Goal: Feedback & Contribution: Contribute content

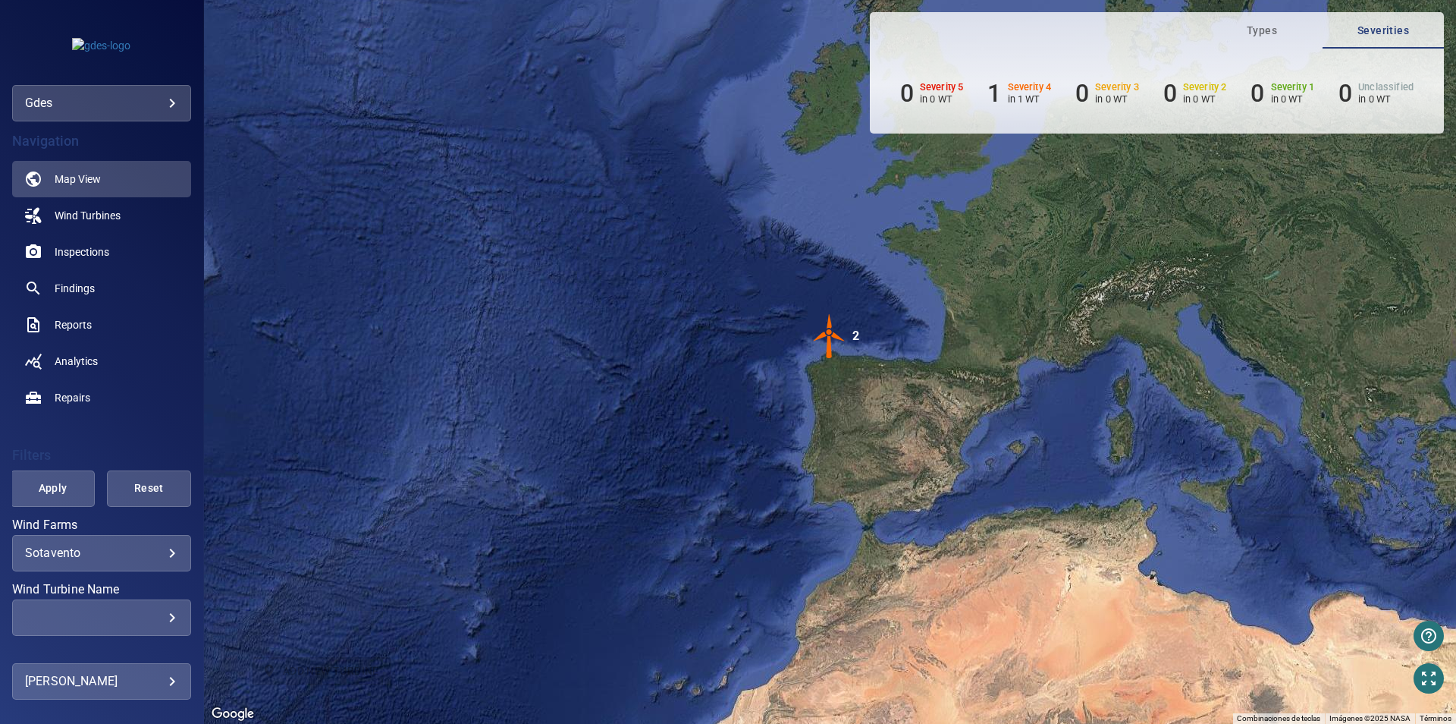
click at [171, 83] on div "gdes ****" at bounding box center [101, 66] width 203 height 109
click at [173, 93] on body "**********" at bounding box center [728, 362] width 1456 height 724
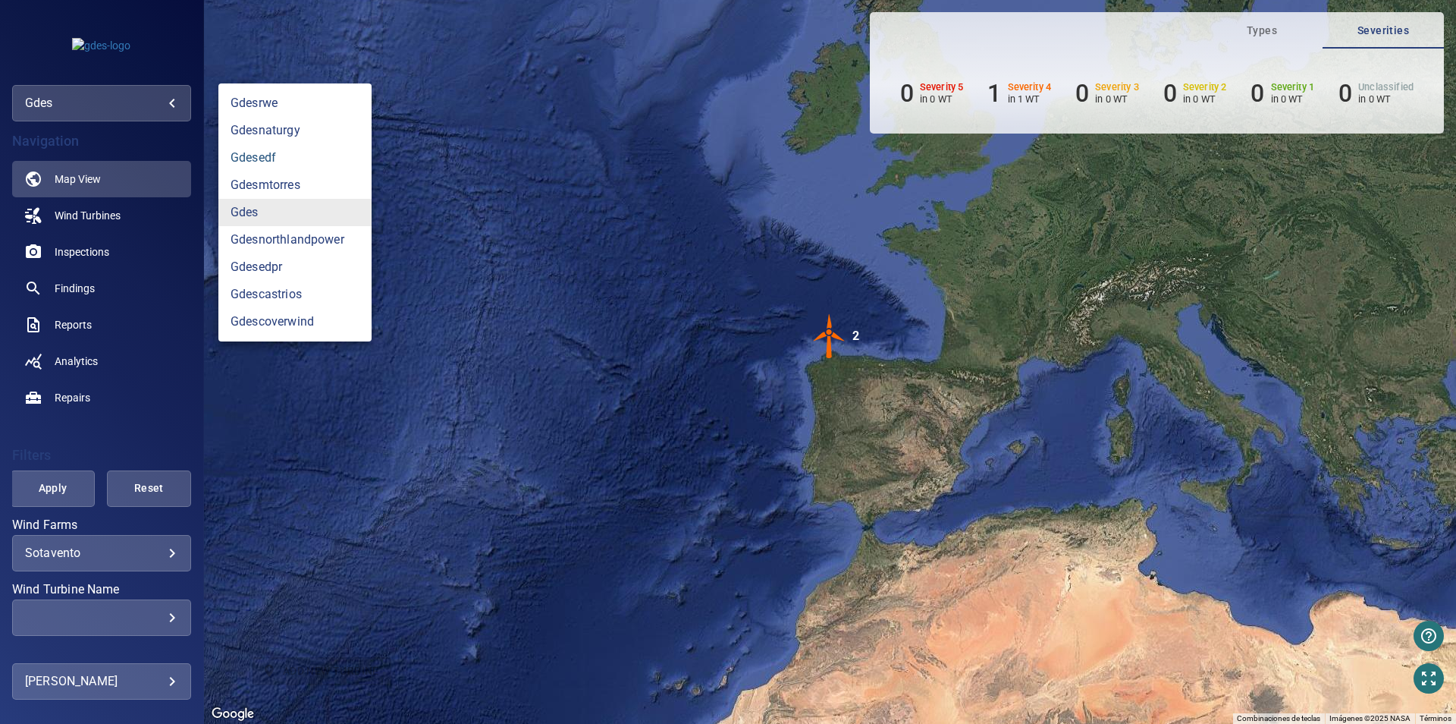
click at [275, 165] on link "gdesedf" at bounding box center [294, 157] width 153 height 27
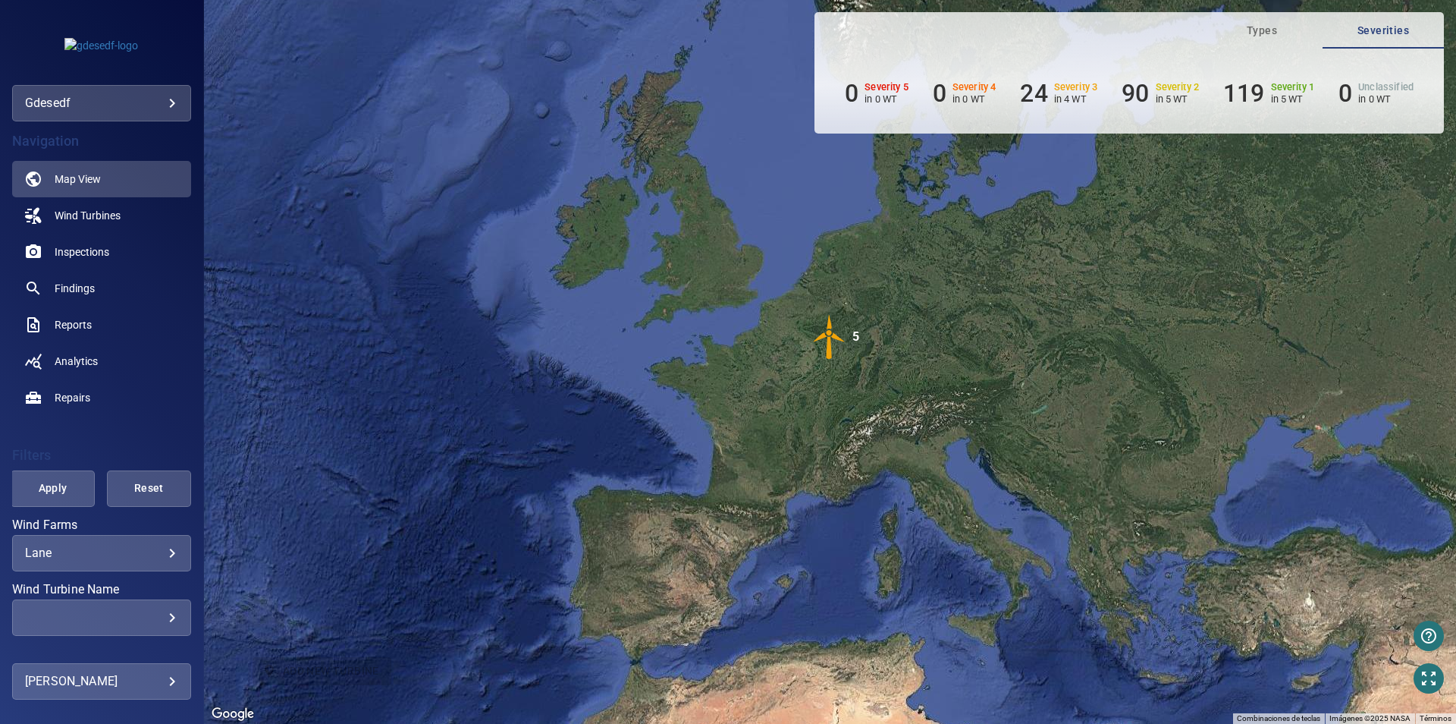
click at [184, 108] on div "gdesedf *******" at bounding box center [101, 103] width 179 height 36
click at [175, 105] on body "**********" at bounding box center [728, 362] width 1456 height 724
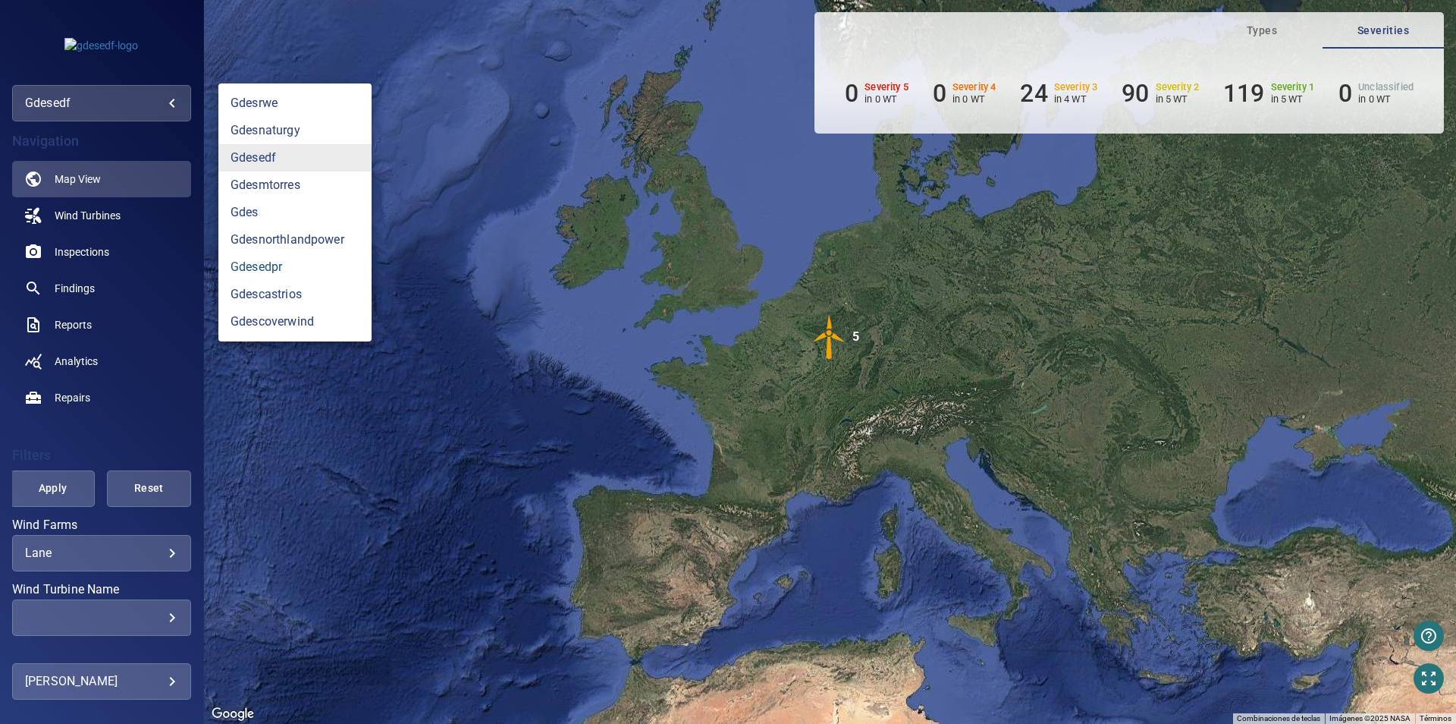
click at [259, 272] on link "gdesedpr" at bounding box center [294, 266] width 153 height 27
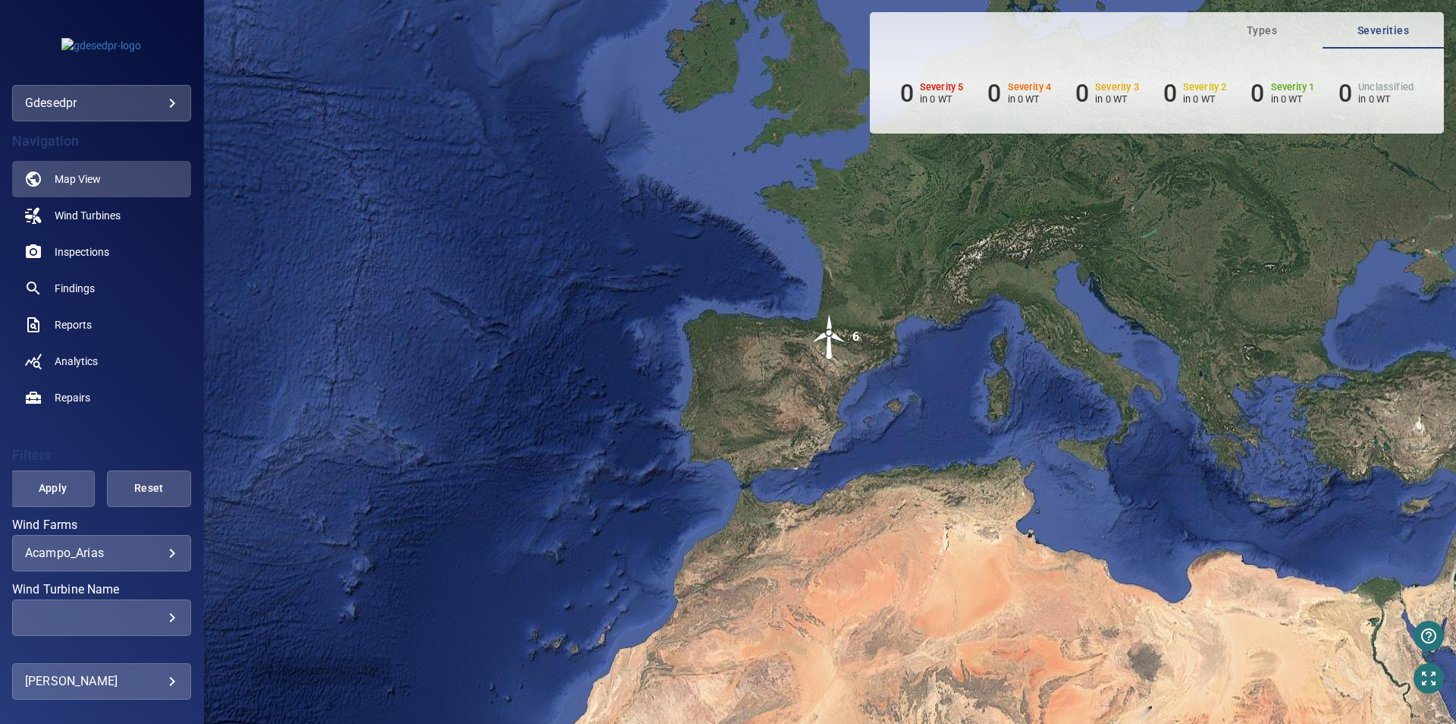
click at [161, 557] on body "**********" at bounding box center [728, 362] width 1456 height 724
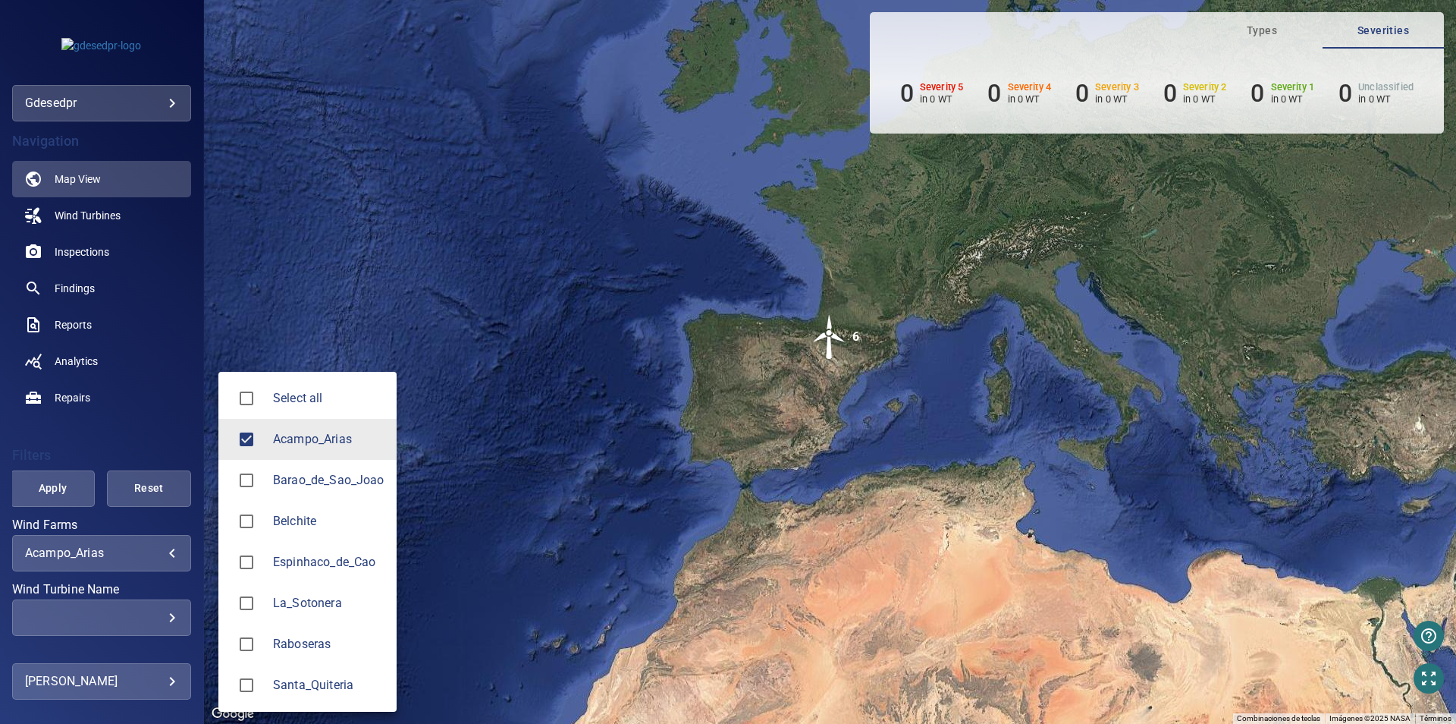
click at [309, 482] on span "Barao_de_Sao_Joao" at bounding box center [328, 480] width 111 height 18
click at [312, 441] on span "Acampo_Arias" at bounding box center [328, 439] width 111 height 18
type input "**********"
click at [504, 310] on div at bounding box center [728, 362] width 1456 height 724
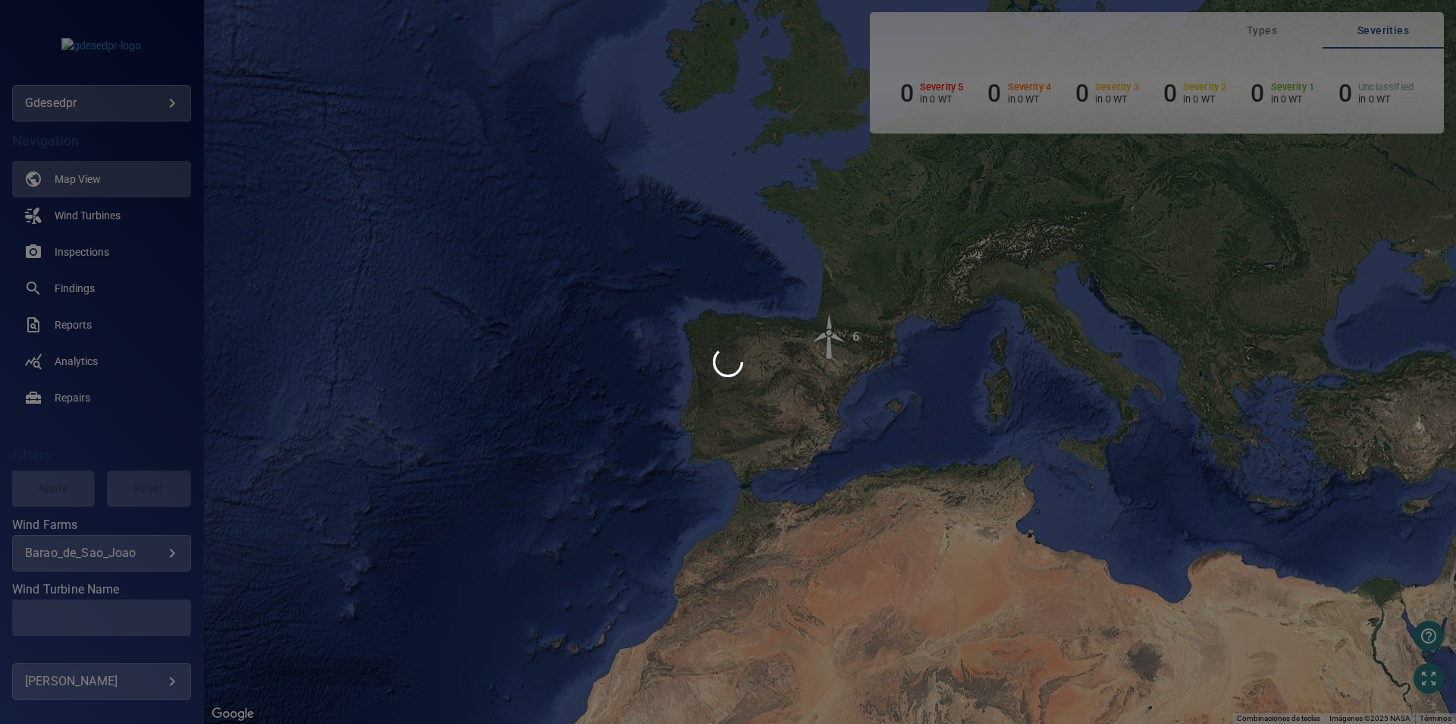
click at [40, 497] on div "Select all Acampo_Arias Barao_de_Sao_Joao Belchite Espinhaco_de_Cao La_Sotonera…" at bounding box center [728, 362] width 1456 height 724
click at [55, 496] on div at bounding box center [728, 362] width 1456 height 724
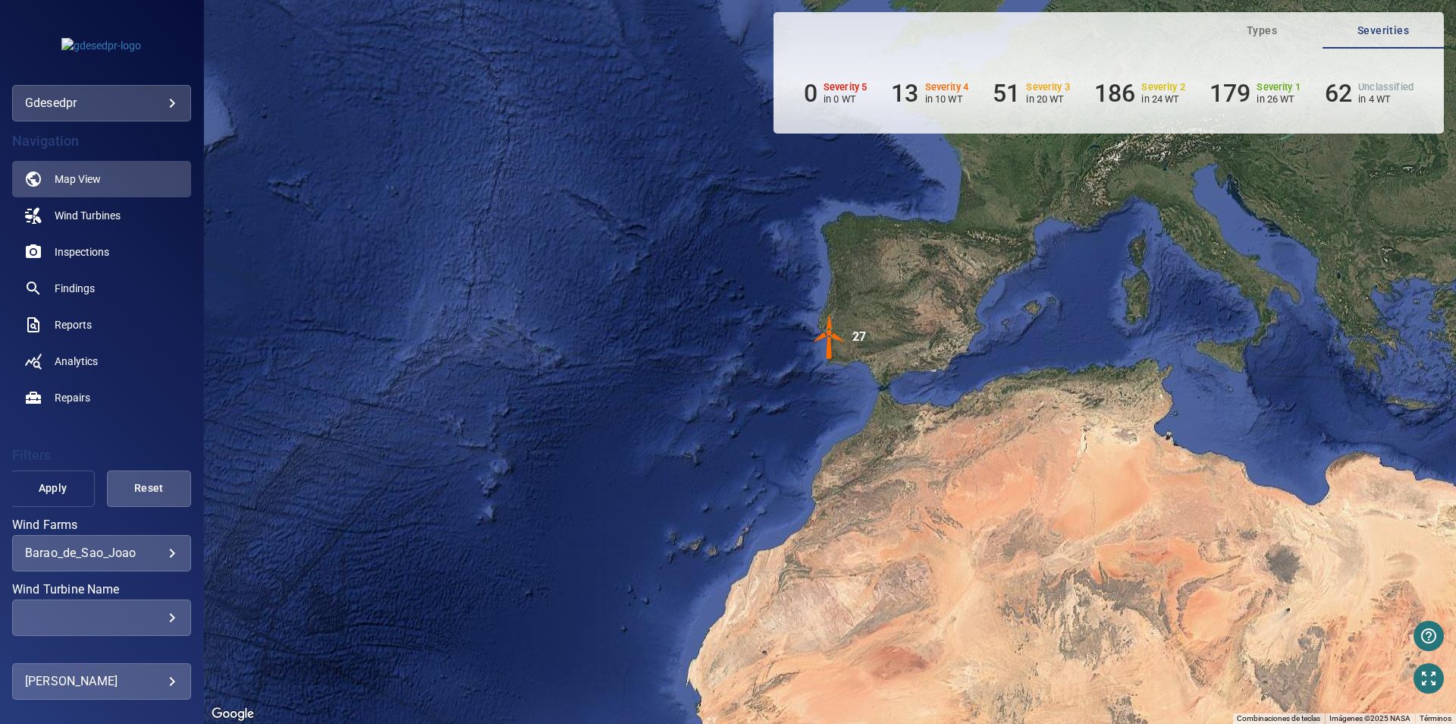
click at [52, 477] on button "Apply" at bounding box center [53, 488] width 84 height 36
click at [61, 492] on span "Apply" at bounding box center [53, 488] width 46 height 19
click at [115, 611] on div "​" at bounding box center [101, 617] width 153 height 14
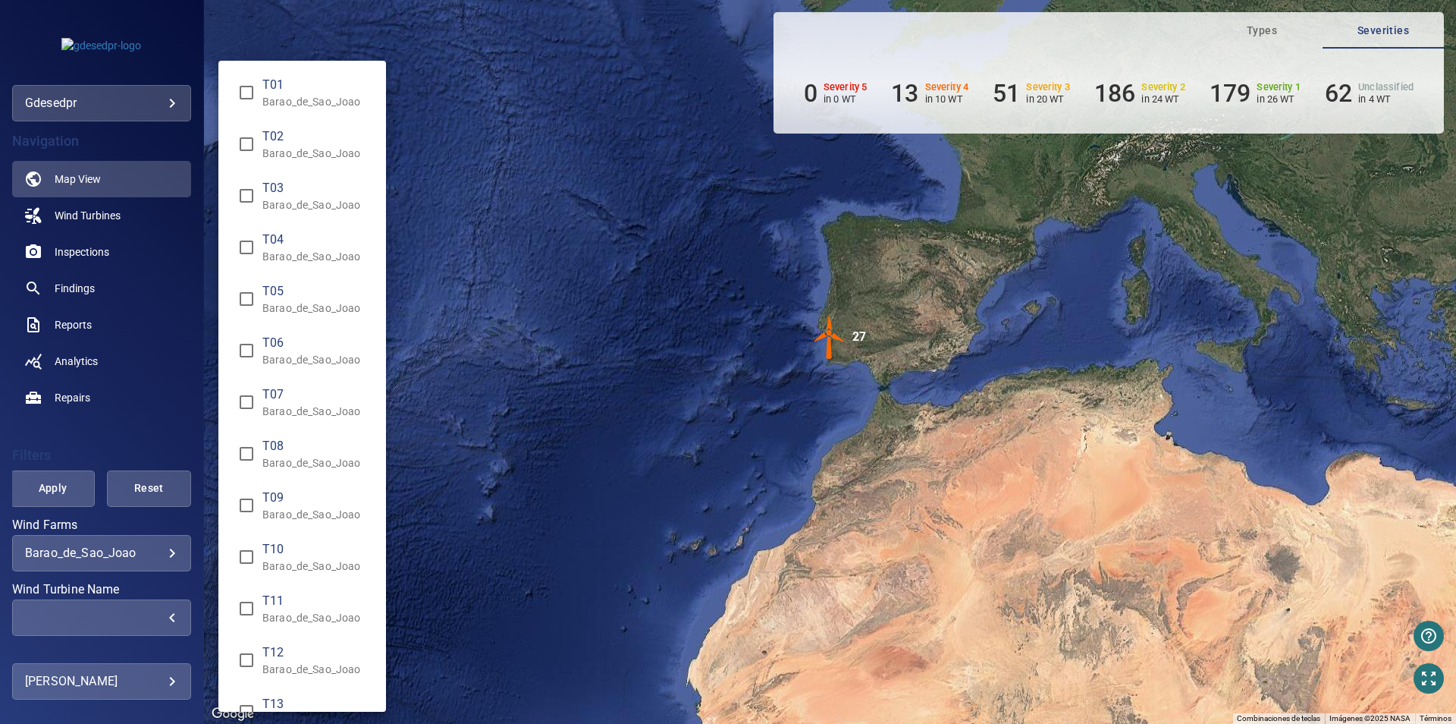
click at [316, 350] on span "T06" at bounding box center [317, 343] width 111 height 18
type input "**********"
click at [496, 207] on div "Wind Turbine Name" at bounding box center [728, 362] width 1456 height 724
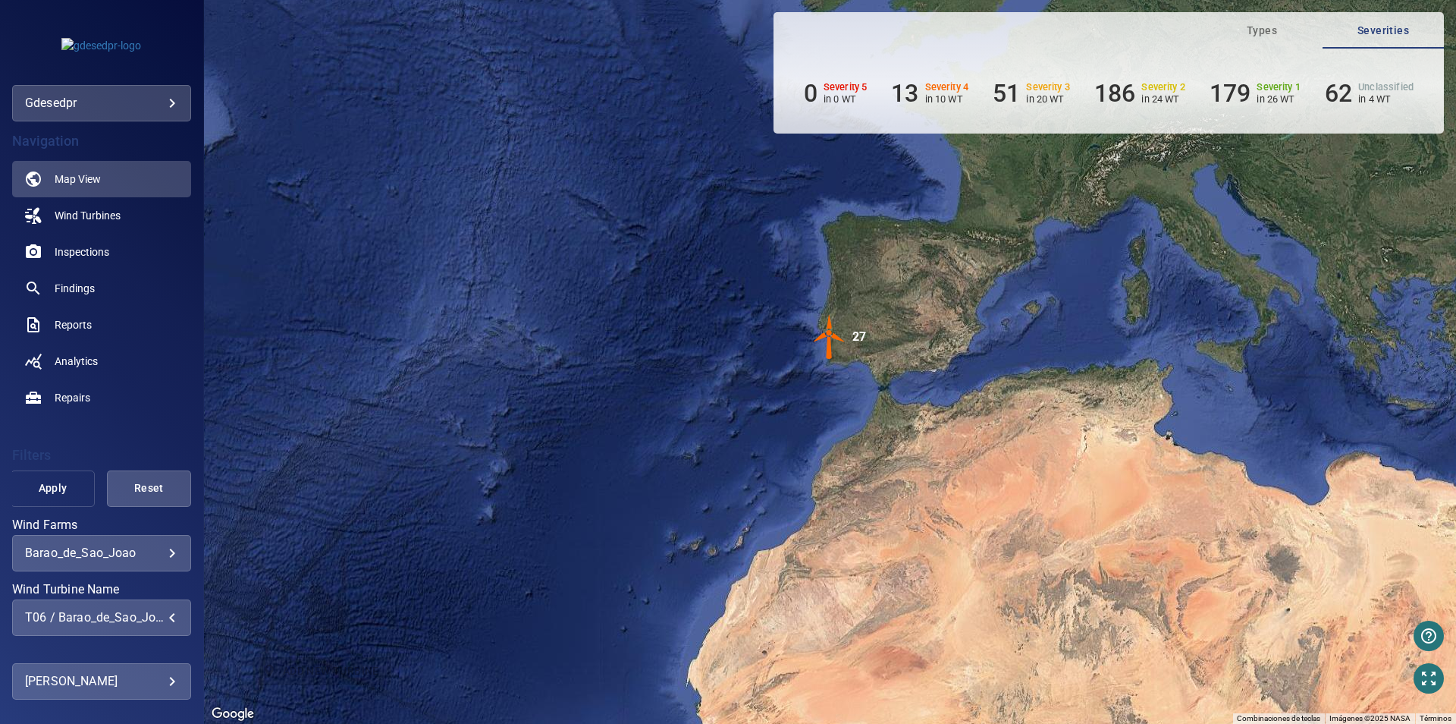
click at [23, 495] on button "Apply" at bounding box center [53, 488] width 84 height 36
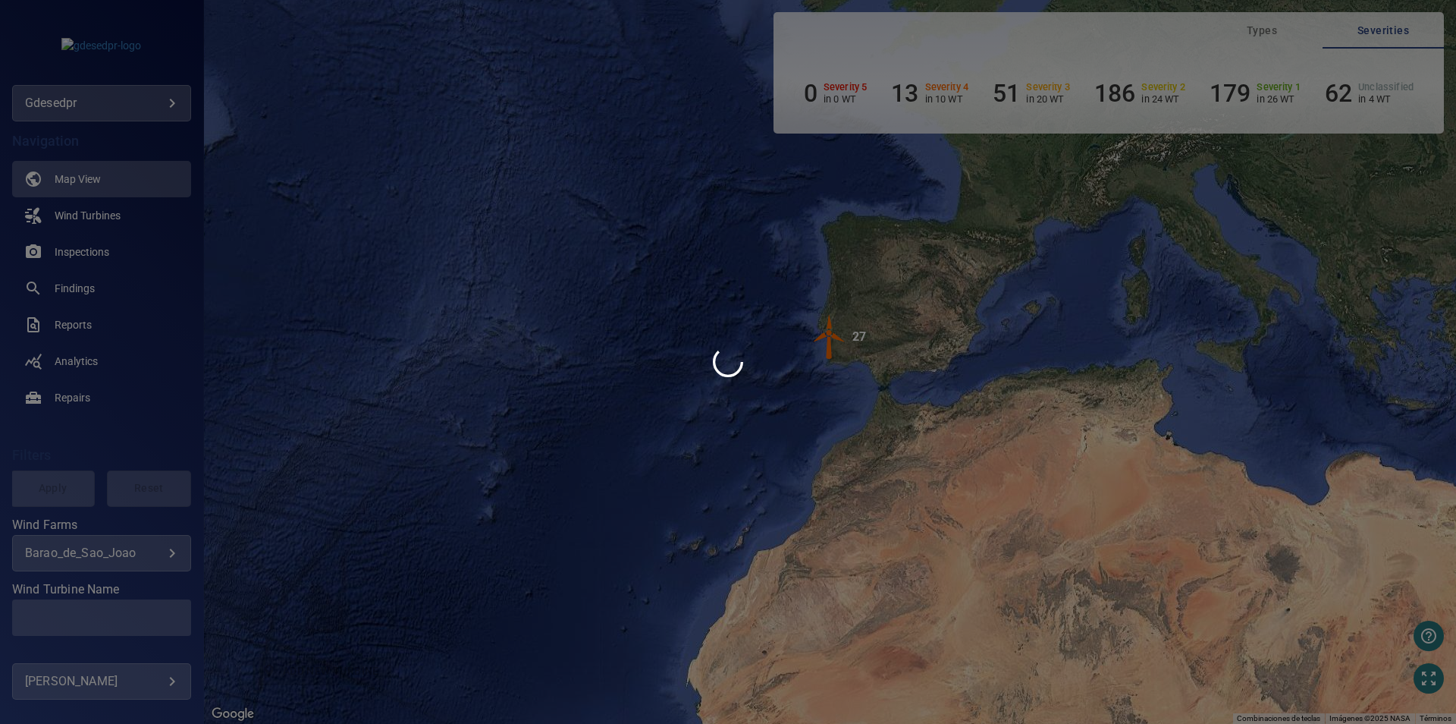
click at [89, 250] on div at bounding box center [728, 362] width 1456 height 724
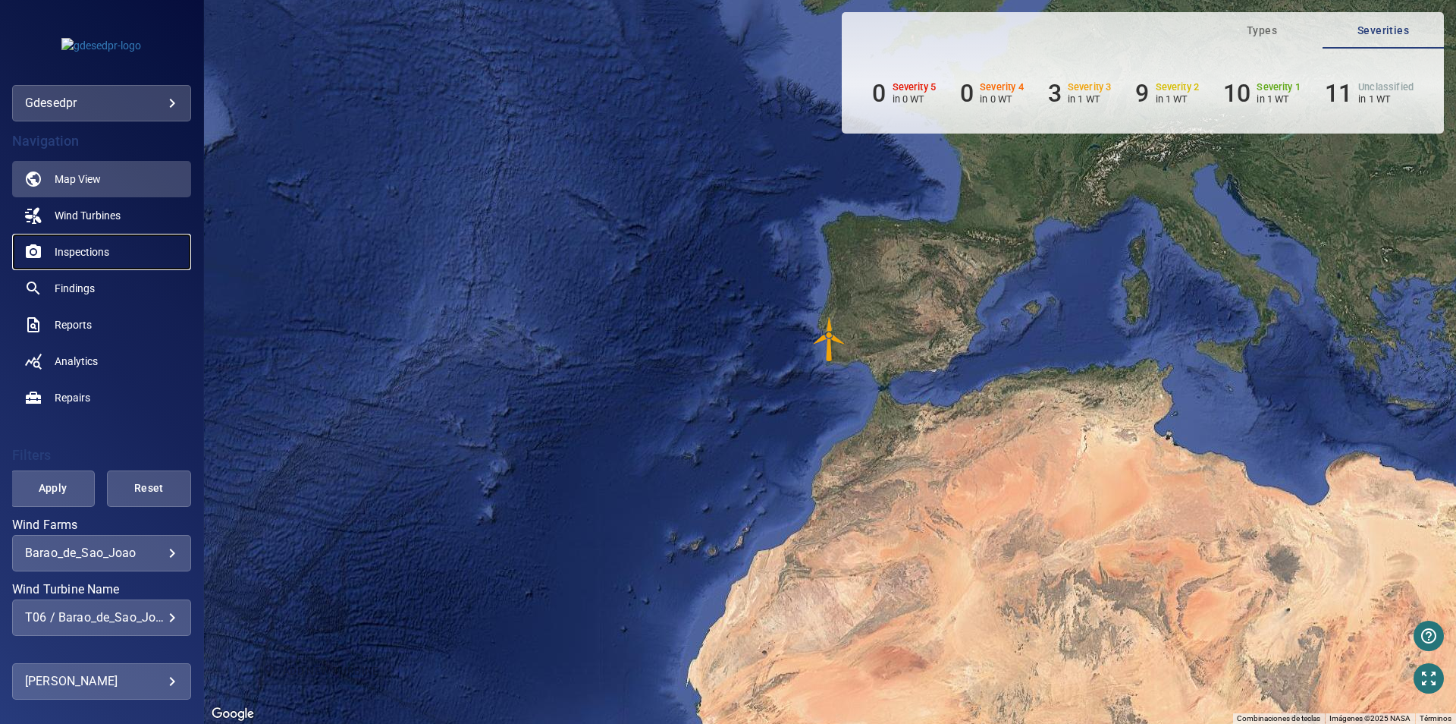
click at [95, 250] on span "Inspections" at bounding box center [82, 251] width 55 height 15
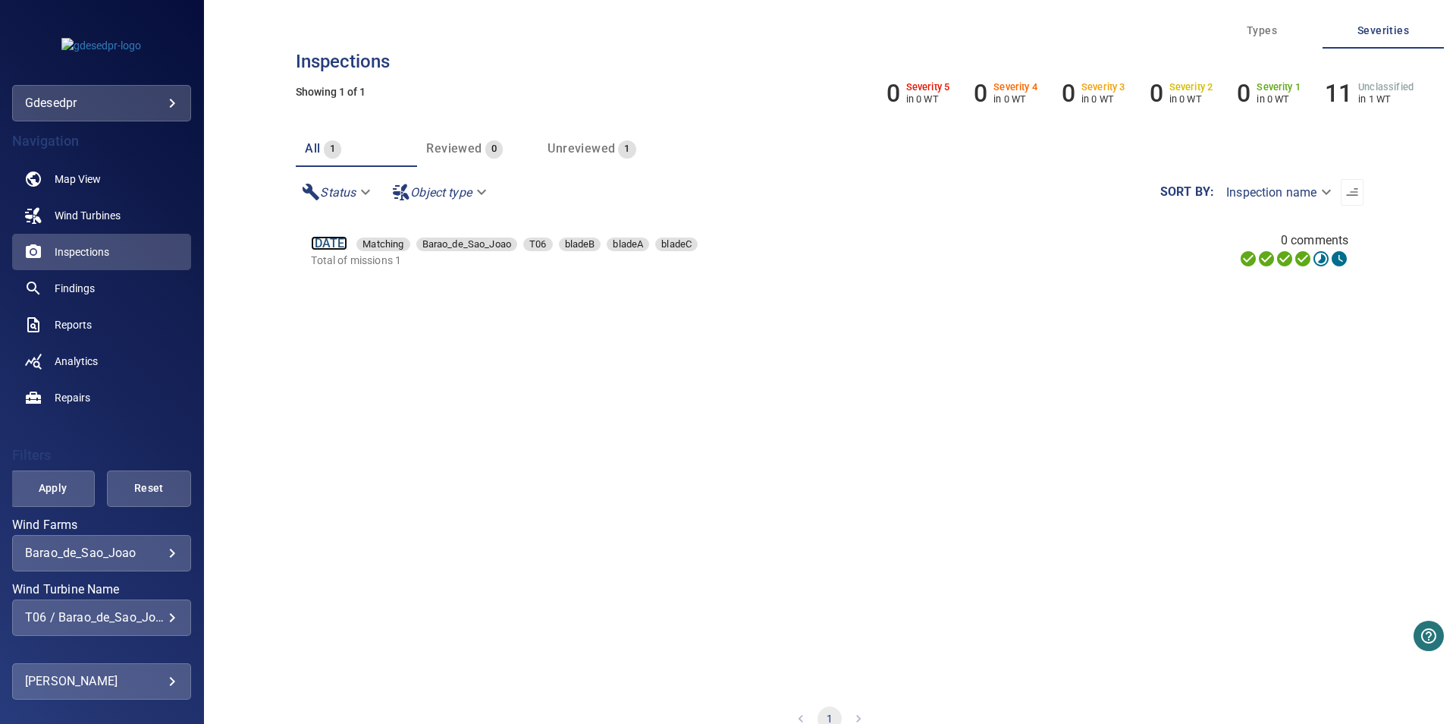
click at [347, 240] on link "30 Jun 2025" at bounding box center [329, 243] width 36 height 14
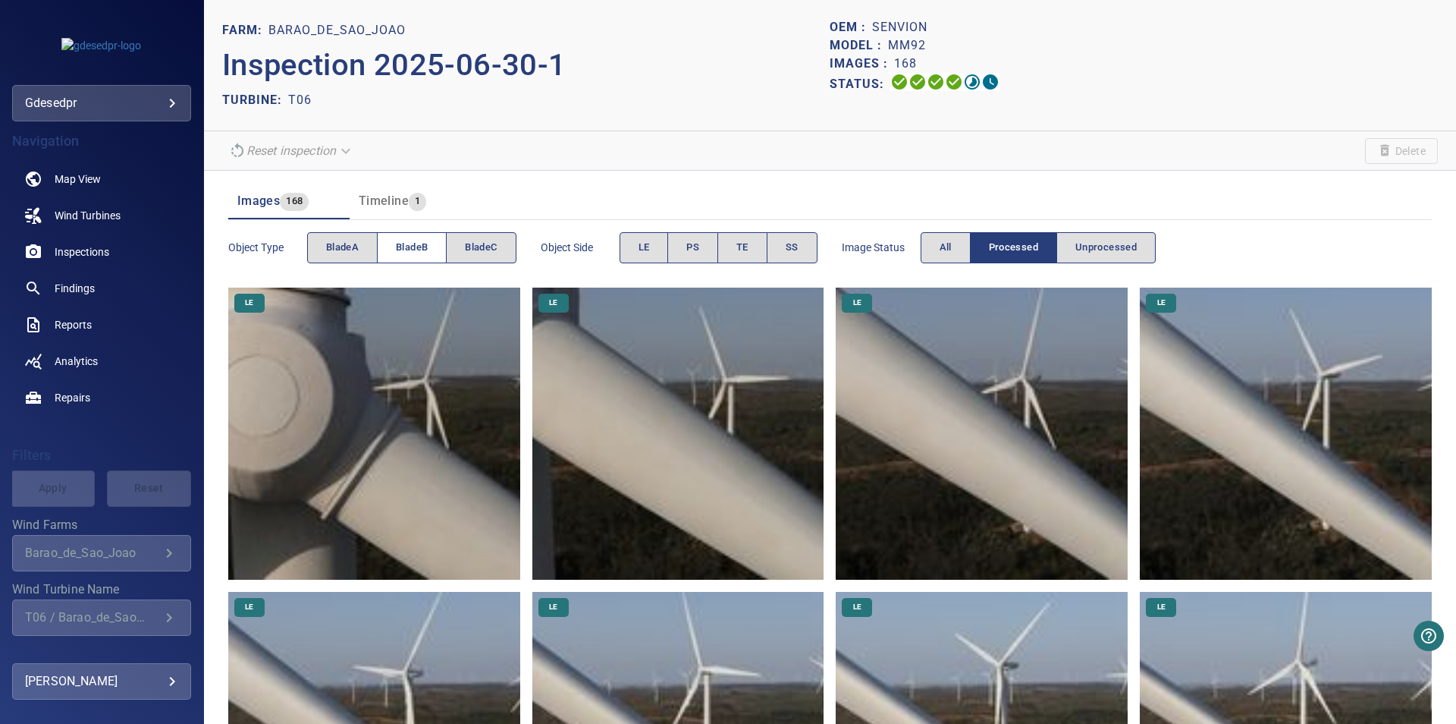
click at [409, 250] on span "bladeB" at bounding box center [412, 247] width 32 height 17
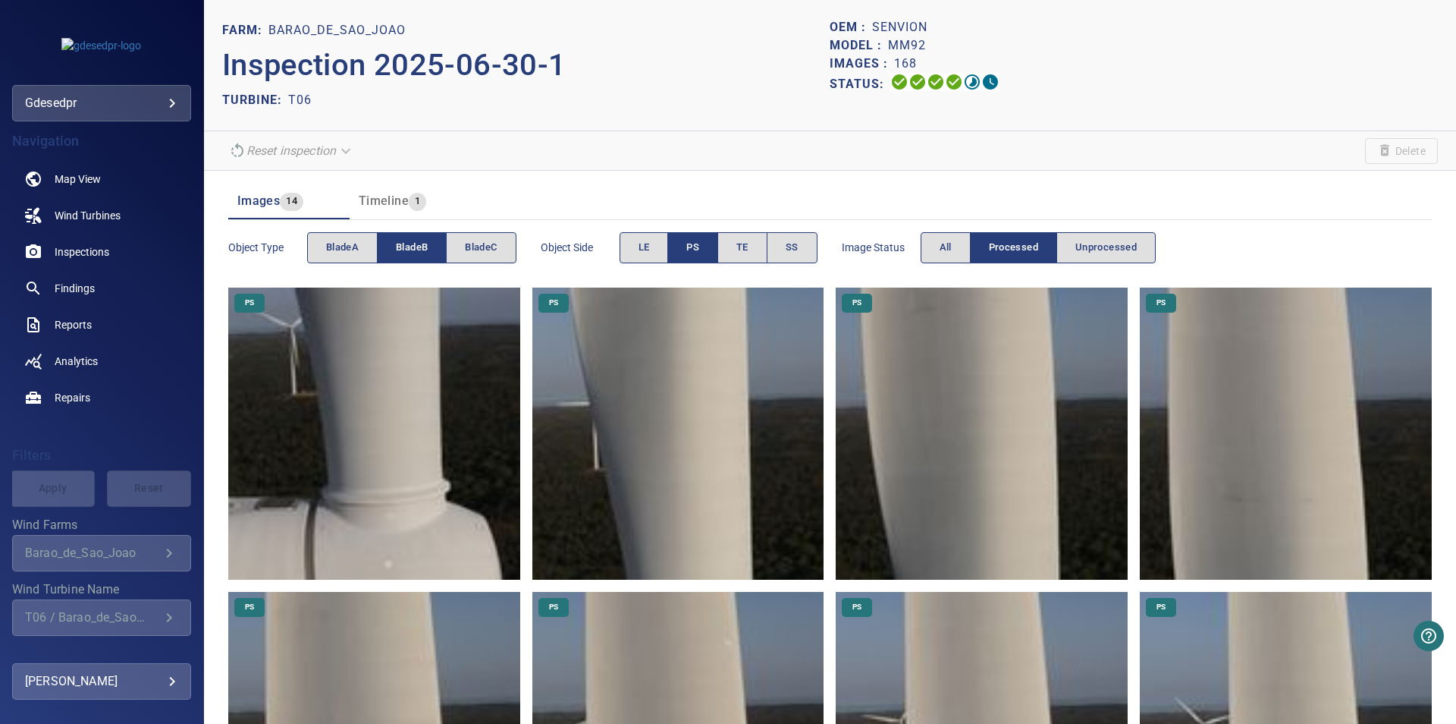
click at [740, 513] on img at bounding box center [678, 433] width 292 height 292
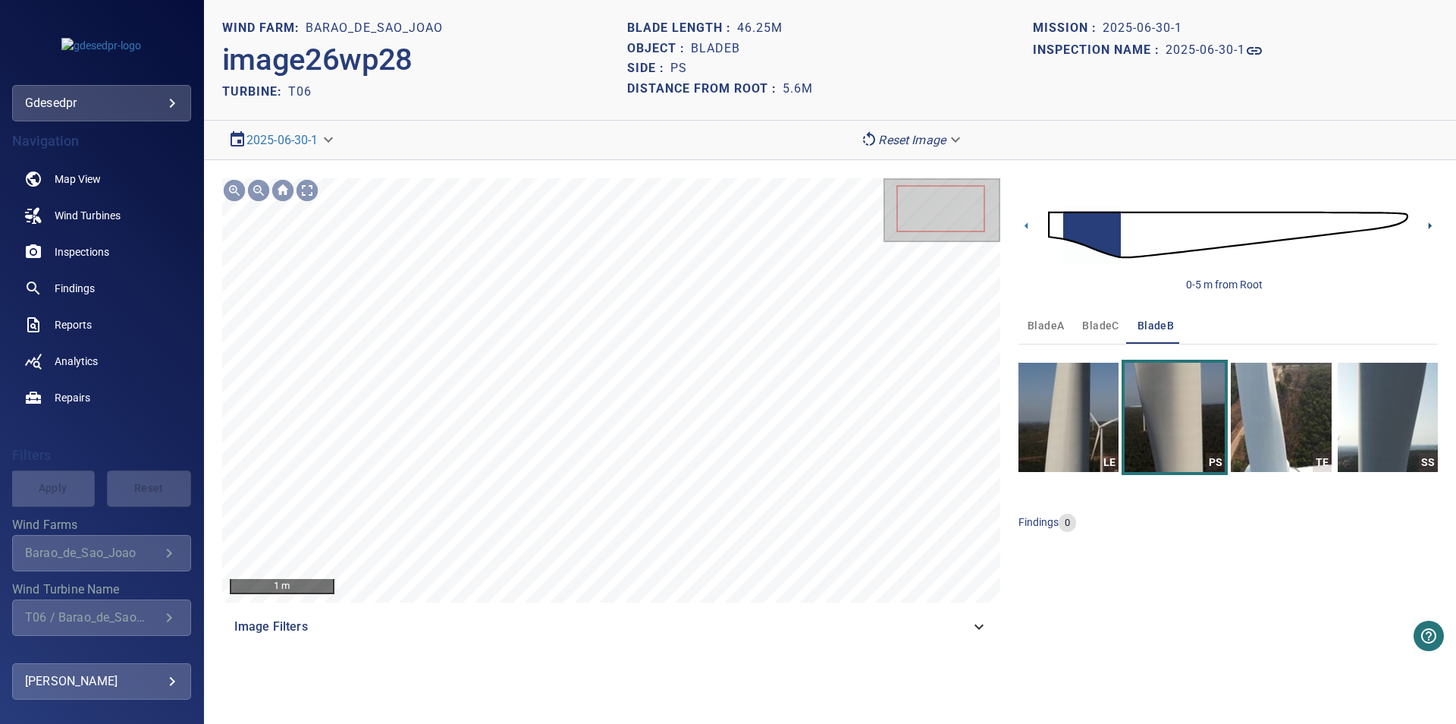
click at [1428, 225] on icon at bounding box center [1430, 226] width 16 height 16
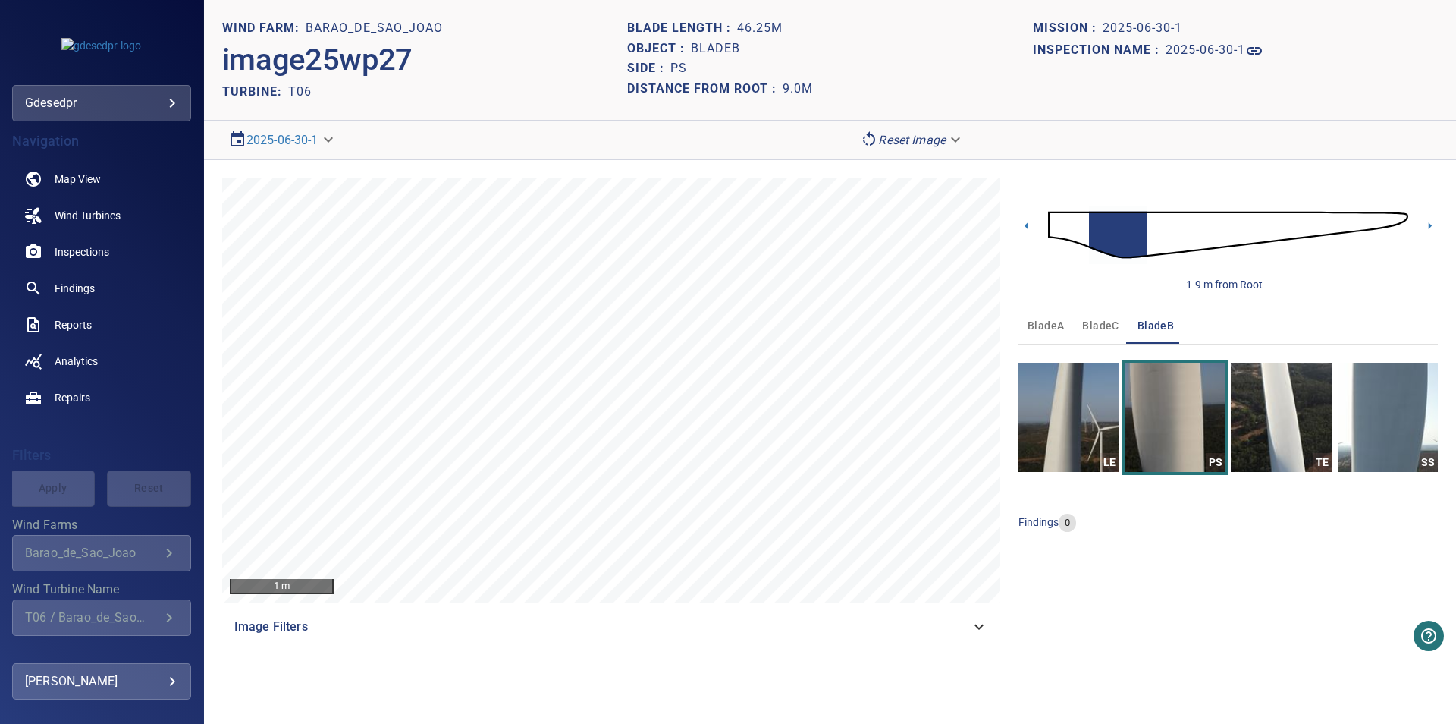
click at [1428, 234] on div "1-9 m from Root" at bounding box center [1228, 235] width 419 height 114
click at [1432, 226] on icon at bounding box center [1430, 226] width 16 height 16
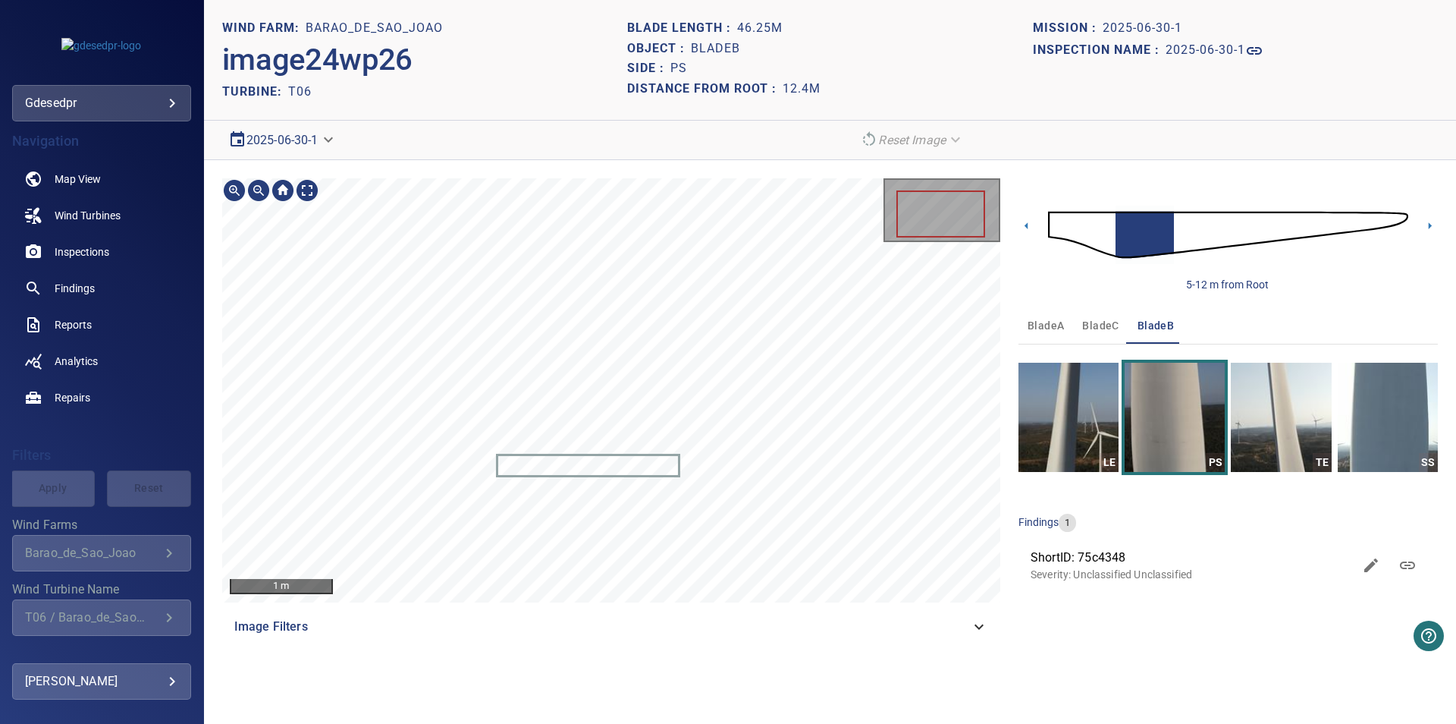
click at [290, 138] on body "**********" at bounding box center [728, 362] width 1456 height 724
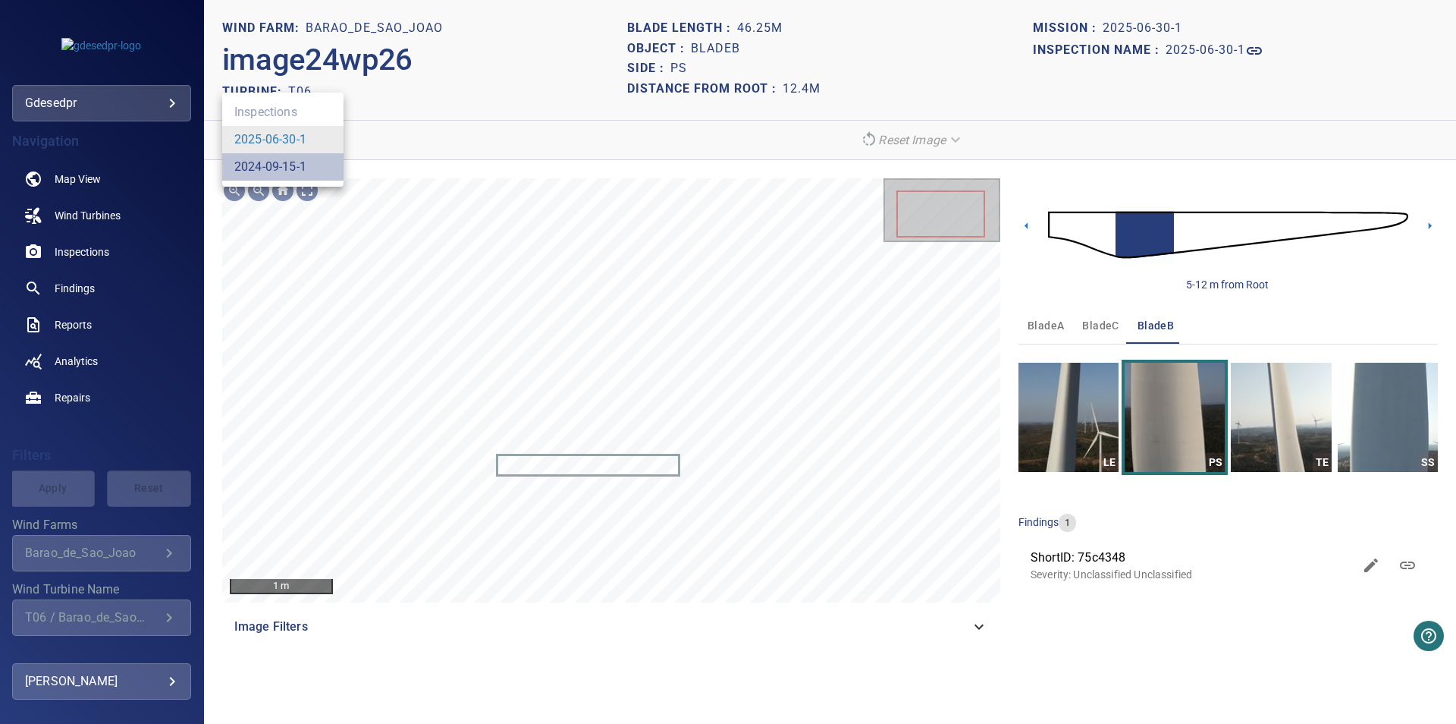
click at [290, 167] on link "2024-09-15-1" at bounding box center [270, 167] width 72 height 18
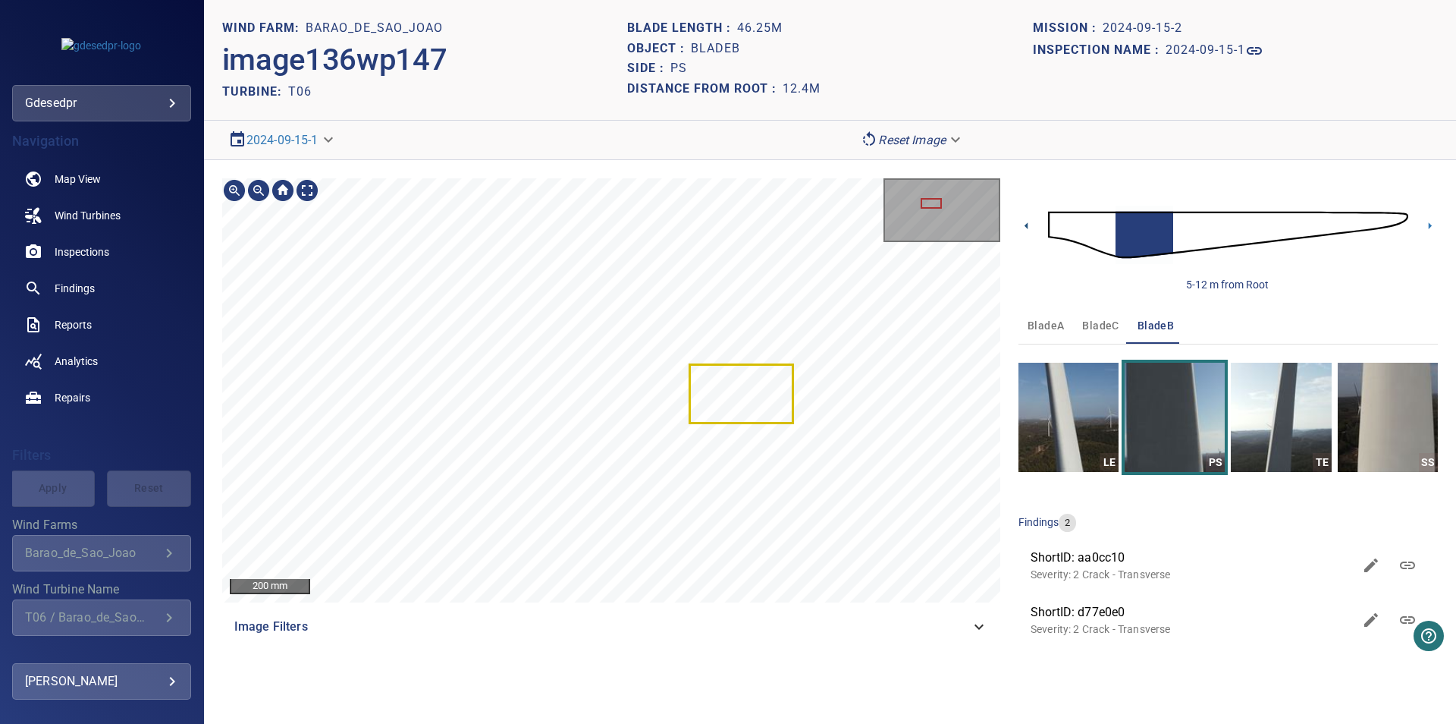
click at [1032, 225] on icon at bounding box center [1027, 226] width 16 height 16
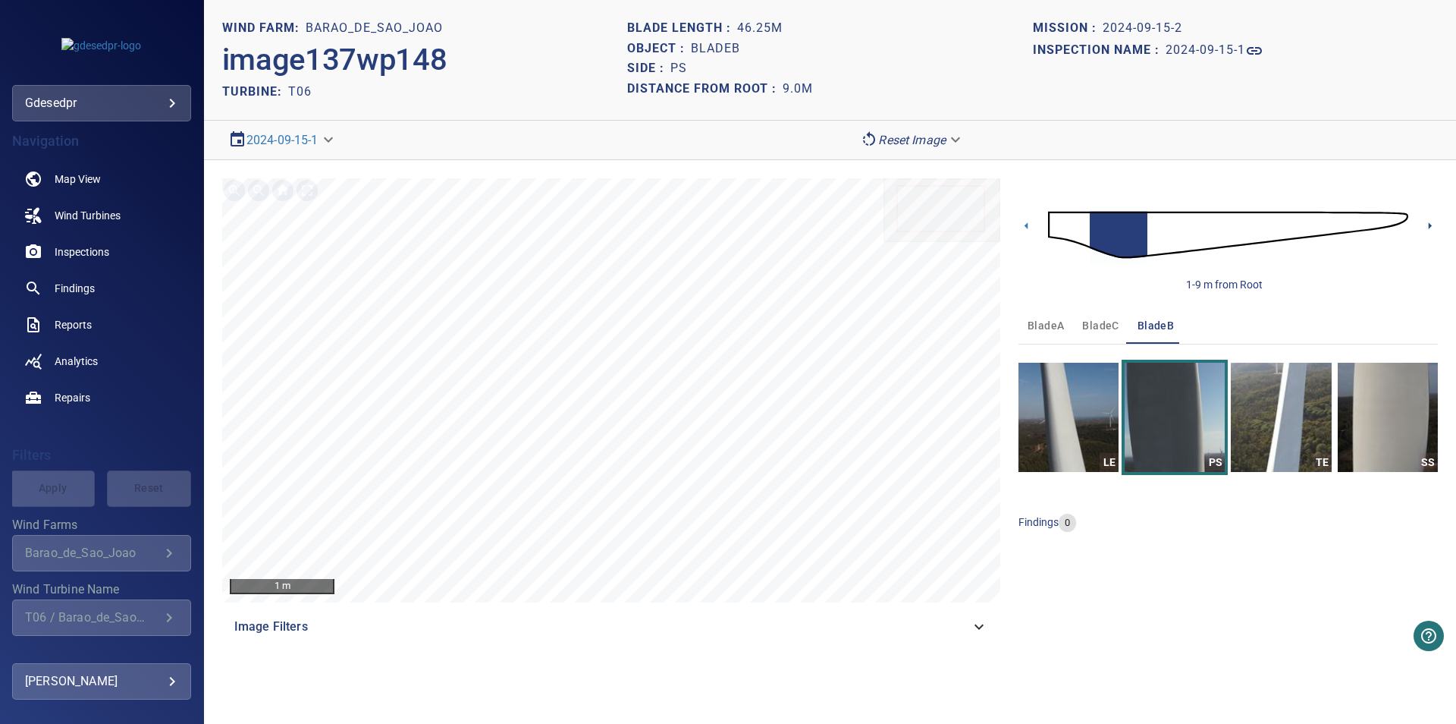
click at [1436, 226] on icon at bounding box center [1430, 226] width 16 height 16
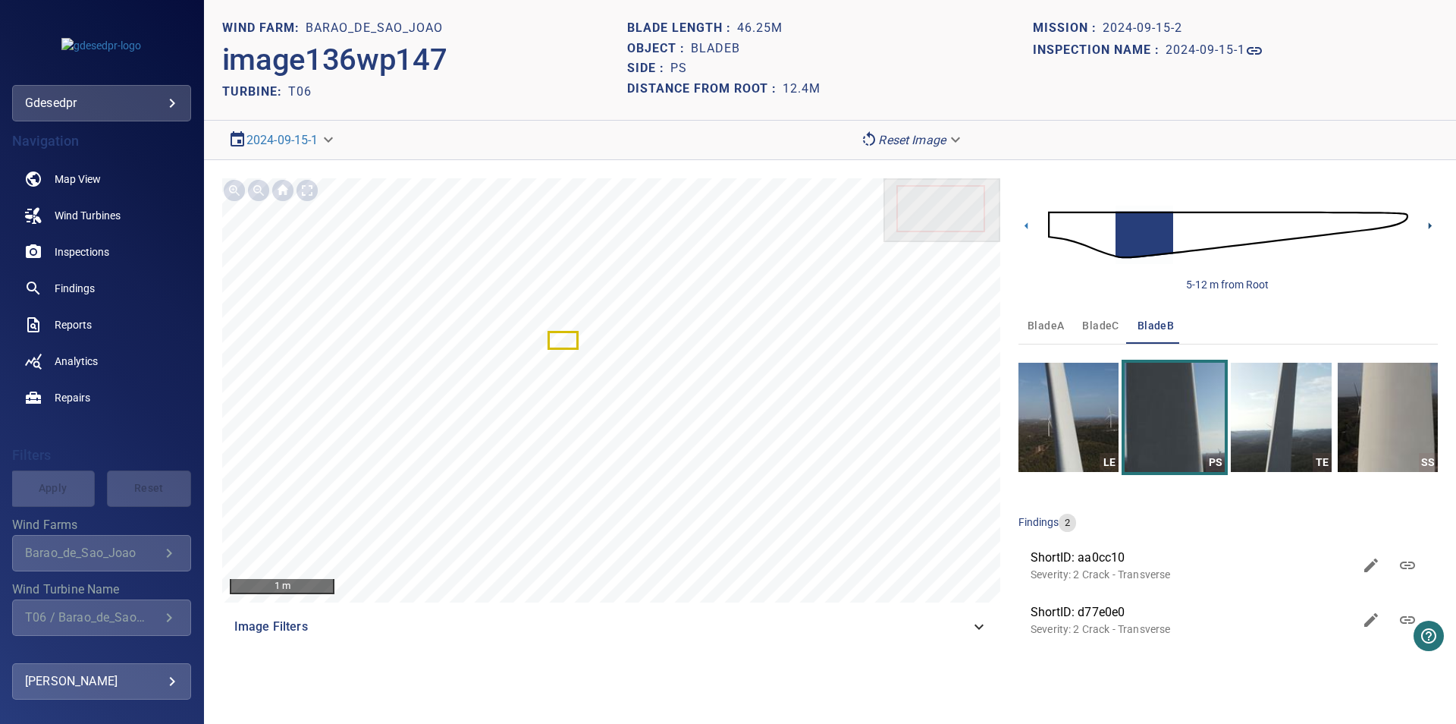
click at [1435, 226] on icon at bounding box center [1430, 226] width 16 height 16
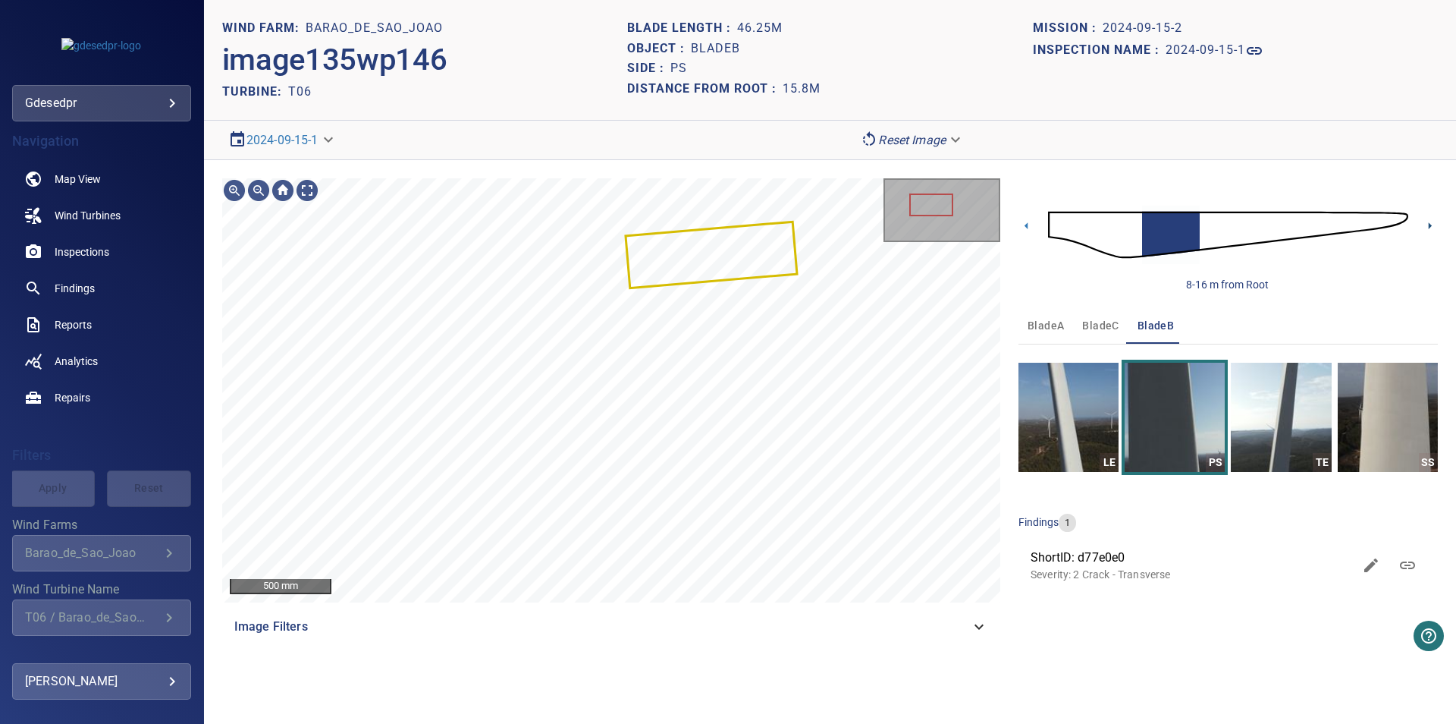
click at [1426, 229] on icon at bounding box center [1430, 226] width 16 height 16
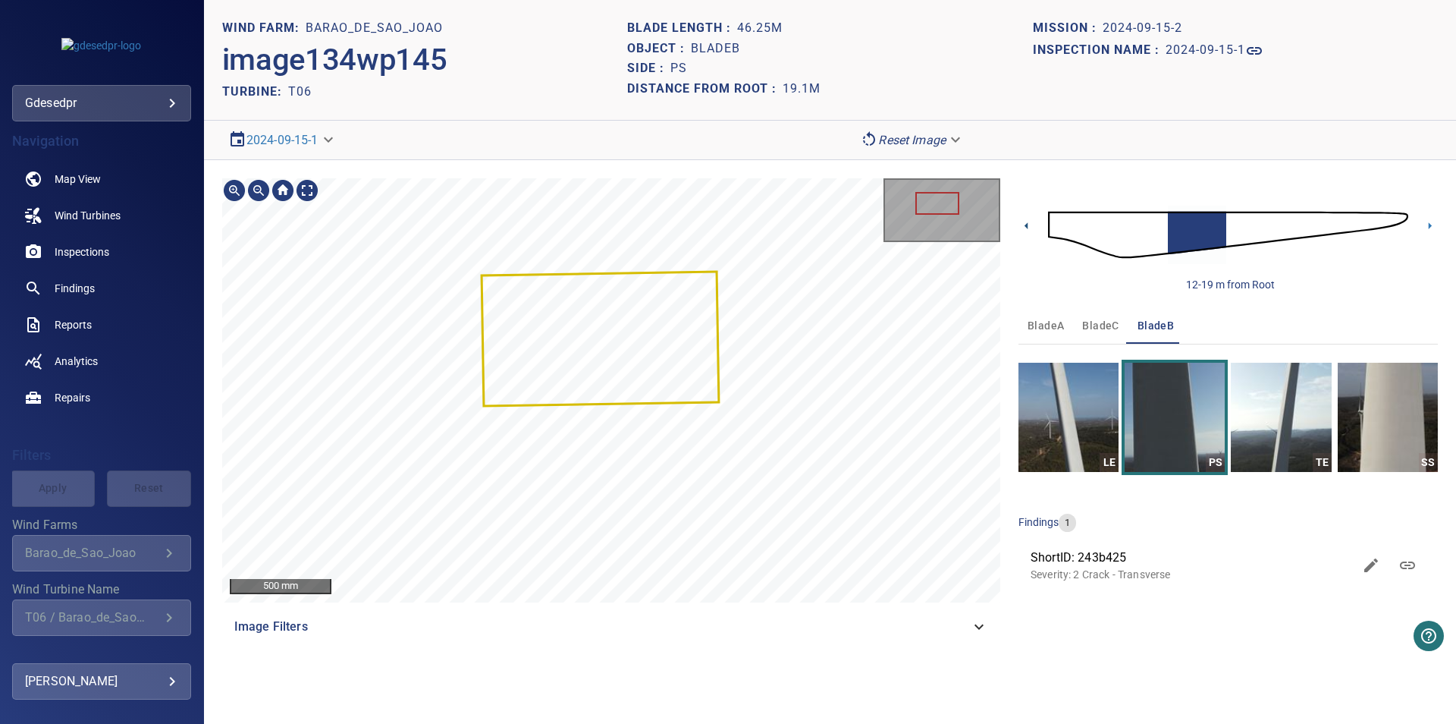
click at [1028, 225] on icon at bounding box center [1026, 225] width 3 height 7
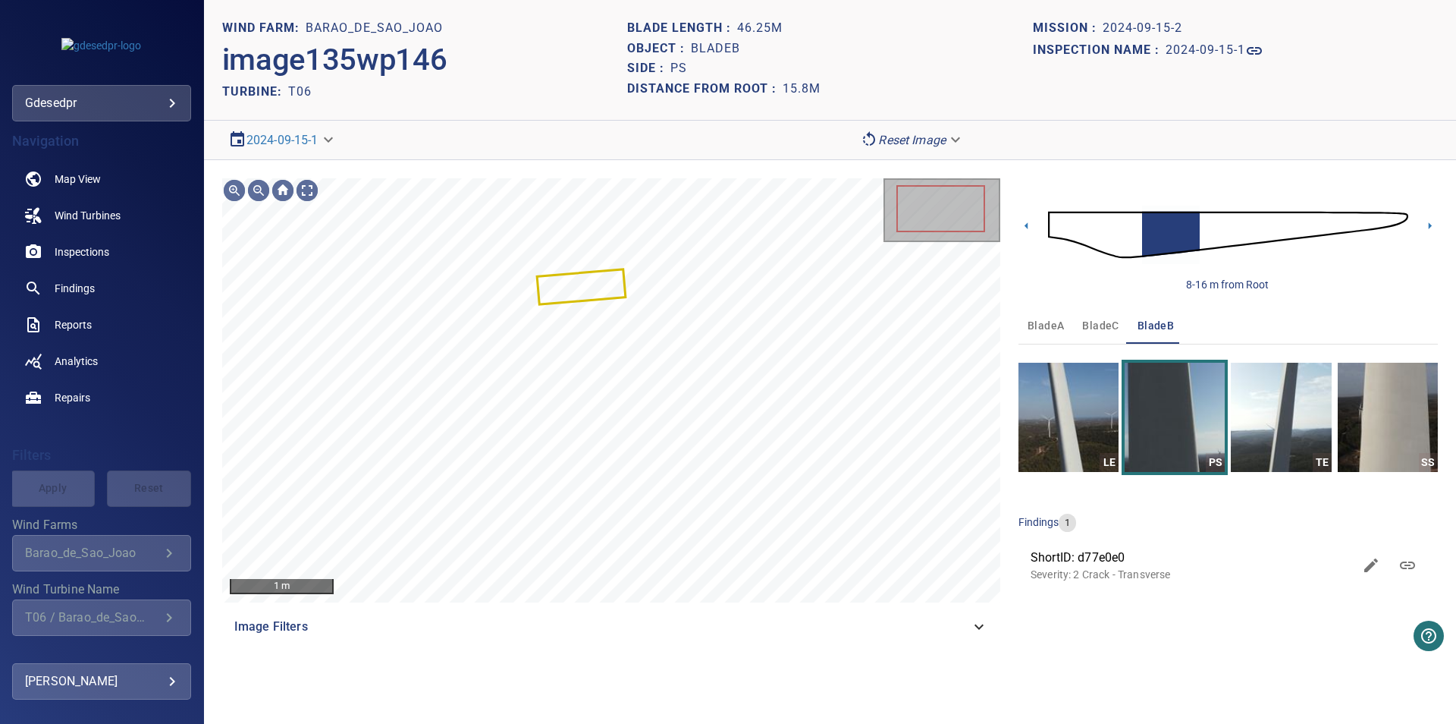
click at [1109, 236] on img at bounding box center [1228, 234] width 360 height 87
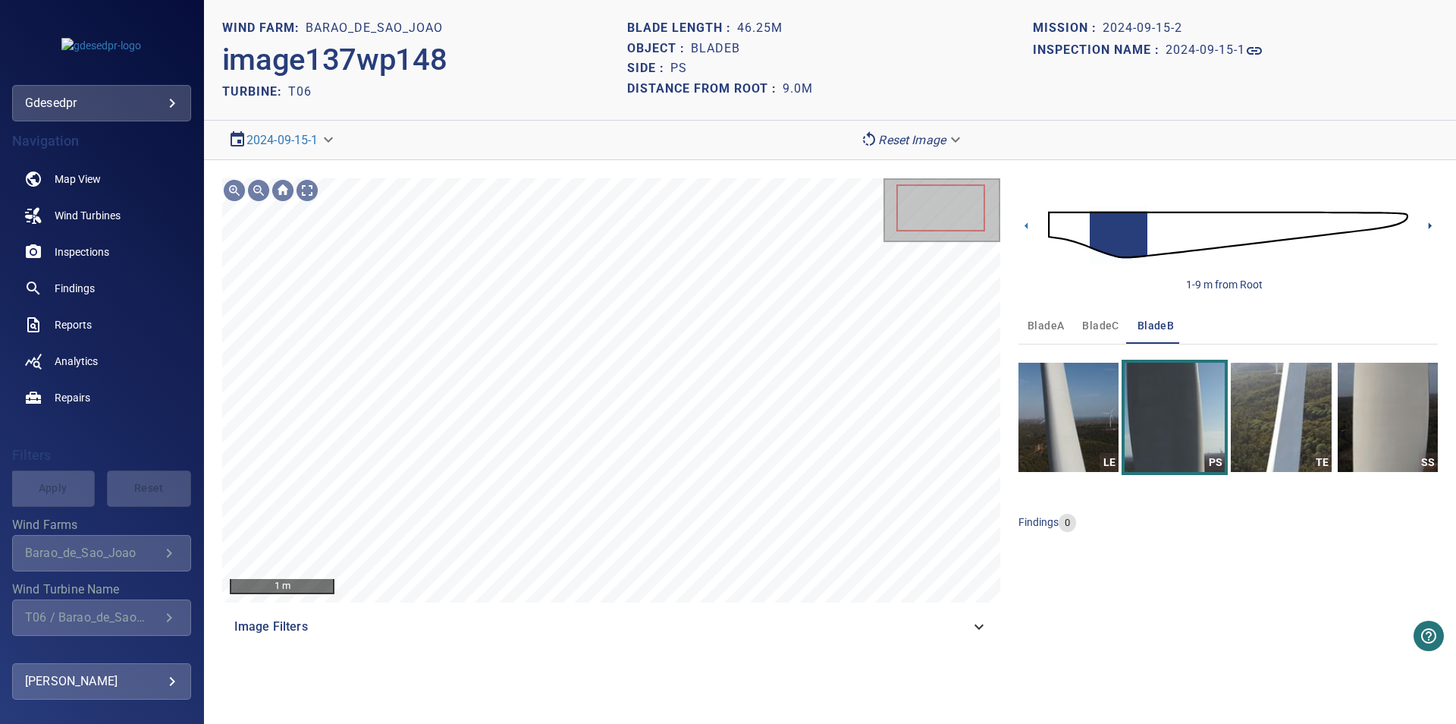
click at [1431, 222] on icon at bounding box center [1430, 226] width 16 height 16
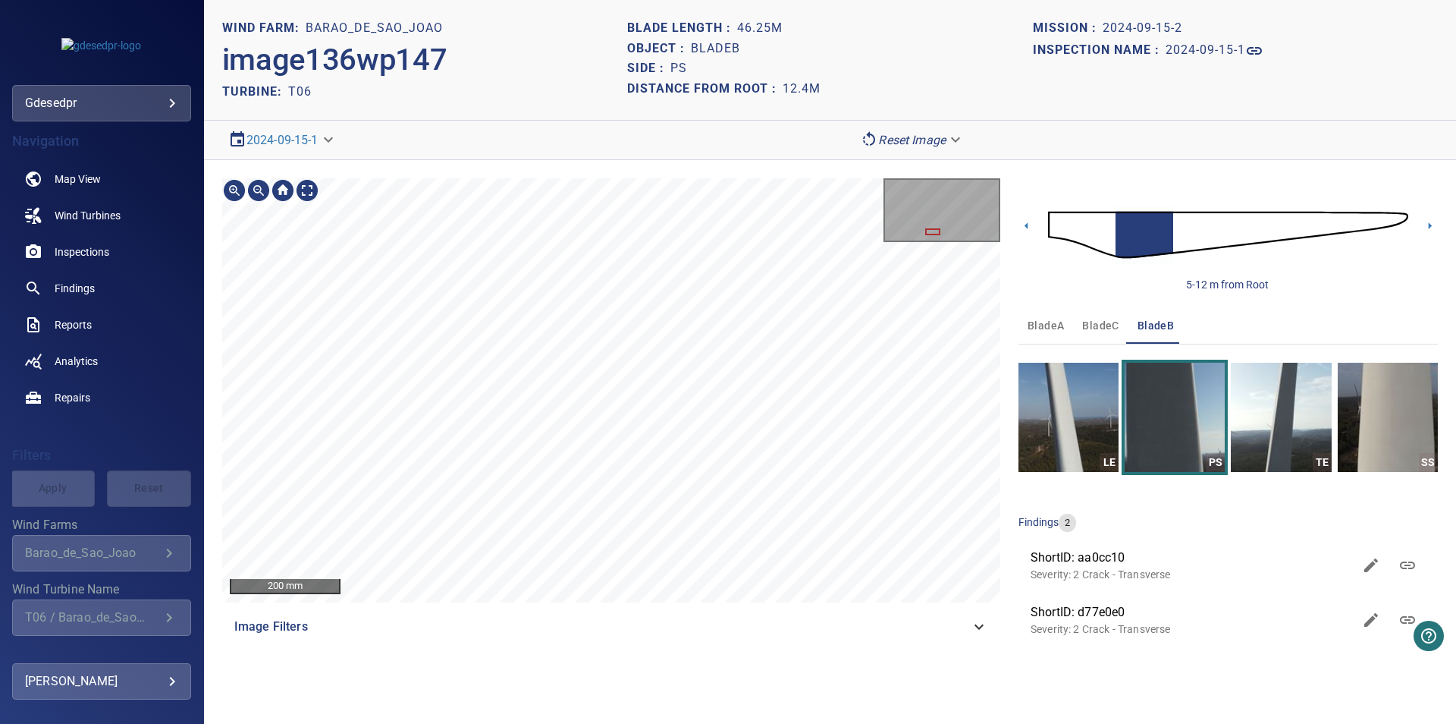
click at [593, 84] on section "**********" at bounding box center [830, 362] width 1252 height 724
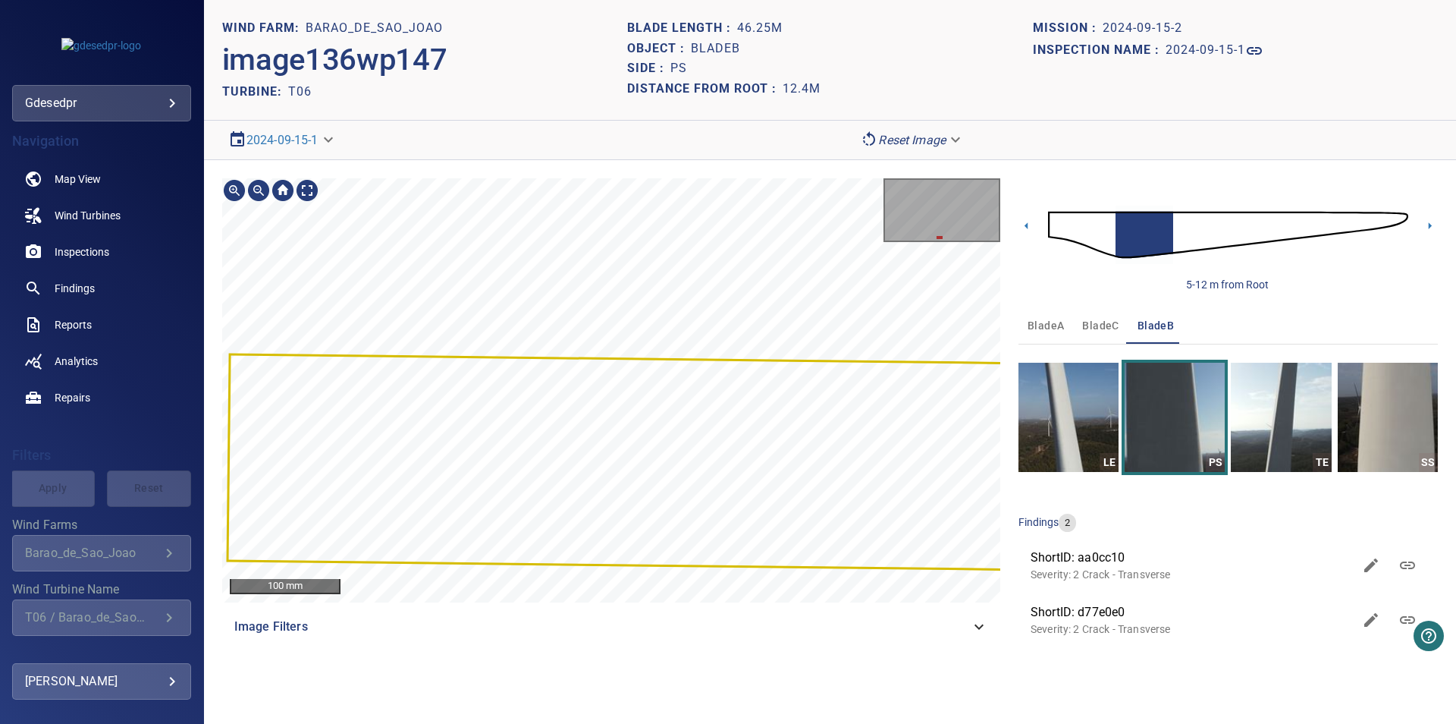
click at [125, 243] on main "**********" at bounding box center [728, 362] width 1456 height 724
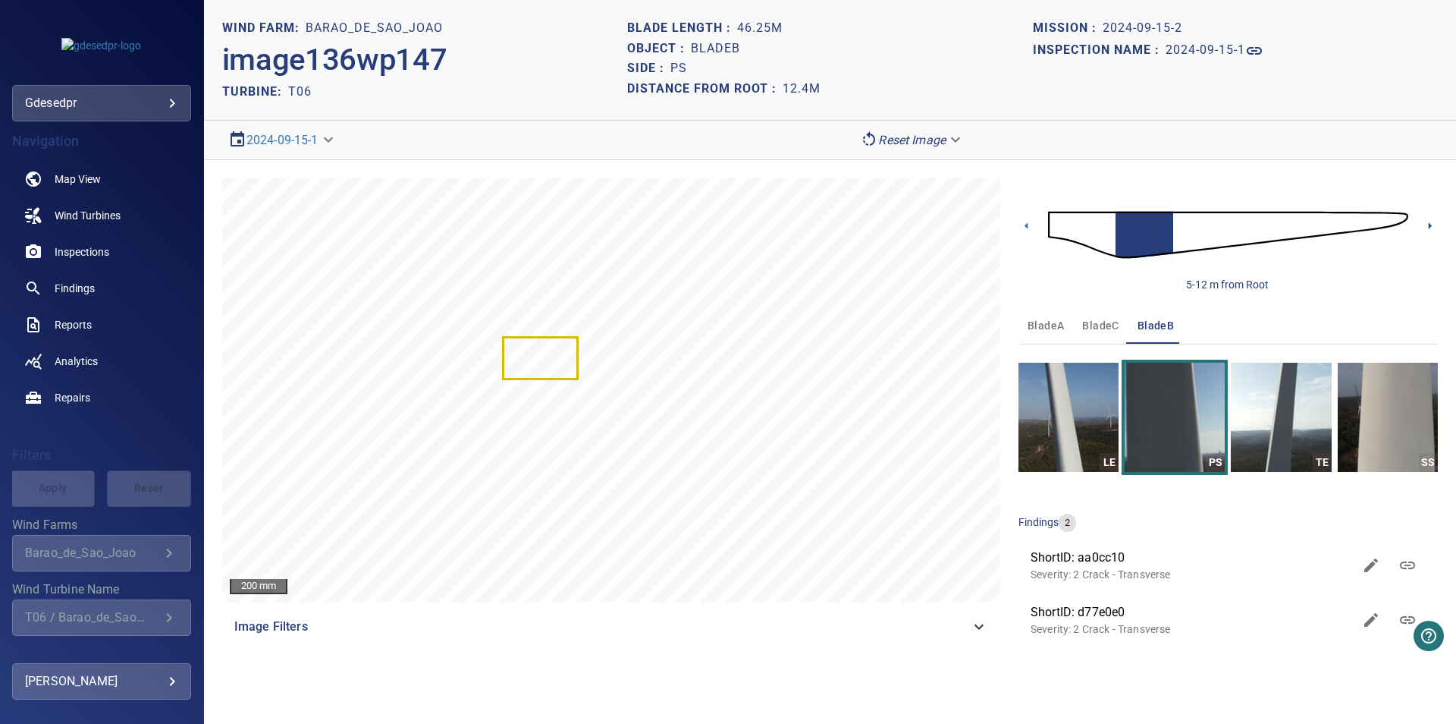
click at [1430, 225] on icon at bounding box center [1430, 225] width 3 height 7
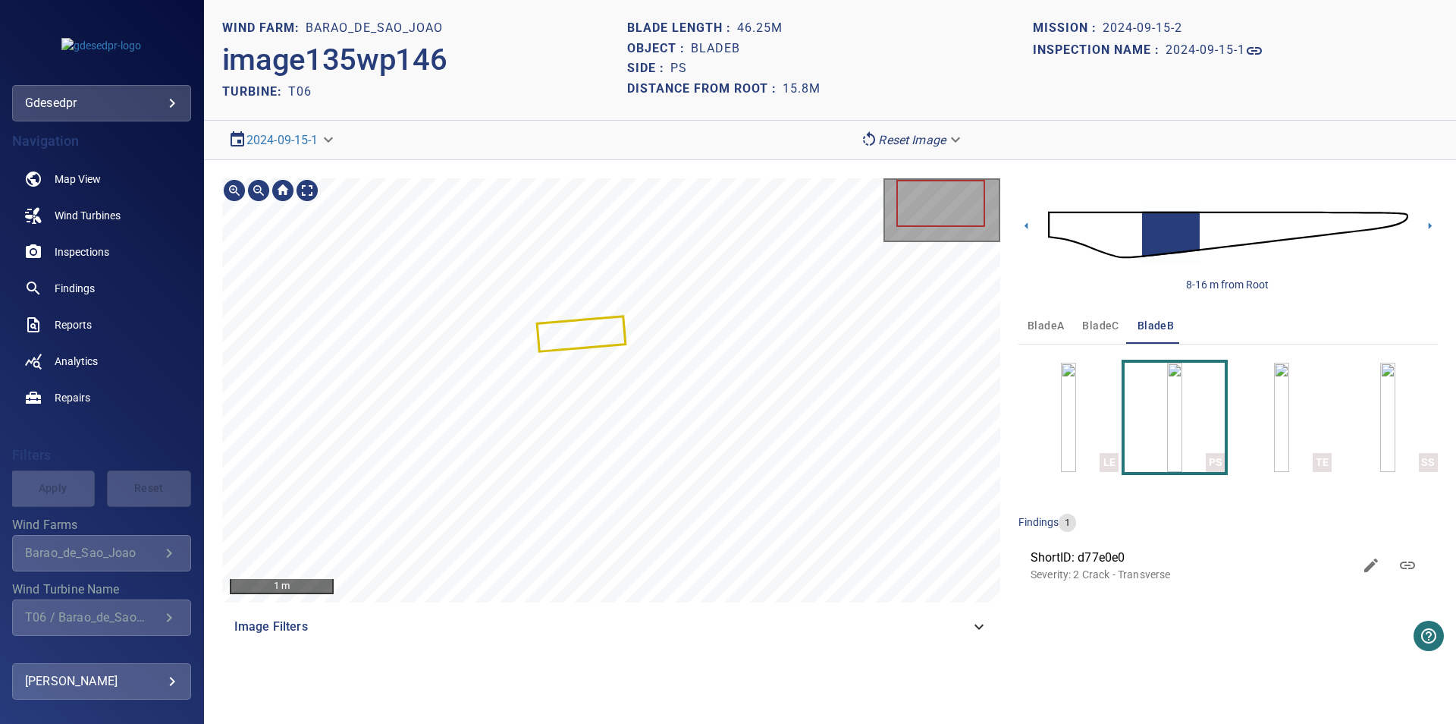
click at [748, 172] on div "1 m Image Filters 8-16 m from Root bladeA bladeC bladeB LE PS TE SS findings 1 …" at bounding box center [830, 411] width 1252 height 503
click at [1028, 225] on icon at bounding box center [1026, 225] width 3 height 7
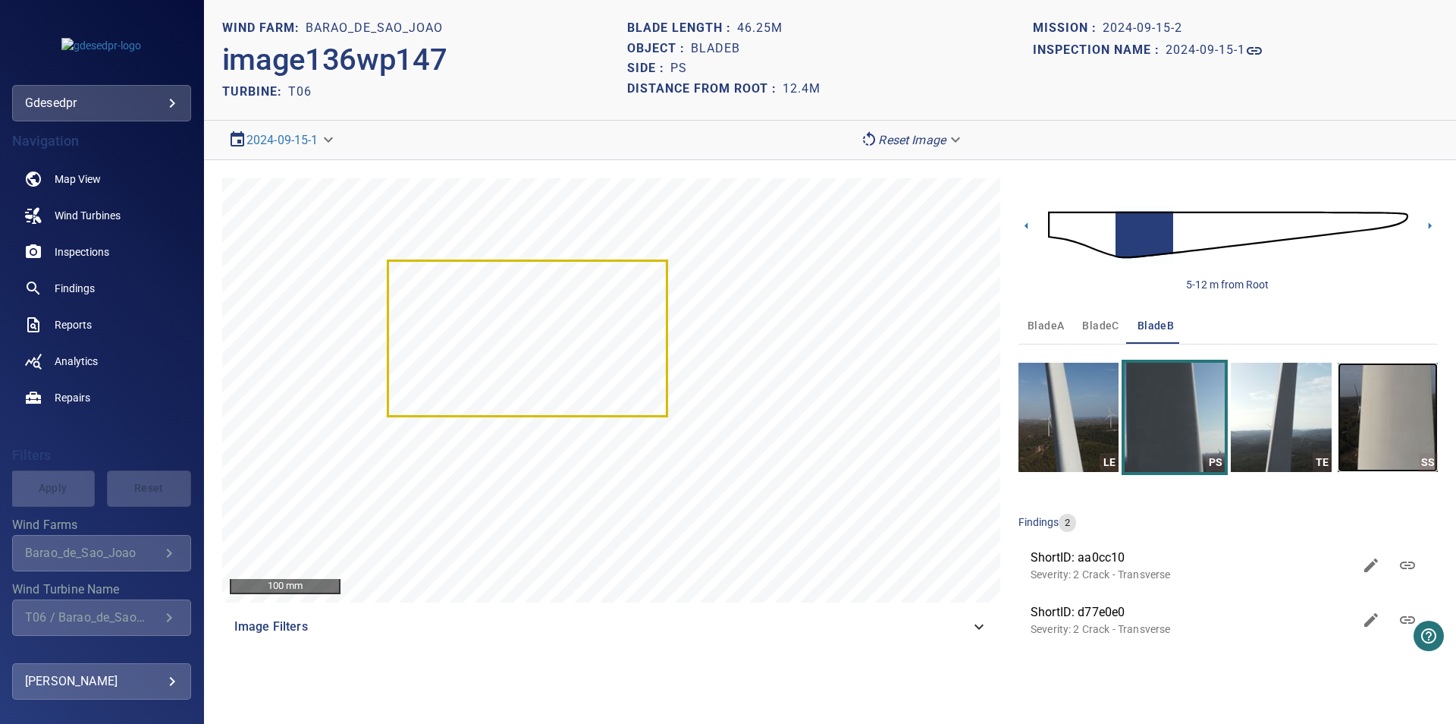
click at [1390, 456] on img "button" at bounding box center [1388, 417] width 100 height 109
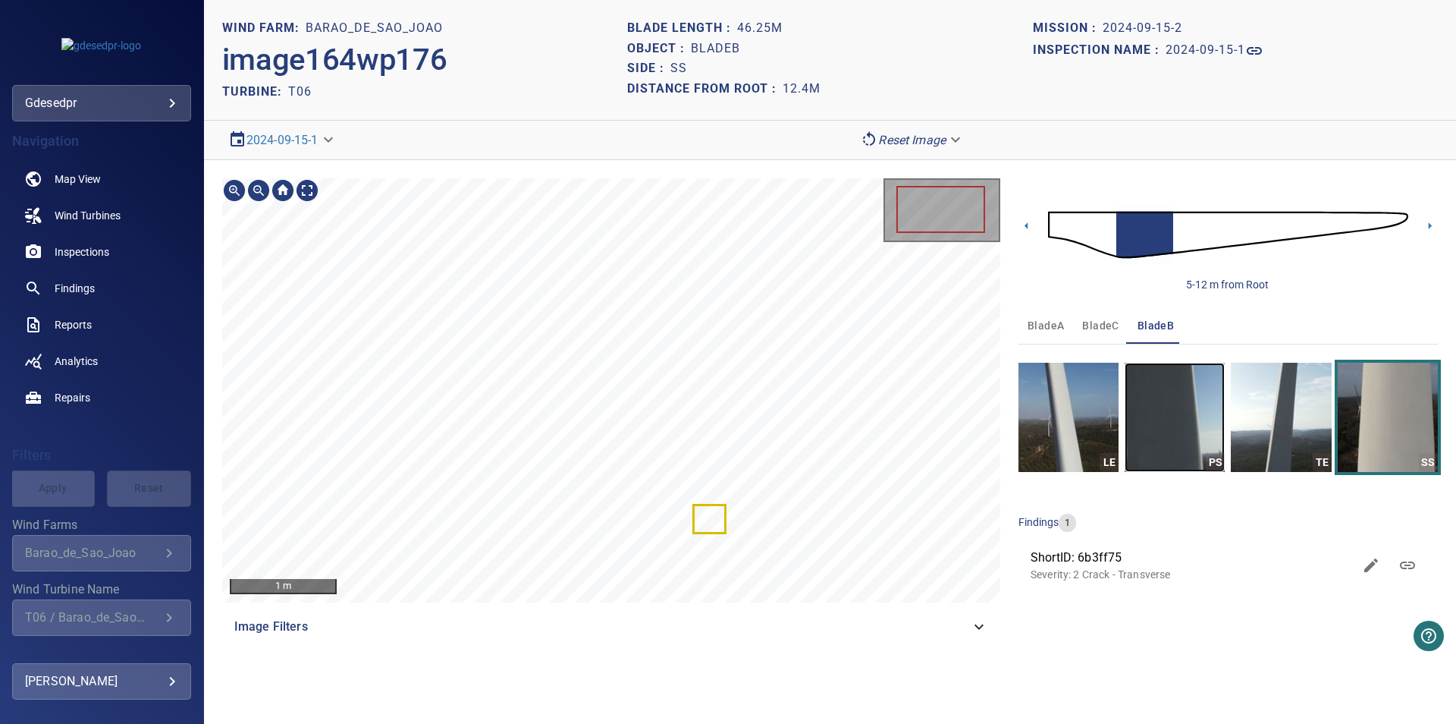
click at [1199, 445] on img "button" at bounding box center [1175, 417] width 100 height 109
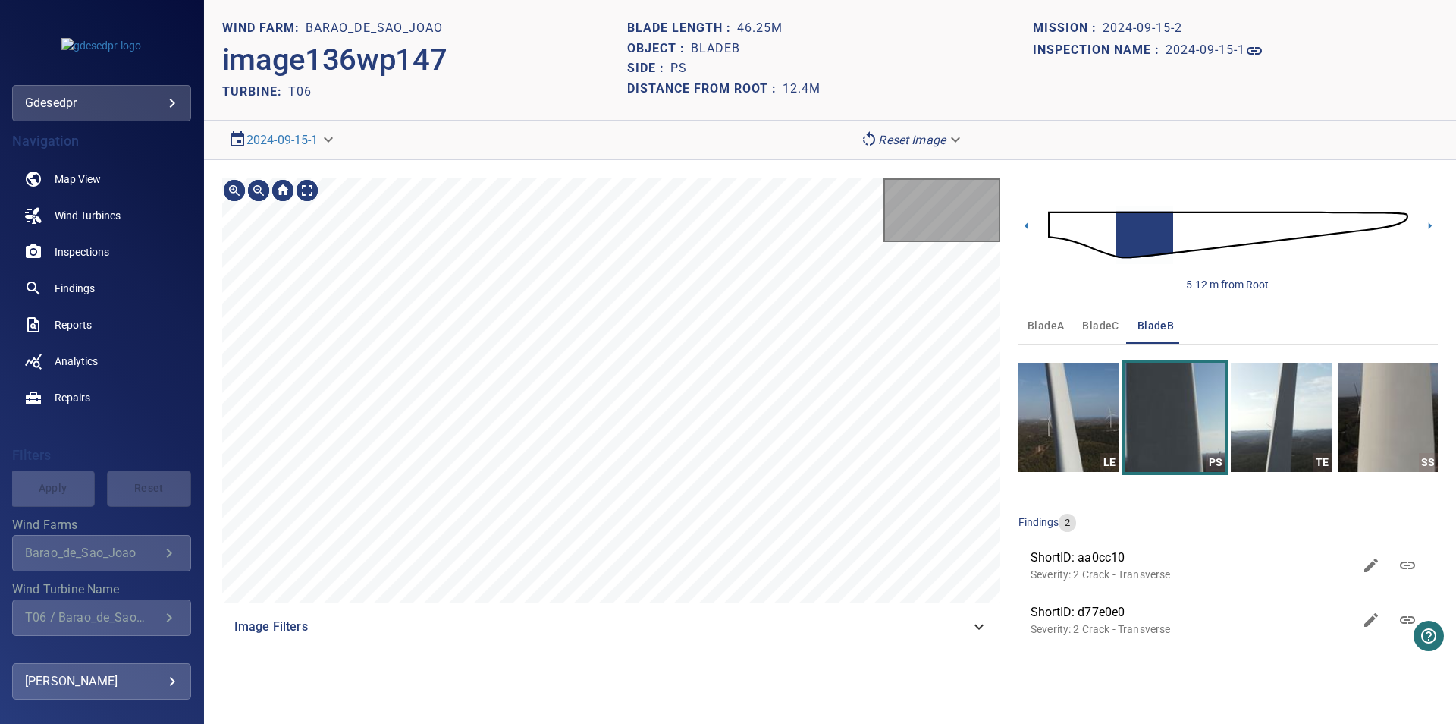
click at [305, 149] on body "**********" at bounding box center [728, 362] width 1456 height 724
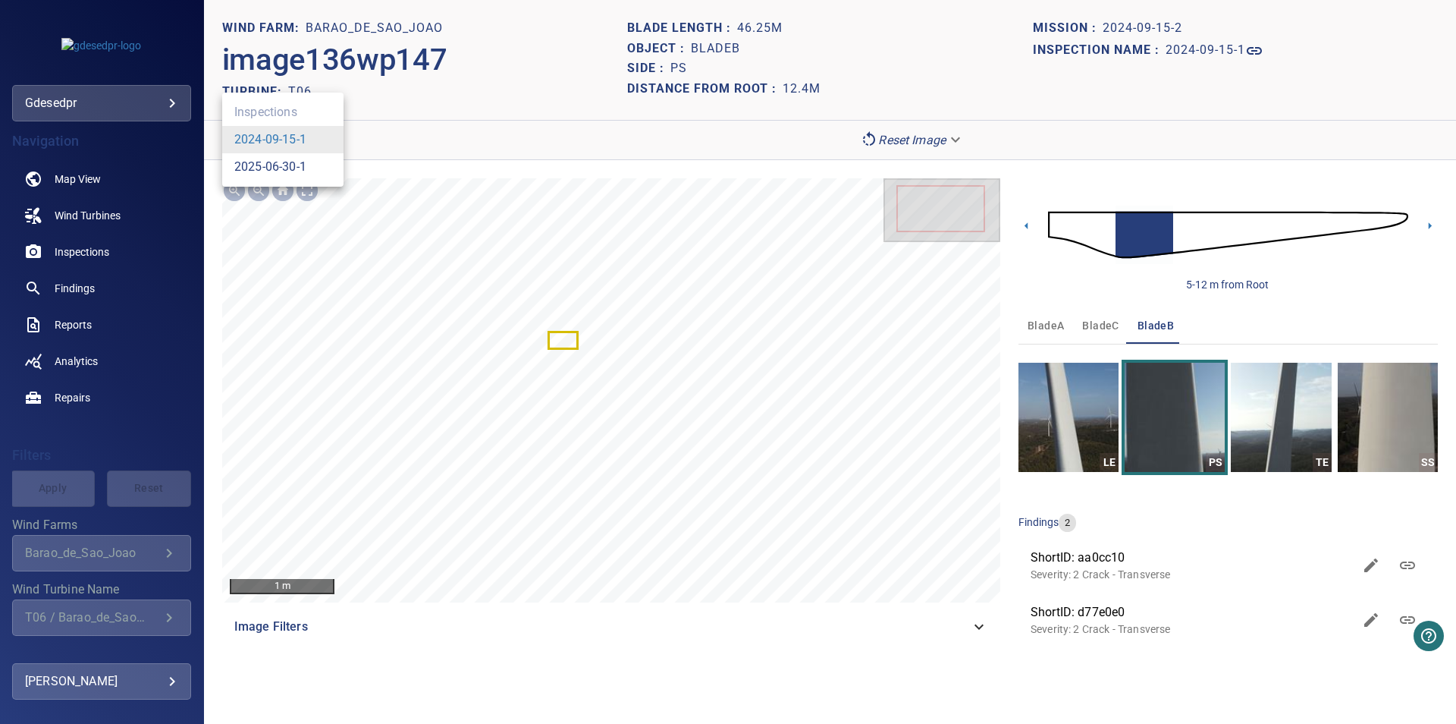
click at [295, 172] on link "2025-06-30-1" at bounding box center [270, 167] width 72 height 18
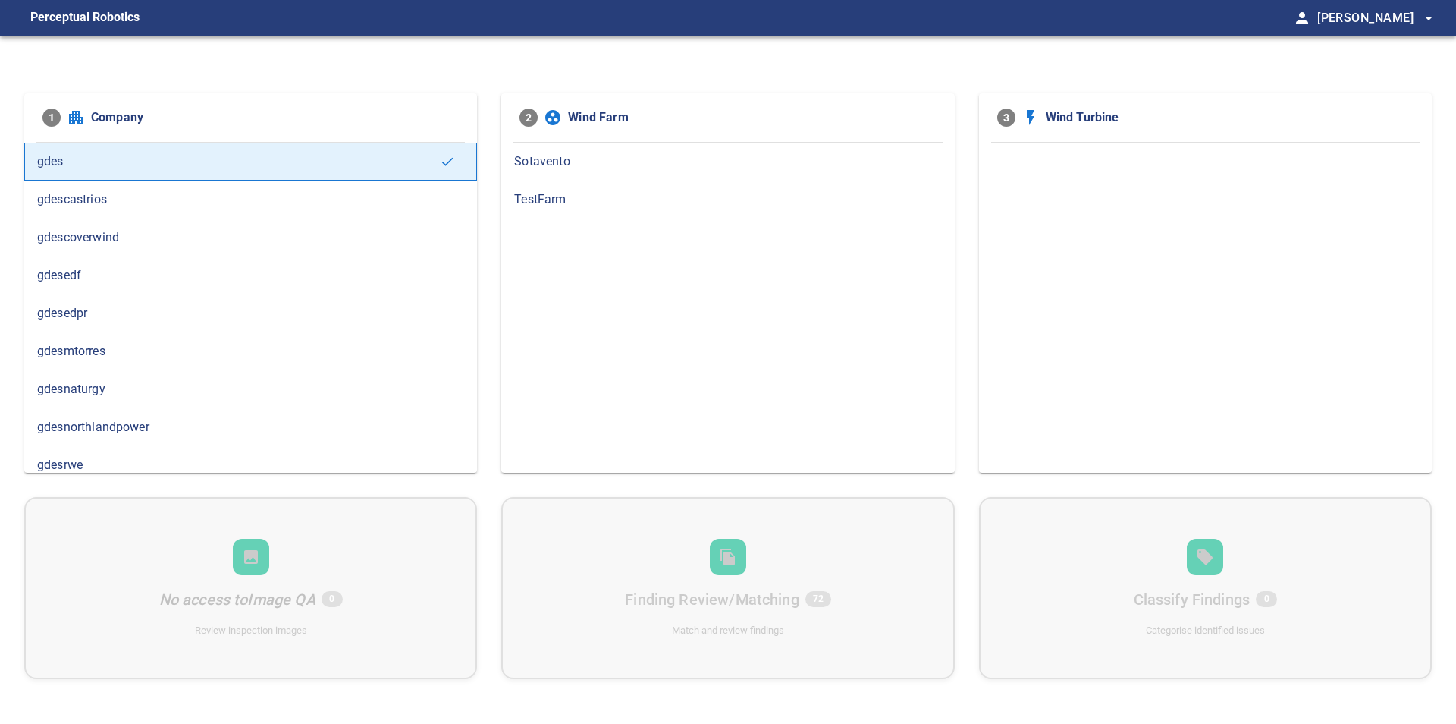
click at [83, 394] on span "gdesnaturgy" at bounding box center [250, 389] width 427 height 18
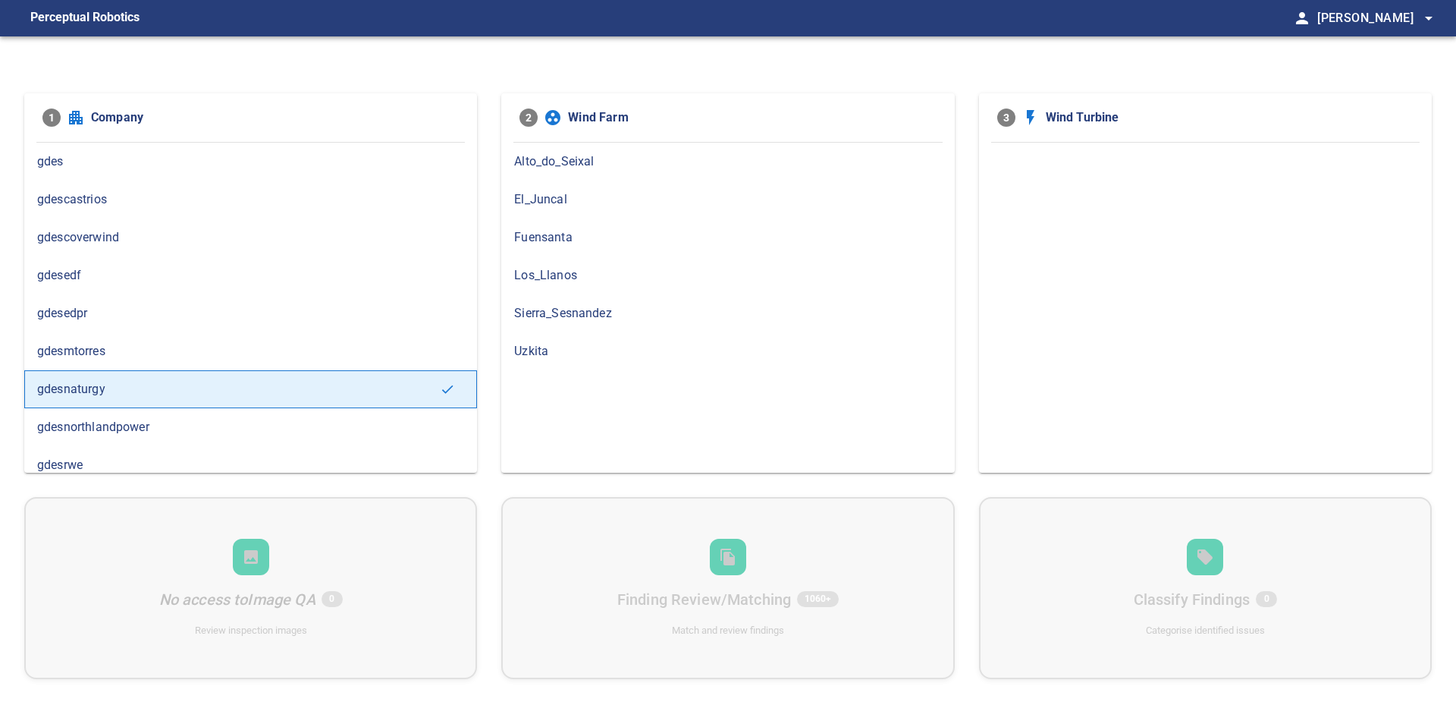
click at [76, 319] on span "gdesedpr" at bounding box center [250, 313] width 427 height 18
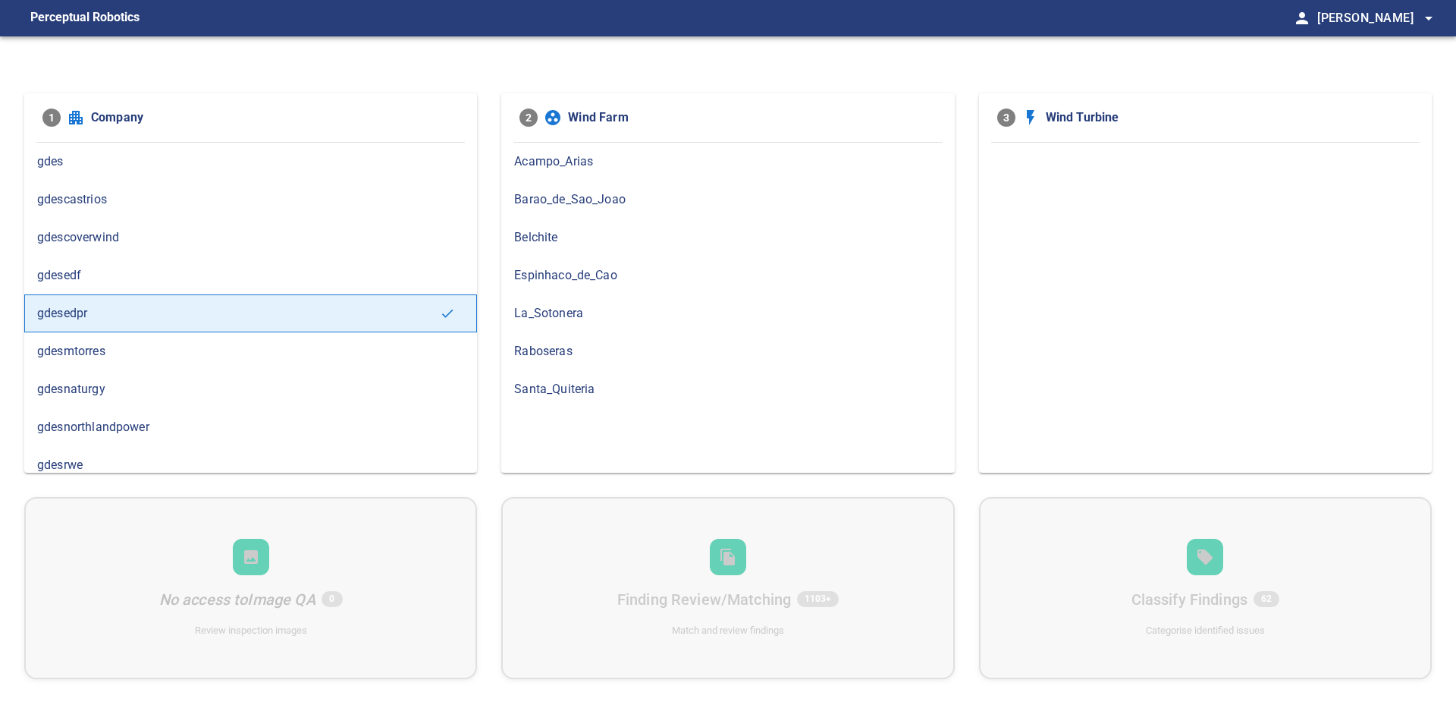
click at [565, 194] on span "Barao_de_Sao_Joao" at bounding box center [727, 199] width 427 height 18
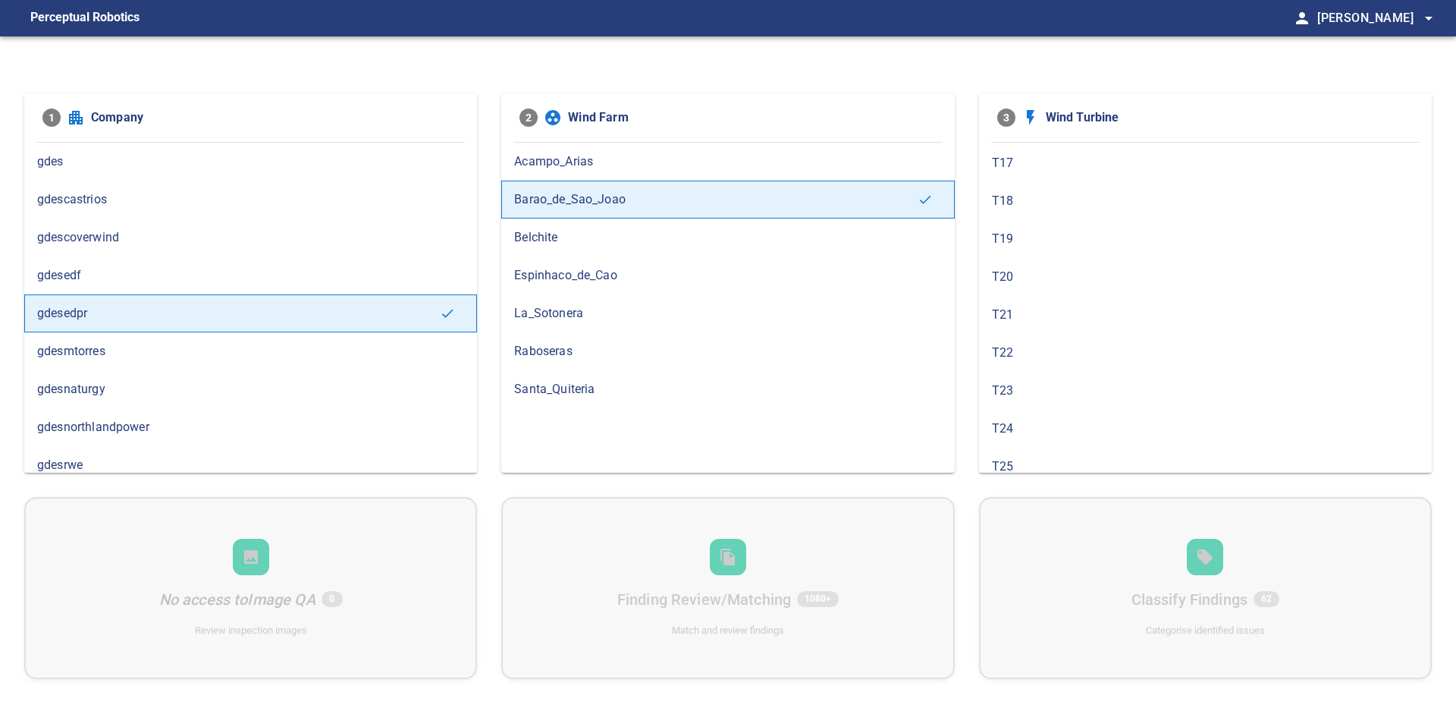
scroll to position [694, 0]
click at [1111, 47] on div "1 Company gdes gdescastrios gdescoverwind gdesedf gdesedpr gdesmtorres gdesnatu…" at bounding box center [728, 398] width 1456 height 724
click at [1073, 62] on div "1 Company gdes gdescastrios gdescoverwind gdesedf gdesedpr gdesmtorres gdesnatu…" at bounding box center [728, 398] width 1456 height 724
click at [1041, 261] on span "T06" at bounding box center [1205, 265] width 427 height 18
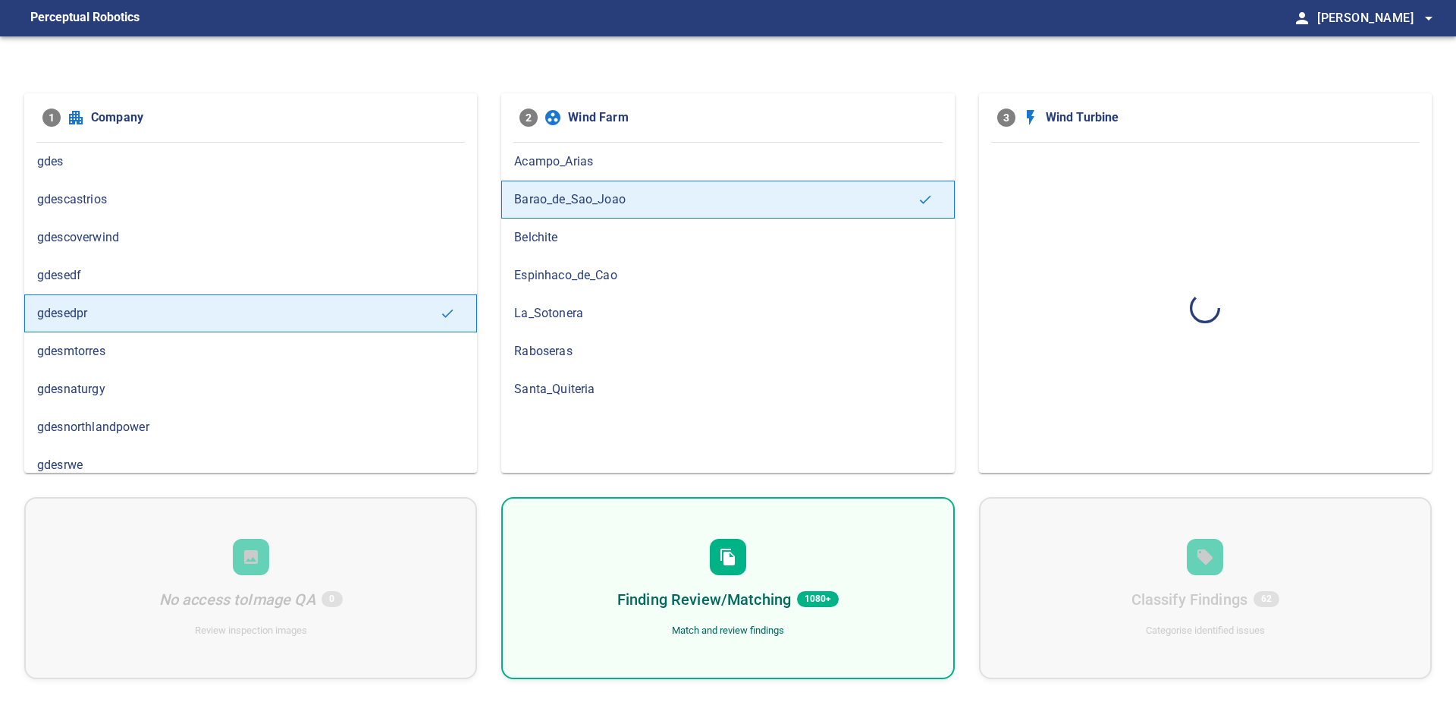
scroll to position [0, 0]
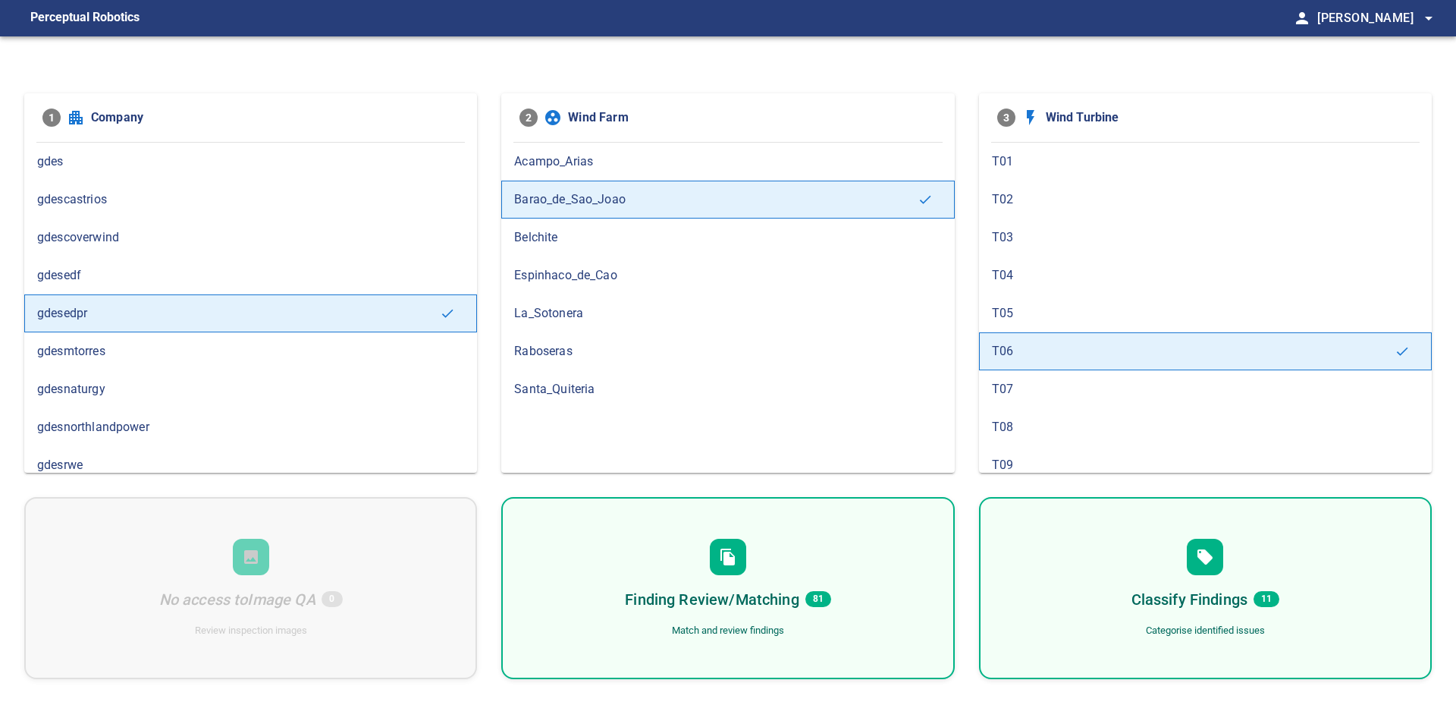
click at [1073, 39] on div "1 Company gdes gdescastrios gdescoverwind gdesedf gdesedpr gdesmtorres gdesnatu…" at bounding box center [728, 398] width 1456 height 724
click at [1012, 378] on div "T07" at bounding box center [1205, 389] width 453 height 38
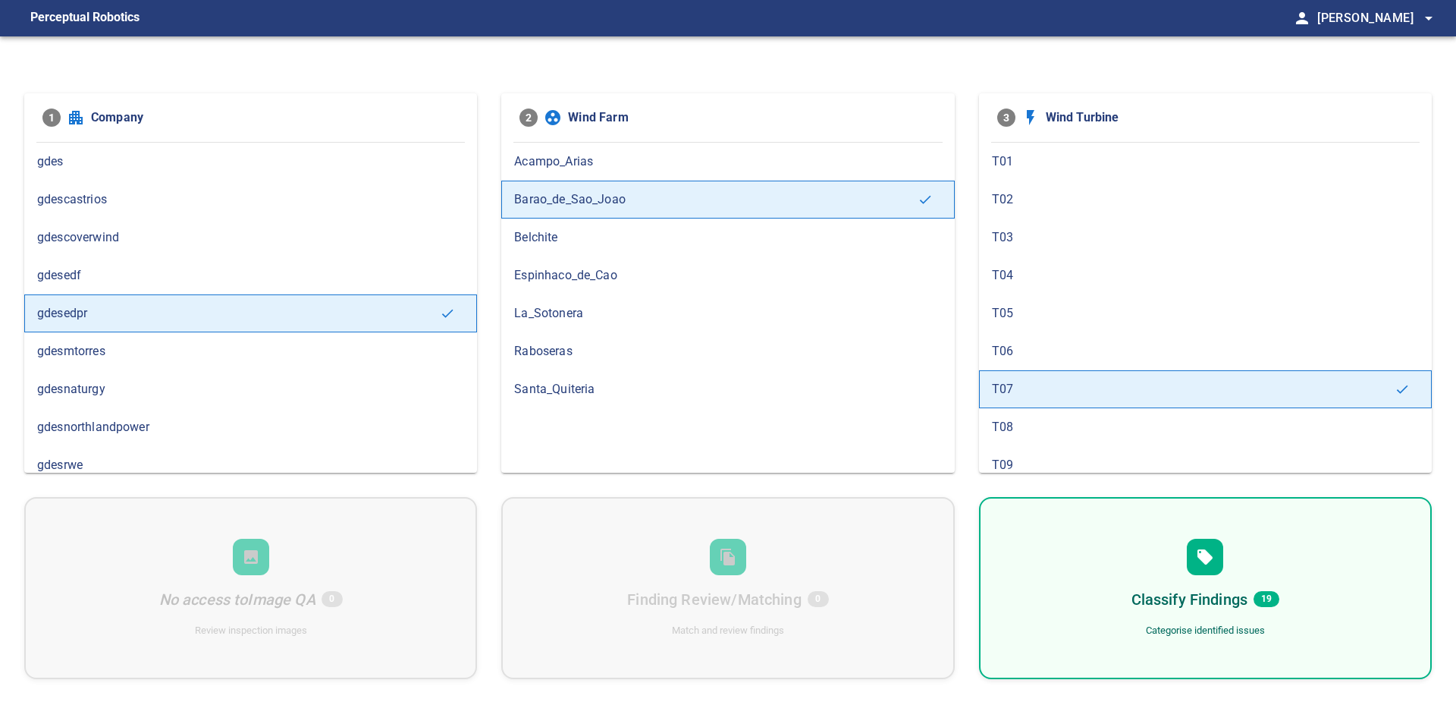
click at [1022, 365] on div "T06" at bounding box center [1205, 351] width 453 height 38
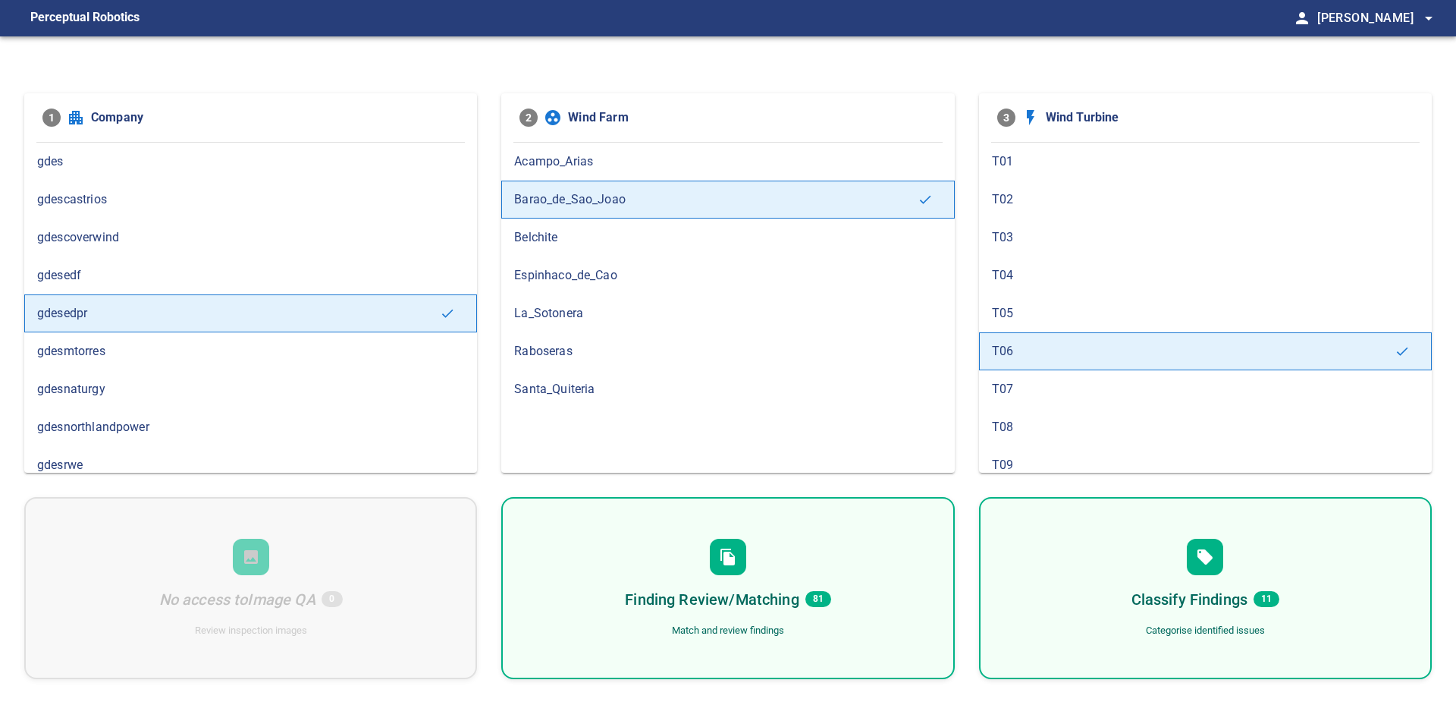
click at [765, 595] on h6 "Finding Review/Matching" at bounding box center [712, 599] width 174 height 24
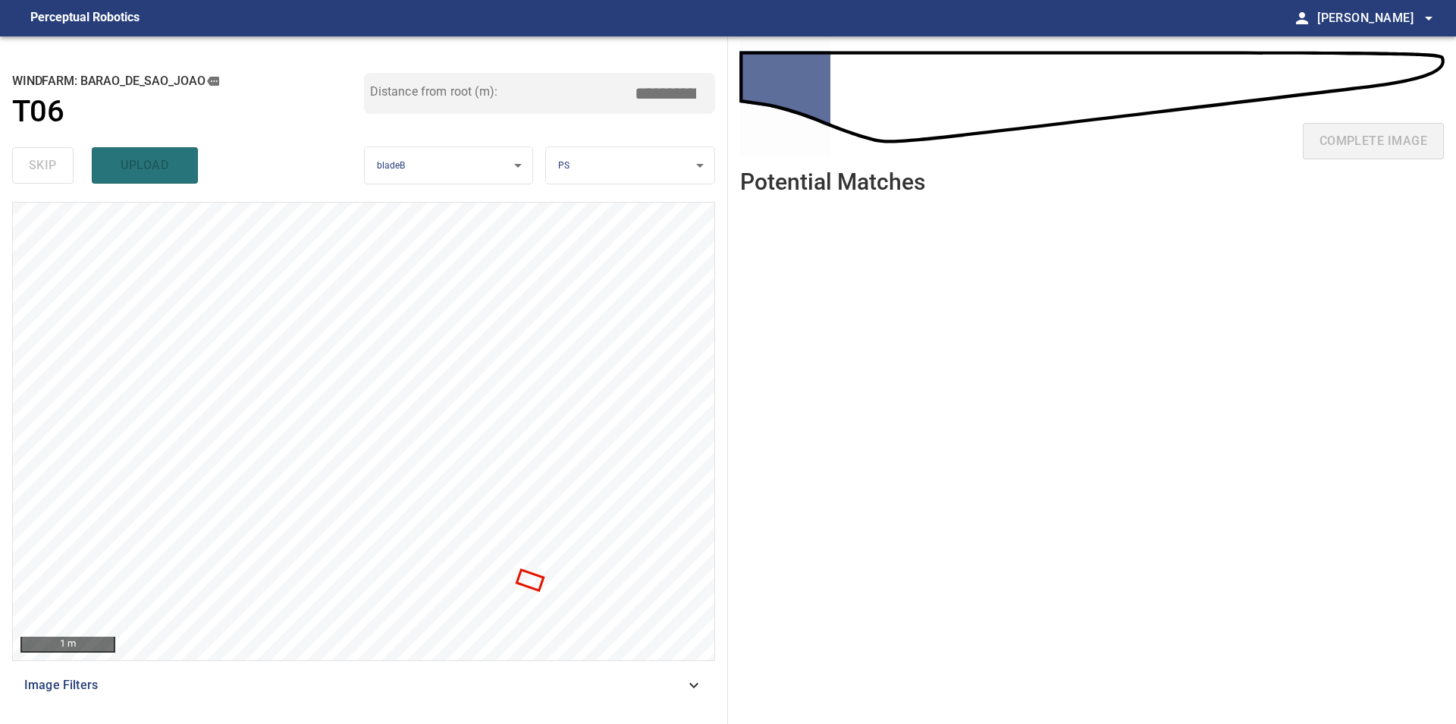
type input "***"
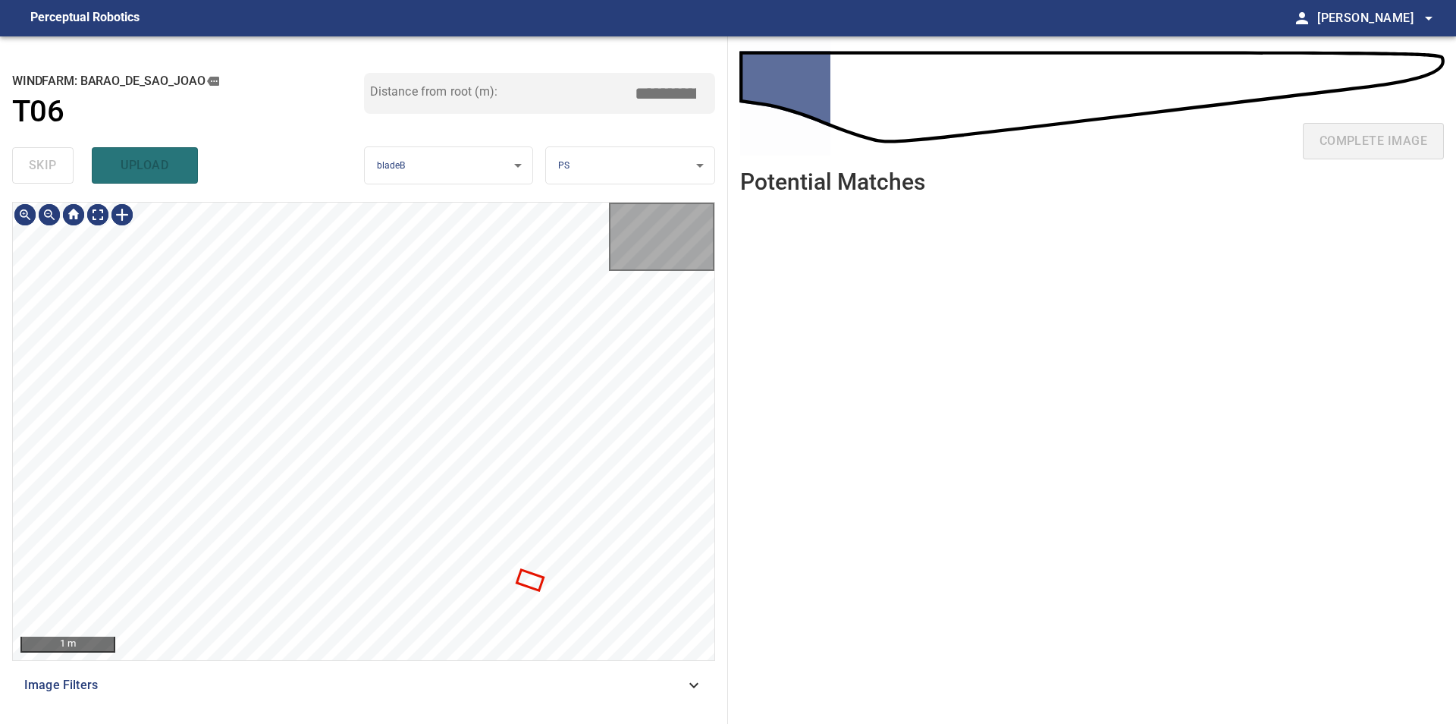
type input "***"
click at [601, 328] on div at bounding box center [364, 431] width 702 height 457
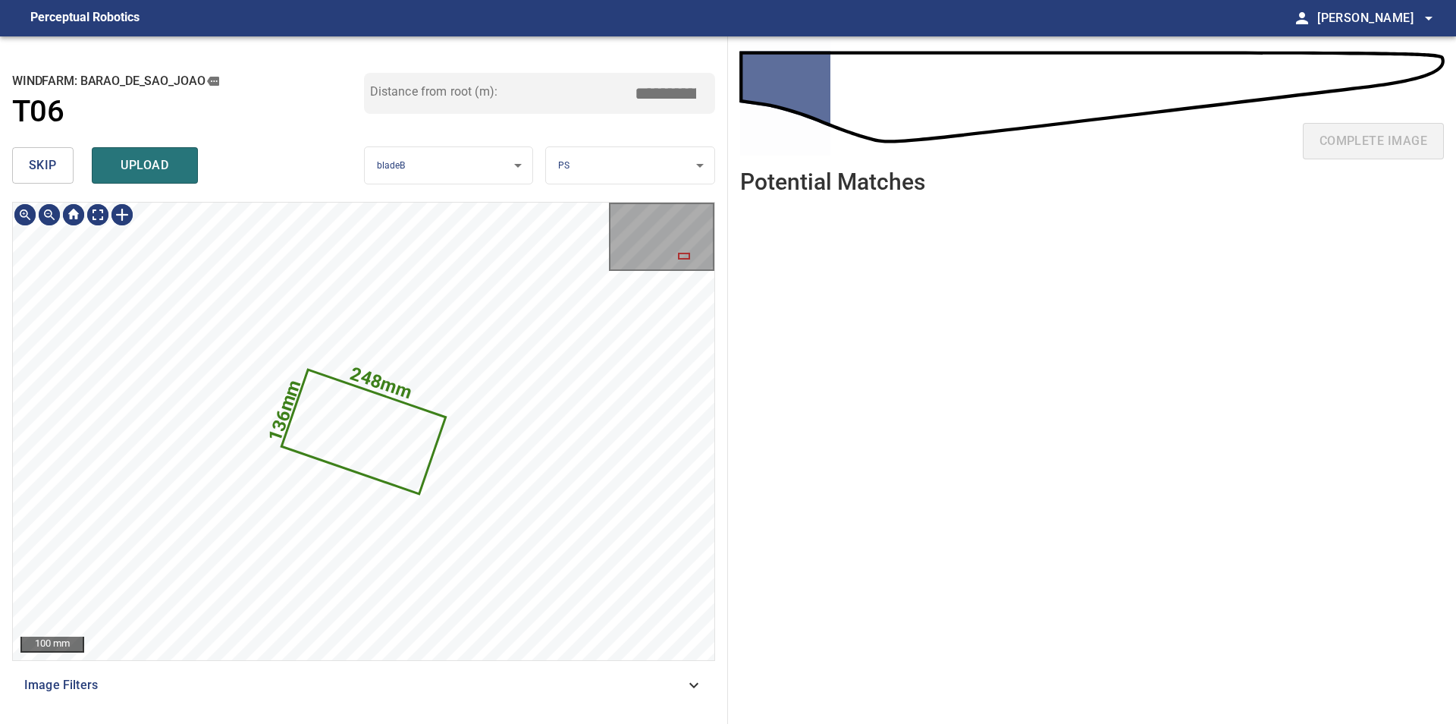
click at [52, 174] on span "skip" at bounding box center [43, 165] width 28 height 21
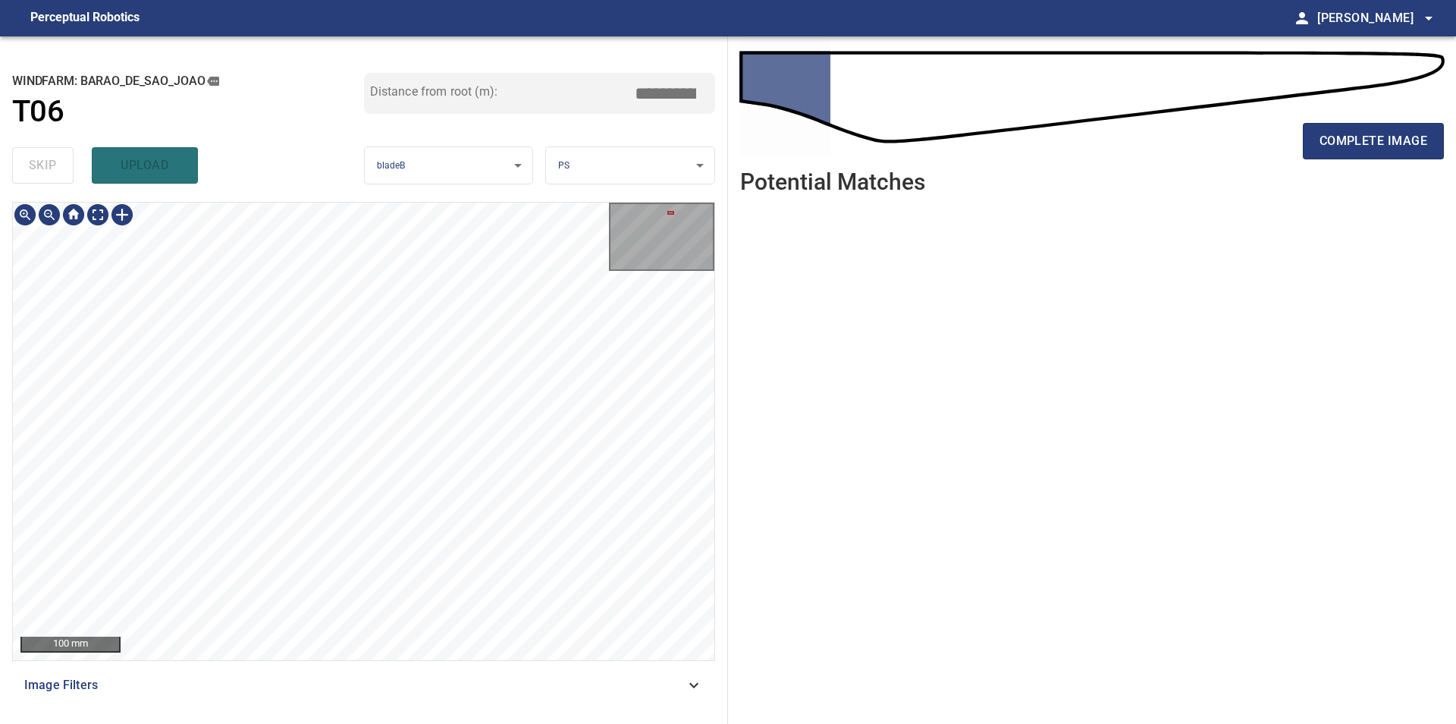
click at [376, 691] on div "100 mm Image Filters" at bounding box center [363, 457] width 703 height 510
click at [470, 715] on div "**********" at bounding box center [364, 379] width 728 height 687
click at [336, 677] on div "100 mm Image Filters" at bounding box center [363, 457] width 703 height 510
click at [328, 661] on div "100 mm Image Filters" at bounding box center [363, 457] width 703 height 510
click at [1343, 146] on span "complete image" at bounding box center [1374, 140] width 108 height 21
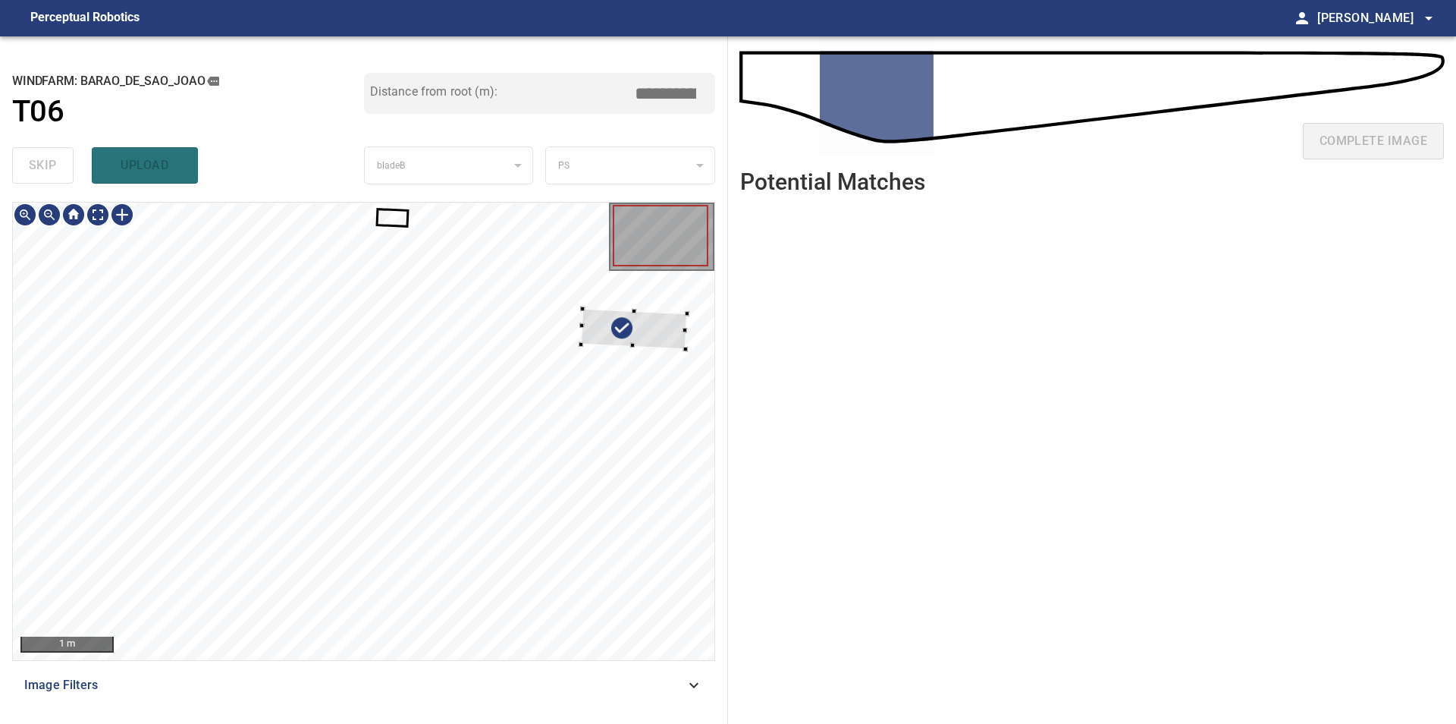
click at [660, 333] on div at bounding box center [634, 329] width 106 height 40
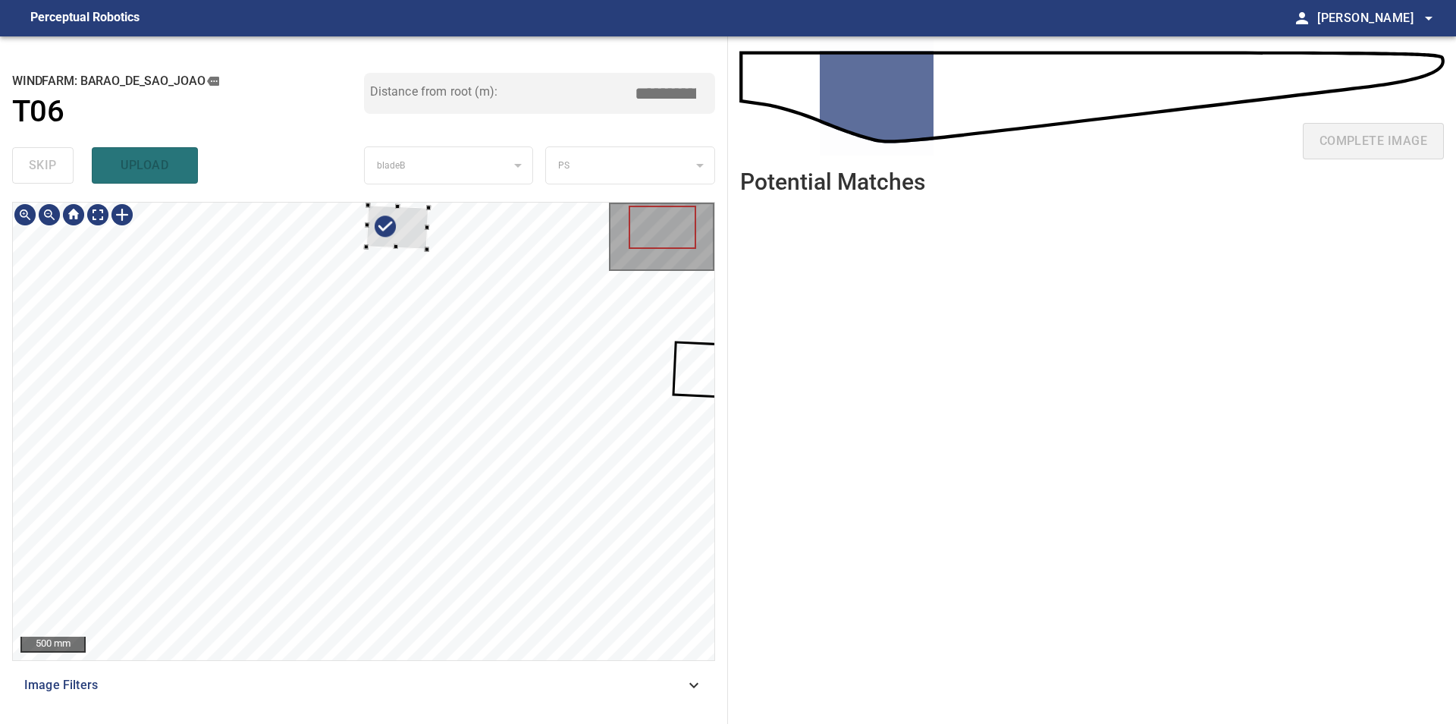
click at [455, 366] on div at bounding box center [364, 431] width 702 height 457
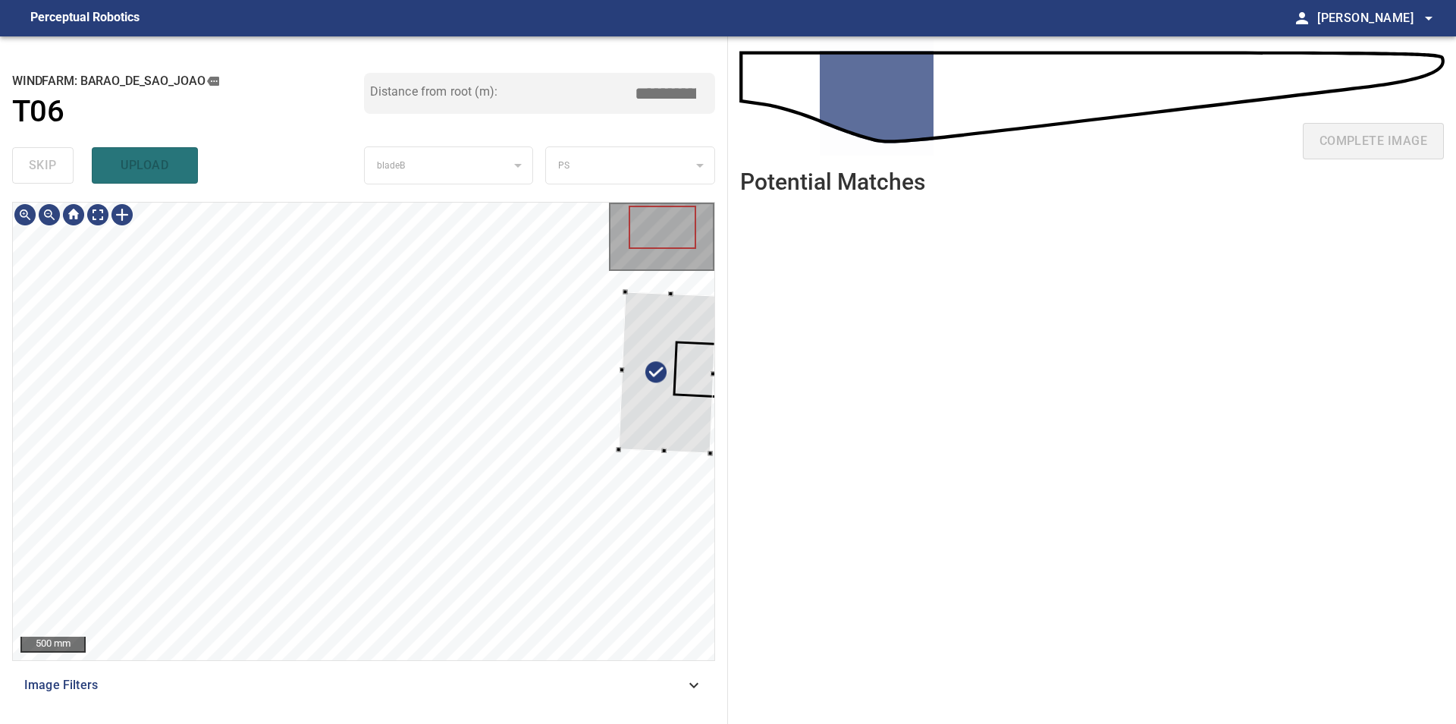
click at [721, 413] on div "**********" at bounding box center [364, 379] width 728 height 687
click at [639, 371] on div at bounding box center [667, 373] width 99 height 162
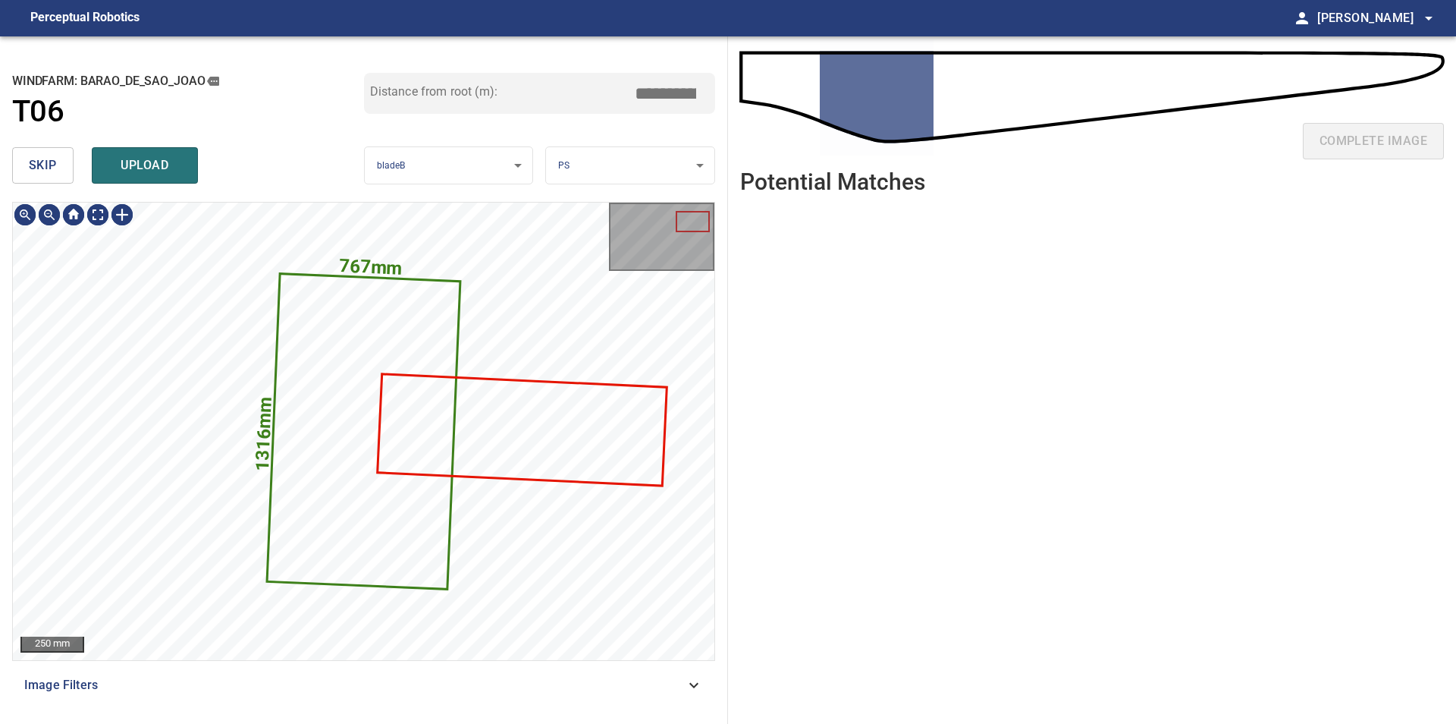
click at [45, 182] on button "skip" at bounding box center [42, 165] width 61 height 36
click at [46, 174] on span "skip" at bounding box center [43, 165] width 28 height 21
click at [46, 174] on div "skip upload" at bounding box center [188, 165] width 352 height 49
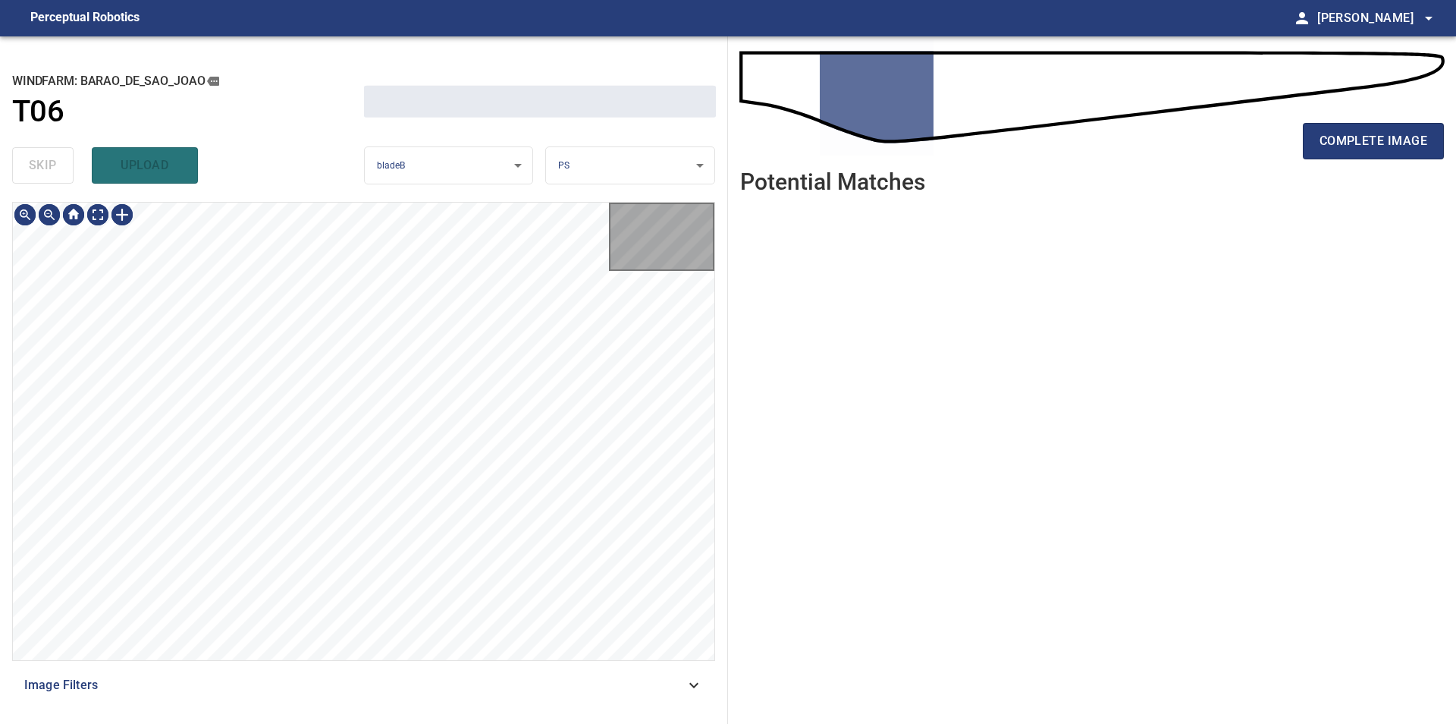
click at [46, 174] on div "skip upload" at bounding box center [188, 165] width 352 height 49
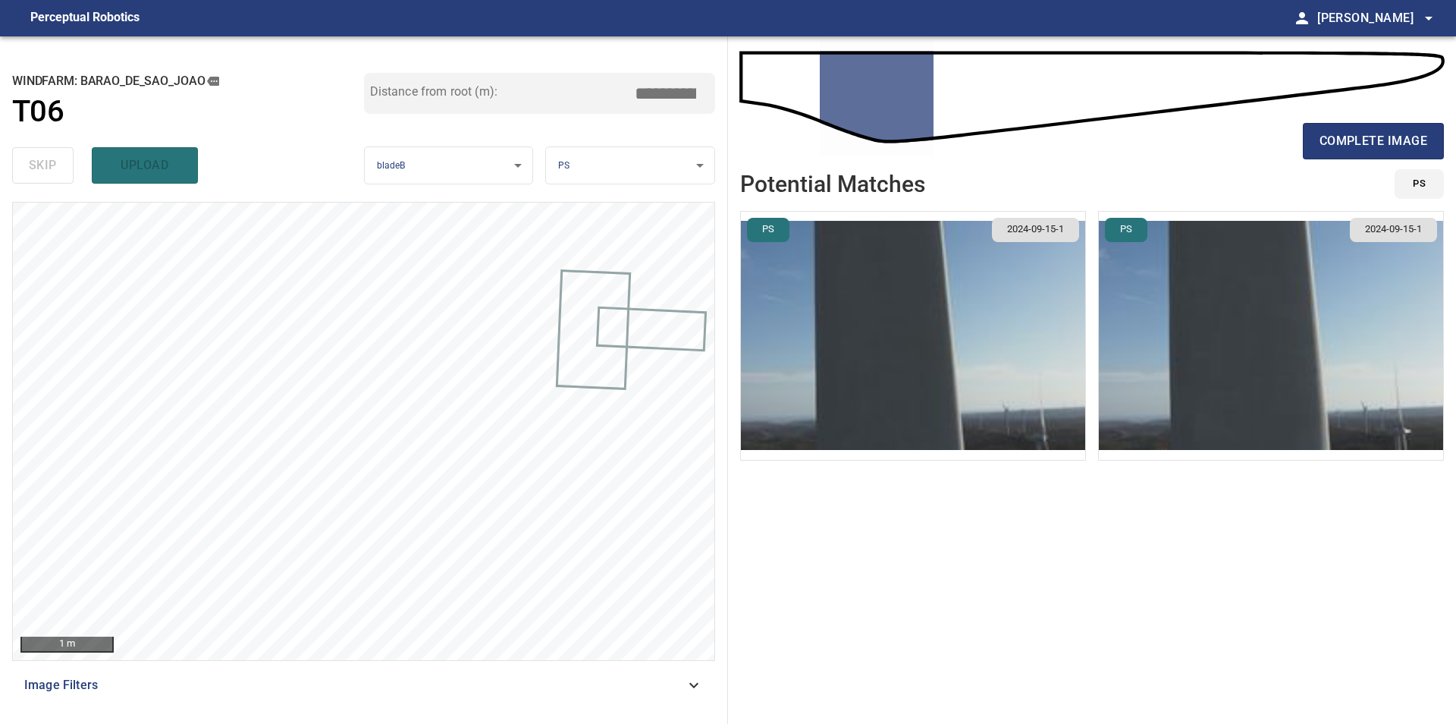
click at [1089, 652] on ul "PS 2024-09-15-1 PS 2024-09-15-1" at bounding box center [1092, 458] width 704 height 494
click at [984, 538] on ul "PS 2024-09-15-1 PS 2024-09-15-1" at bounding box center [1092, 458] width 704 height 494
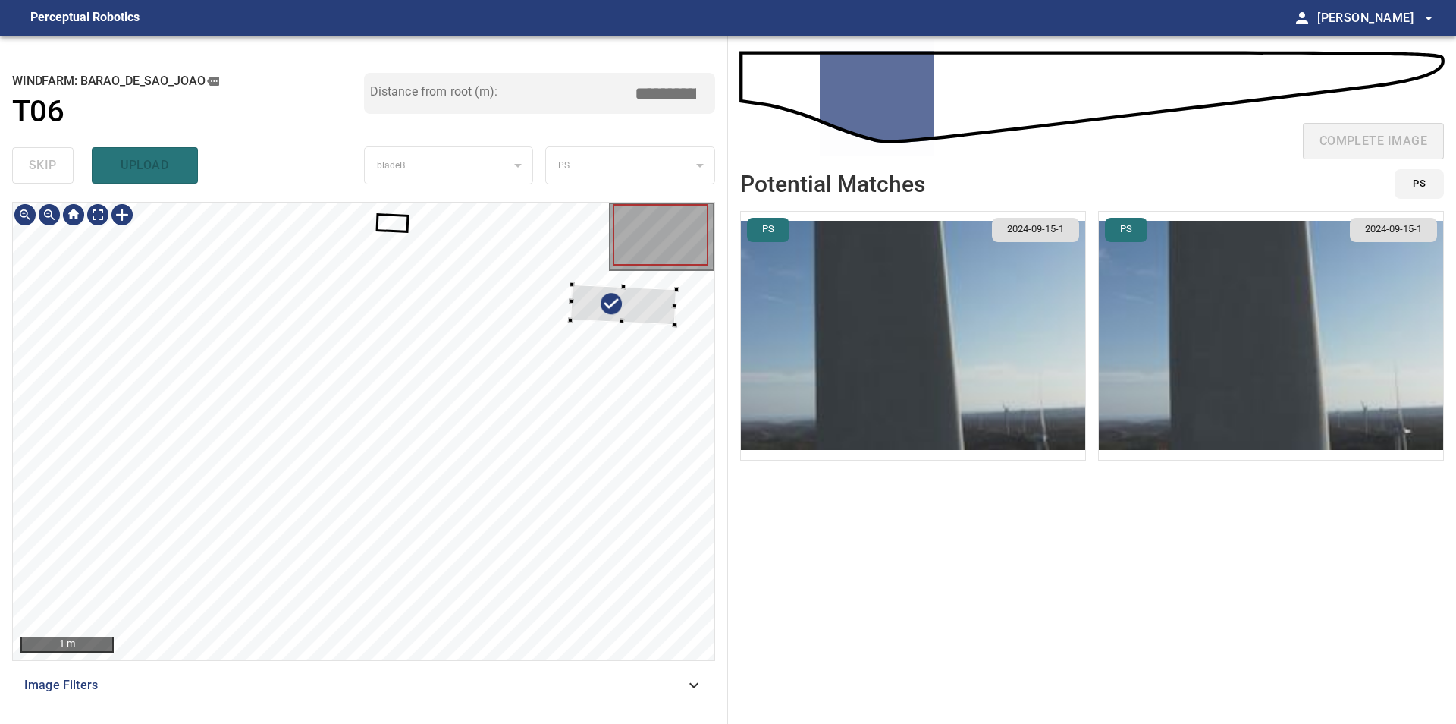
click at [695, 314] on div at bounding box center [364, 431] width 702 height 457
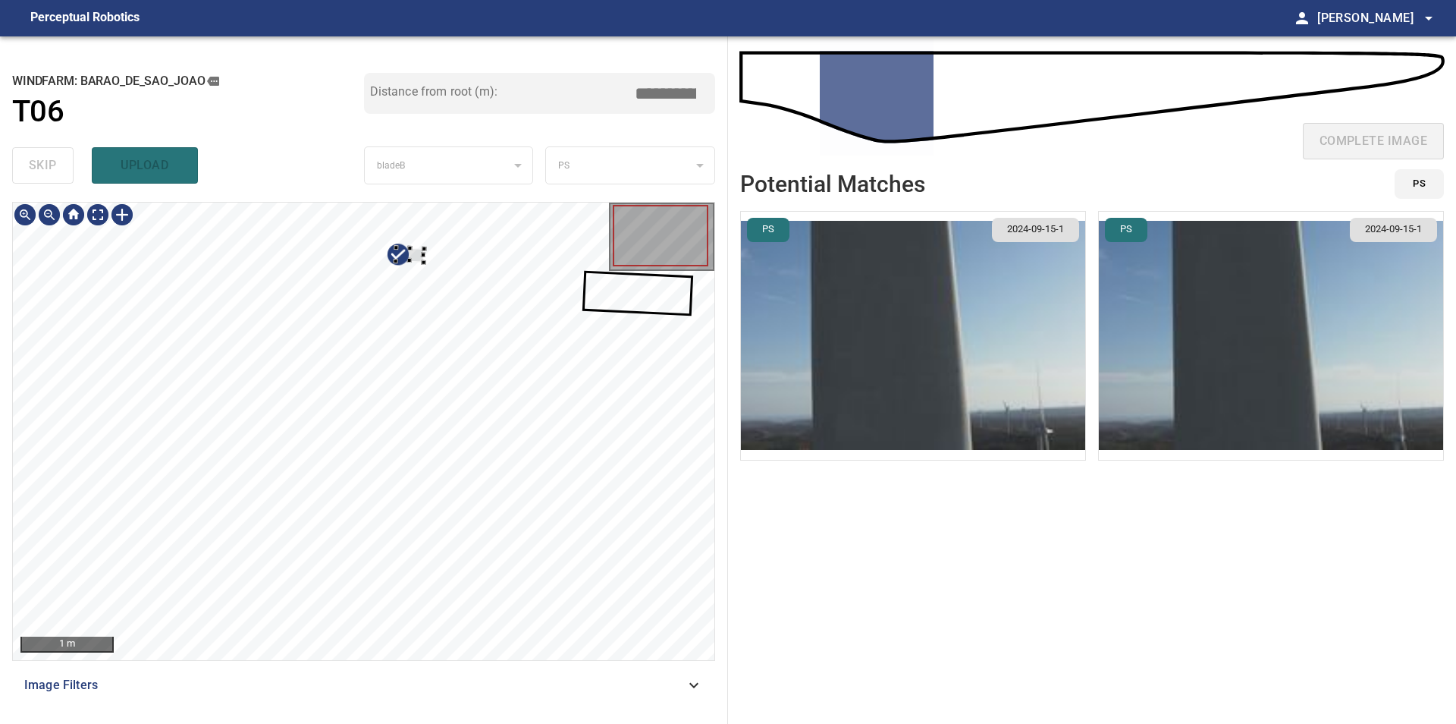
click at [426, 306] on div at bounding box center [364, 431] width 702 height 457
click at [457, 375] on div at bounding box center [364, 431] width 702 height 457
click at [608, 324] on div at bounding box center [606, 300] width 63 height 85
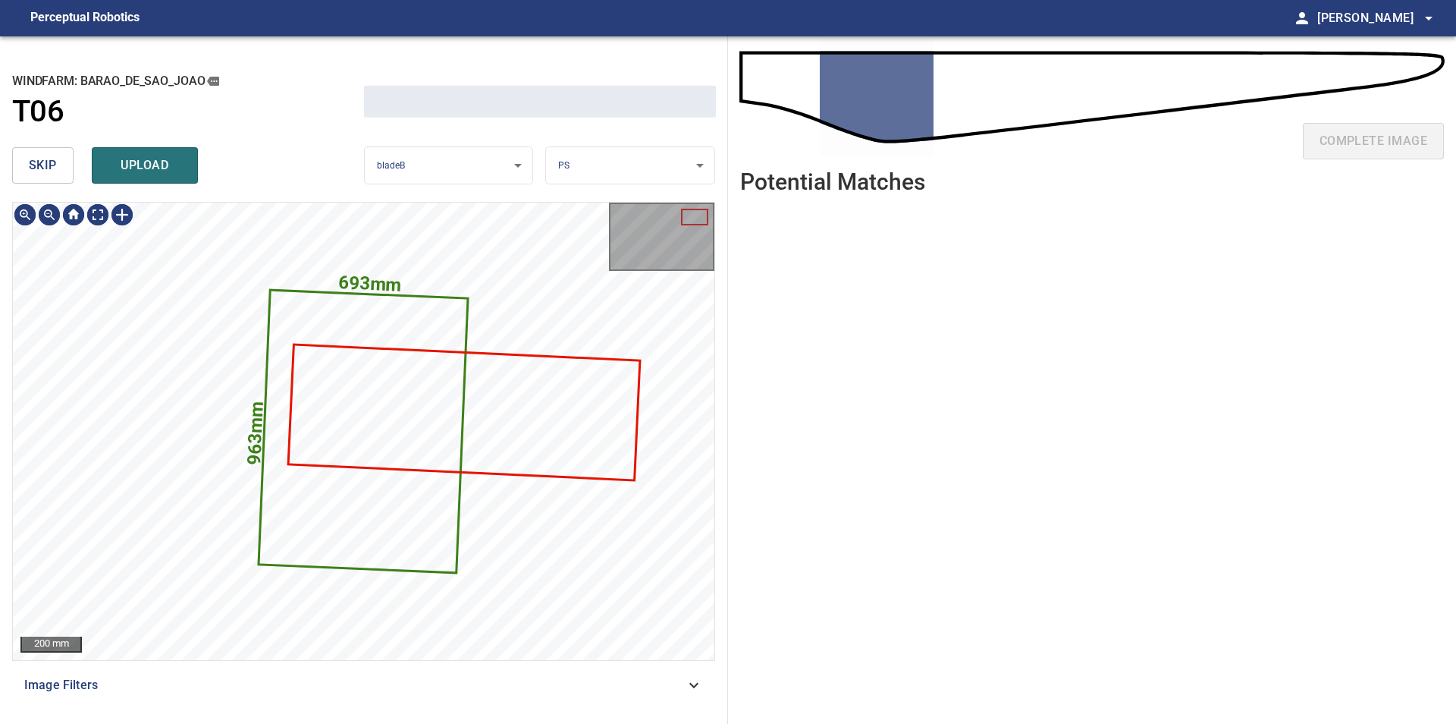
click at [54, 162] on span "skip" at bounding box center [43, 165] width 28 height 21
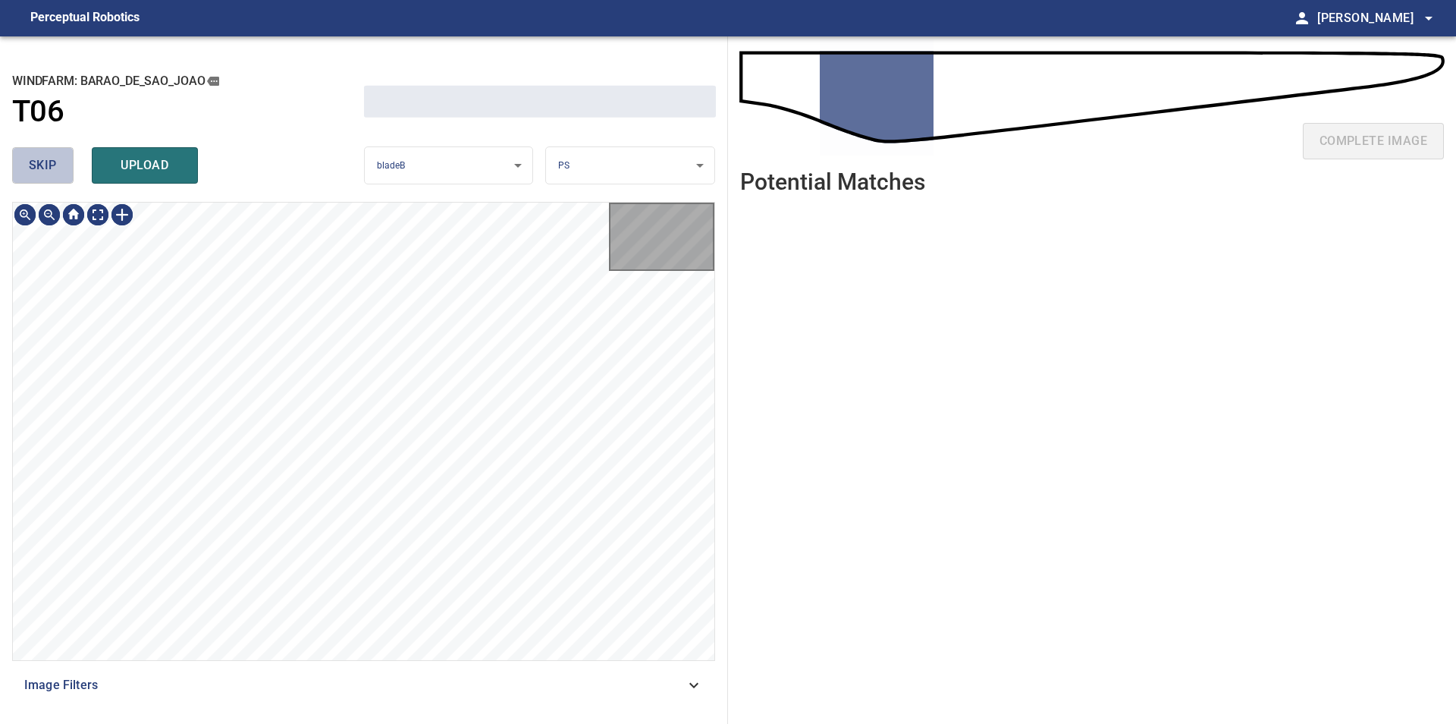
click at [54, 162] on span "skip" at bounding box center [43, 165] width 28 height 21
click at [54, 162] on div "skip upload" at bounding box center [188, 165] width 352 height 49
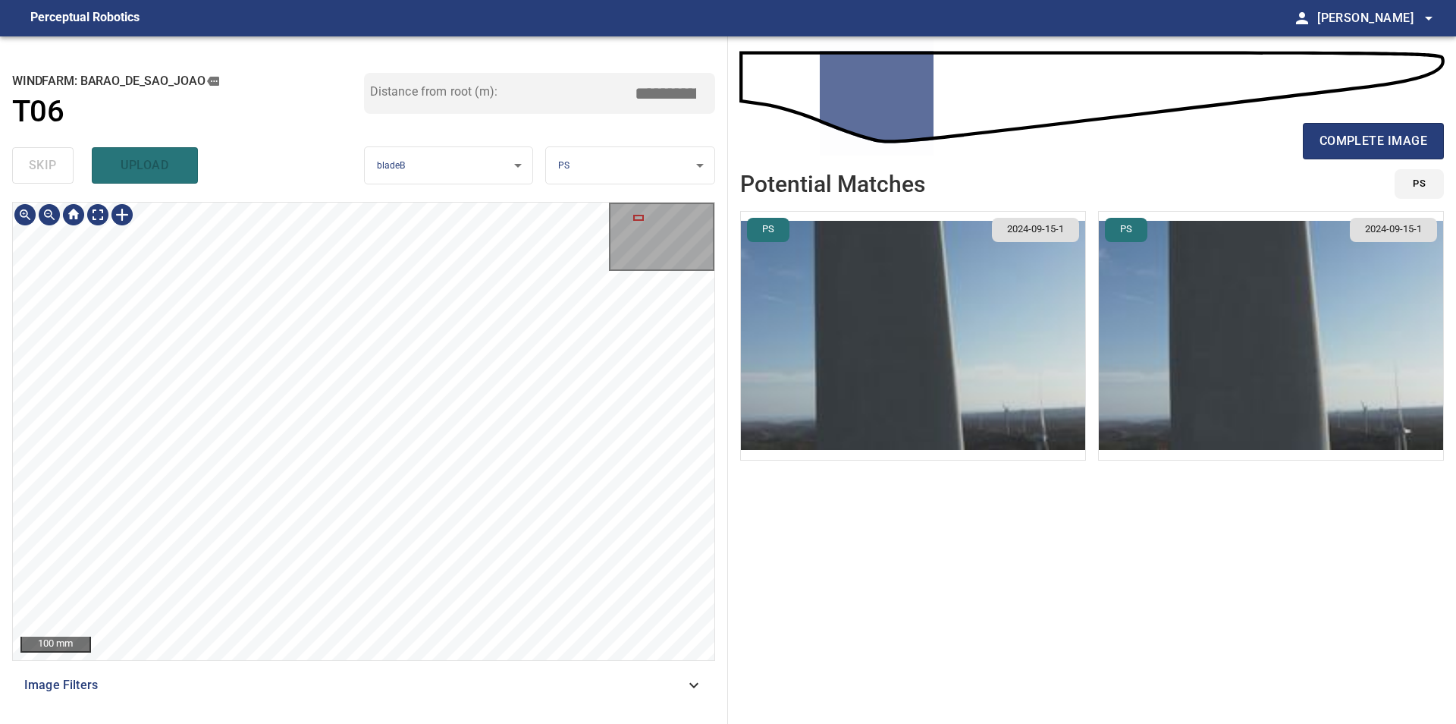
click at [434, 660] on div "100 mm" at bounding box center [363, 431] width 703 height 459
click at [457, 696] on div "100 mm Image Filters" at bounding box center [363, 457] width 703 height 510
click at [422, 670] on div "100 mm Image Filters" at bounding box center [363, 457] width 703 height 510
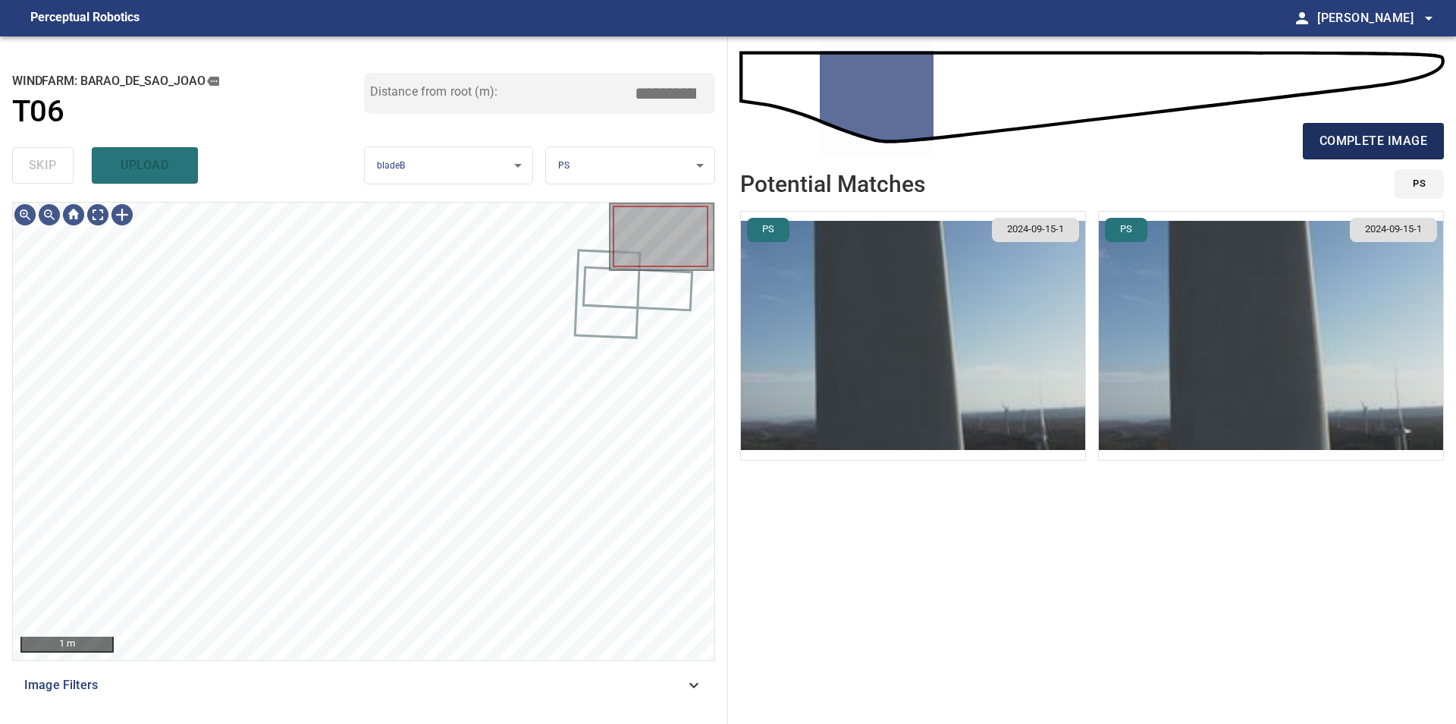
click at [1364, 146] on span "complete image" at bounding box center [1374, 140] width 108 height 21
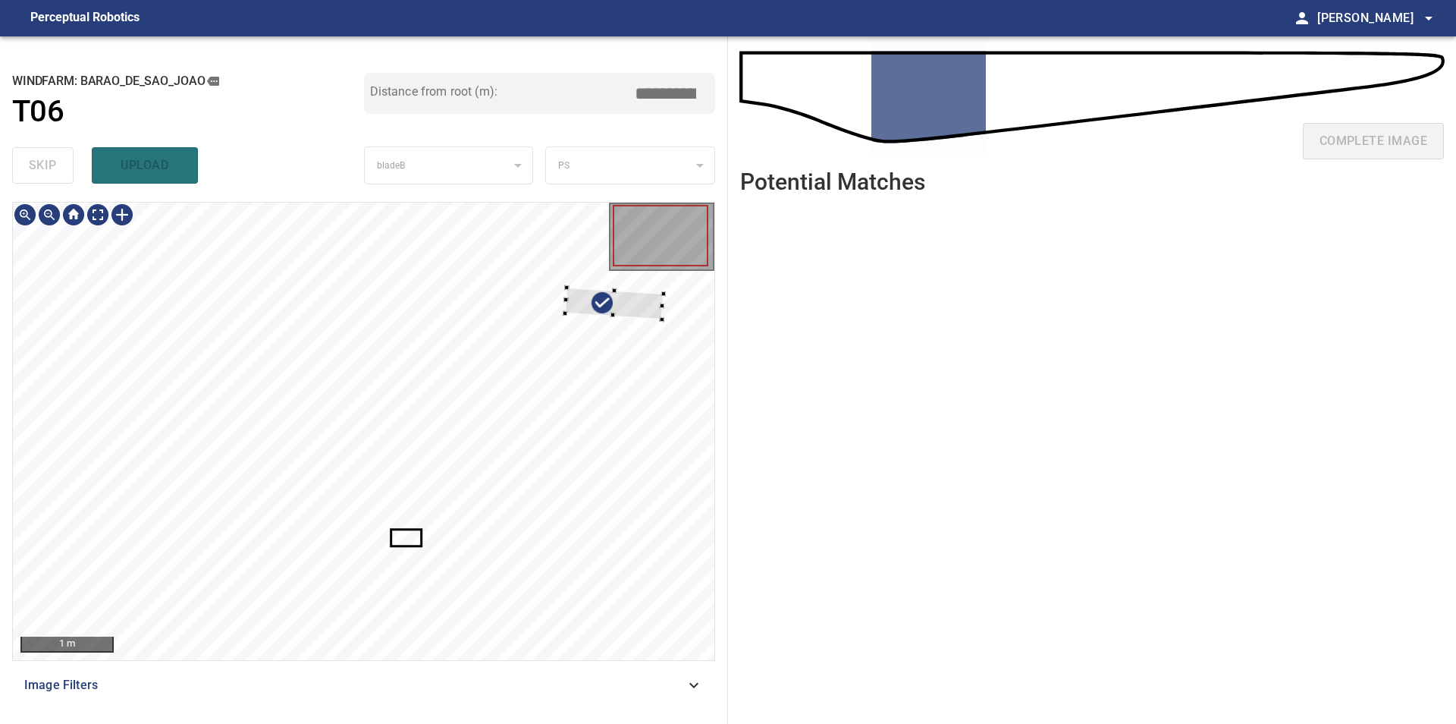
click at [693, 288] on div at bounding box center [364, 431] width 702 height 457
click at [586, 272] on div at bounding box center [364, 431] width 702 height 457
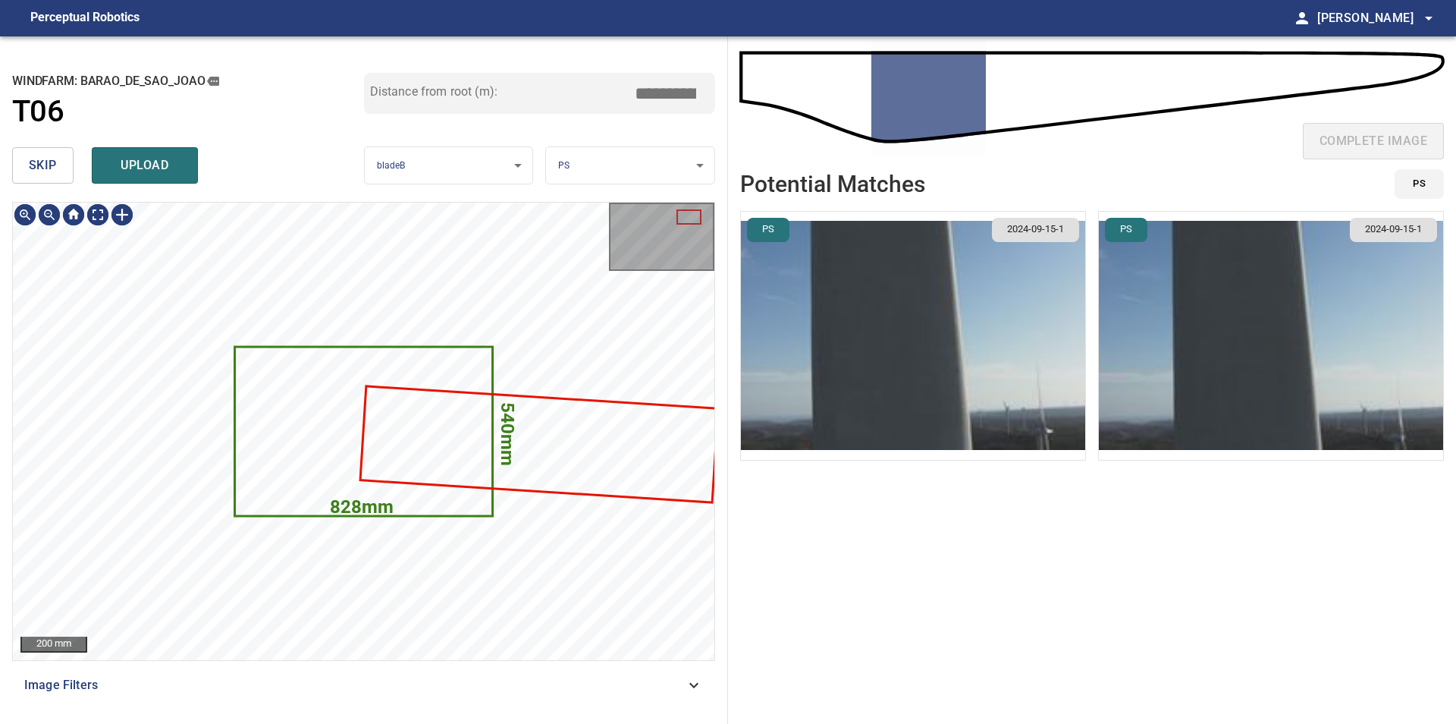
click at [55, 165] on span "skip" at bounding box center [43, 165] width 28 height 21
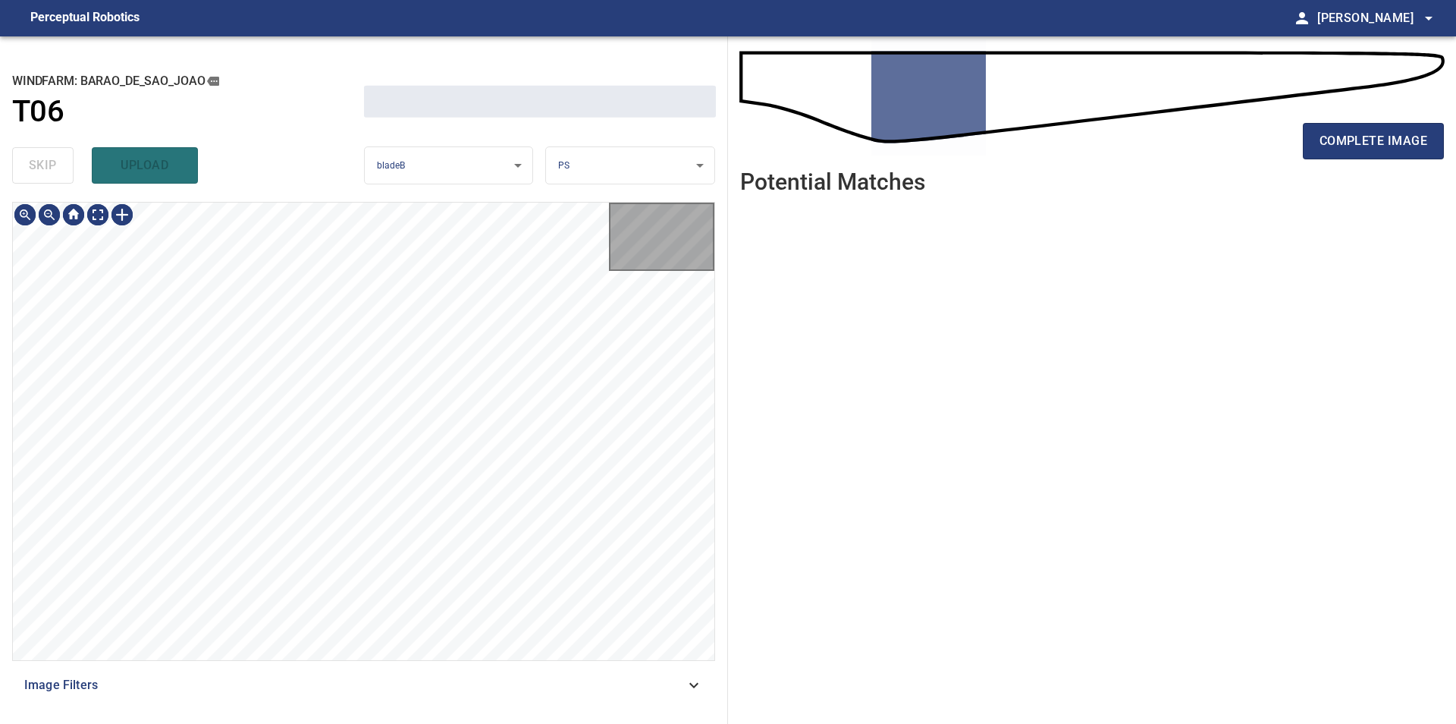
click at [55, 165] on div "skip upload" at bounding box center [188, 165] width 352 height 49
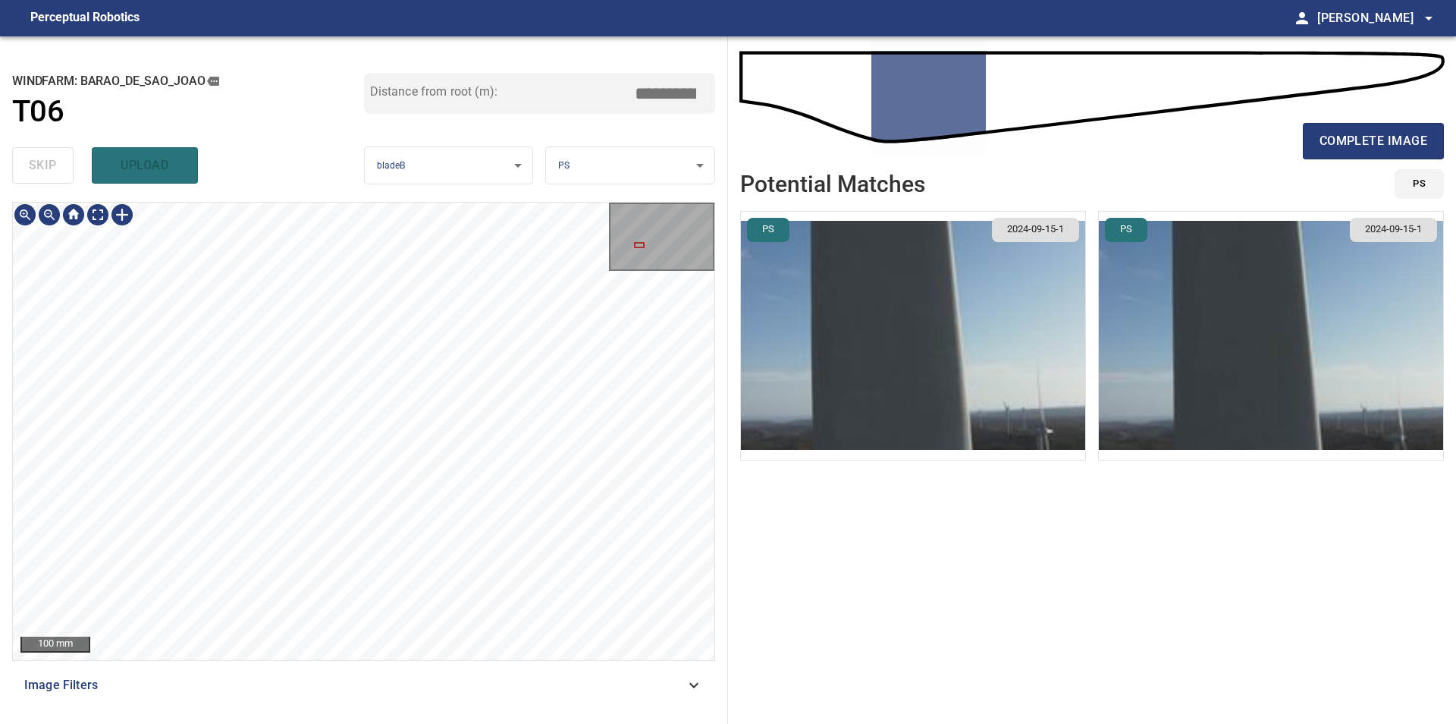
click at [441, 671] on div "100 mm Image Filters" at bounding box center [363, 457] width 703 height 510
click at [737, 398] on div "**********" at bounding box center [728, 379] width 1456 height 687
click at [115, 221] on div at bounding box center [122, 215] width 24 height 24
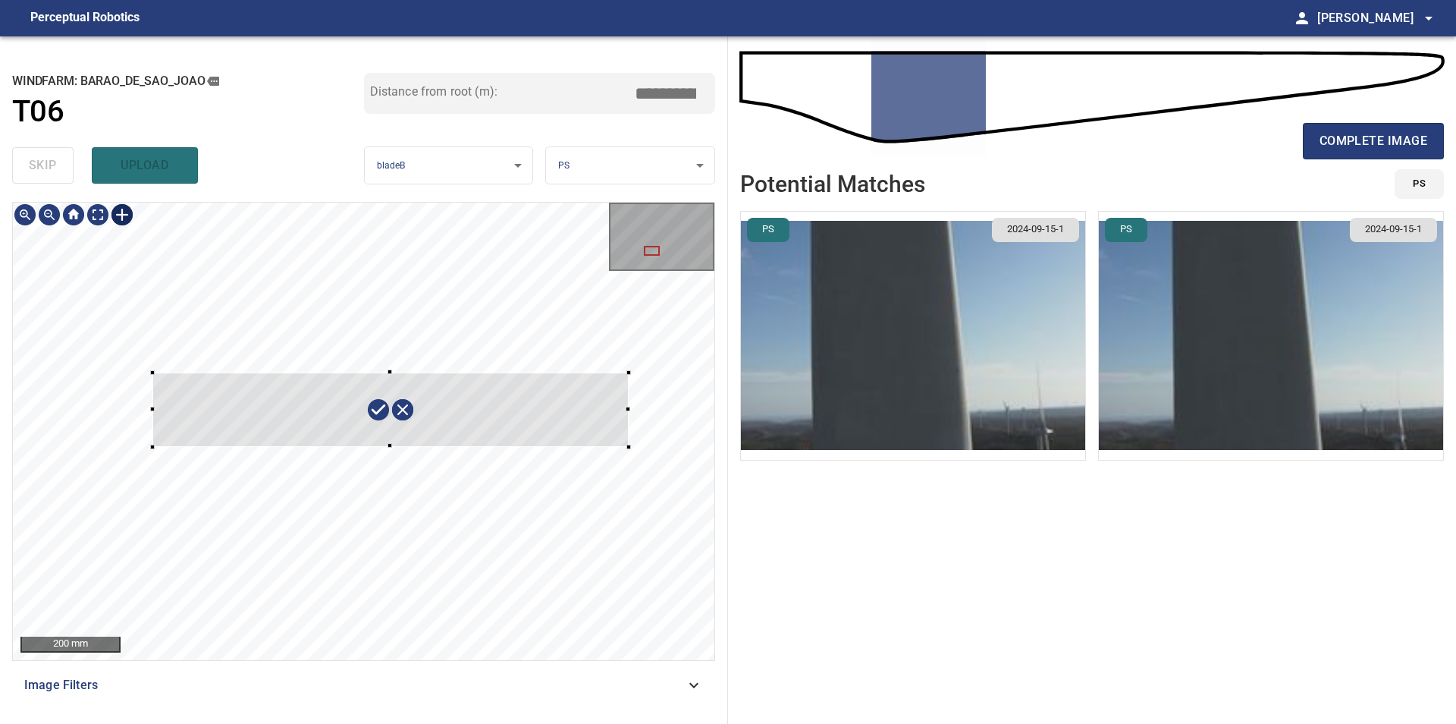
click at [629, 447] on div at bounding box center [364, 431] width 702 height 457
click at [593, 429] on div at bounding box center [387, 408] width 476 height 74
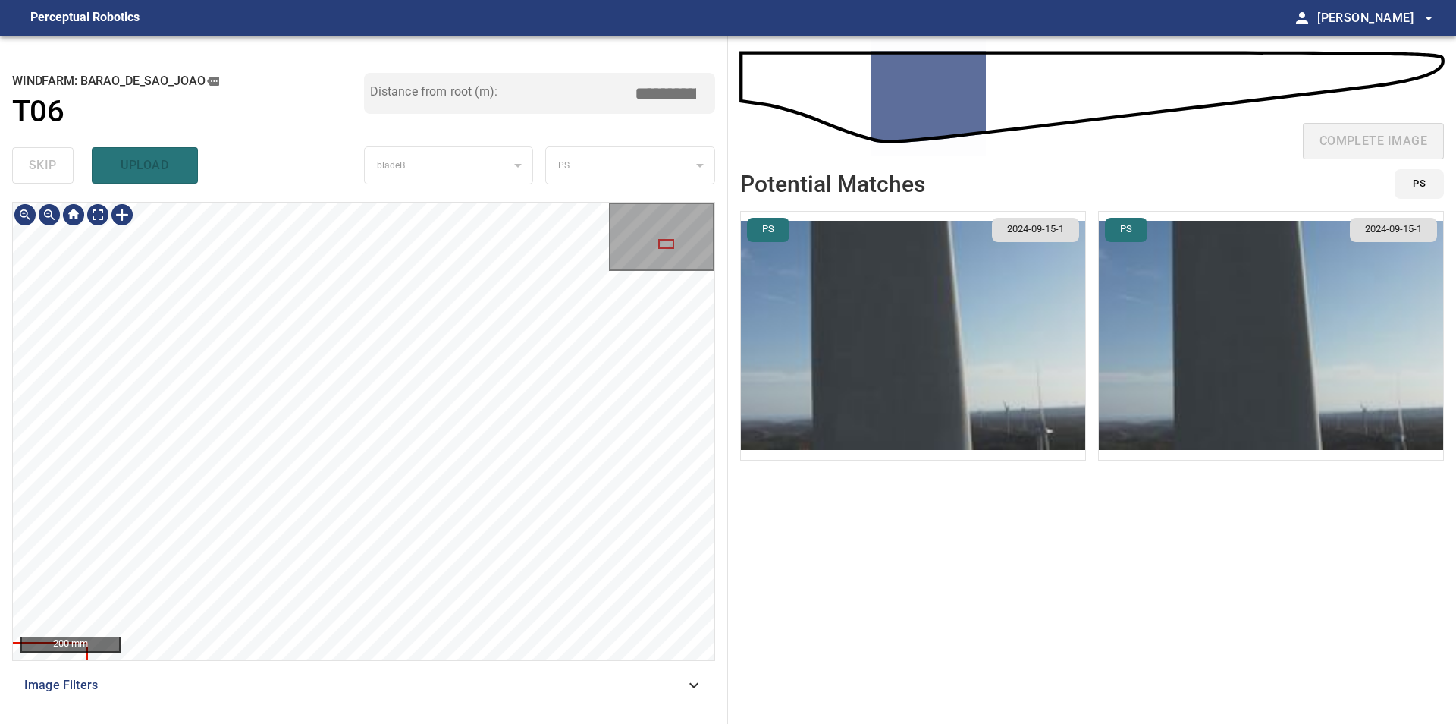
click at [338, 678] on div "200 mm Image Filters" at bounding box center [363, 457] width 703 height 510
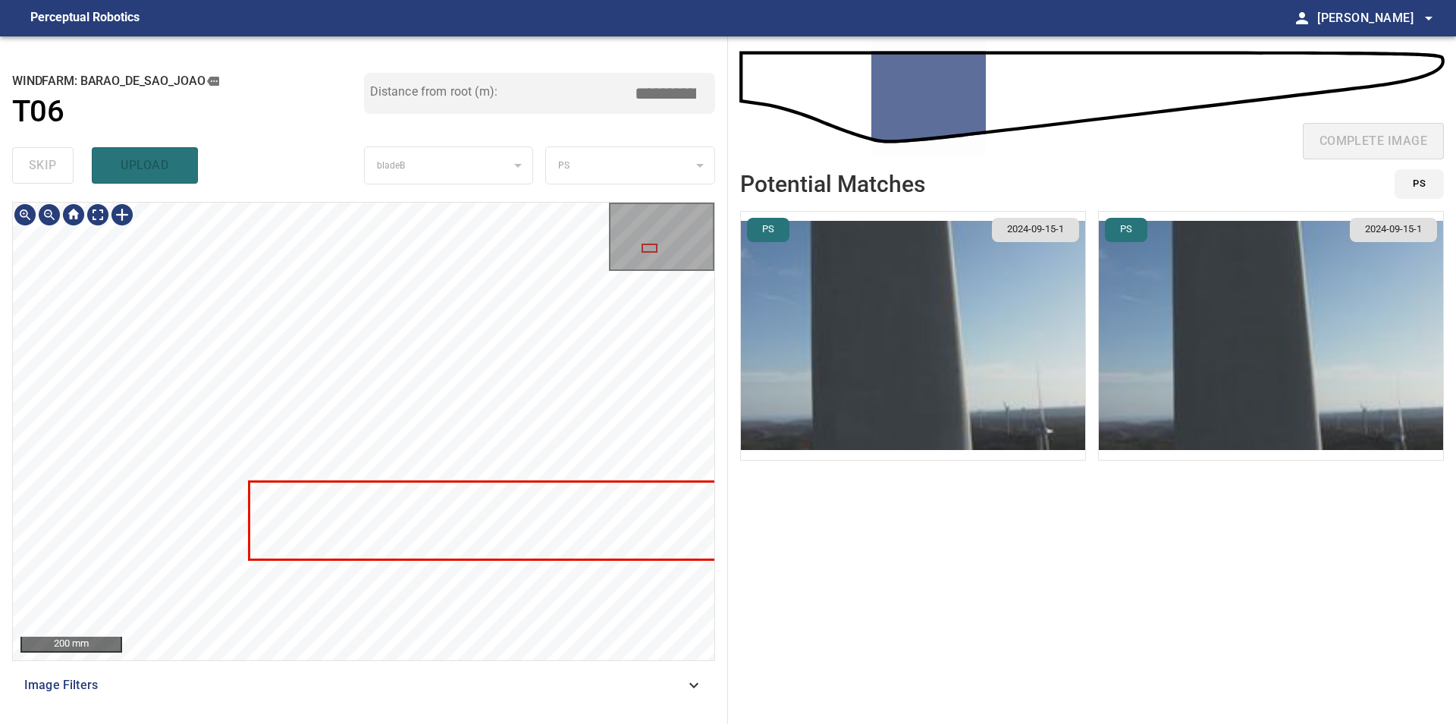
click at [188, 492] on div at bounding box center [364, 431] width 702 height 457
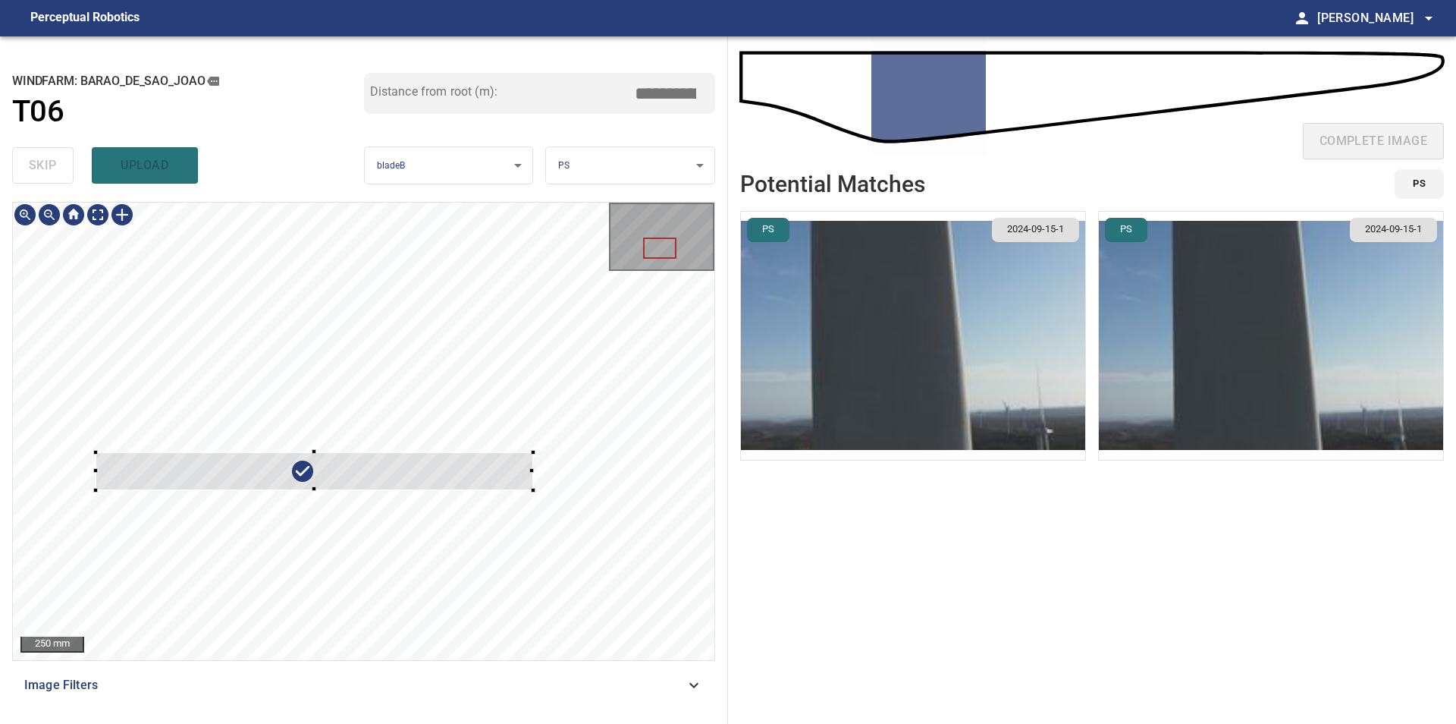
click at [534, 487] on div at bounding box center [364, 431] width 702 height 457
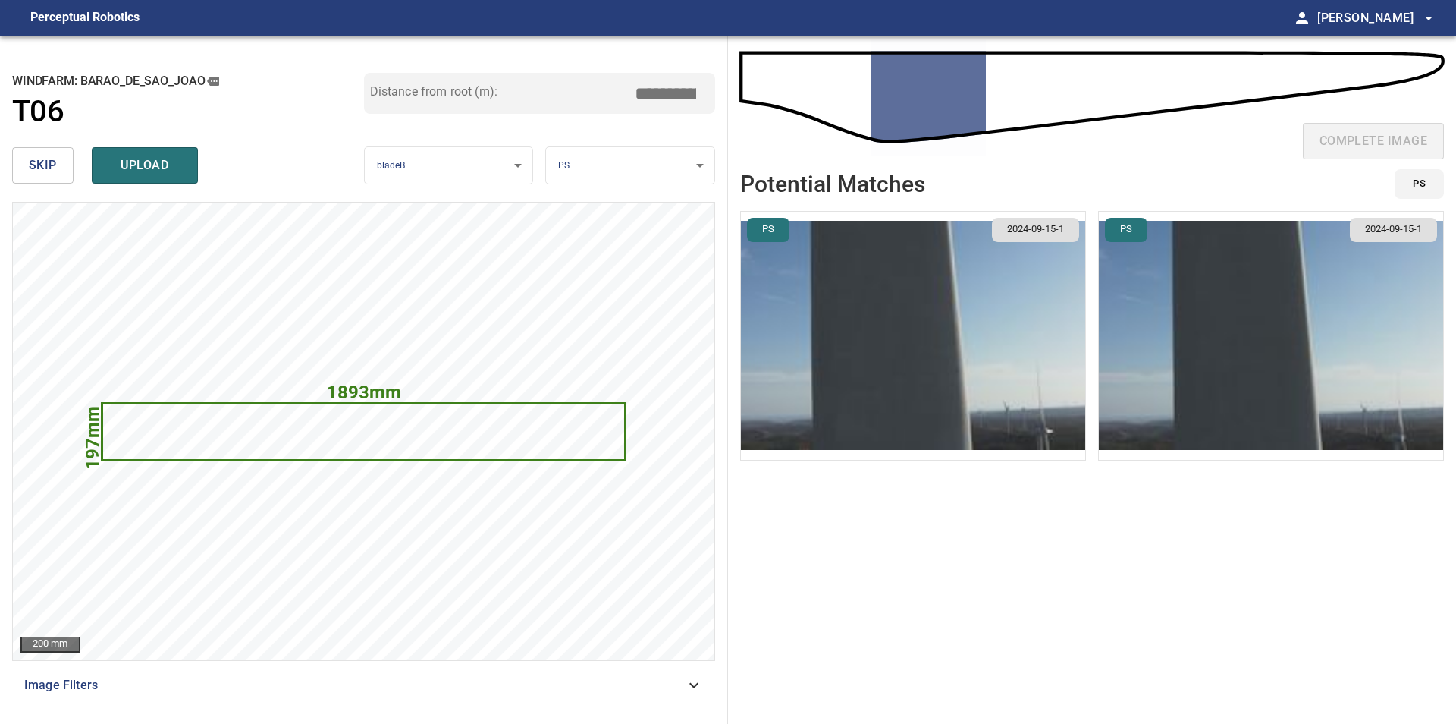
drag, startPoint x: 651, startPoint y: 99, endPoint x: 868, endPoint y: 99, distance: 217.7
click at [709, 99] on input "*****" at bounding box center [671, 93] width 76 height 29
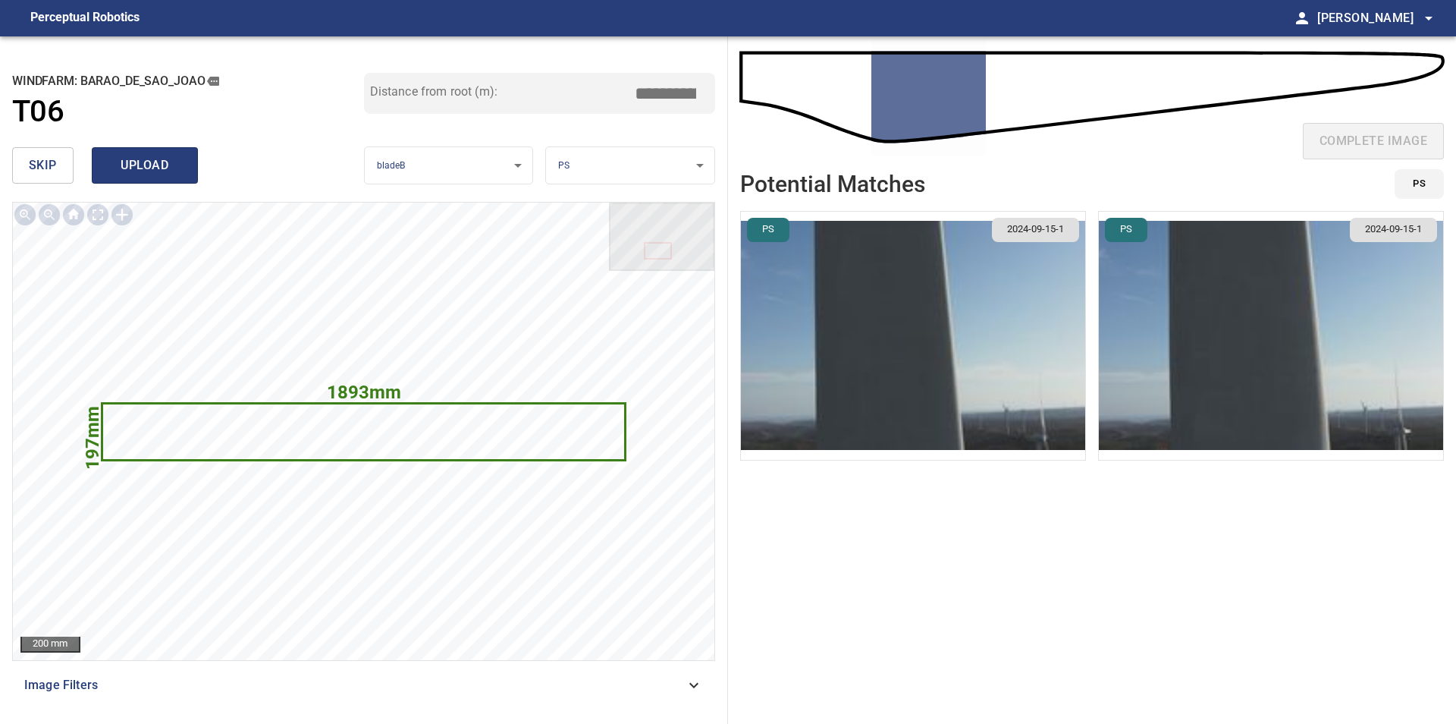
type input "*****"
click at [170, 162] on span "upload" at bounding box center [144, 165] width 73 height 21
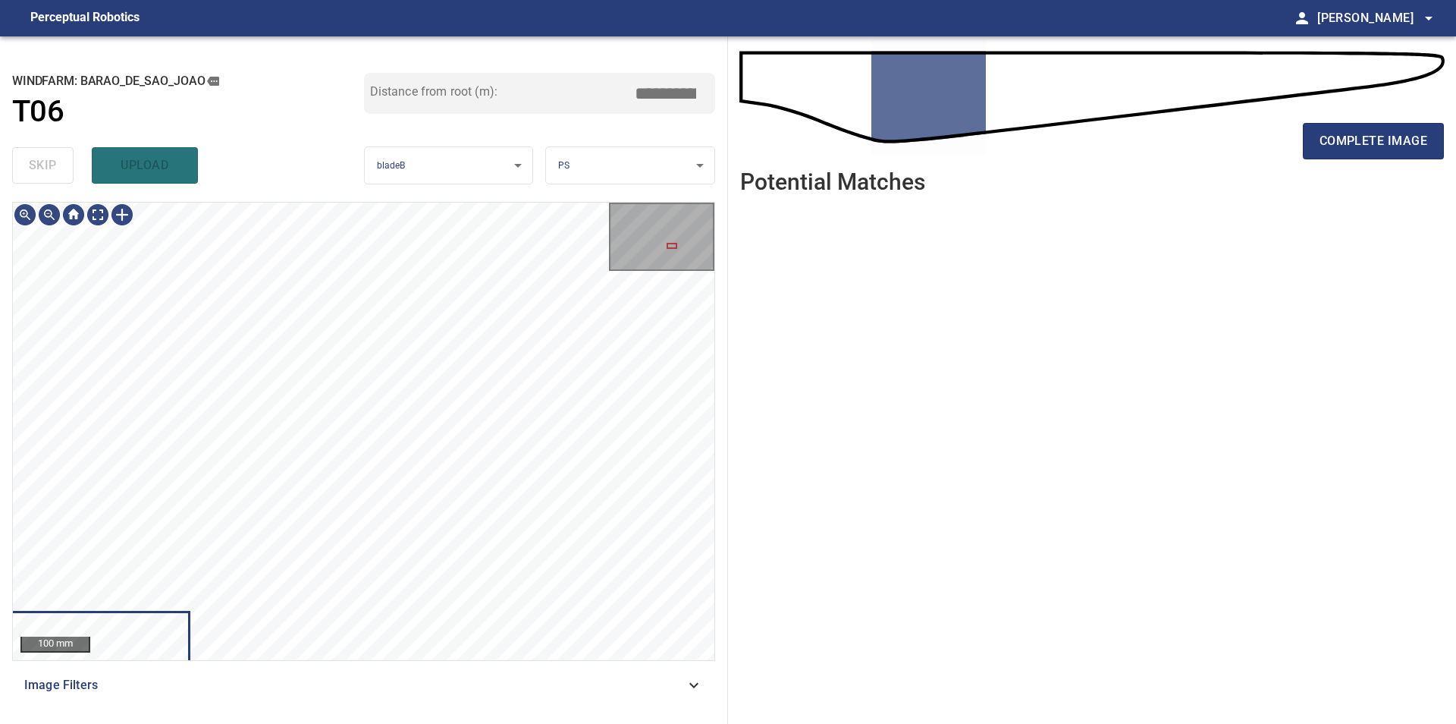
click at [965, 549] on ul at bounding box center [1092, 453] width 704 height 494
click at [724, 509] on div "**********" at bounding box center [364, 379] width 728 height 687
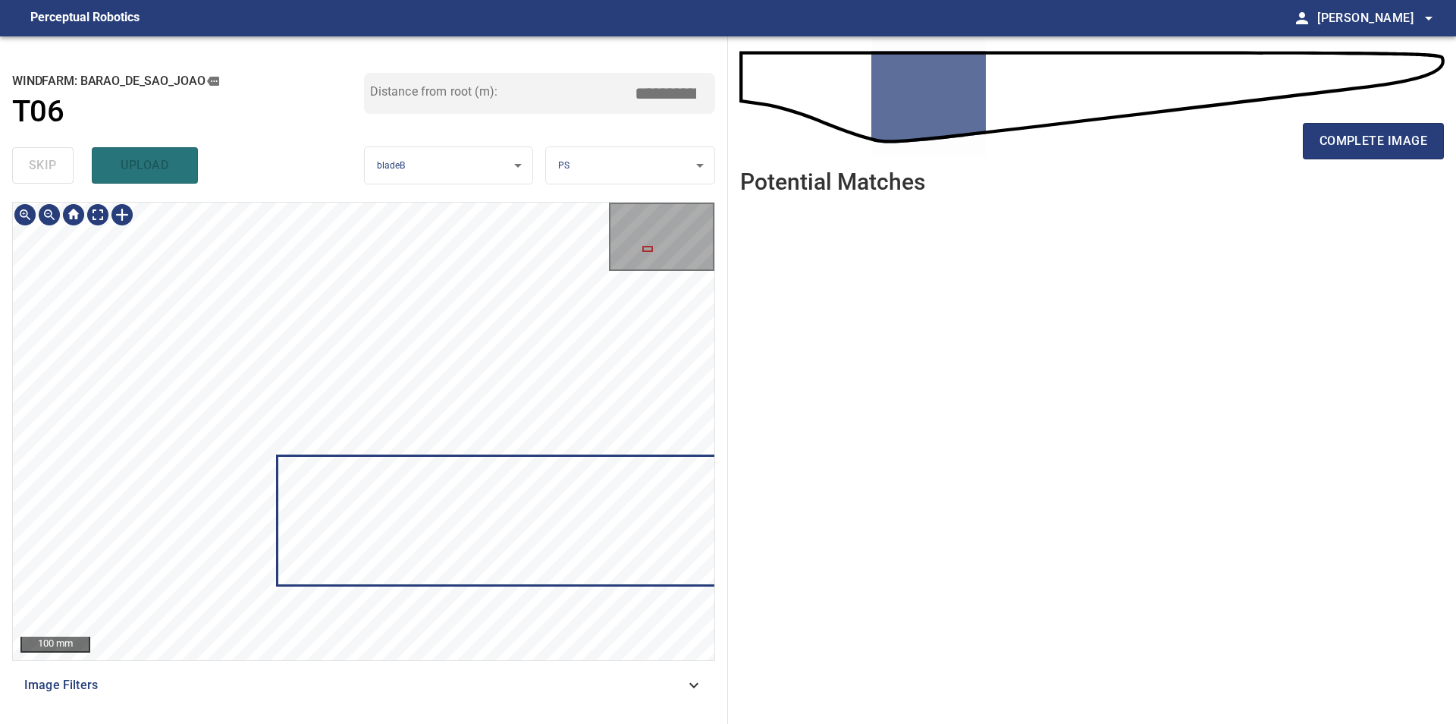
click at [323, 265] on div at bounding box center [364, 431] width 702 height 457
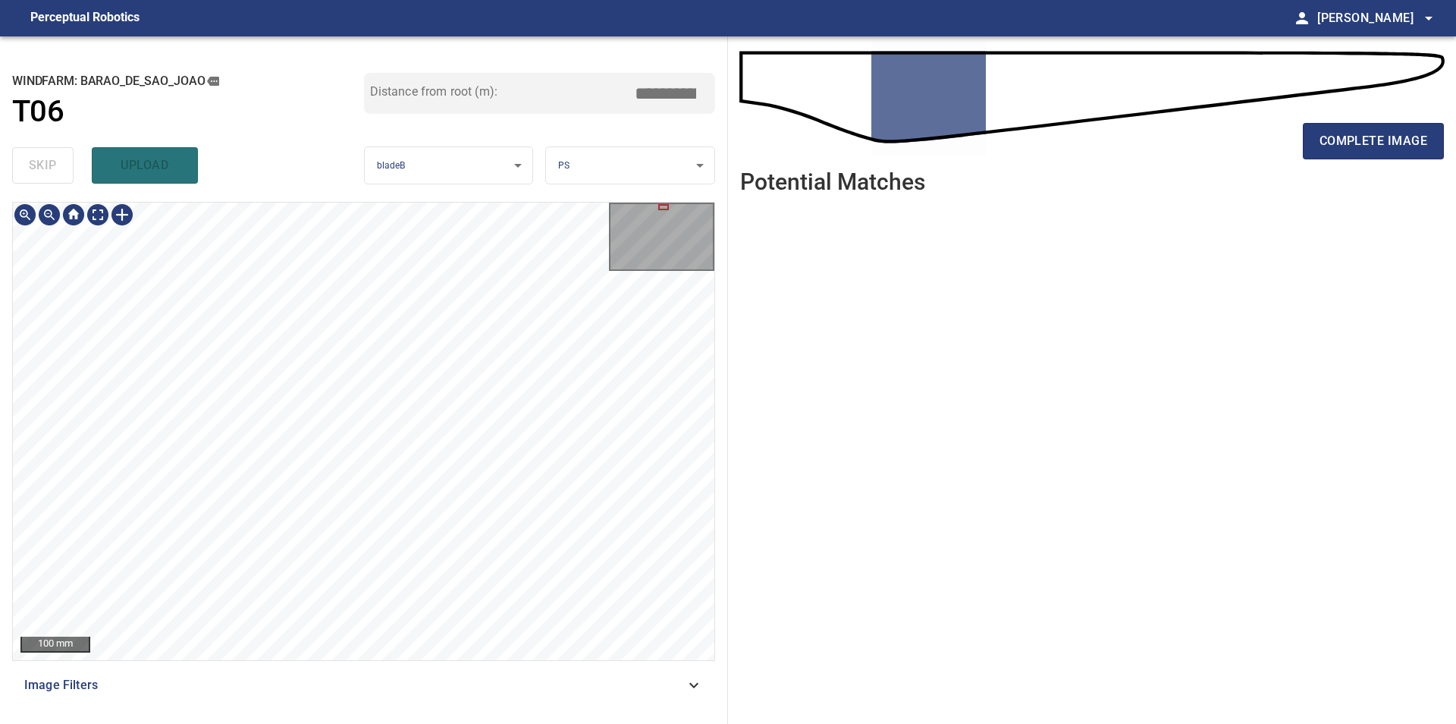
click at [903, 479] on div "**********" at bounding box center [728, 379] width 1456 height 687
click at [724, 437] on div "**********" at bounding box center [364, 379] width 728 height 687
click at [353, 668] on div "200 mm Image Filters" at bounding box center [363, 457] width 703 height 510
click at [794, 391] on div "**********" at bounding box center [728, 379] width 1456 height 687
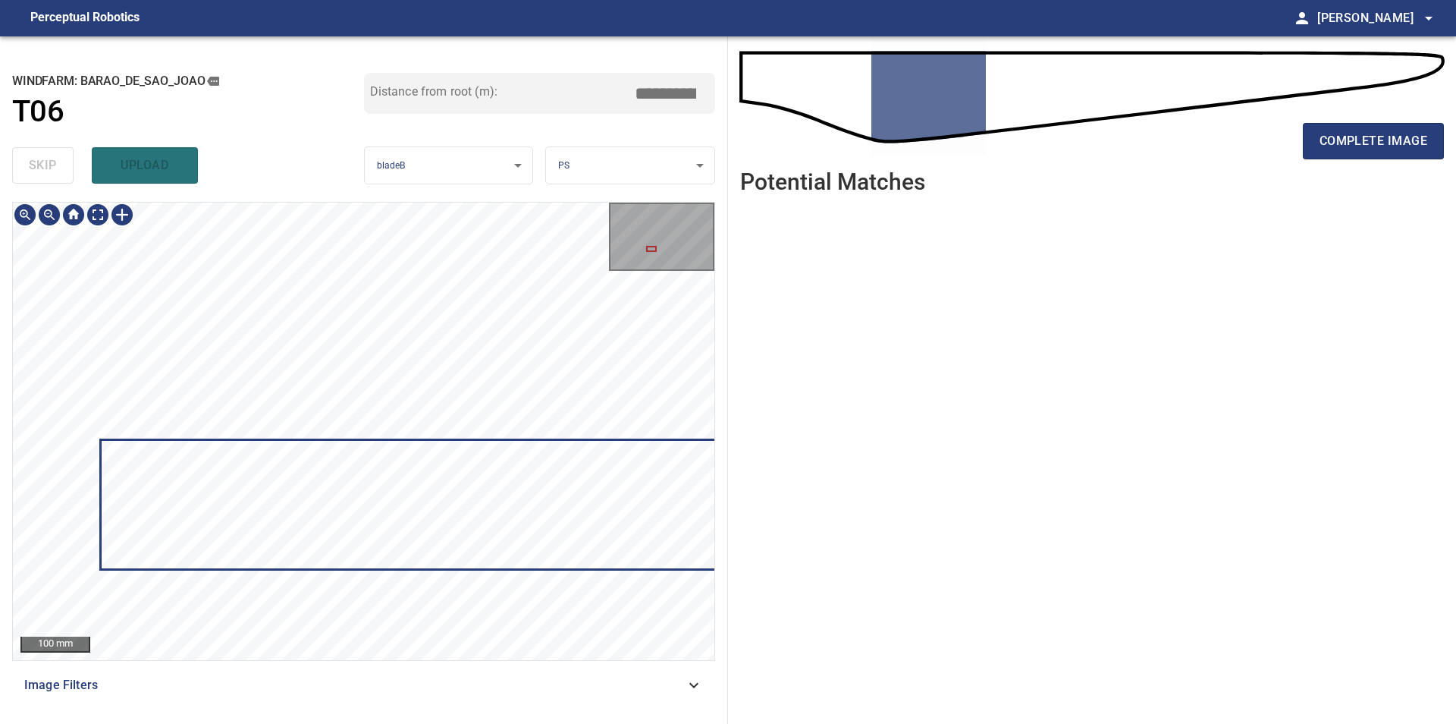
click at [464, 568] on div at bounding box center [364, 431] width 702 height 457
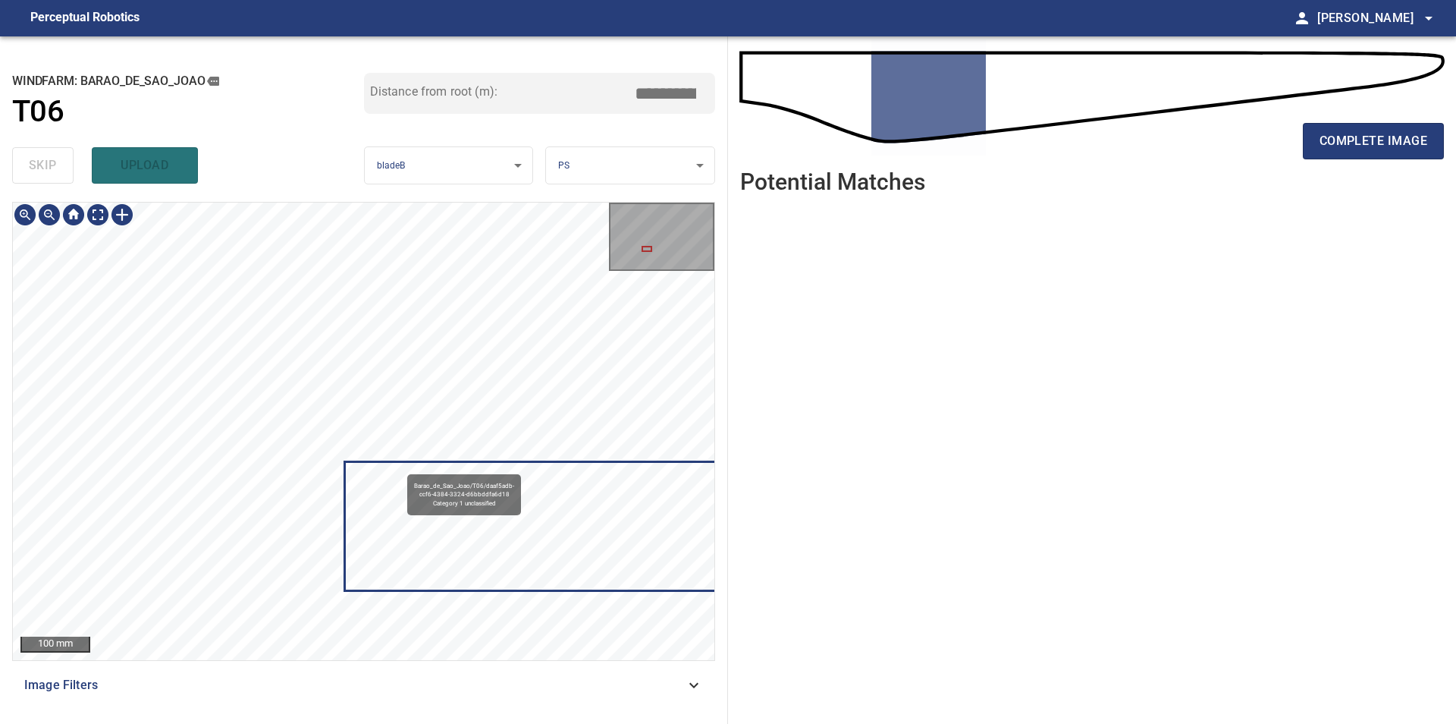
click at [380, 247] on div "Barao_de_Sao_Joao/T06/daaf5adb-ccf6-4384-3324-d6bbddfa6d18 Category 1 unclassif…" at bounding box center [364, 431] width 702 height 457
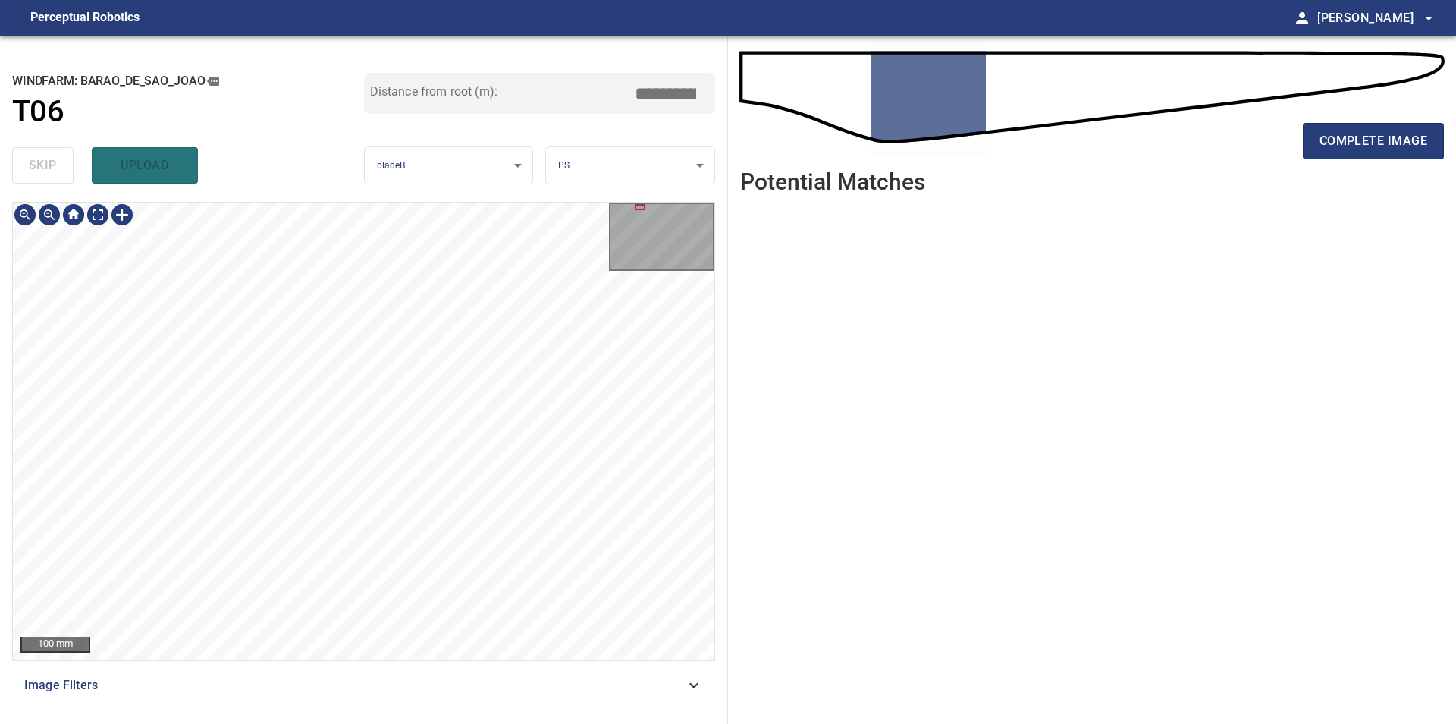
click at [11, 472] on div "**********" at bounding box center [364, 379] width 728 height 687
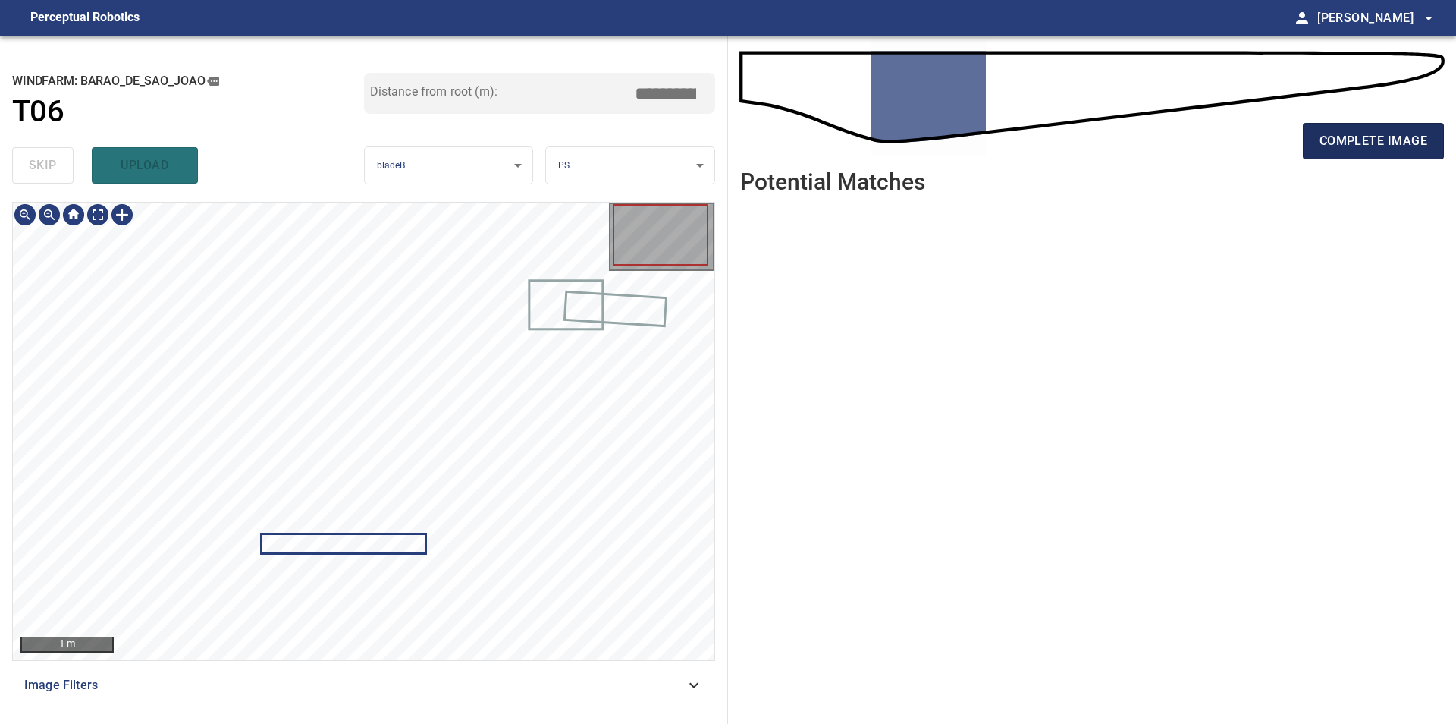
click at [1339, 137] on span "complete image" at bounding box center [1374, 140] width 108 height 21
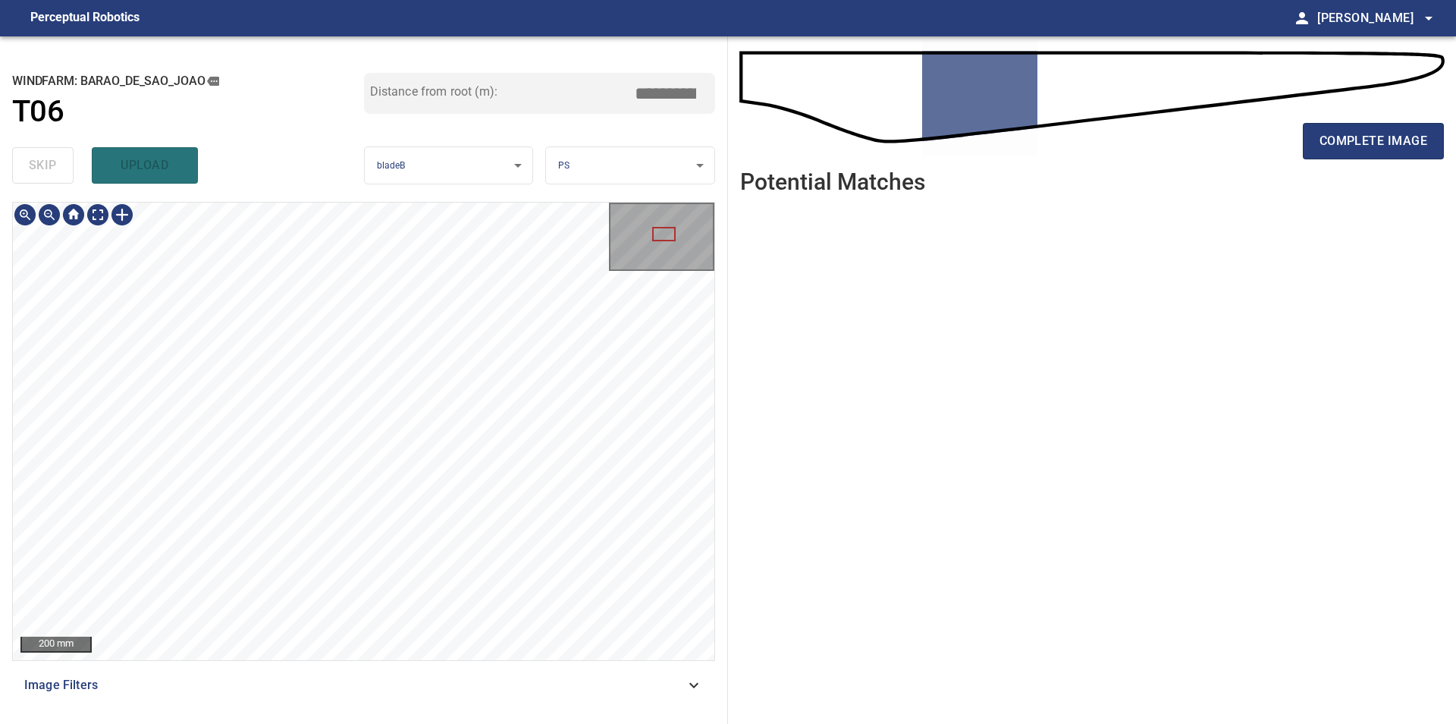
click at [623, 668] on div "200 mm Image Filters" at bounding box center [363, 457] width 703 height 510
click at [554, 685] on div "200 mm Image Filters" at bounding box center [363, 457] width 703 height 510
click at [523, 664] on div "200 mm Image Filters" at bounding box center [363, 457] width 703 height 510
click at [528, 675] on div "200 mm Image Filters" at bounding box center [363, 457] width 703 height 510
click at [376, 680] on div "200 mm Image Filters" at bounding box center [363, 457] width 703 height 510
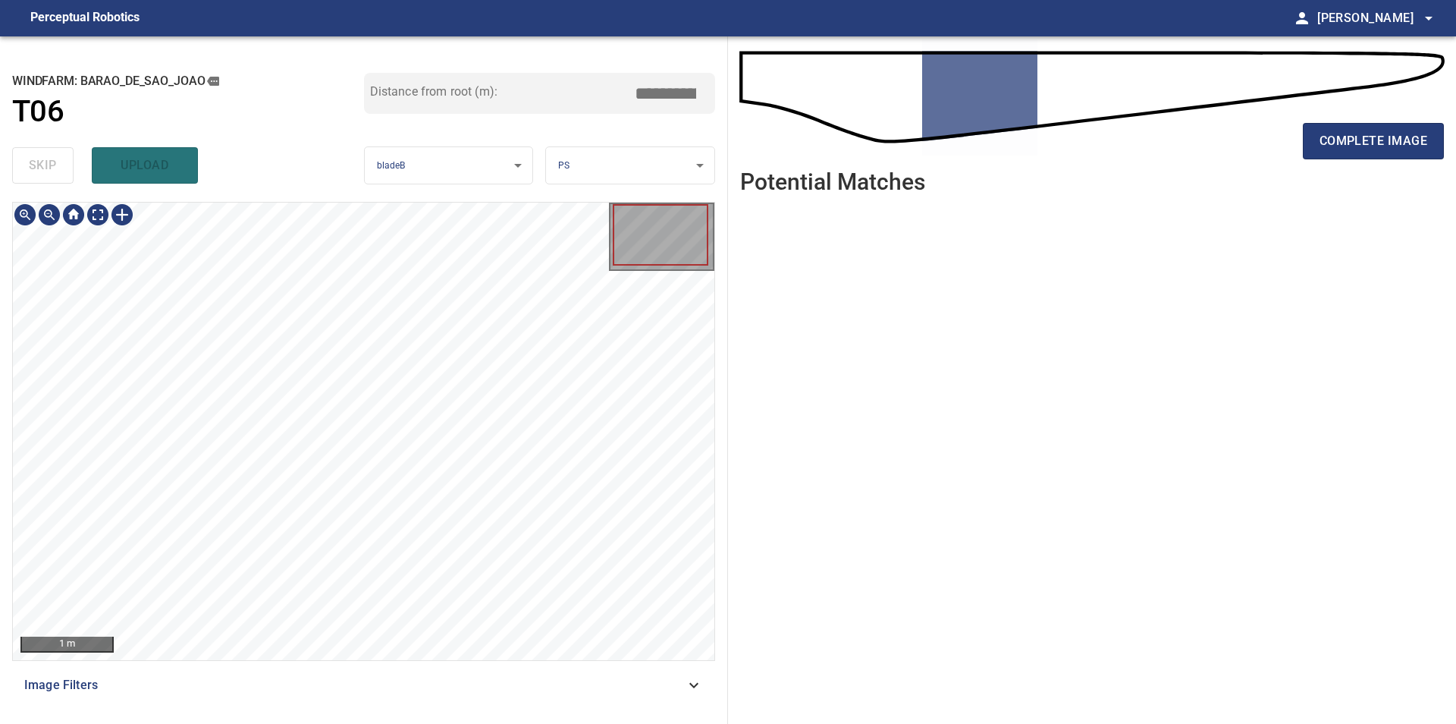
click at [407, 509] on div "1 m" at bounding box center [363, 431] width 703 height 459
click at [443, 666] on div "200 mm Image Filters" at bounding box center [363, 457] width 703 height 510
click at [231, 680] on div "200 mm Image Filters" at bounding box center [363, 457] width 703 height 510
click at [432, 679] on div "250 mm Image Filters" at bounding box center [363, 457] width 703 height 510
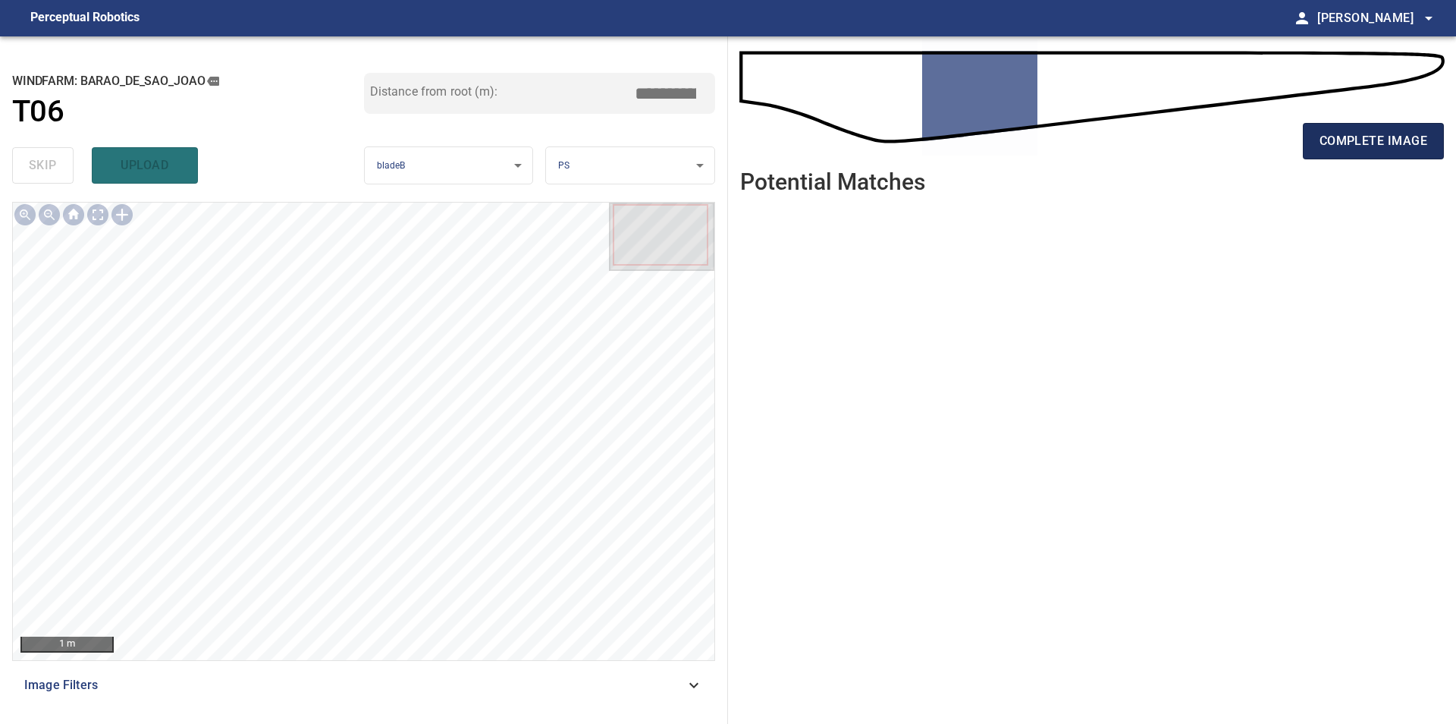
click at [1421, 136] on span "complete image" at bounding box center [1374, 140] width 108 height 21
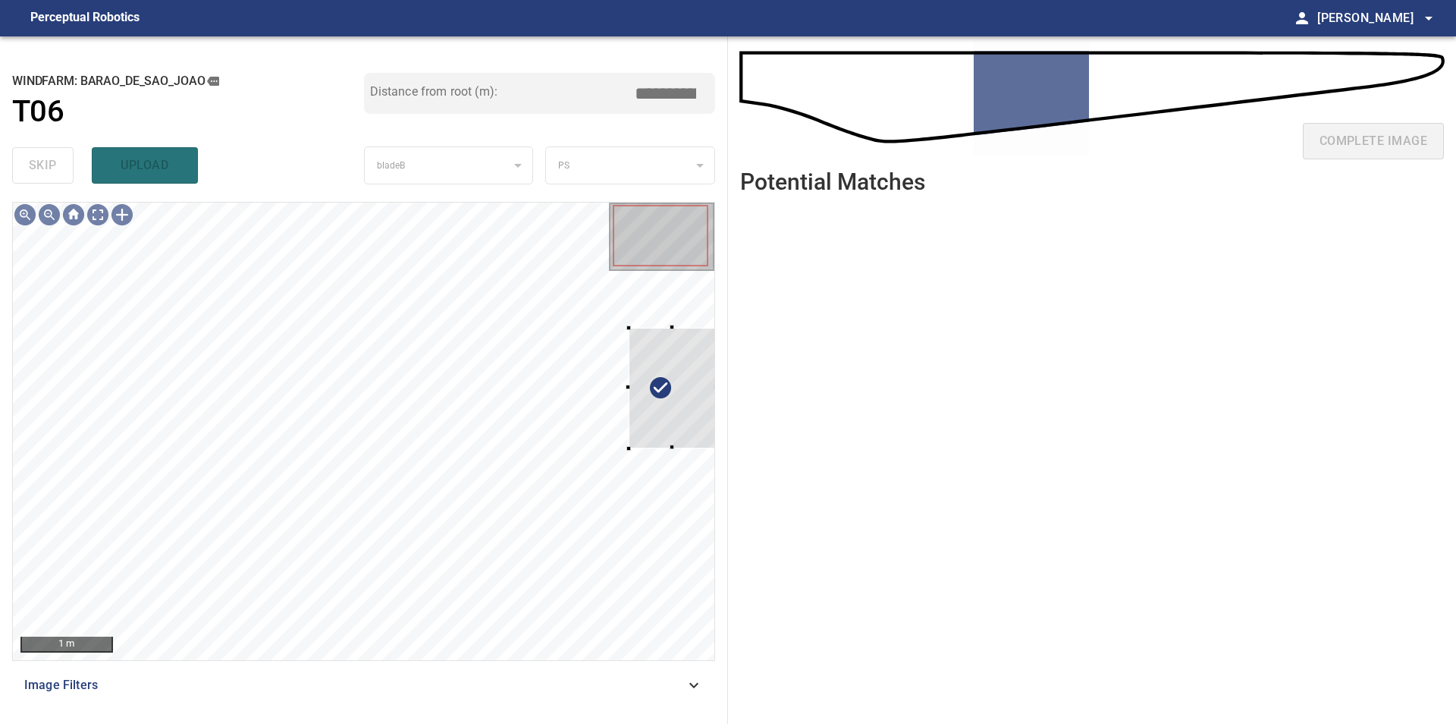
click at [723, 416] on div "**********" at bounding box center [364, 379] width 728 height 687
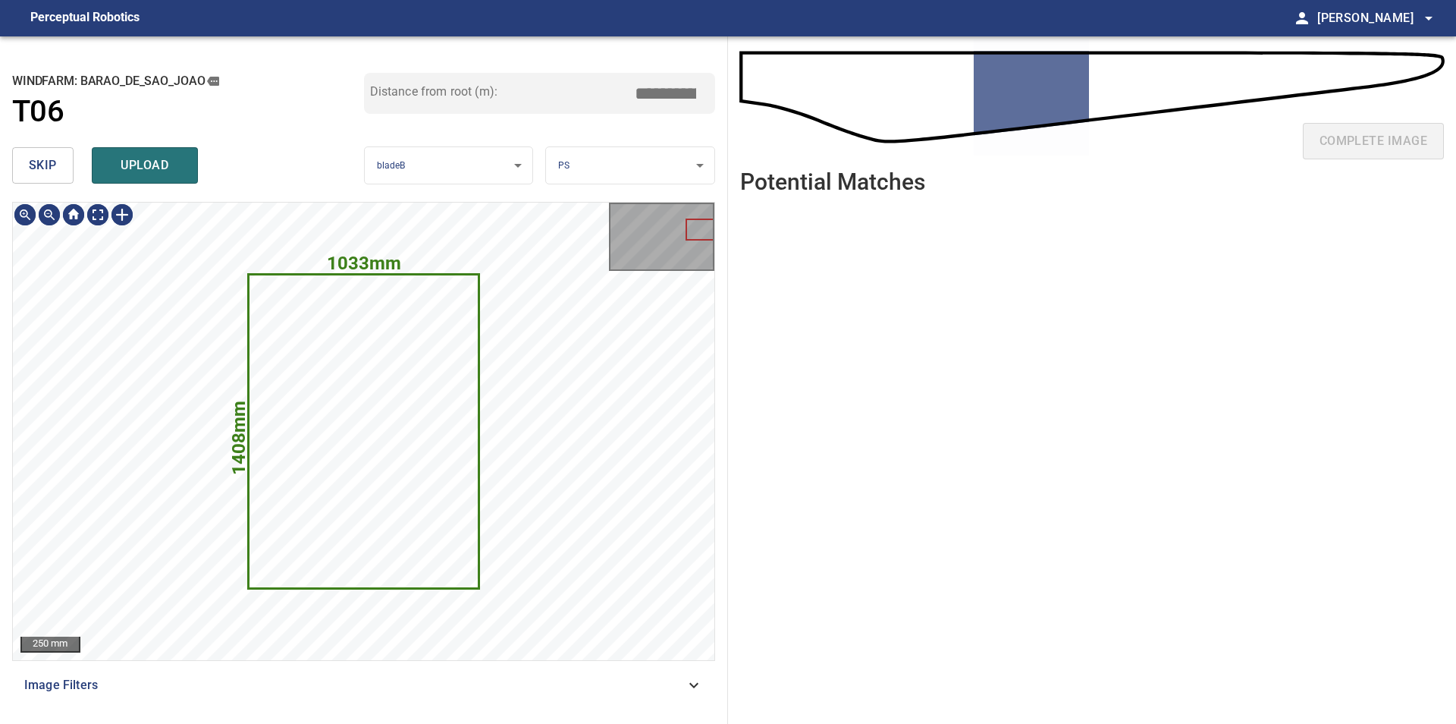
click at [46, 155] on button "skip" at bounding box center [42, 165] width 61 height 36
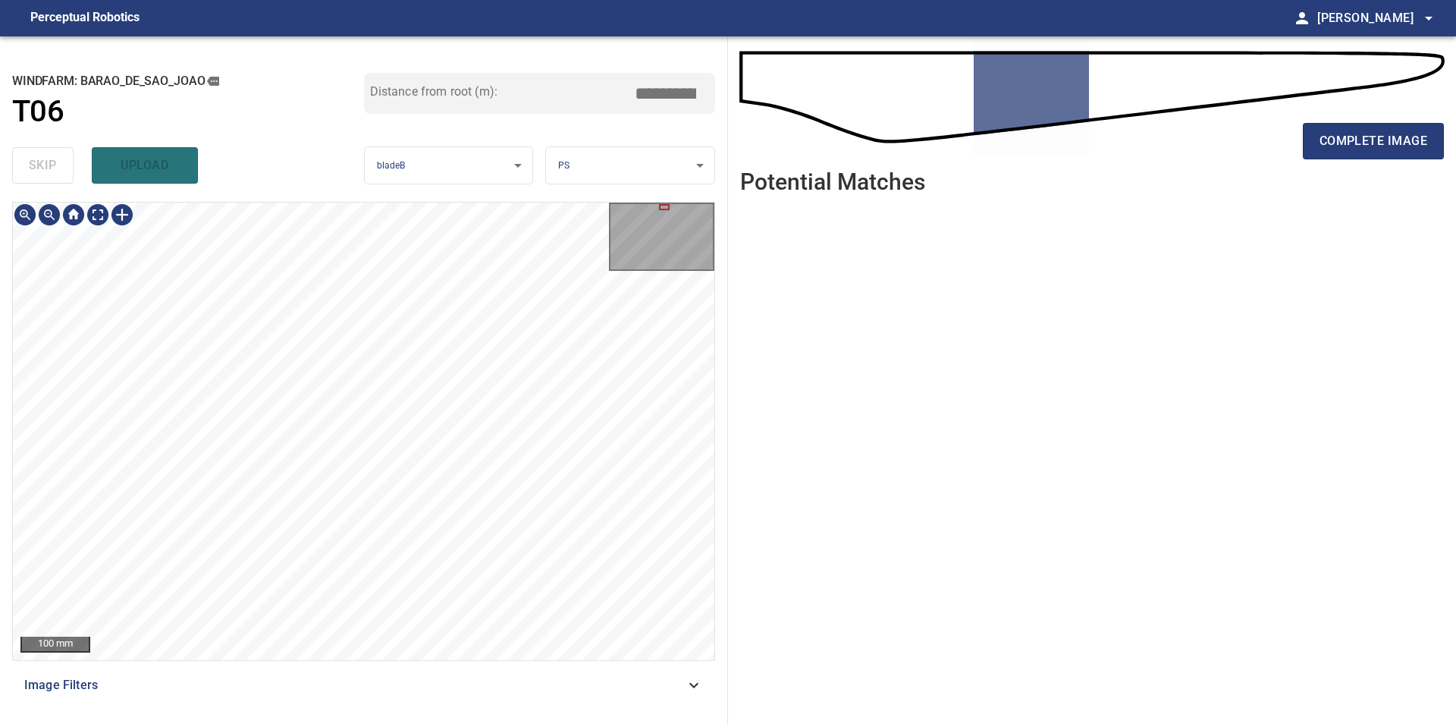
click at [760, 527] on div "**********" at bounding box center [728, 379] width 1456 height 687
click at [124, 200] on div "**********" at bounding box center [364, 379] width 728 height 687
click at [121, 206] on div at bounding box center [122, 215] width 24 height 24
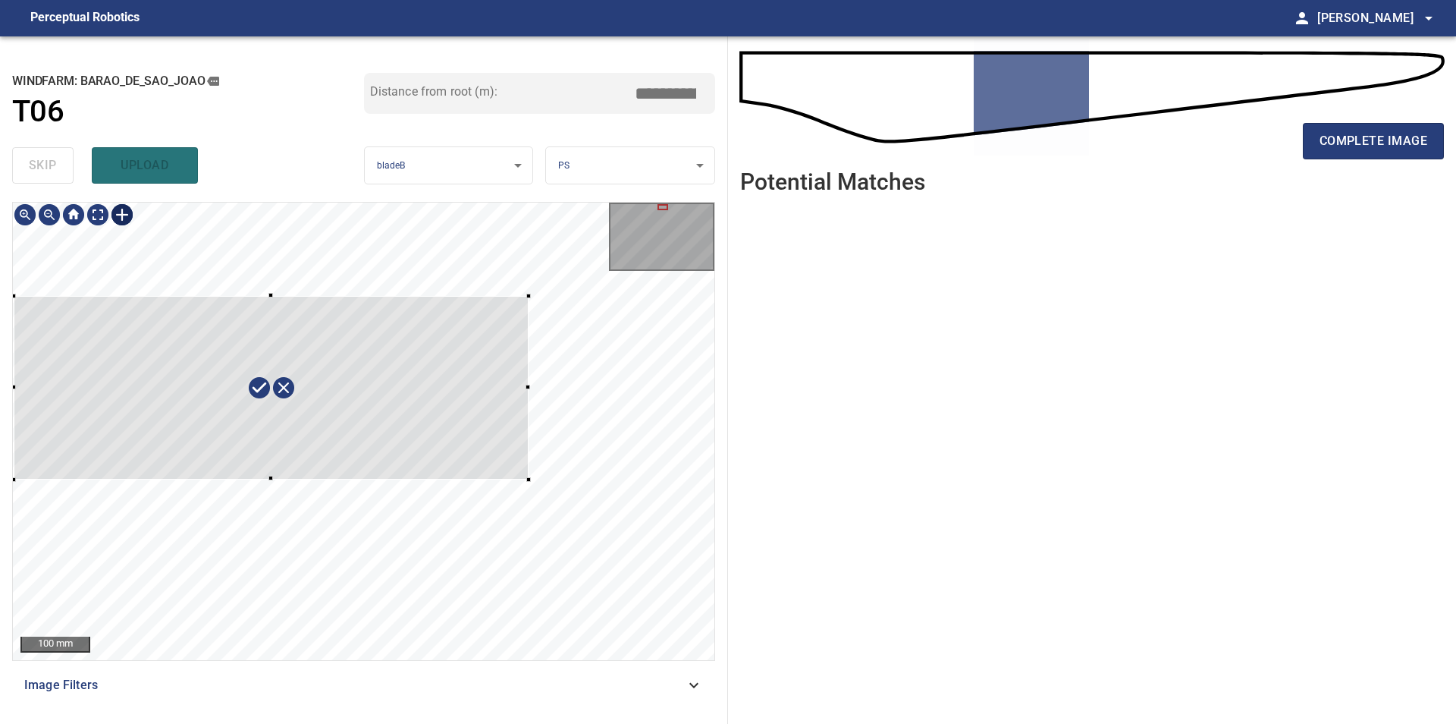
click at [529, 479] on div at bounding box center [364, 431] width 702 height 457
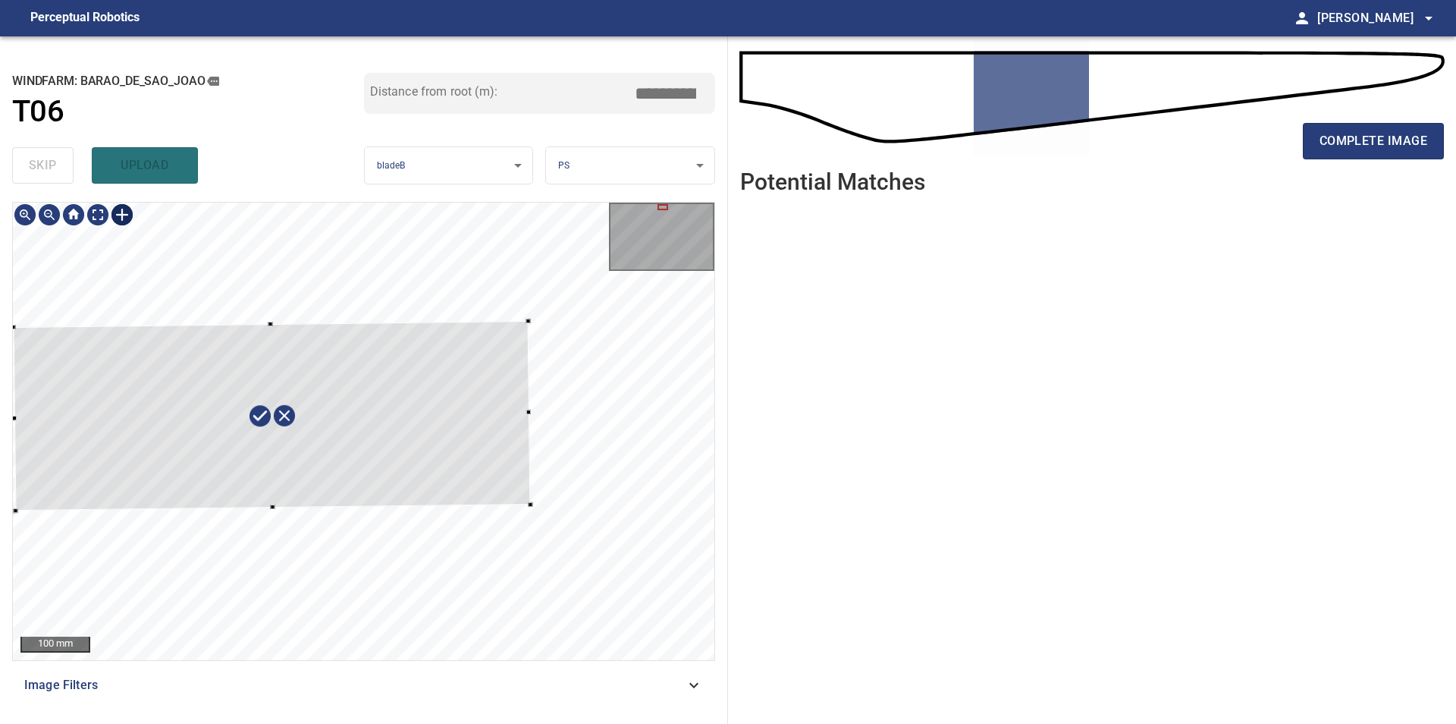
click at [479, 485] on div at bounding box center [272, 416] width 517 height 190
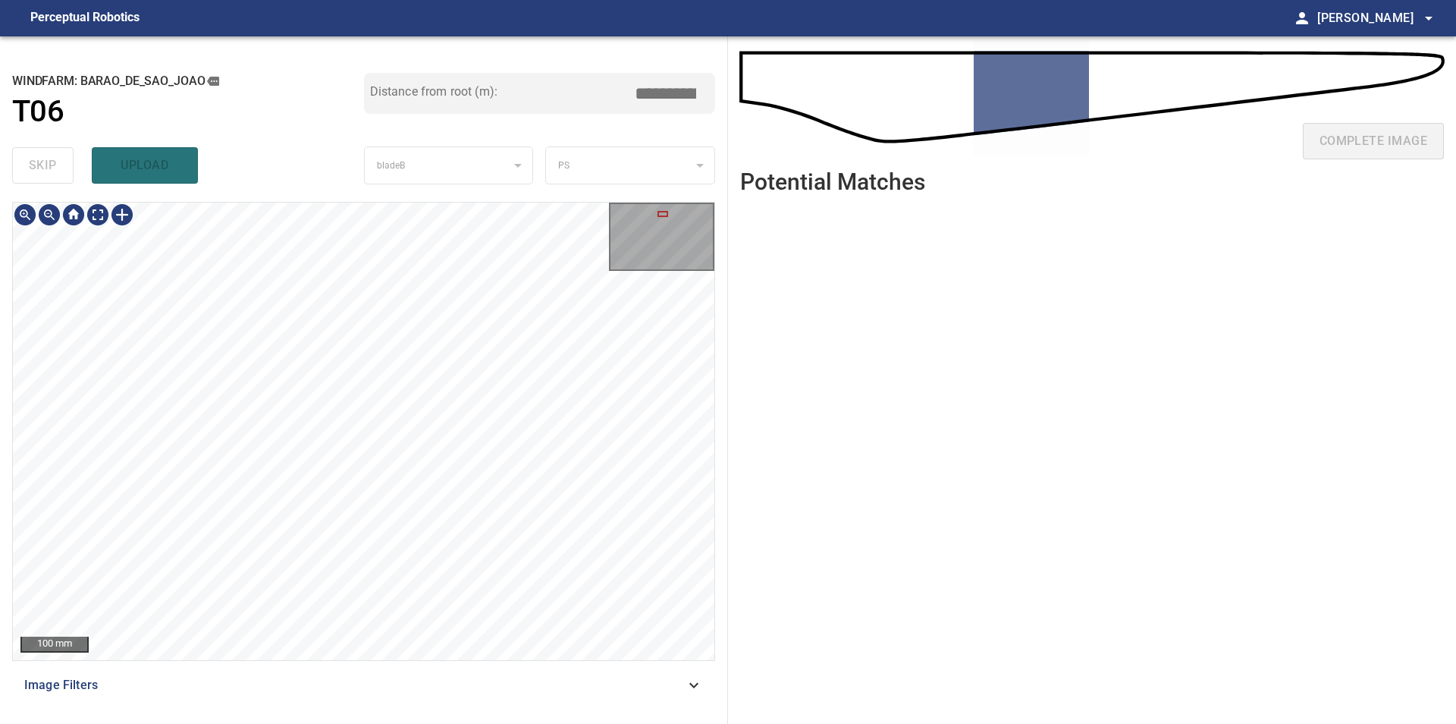
click at [344, 682] on div "100 mm Image Filters" at bounding box center [363, 457] width 703 height 510
click at [466, 667] on div "100 mm Image Filters" at bounding box center [363, 457] width 703 height 510
click at [394, 677] on div "100 mm Image Filters" at bounding box center [363, 457] width 703 height 510
click at [462, 700] on div "100 mm Image Filters" at bounding box center [363, 457] width 703 height 510
click at [381, 671] on div "100 mm Image Filters" at bounding box center [363, 457] width 703 height 510
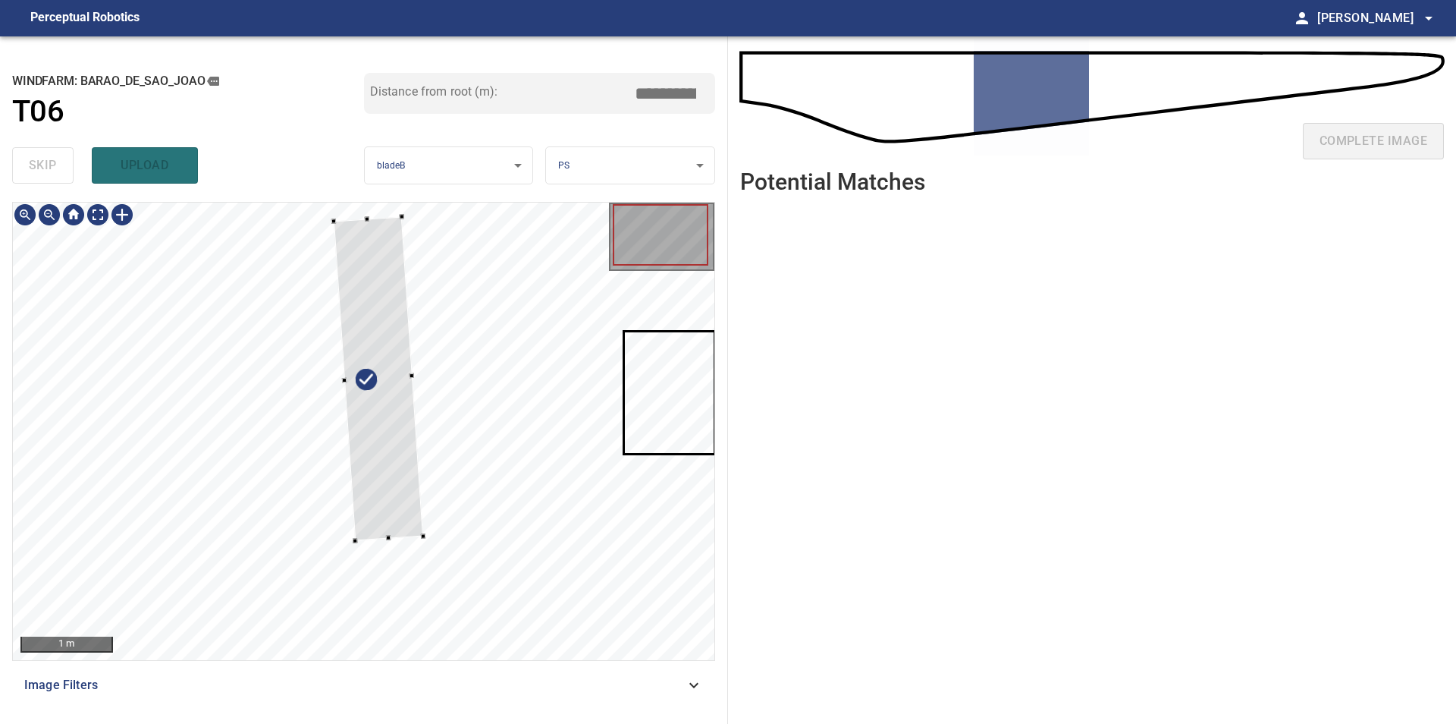
click at [417, 542] on div at bounding box center [364, 431] width 702 height 457
click at [417, 376] on div at bounding box center [418, 376] width 5 height 5
click at [335, 384] on div at bounding box center [364, 431] width 702 height 457
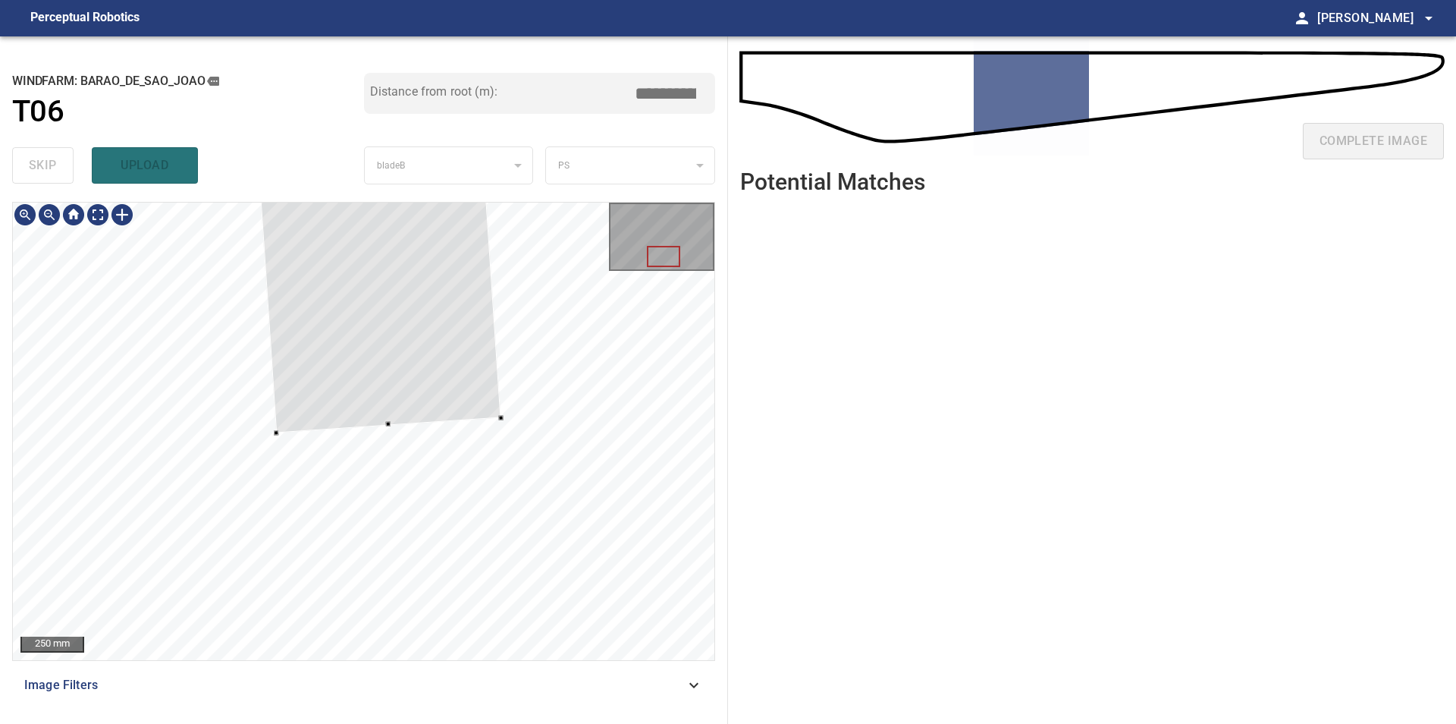
click at [388, 427] on div at bounding box center [364, 431] width 702 height 457
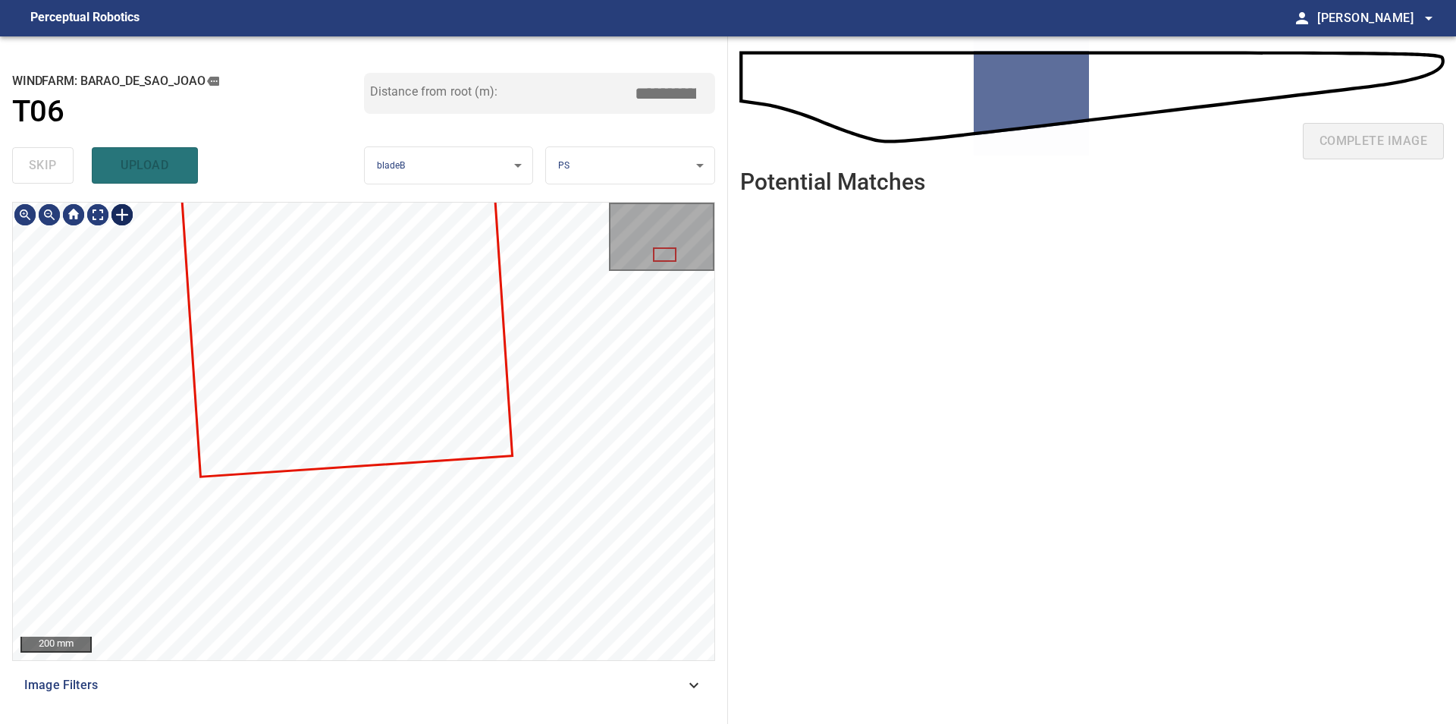
click at [122, 217] on div at bounding box center [122, 215] width 24 height 24
click at [598, 476] on div at bounding box center [364, 431] width 702 height 457
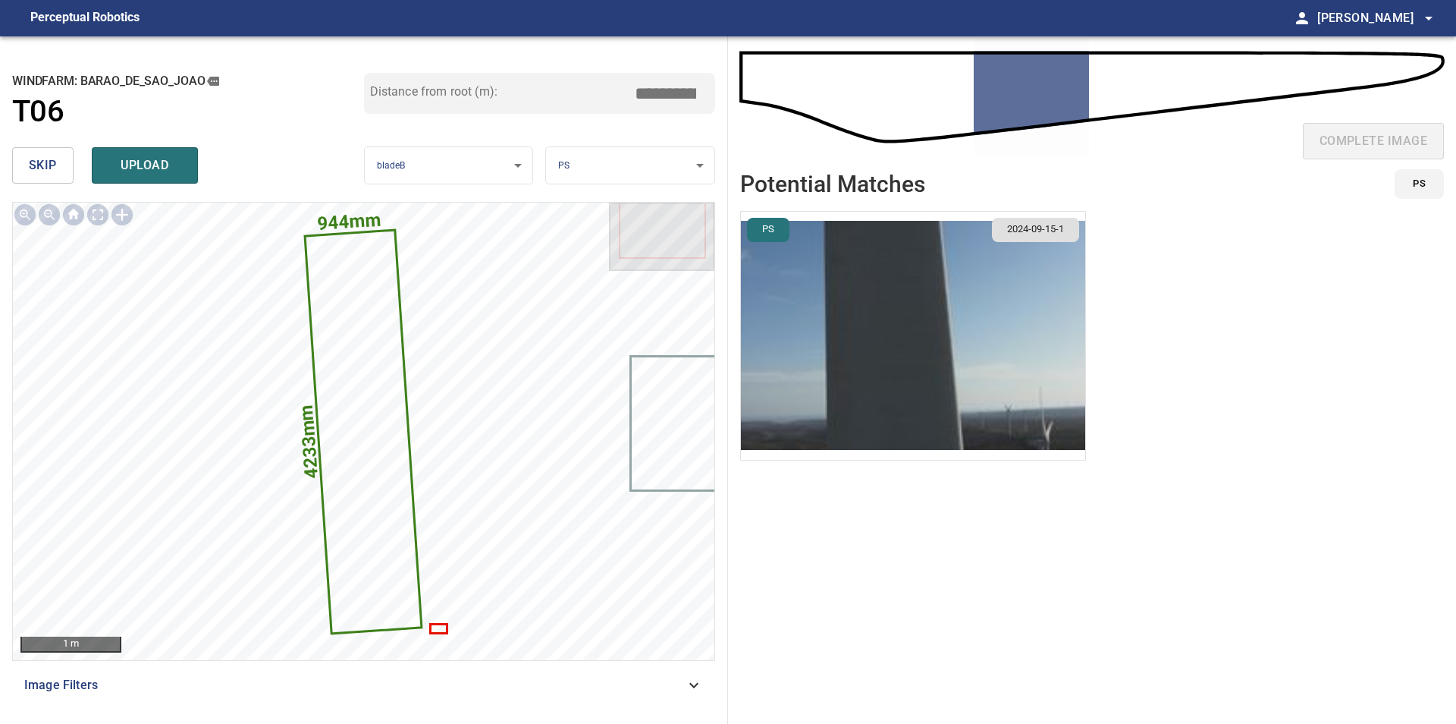
drag, startPoint x: 668, startPoint y: 94, endPoint x: 658, endPoint y: 94, distance: 9.9
click at [658, 94] on input "*****" at bounding box center [671, 93] width 76 height 29
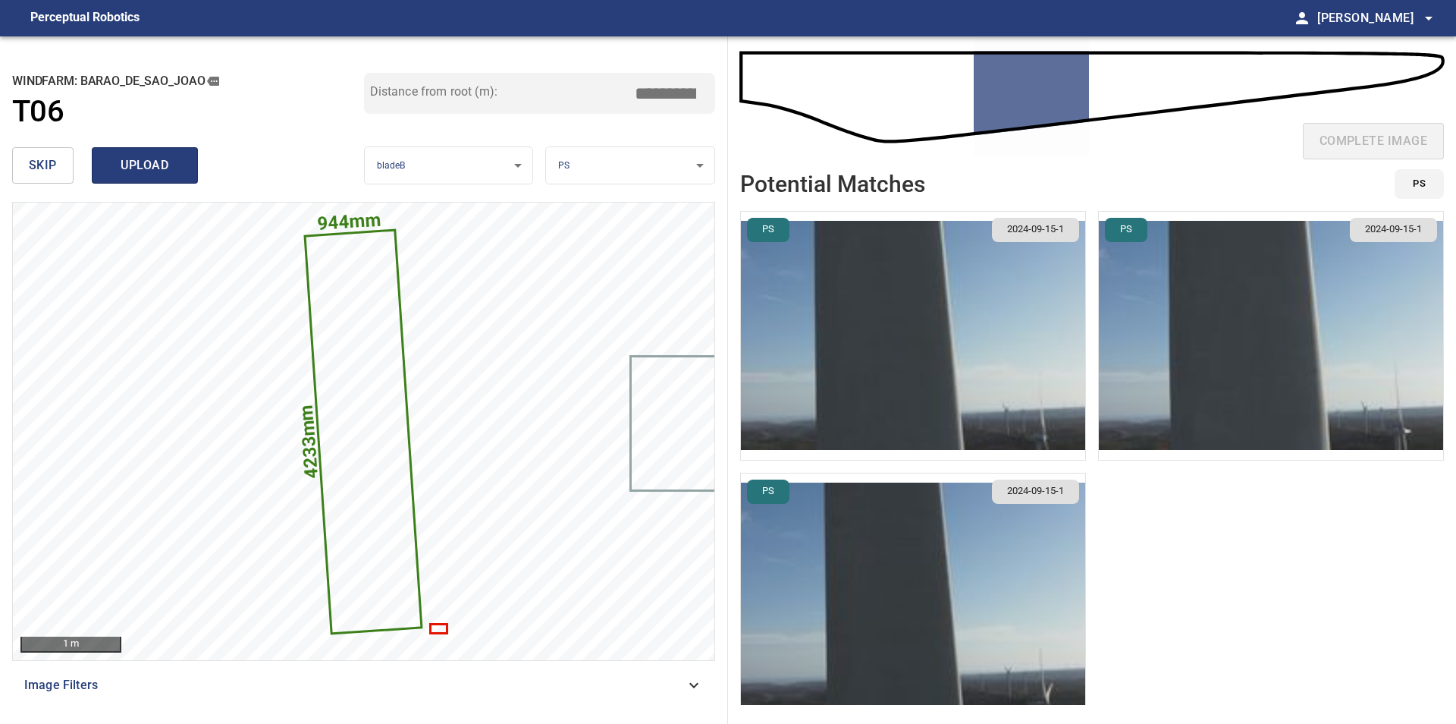
click at [153, 165] on span "upload" at bounding box center [144, 165] width 73 height 21
type input "****"
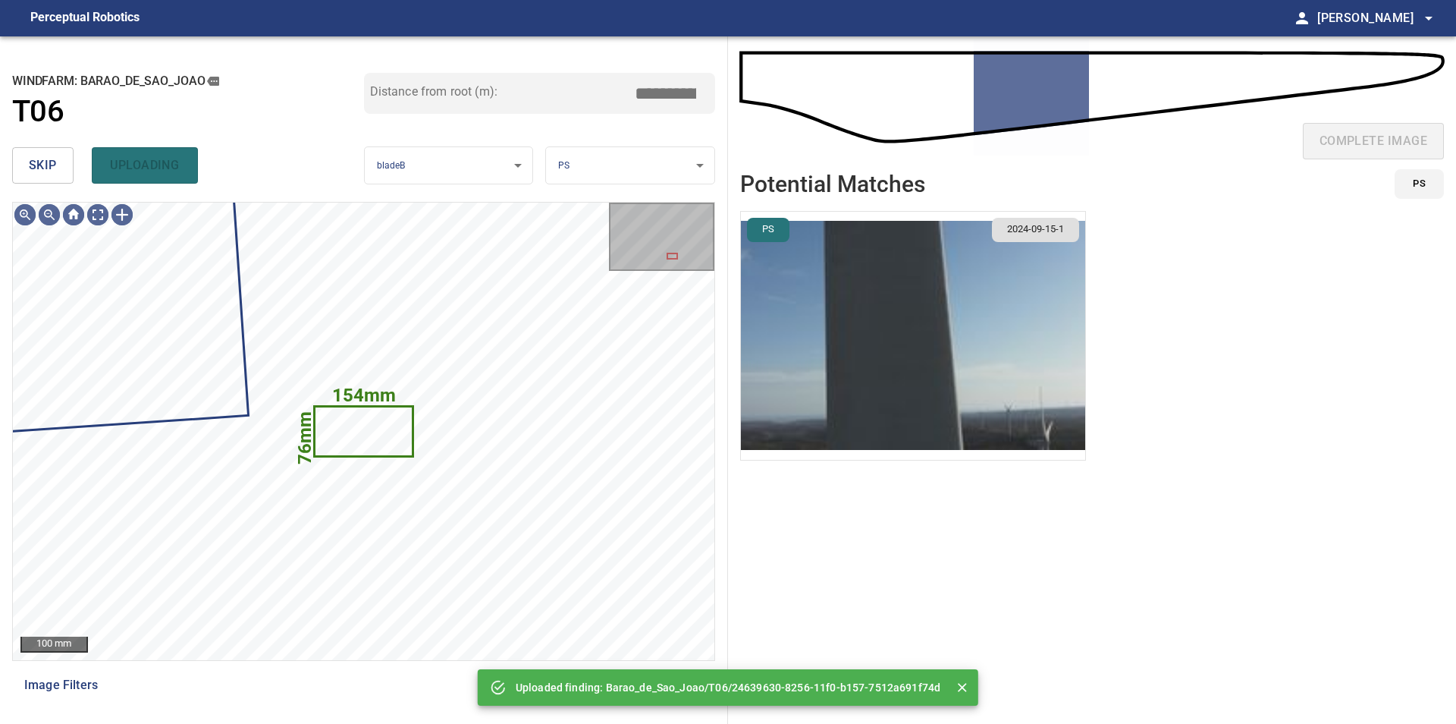
click at [29, 174] on span "skip" at bounding box center [43, 165] width 28 height 21
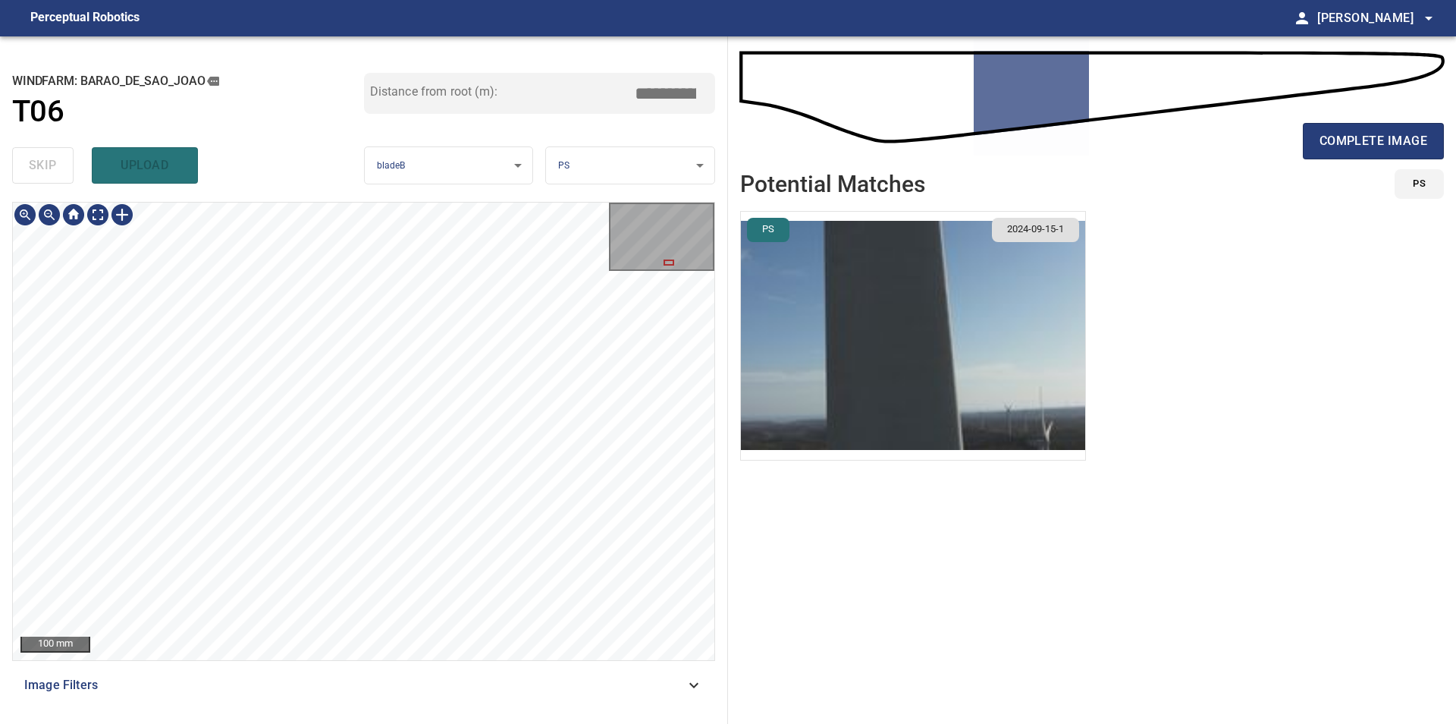
click at [780, 535] on div "**********" at bounding box center [728, 379] width 1456 height 687
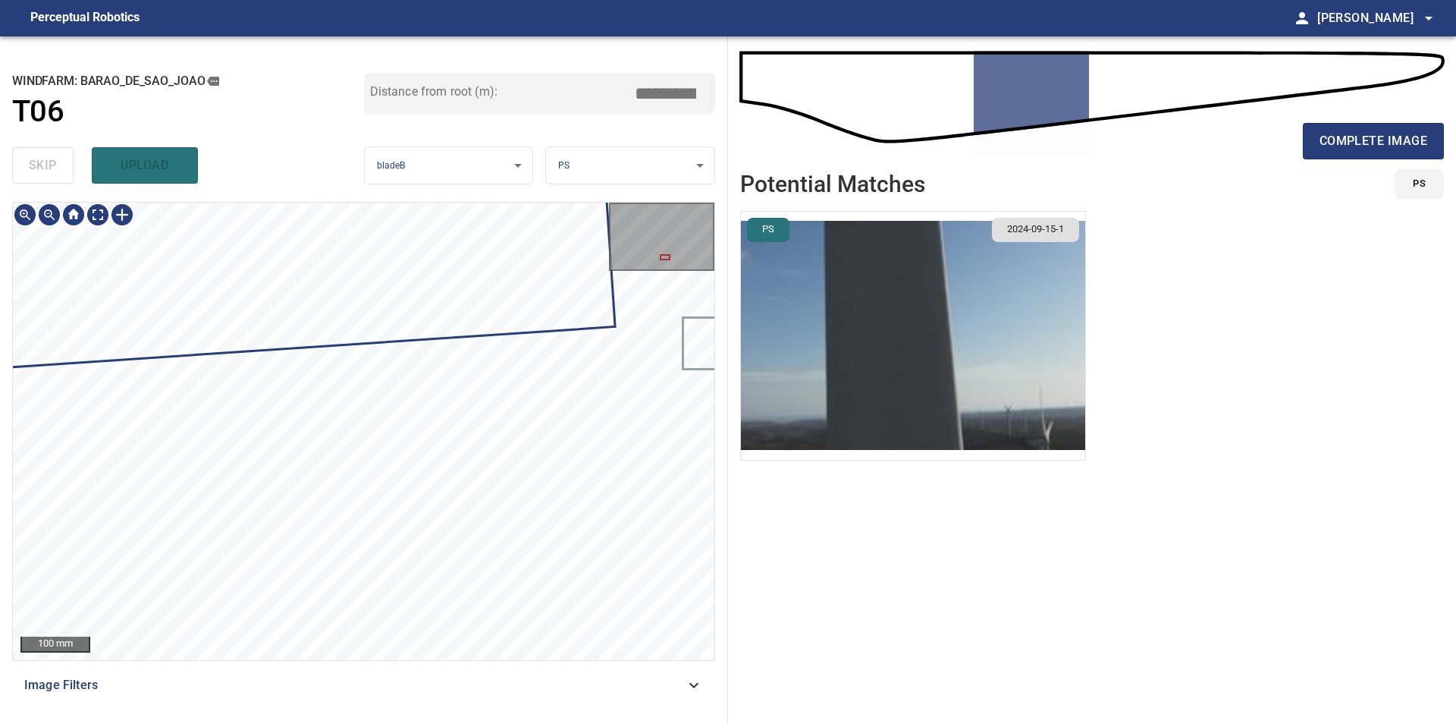
click at [727, 476] on div "**********" at bounding box center [364, 379] width 728 height 687
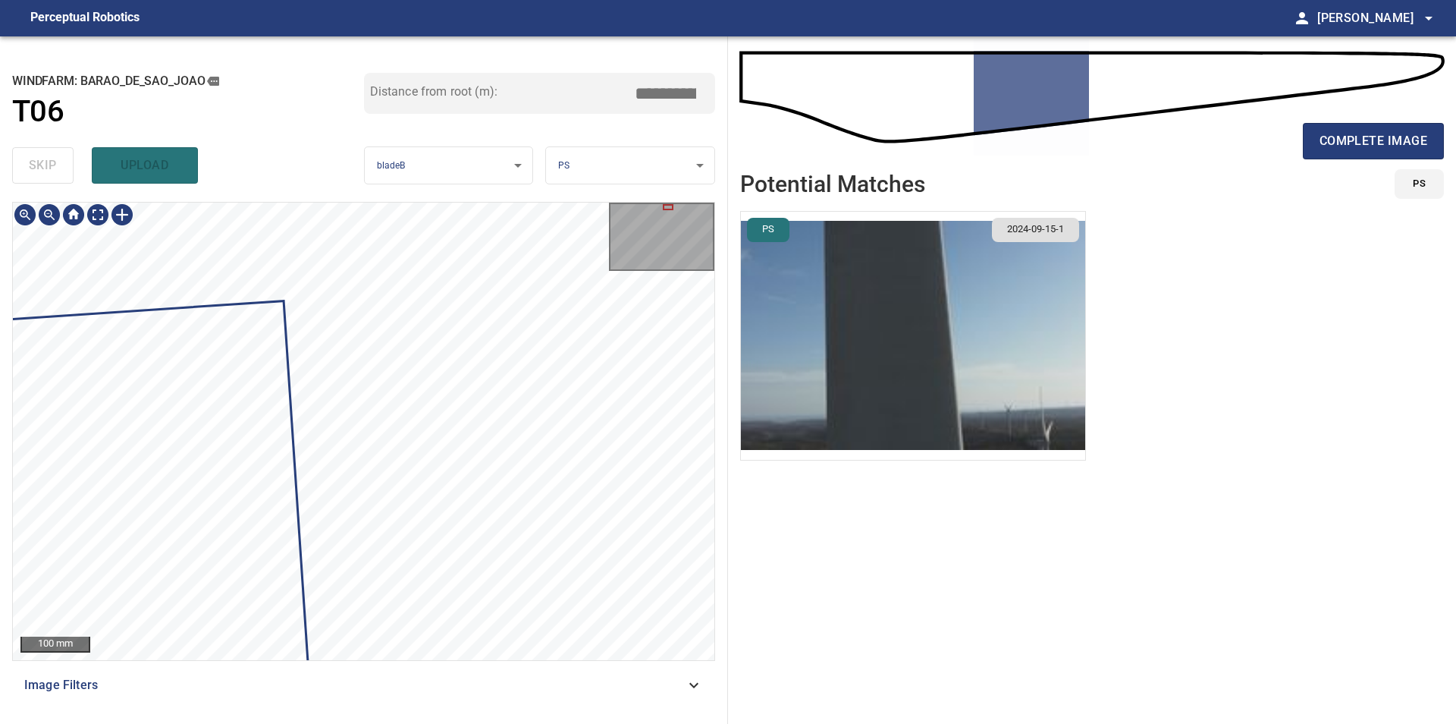
click at [759, 392] on div "**********" at bounding box center [728, 379] width 1456 height 687
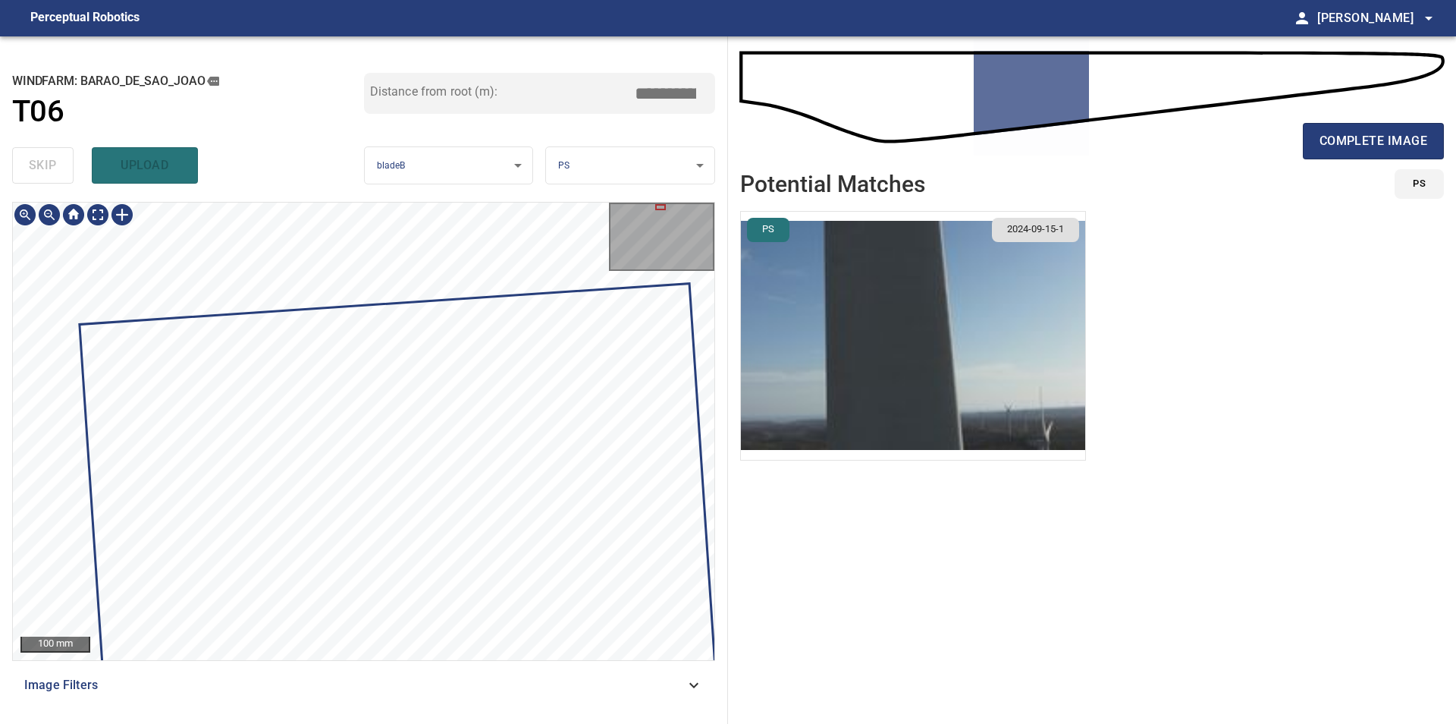
click at [675, 231] on div "100 mm" at bounding box center [364, 431] width 702 height 457
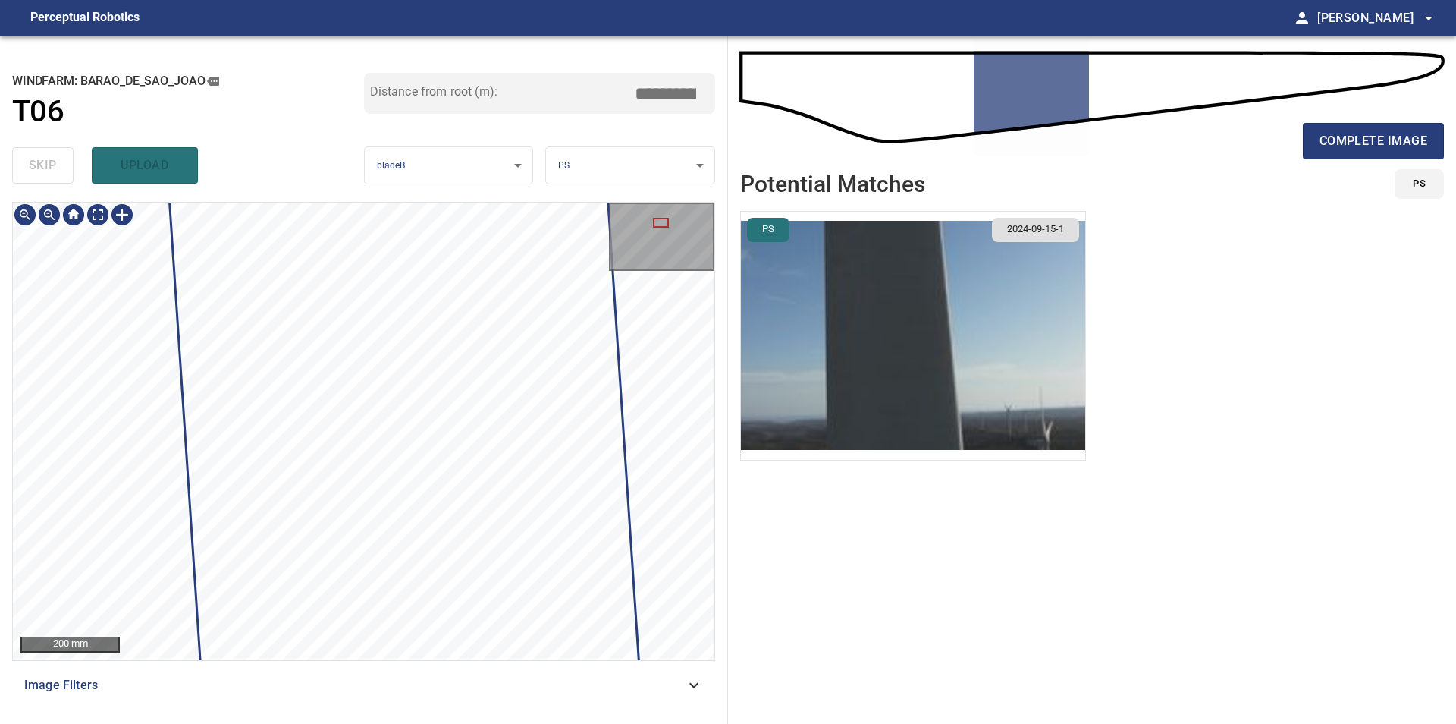
click at [608, 171] on div "**********" at bounding box center [364, 379] width 728 height 687
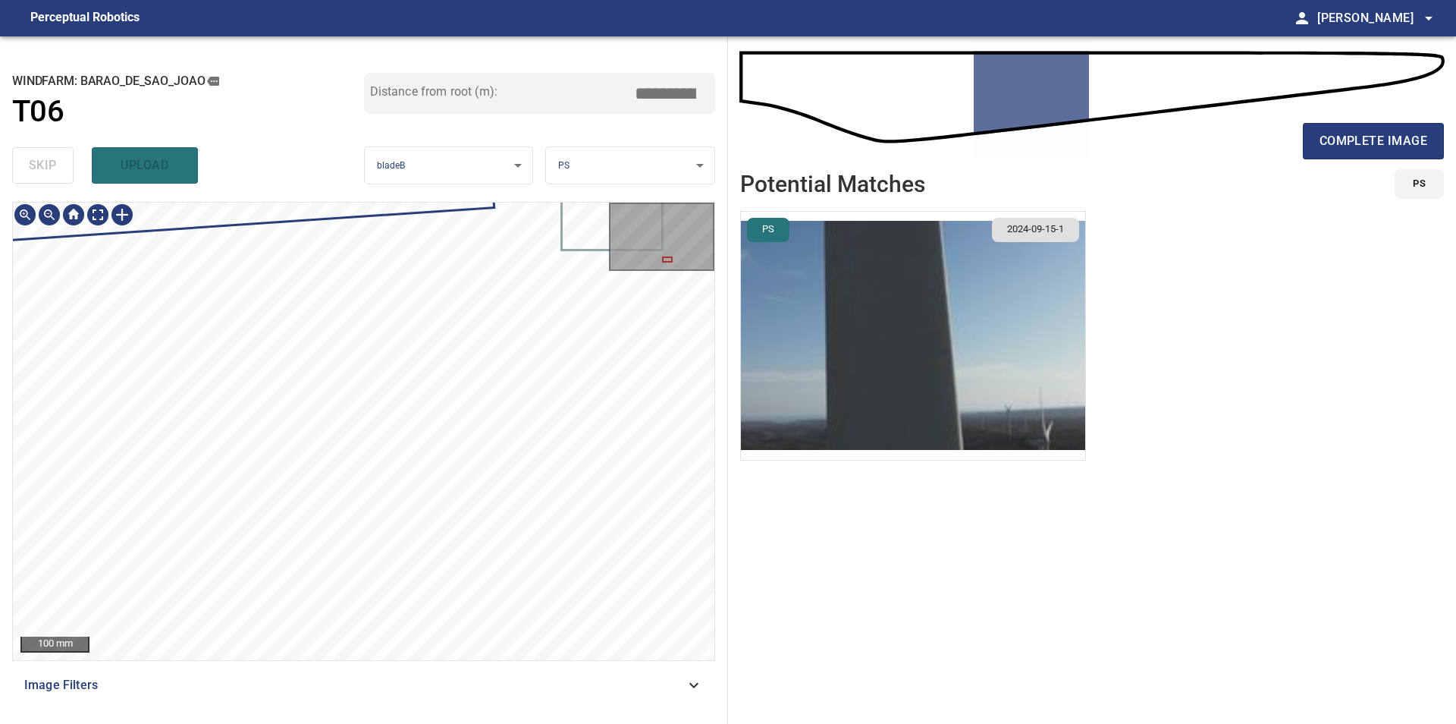
click at [359, 212] on div at bounding box center [364, 431] width 702 height 457
click at [447, 665] on div "100 mm Image Filters" at bounding box center [363, 457] width 703 height 510
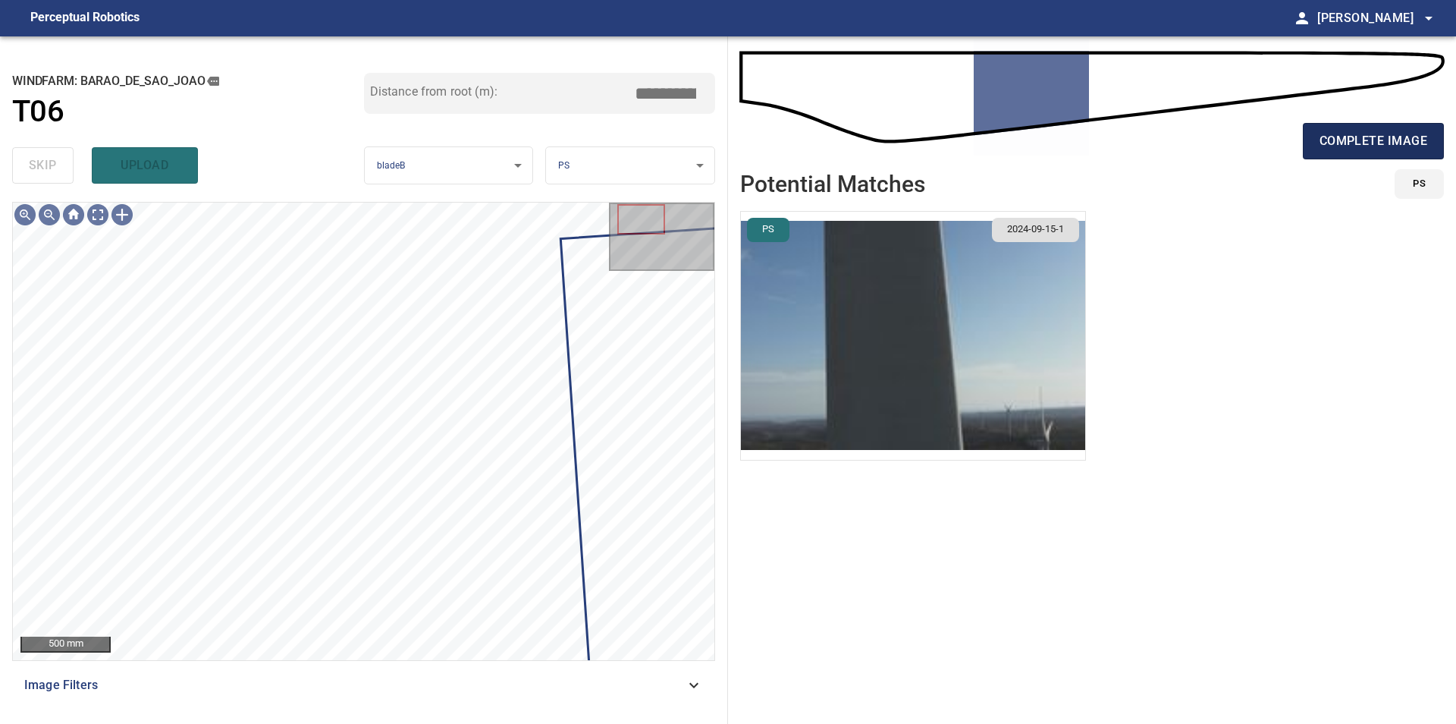
click at [1405, 140] on span "complete image" at bounding box center [1374, 140] width 108 height 21
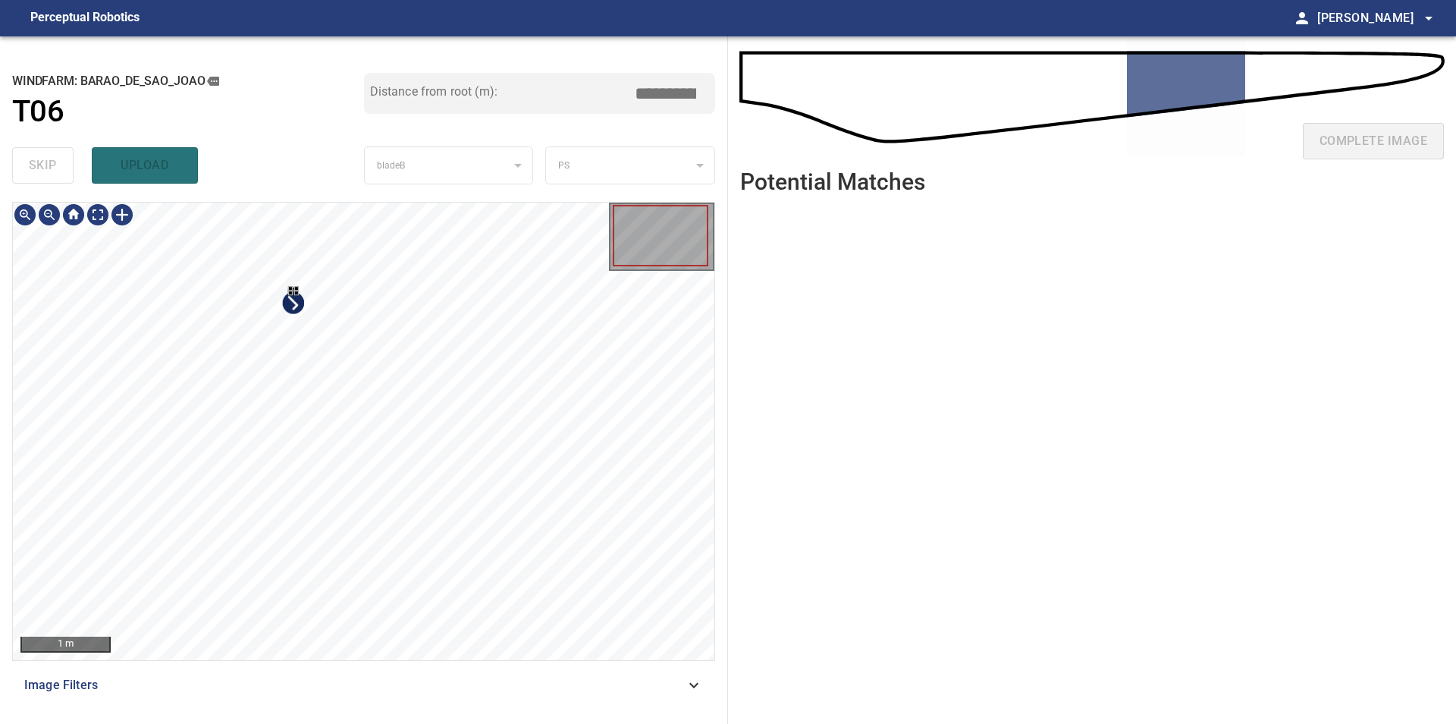
click at [338, 382] on div at bounding box center [364, 431] width 702 height 457
click at [32, 278] on div at bounding box center [364, 431] width 702 height 457
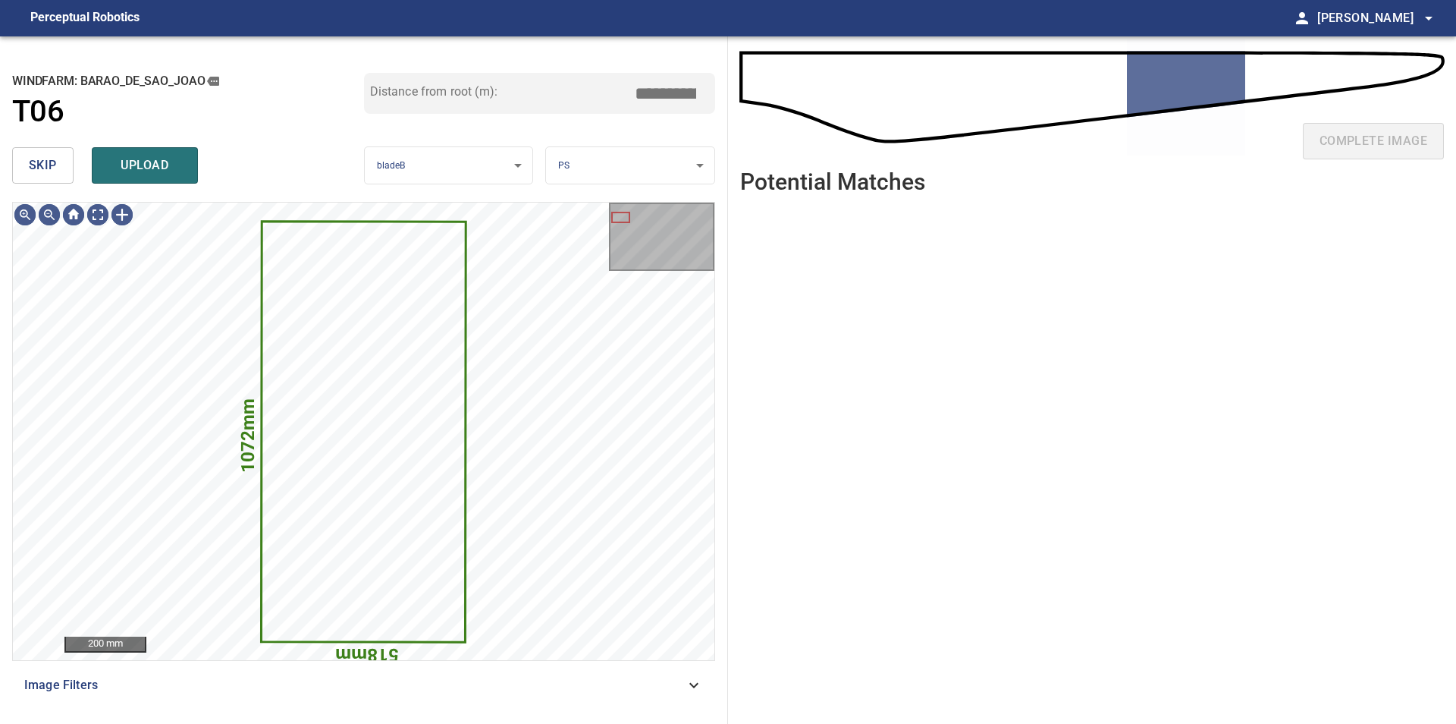
click at [39, 167] on span "skip" at bounding box center [43, 165] width 28 height 21
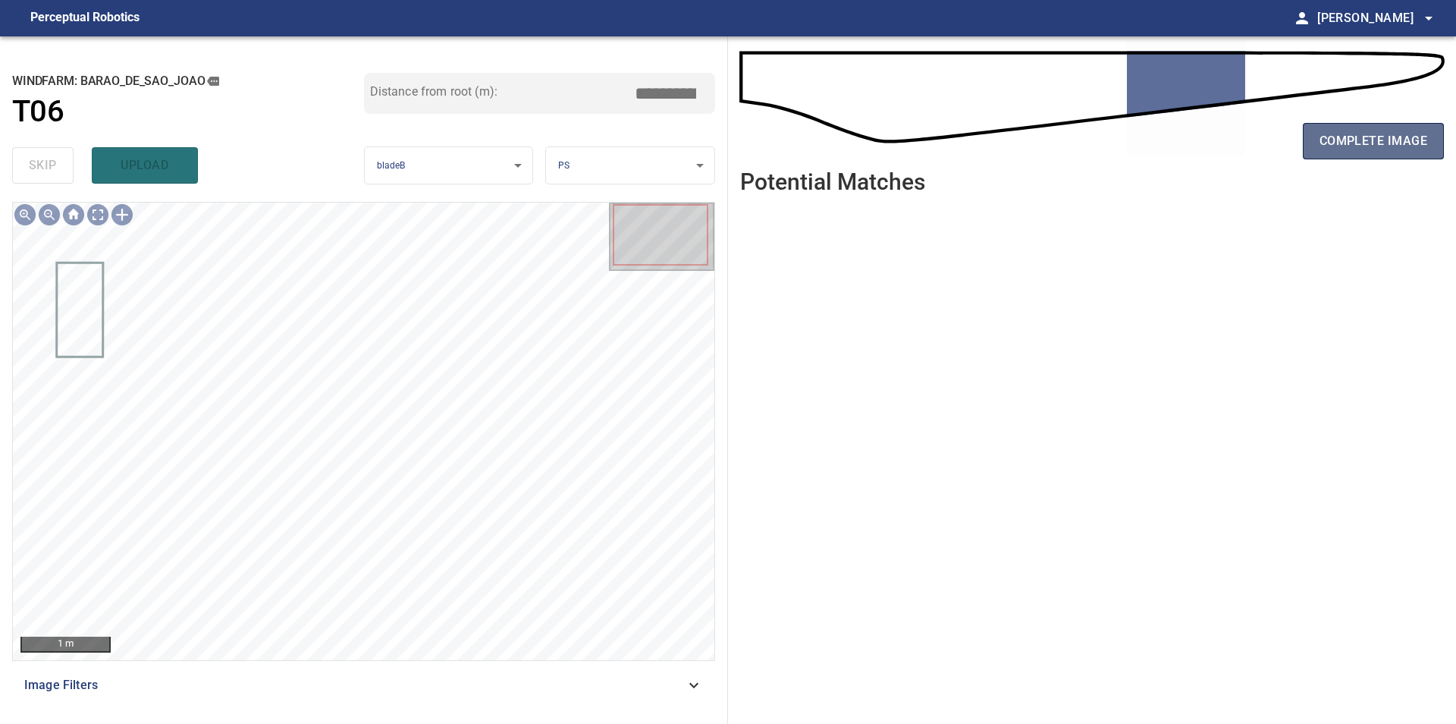
click at [1324, 139] on span "complete image" at bounding box center [1374, 140] width 108 height 21
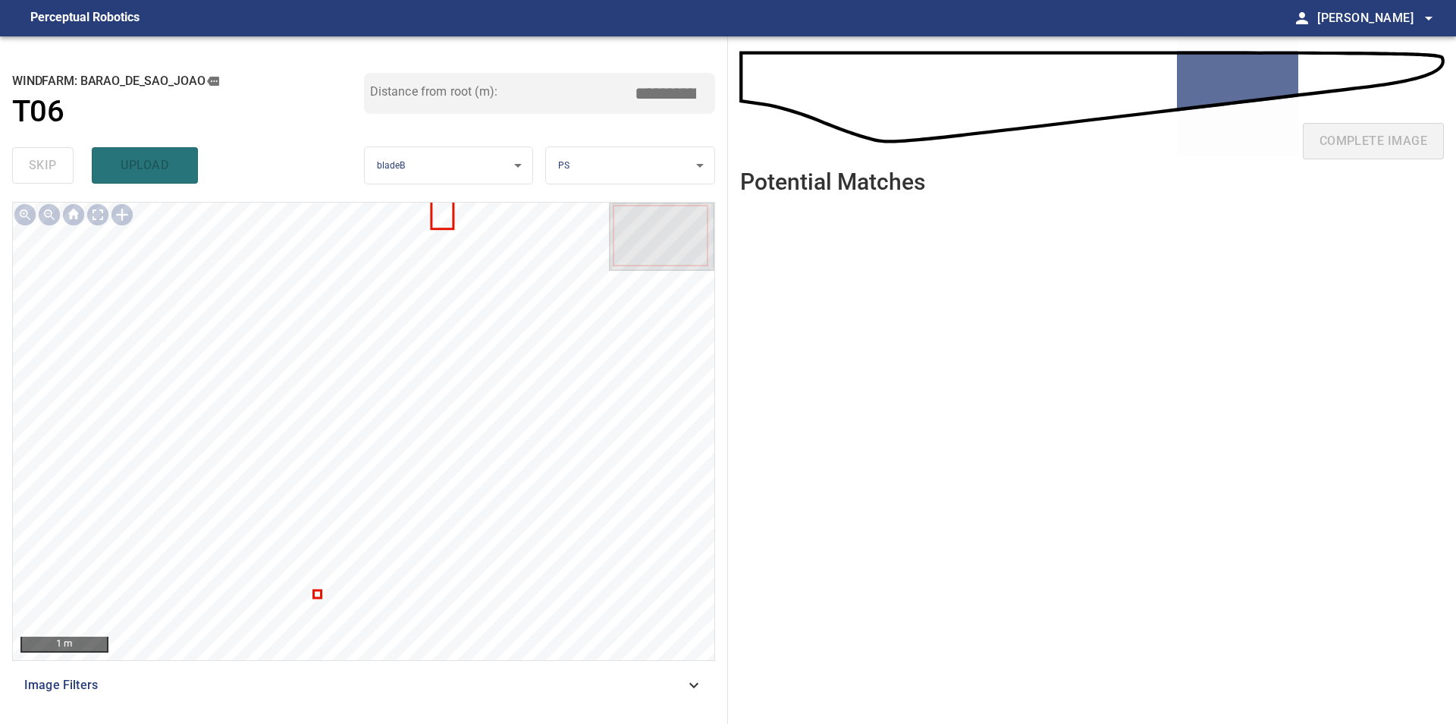
type input "****"
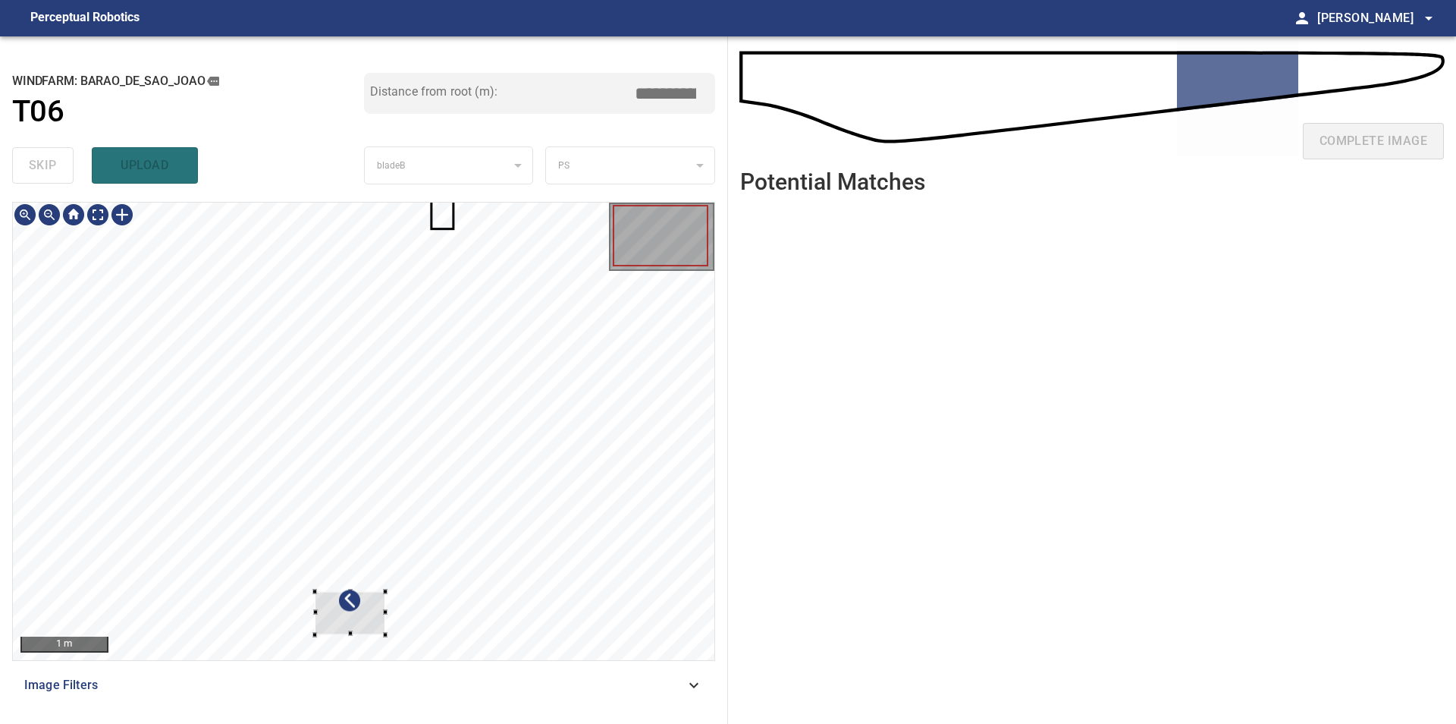
click at [414, 647] on div at bounding box center [364, 431] width 702 height 457
click at [700, 369] on div at bounding box center [364, 431] width 702 height 457
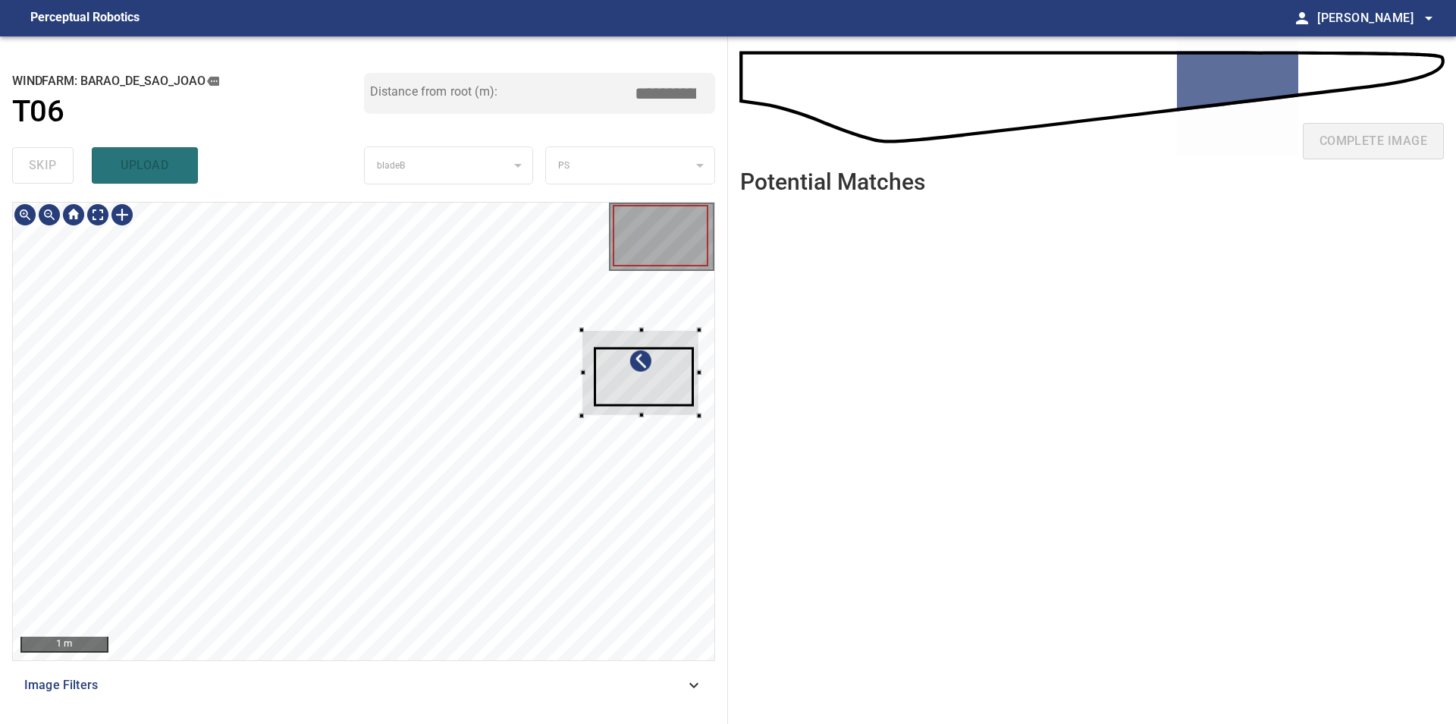
click at [664, 419] on div at bounding box center [364, 431] width 702 height 457
click at [647, 378] on div at bounding box center [641, 372] width 118 height 86
click at [645, 376] on div at bounding box center [641, 372] width 118 height 86
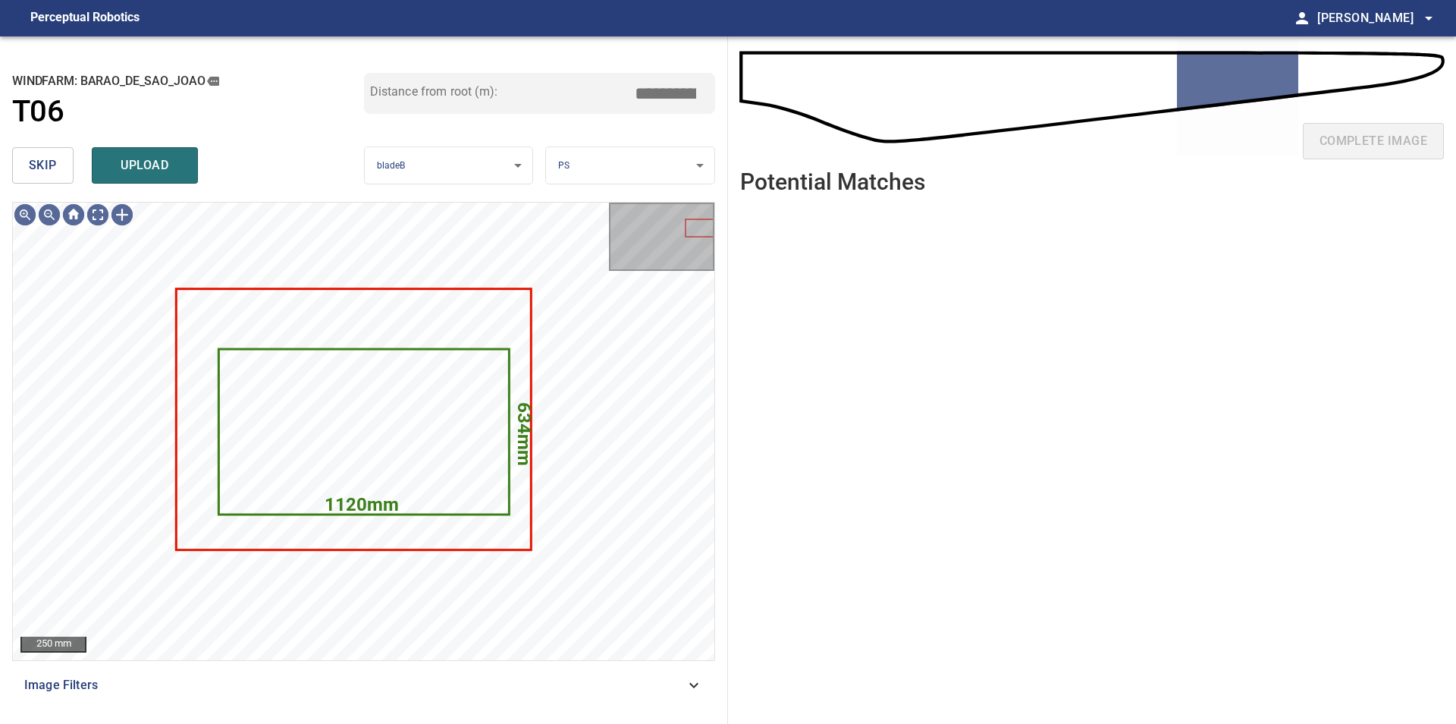
click at [28, 152] on button "skip" at bounding box center [42, 165] width 61 height 36
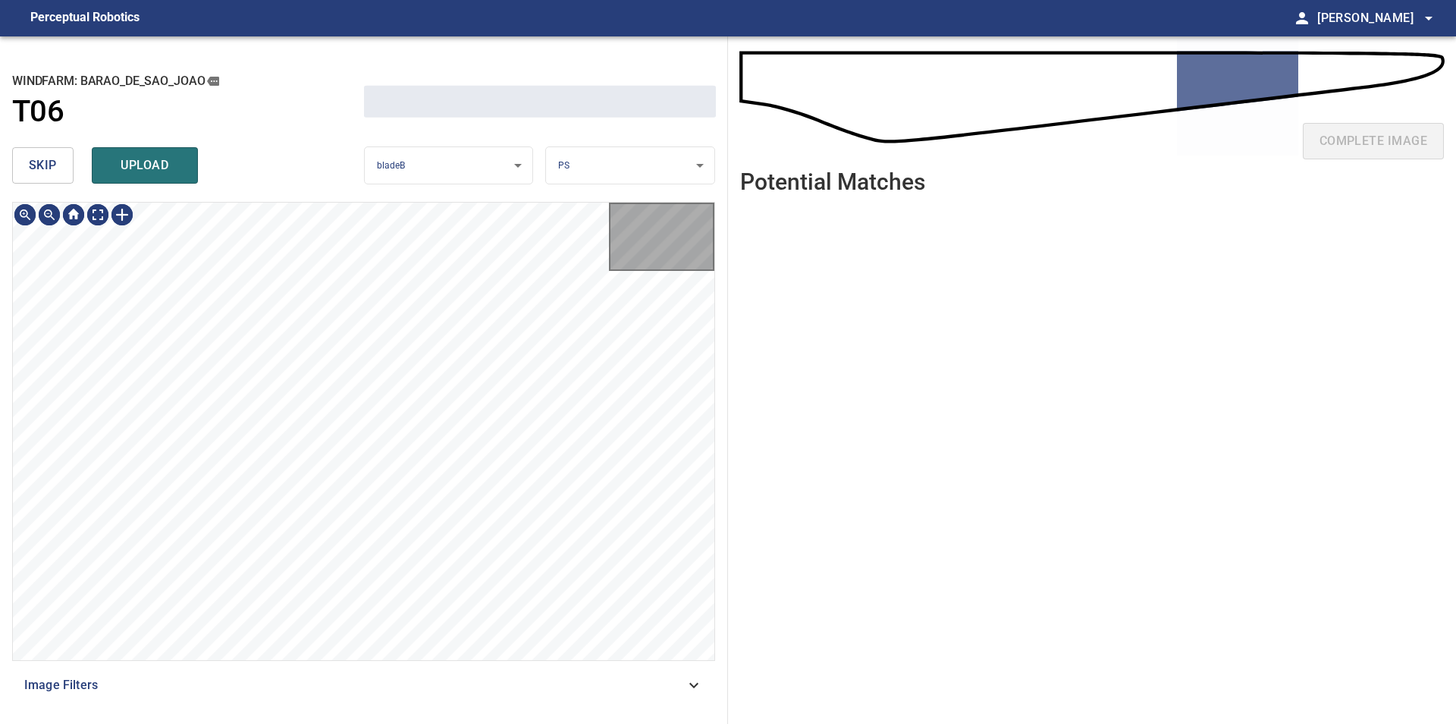
click at [28, 152] on button "skip" at bounding box center [42, 165] width 61 height 36
click at [28, 152] on div "skip upload" at bounding box center [188, 165] width 352 height 49
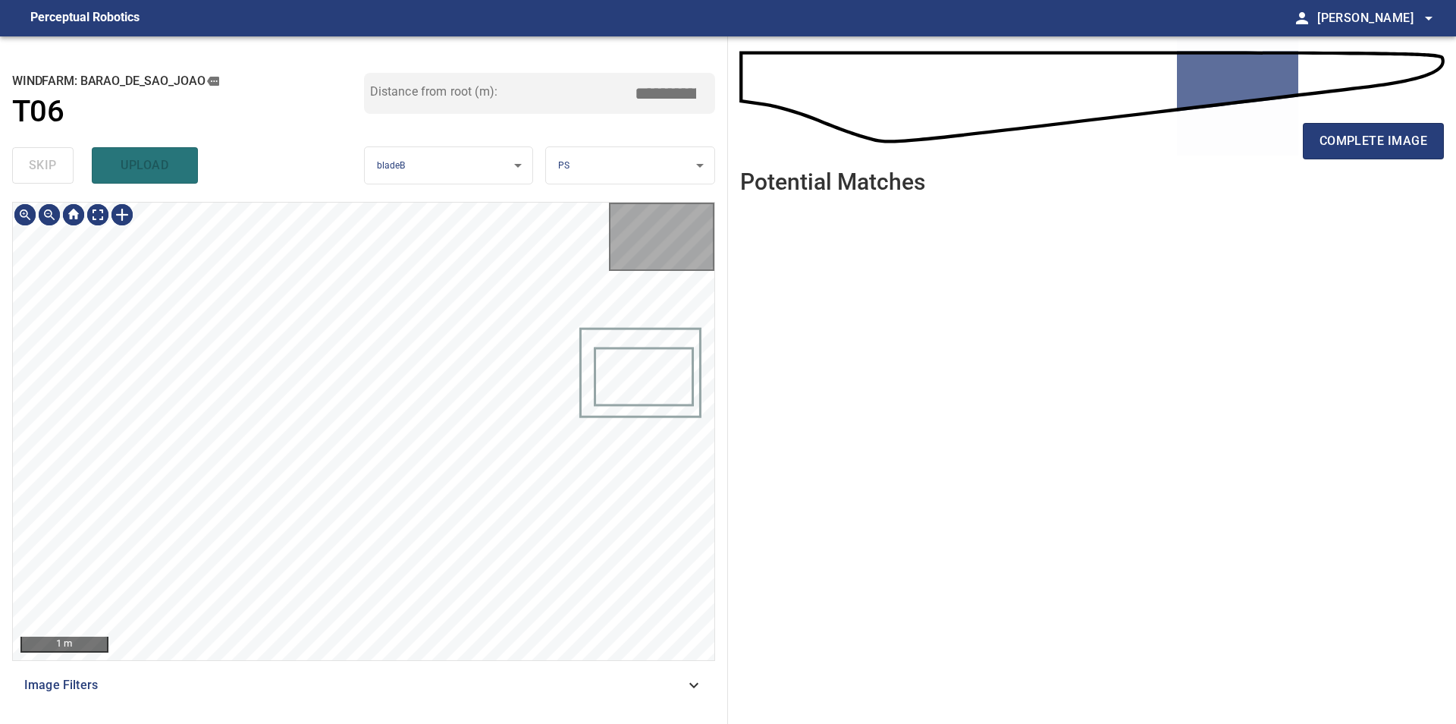
click at [28, 152] on div "skip upload" at bounding box center [188, 165] width 352 height 49
click at [323, 197] on div "**********" at bounding box center [364, 379] width 728 height 687
click at [448, 685] on div "50 mm Image Filters" at bounding box center [363, 457] width 703 height 510
click at [429, 697] on div "100 mm Image Filters" at bounding box center [363, 457] width 703 height 510
click at [400, 720] on div "**********" at bounding box center [364, 379] width 728 height 687
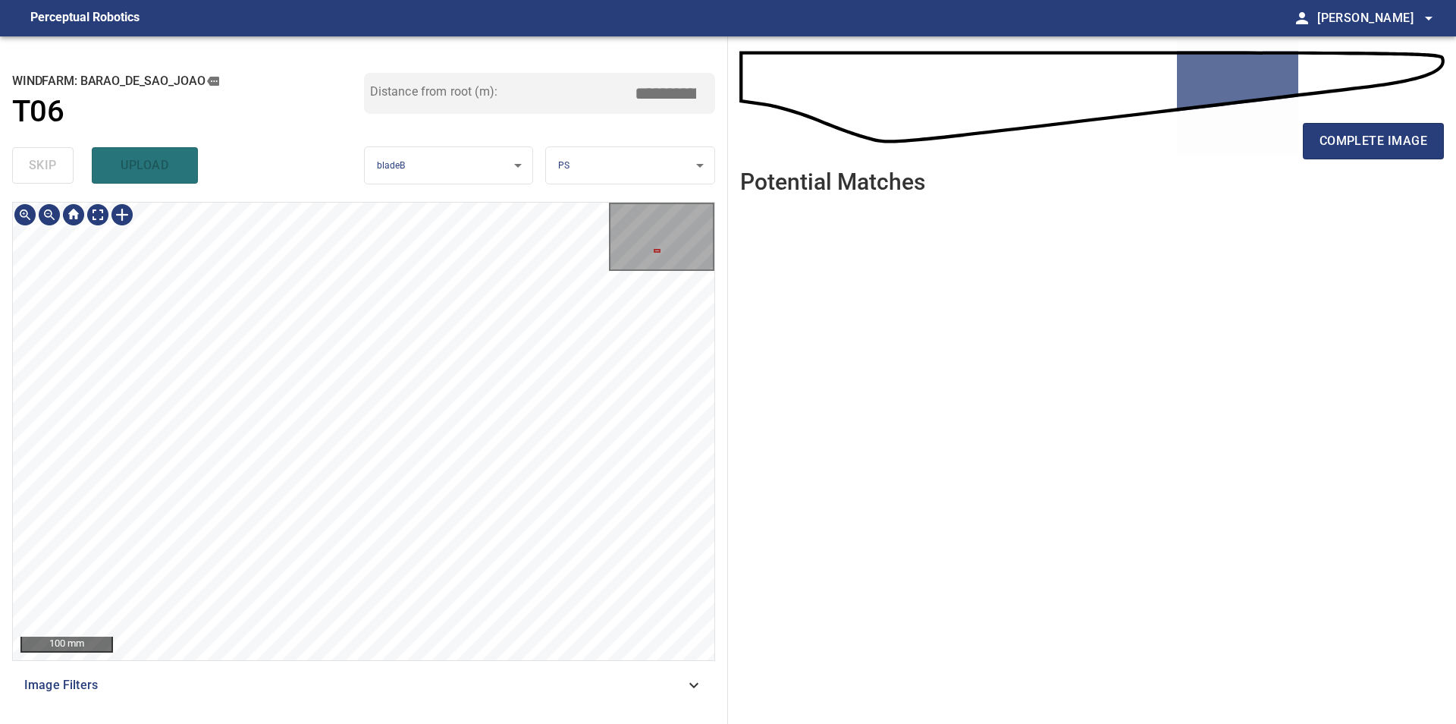
click at [445, 682] on div "100 mm Image Filters" at bounding box center [363, 457] width 703 height 510
click at [413, 709] on div "100 mm Image Filters" at bounding box center [363, 457] width 703 height 510
click at [356, 713] on div "**********" at bounding box center [364, 379] width 728 height 687
click at [434, 177] on div "**********" at bounding box center [364, 379] width 728 height 687
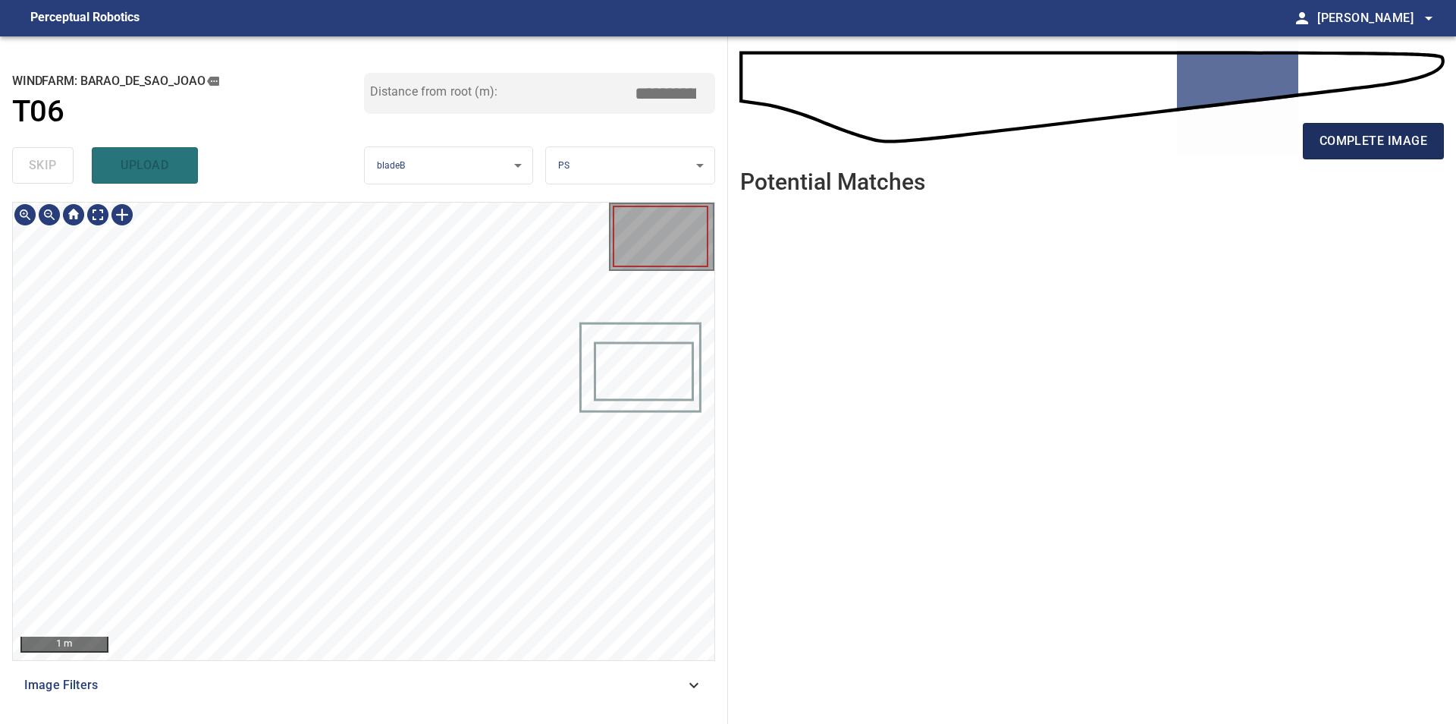
click at [1333, 147] on span "complete image" at bounding box center [1374, 140] width 108 height 21
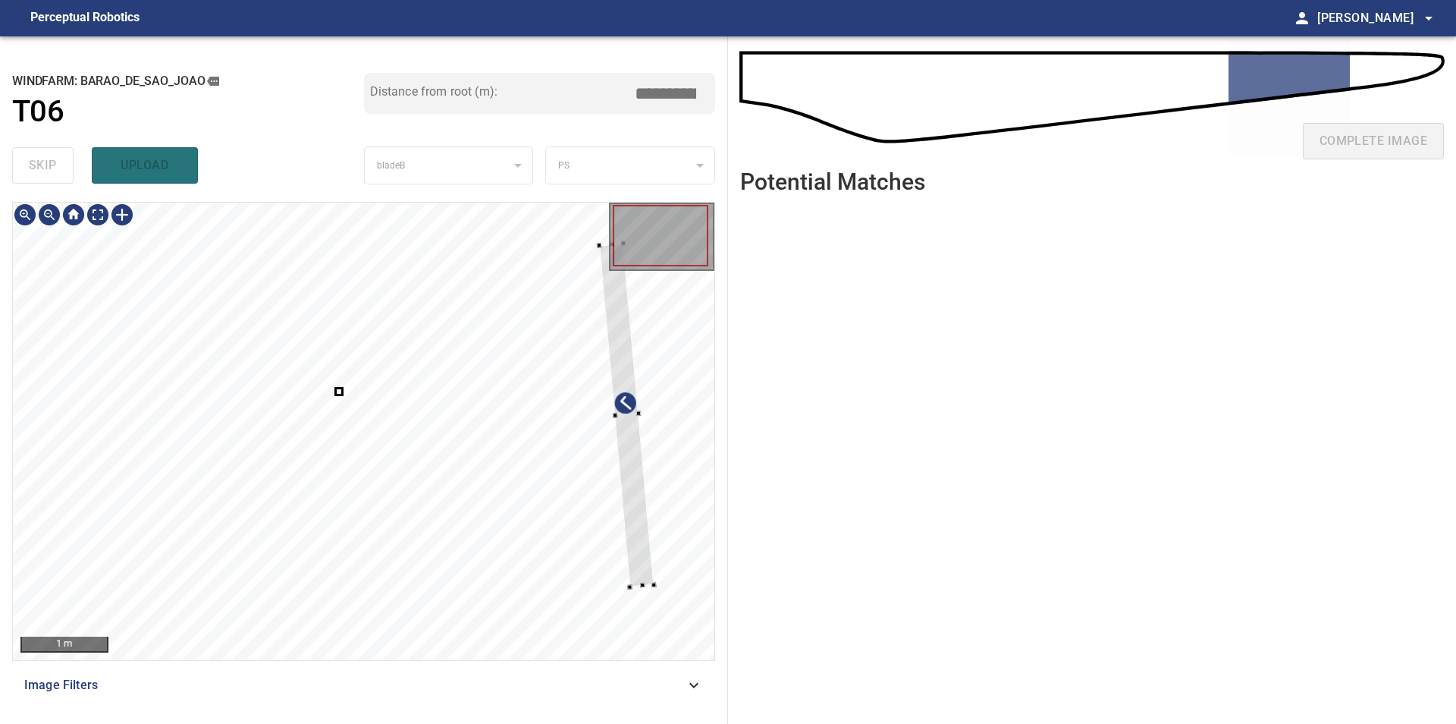
click at [652, 564] on div at bounding box center [364, 431] width 702 height 457
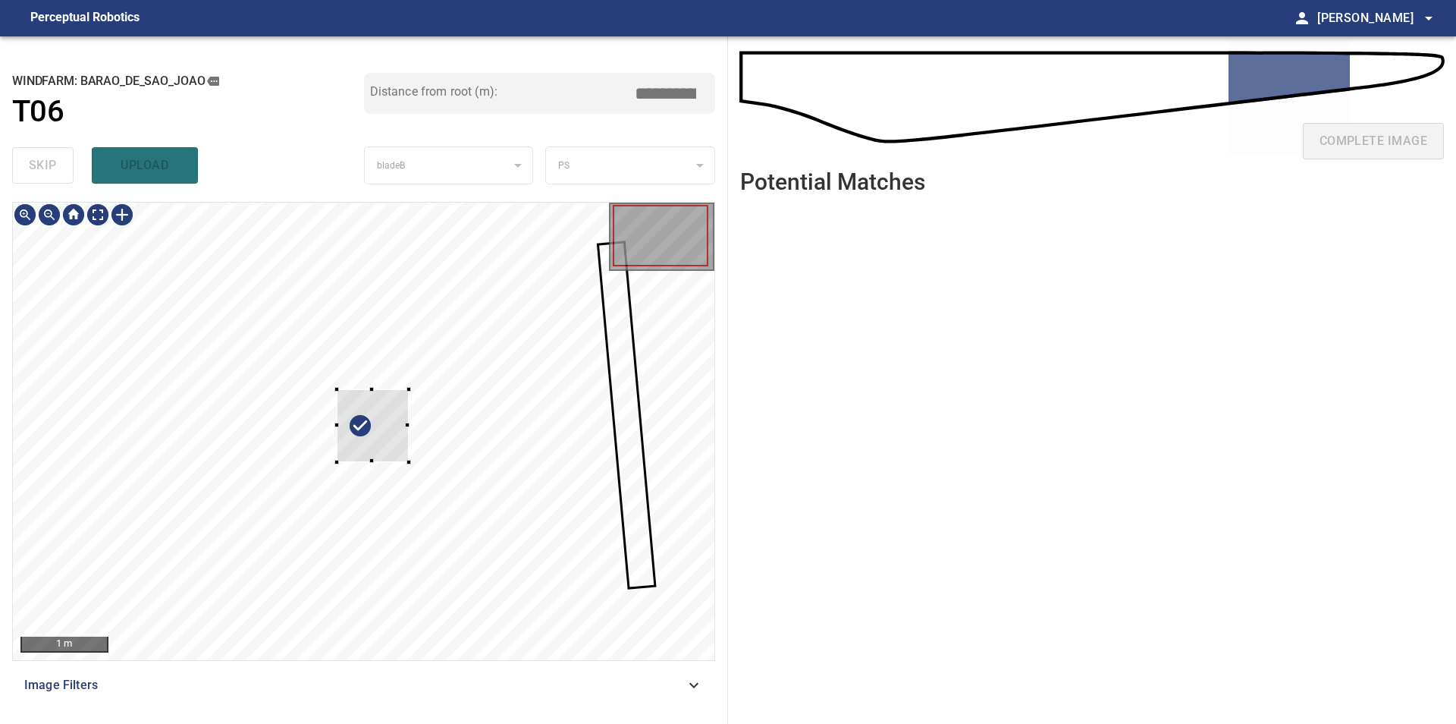
click at [418, 470] on div at bounding box center [364, 431] width 702 height 457
click at [669, 383] on div at bounding box center [364, 431] width 702 height 457
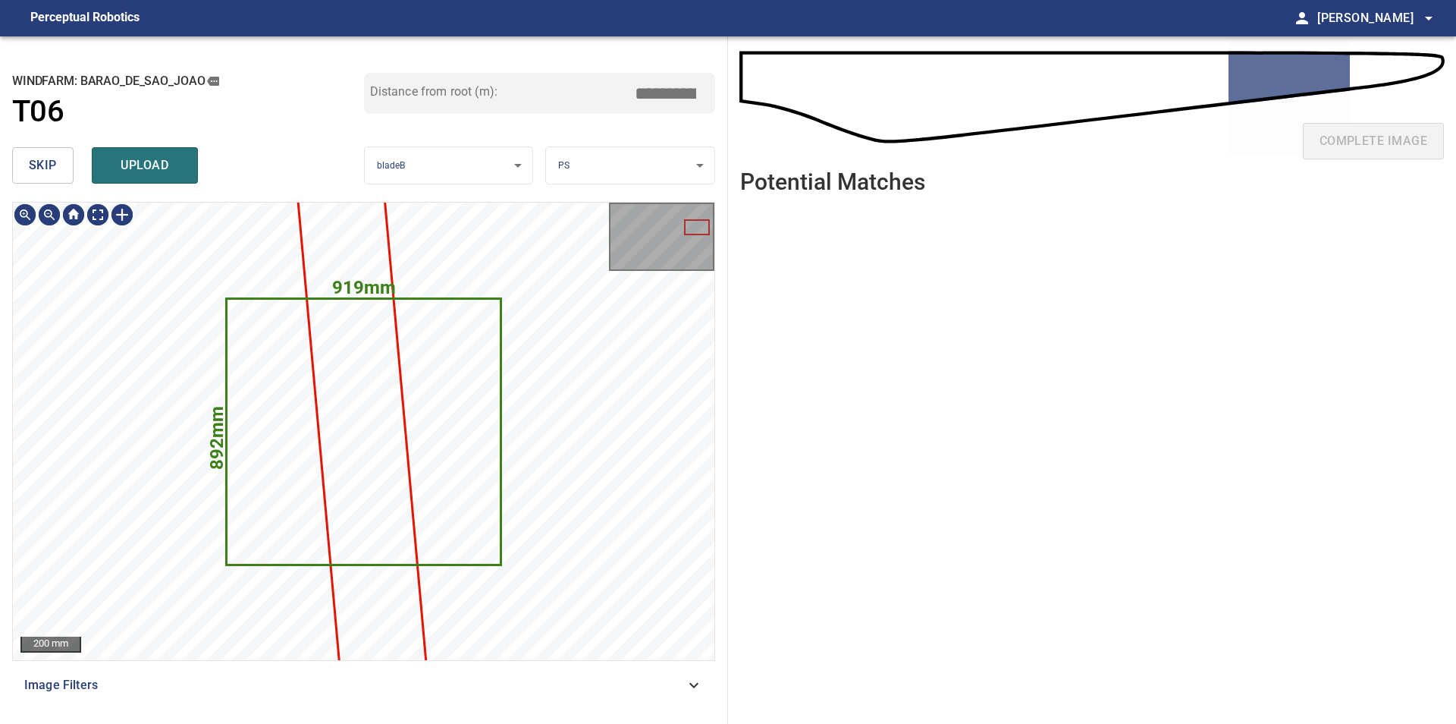
click at [42, 166] on span "skip" at bounding box center [43, 165] width 28 height 21
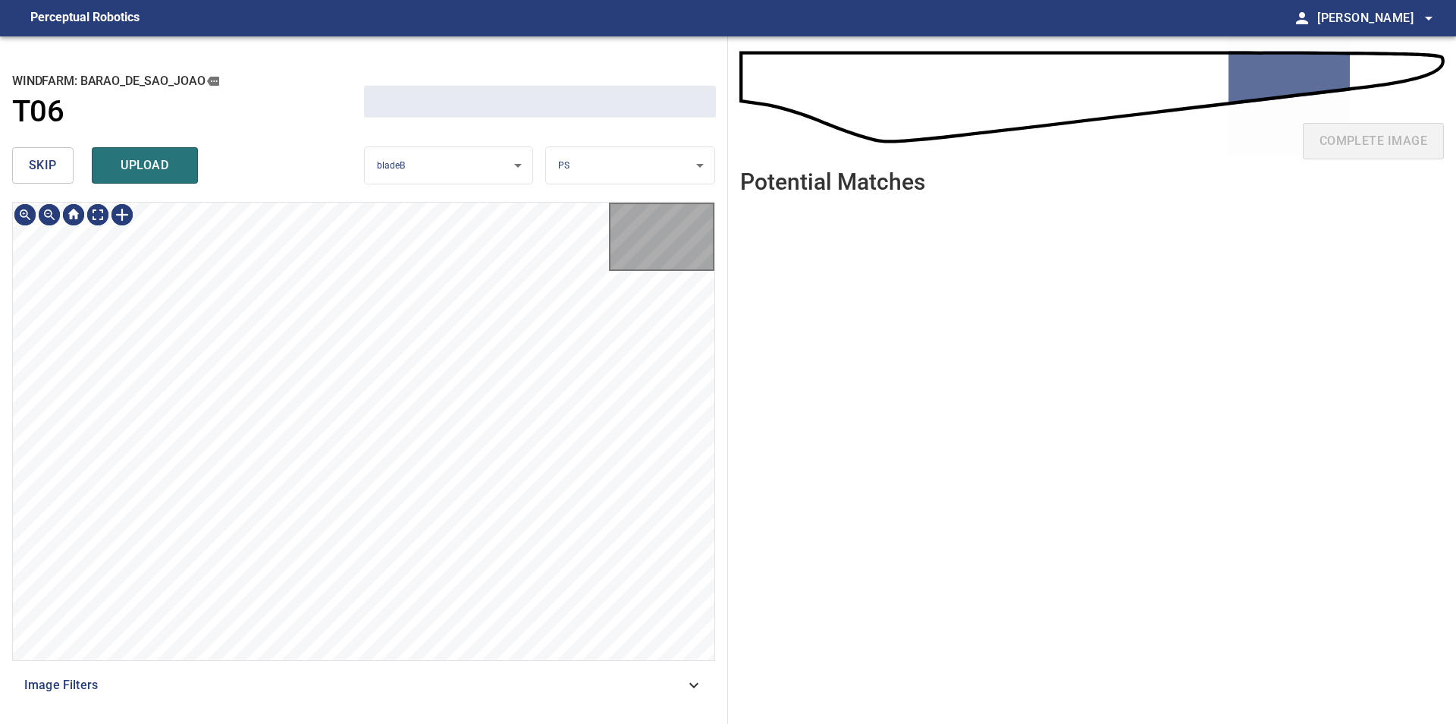
click at [42, 165] on span "skip" at bounding box center [43, 165] width 28 height 21
click at [44, 165] on div "skip upload" at bounding box center [188, 165] width 352 height 49
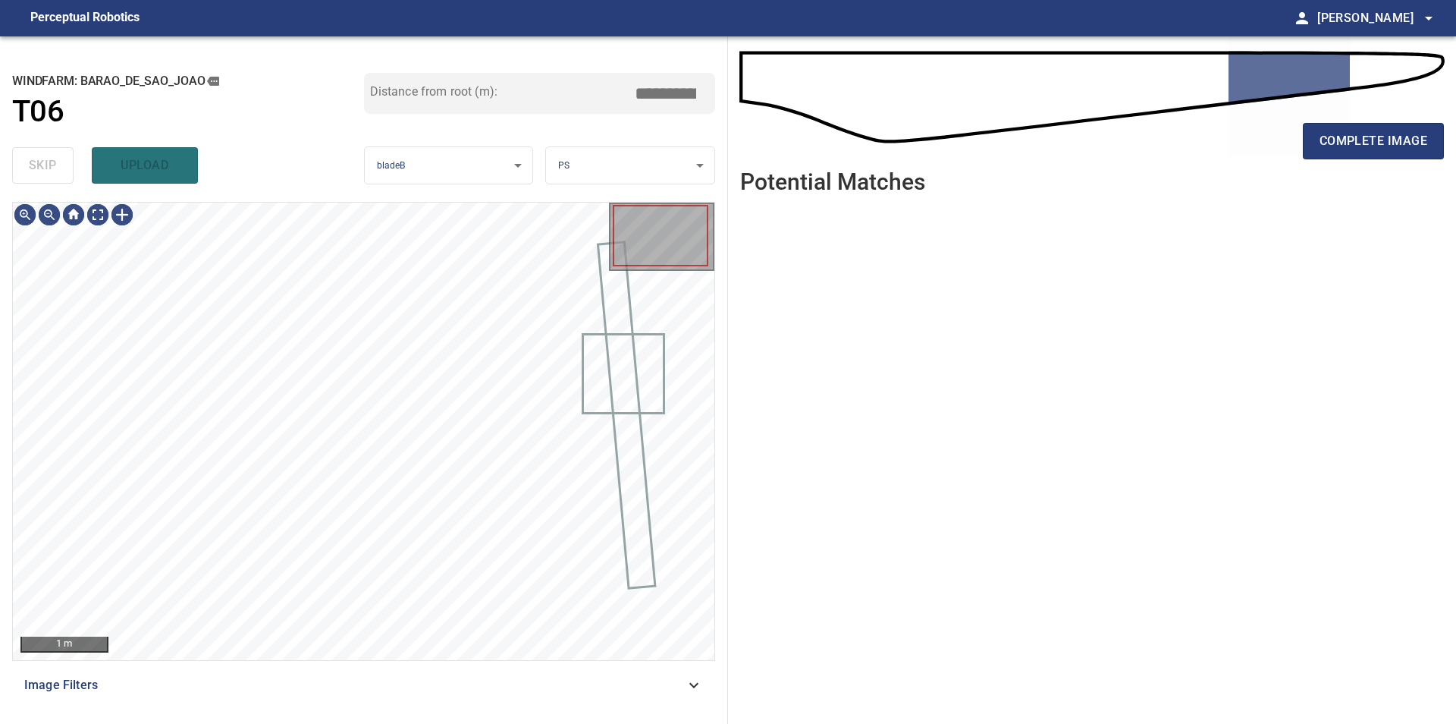
click at [44, 165] on div "skip upload" at bounding box center [188, 165] width 352 height 49
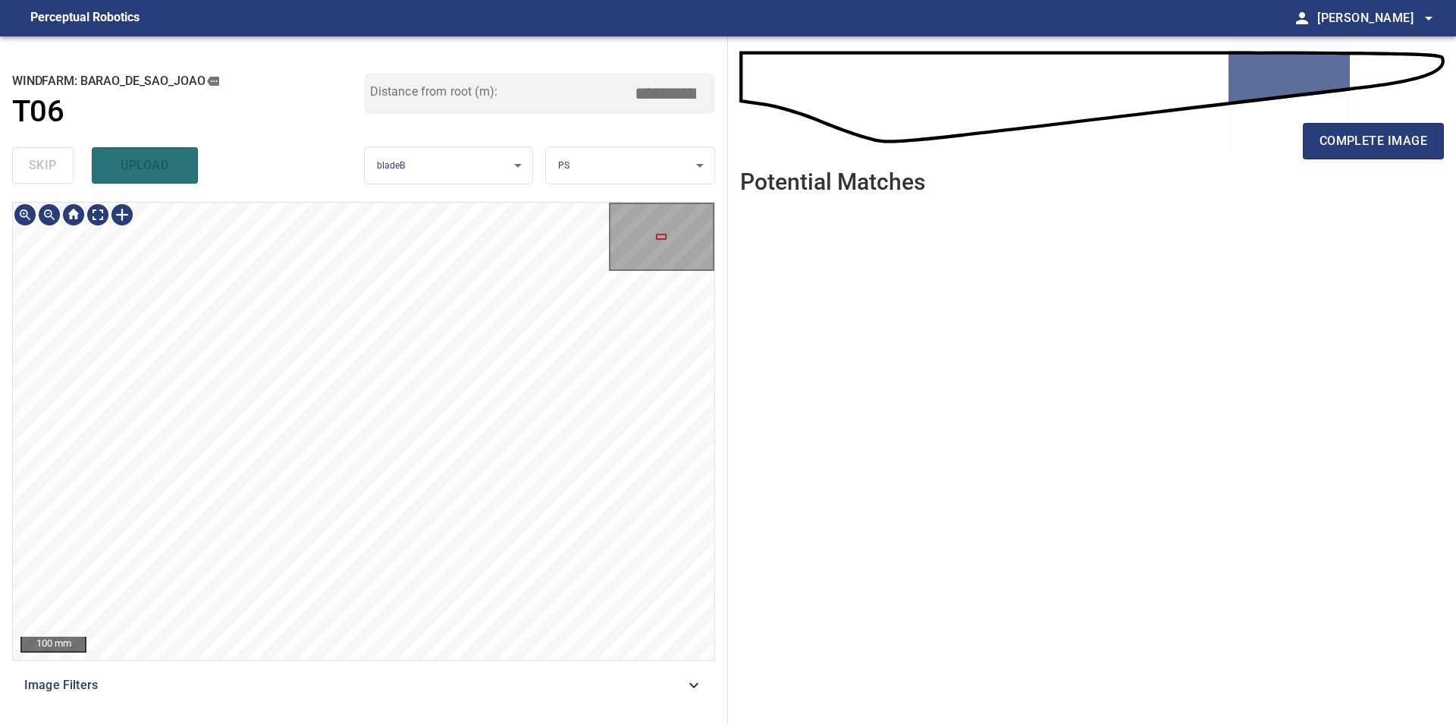
click at [425, 674] on div "100 mm Image Filters" at bounding box center [363, 457] width 703 height 510
click at [404, 674] on div "100 mm Image Filters" at bounding box center [363, 457] width 703 height 510
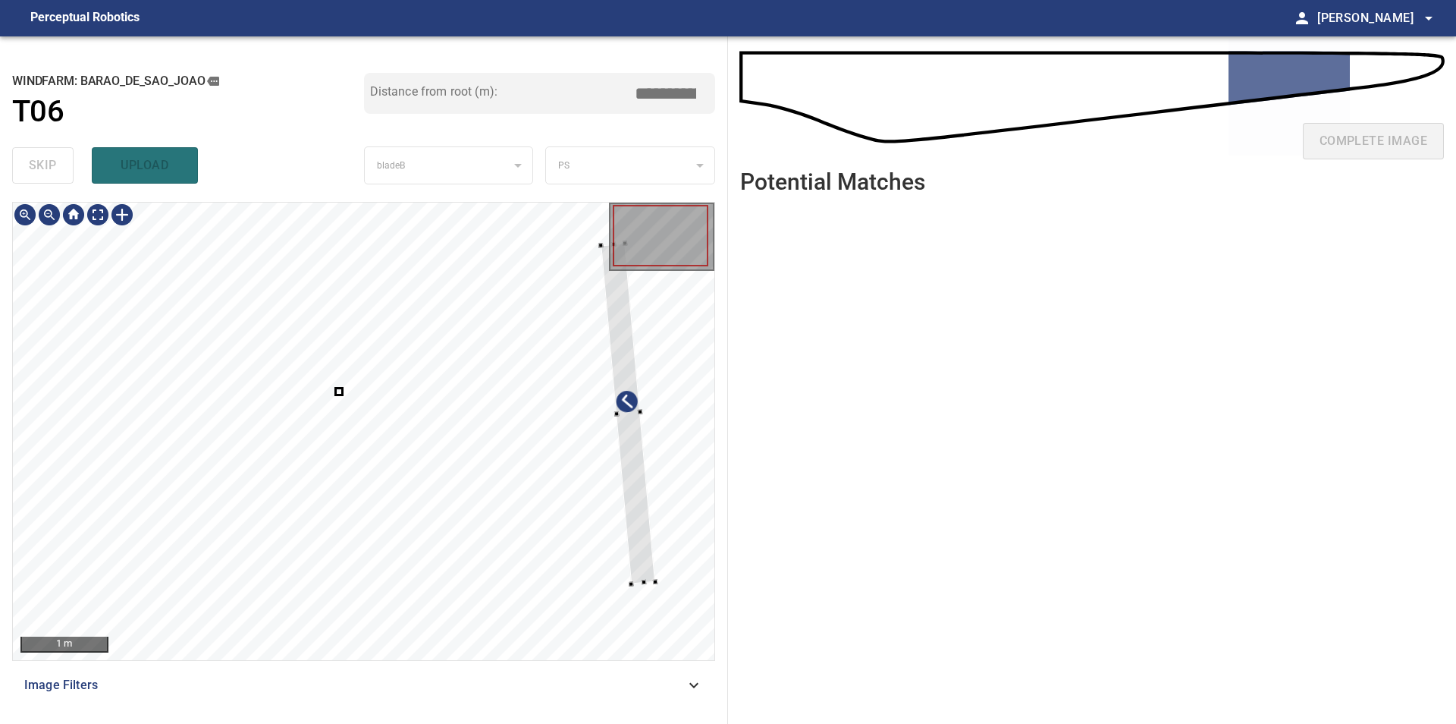
click at [658, 567] on div at bounding box center [364, 431] width 702 height 457
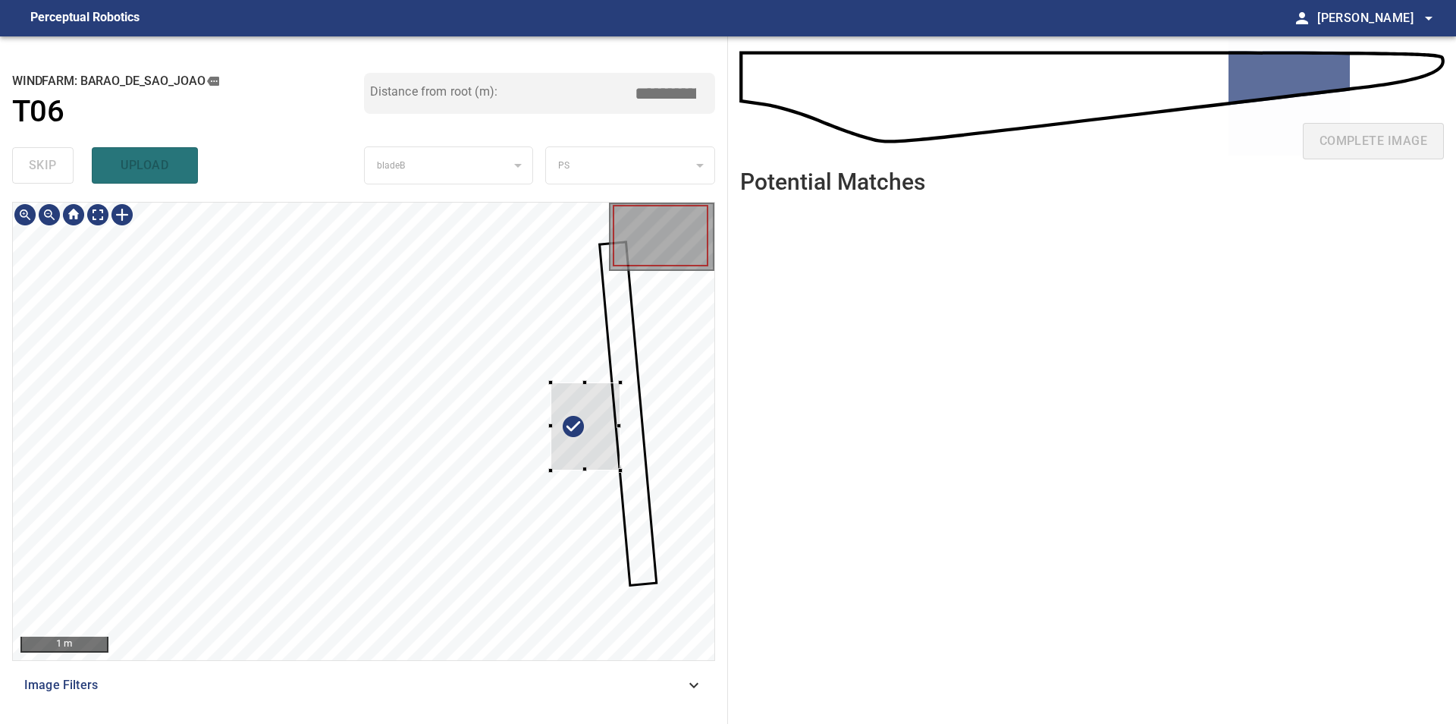
click at [648, 451] on div at bounding box center [364, 431] width 702 height 457
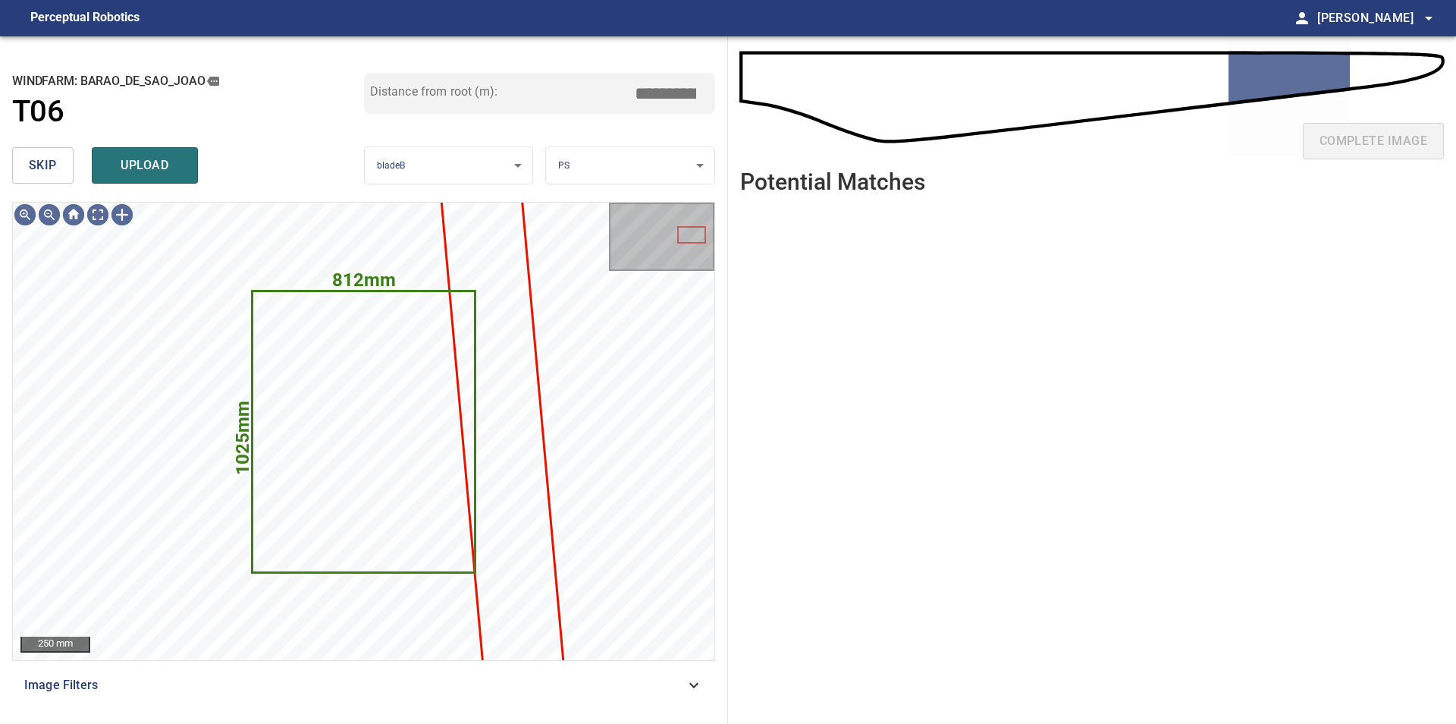
click at [45, 170] on span "skip" at bounding box center [43, 165] width 28 height 21
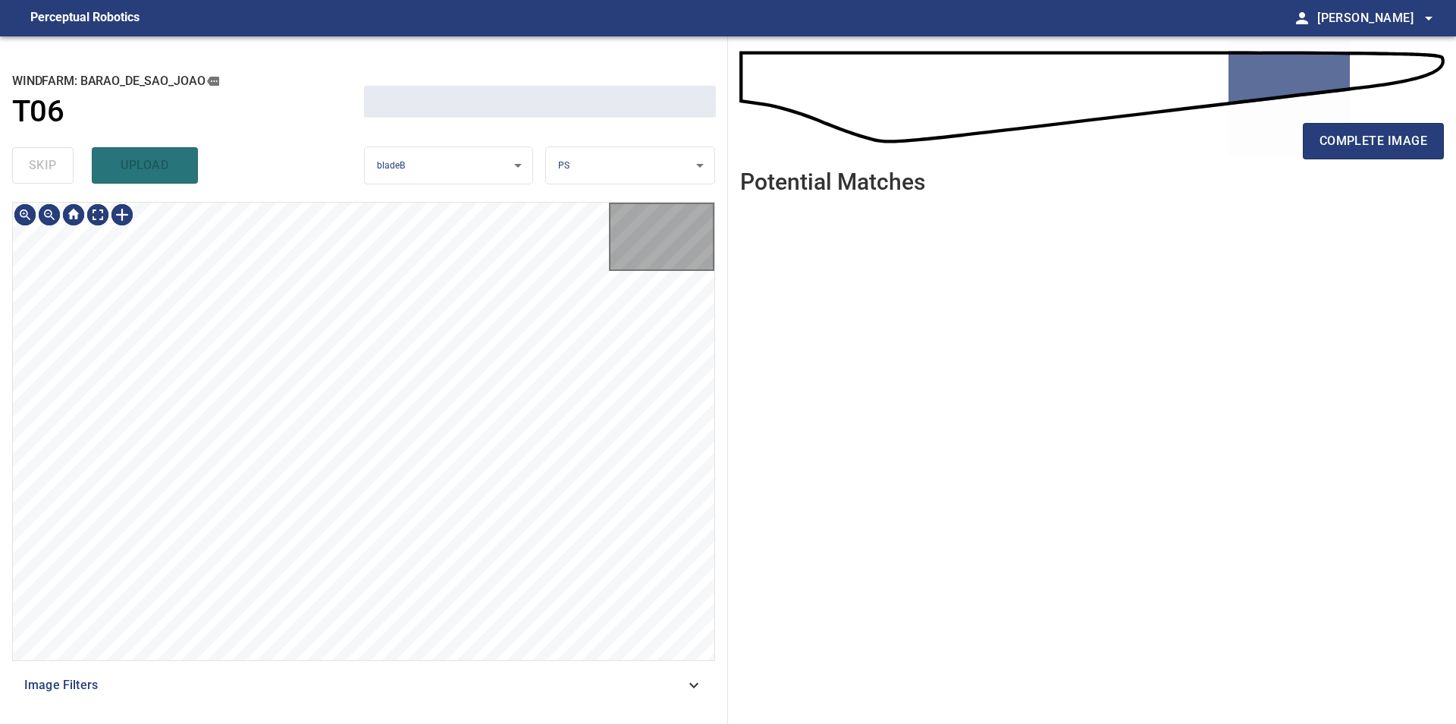
click at [45, 170] on div "skip upload" at bounding box center [188, 165] width 352 height 49
click at [344, 689] on div "100 mm Image Filters" at bounding box center [363, 457] width 703 height 510
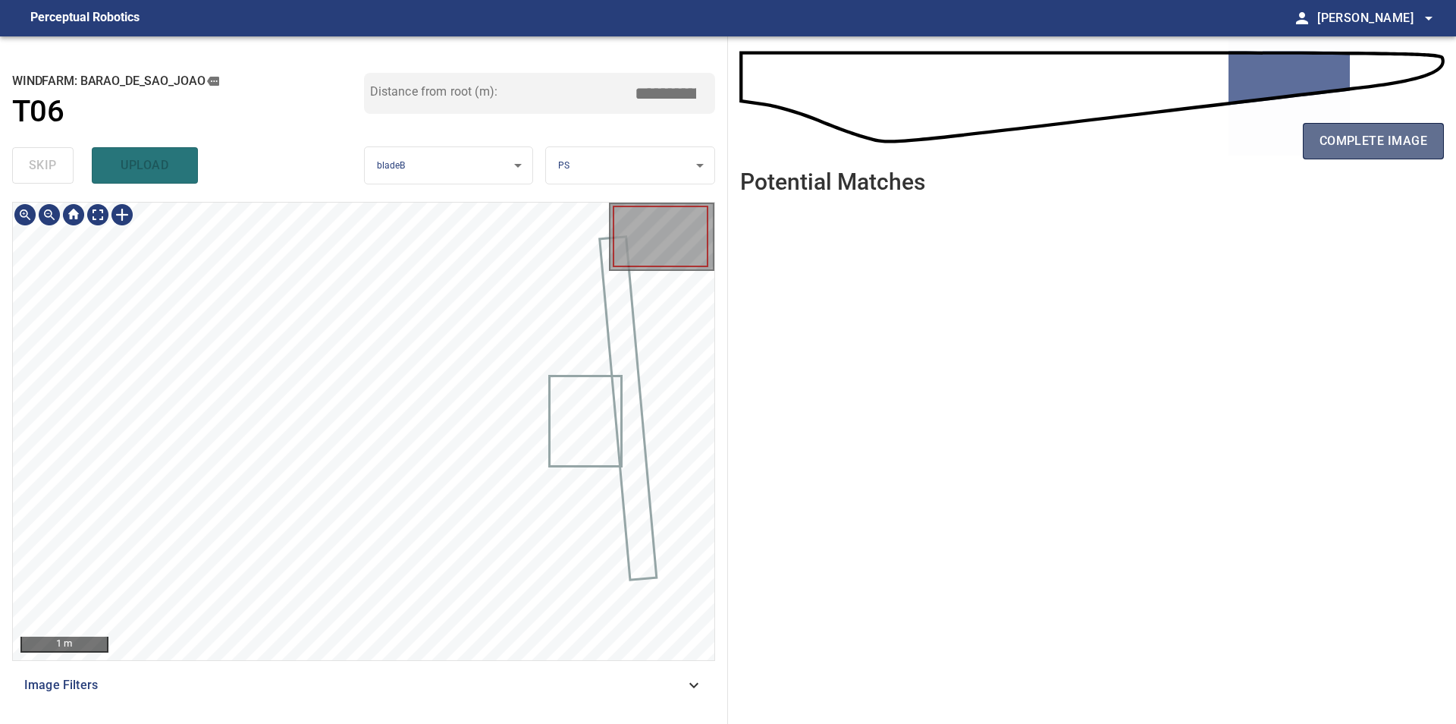
click at [1378, 159] on button "complete image" at bounding box center [1373, 141] width 141 height 36
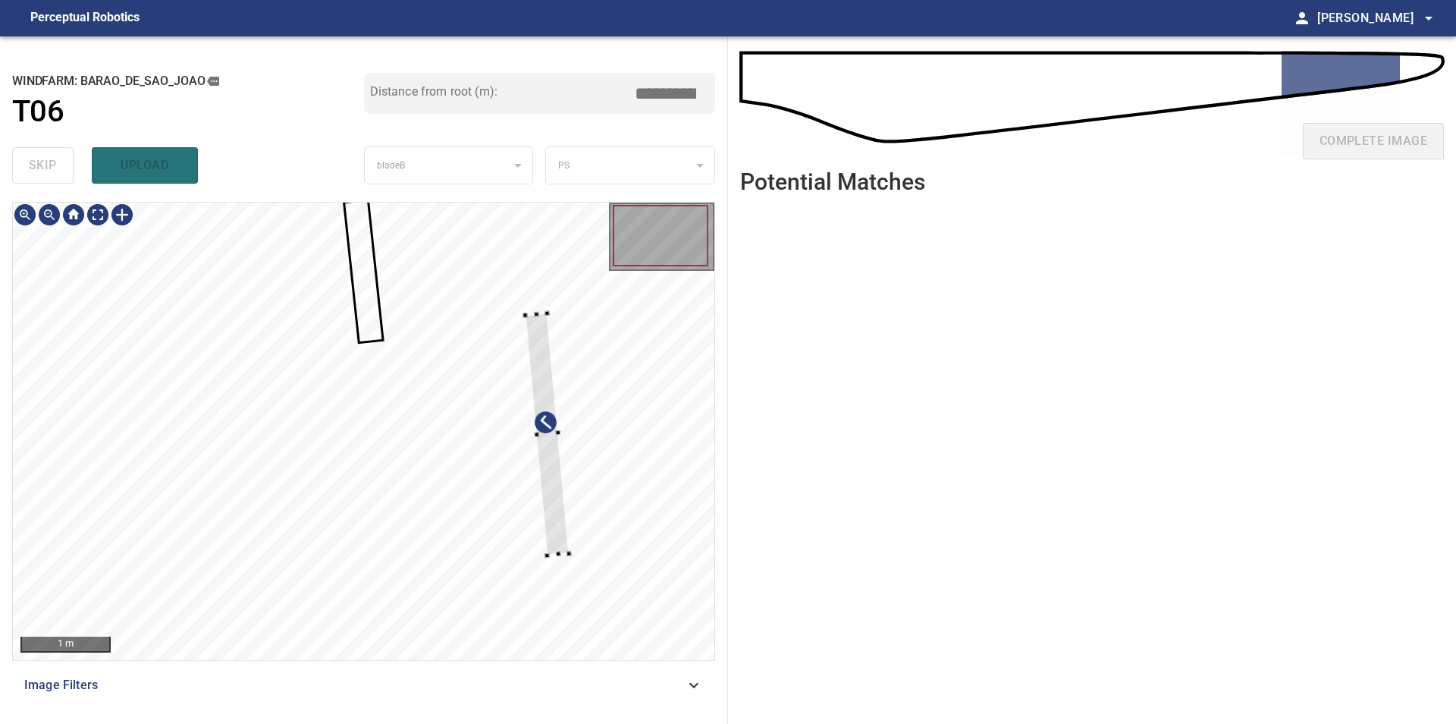
click at [576, 460] on div at bounding box center [364, 431] width 702 height 457
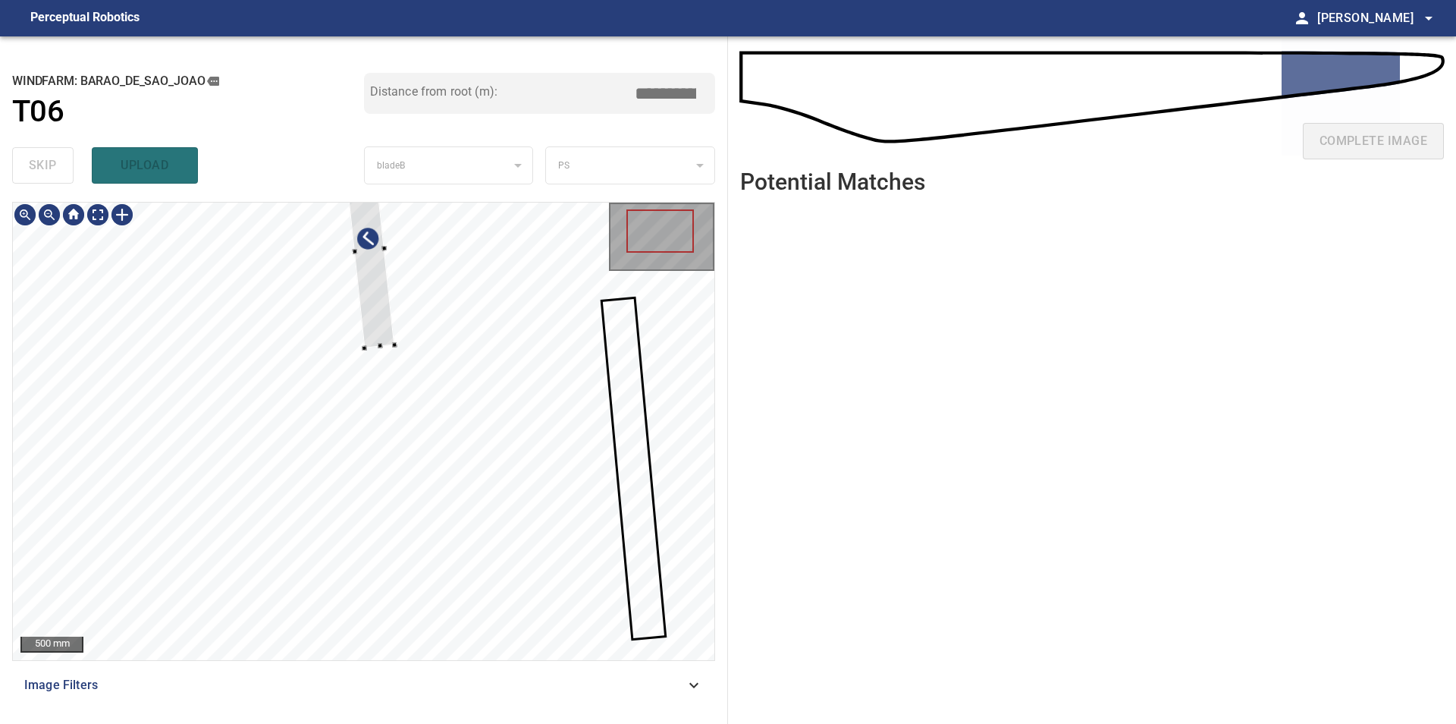
click at [639, 485] on div at bounding box center [364, 431] width 702 height 457
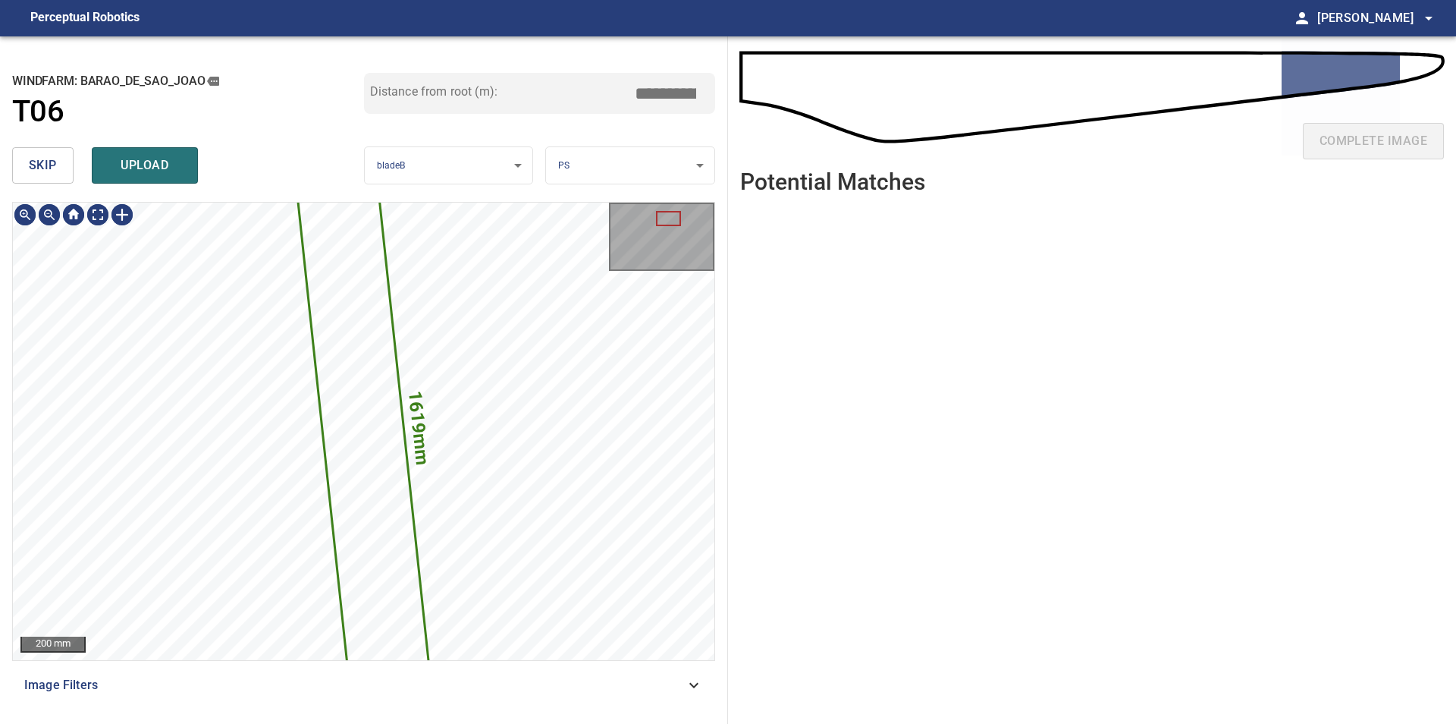
click at [25, 172] on button "skip" at bounding box center [42, 165] width 61 height 36
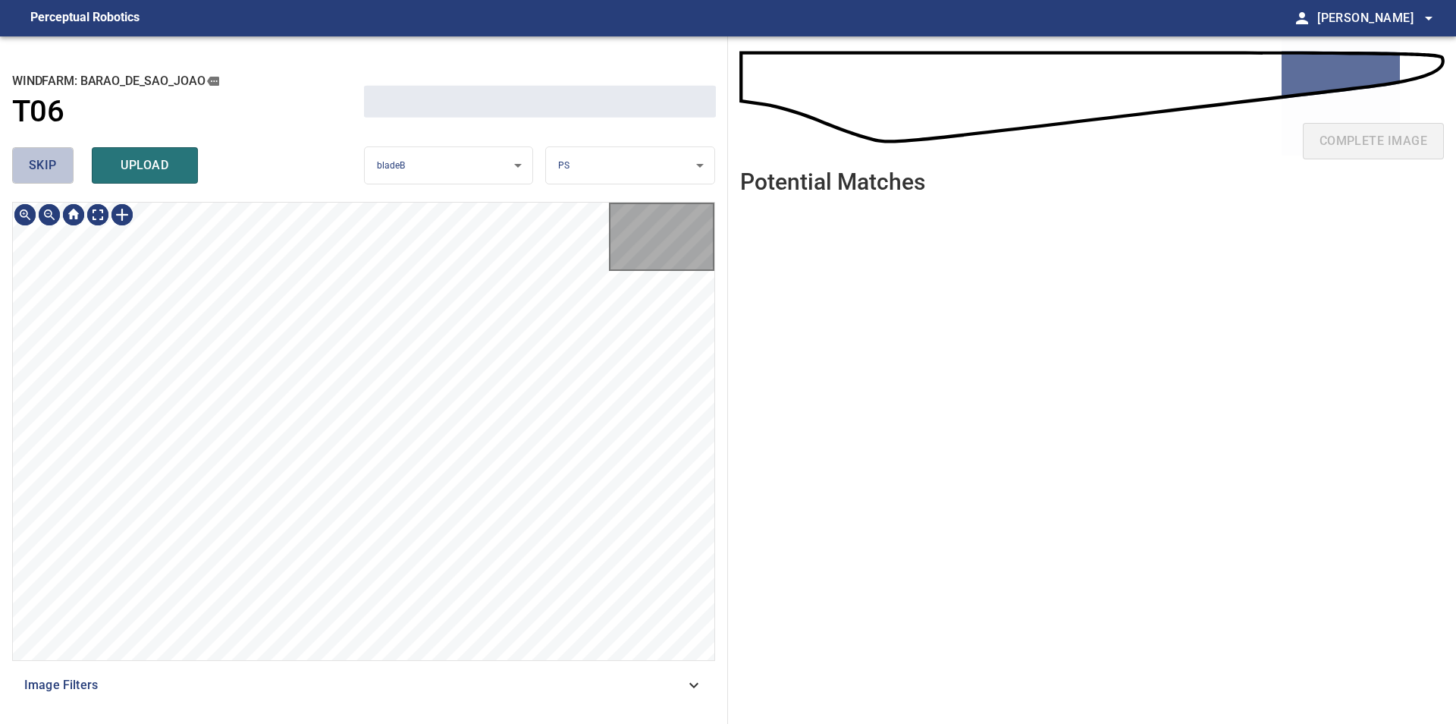
click at [25, 172] on button "skip" at bounding box center [42, 165] width 61 height 36
click at [25, 172] on div "skip upload" at bounding box center [188, 165] width 352 height 49
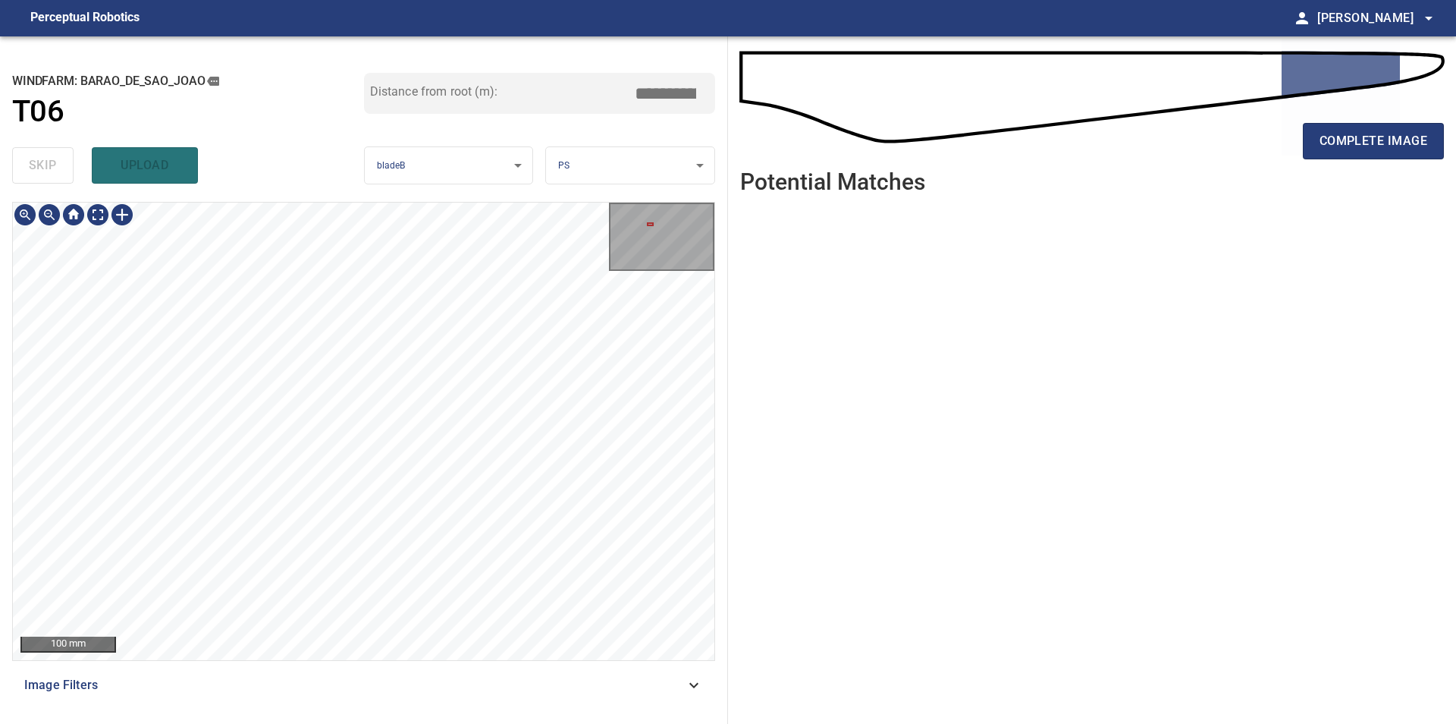
click at [384, 665] on div "100 mm Image Filters" at bounding box center [363, 457] width 703 height 510
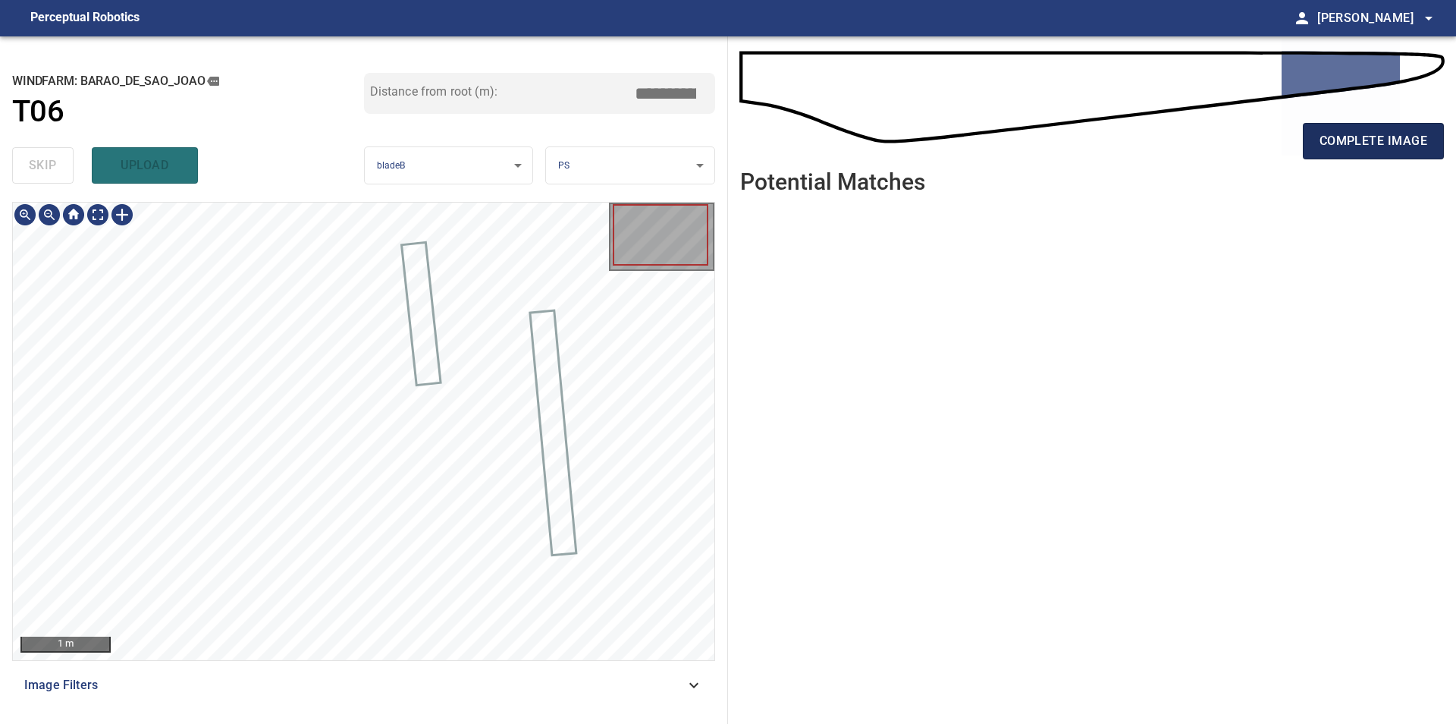
click at [1355, 154] on button "complete image" at bounding box center [1373, 141] width 141 height 36
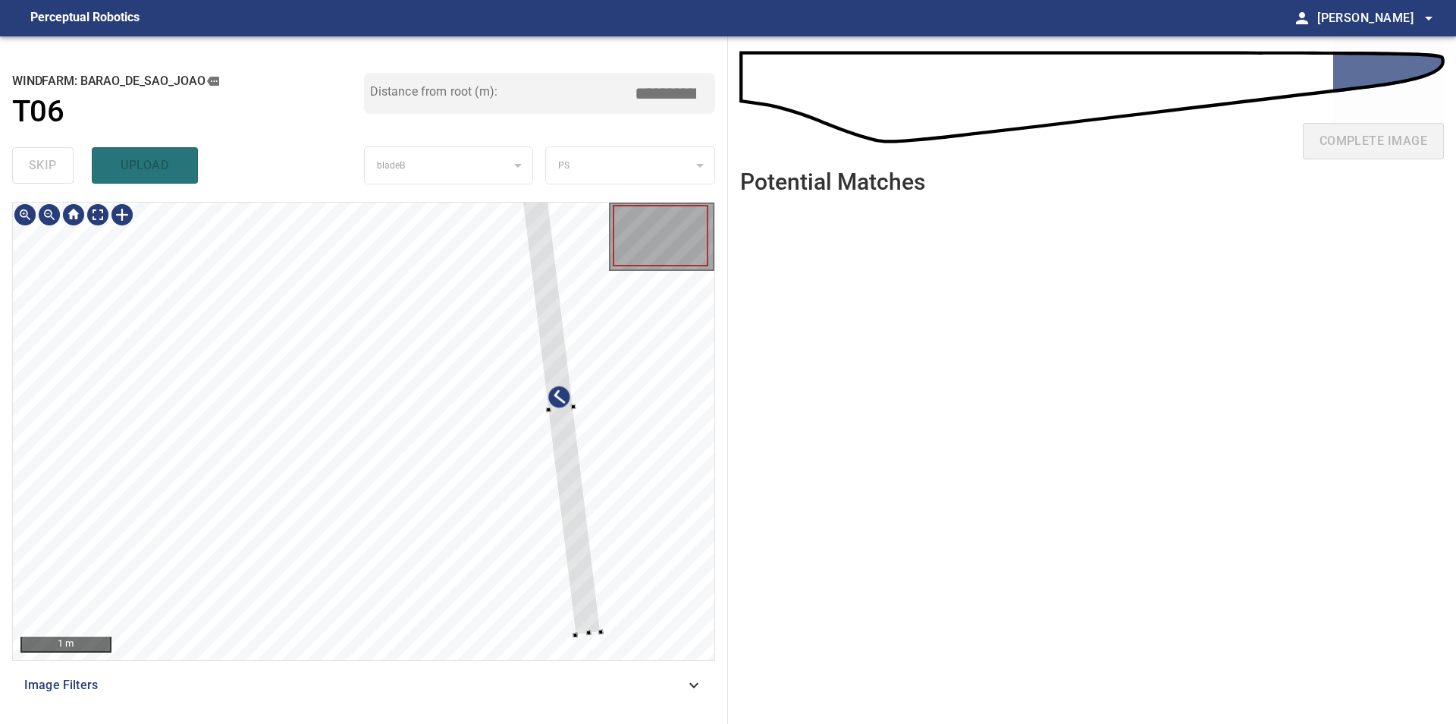
click at [613, 577] on div at bounding box center [364, 431] width 702 height 457
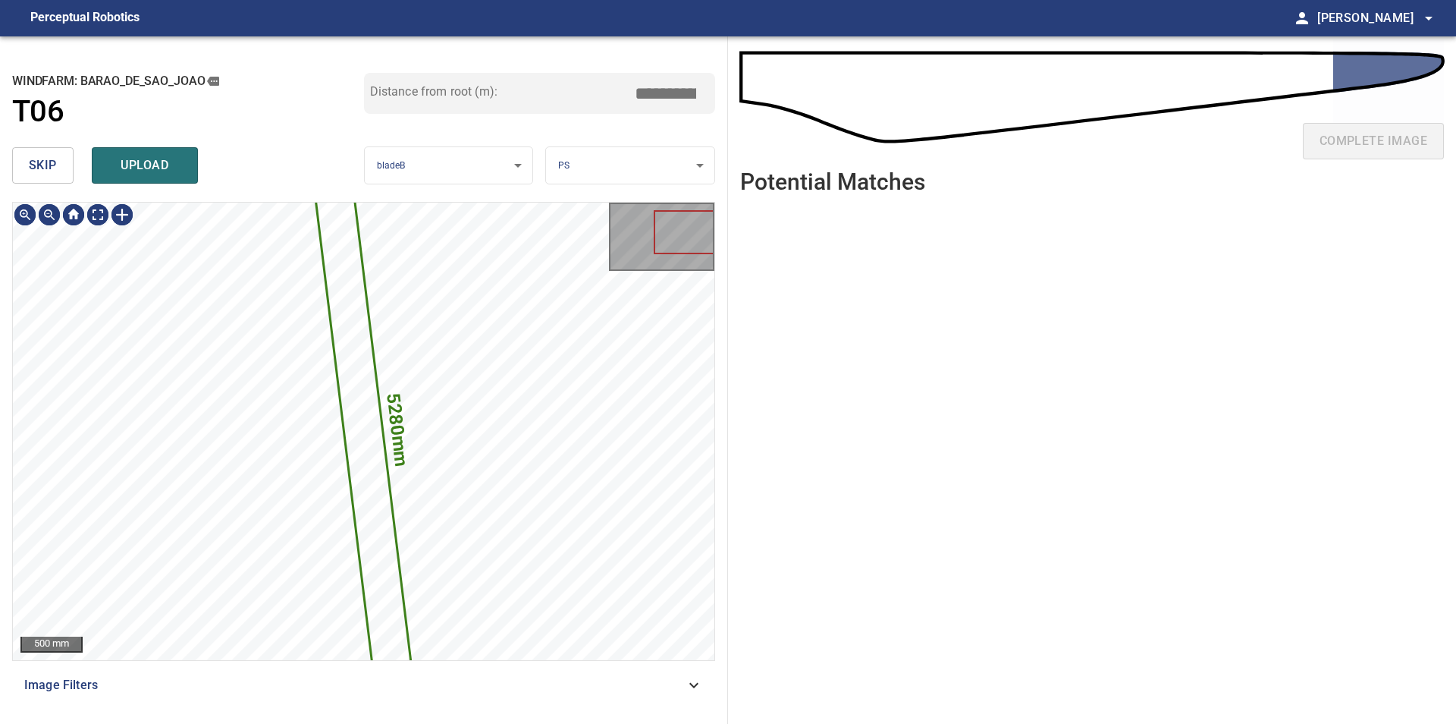
click at [59, 175] on button "skip" at bounding box center [42, 165] width 61 height 36
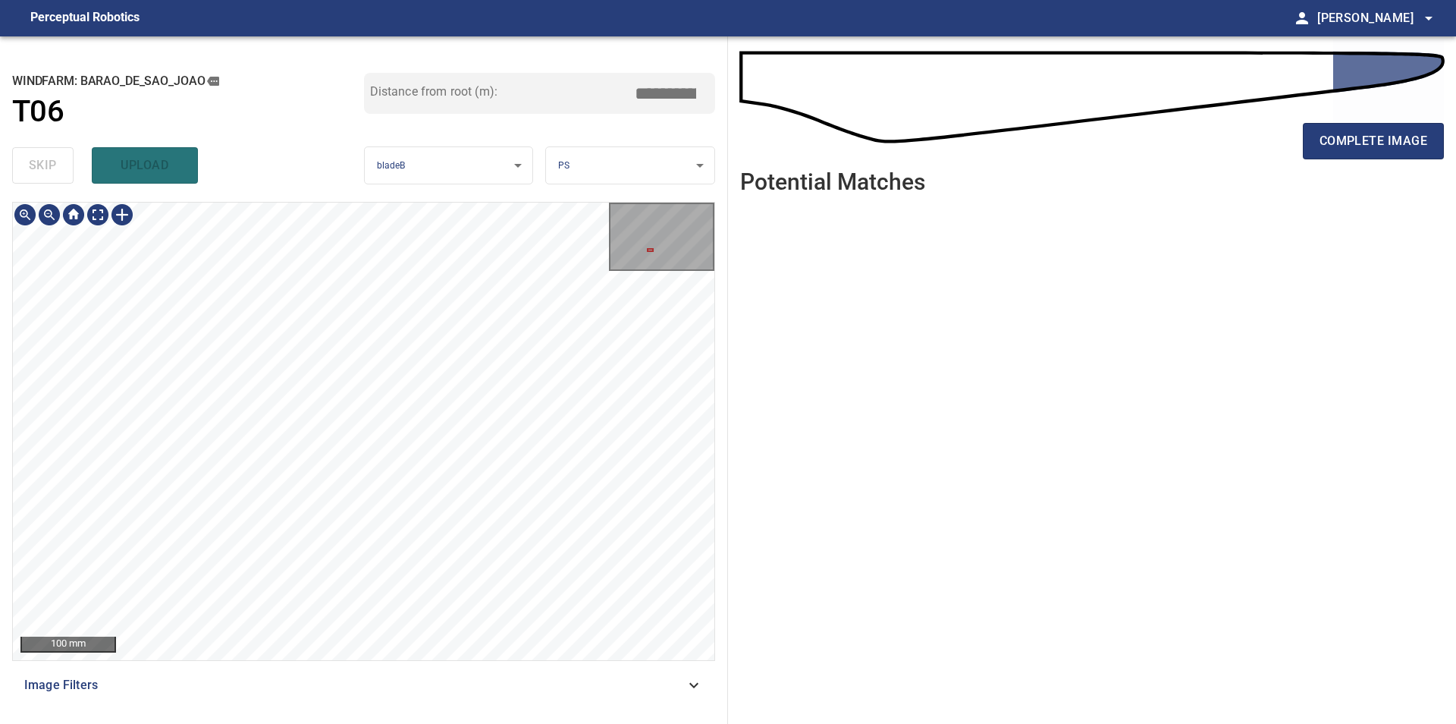
click at [306, 194] on div "**********" at bounding box center [364, 379] width 728 height 687
click at [336, 200] on div "**********" at bounding box center [364, 379] width 728 height 687
click at [442, 663] on div "100 mm Image Filters" at bounding box center [363, 457] width 703 height 510
click at [418, 678] on div "100 mm Image Filters" at bounding box center [363, 457] width 703 height 510
click at [1379, 150] on span "complete image" at bounding box center [1374, 140] width 108 height 21
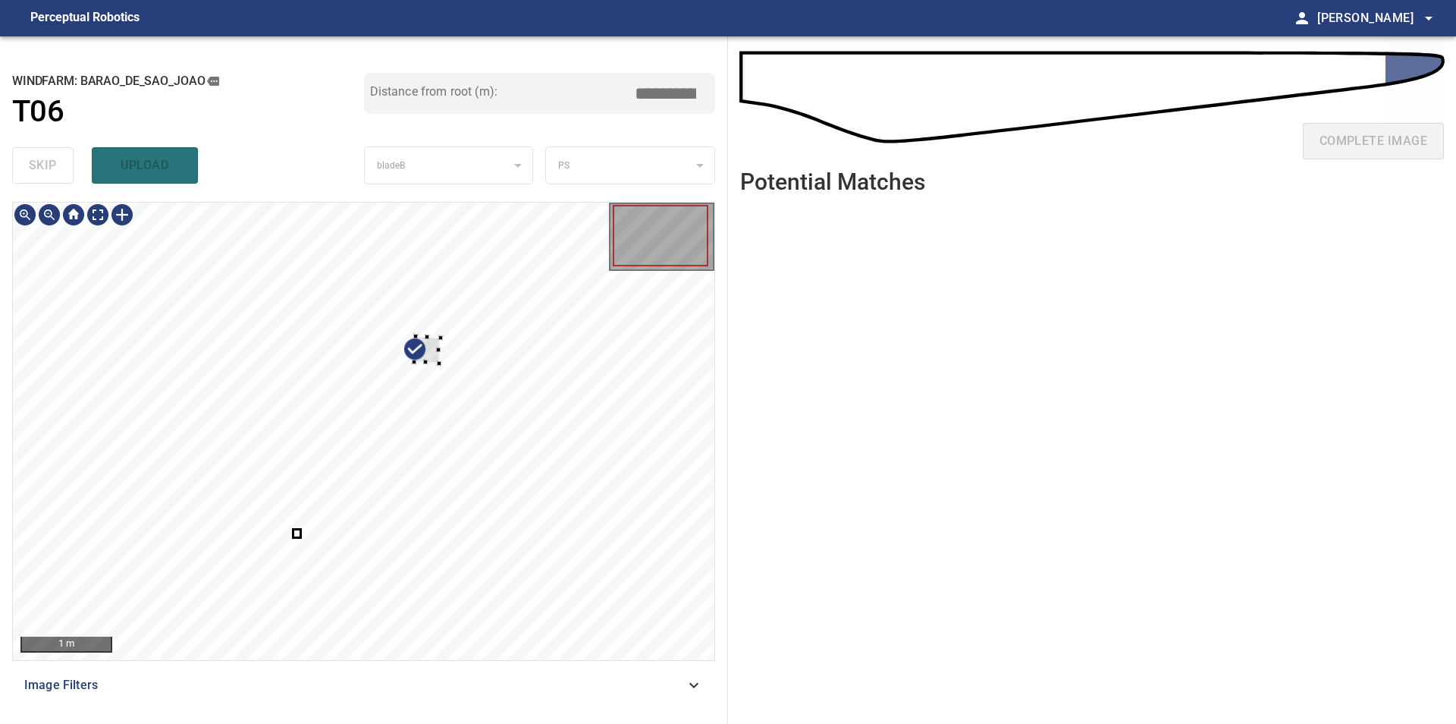
click at [473, 286] on div at bounding box center [364, 431] width 702 height 457
click at [485, 295] on div at bounding box center [364, 431] width 702 height 457
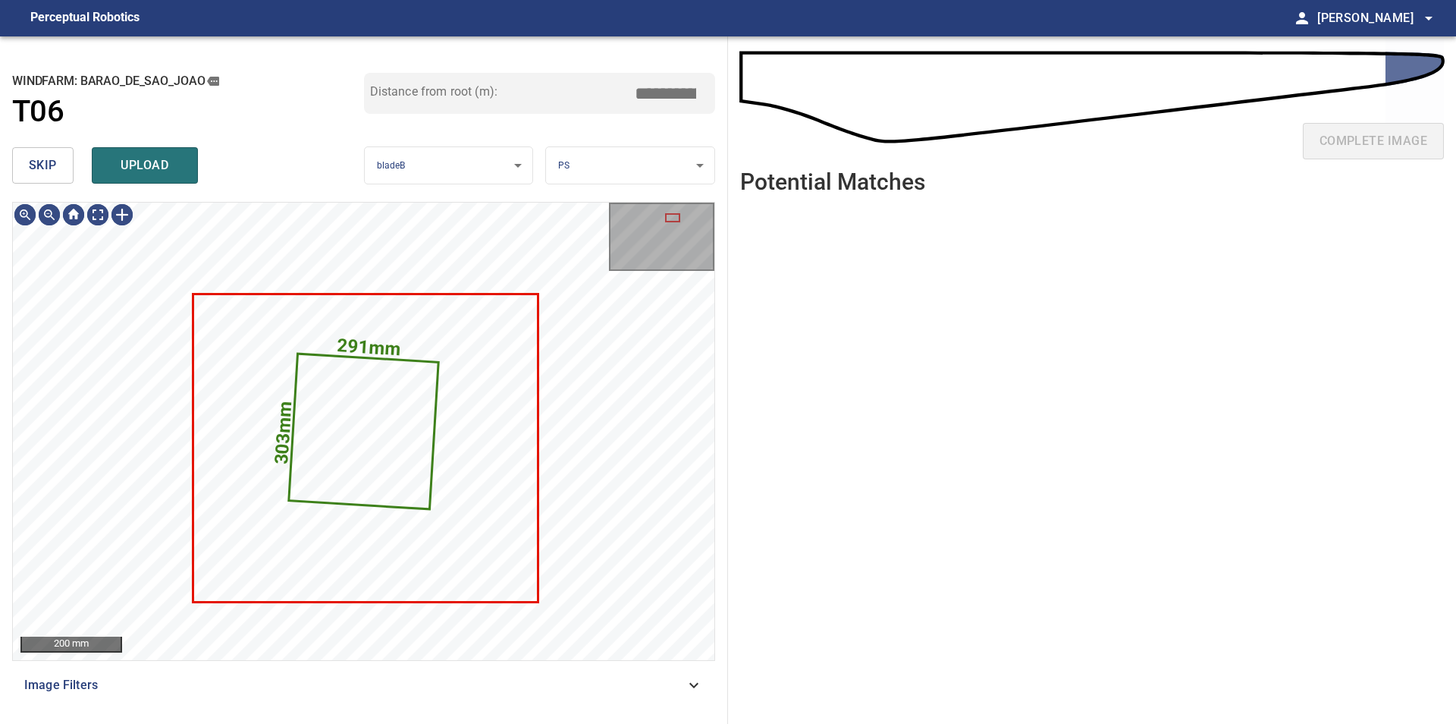
click at [69, 172] on button "skip" at bounding box center [42, 165] width 61 height 36
click at [69, 172] on div "skip upload" at bounding box center [188, 165] width 352 height 49
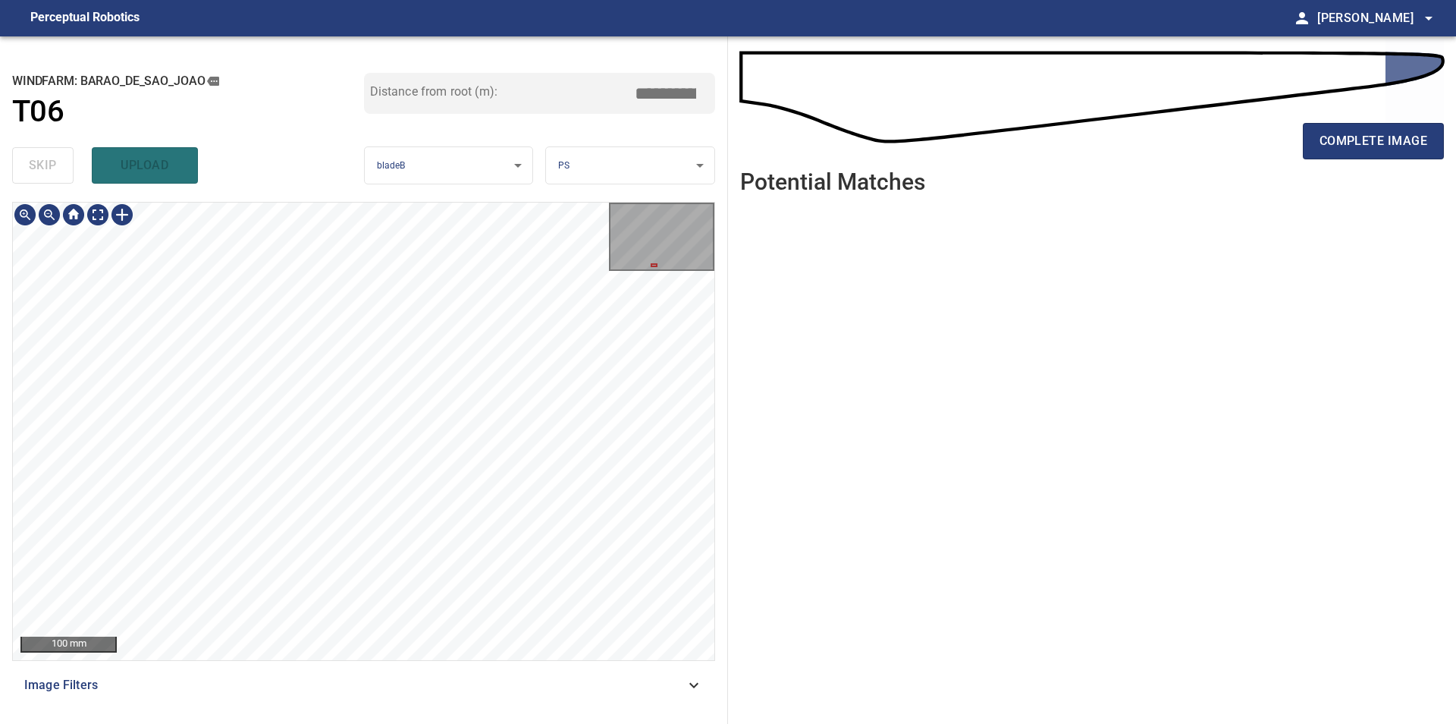
click at [404, 670] on div "100 mm Image Filters" at bounding box center [363, 457] width 703 height 510
click at [407, 693] on div "100 mm Image Filters" at bounding box center [363, 457] width 703 height 510
click at [518, 102] on div "**********" at bounding box center [364, 379] width 728 height 687
click at [476, 196] on div "**********" at bounding box center [364, 379] width 728 height 687
click at [507, 119] on div "**********" at bounding box center [364, 379] width 728 height 687
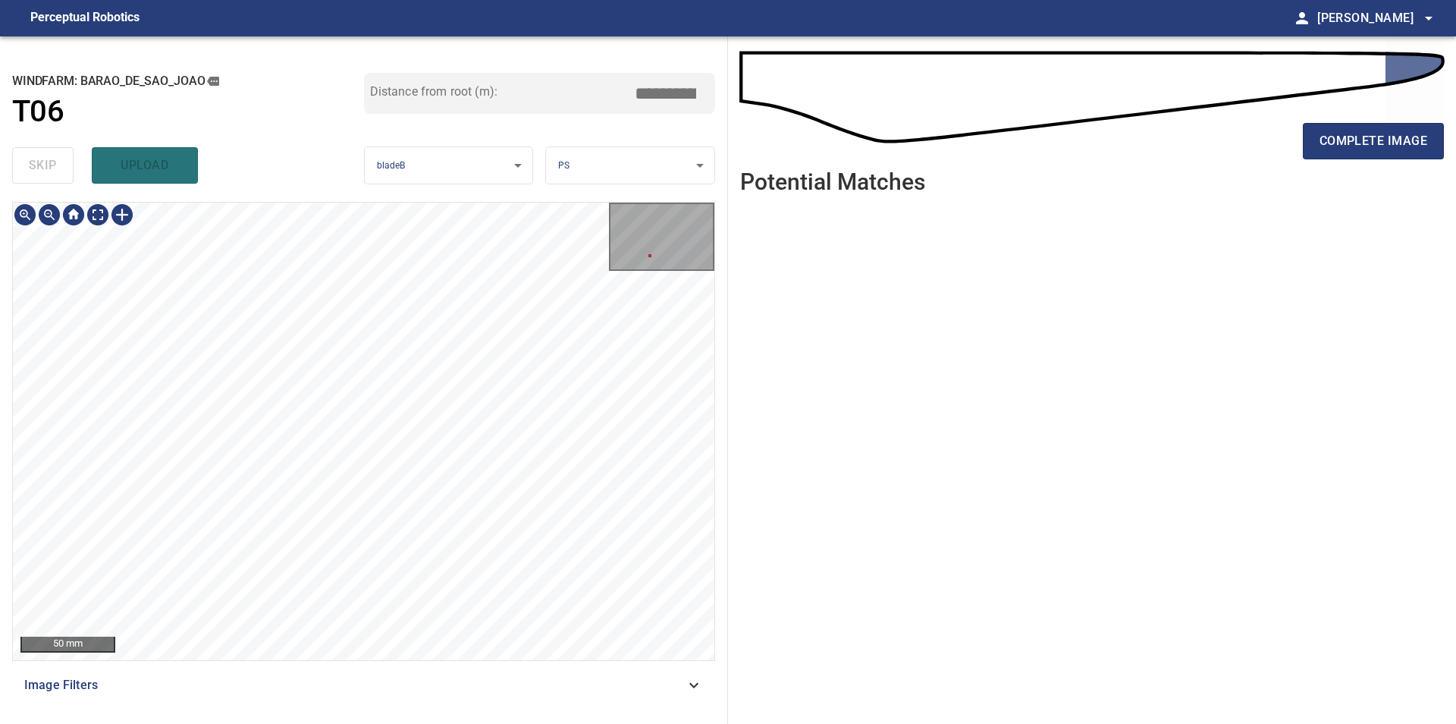
click at [461, 203] on div "50 mm" at bounding box center [363, 431] width 703 height 459
click at [470, 163] on div "**********" at bounding box center [364, 379] width 728 height 687
click at [1331, 141] on span "complete image" at bounding box center [1374, 140] width 108 height 21
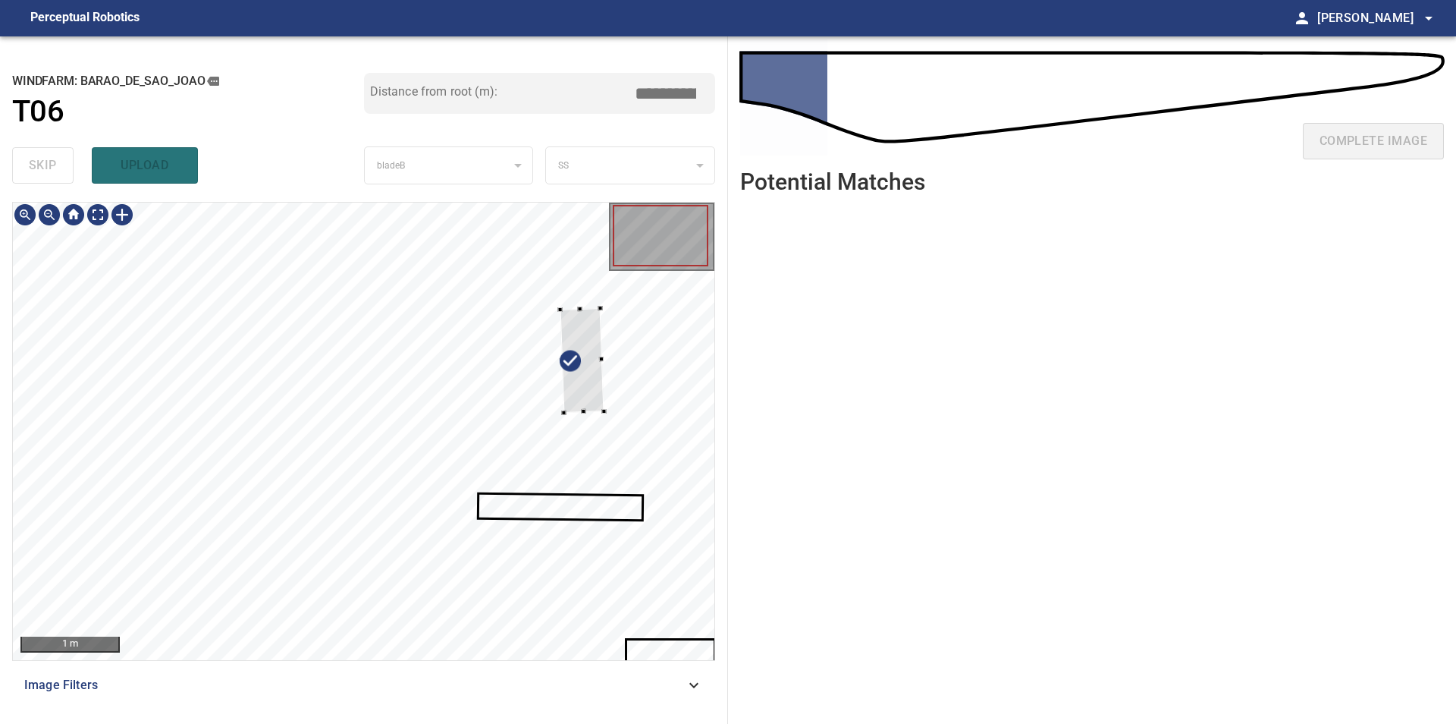
click at [640, 382] on div at bounding box center [364, 431] width 702 height 457
type input "***"
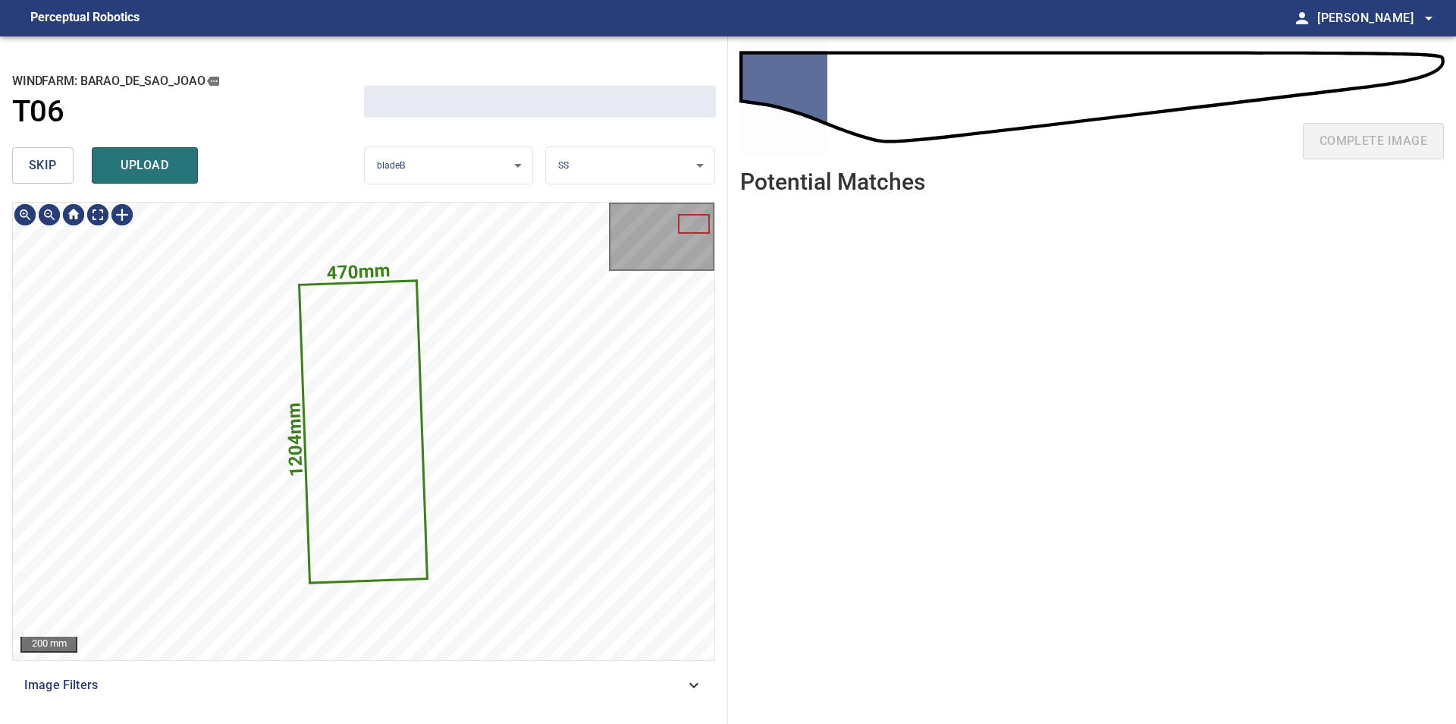
click at [34, 165] on span "skip" at bounding box center [43, 165] width 28 height 21
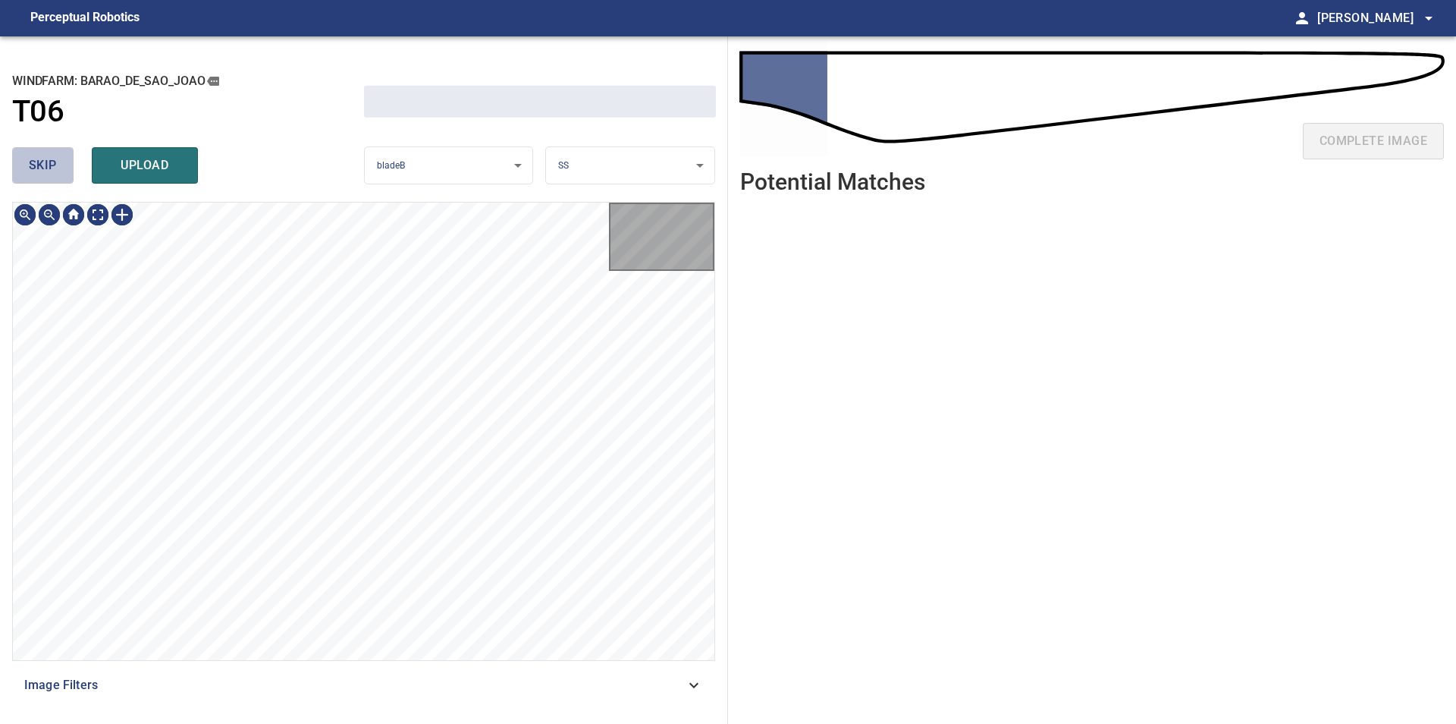
click at [34, 165] on span "skip" at bounding box center [43, 165] width 28 height 21
click at [34, 165] on div "skip upload" at bounding box center [188, 165] width 352 height 49
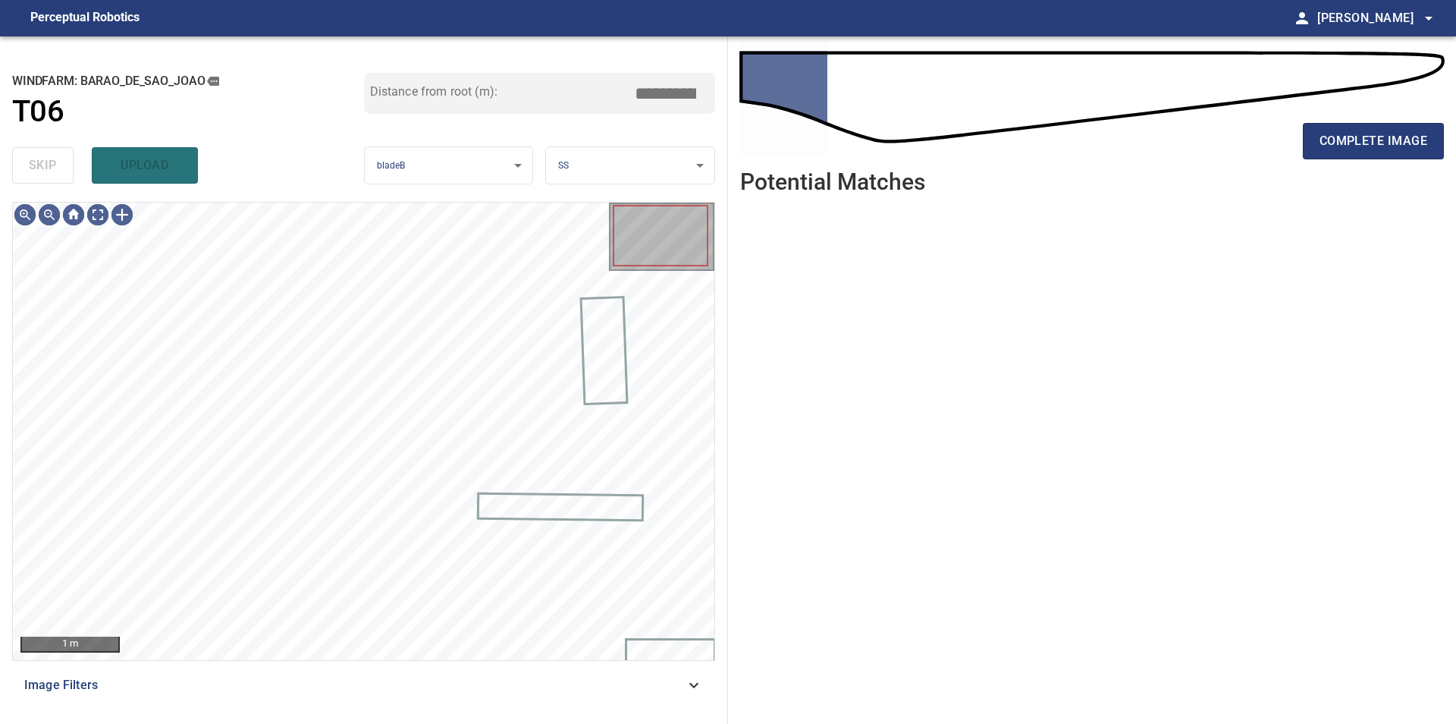
click at [34, 165] on div "skip upload" at bounding box center [188, 165] width 352 height 49
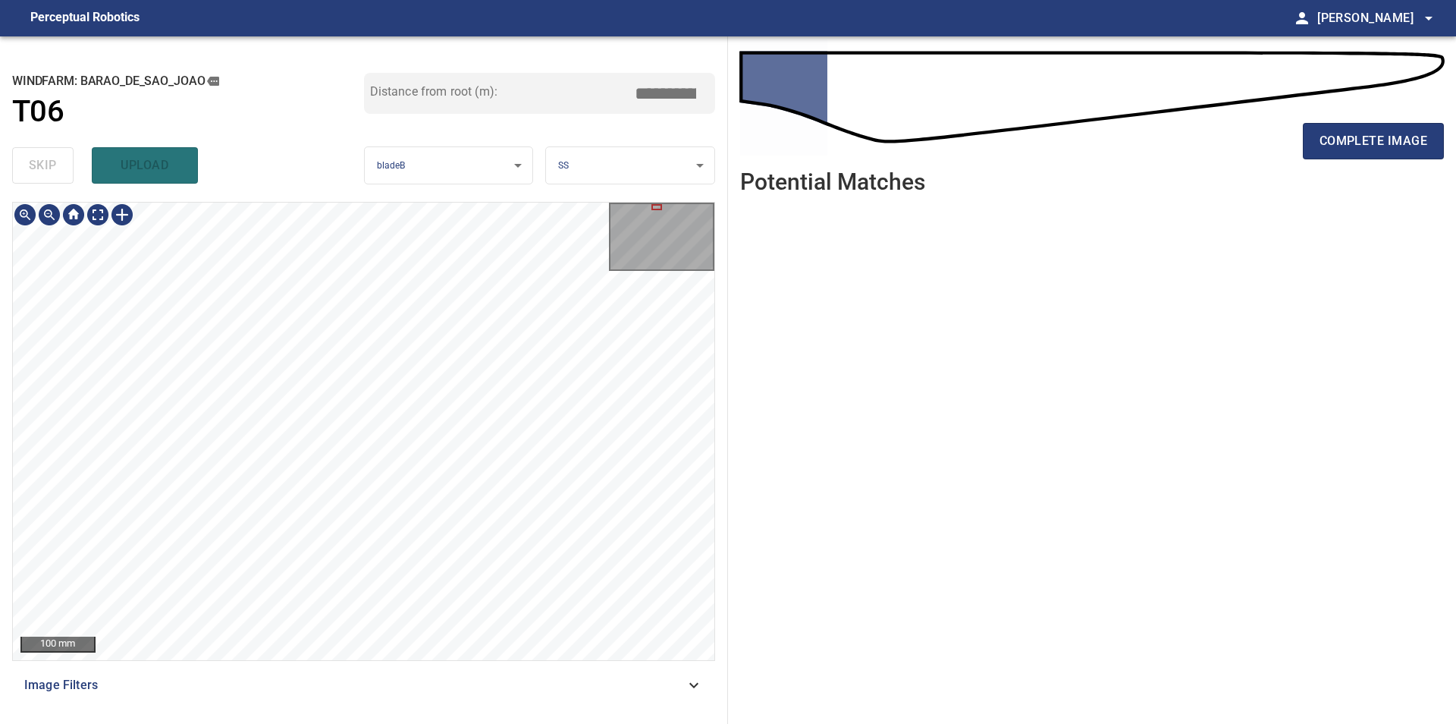
click at [831, 569] on div "**********" at bounding box center [728, 379] width 1456 height 687
click at [1346, 147] on span "complete image" at bounding box center [1374, 140] width 108 height 21
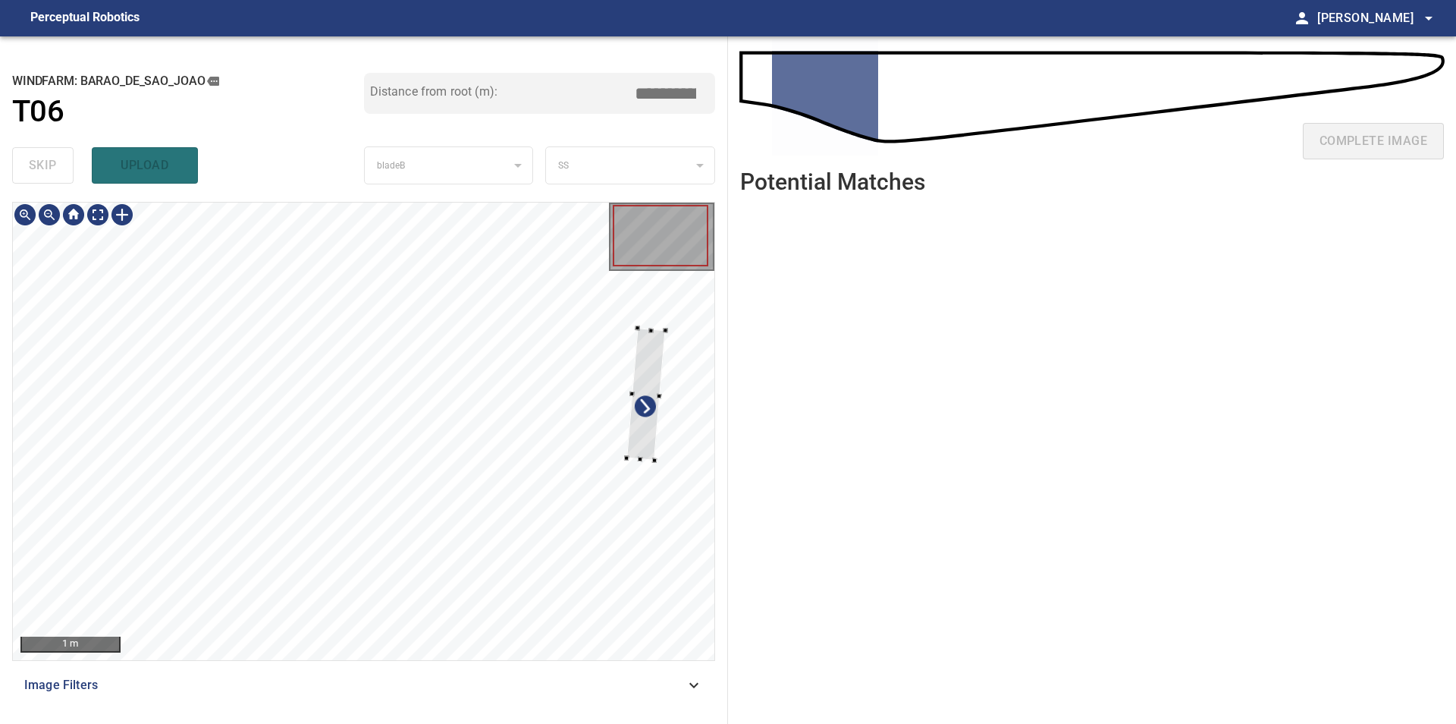
click at [667, 456] on div at bounding box center [364, 431] width 702 height 457
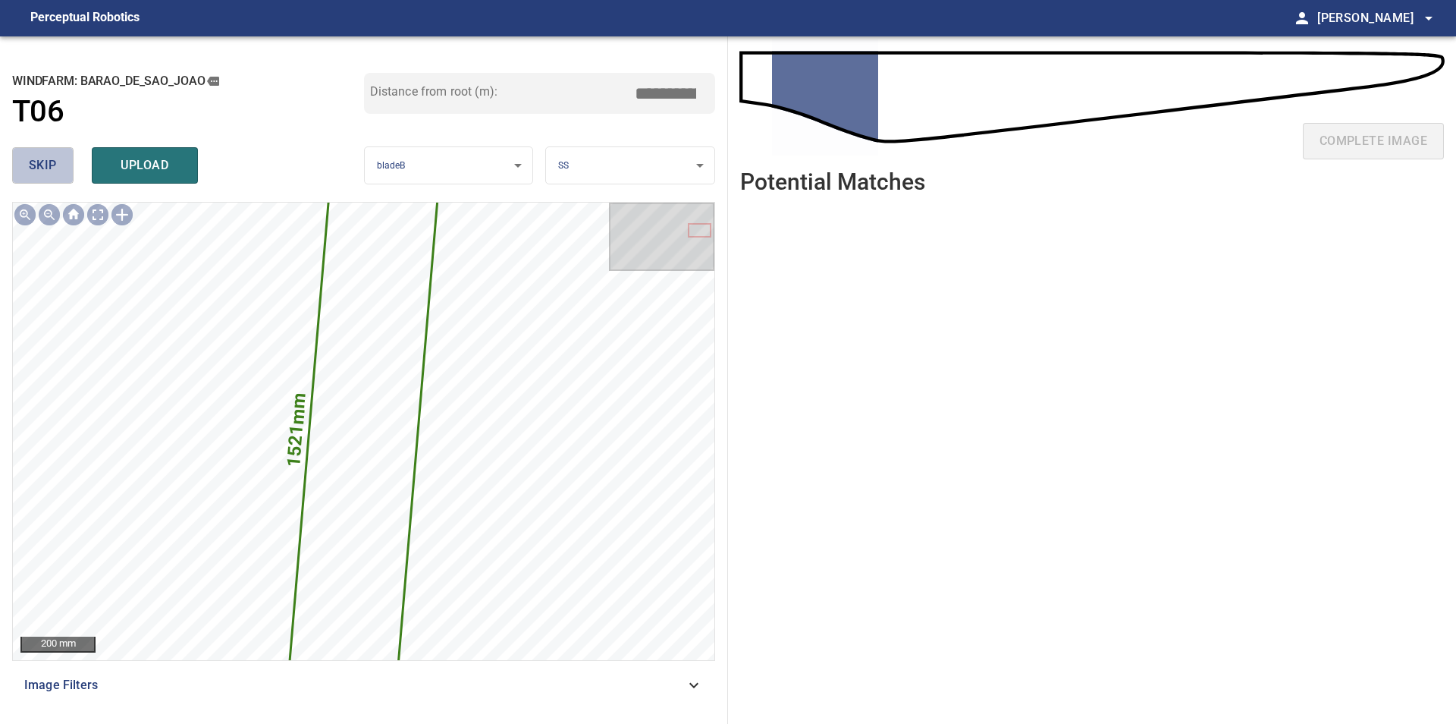
click at [64, 168] on button "skip" at bounding box center [42, 165] width 61 height 36
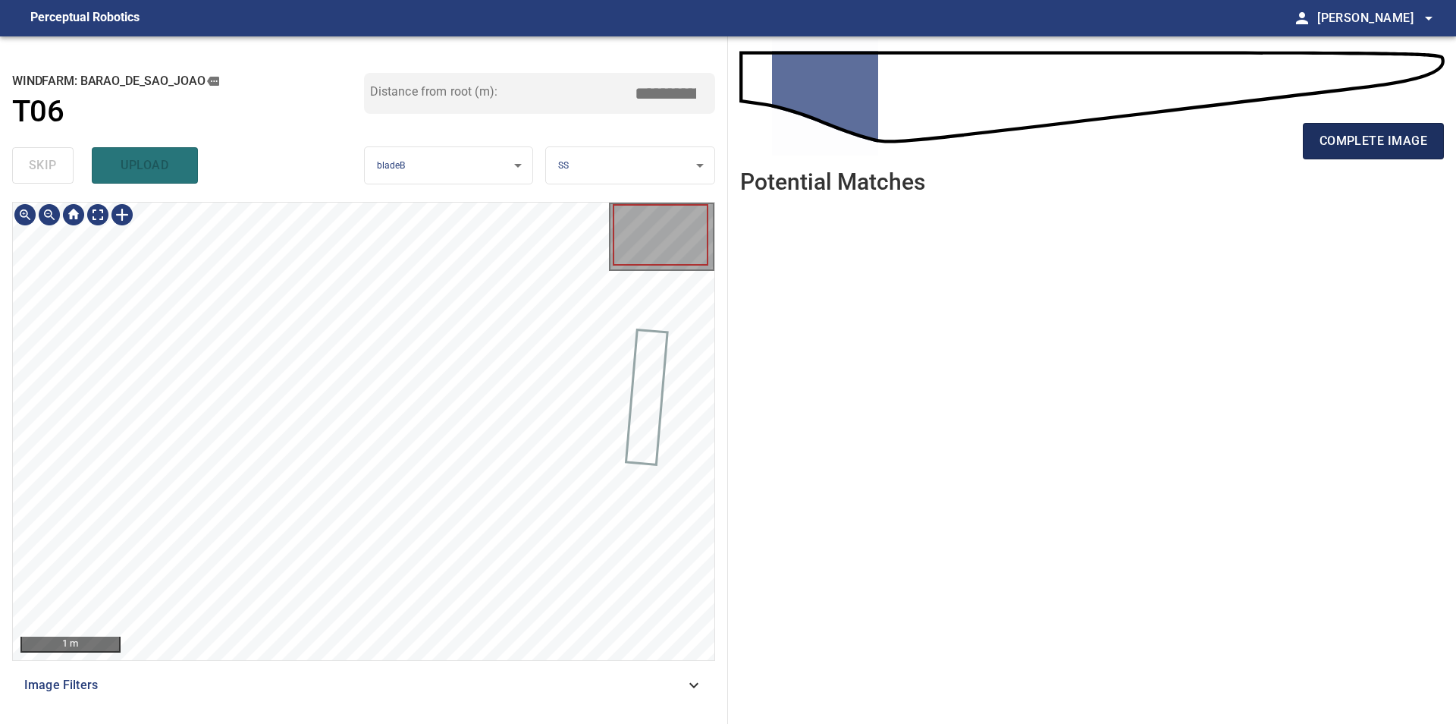
click at [1336, 144] on span "complete image" at bounding box center [1374, 140] width 108 height 21
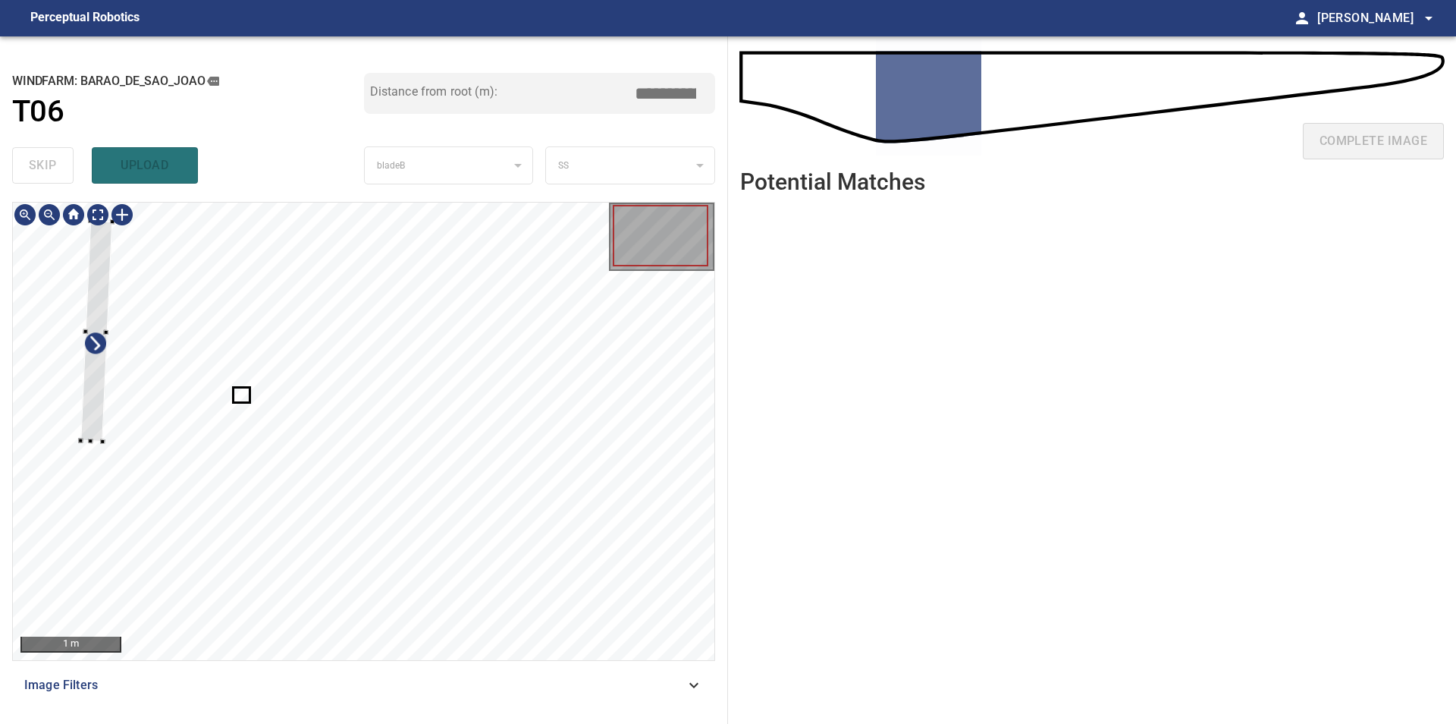
click at [55, 410] on div at bounding box center [364, 431] width 702 height 457
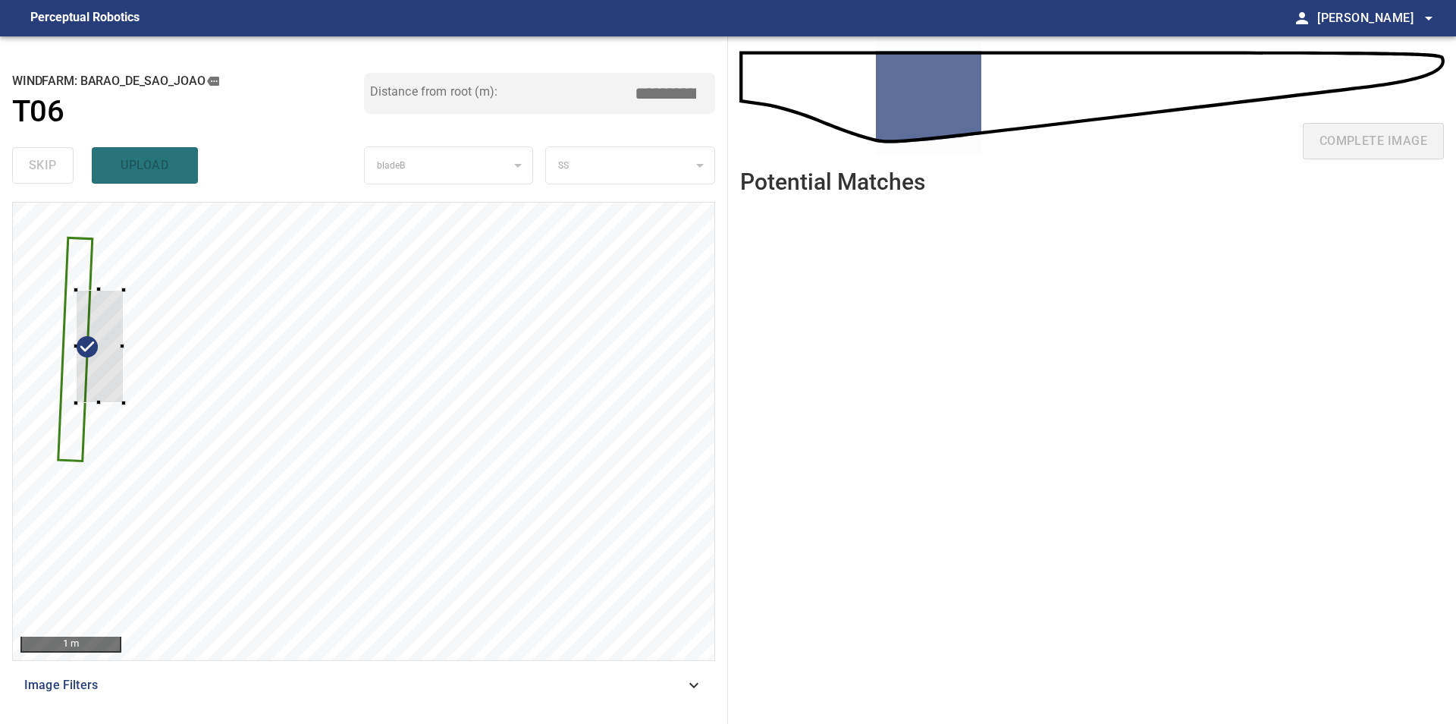
click at [68, 370] on div at bounding box center [364, 431] width 702 height 457
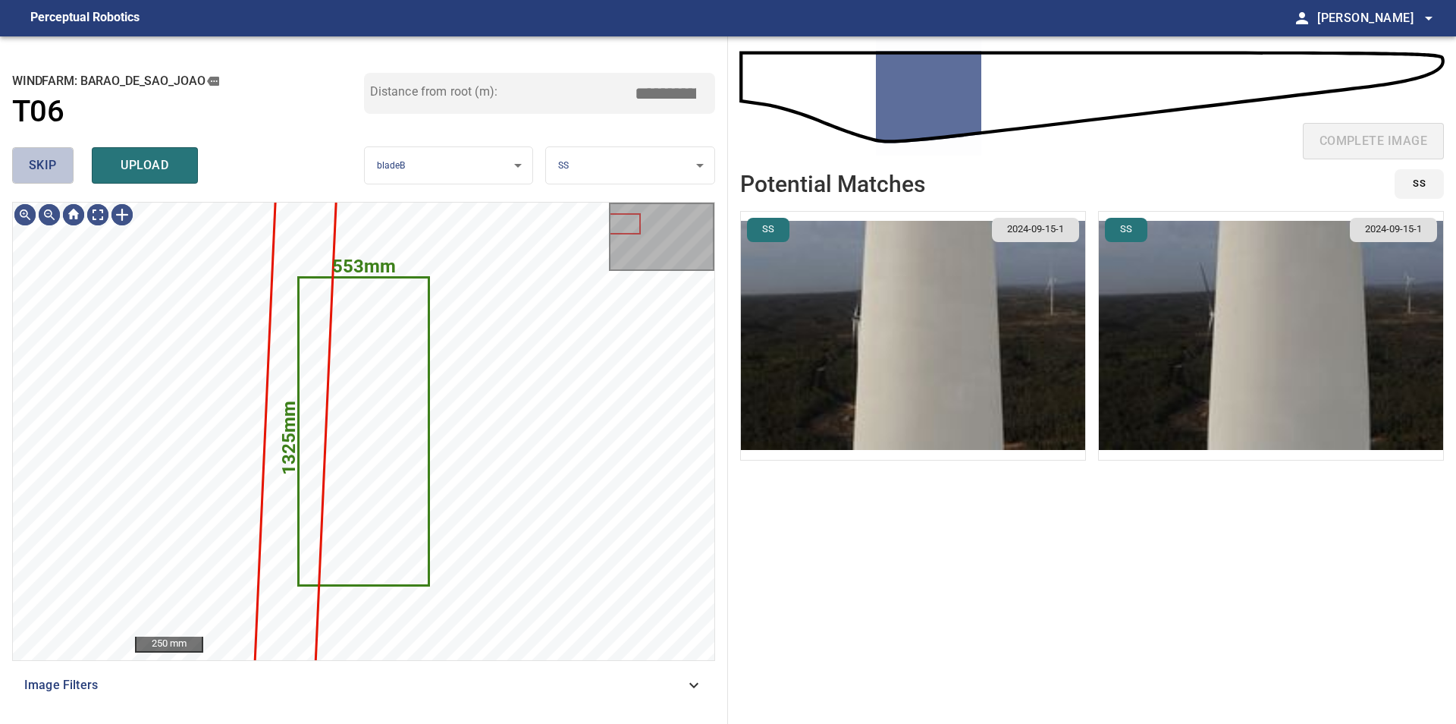
click at [49, 163] on span "skip" at bounding box center [43, 165] width 28 height 21
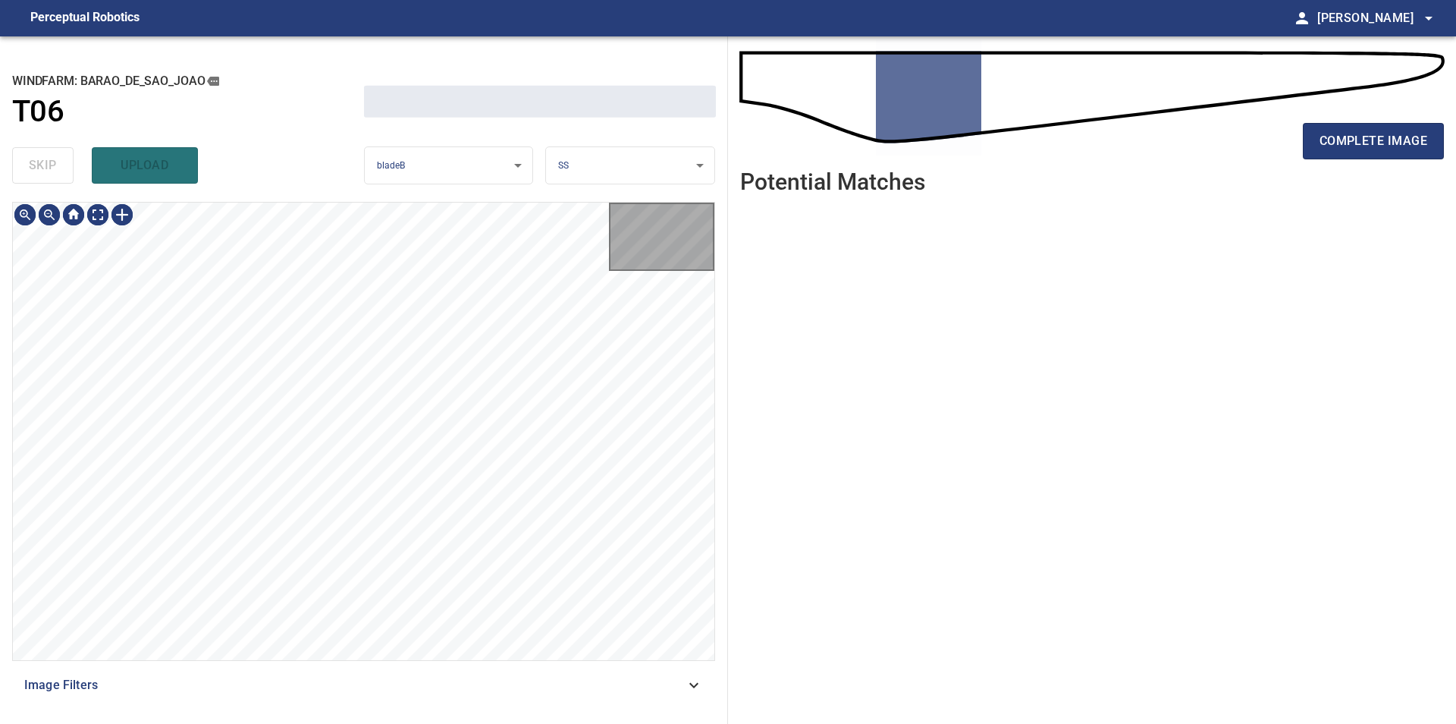
click at [49, 163] on div "skip upload" at bounding box center [188, 165] width 352 height 49
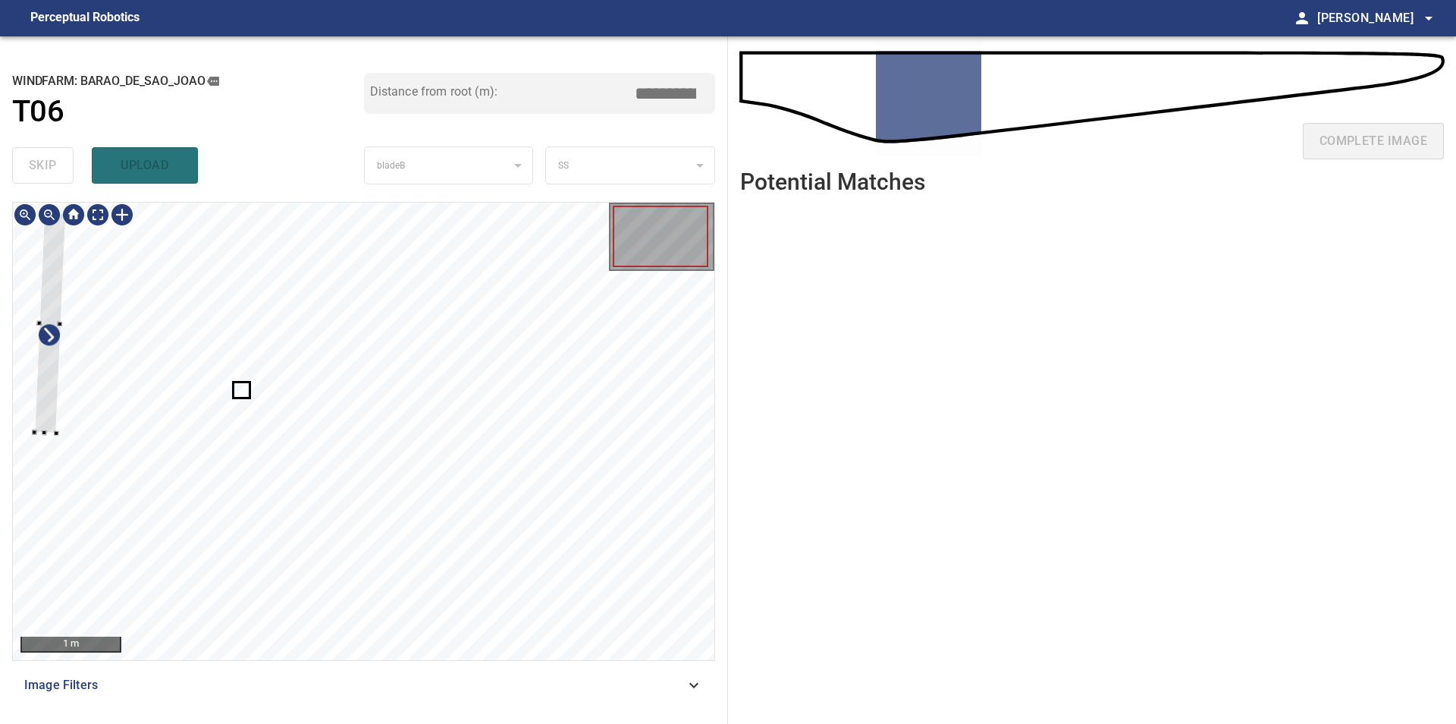
click at [22, 423] on div at bounding box center [364, 431] width 702 height 457
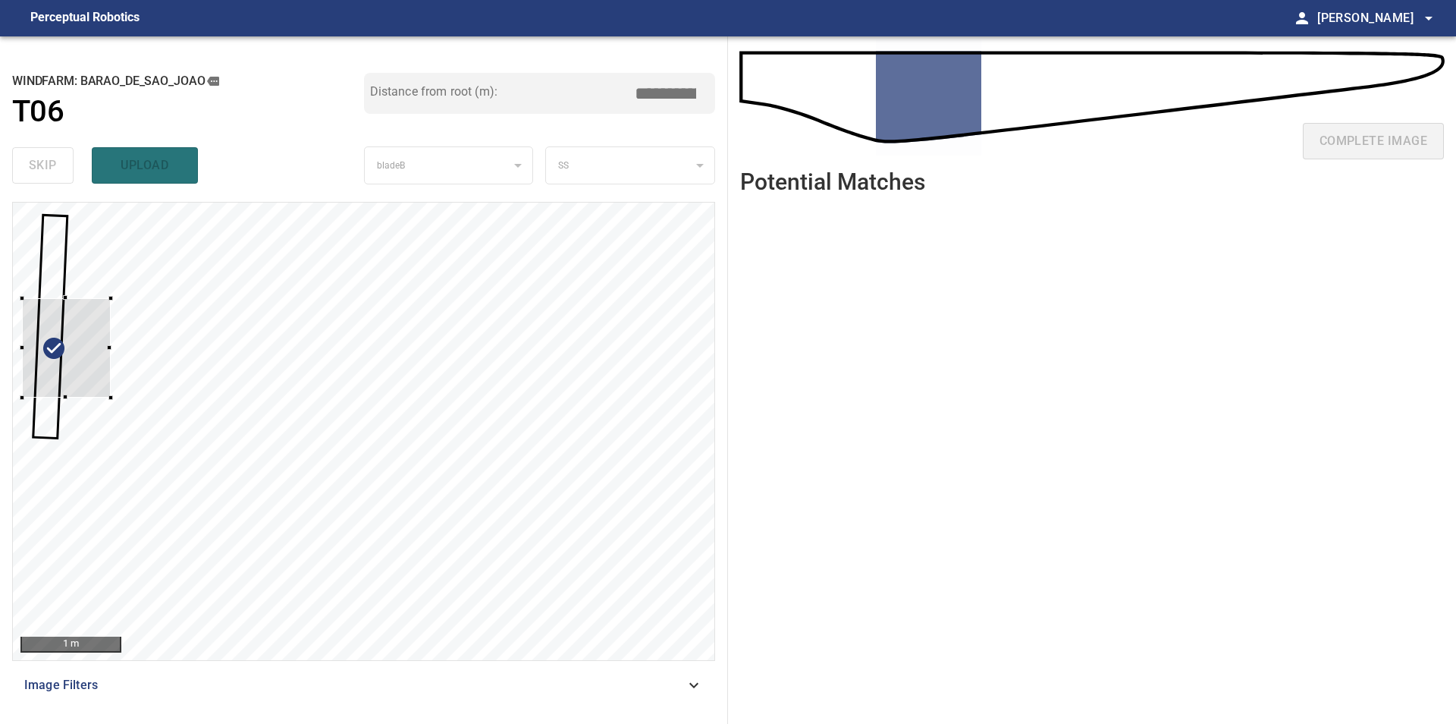
click at [89, 374] on div at bounding box center [66, 348] width 88 height 100
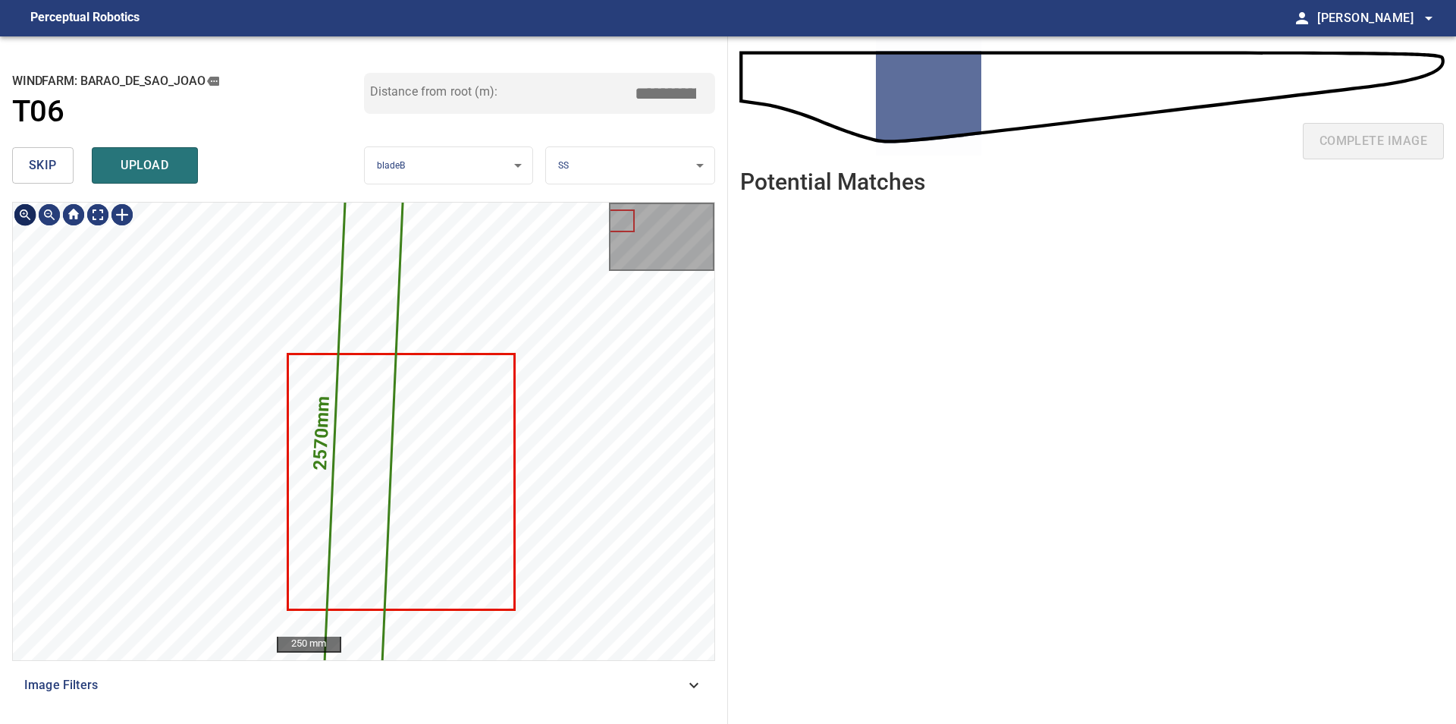
click at [27, 181] on button "skip" at bounding box center [42, 165] width 61 height 36
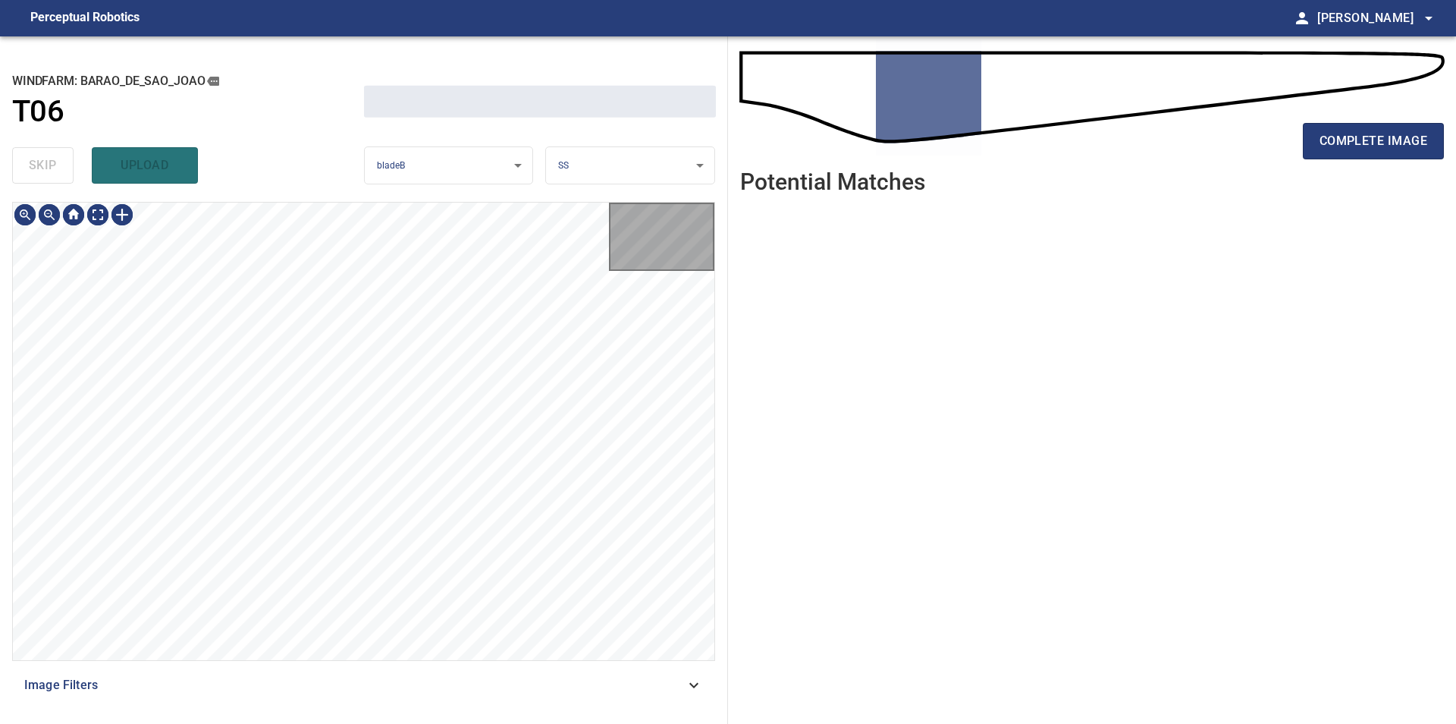
click at [27, 181] on div "skip upload" at bounding box center [188, 165] width 352 height 49
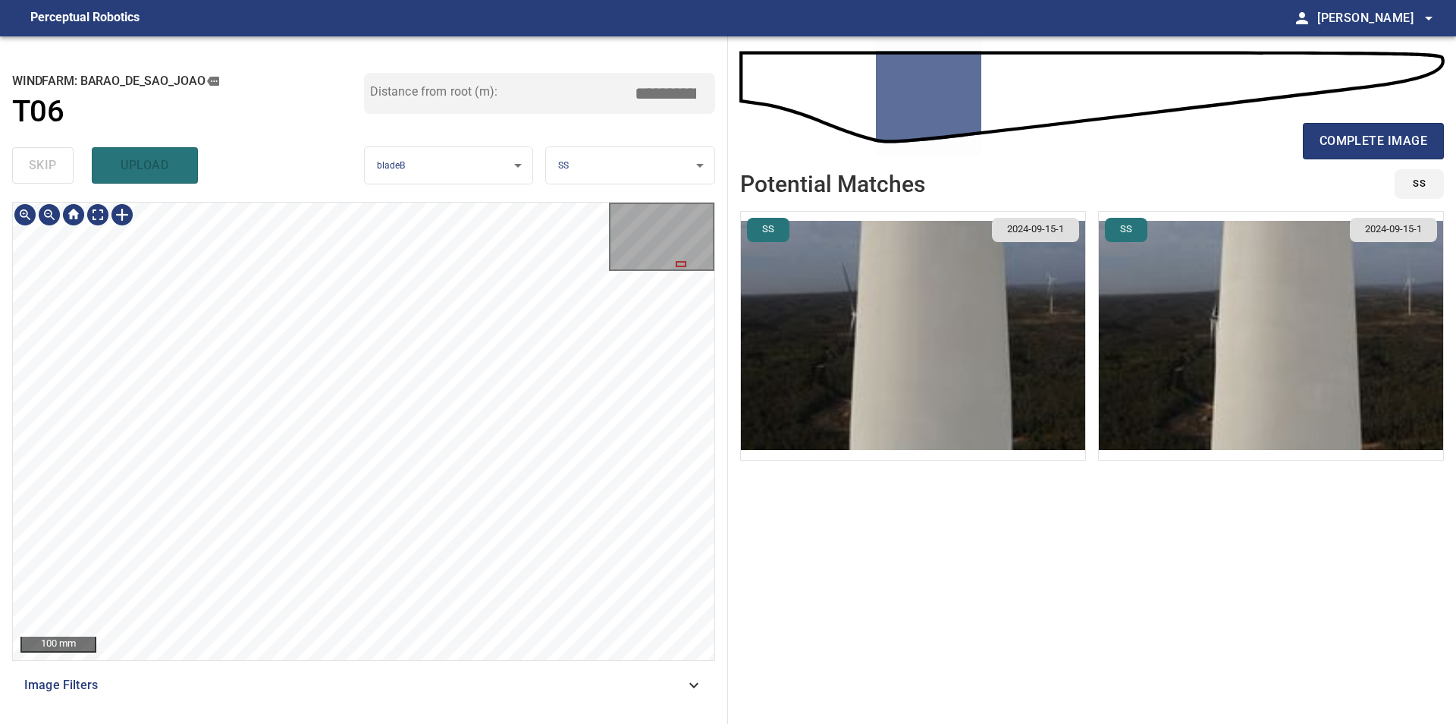
click at [731, 481] on div "**********" at bounding box center [728, 379] width 1456 height 687
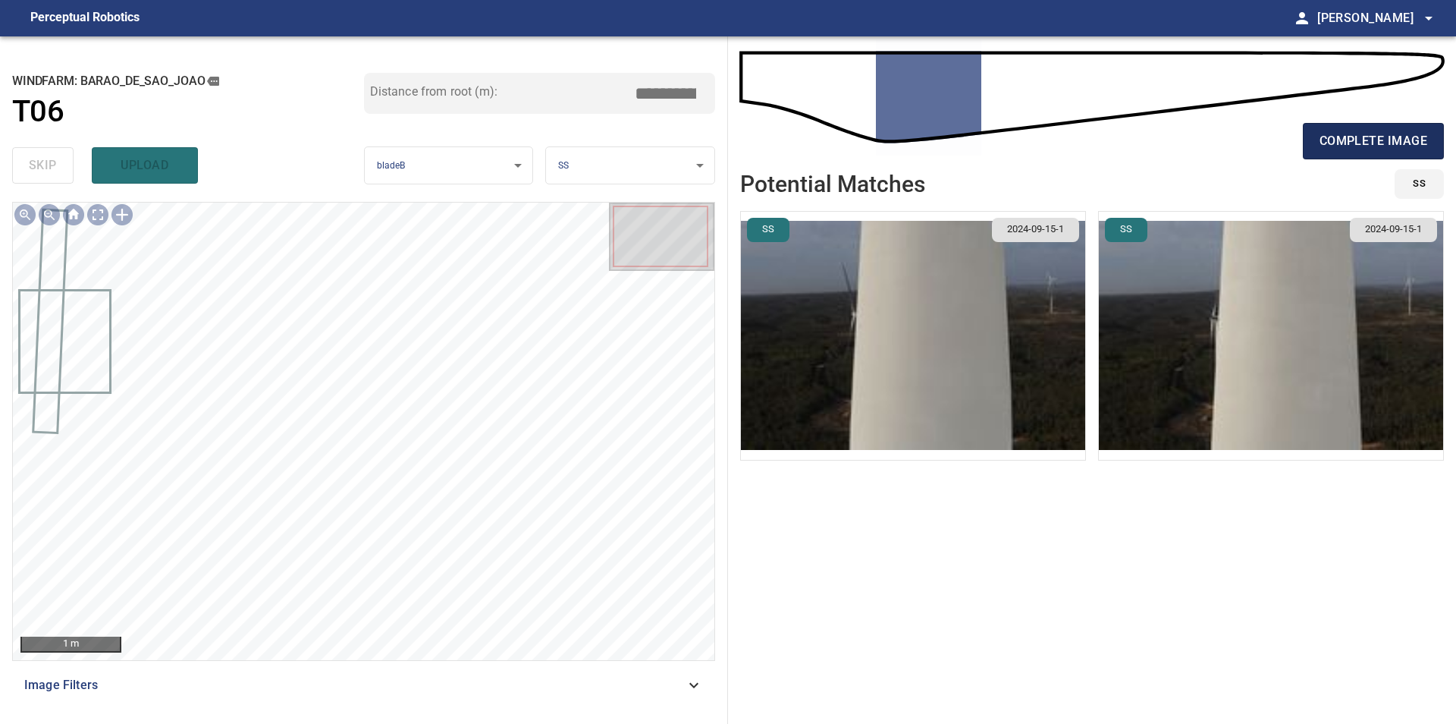
click at [1368, 136] on span "complete image" at bounding box center [1374, 140] width 108 height 21
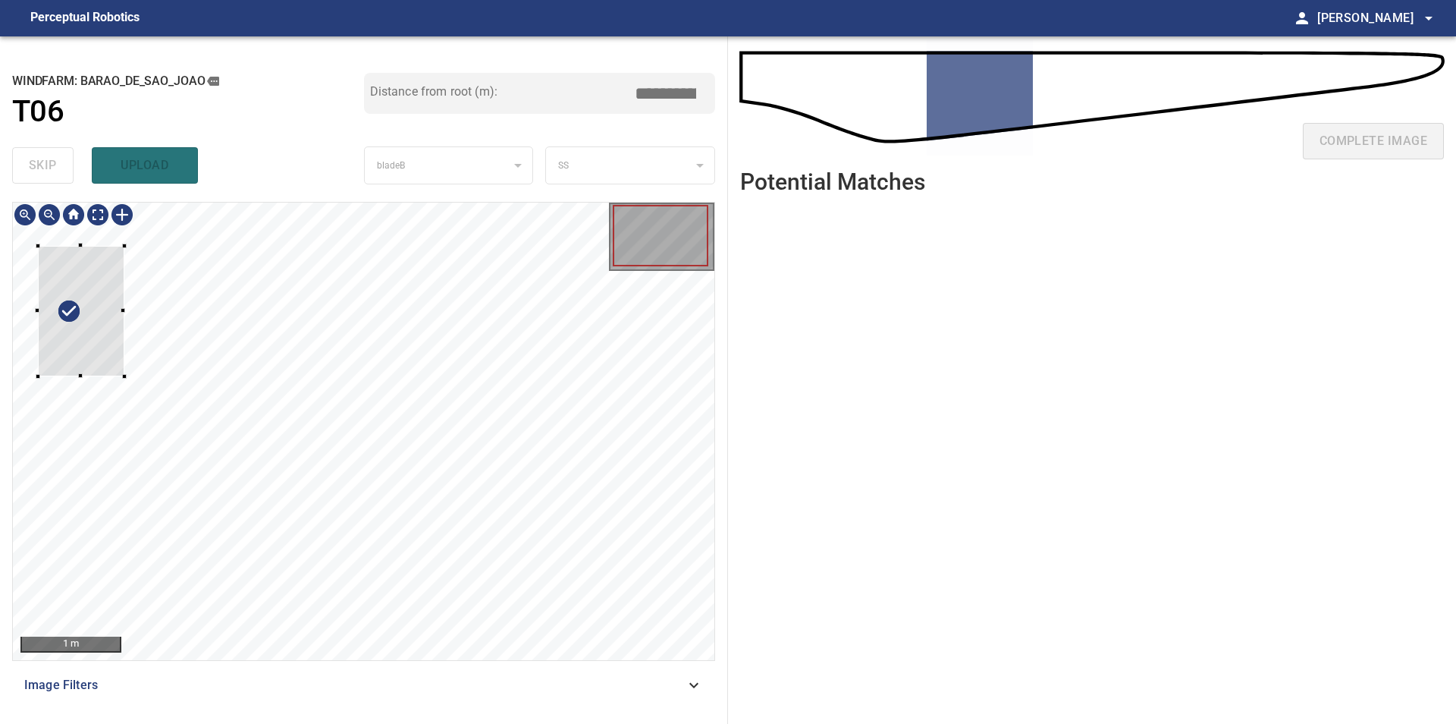
click at [87, 341] on div at bounding box center [81, 311] width 86 height 131
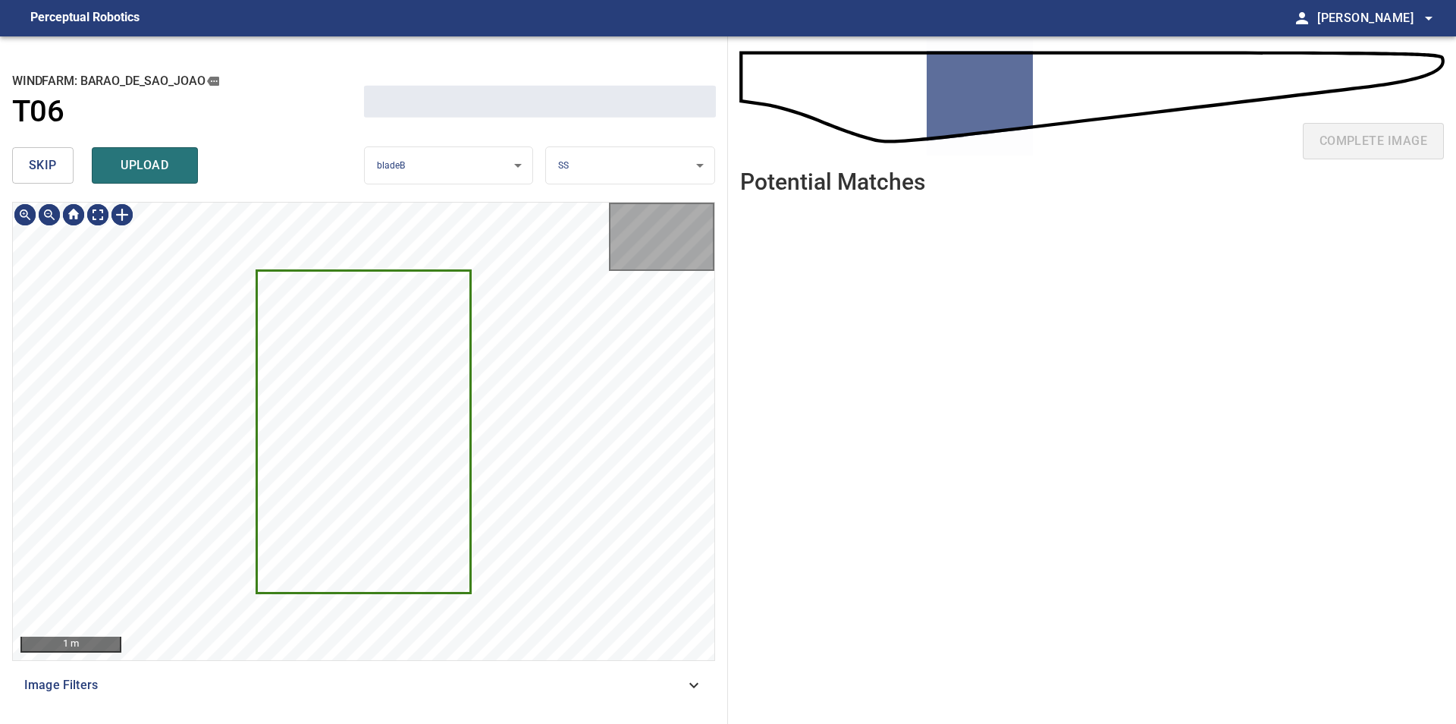
click at [40, 175] on span "skip" at bounding box center [43, 165] width 28 height 21
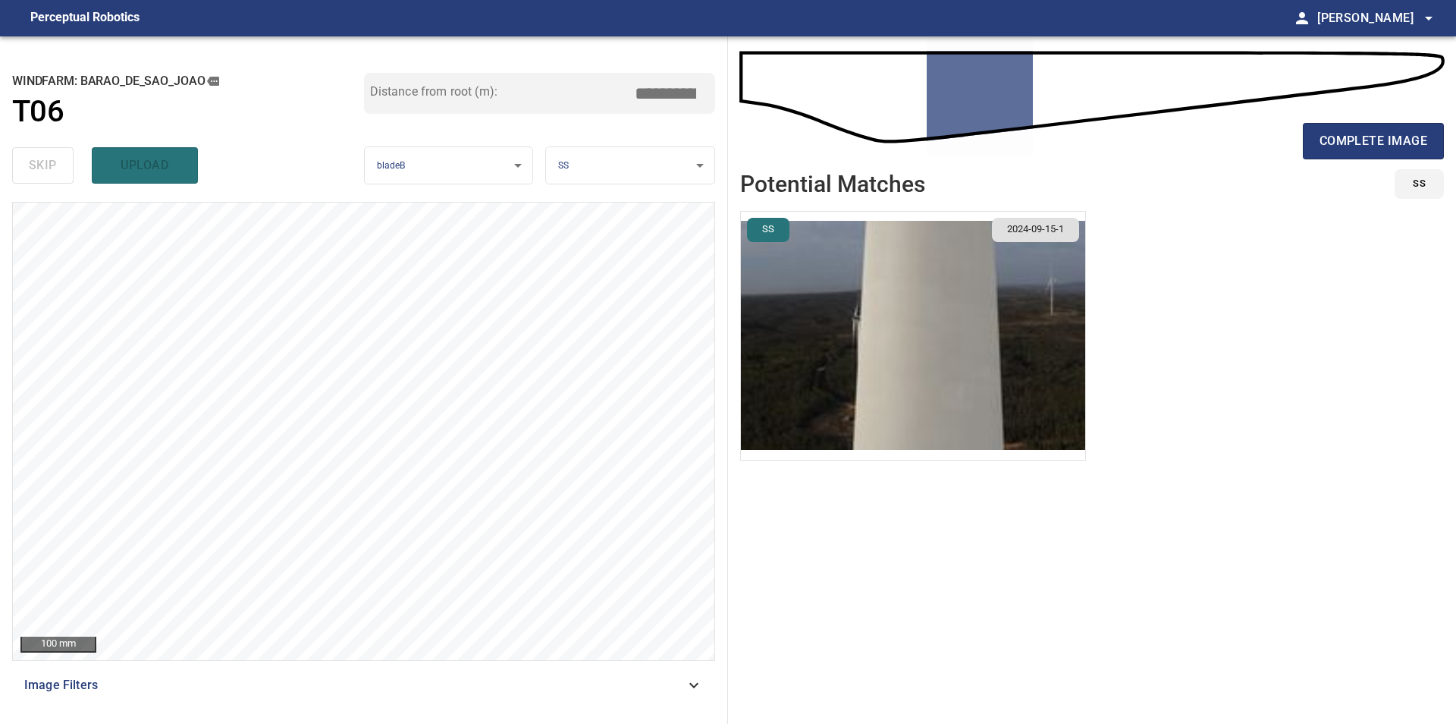
click at [1119, 588] on ul "SS 2024-09-15-1" at bounding box center [1092, 458] width 704 height 494
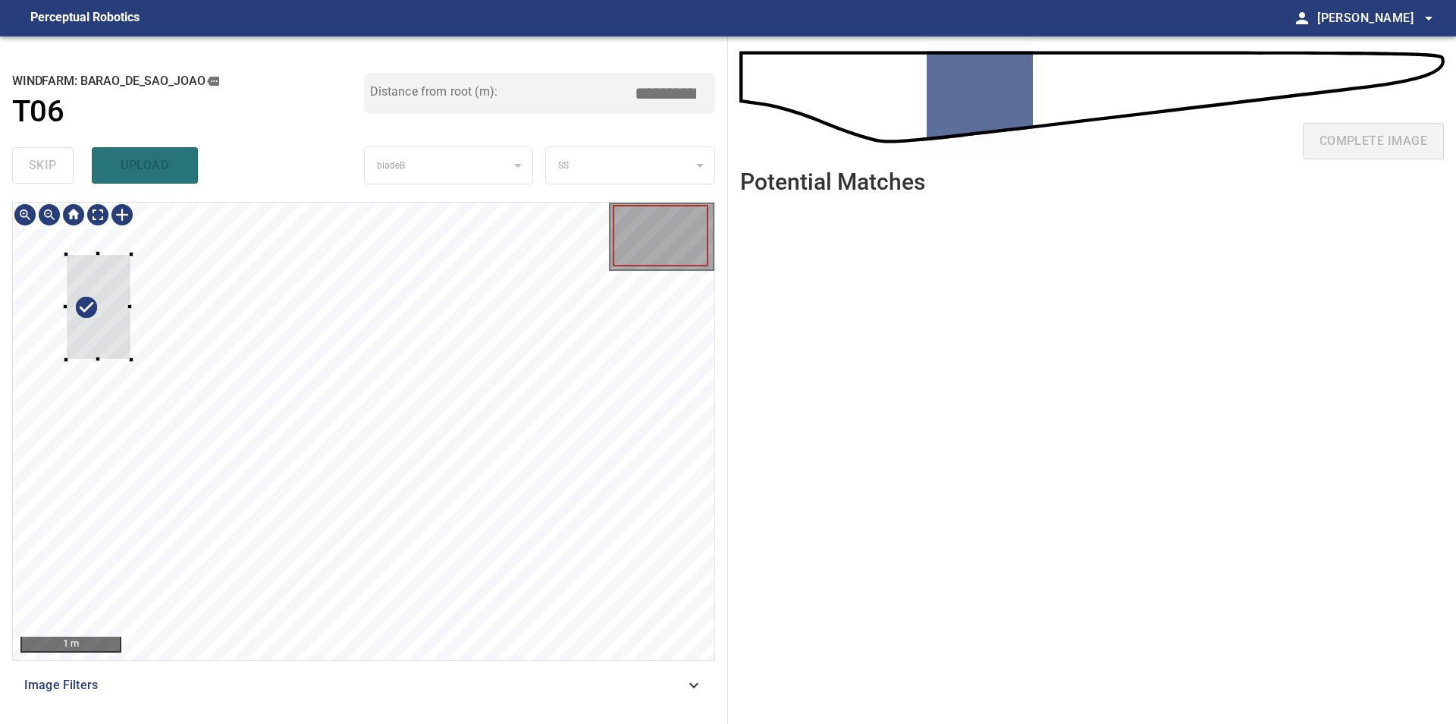
click at [107, 347] on div at bounding box center [98, 307] width 65 height 106
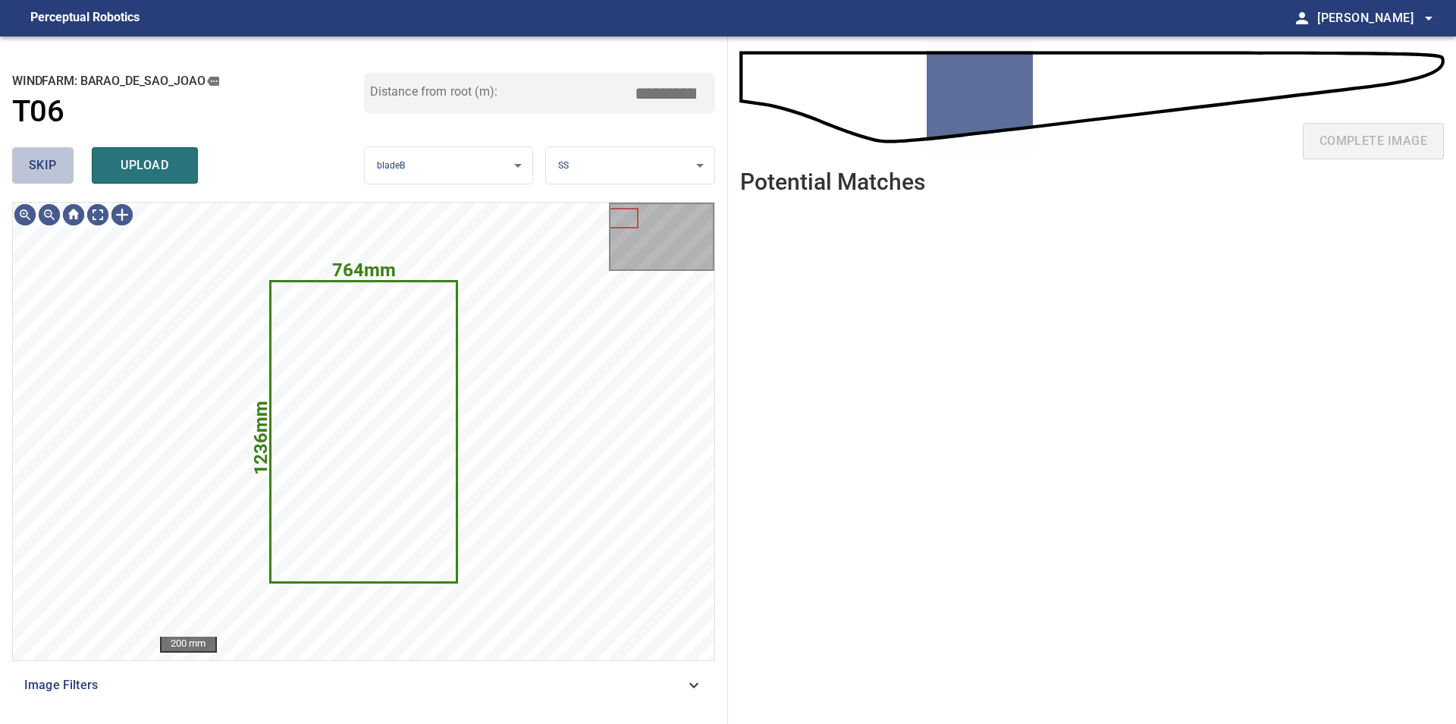
click at [35, 174] on span "skip" at bounding box center [43, 165] width 28 height 21
click at [35, 174] on div "skip upload" at bounding box center [188, 165] width 352 height 49
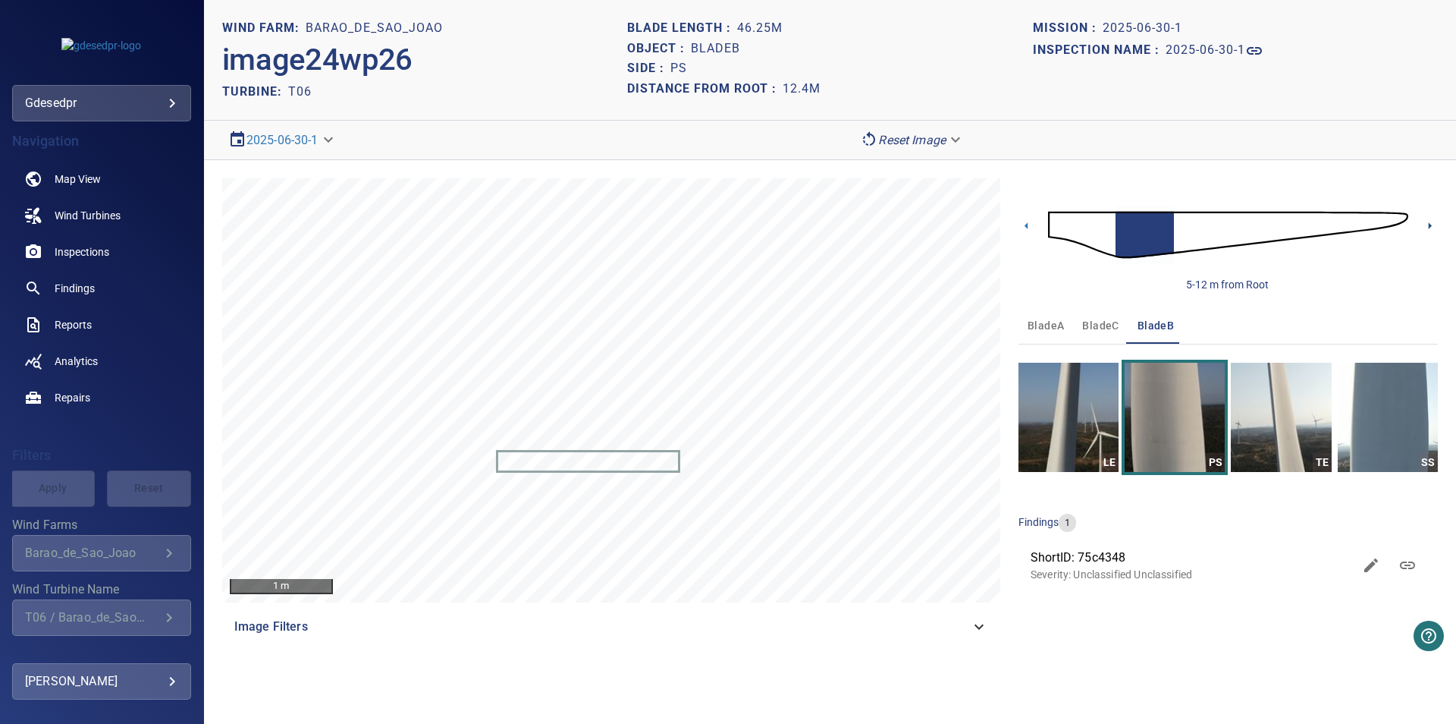
click at [1425, 228] on icon at bounding box center [1430, 226] width 16 height 16
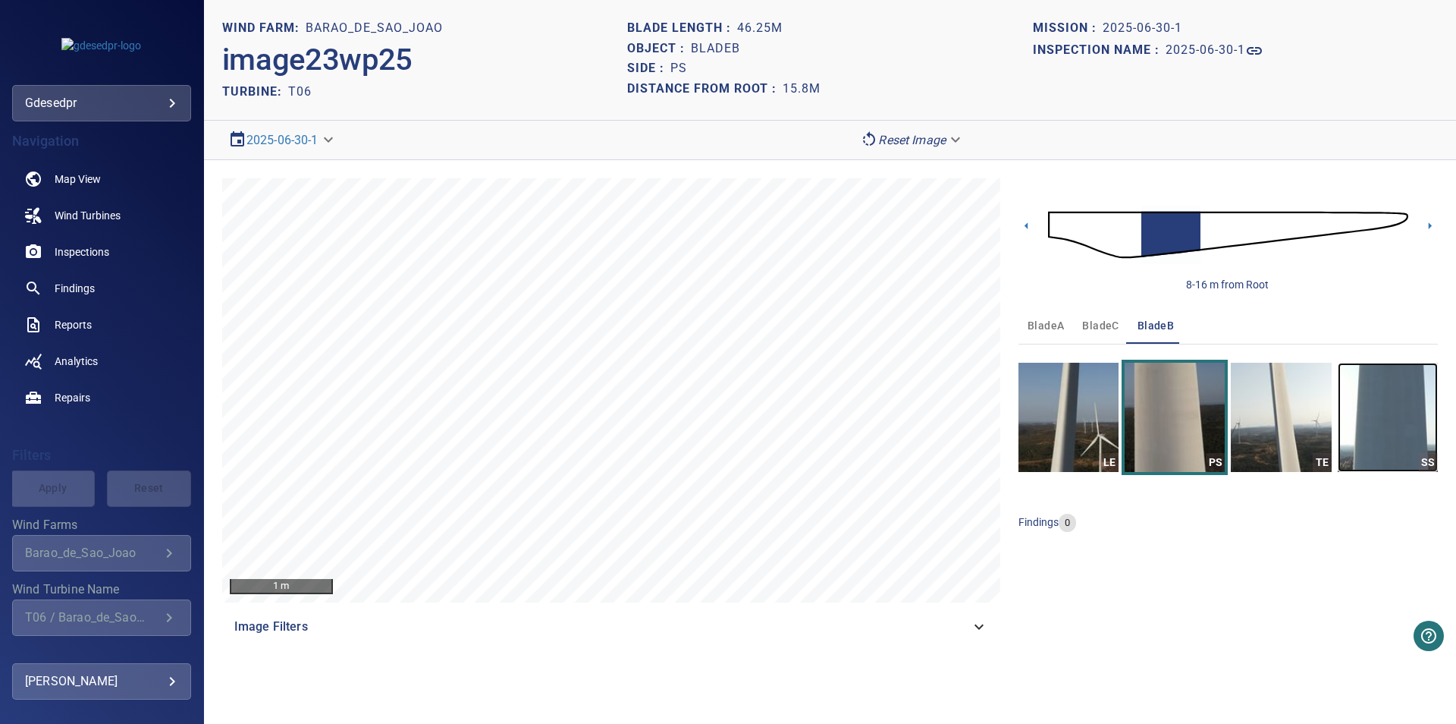
click at [1364, 448] on img "button" at bounding box center [1388, 417] width 100 height 109
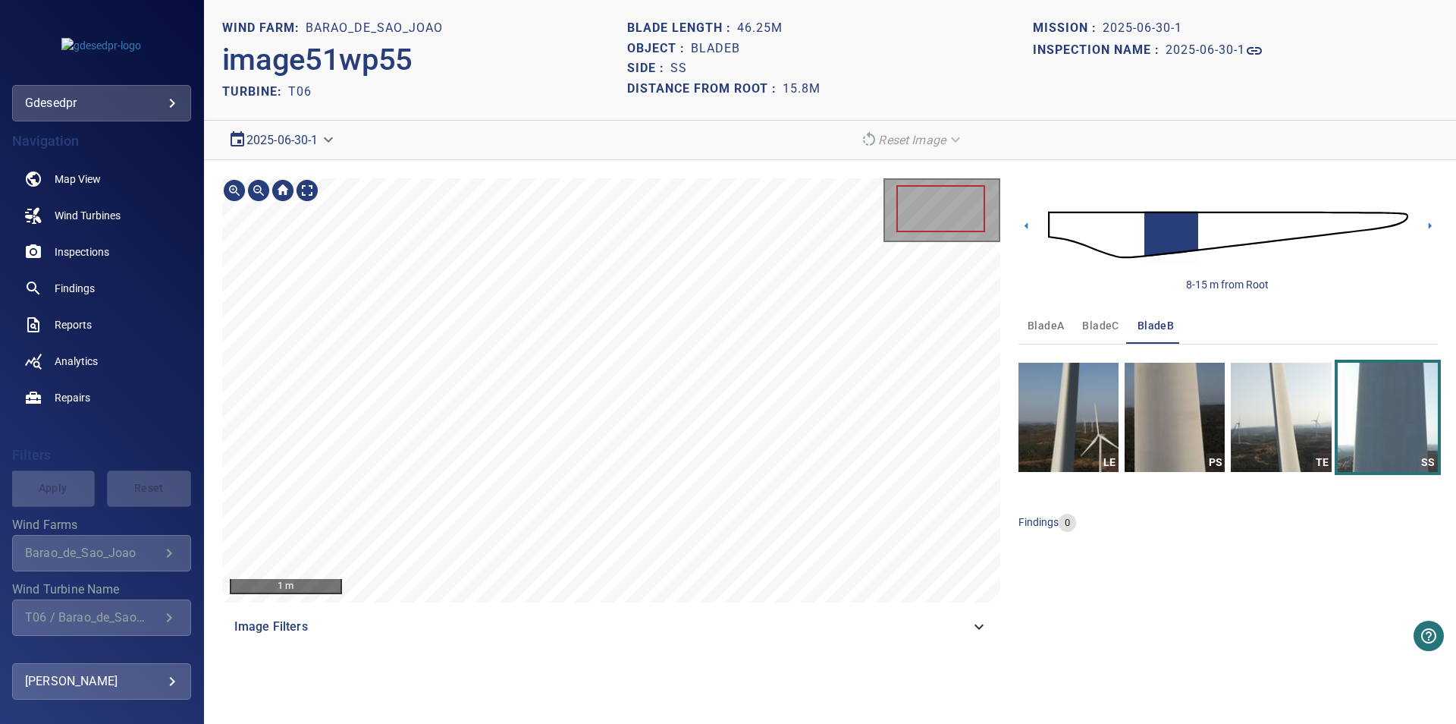
click at [308, 142] on body "**********" at bounding box center [728, 362] width 1456 height 724
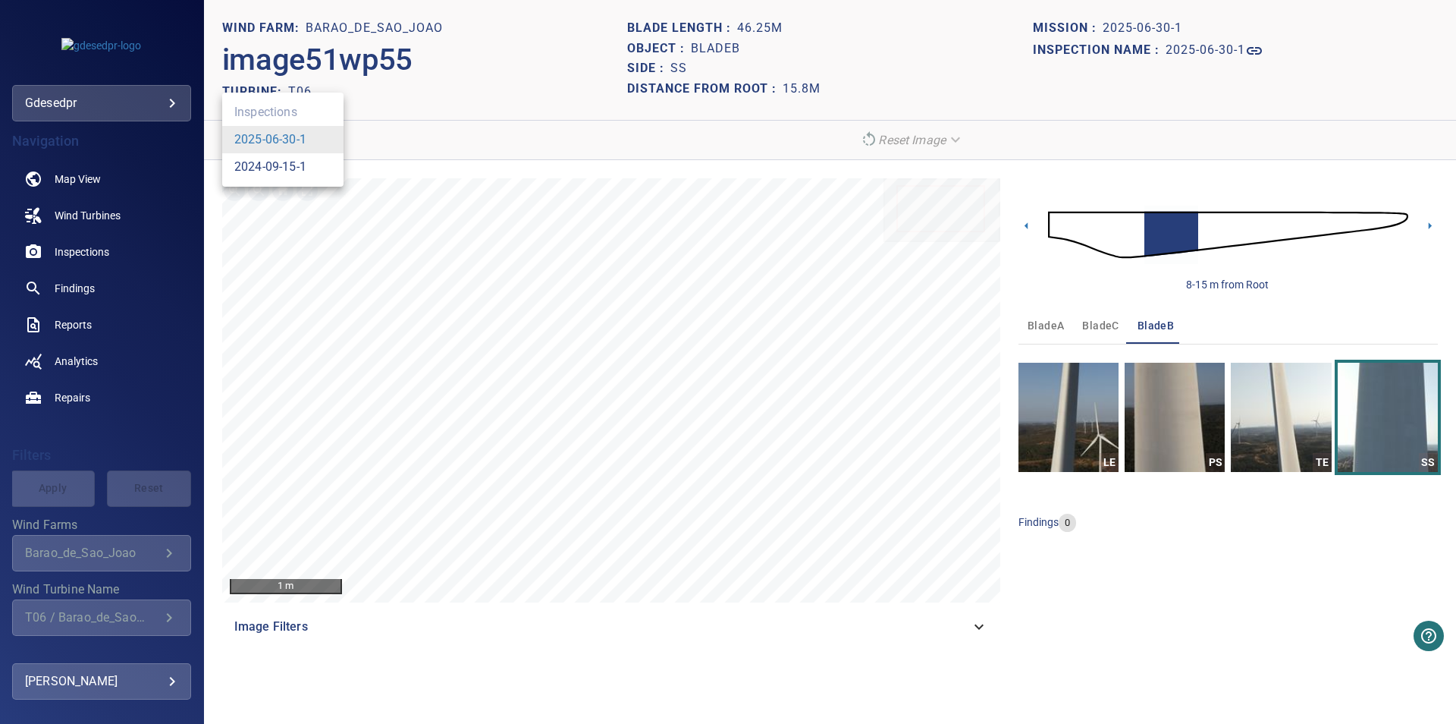
click at [294, 165] on link "2024-09-15-1" at bounding box center [270, 167] width 72 height 18
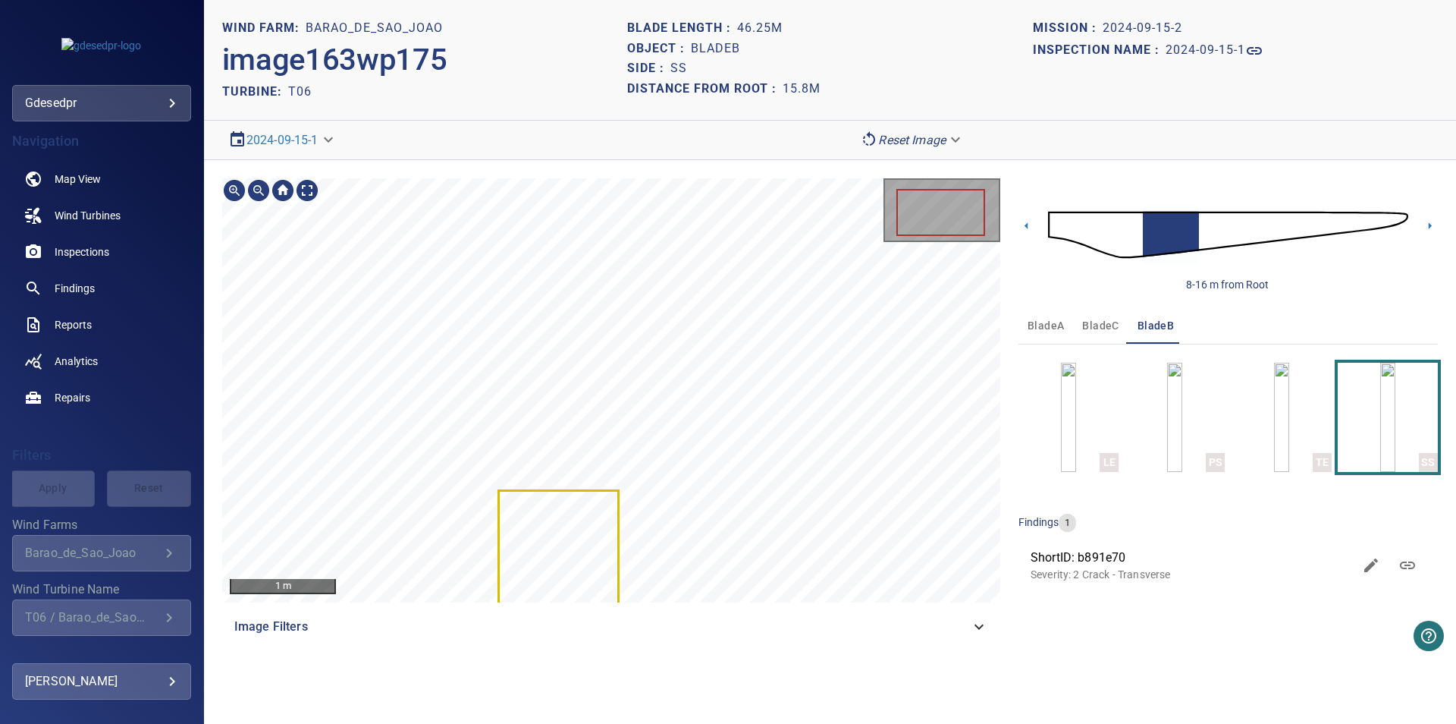
click at [1028, 236] on div "8-16 m from Root" at bounding box center [1228, 235] width 419 height 114
click at [1028, 230] on icon at bounding box center [1027, 226] width 16 height 16
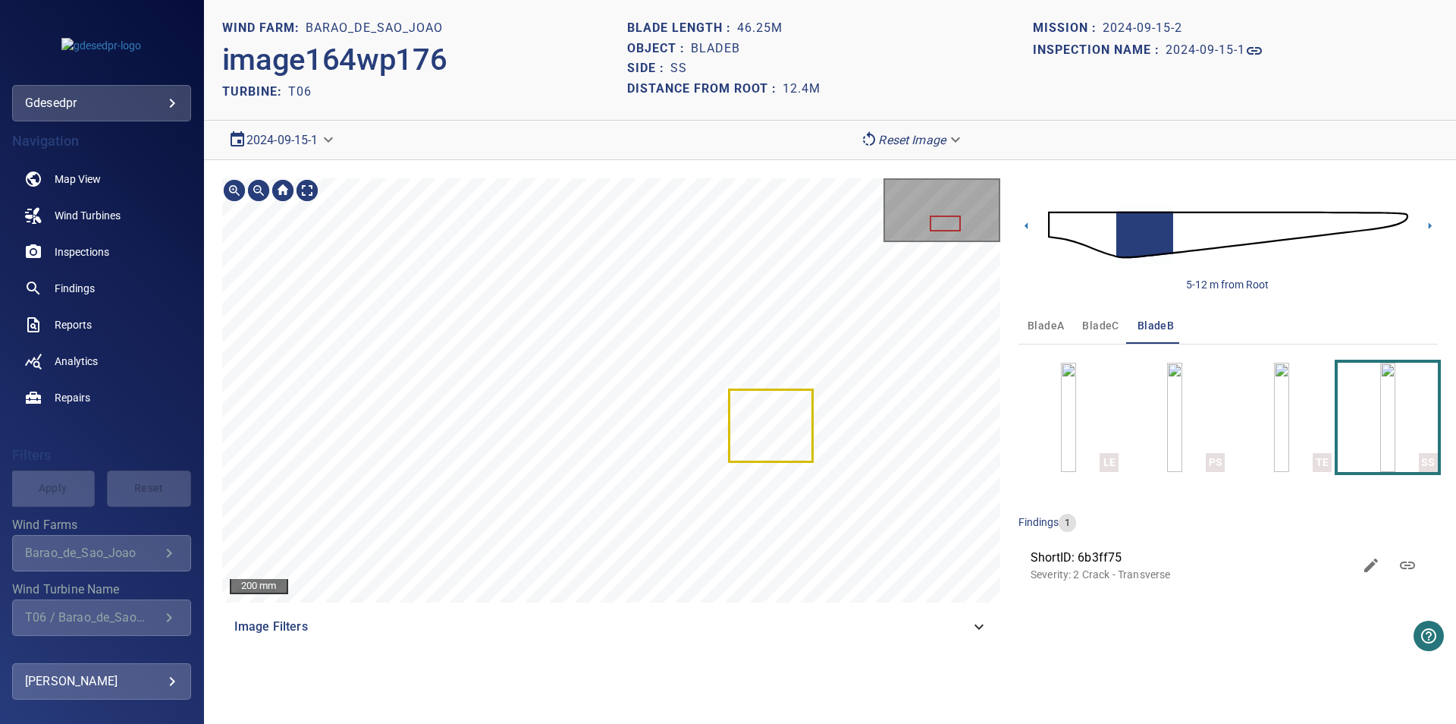
click at [268, 140] on body "**********" at bounding box center [728, 362] width 1456 height 724
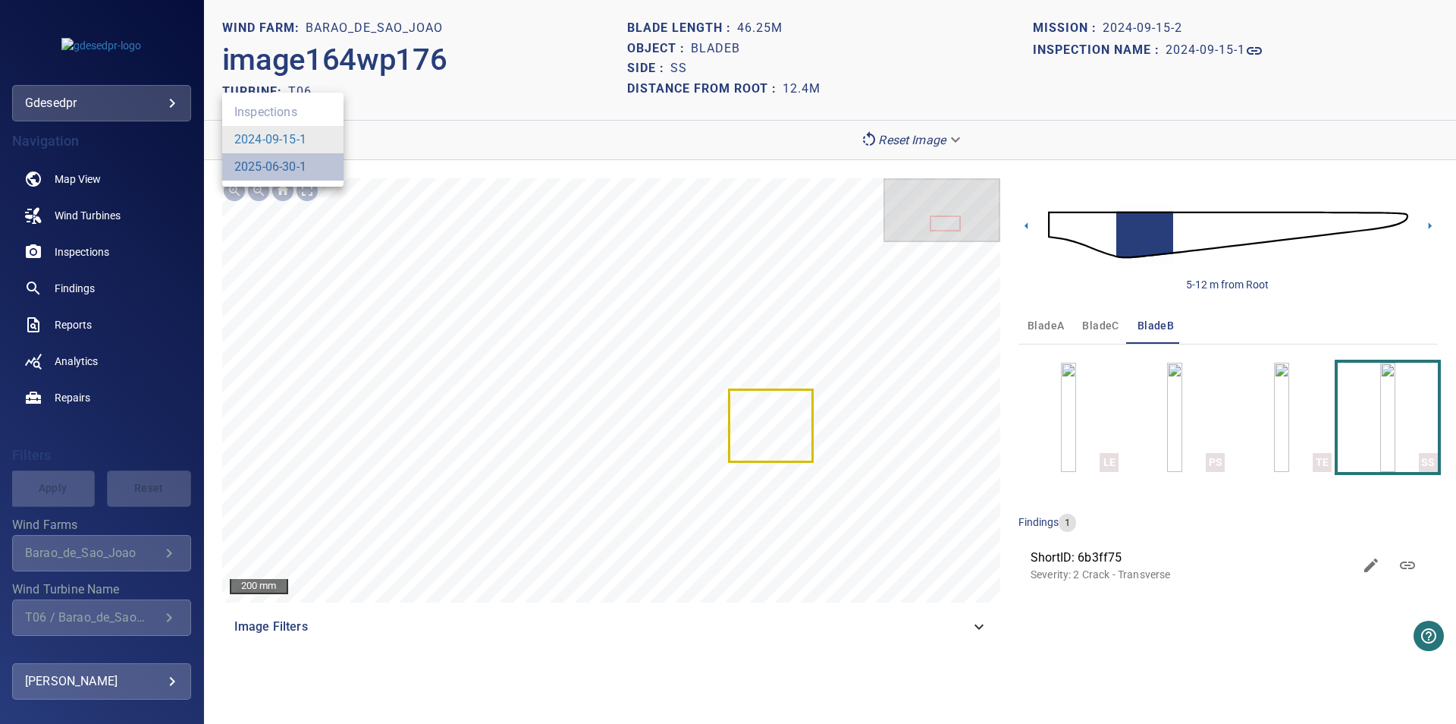
click at [309, 174] on li "2025-06-30-1" at bounding box center [282, 166] width 121 height 27
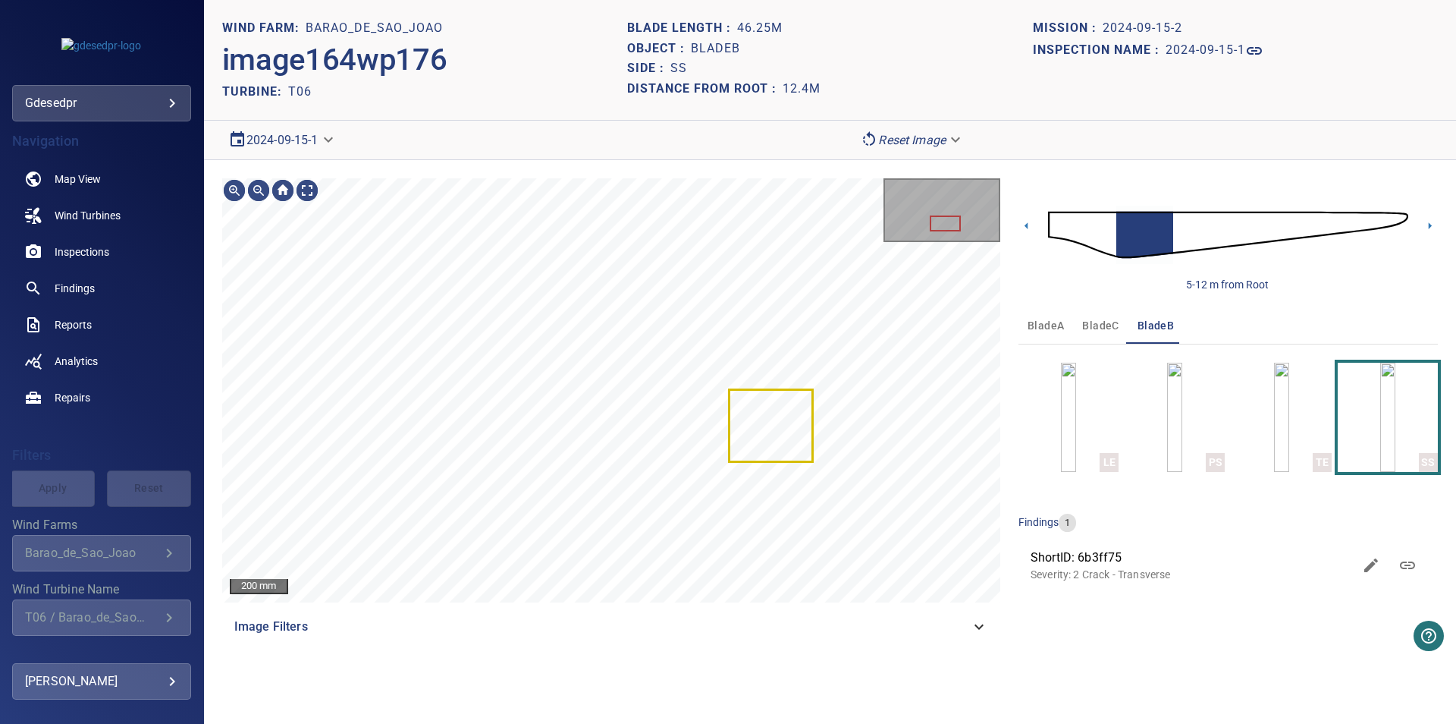
click at [270, 145] on body "**********" at bounding box center [728, 362] width 1456 height 724
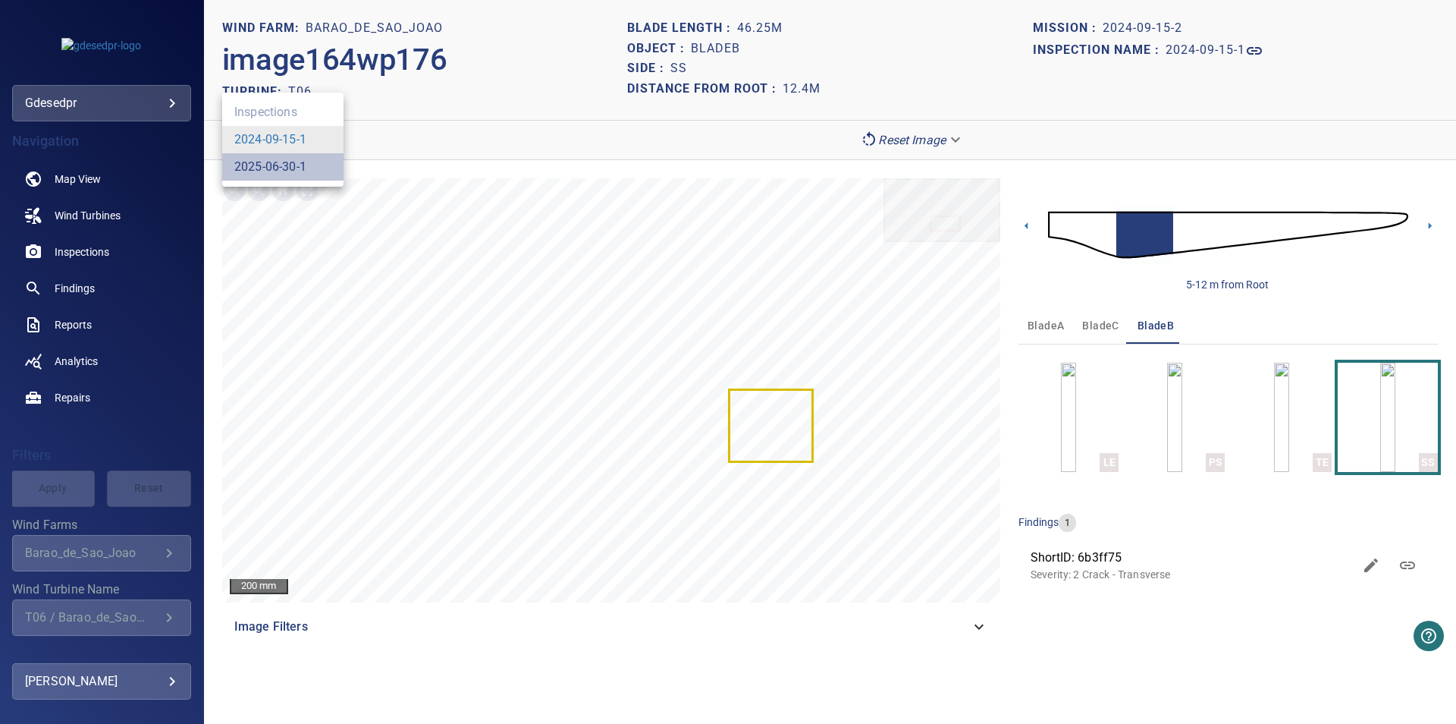
click at [263, 167] on link "2025-06-30-1" at bounding box center [270, 167] width 72 height 18
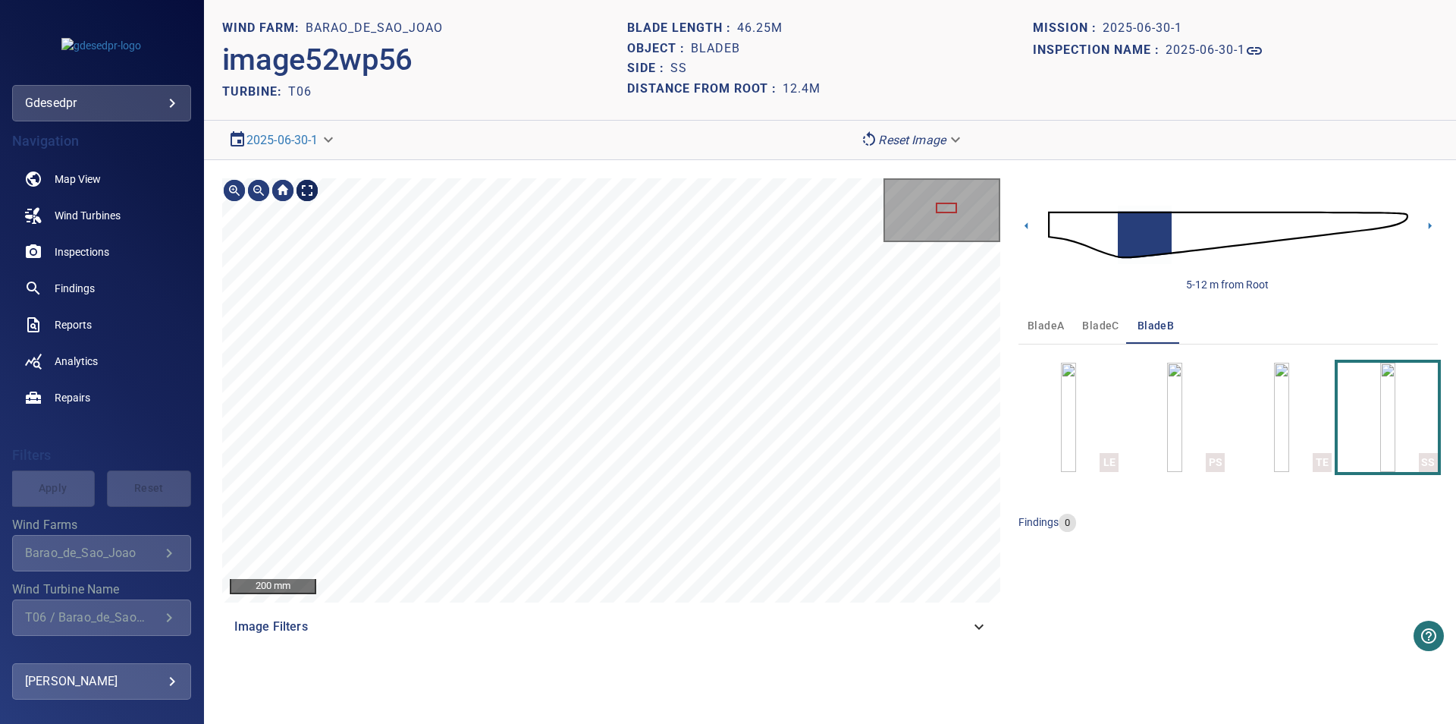
click at [303, 187] on body "**********" at bounding box center [728, 362] width 1456 height 724
click at [256, 142] on body "**********" at bounding box center [728, 362] width 1456 height 724
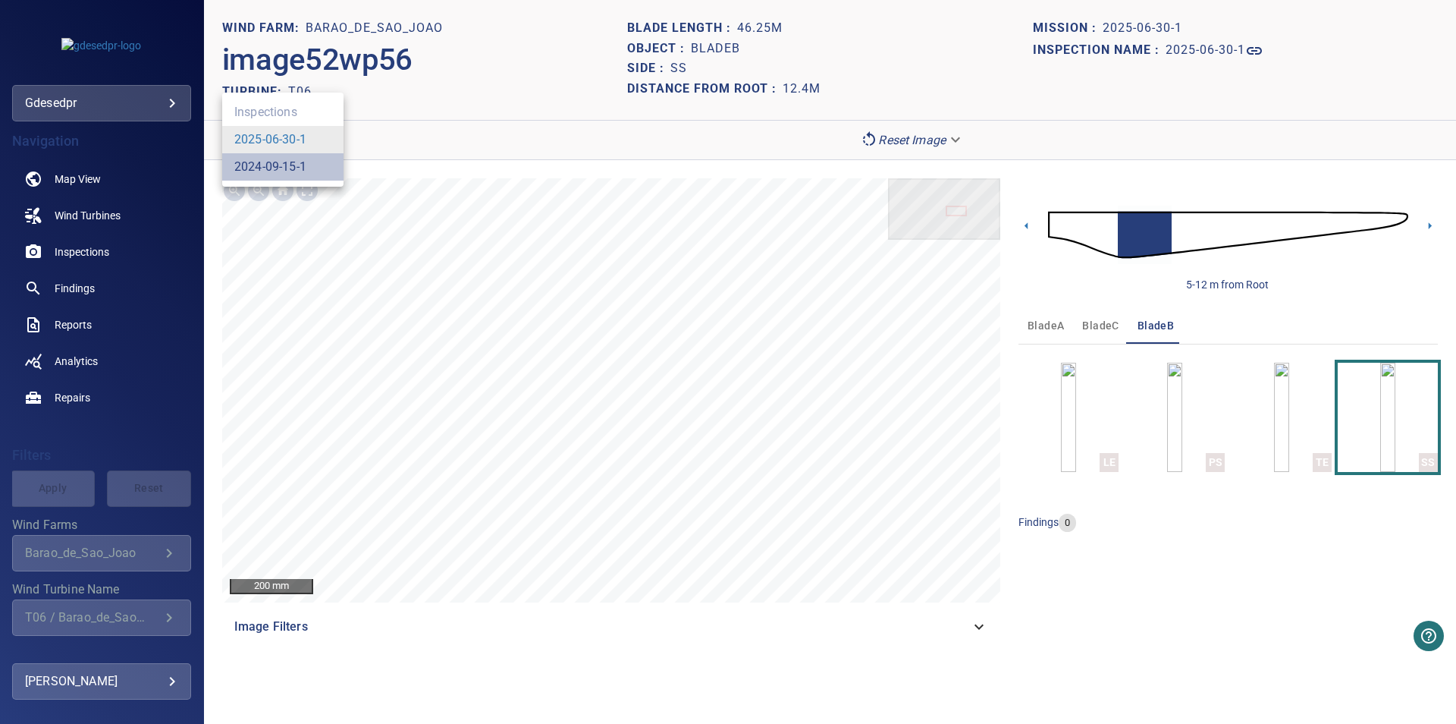
click at [267, 167] on link "2024-09-15-1" at bounding box center [270, 167] width 72 height 18
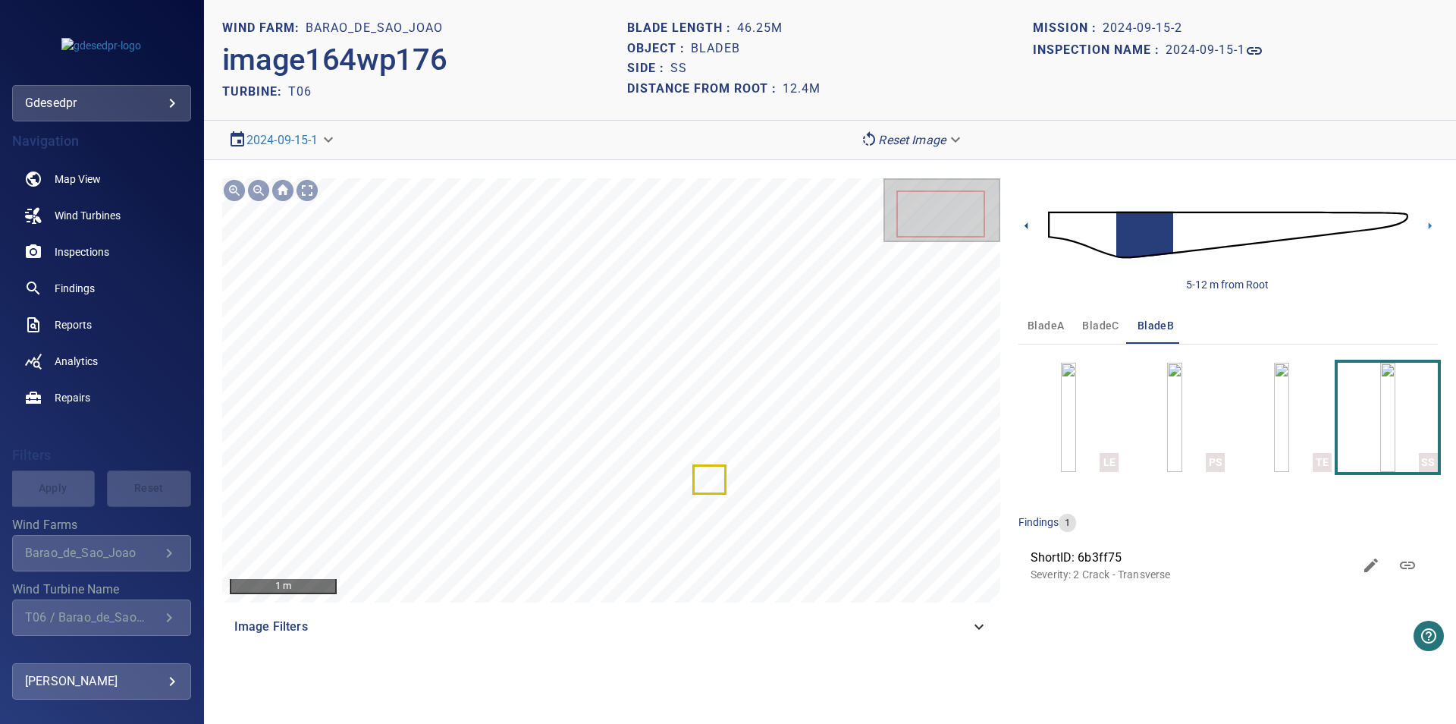
click at [1024, 229] on icon at bounding box center [1027, 226] width 16 height 16
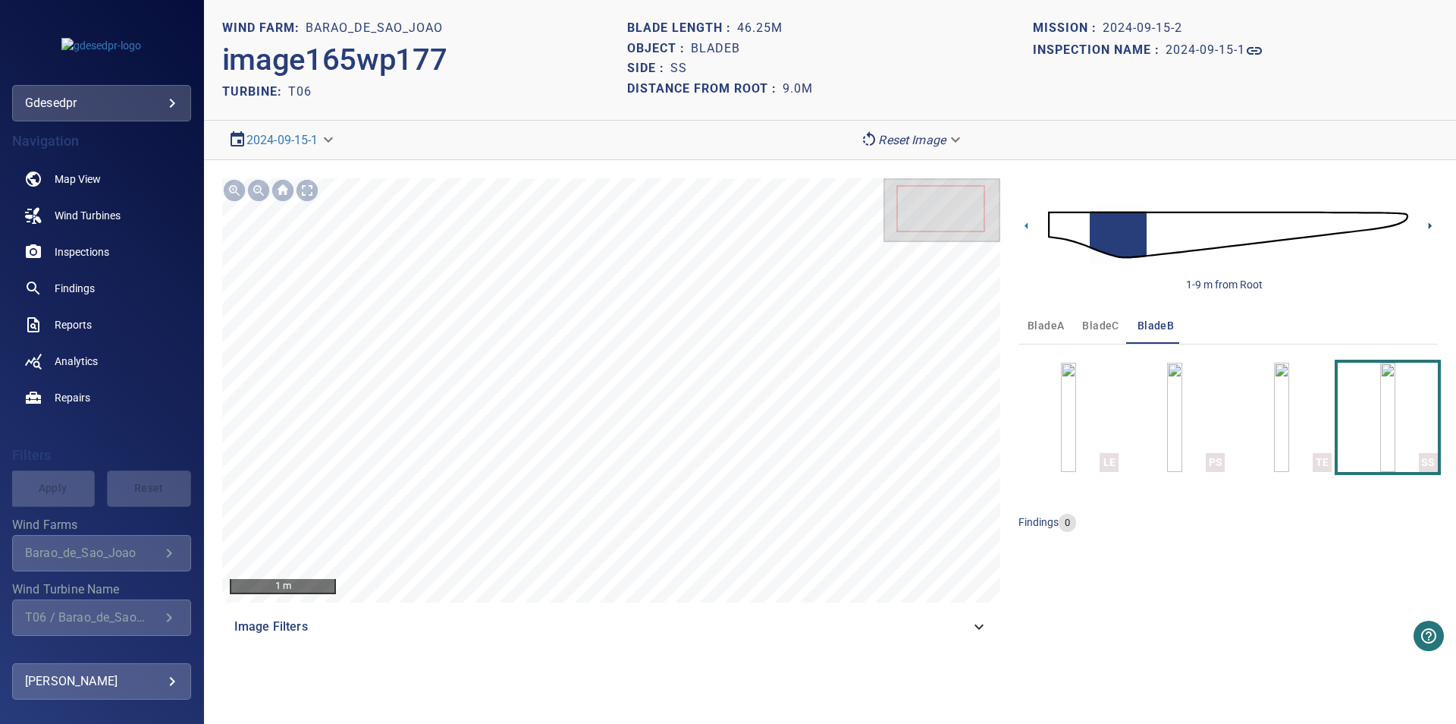
click at [1427, 230] on icon at bounding box center [1430, 226] width 16 height 16
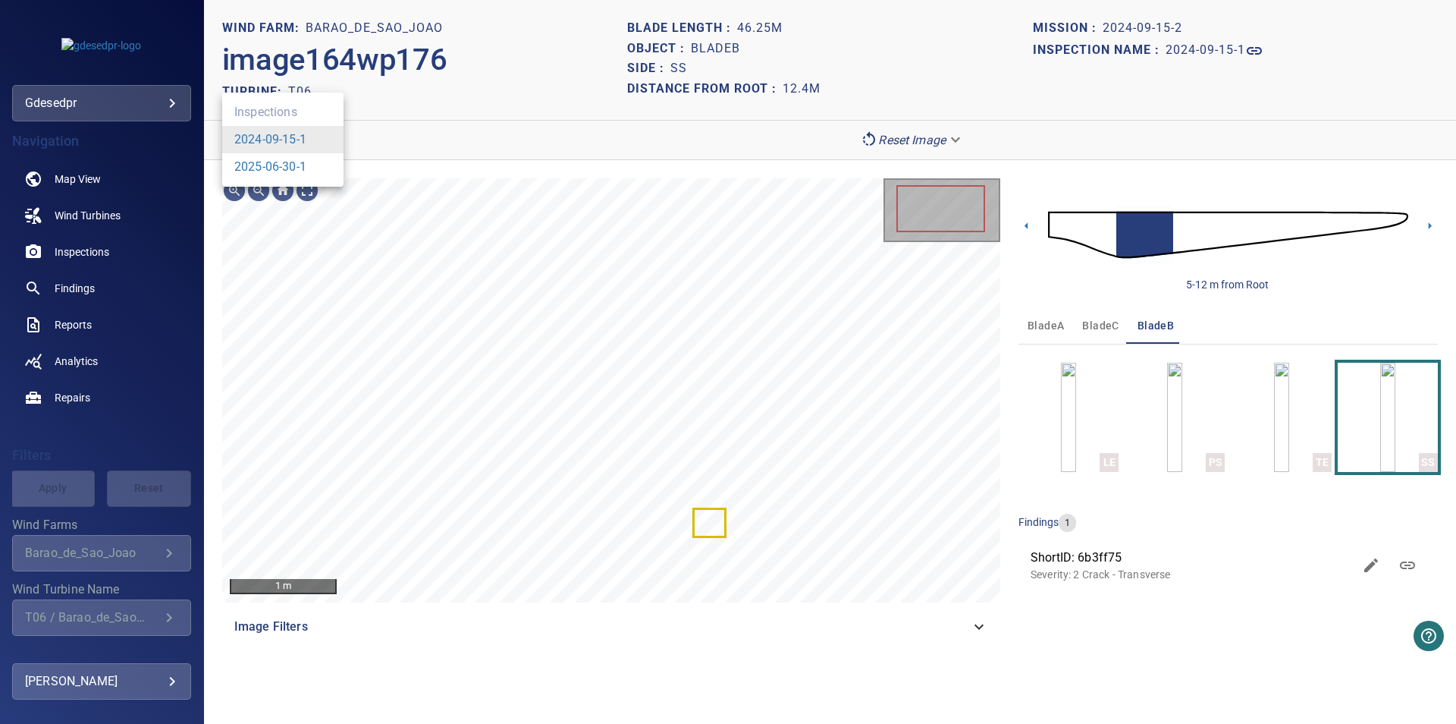
click at [316, 147] on body "**********" at bounding box center [728, 362] width 1456 height 724
click at [295, 167] on link "2025-06-30-1" at bounding box center [270, 167] width 72 height 18
click at [298, 144] on body "**********" at bounding box center [728, 362] width 1456 height 724
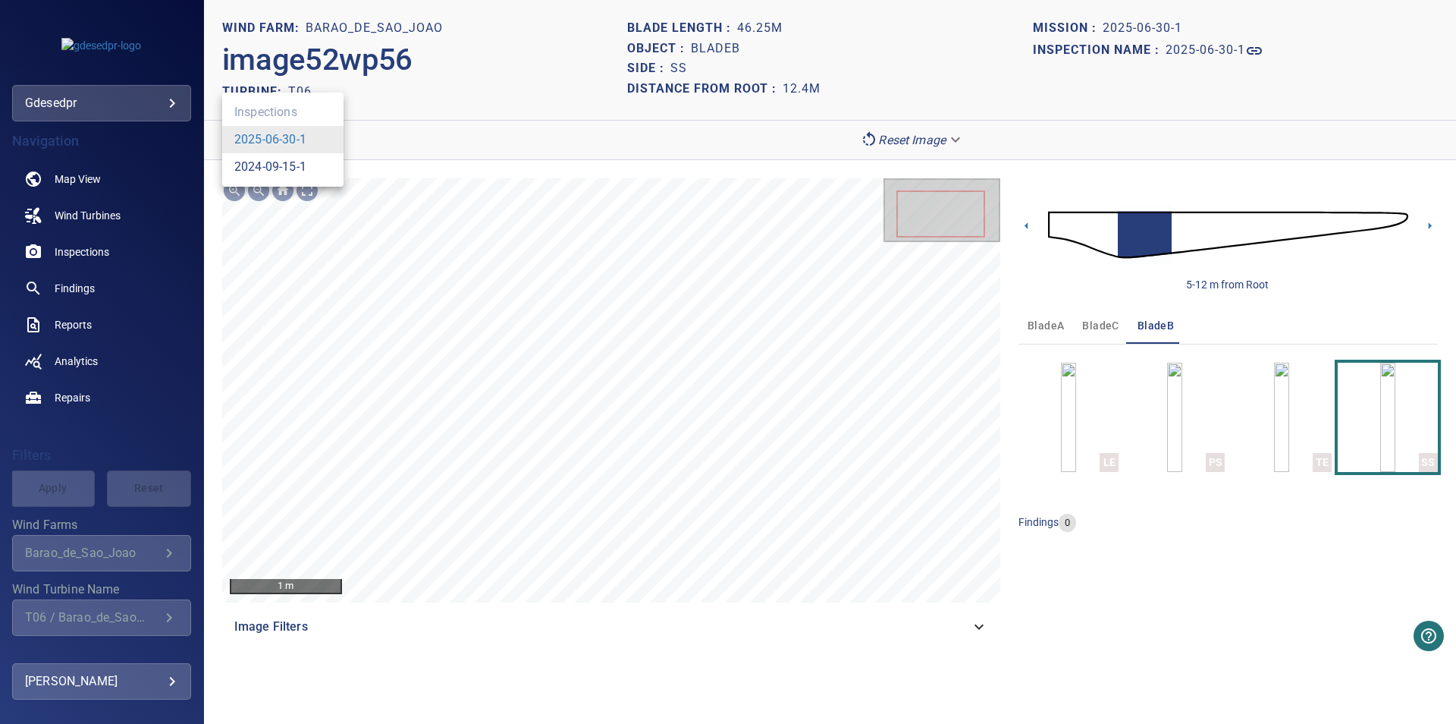
click at [281, 171] on link "2024-09-15-1" at bounding box center [270, 167] width 72 height 18
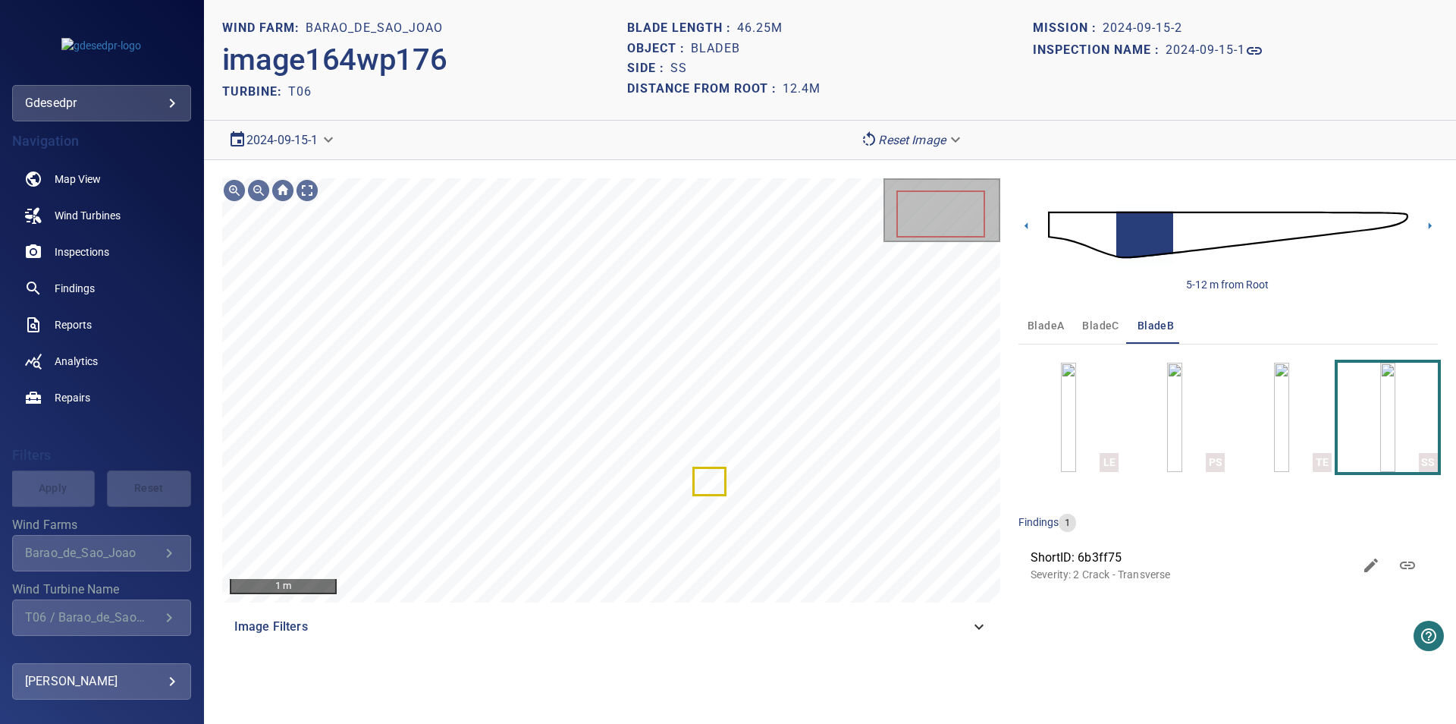
click at [307, 134] on body "**********" at bounding box center [728, 362] width 1456 height 724
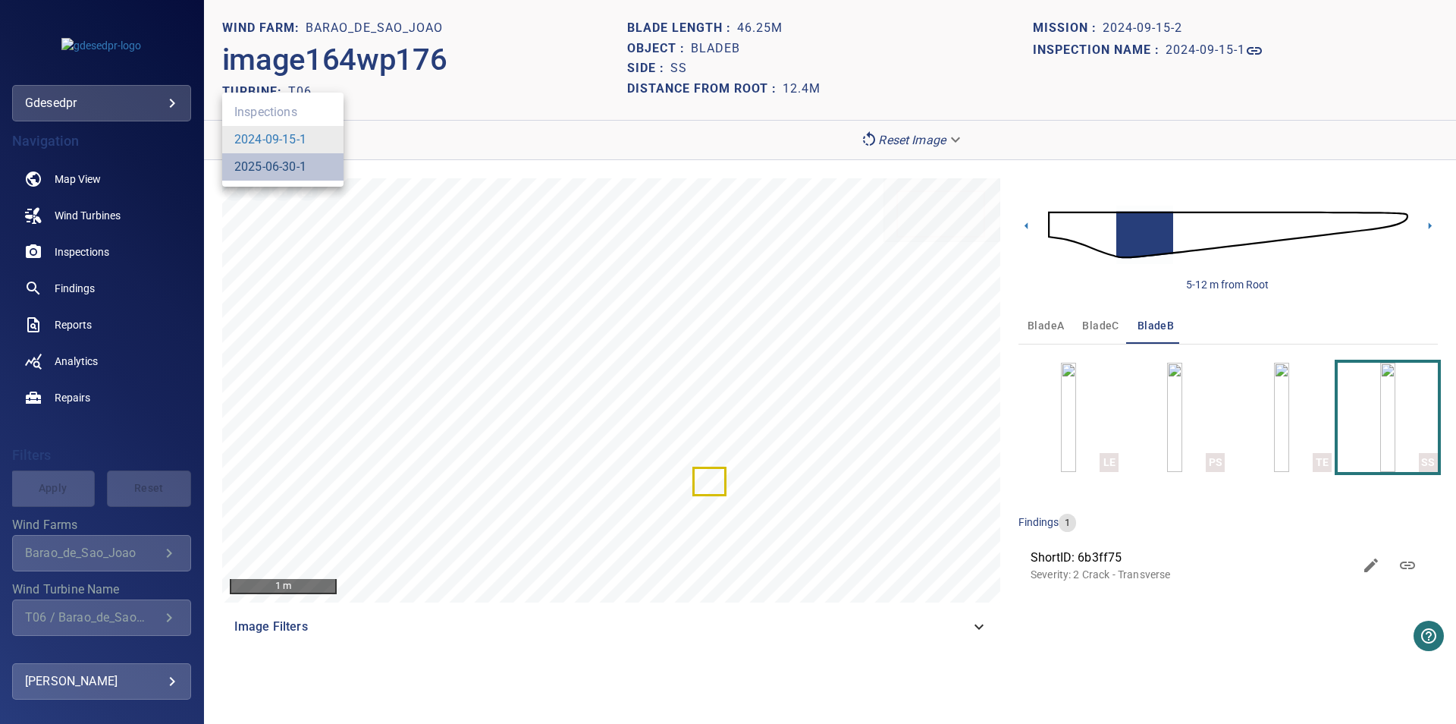
drag, startPoint x: 277, startPoint y: 165, endPoint x: 305, endPoint y: 184, distance: 33.5
click at [277, 166] on link "2025-06-30-1" at bounding box center [270, 167] width 72 height 18
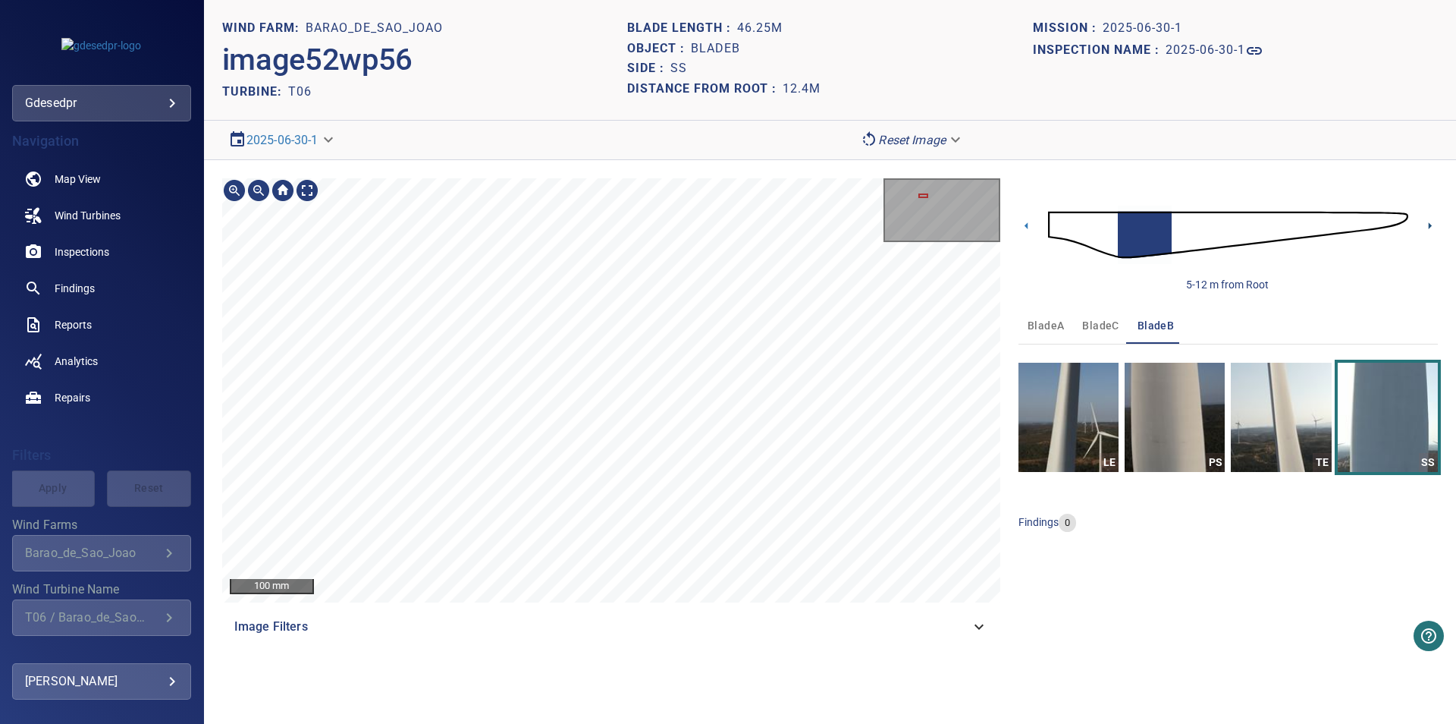
click at [1428, 224] on icon at bounding box center [1430, 226] width 16 height 16
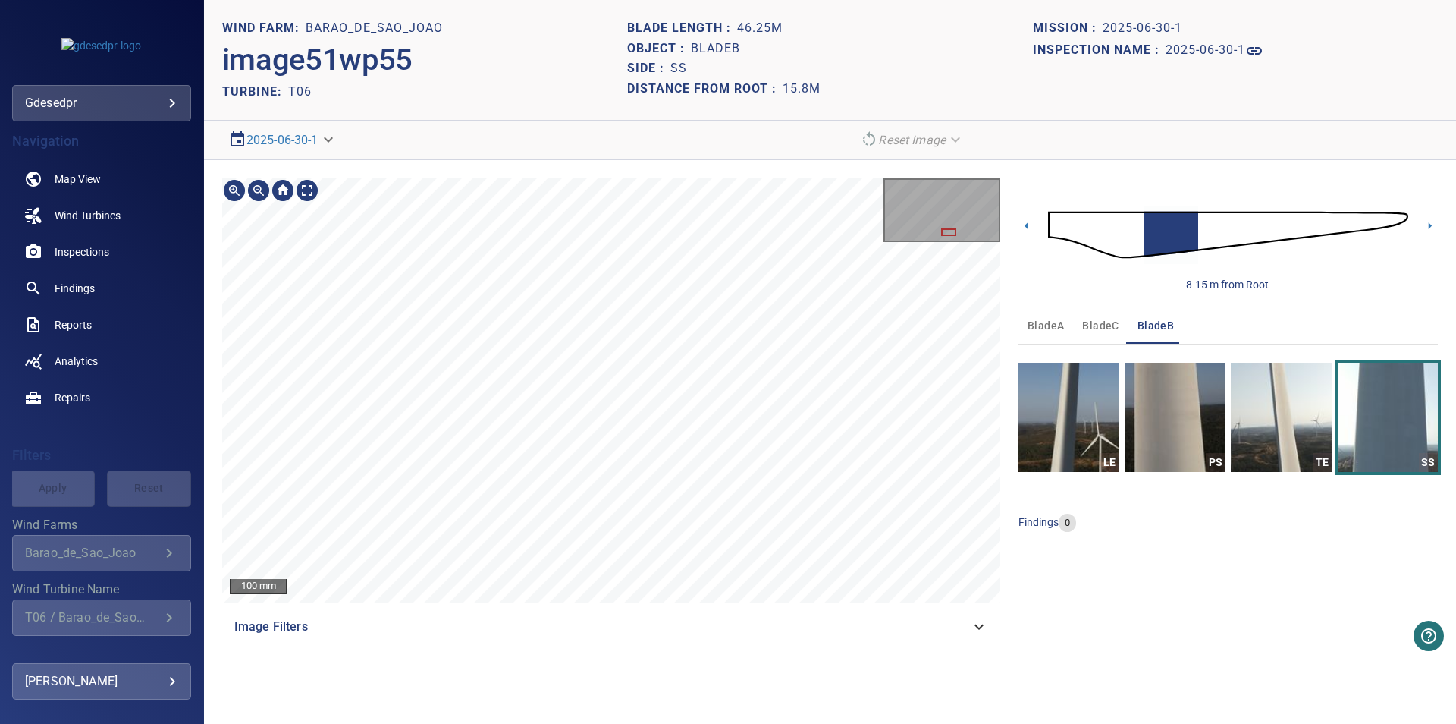
click at [648, 652] on div "100 mm Image Filters 8-15 m from Root bladeA bladeC bladeB LE PS TE SS findings…" at bounding box center [830, 411] width 1252 height 503
click at [348, 140] on div "**********" at bounding box center [514, 140] width 584 height 27
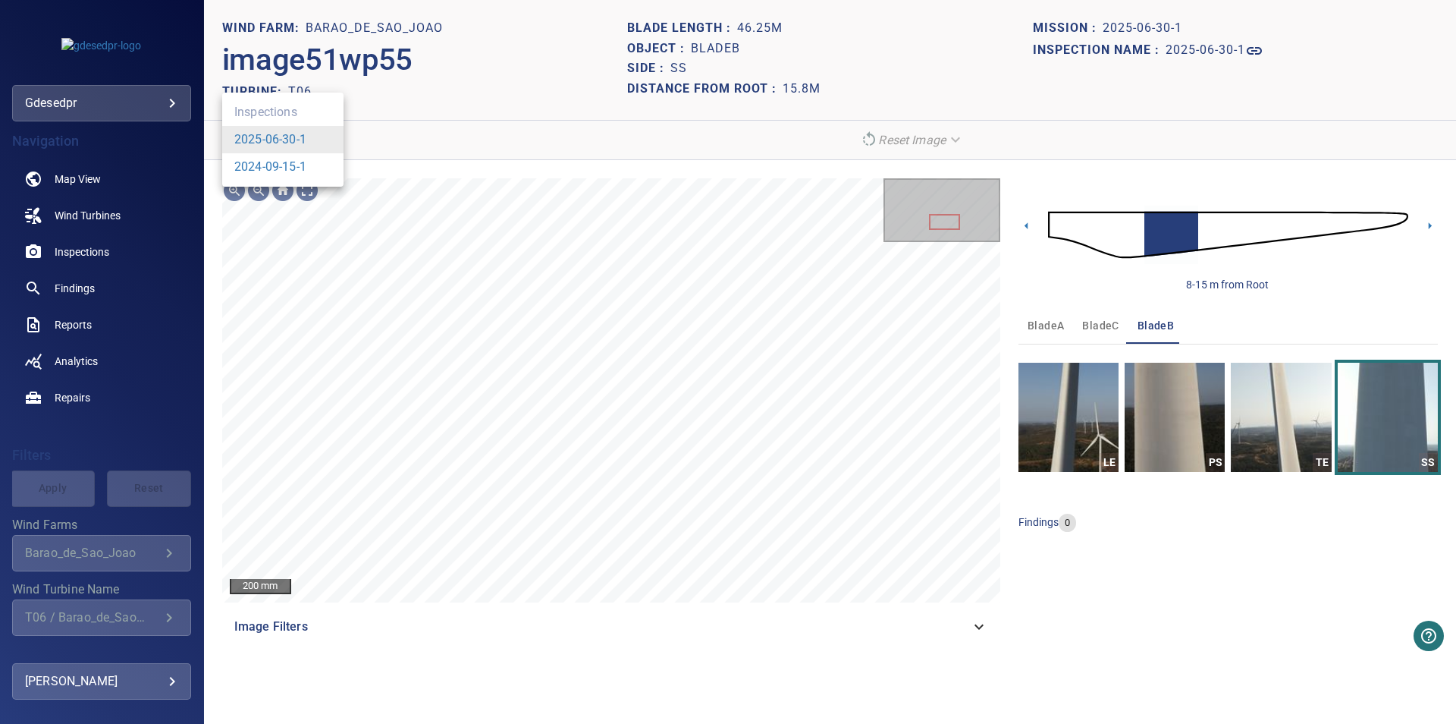
click at [328, 135] on body "**********" at bounding box center [728, 362] width 1456 height 724
click at [299, 171] on link "2024-09-15-1" at bounding box center [270, 167] width 72 height 18
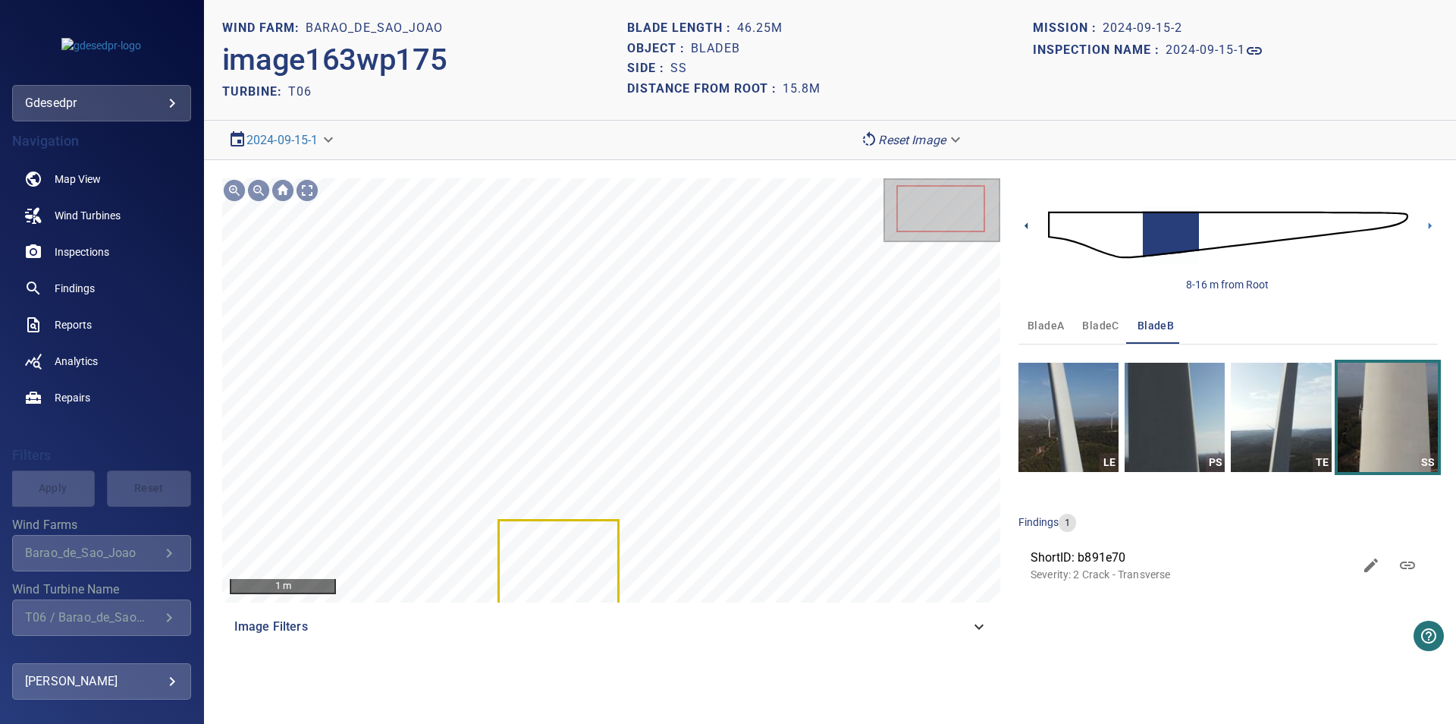
click at [1028, 228] on icon at bounding box center [1027, 226] width 16 height 16
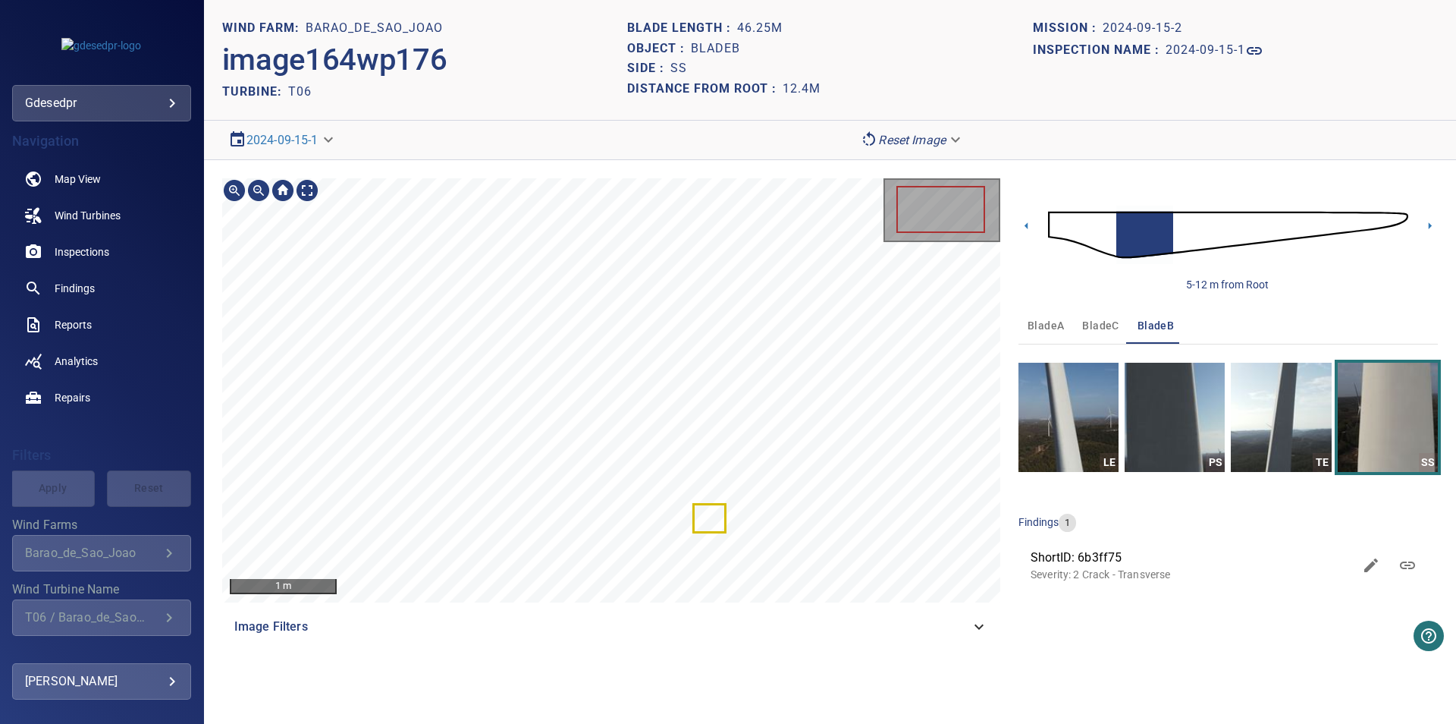
click at [727, 616] on div "1 m Image Filters" at bounding box center [611, 411] width 778 height 466
click at [765, 653] on div "100 mm Image Filters 5-12 m from Root bladeA bladeC bladeB LE PS TE SS findings…" at bounding box center [830, 411] width 1252 height 503
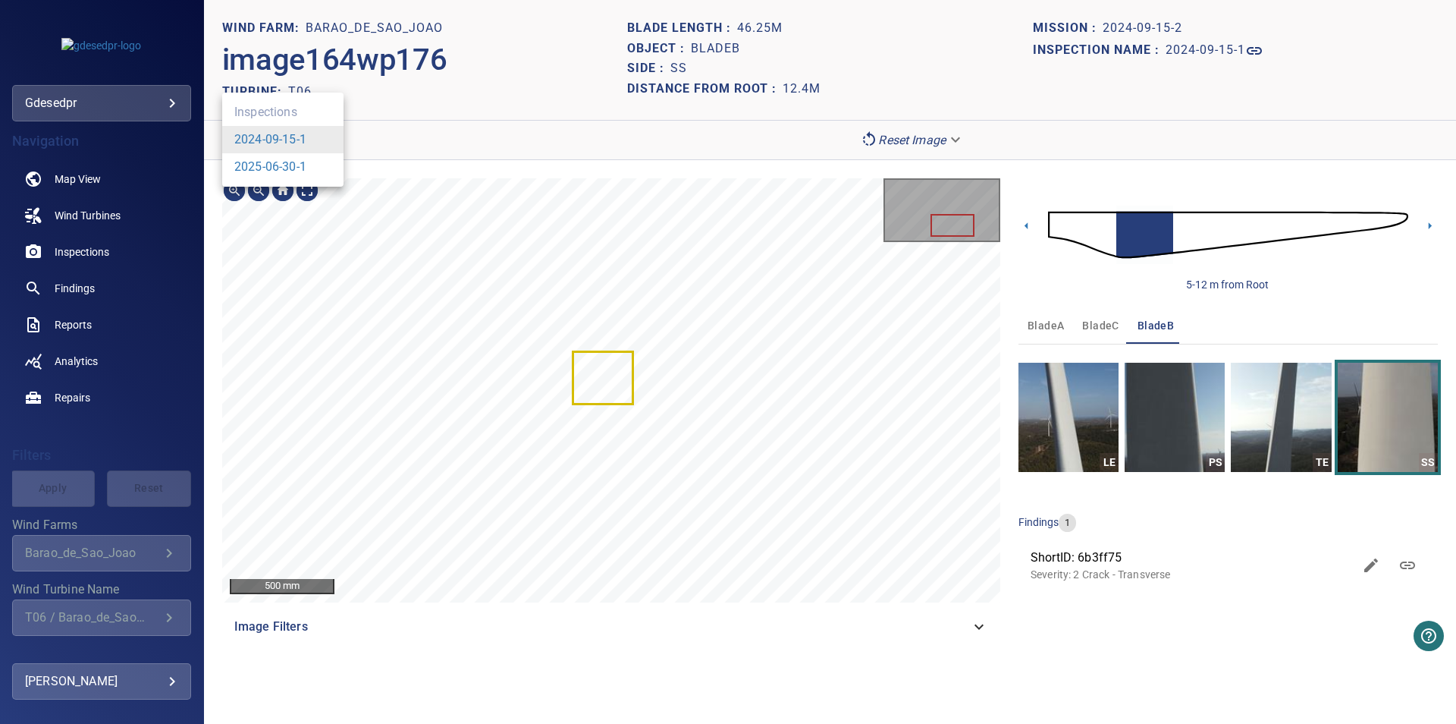
click at [289, 149] on body "**********" at bounding box center [728, 362] width 1456 height 724
click at [290, 172] on link "2025-06-30-1" at bounding box center [270, 167] width 72 height 18
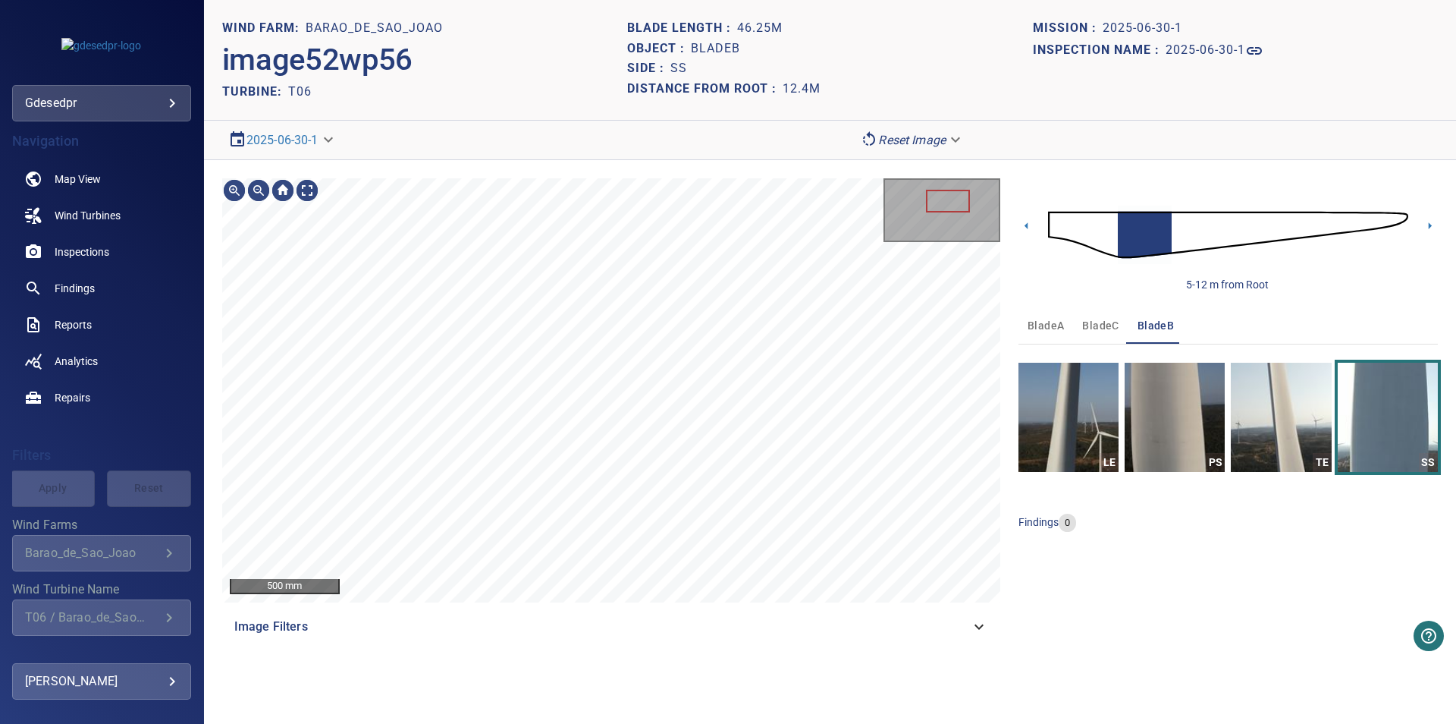
click at [308, 147] on body "**********" at bounding box center [728, 362] width 1456 height 724
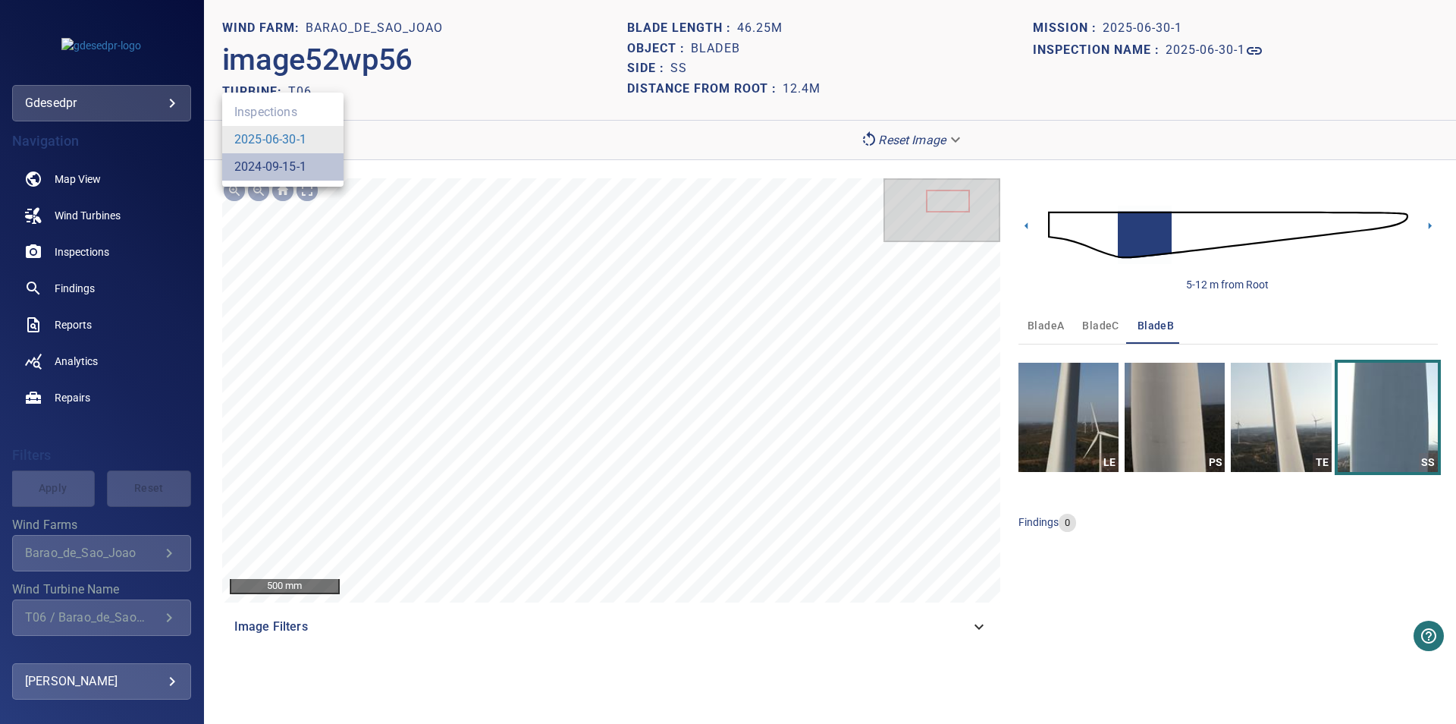
click at [287, 172] on link "2024-09-15-1" at bounding box center [270, 167] width 72 height 18
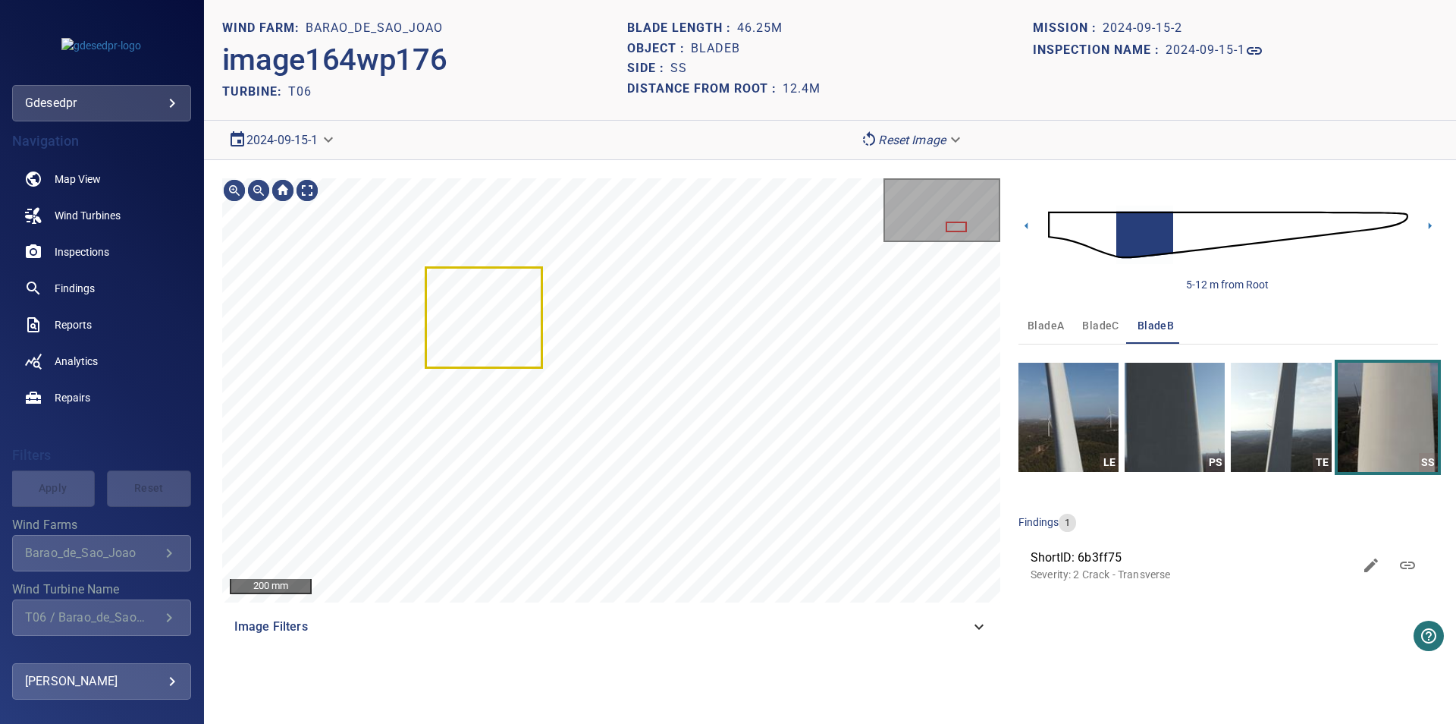
click at [292, 140] on body "**********" at bounding box center [728, 362] width 1456 height 724
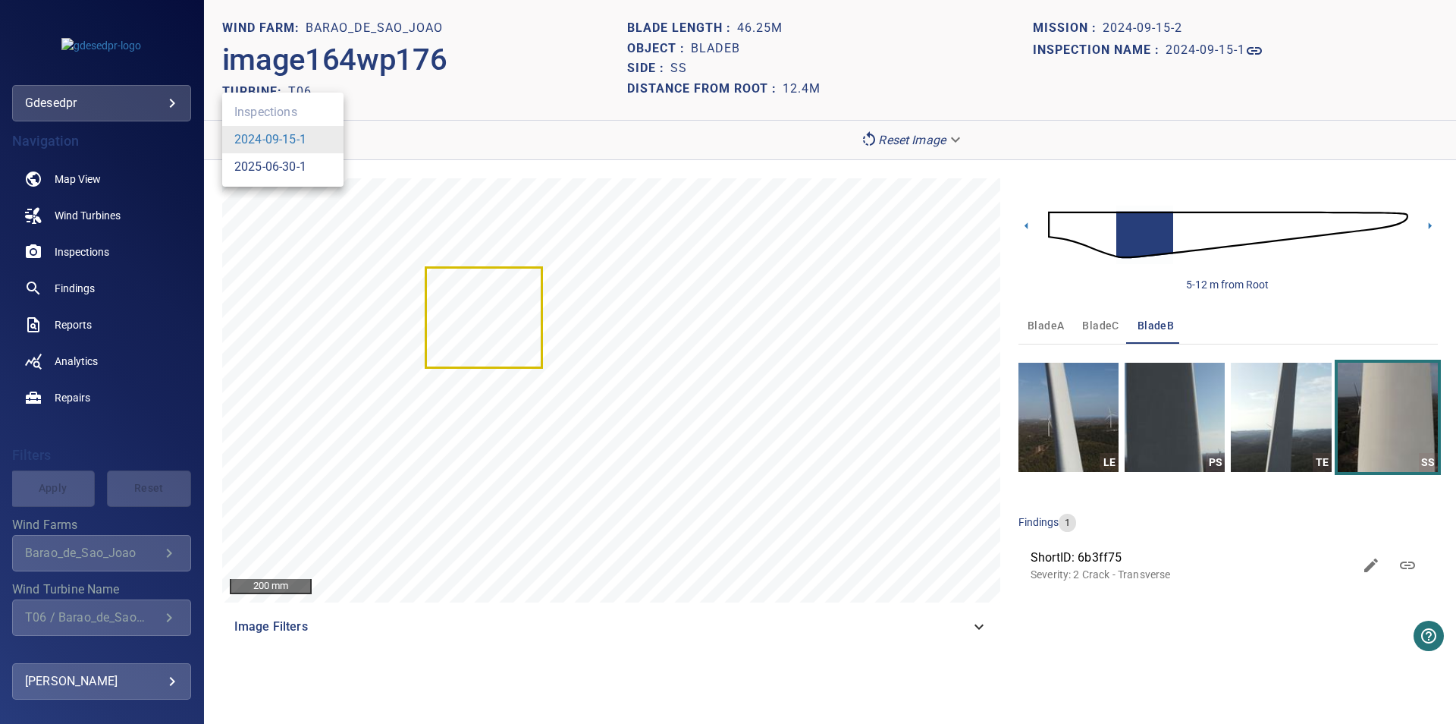
click at [284, 169] on link "2025-06-30-1" at bounding box center [270, 167] width 72 height 18
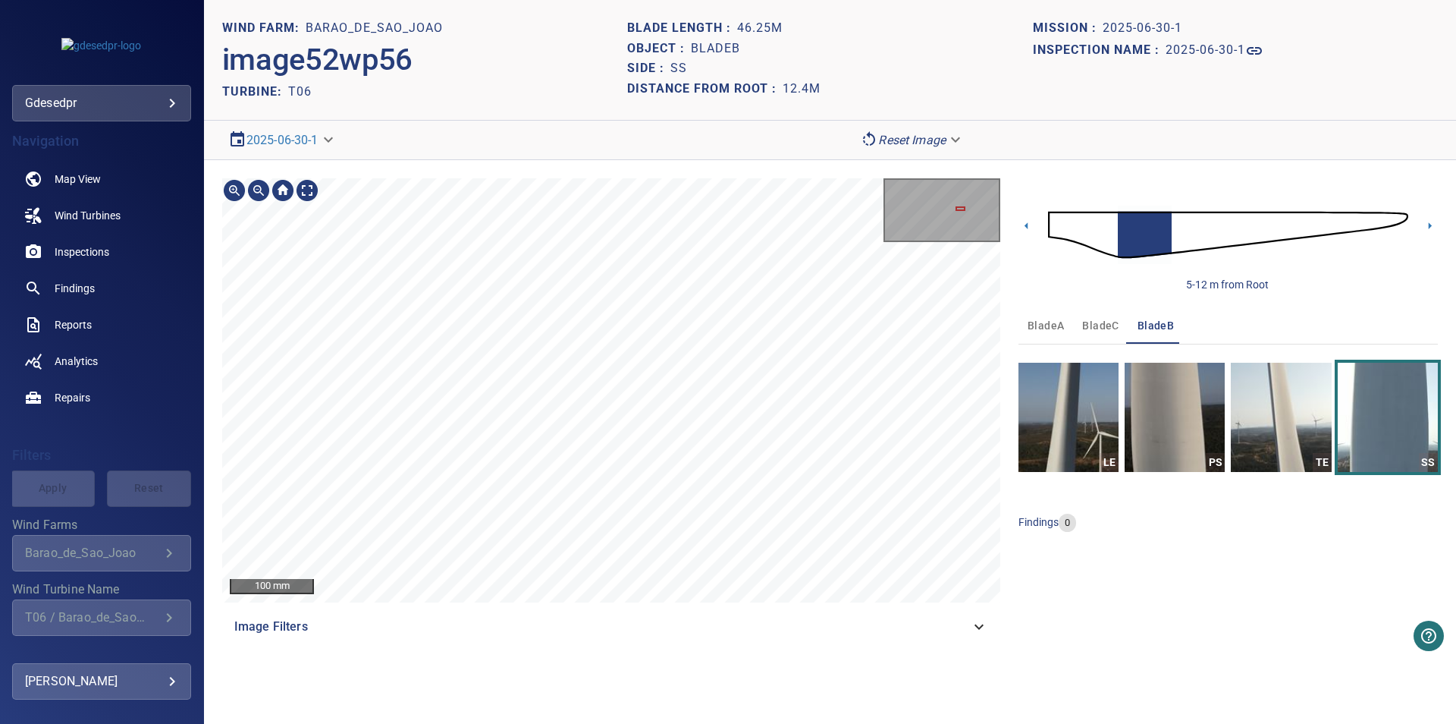
click at [713, 655] on div "100 mm Image Filters 5-12 m from Root bladeA bladeC bladeB LE PS TE SS findings…" at bounding box center [830, 411] width 1252 height 503
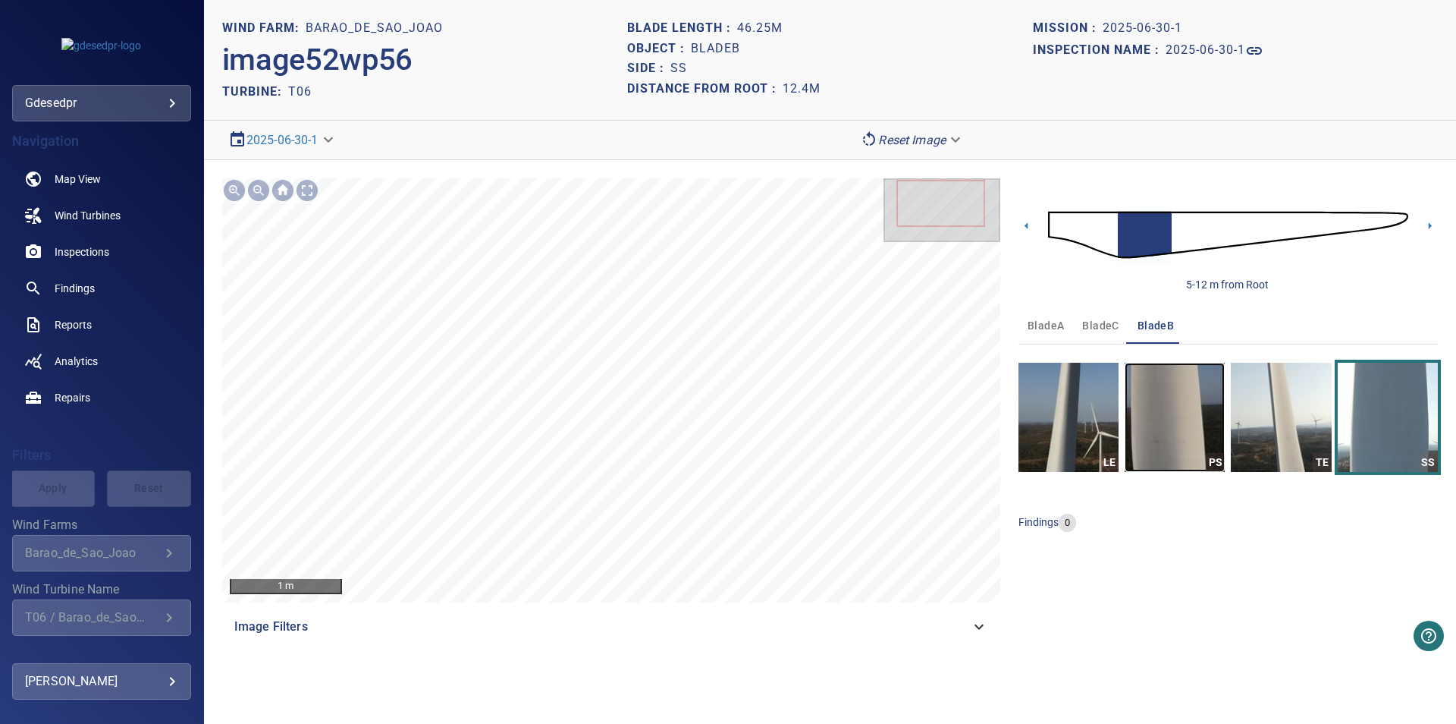
click at [1164, 465] on img "button" at bounding box center [1175, 417] width 100 height 109
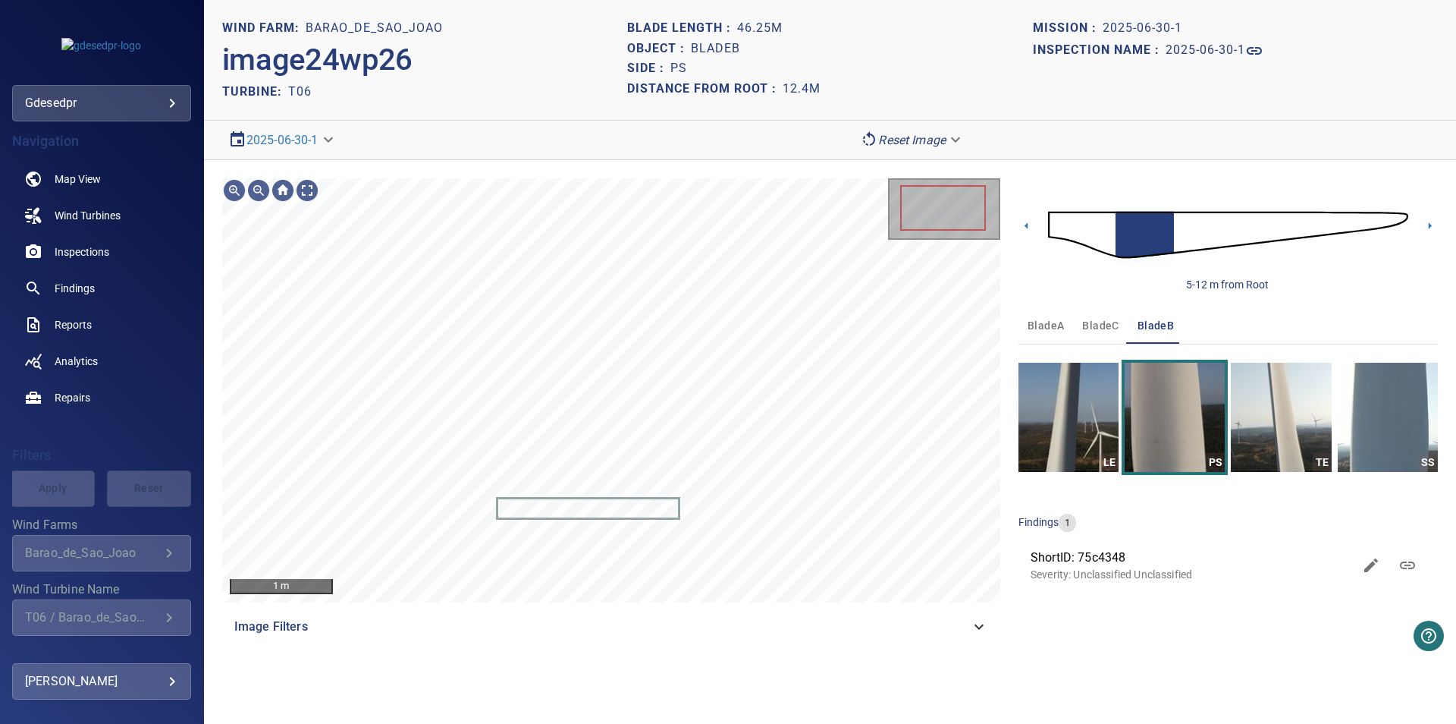
click at [1114, 333] on span "bladeC" at bounding box center [1100, 325] width 36 height 19
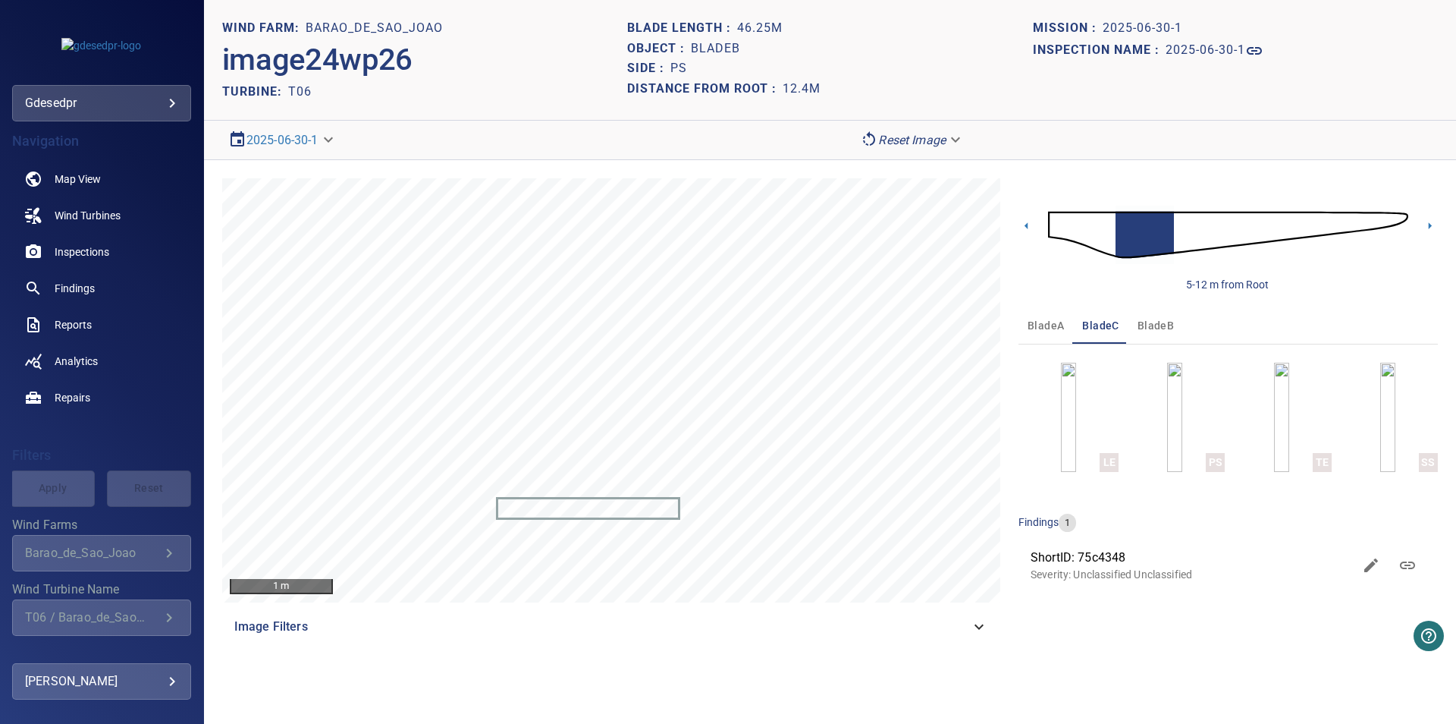
click at [1336, 225] on img at bounding box center [1228, 234] width 360 height 87
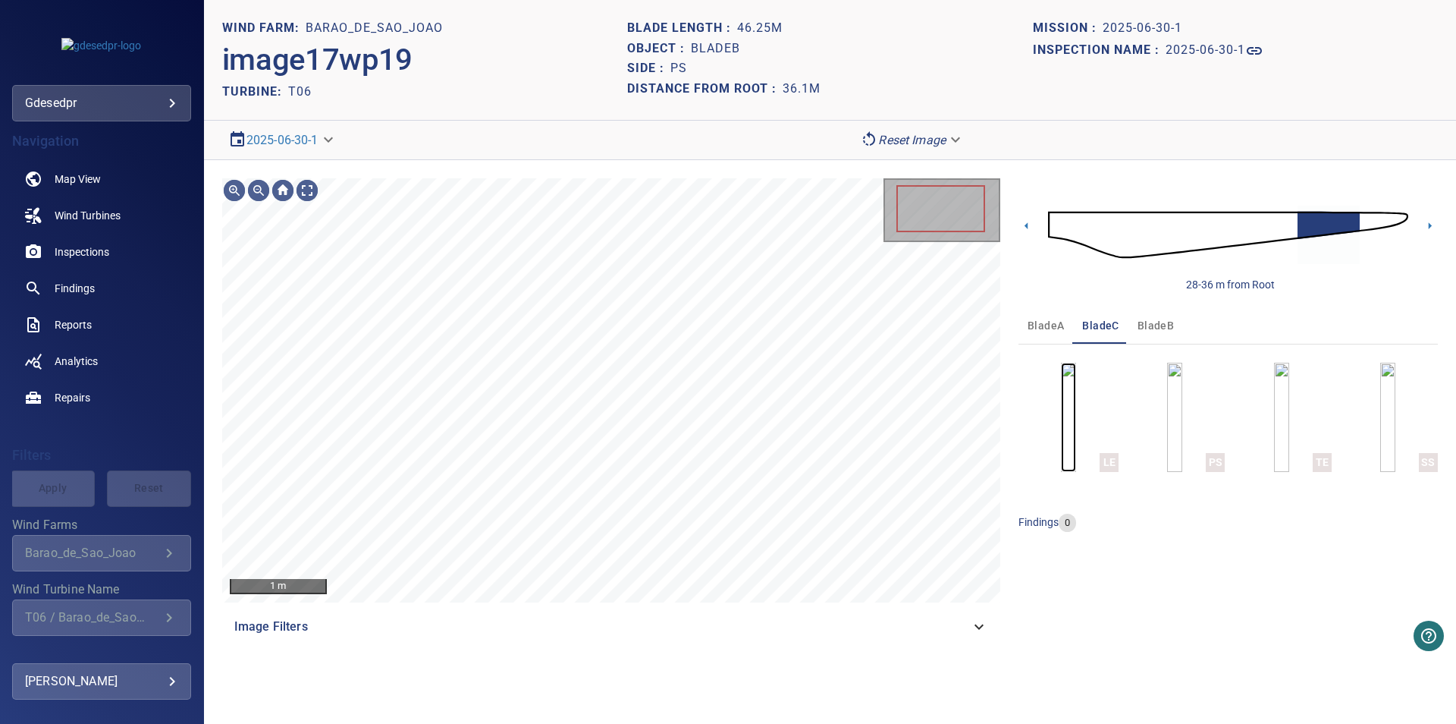
click at [1076, 457] on img "button" at bounding box center [1068, 417] width 15 height 109
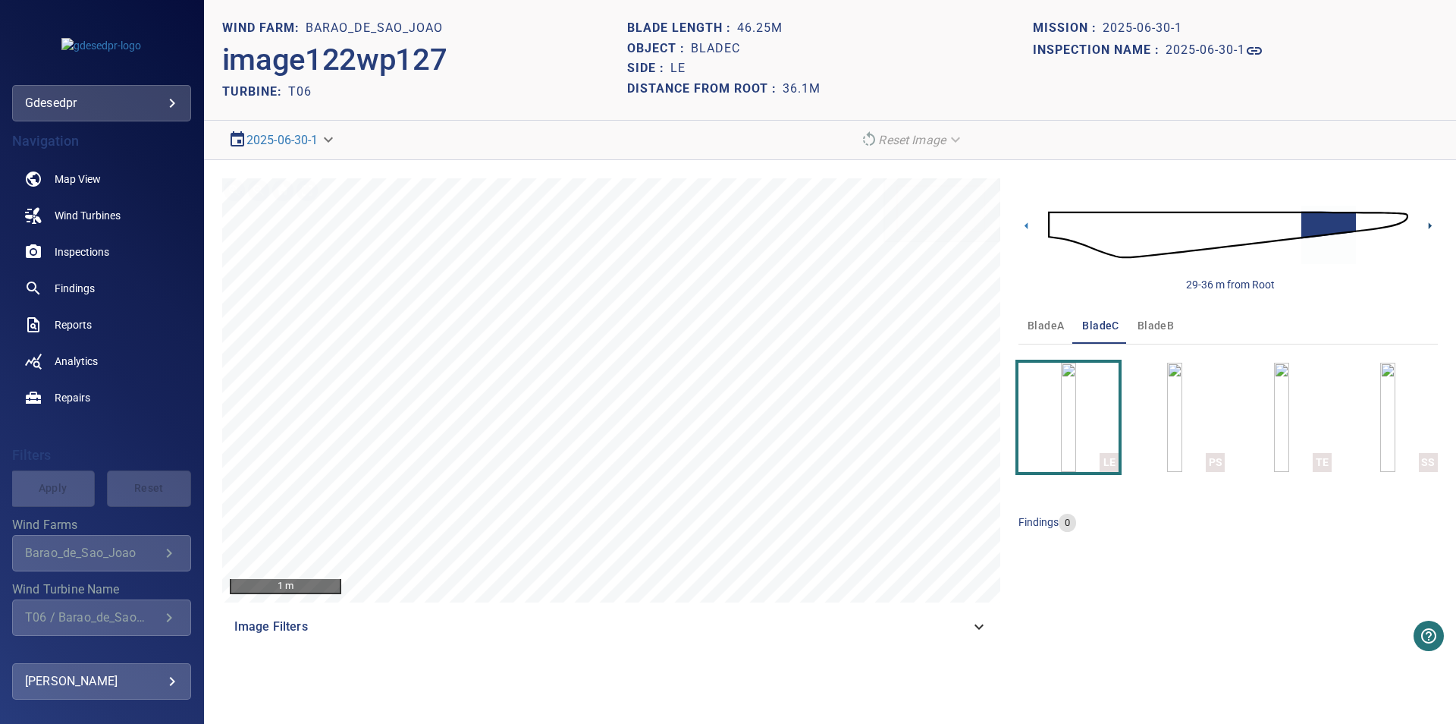
click at [1433, 223] on icon at bounding box center [1430, 226] width 16 height 16
drag, startPoint x: 1496, startPoint y: 394, endPoint x: 1971, endPoint y: 538, distance: 496.7
click at [1455, 538] on section "**********" at bounding box center [830, 362] width 1252 height 724
click at [1040, 333] on span "bladeA" at bounding box center [1046, 325] width 36 height 19
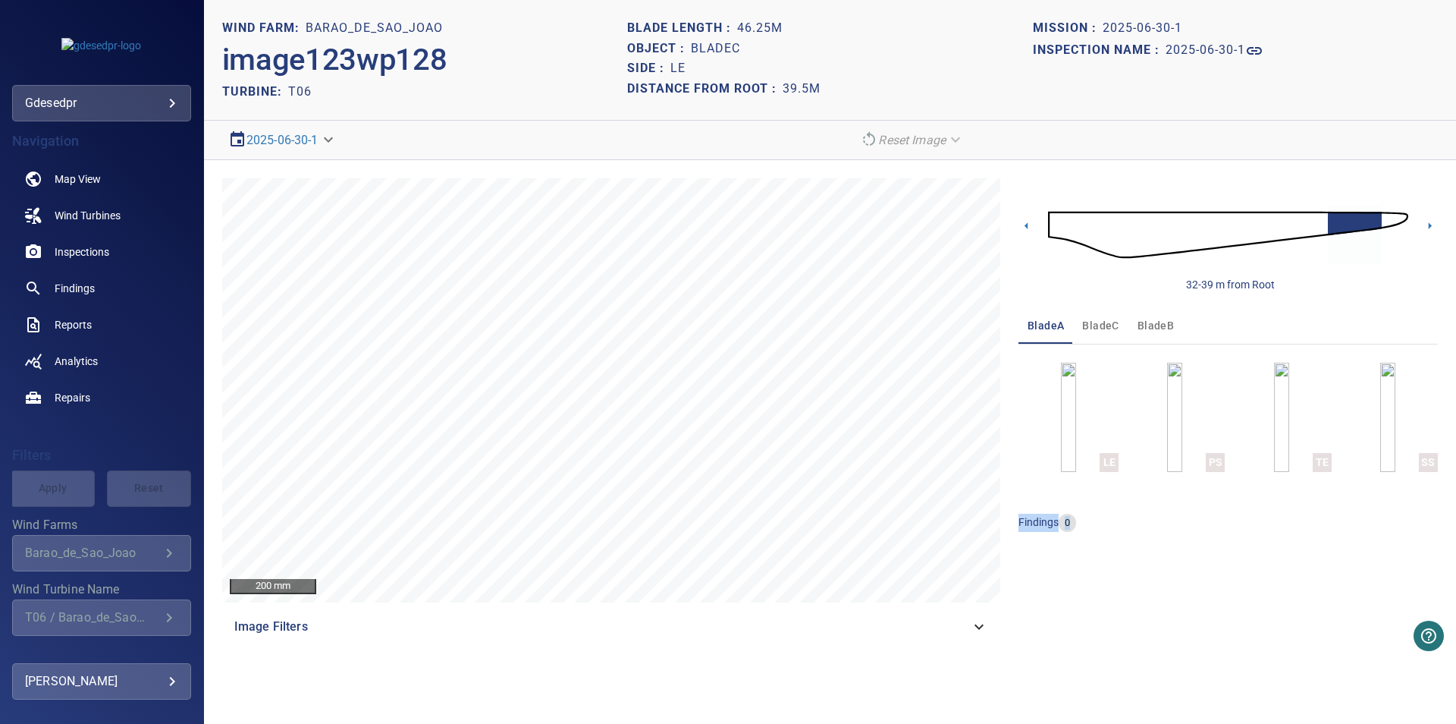
click at [1292, 426] on button "TE" at bounding box center [1281, 417] width 100 height 109
click at [1393, 432] on button "SS" at bounding box center [1388, 417] width 100 height 109
click at [1107, 220] on img at bounding box center [1228, 234] width 360 height 87
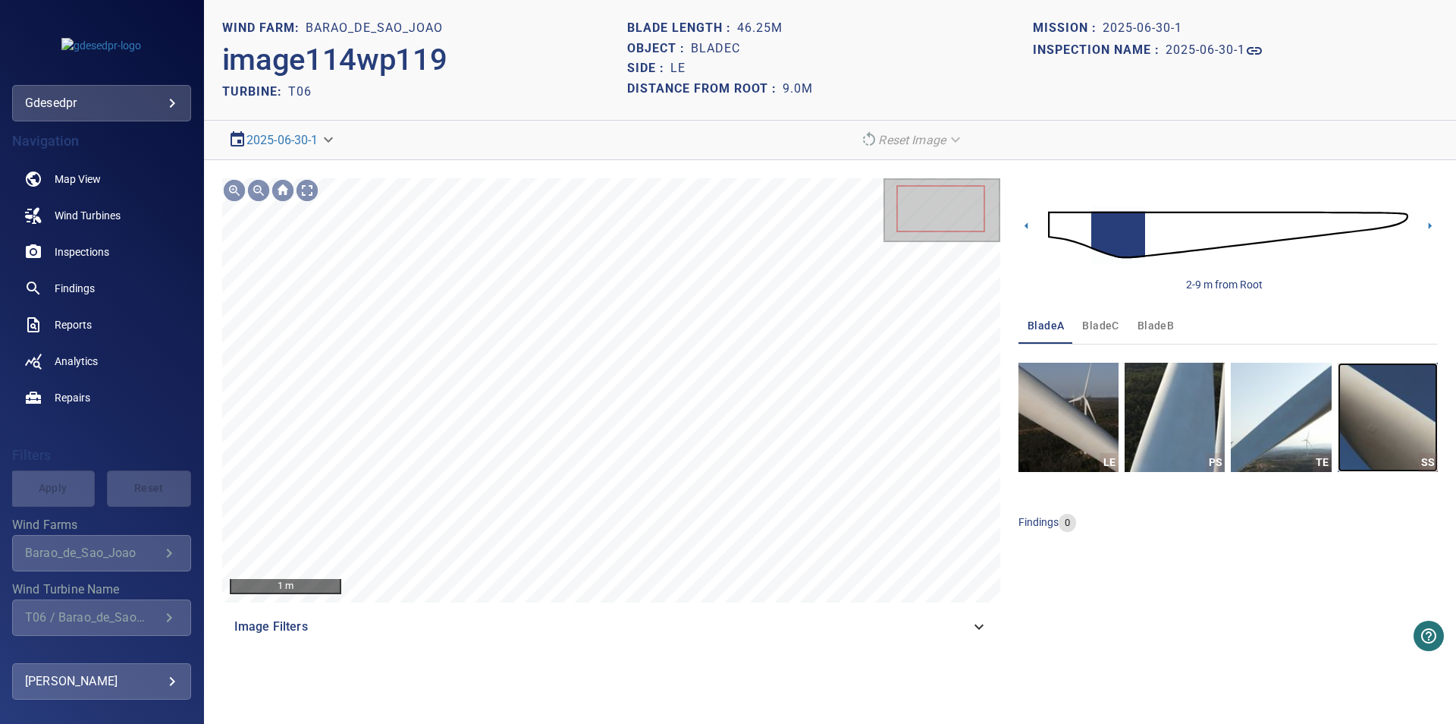
click at [1408, 449] on img "button" at bounding box center [1388, 417] width 100 height 109
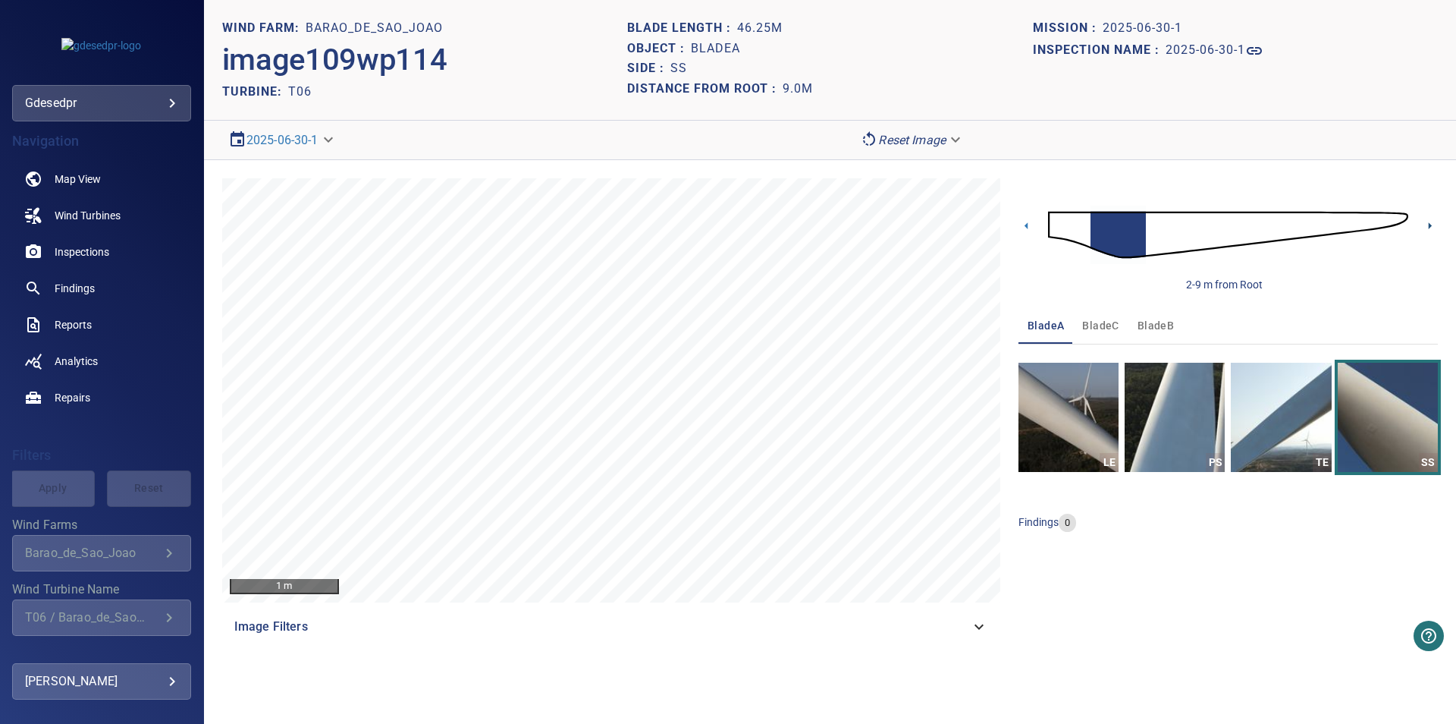
click at [1432, 223] on icon at bounding box center [1430, 226] width 16 height 16
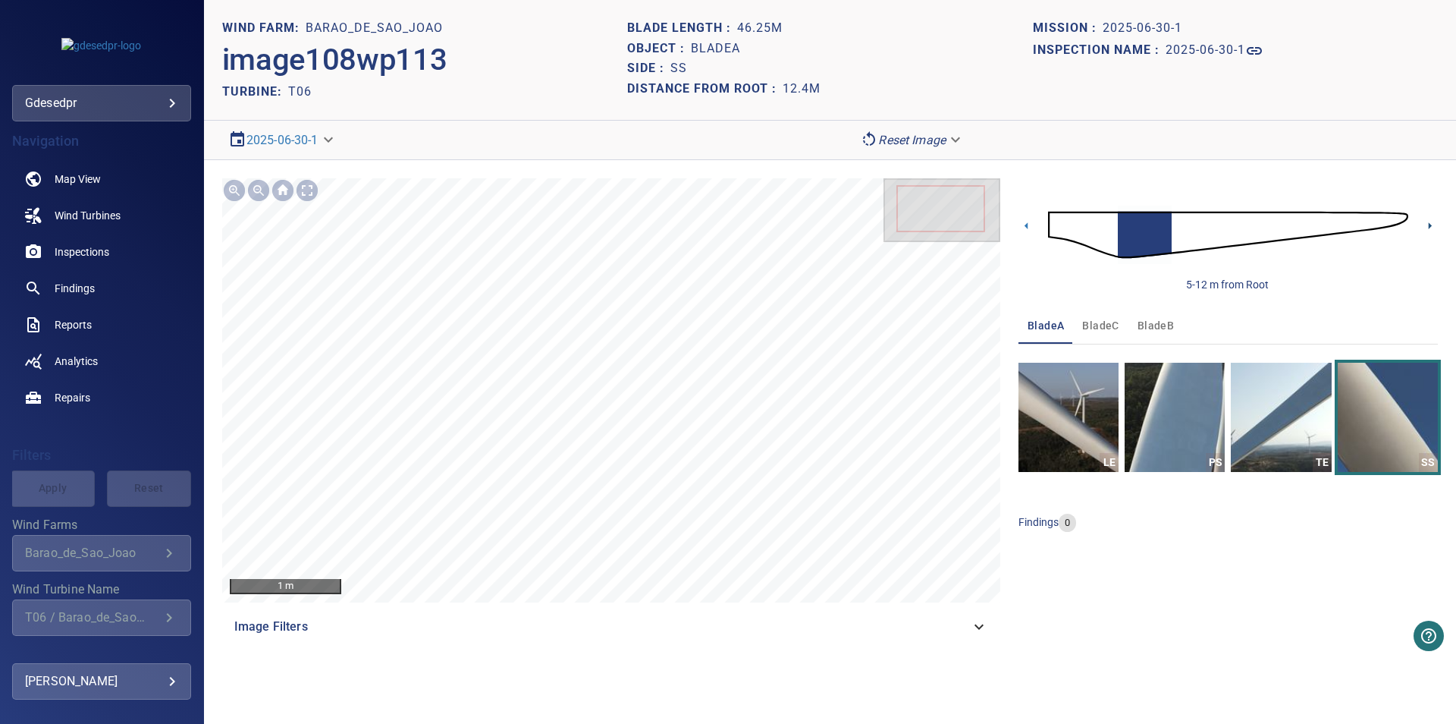
click at [1432, 223] on icon at bounding box center [1430, 226] width 16 height 16
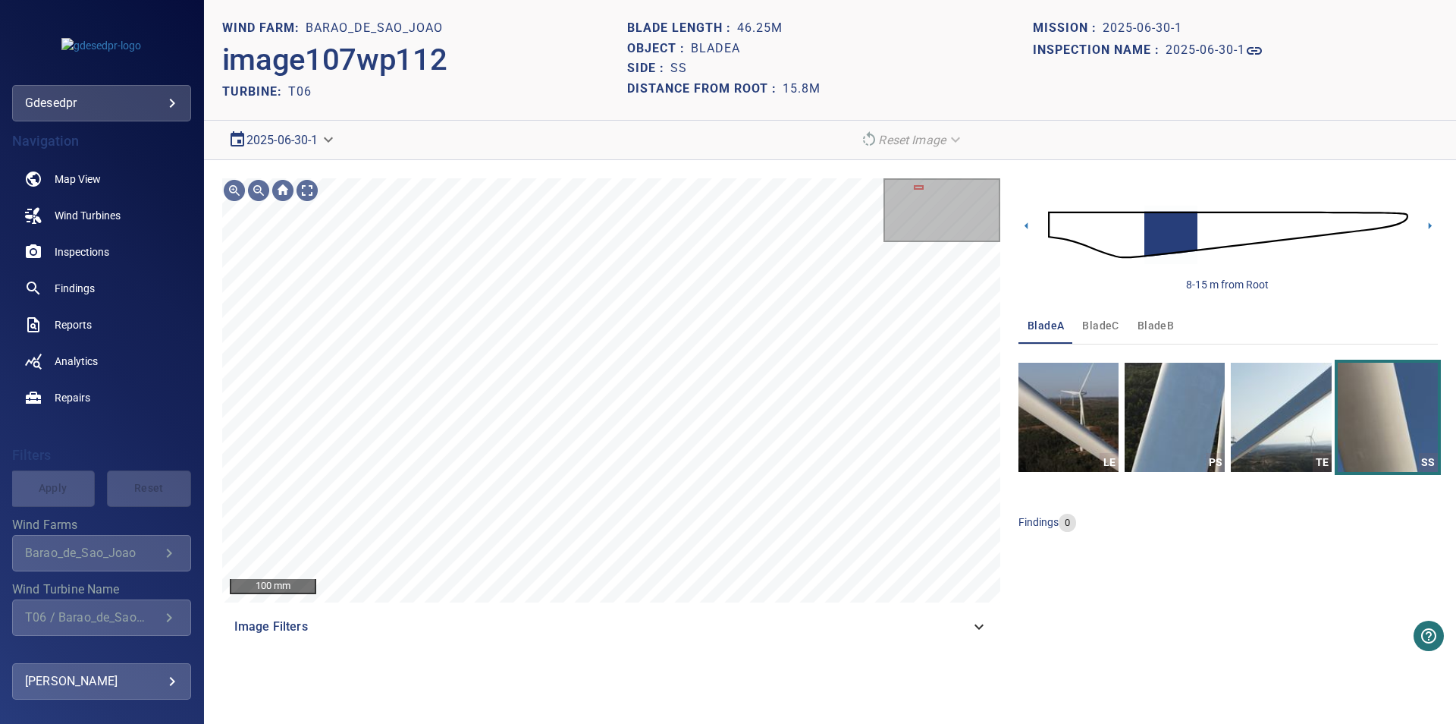
click at [287, 137] on body "**********" at bounding box center [728, 362] width 1456 height 724
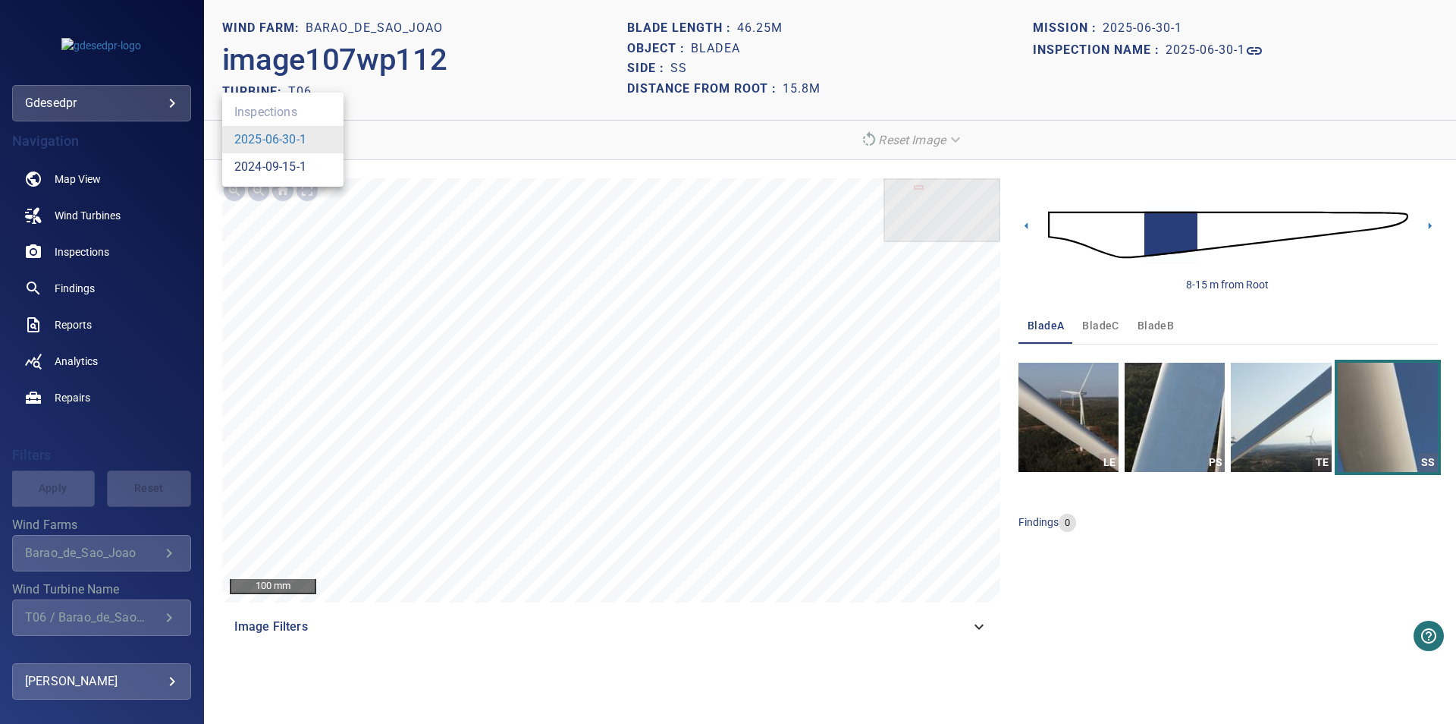
click at [287, 161] on link "2024-09-15-1" at bounding box center [270, 167] width 72 height 18
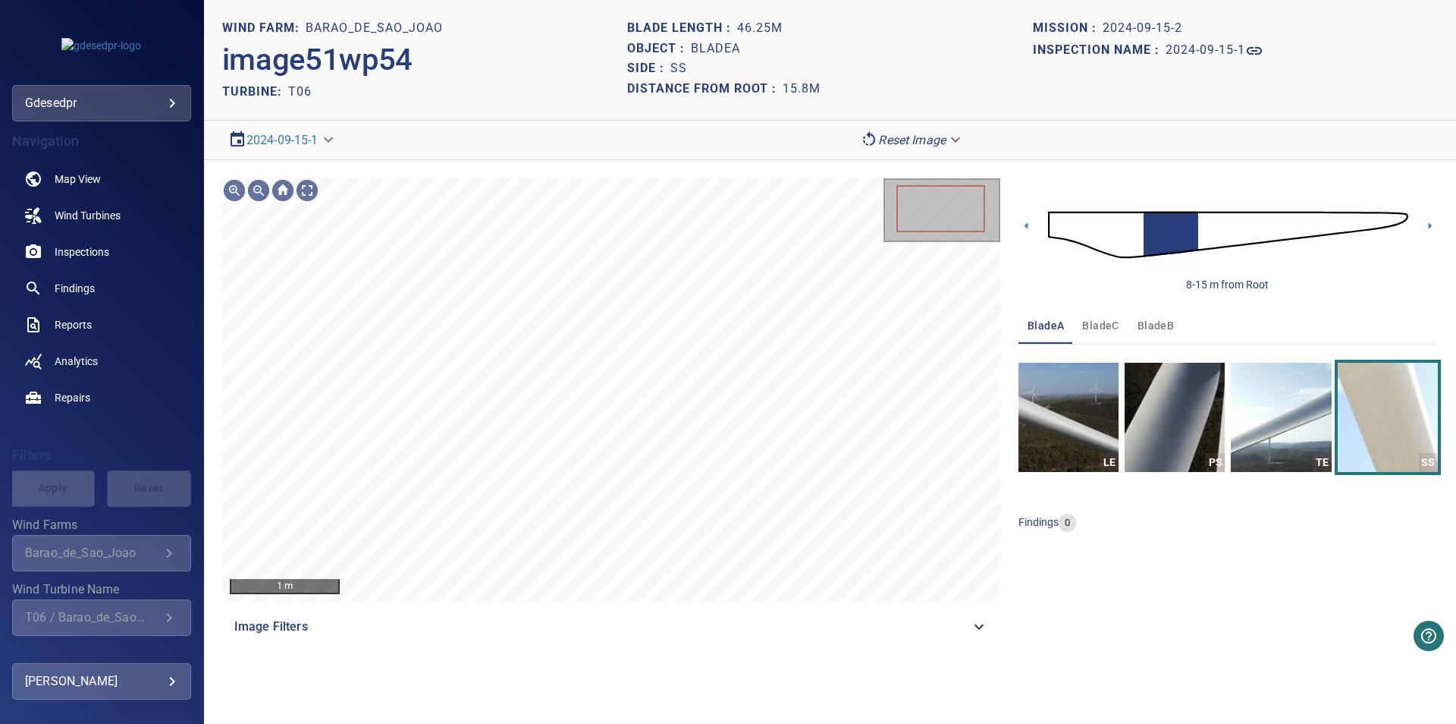
click at [1157, 332] on span "bladeB" at bounding box center [1156, 325] width 36 height 19
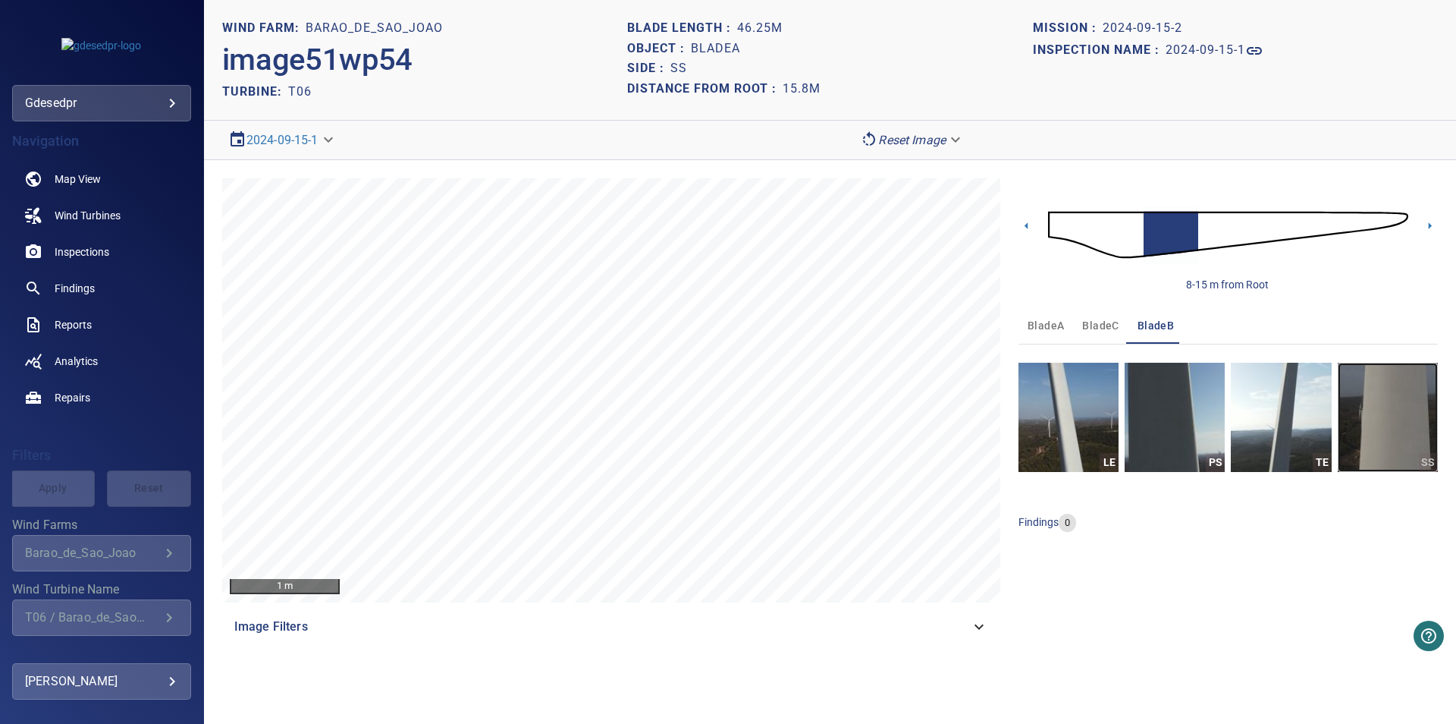
click at [1391, 439] on img "button" at bounding box center [1388, 417] width 100 height 109
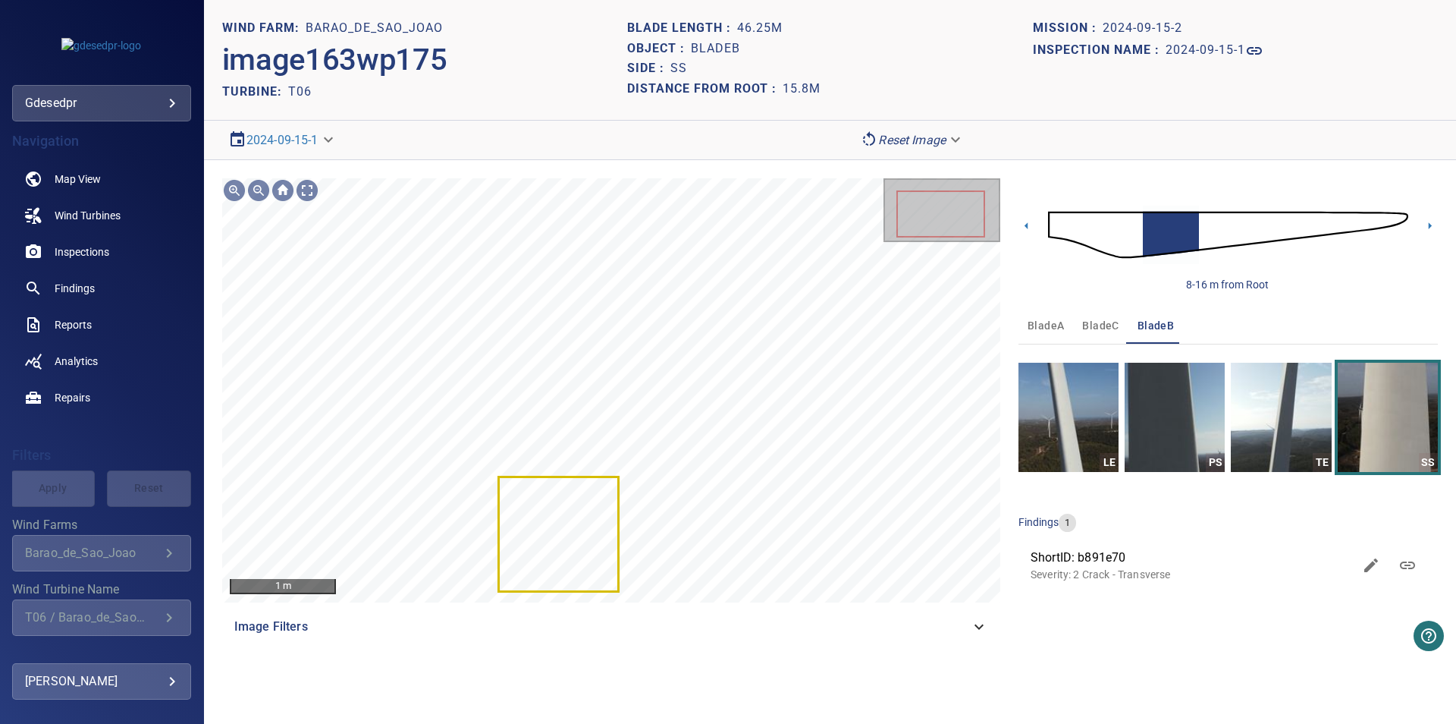
click at [1016, 222] on div "1 m Image Filters 8-16 m from Root bladeA bladeC bladeB LE PS TE SS findings 1 …" at bounding box center [830, 411] width 1252 height 503
click at [1023, 223] on icon at bounding box center [1027, 226] width 16 height 16
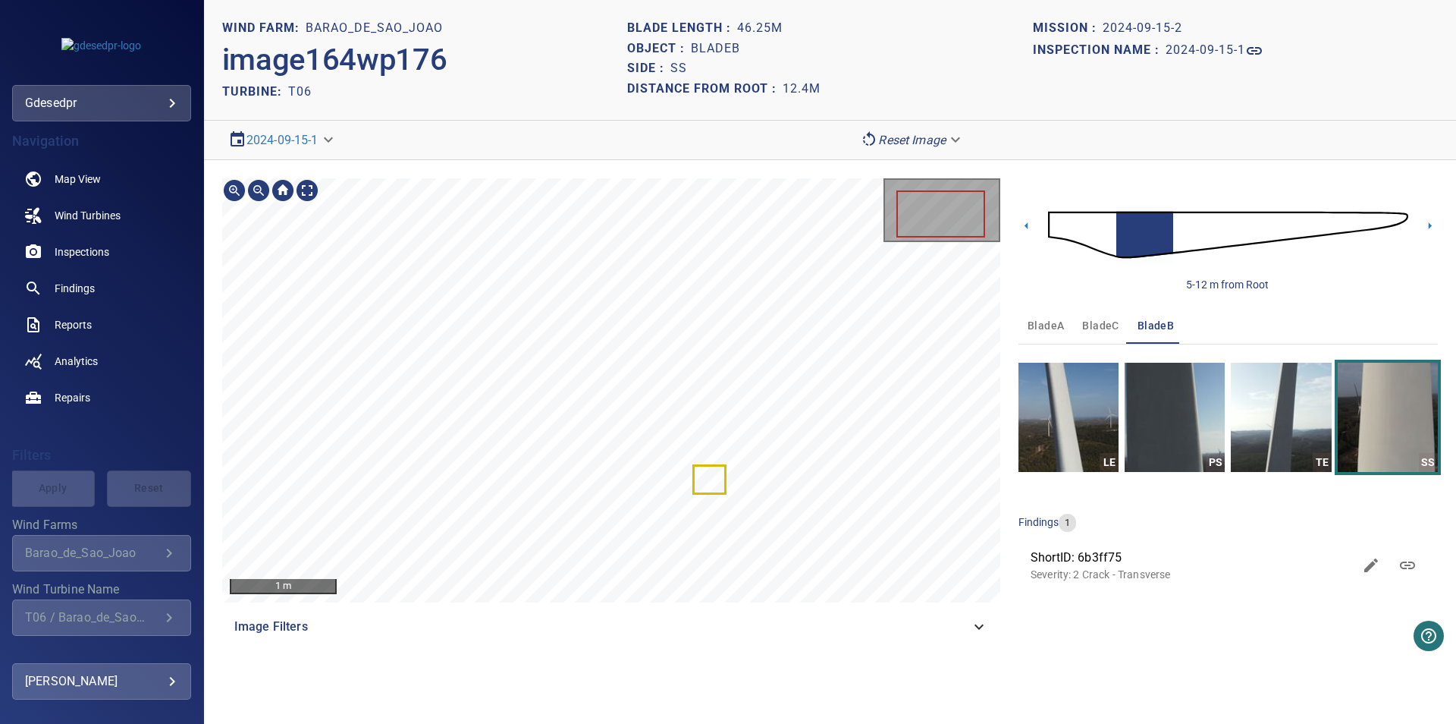
click at [711, 466] on div at bounding box center [611, 390] width 778 height 424
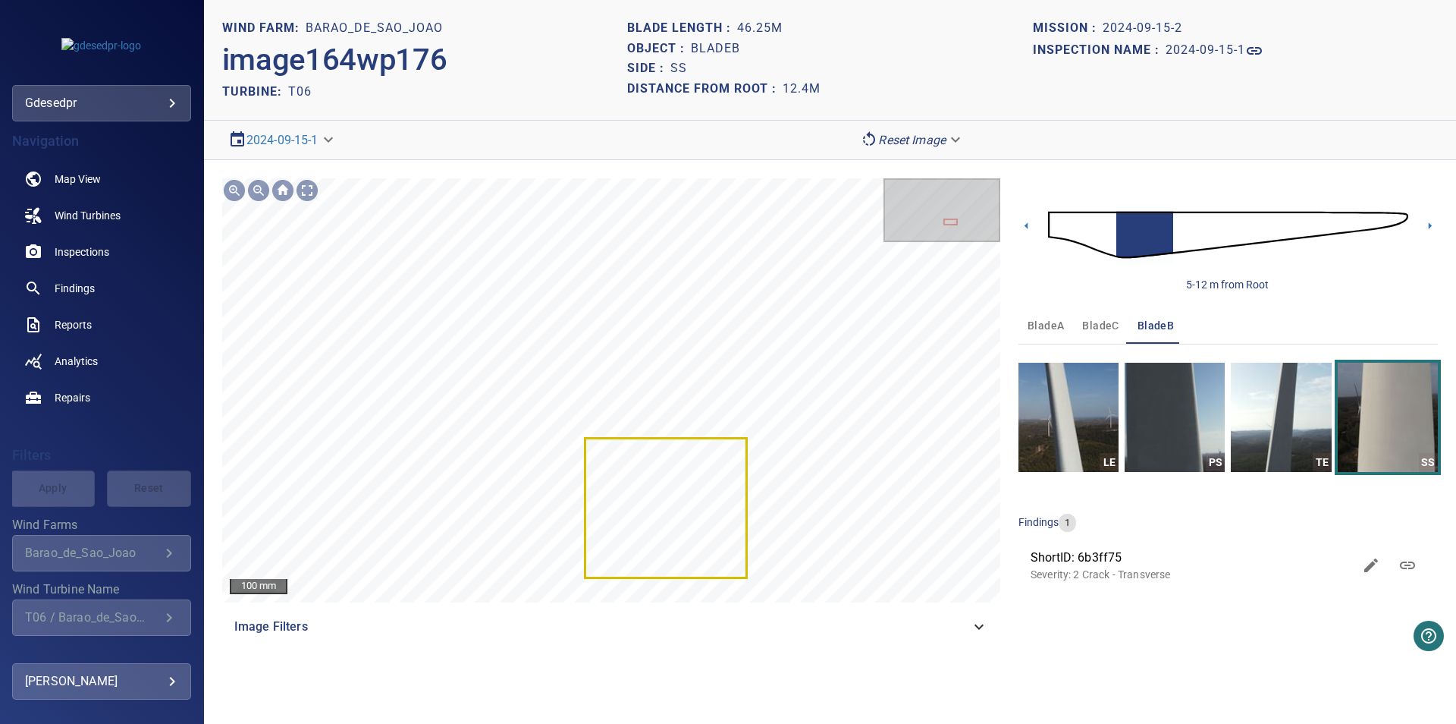
click at [312, 149] on body "**********" at bounding box center [728, 362] width 1456 height 724
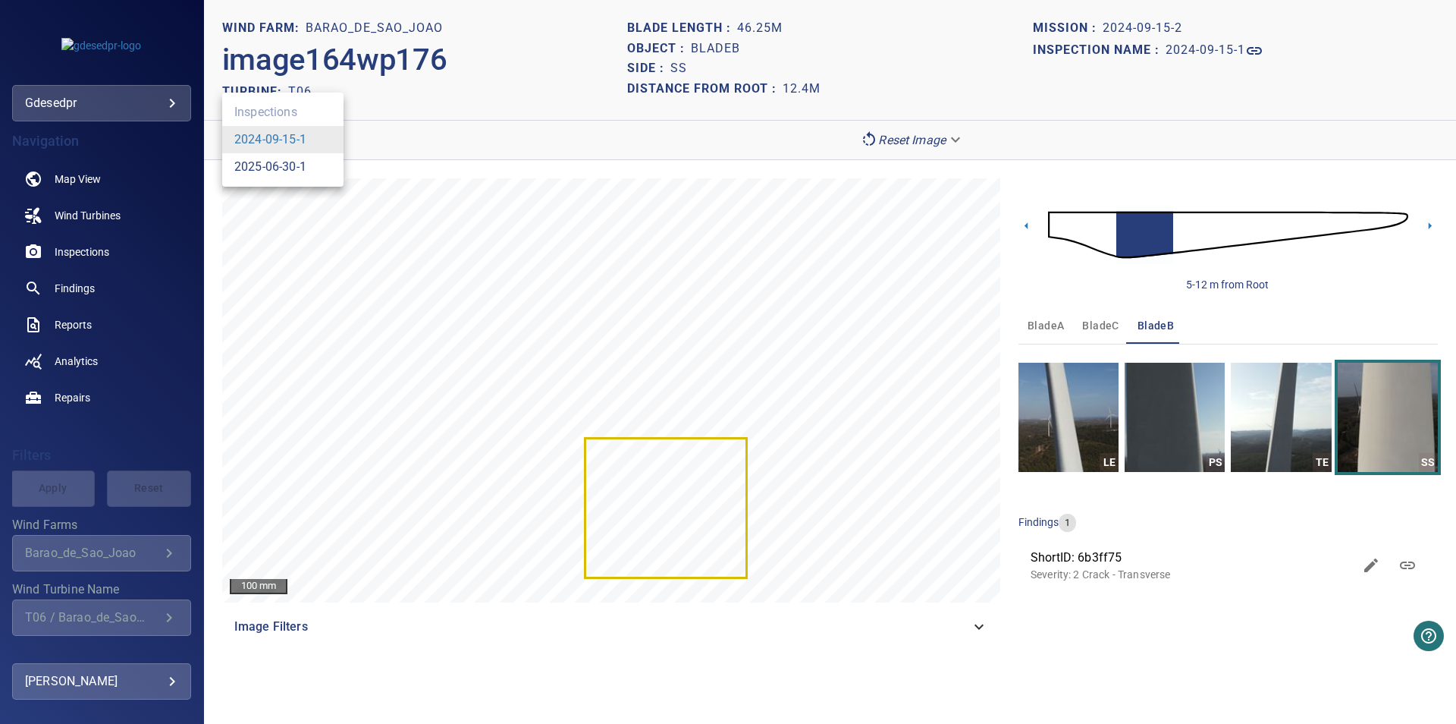
click at [276, 170] on link "2025-06-30-1" at bounding box center [270, 167] width 72 height 18
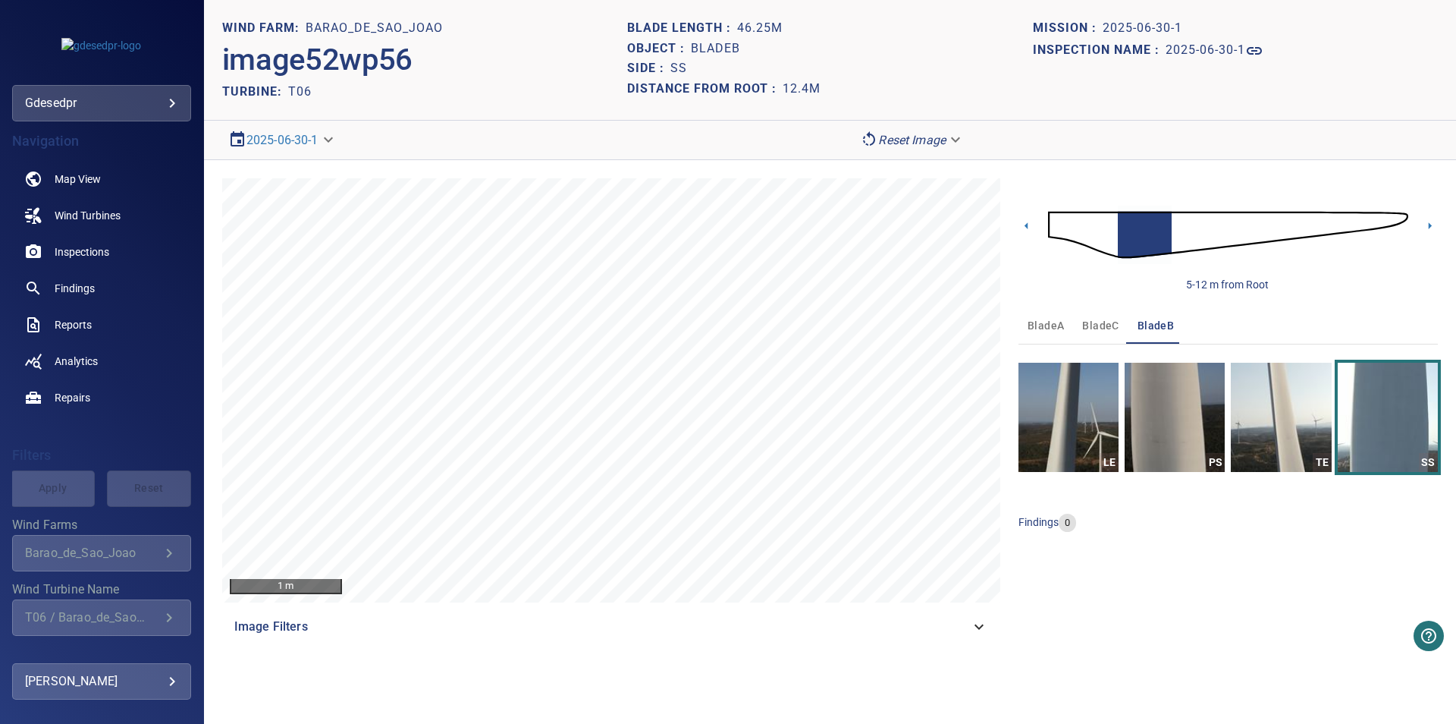
click at [1054, 319] on span "bladeA" at bounding box center [1046, 325] width 36 height 19
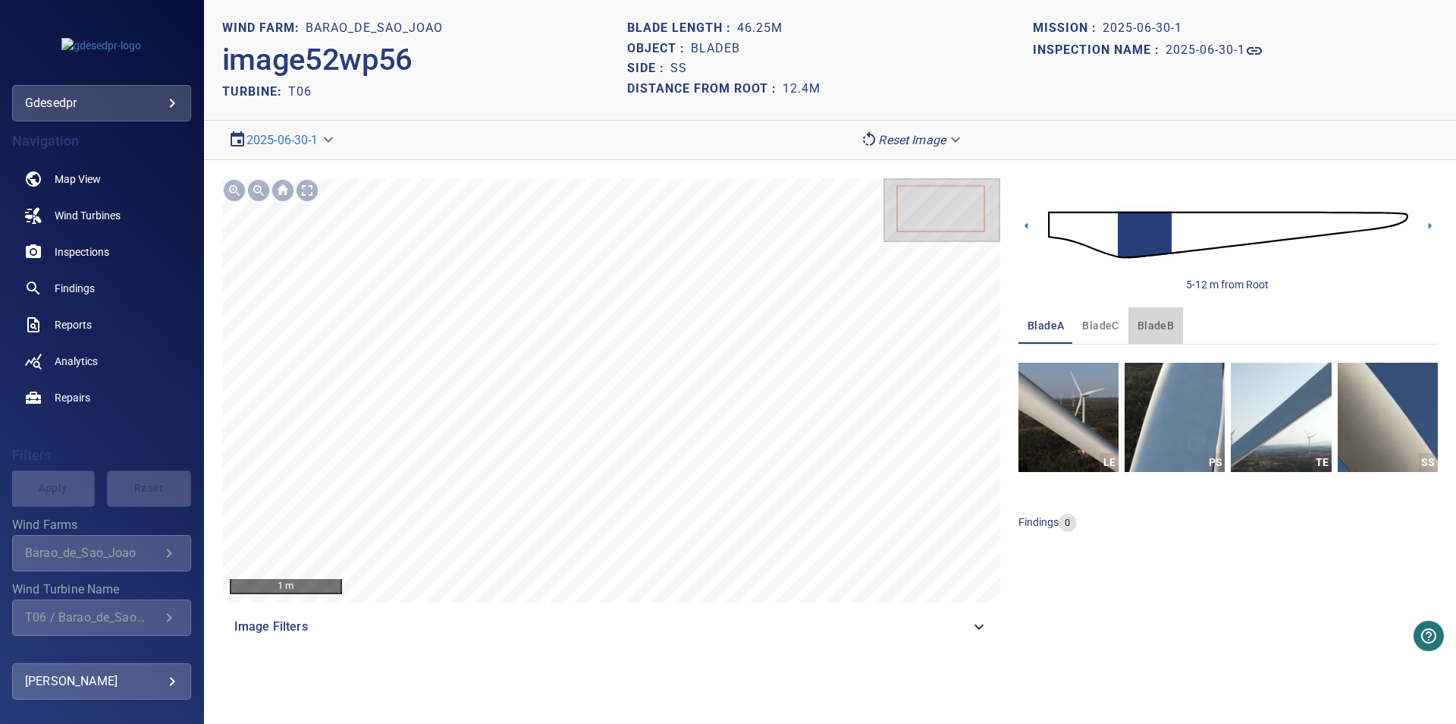
click at [1157, 323] on span "bladeB" at bounding box center [1156, 325] width 36 height 19
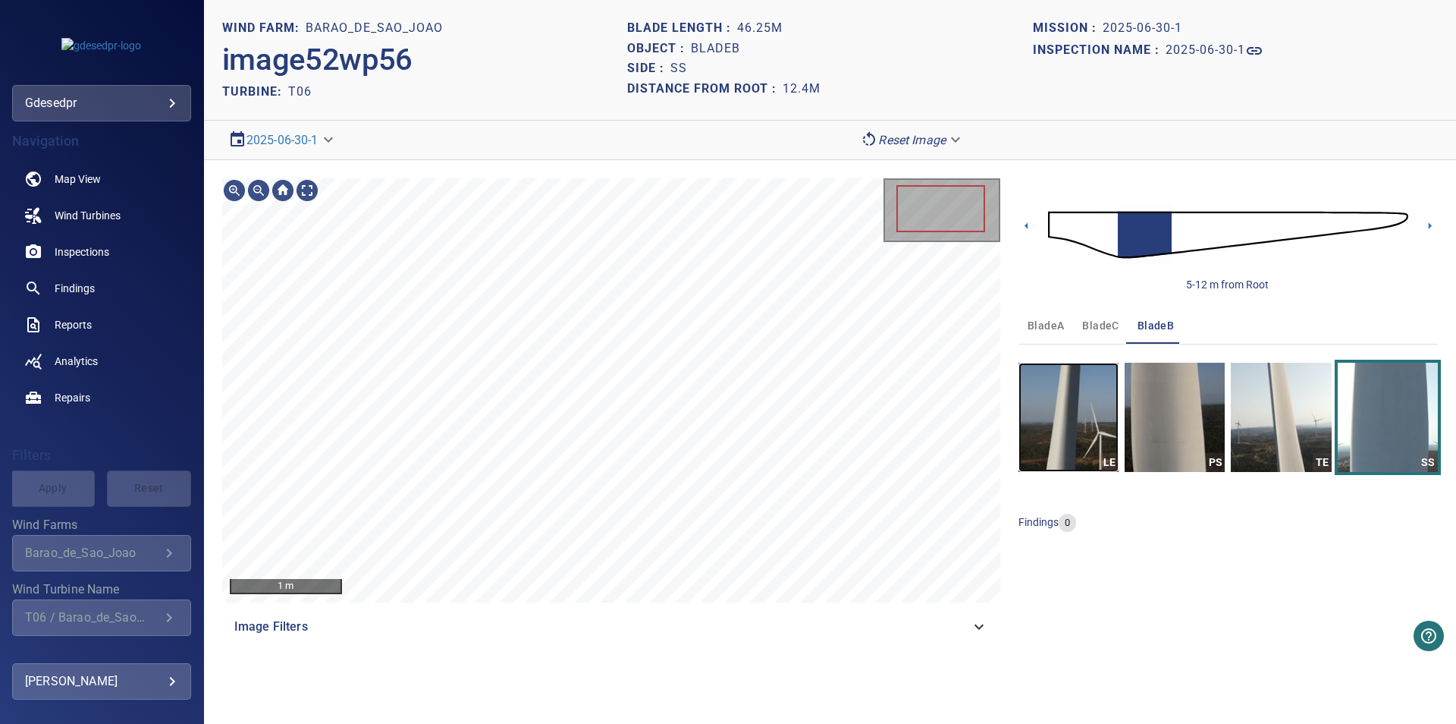
click at [1057, 400] on img "button" at bounding box center [1069, 417] width 100 height 109
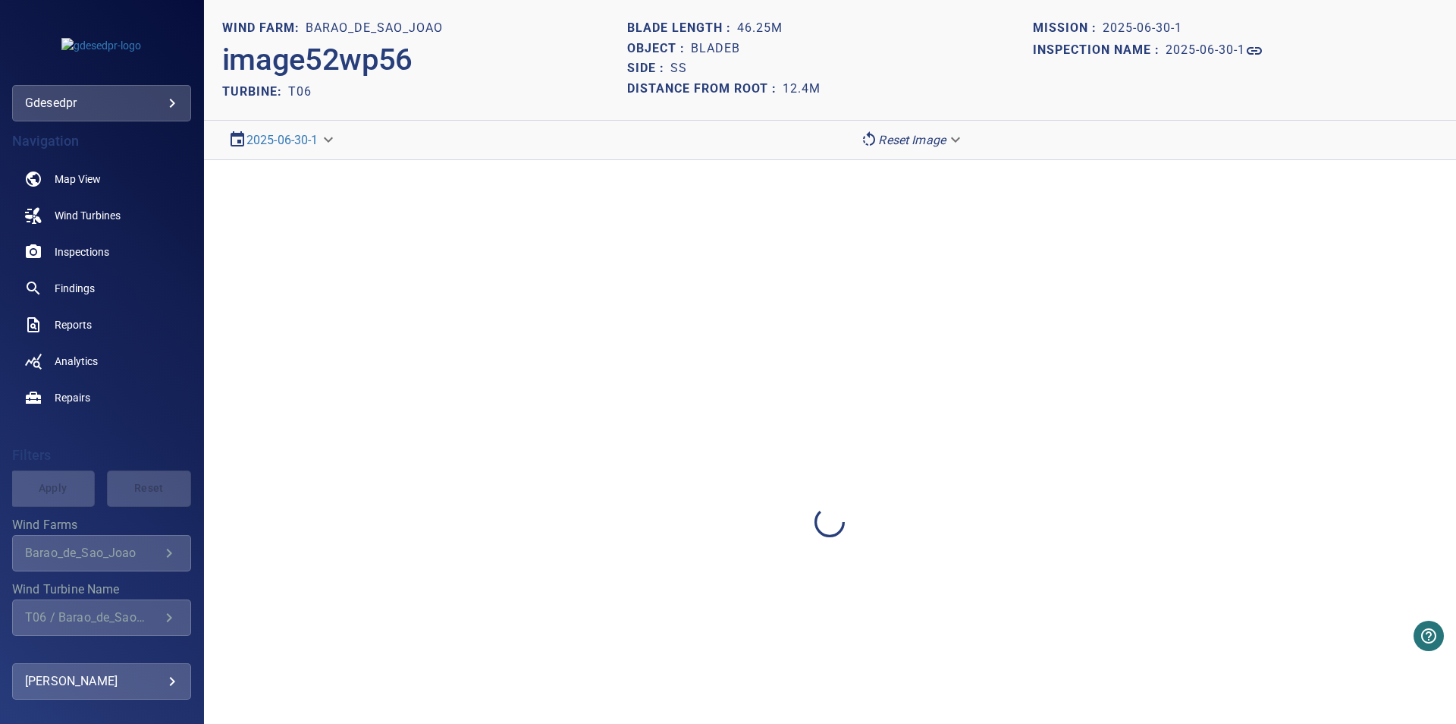
click at [1064, 221] on div at bounding box center [830, 522] width 1252 height 724
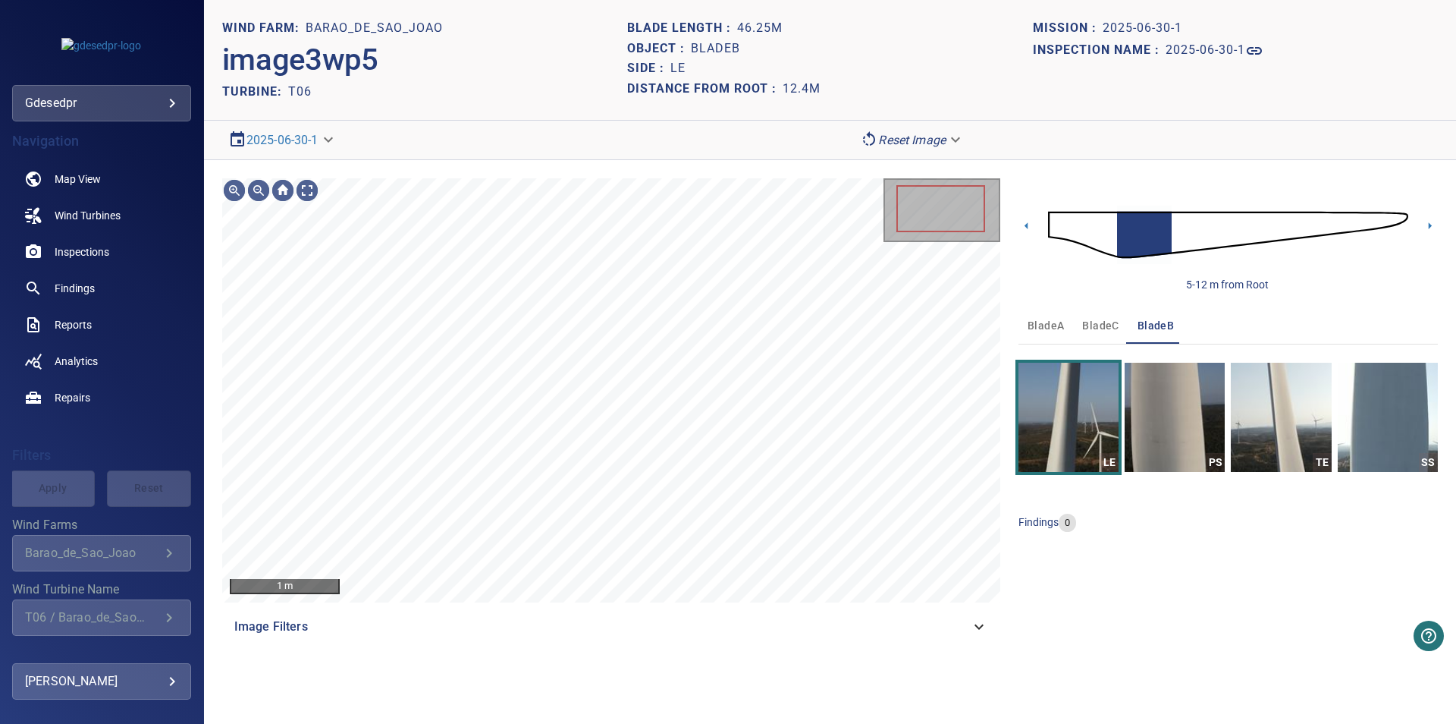
click at [1060, 243] on img at bounding box center [1228, 234] width 360 height 87
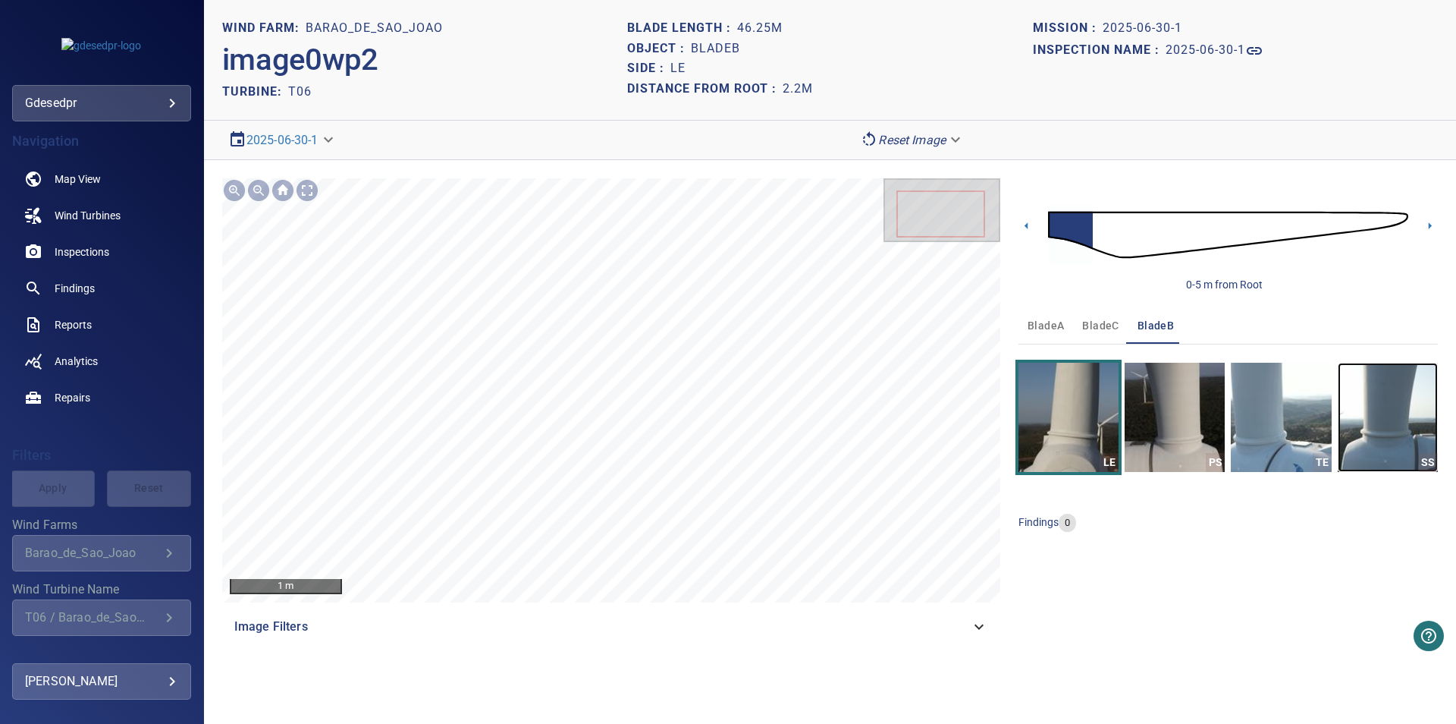
click at [1364, 436] on img "button" at bounding box center [1388, 417] width 100 height 109
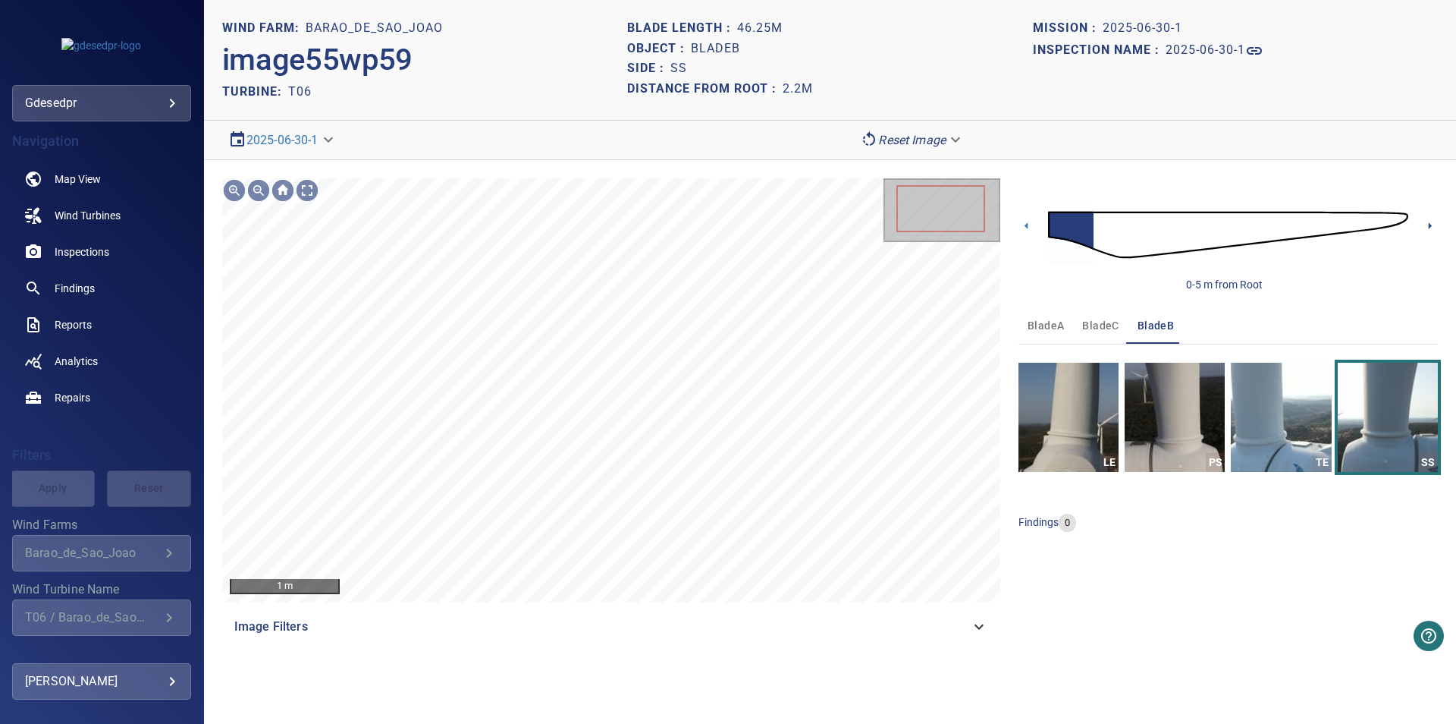
click at [1423, 225] on icon at bounding box center [1430, 226] width 16 height 16
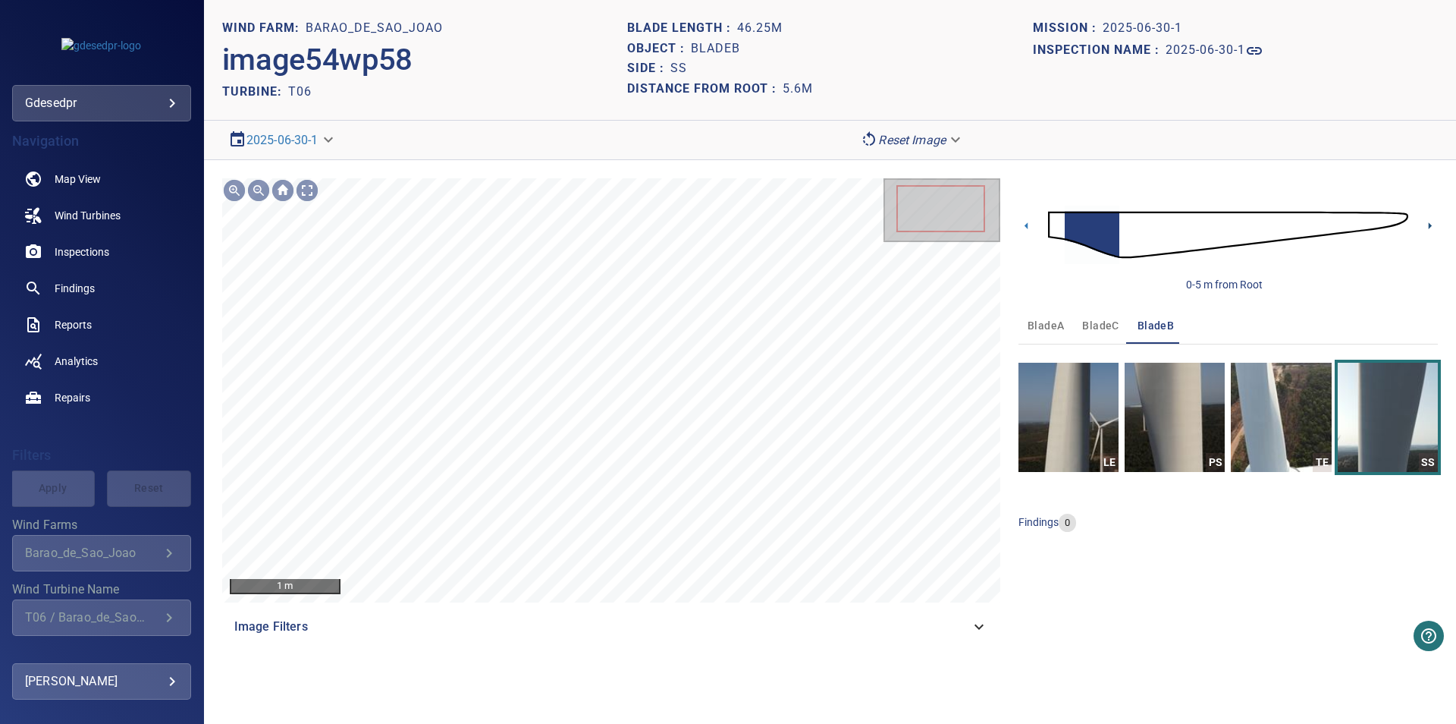
click at [1423, 225] on icon at bounding box center [1430, 226] width 16 height 16
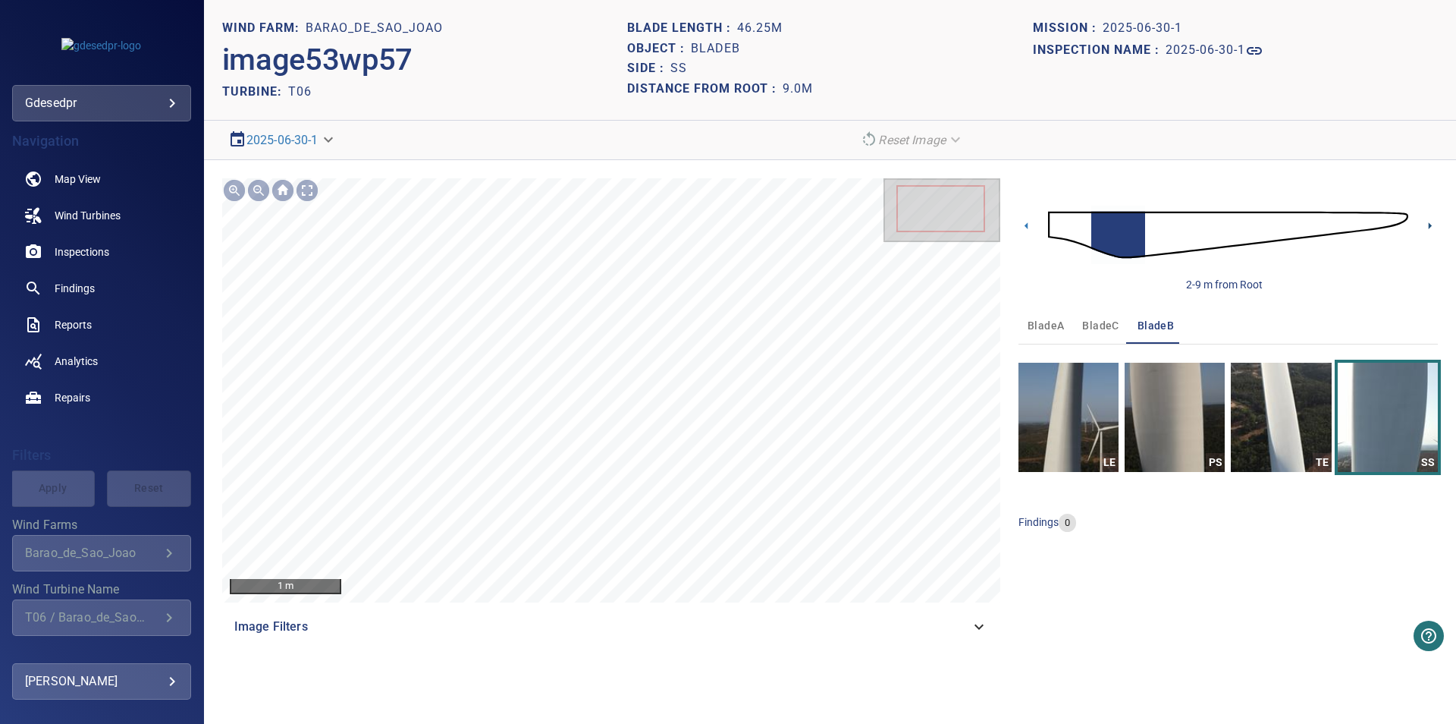
click at [1423, 225] on icon at bounding box center [1430, 226] width 16 height 16
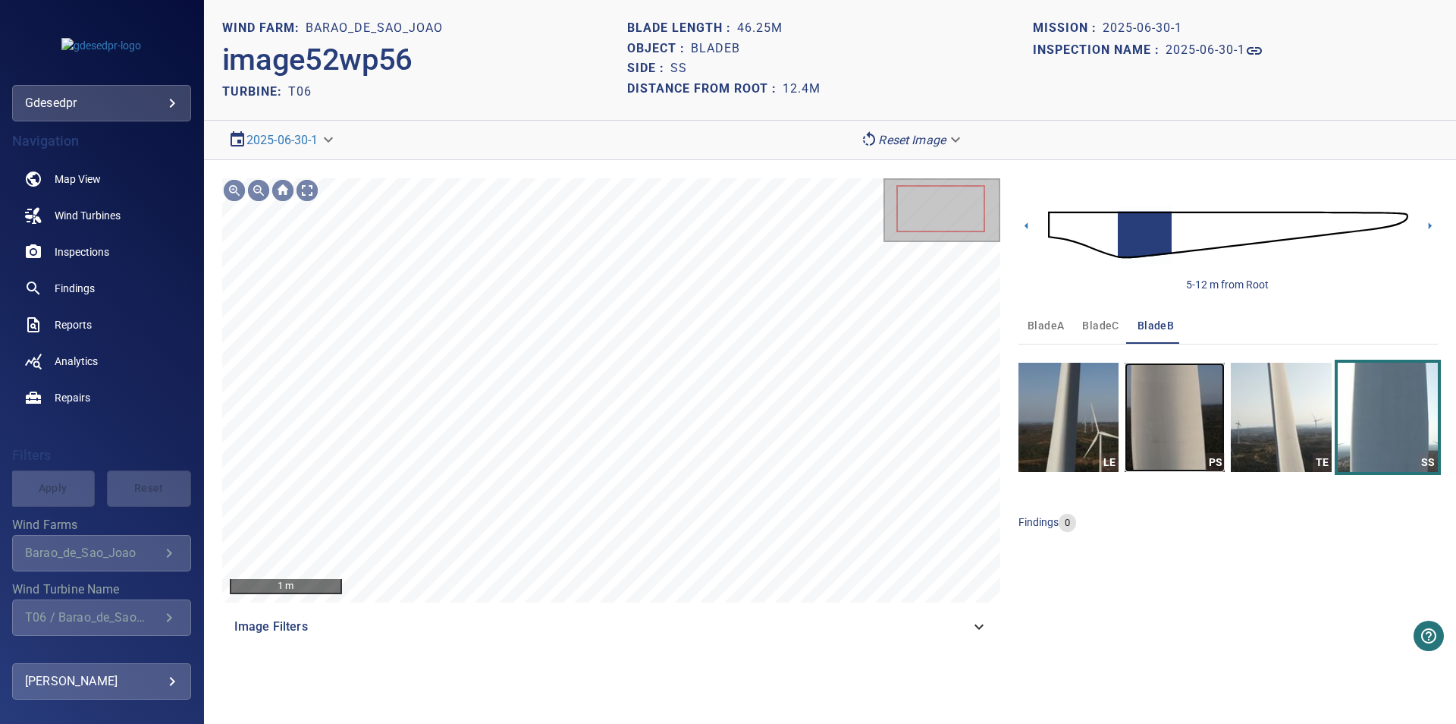
click at [1204, 458] on img "button" at bounding box center [1175, 417] width 100 height 109
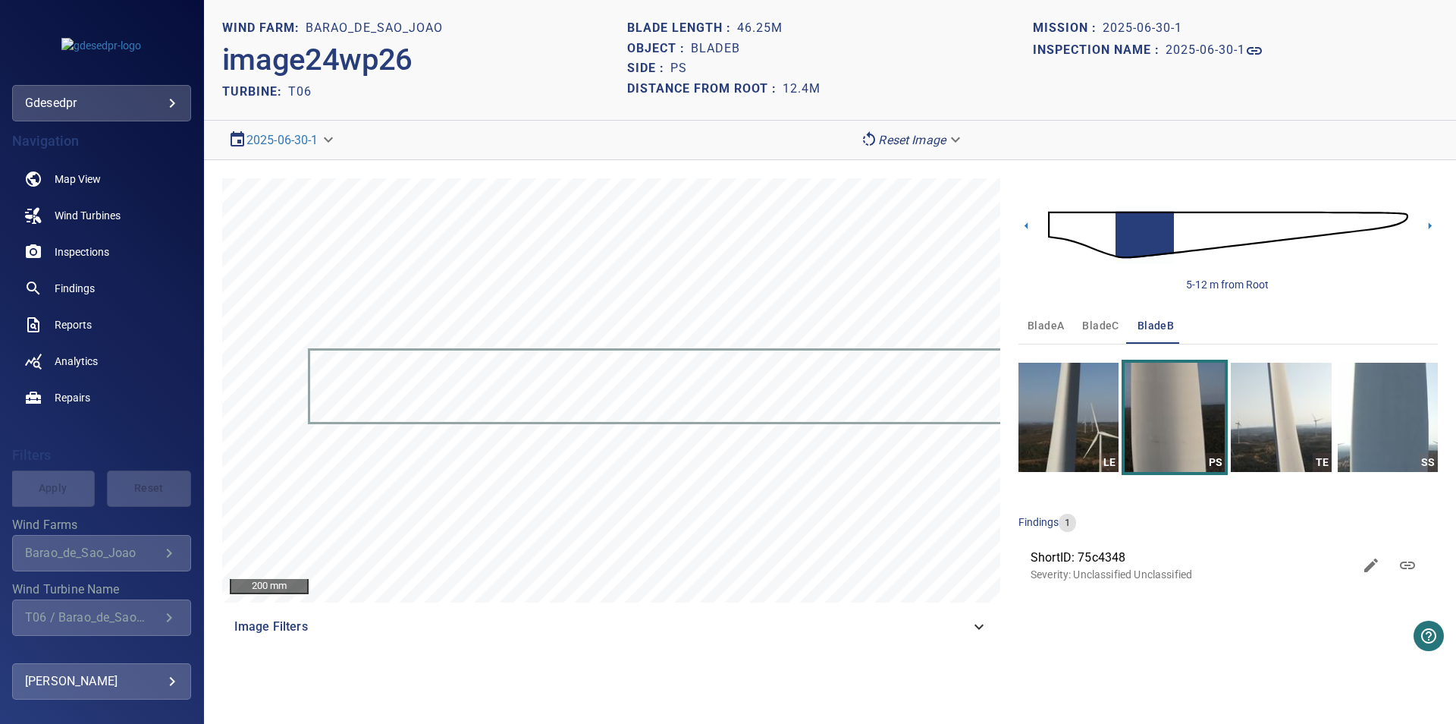
click at [1056, 315] on button "bladeA" at bounding box center [1046, 325] width 55 height 36
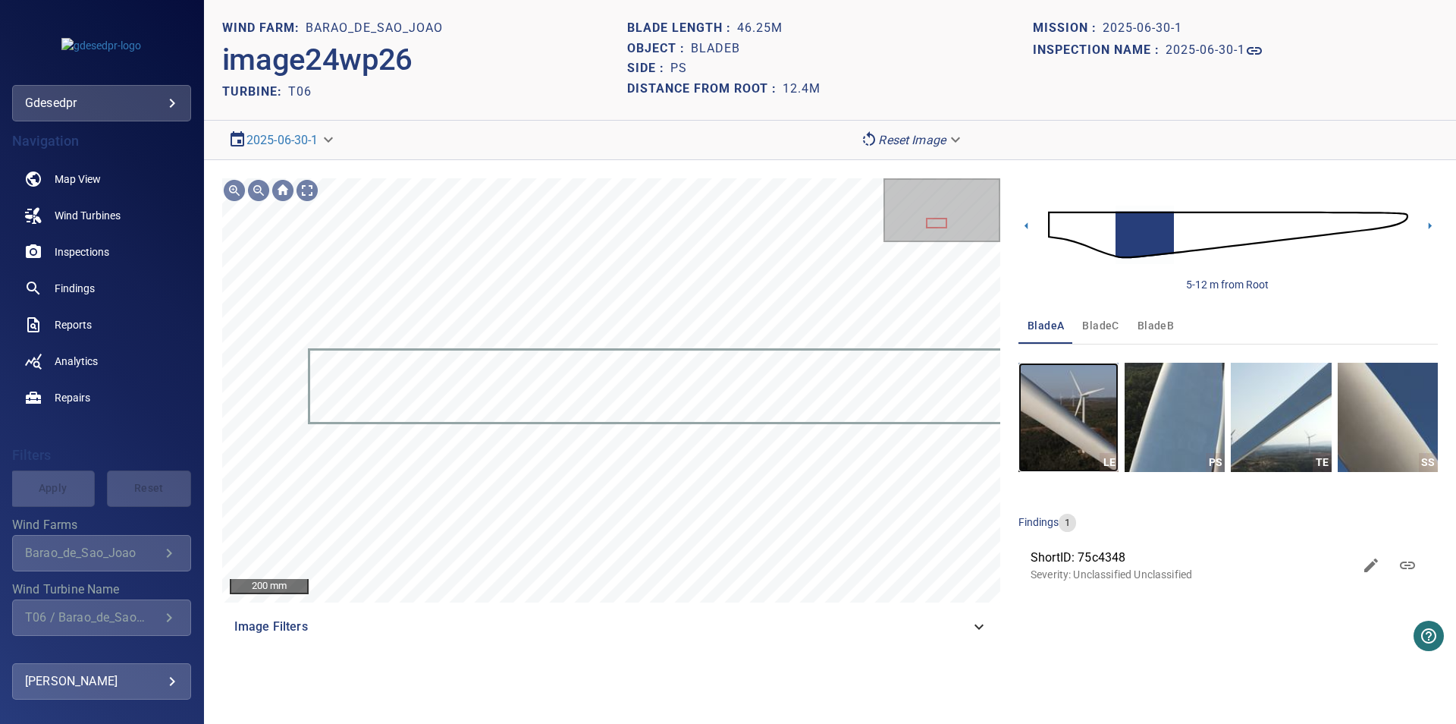
click at [1084, 391] on img "button" at bounding box center [1069, 417] width 100 height 109
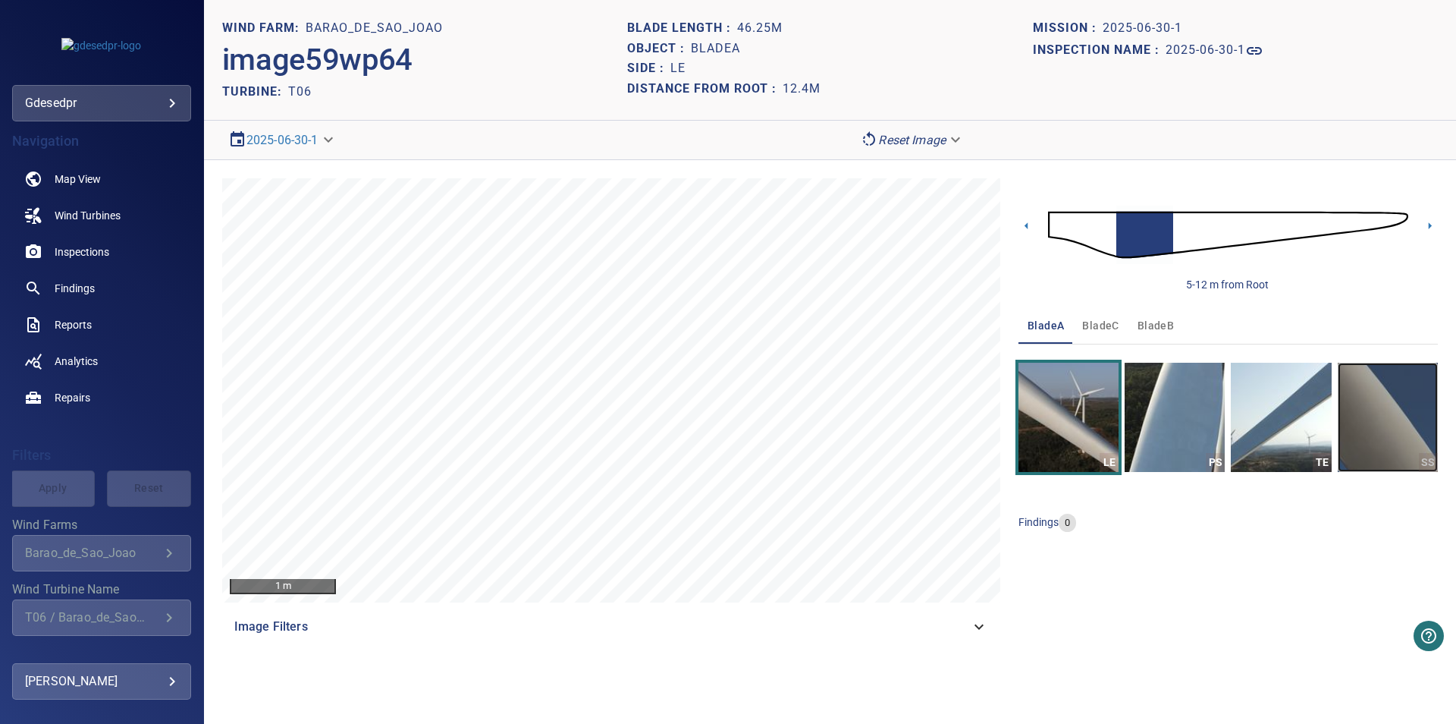
click at [1376, 432] on img "button" at bounding box center [1388, 417] width 100 height 109
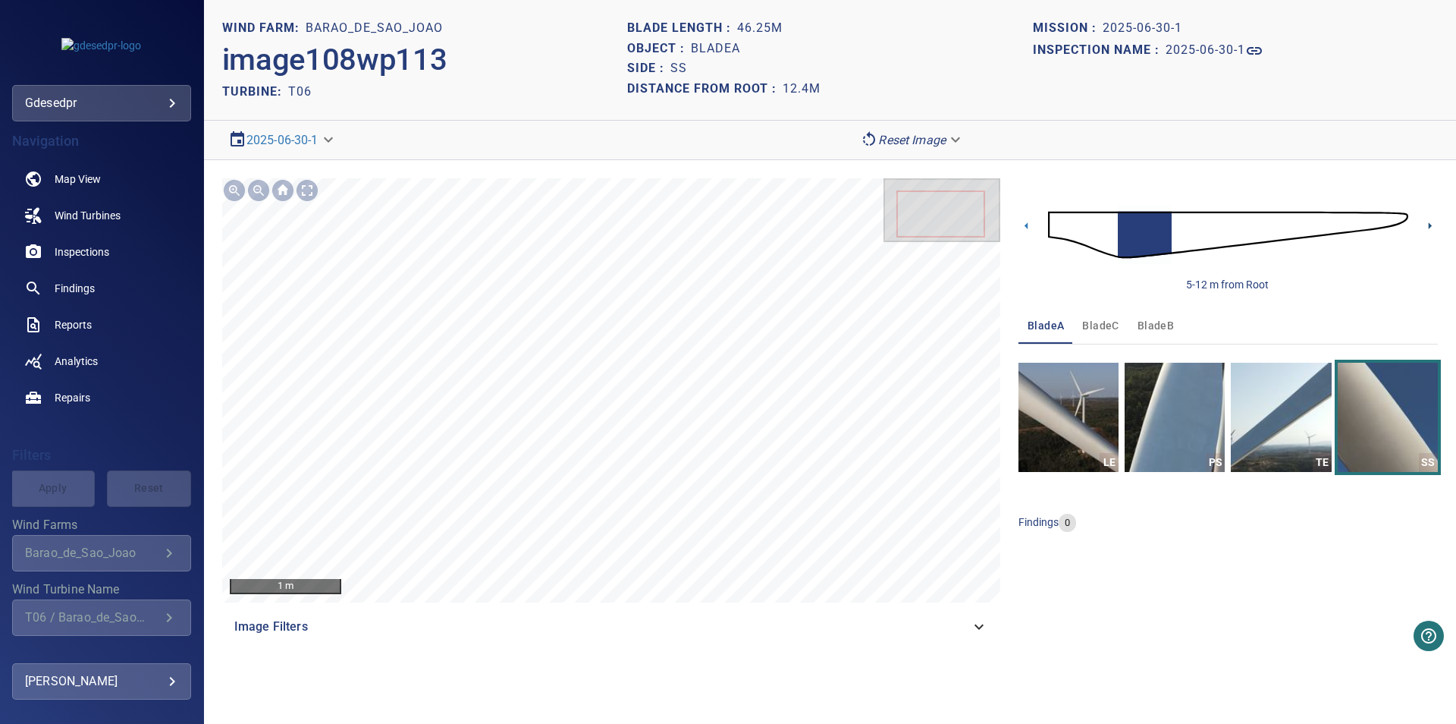
click at [1428, 228] on icon at bounding box center [1430, 226] width 16 height 16
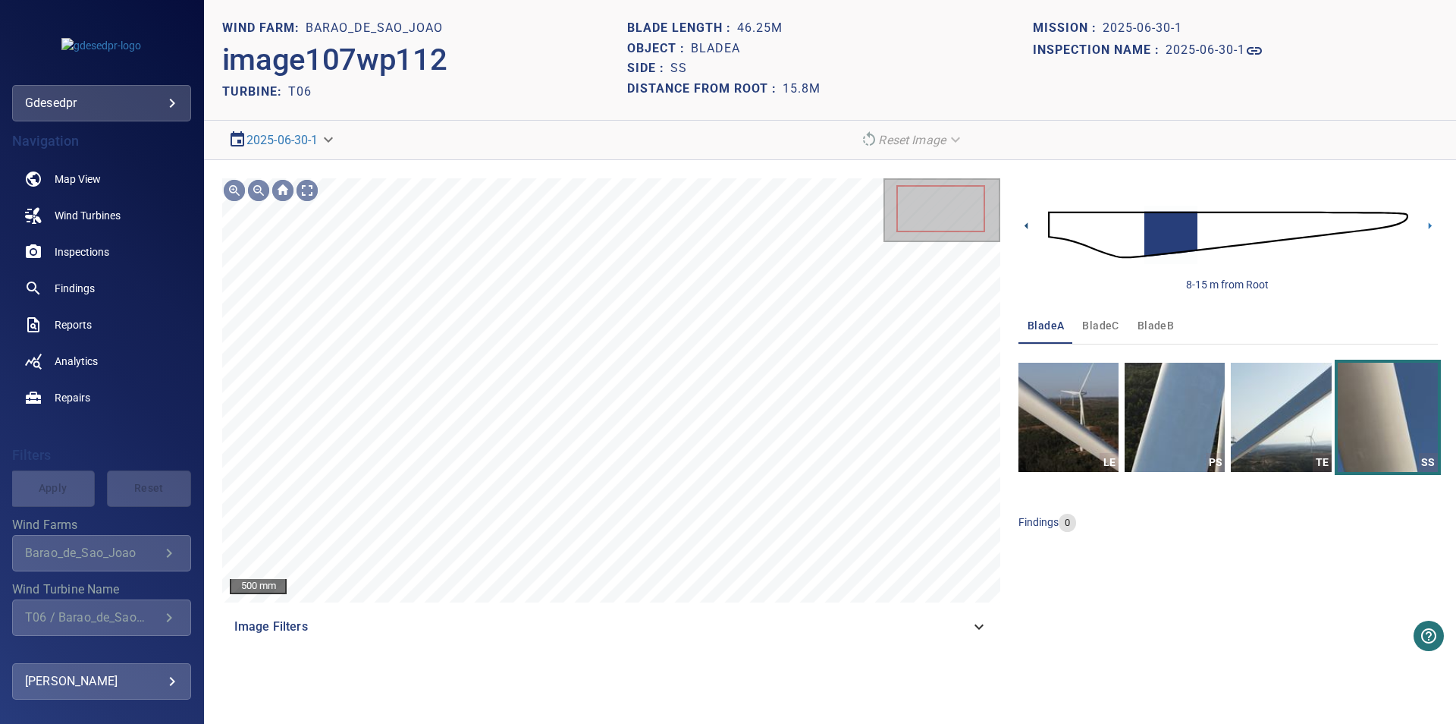
click at [1026, 222] on icon at bounding box center [1027, 226] width 16 height 16
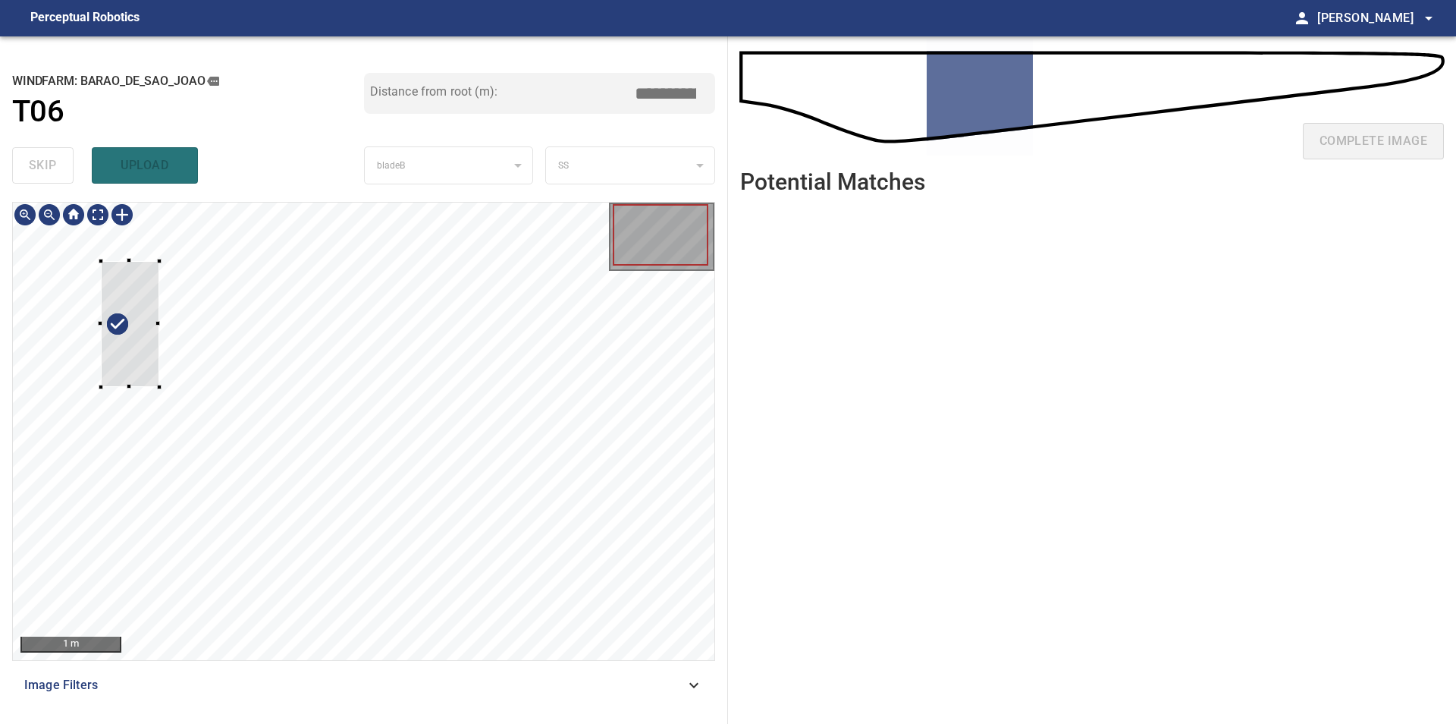
click at [53, 325] on div at bounding box center [364, 431] width 702 height 457
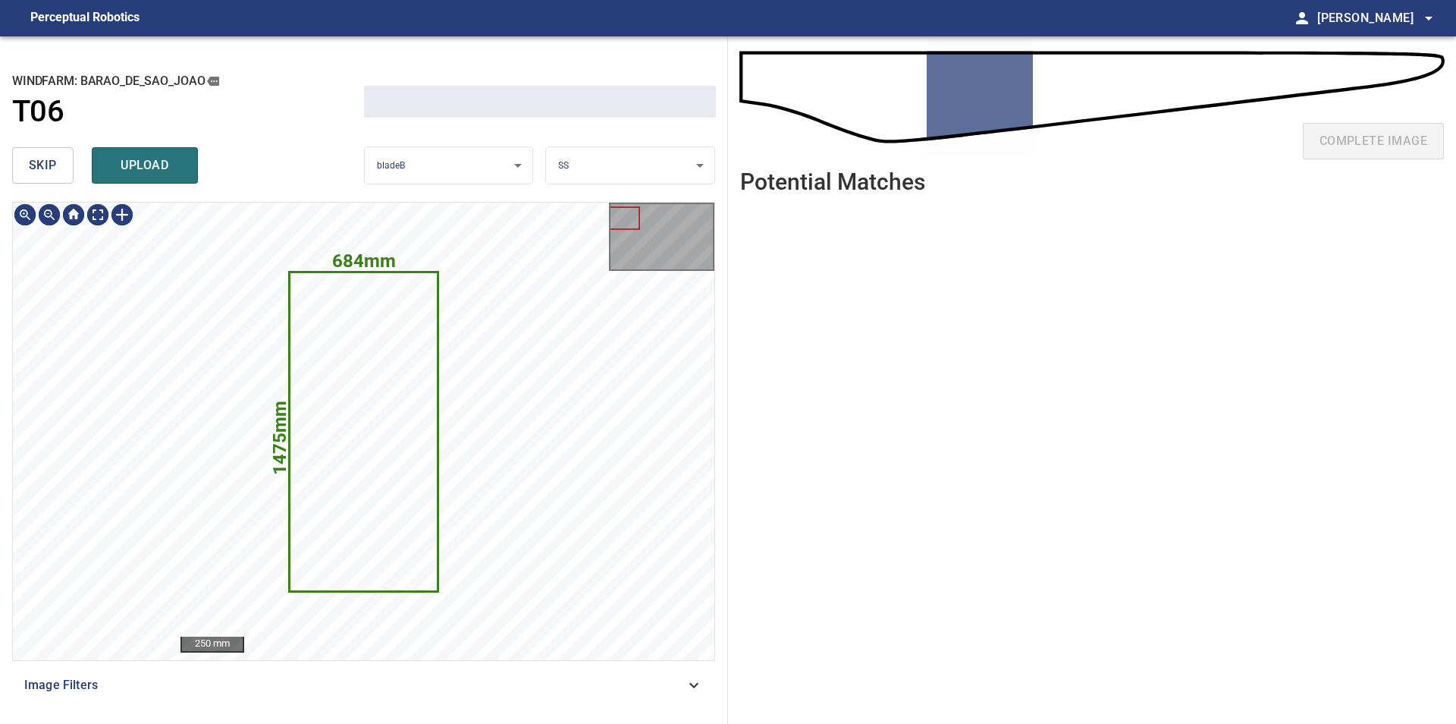
click at [54, 159] on span "skip" at bounding box center [43, 165] width 28 height 21
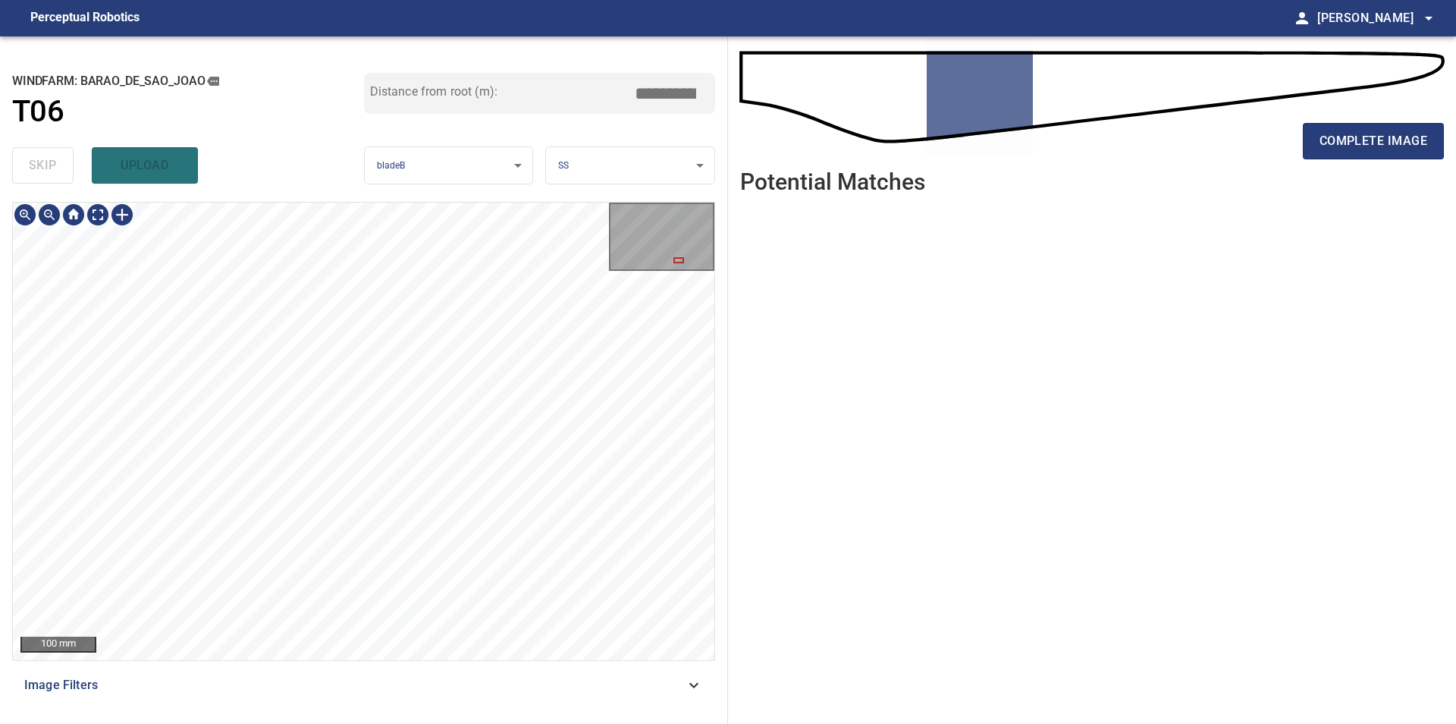
click at [463, 661] on div "100 mm Image Filters" at bounding box center [363, 457] width 703 height 510
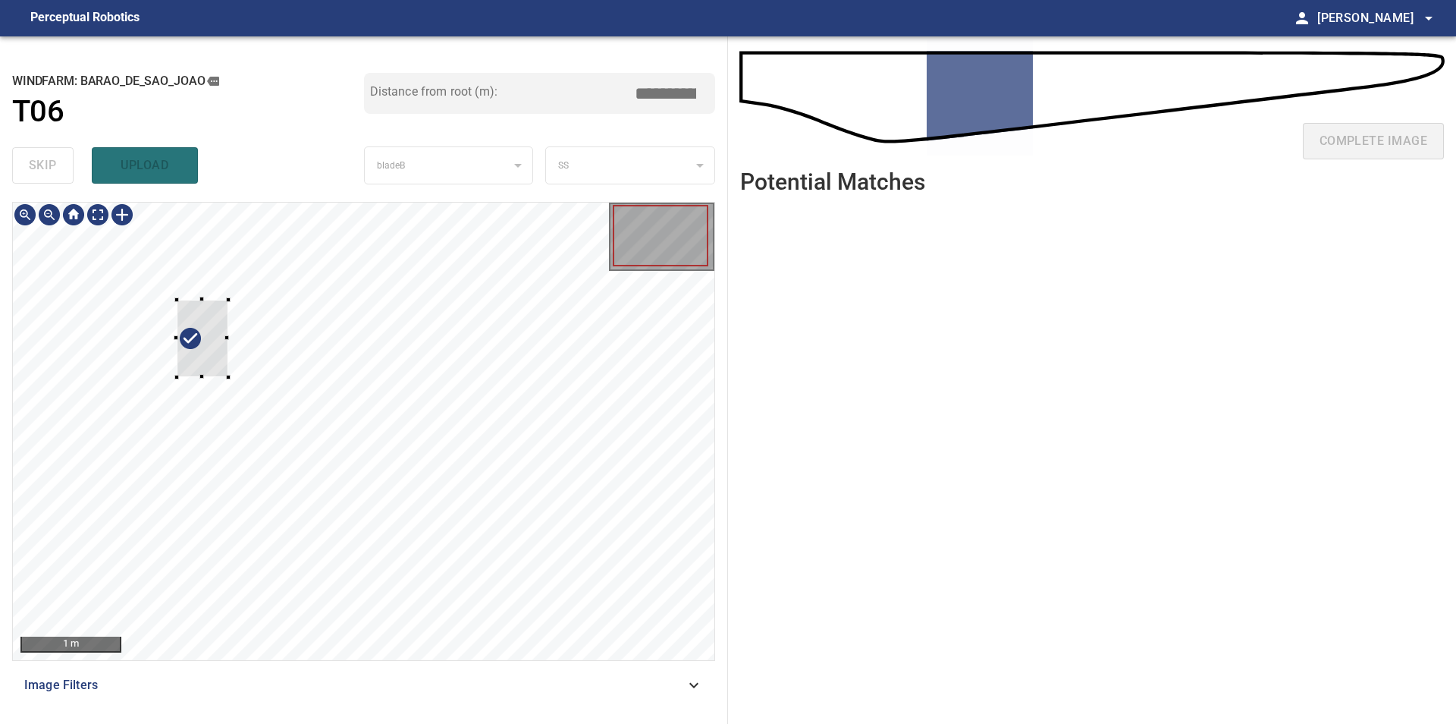
click at [59, 338] on div at bounding box center [364, 431] width 702 height 457
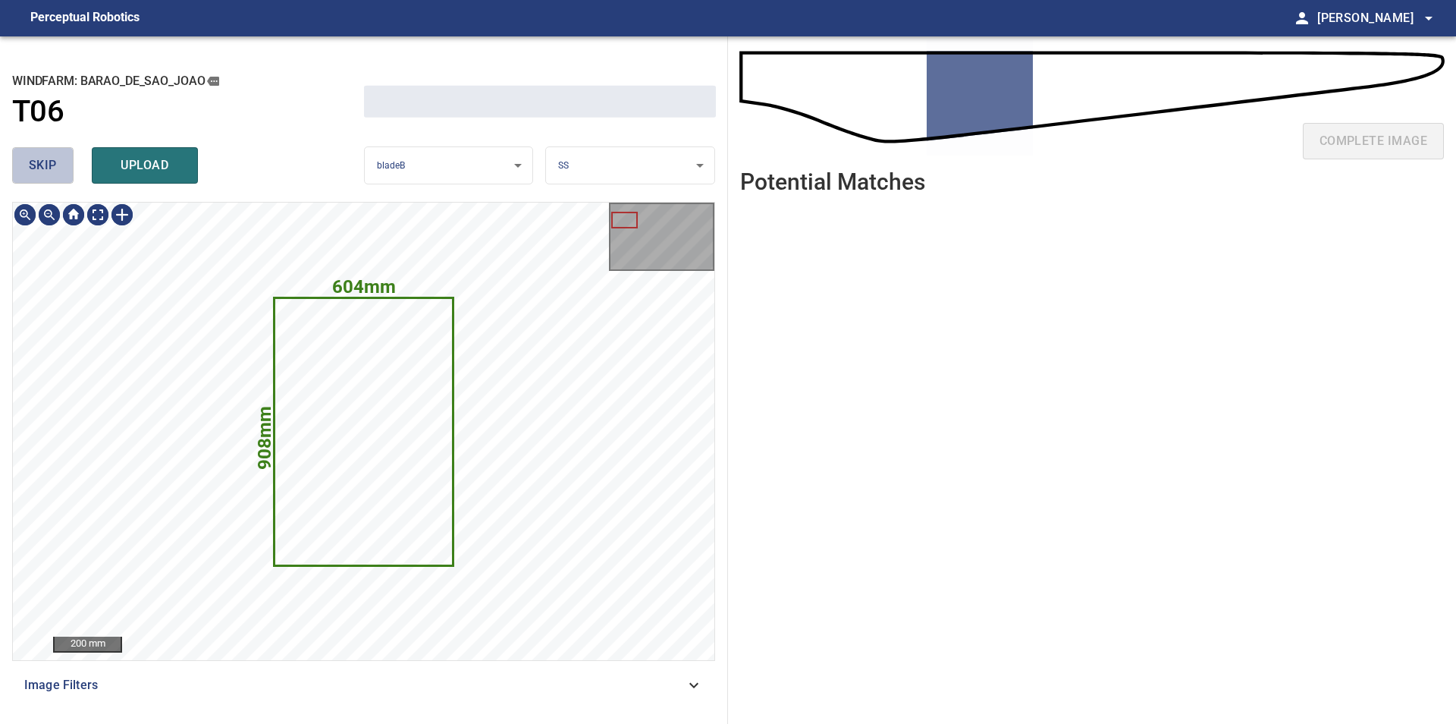
click at [33, 155] on span "skip" at bounding box center [43, 165] width 28 height 21
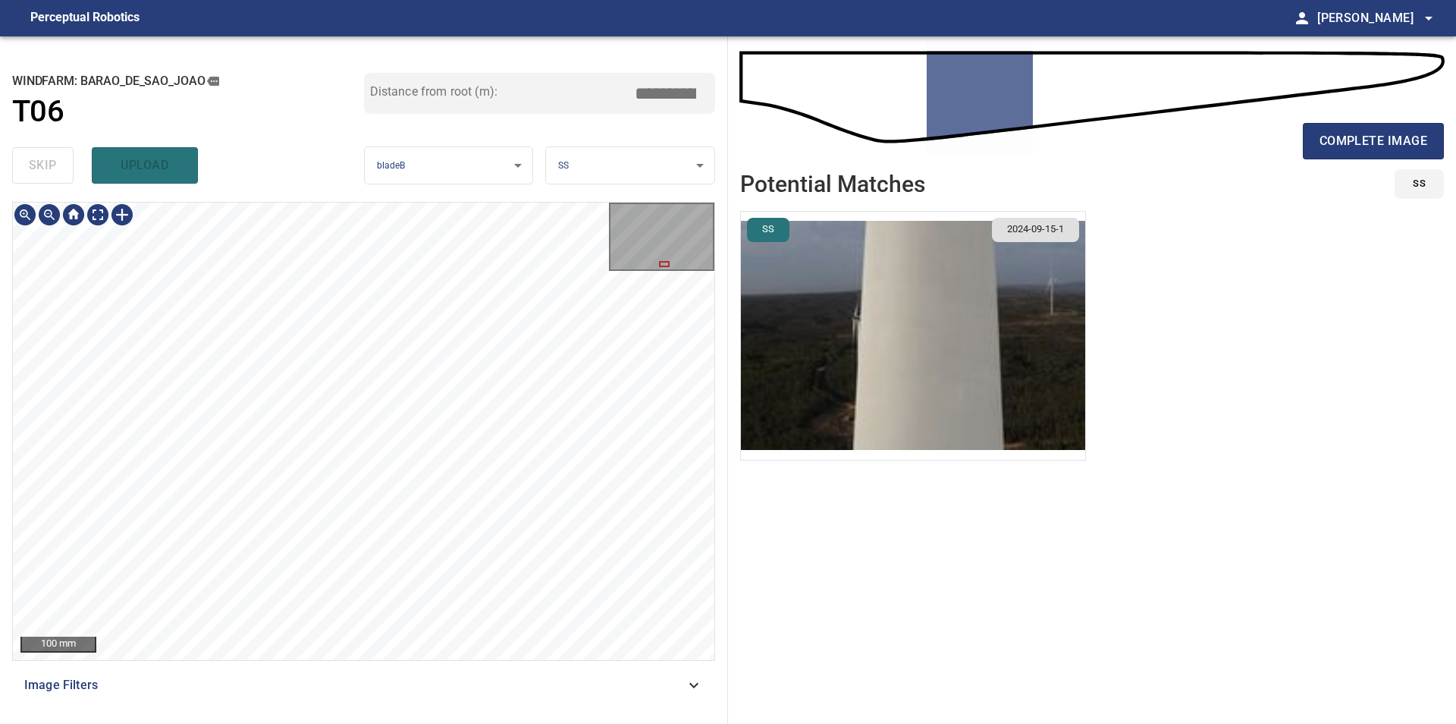
click at [9, 469] on div "**********" at bounding box center [364, 379] width 728 height 687
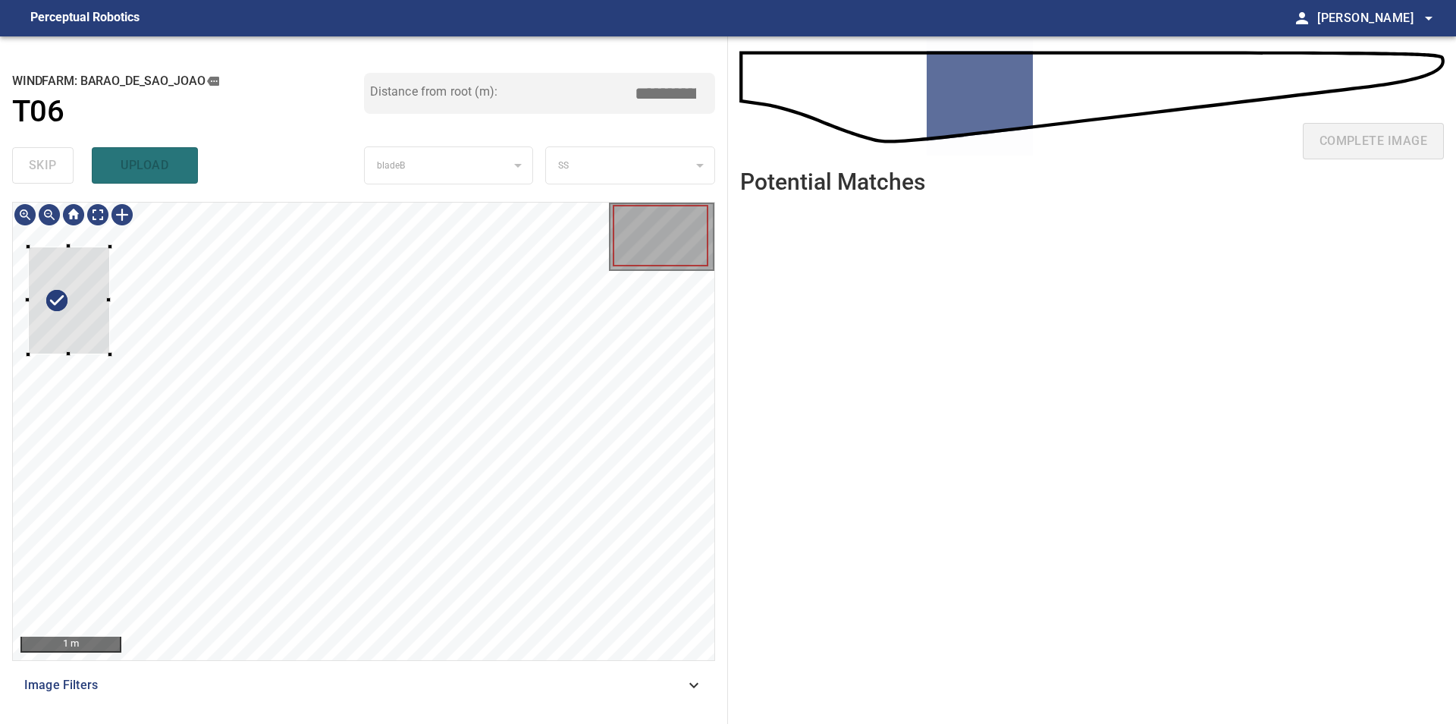
click at [10, 329] on div "**********" at bounding box center [364, 379] width 728 height 687
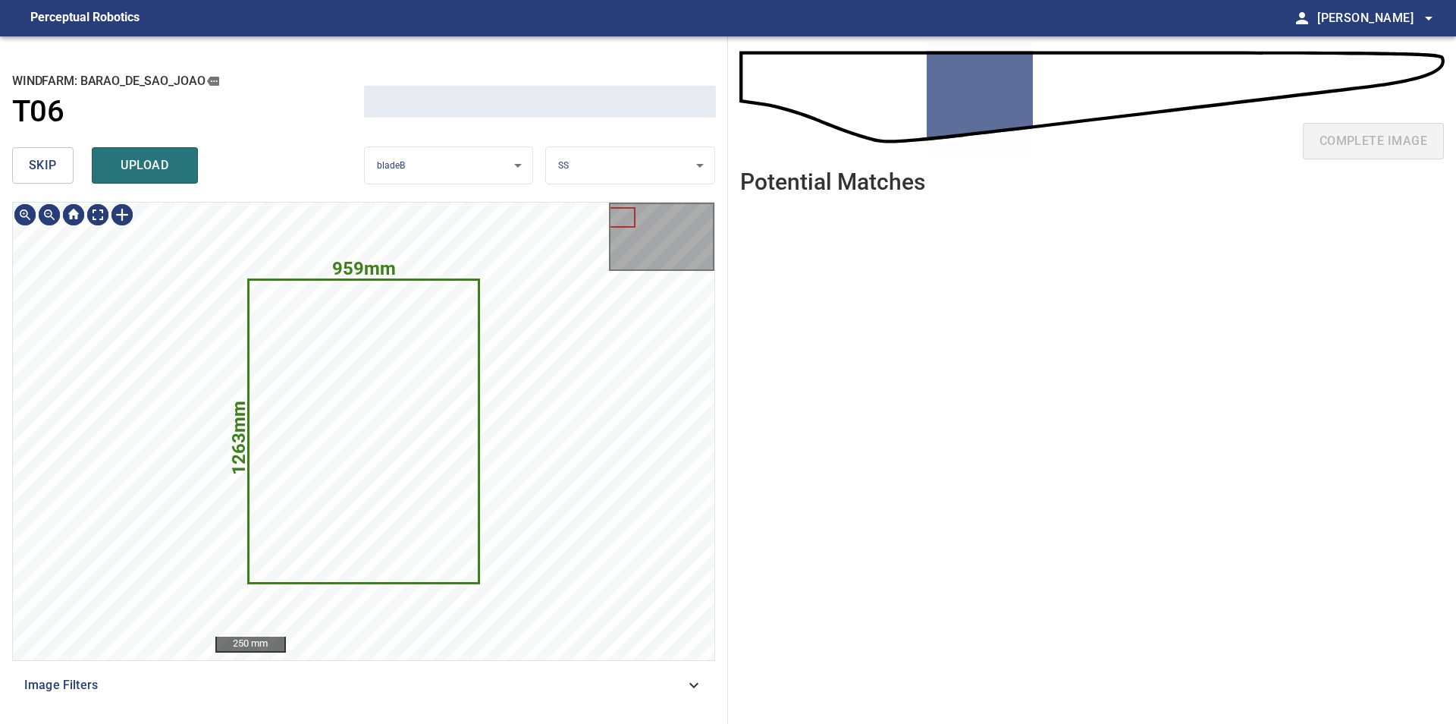
click at [28, 163] on button "skip" at bounding box center [42, 165] width 61 height 36
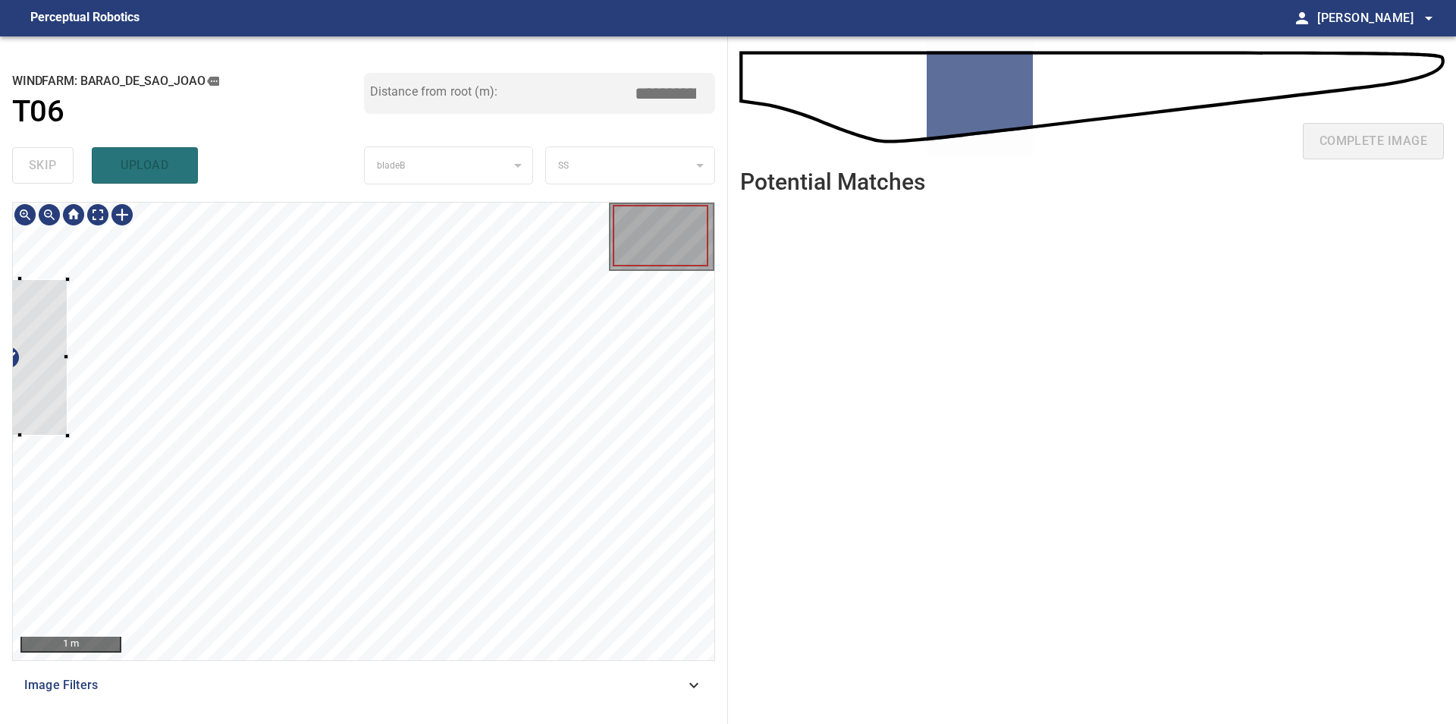
click at [43, 396] on div at bounding box center [20, 357] width 93 height 157
click at [21, 359] on div at bounding box center [20, 357] width 93 height 157
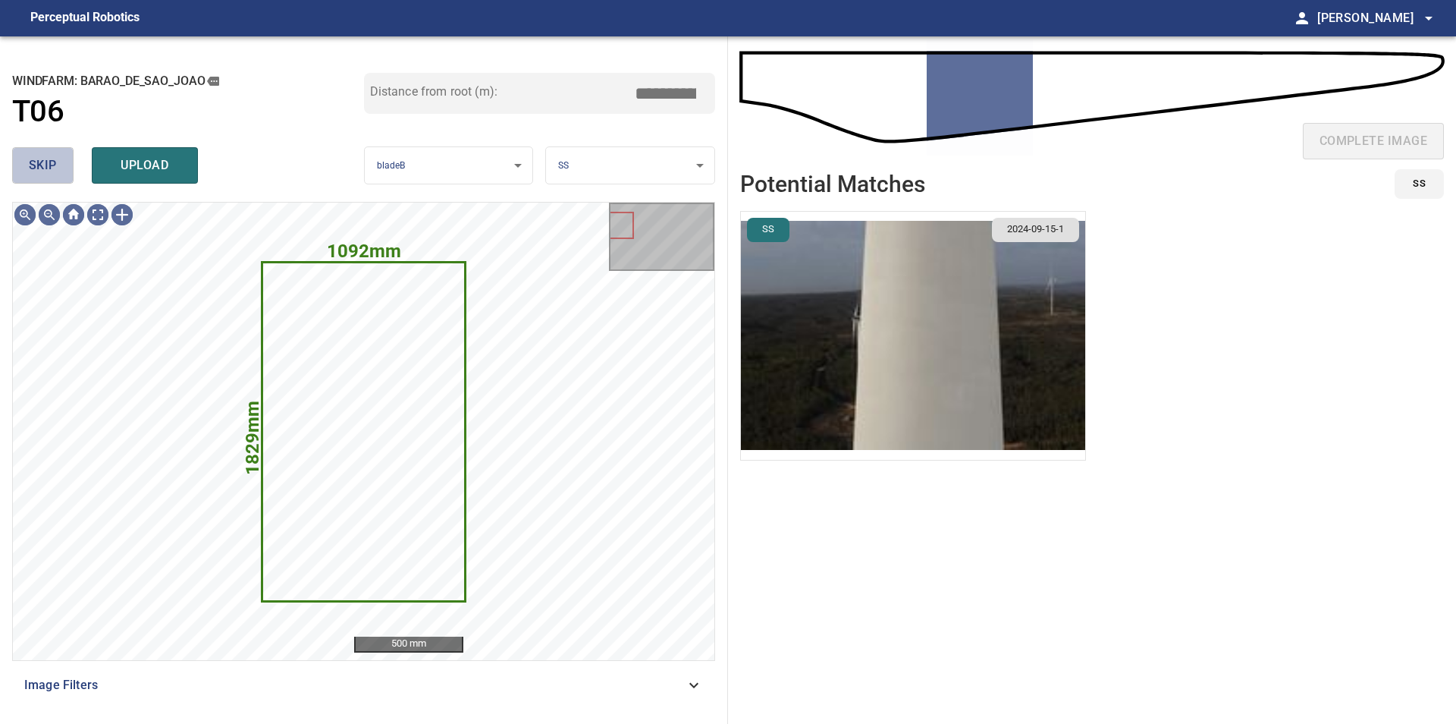
click at [55, 156] on button "skip" at bounding box center [42, 165] width 61 height 36
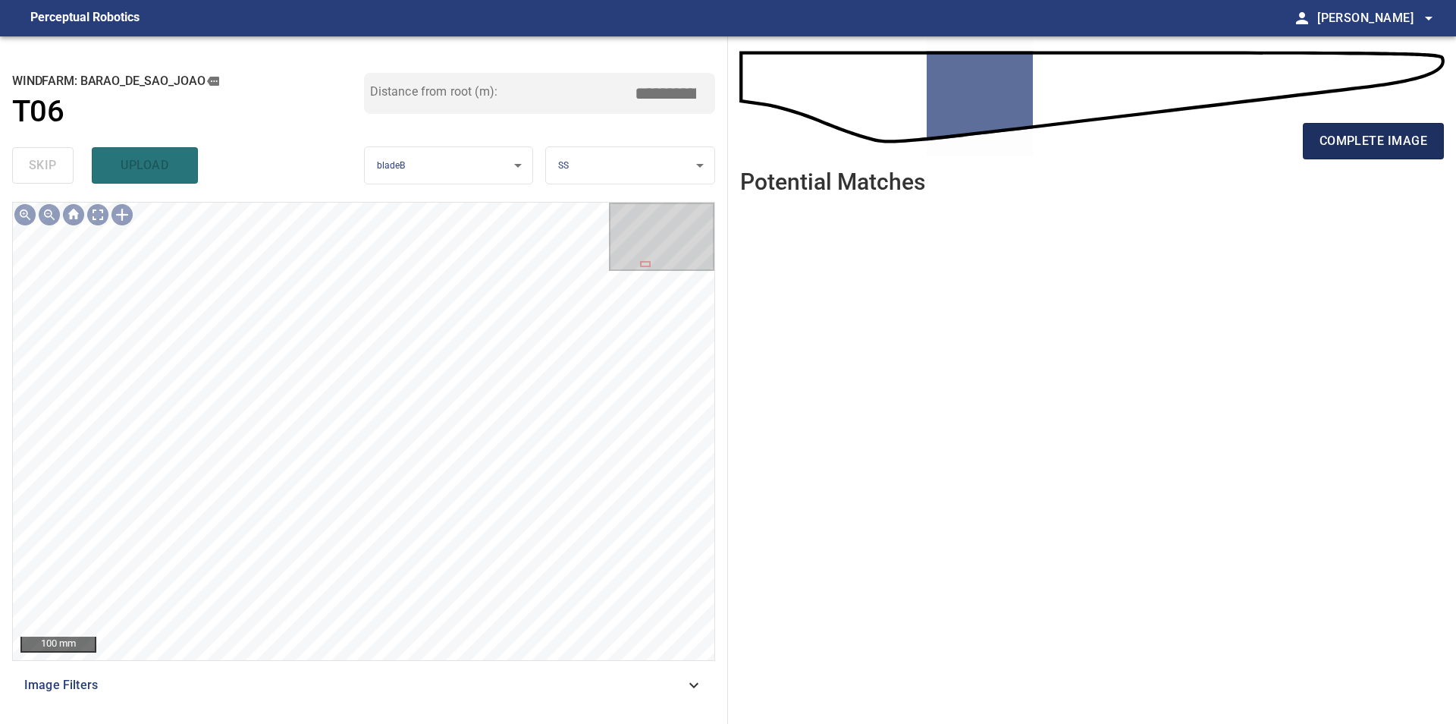
click at [1374, 138] on span "complete image" at bounding box center [1374, 140] width 108 height 21
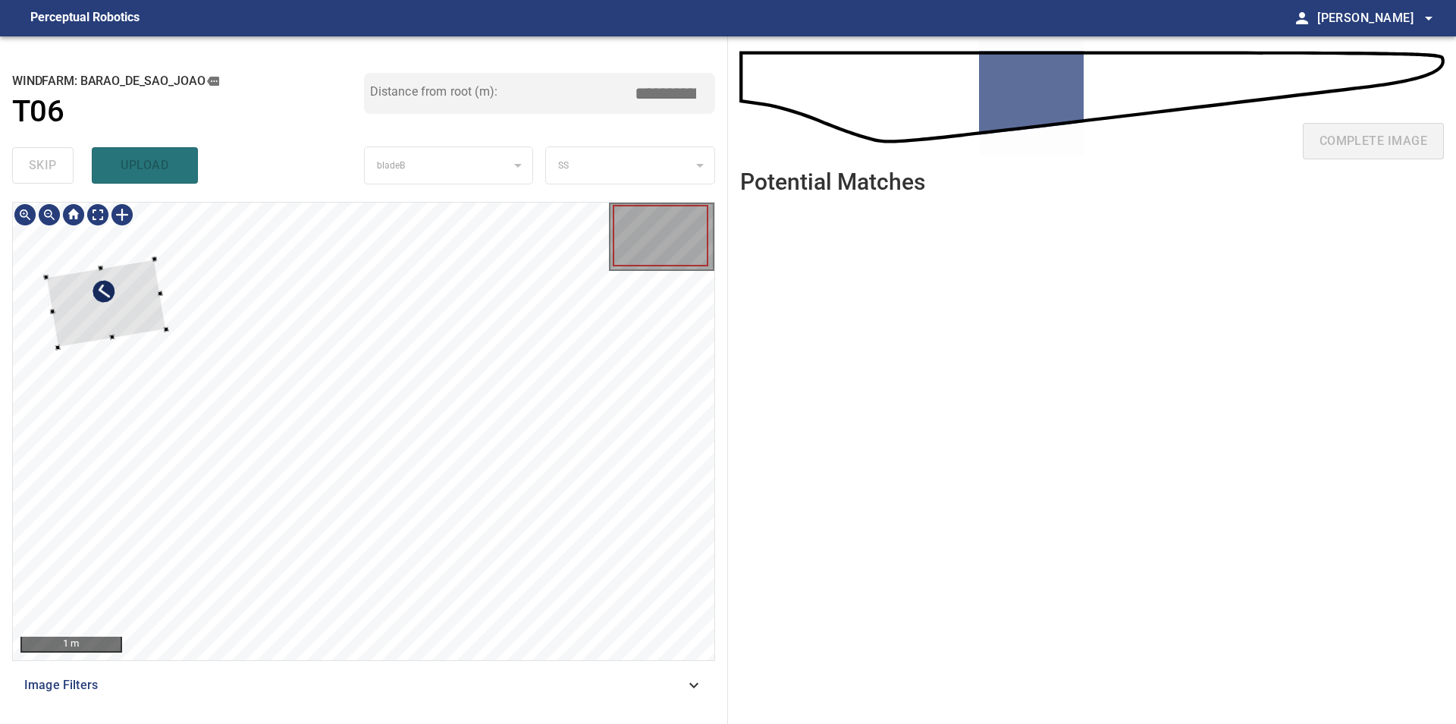
click at [102, 291] on div at bounding box center [106, 303] width 121 height 88
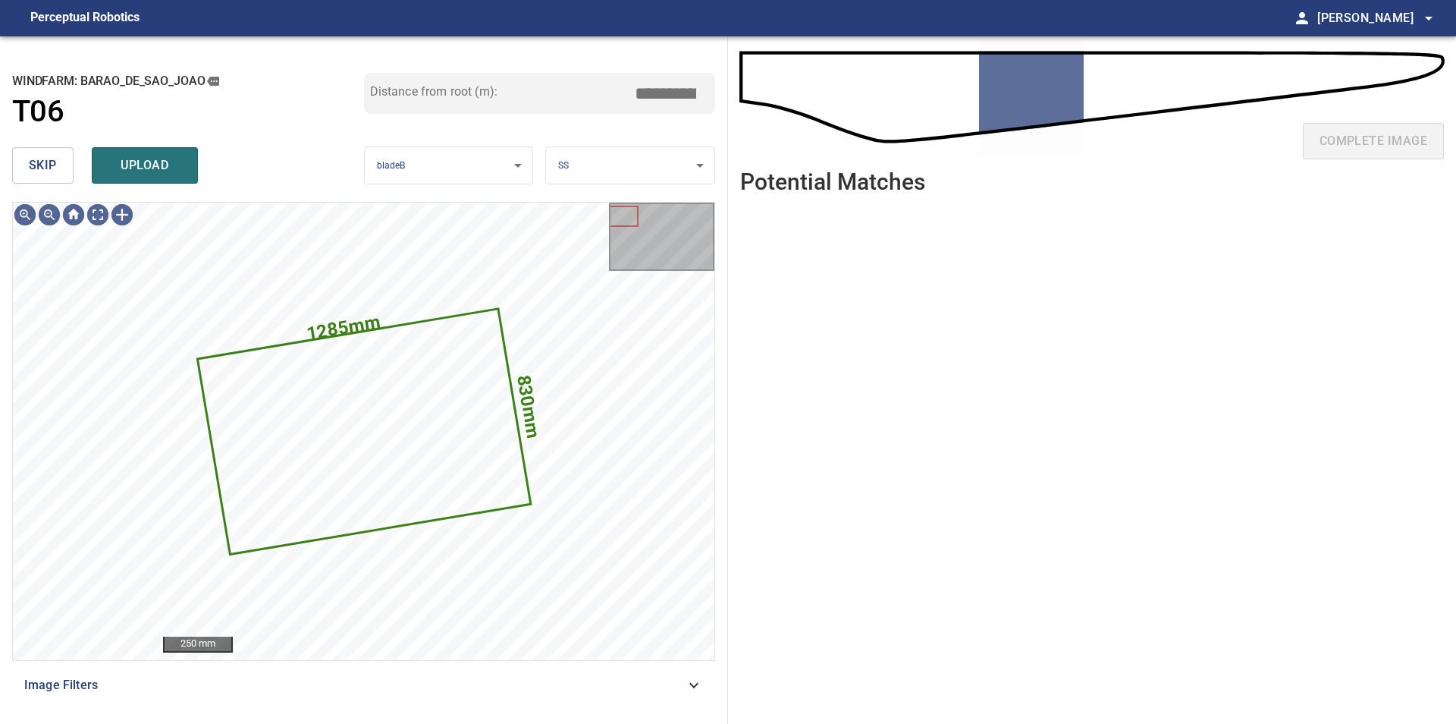
click at [39, 175] on span "skip" at bounding box center [43, 165] width 28 height 21
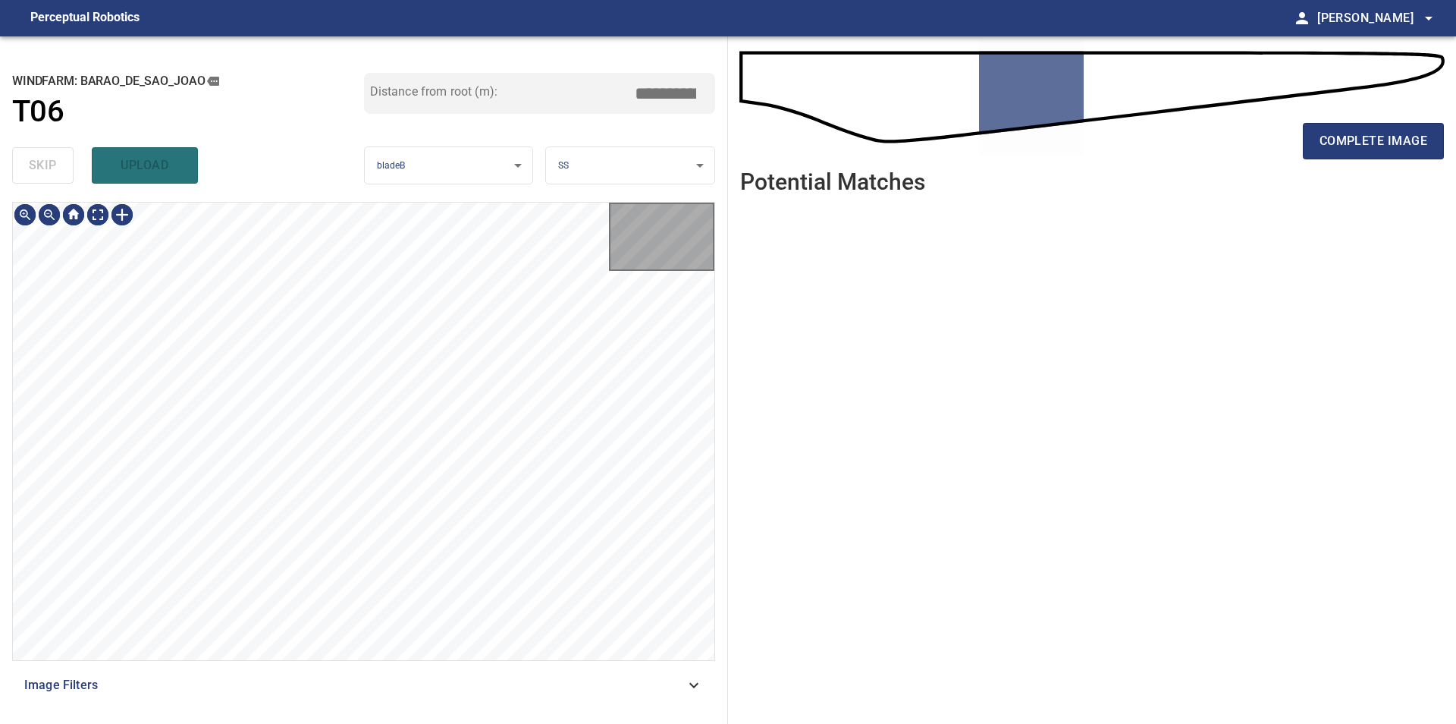
click at [39, 175] on div "skip upload" at bounding box center [188, 165] width 352 height 49
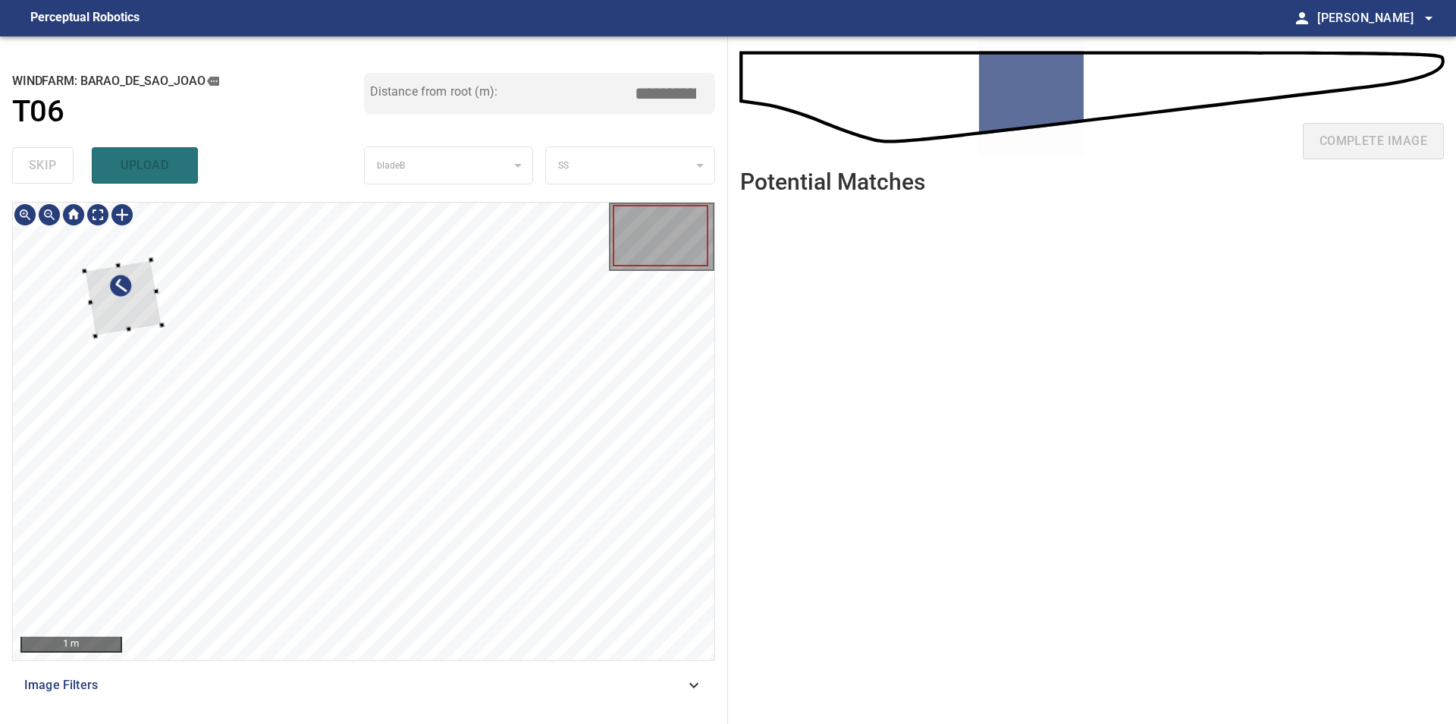
click at [93, 309] on div at bounding box center [122, 298] width 77 height 76
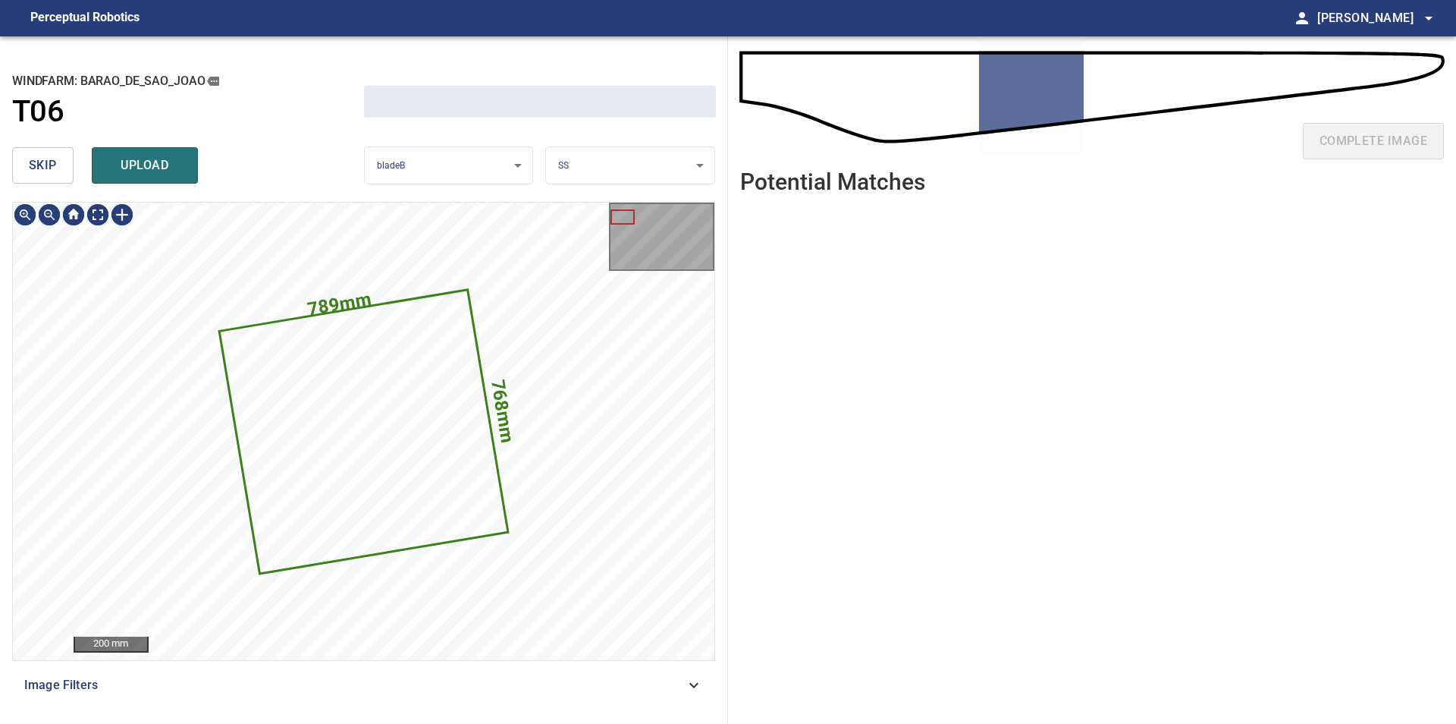
click at [59, 176] on button "skip" at bounding box center [42, 165] width 61 height 36
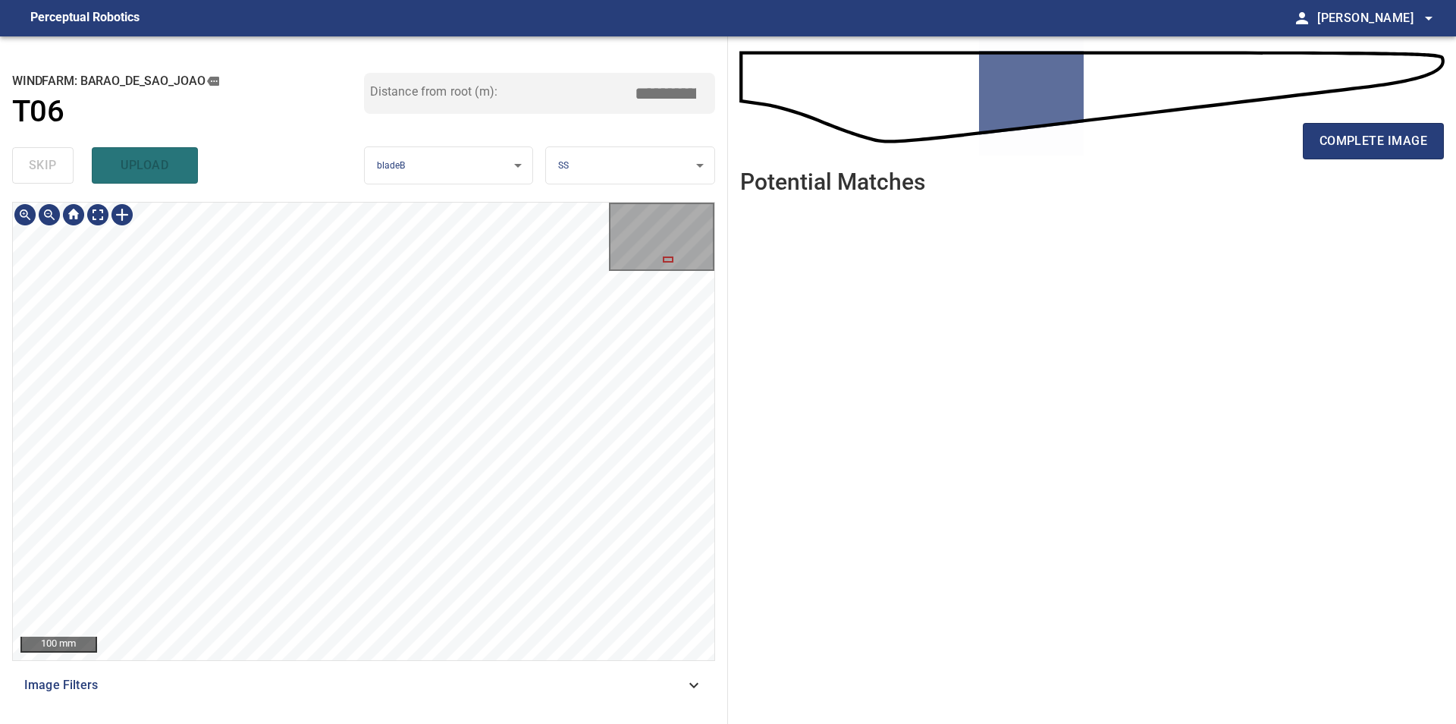
click at [327, 663] on div "100 mm Image Filters" at bounding box center [363, 457] width 703 height 510
click at [439, 665] on div "100 mm Image Filters" at bounding box center [363, 457] width 703 height 510
click at [1335, 152] on button "complete image" at bounding box center [1373, 141] width 141 height 36
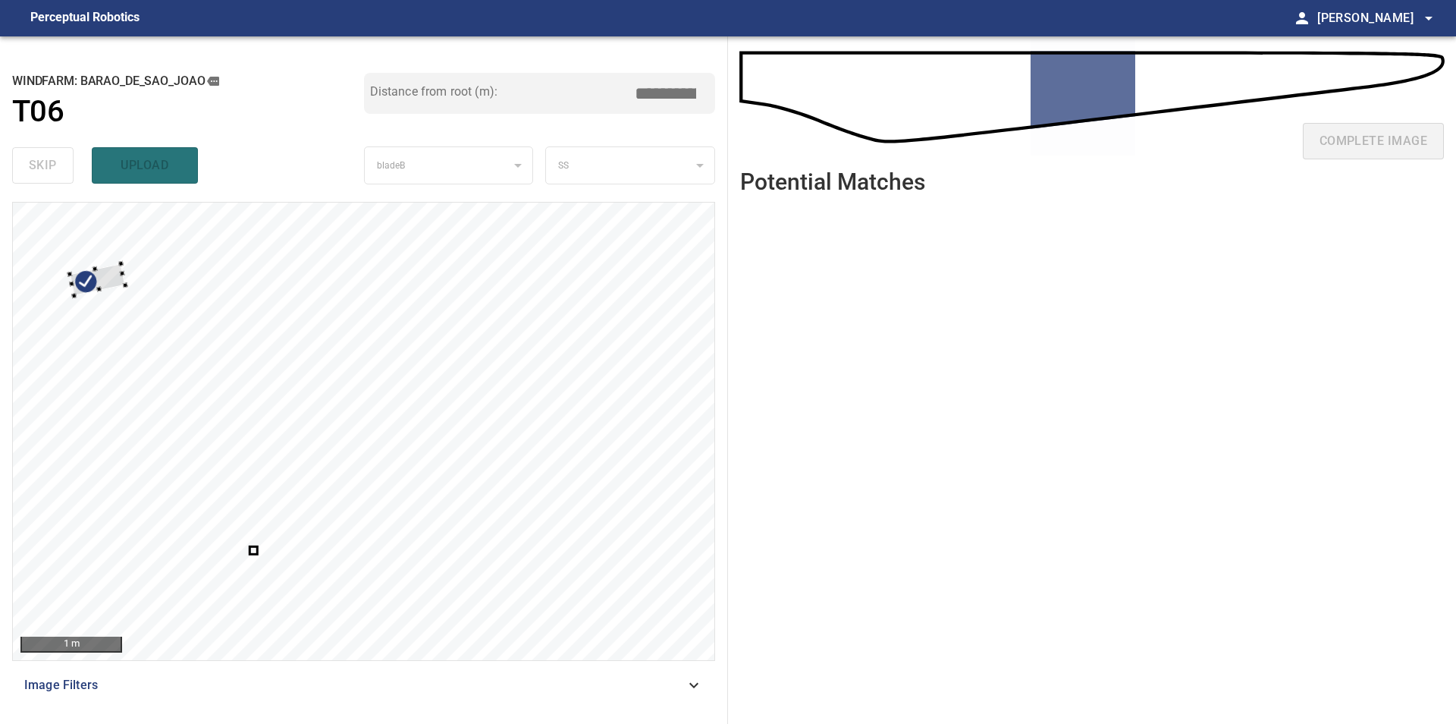
click at [42, 250] on div at bounding box center [364, 431] width 702 height 457
click at [99, 338] on div at bounding box center [83, 336] width 82 height 86
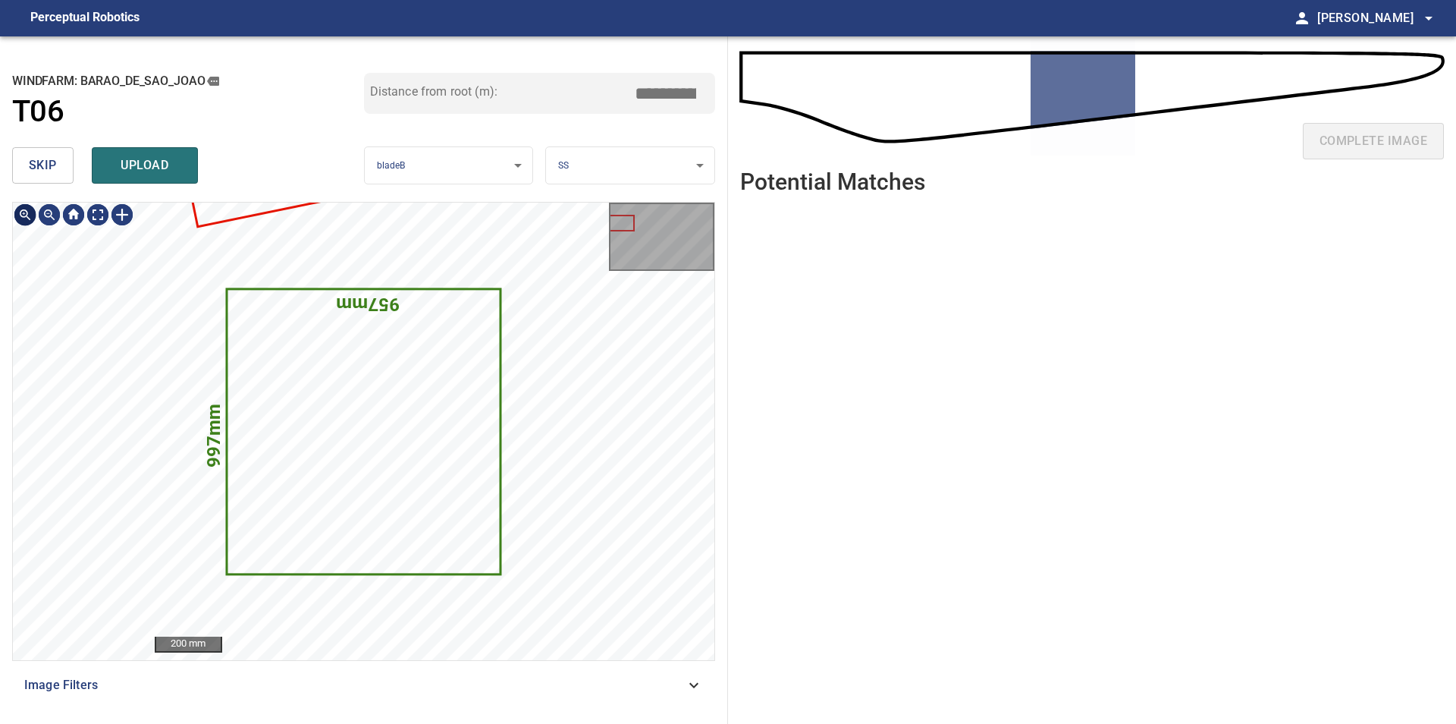
click at [36, 180] on button "skip" at bounding box center [42, 165] width 61 height 36
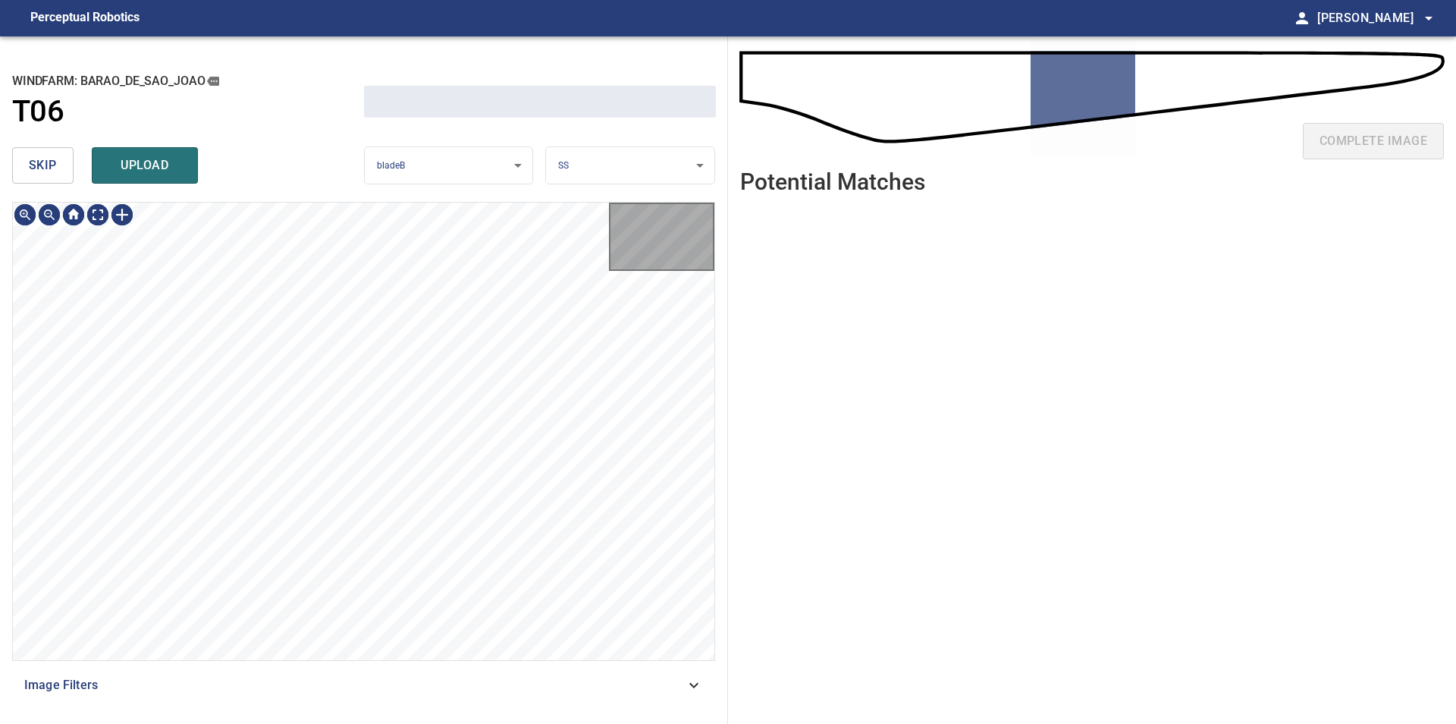
click at [36, 180] on button "skip" at bounding box center [42, 165] width 61 height 36
click at [36, 180] on div "skip upload" at bounding box center [188, 165] width 352 height 49
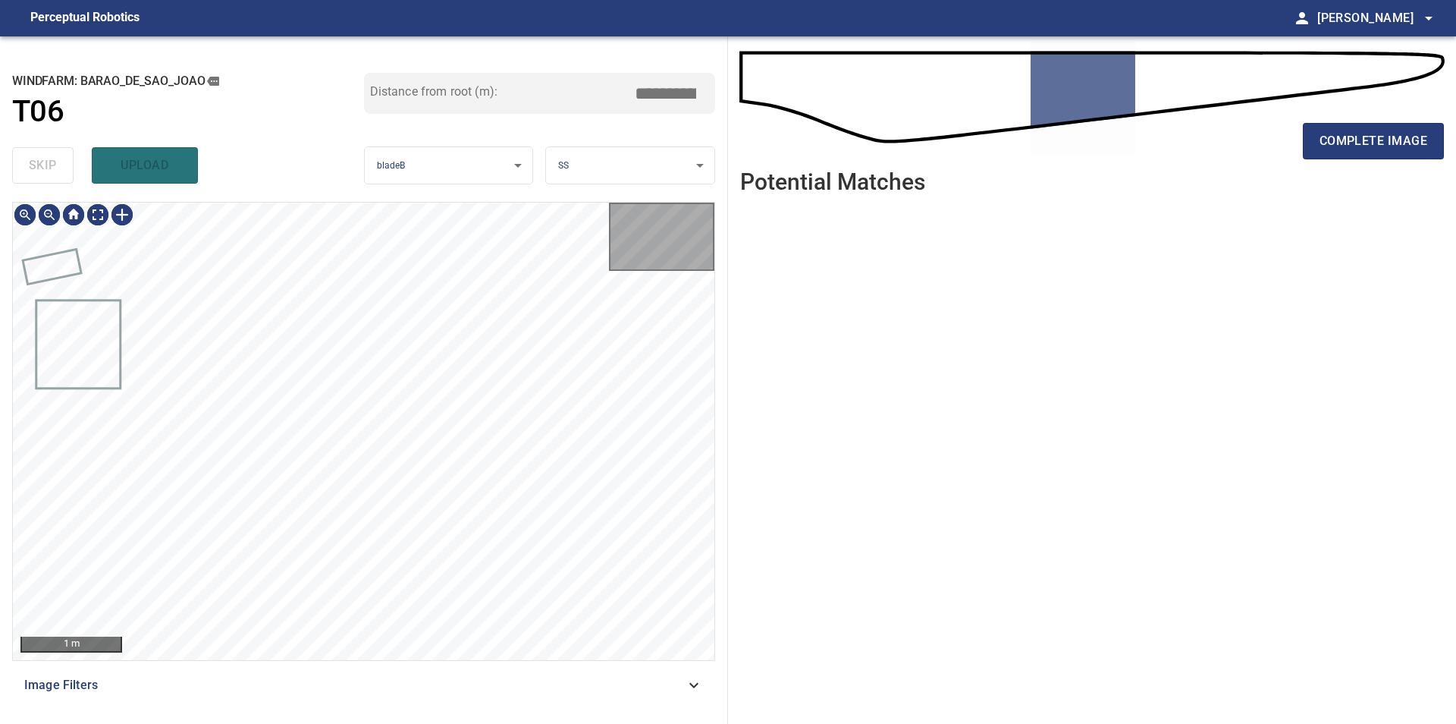
click at [36, 180] on div "skip upload" at bounding box center [188, 165] width 352 height 49
click at [307, 668] on div "100 mm Image Filters" at bounding box center [363, 457] width 703 height 510
click at [1342, 156] on button "complete image" at bounding box center [1373, 141] width 141 height 36
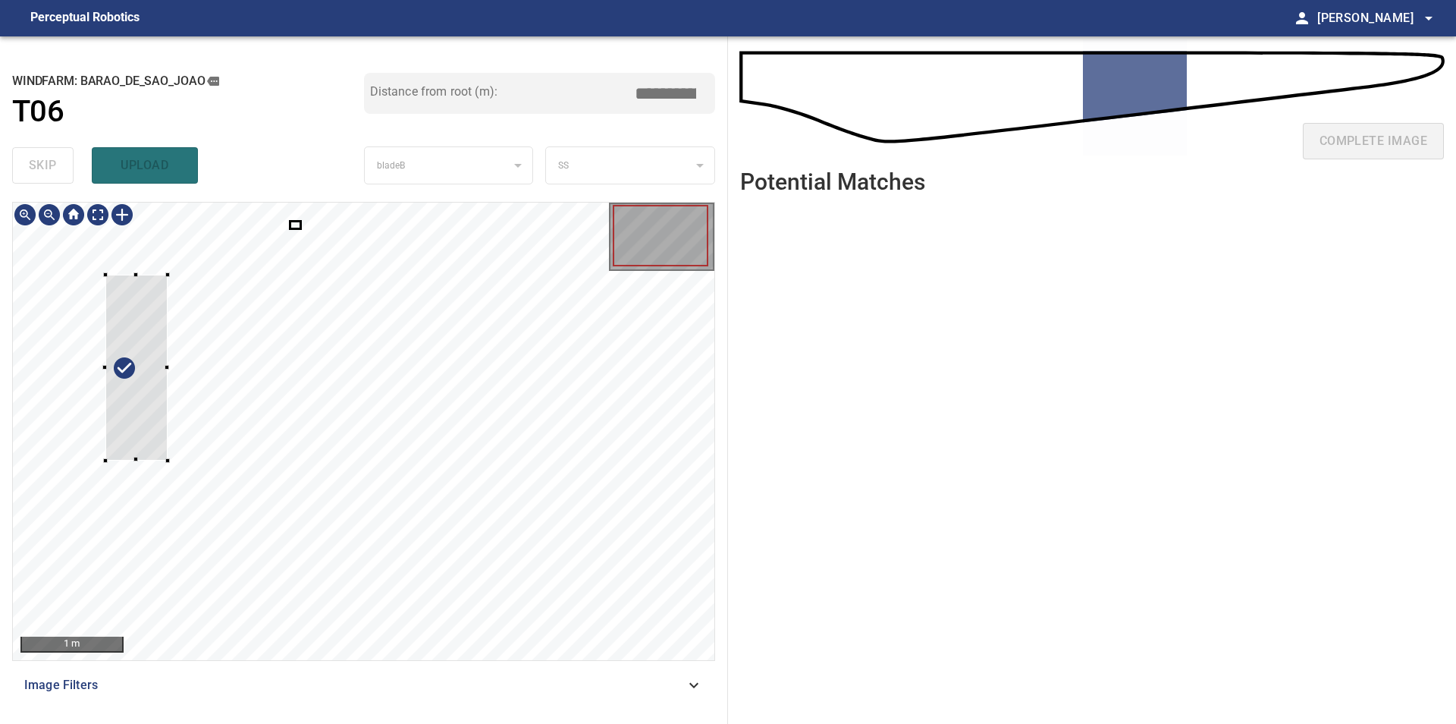
click at [105, 404] on div at bounding box center [136, 368] width 62 height 186
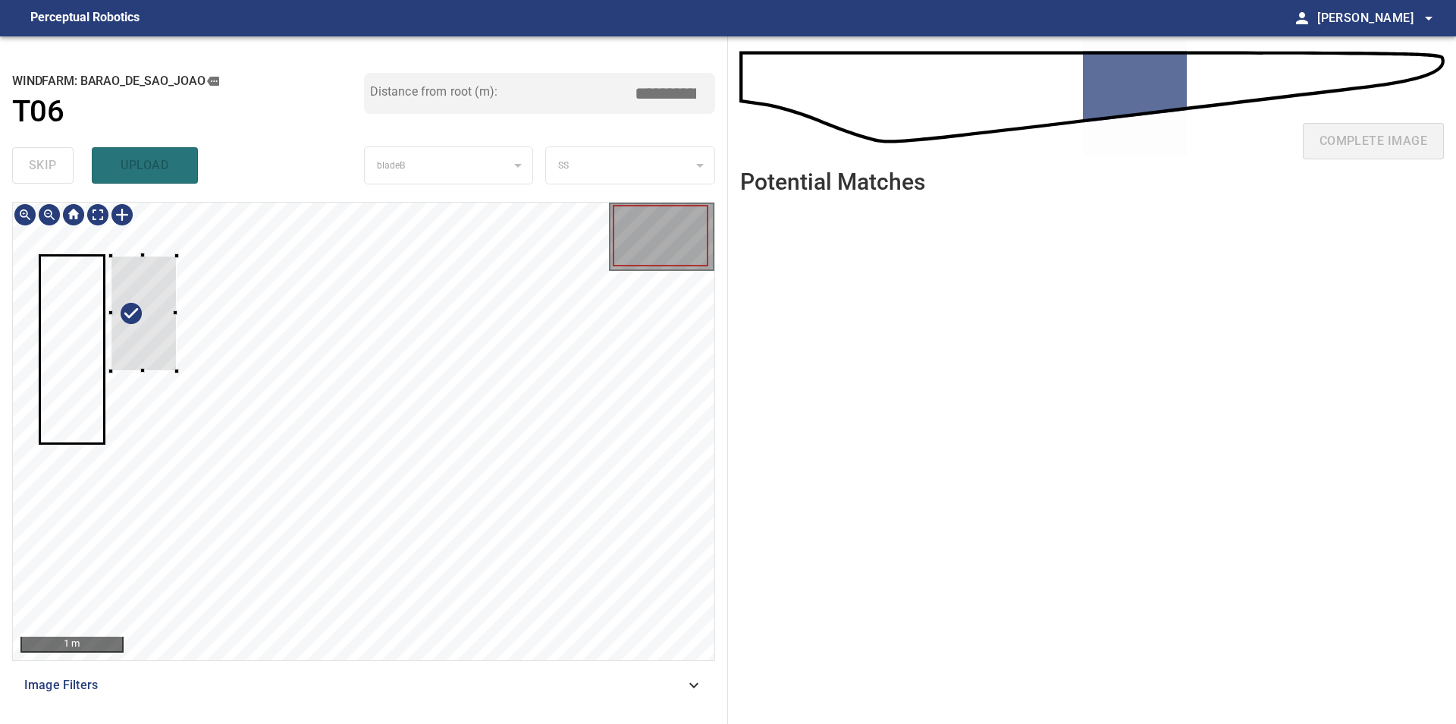
click at [155, 346] on div at bounding box center [144, 313] width 66 height 115
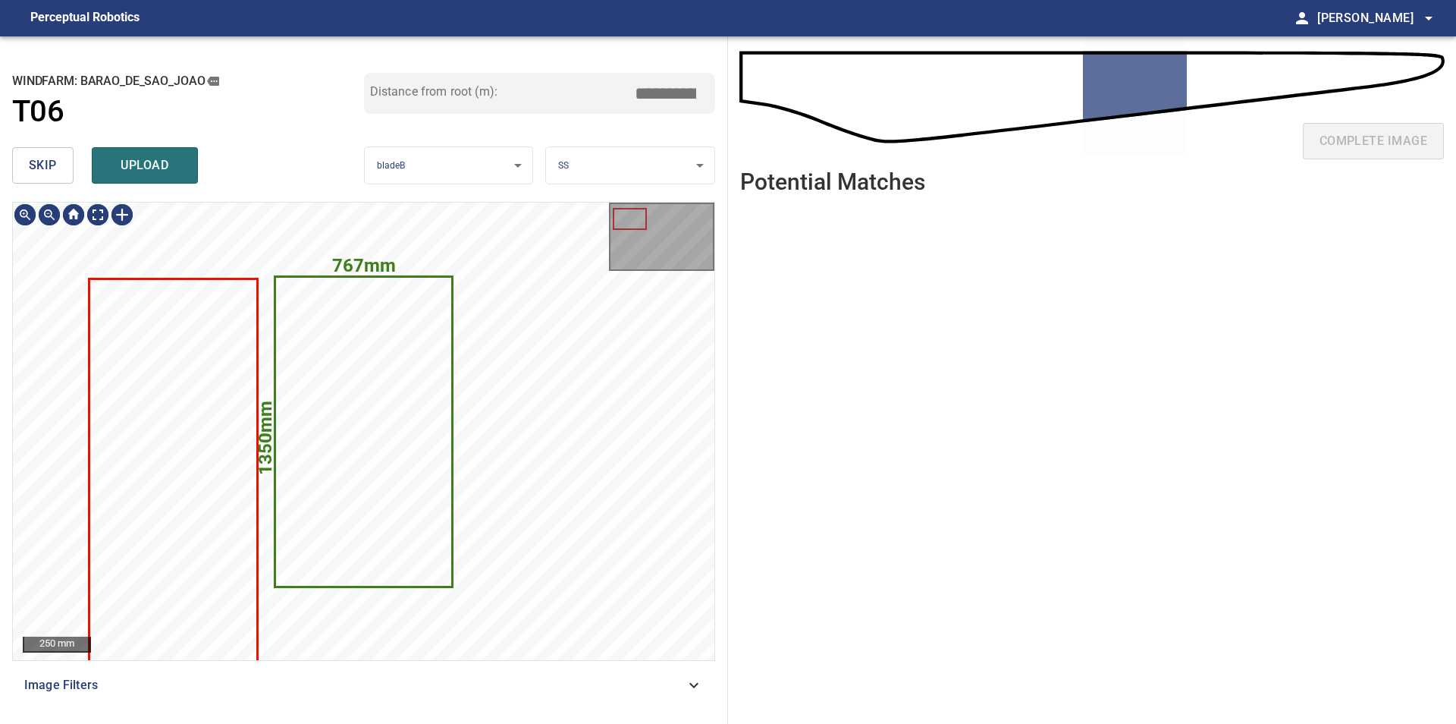
click at [56, 160] on span "skip" at bounding box center [43, 165] width 28 height 21
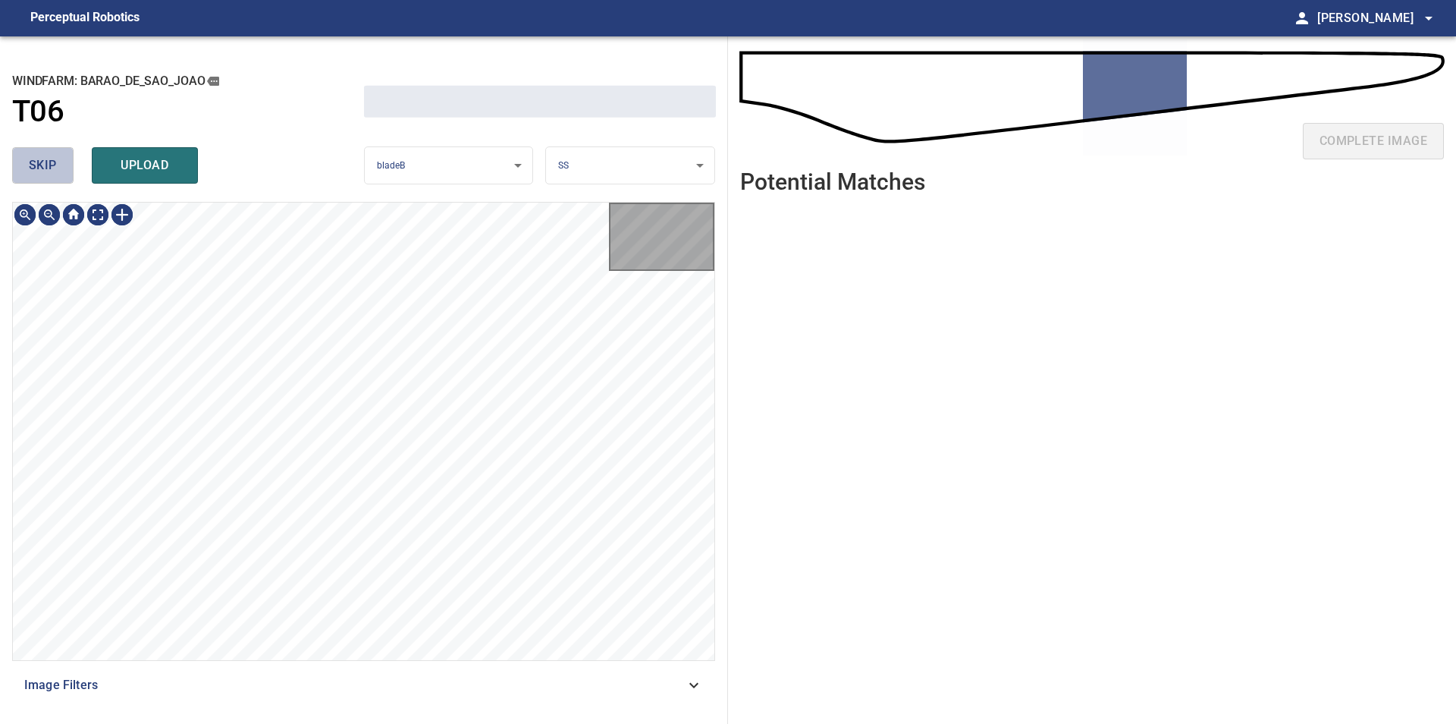
click at [56, 160] on span "skip" at bounding box center [43, 165] width 28 height 21
click at [56, 160] on div "skip upload" at bounding box center [188, 165] width 352 height 49
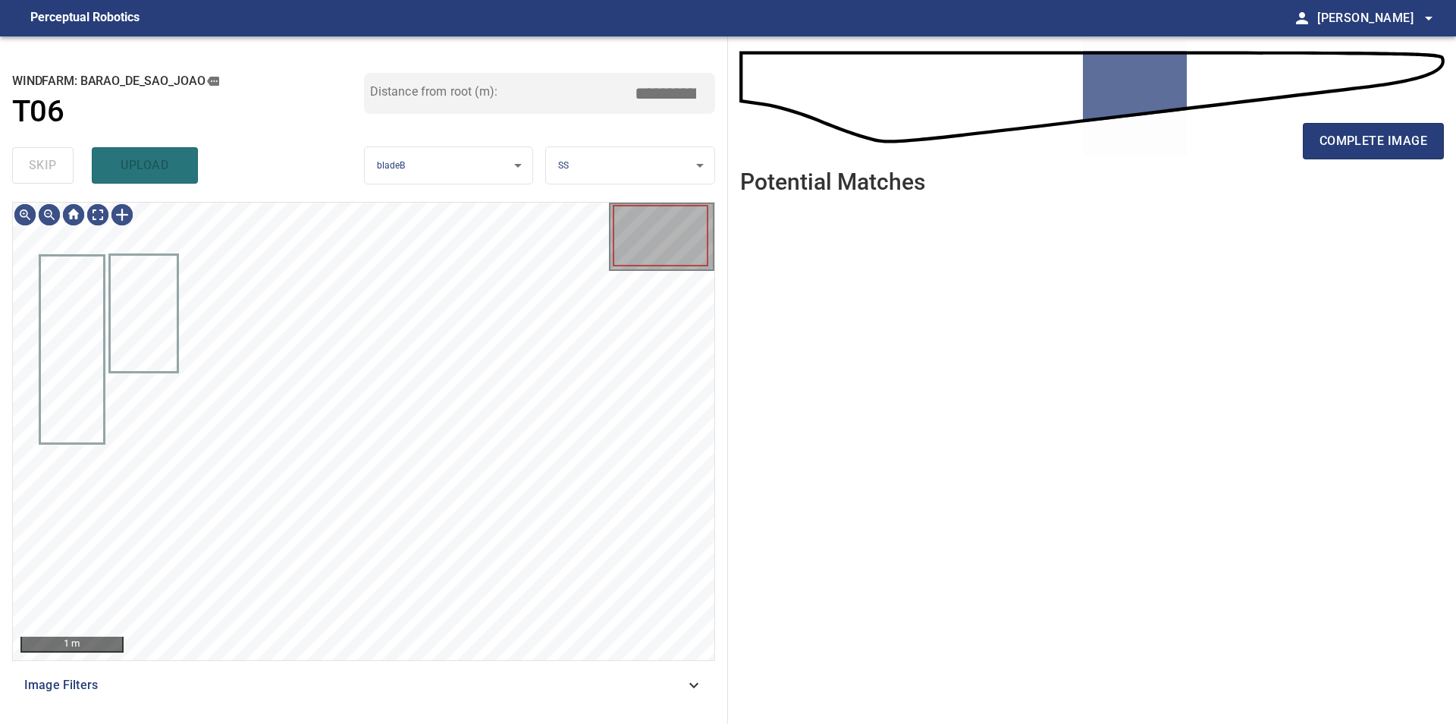
click at [56, 160] on div "skip upload" at bounding box center [188, 165] width 352 height 49
click at [1330, 138] on span "complete image" at bounding box center [1374, 140] width 108 height 21
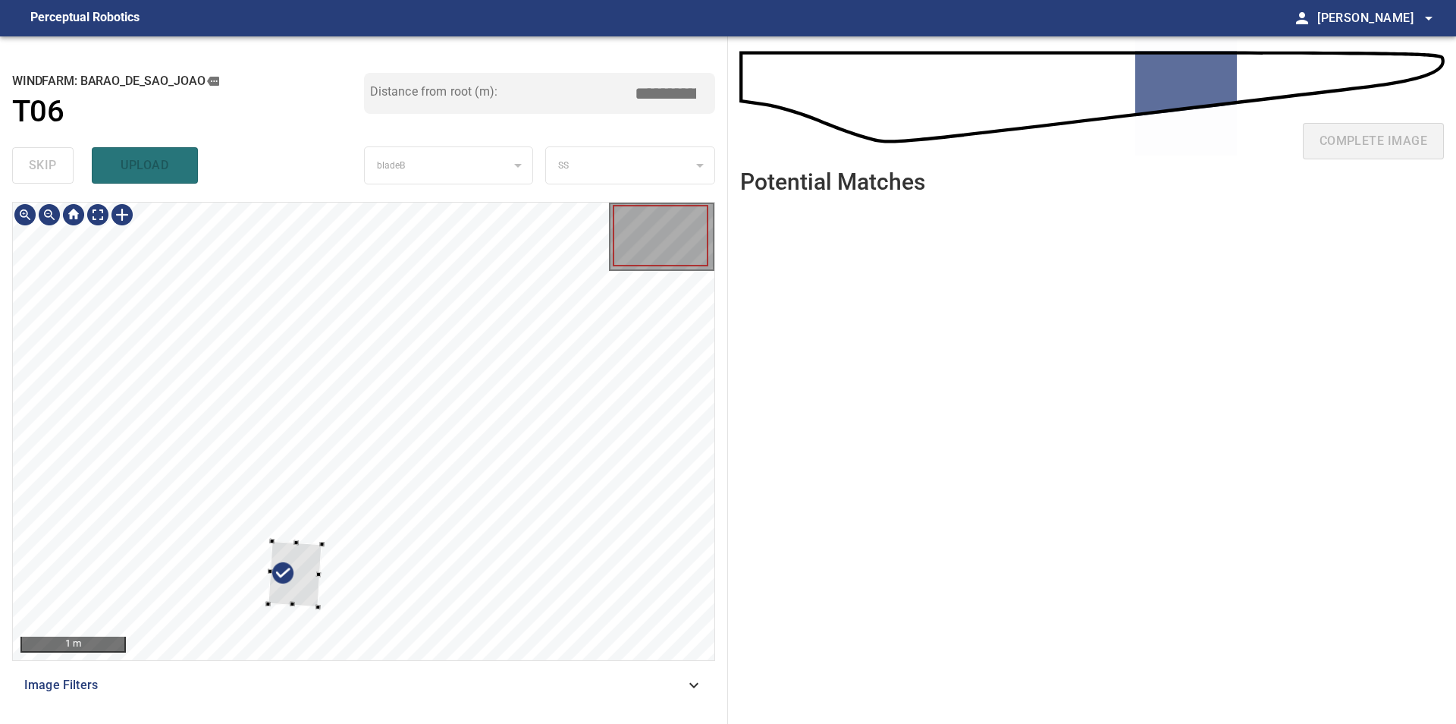
click at [316, 584] on div at bounding box center [364, 431] width 702 height 457
click at [28, 272] on div at bounding box center [364, 431] width 702 height 457
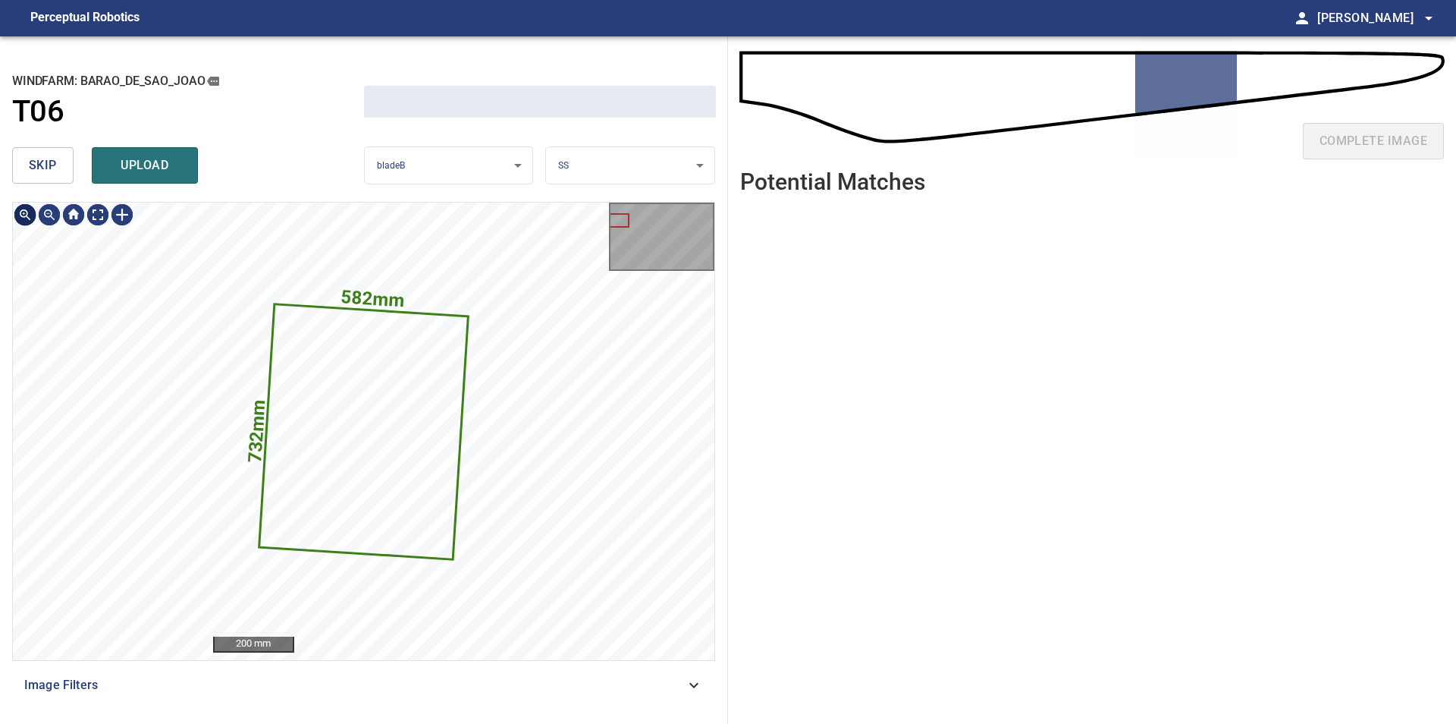
click at [33, 169] on span "skip" at bounding box center [43, 165] width 28 height 21
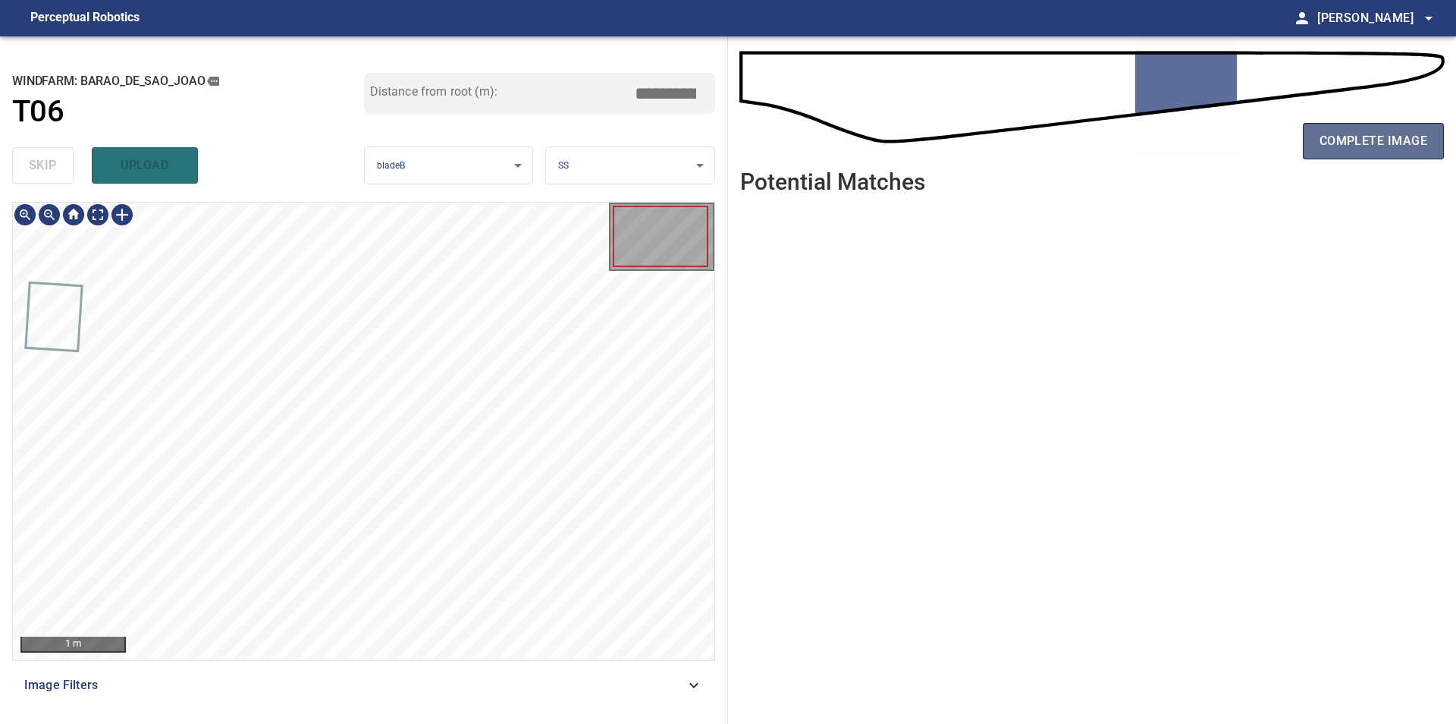
click at [1324, 136] on span "complete image" at bounding box center [1374, 140] width 108 height 21
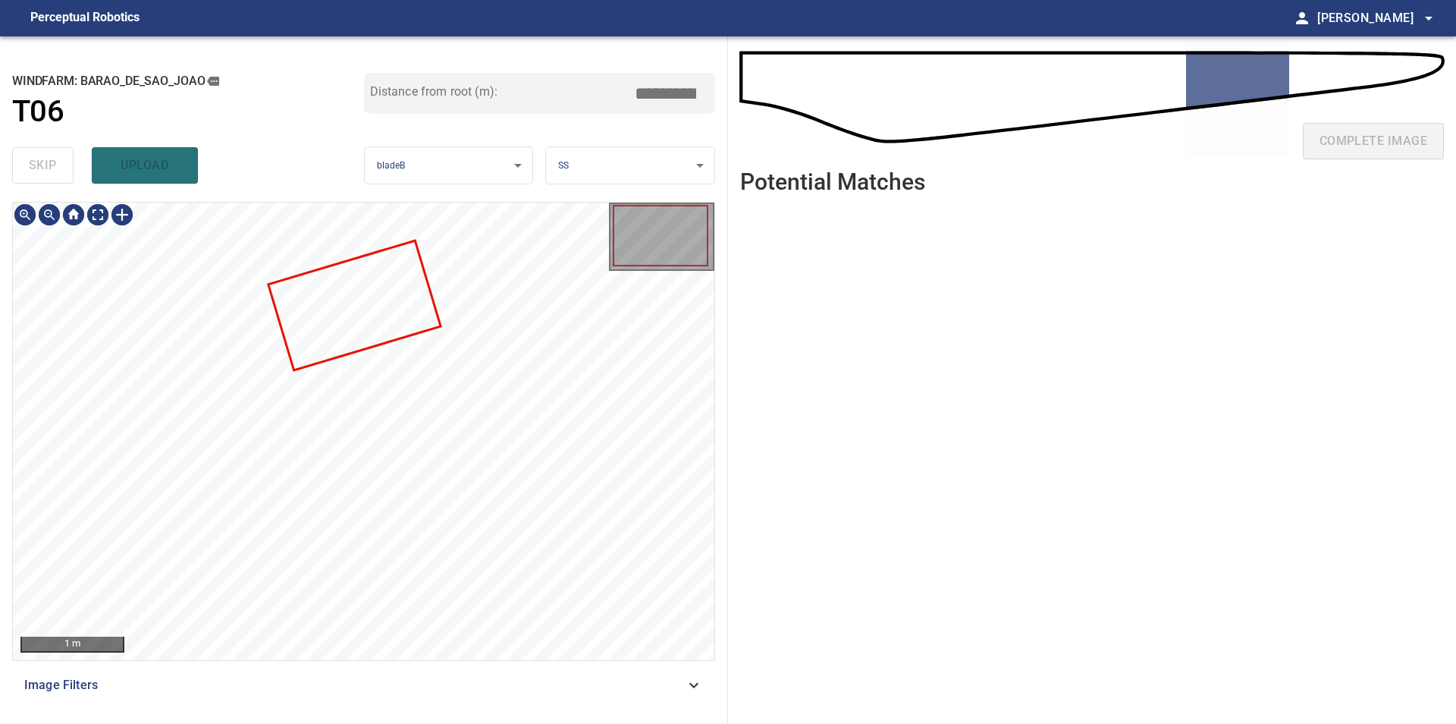
type input "****"
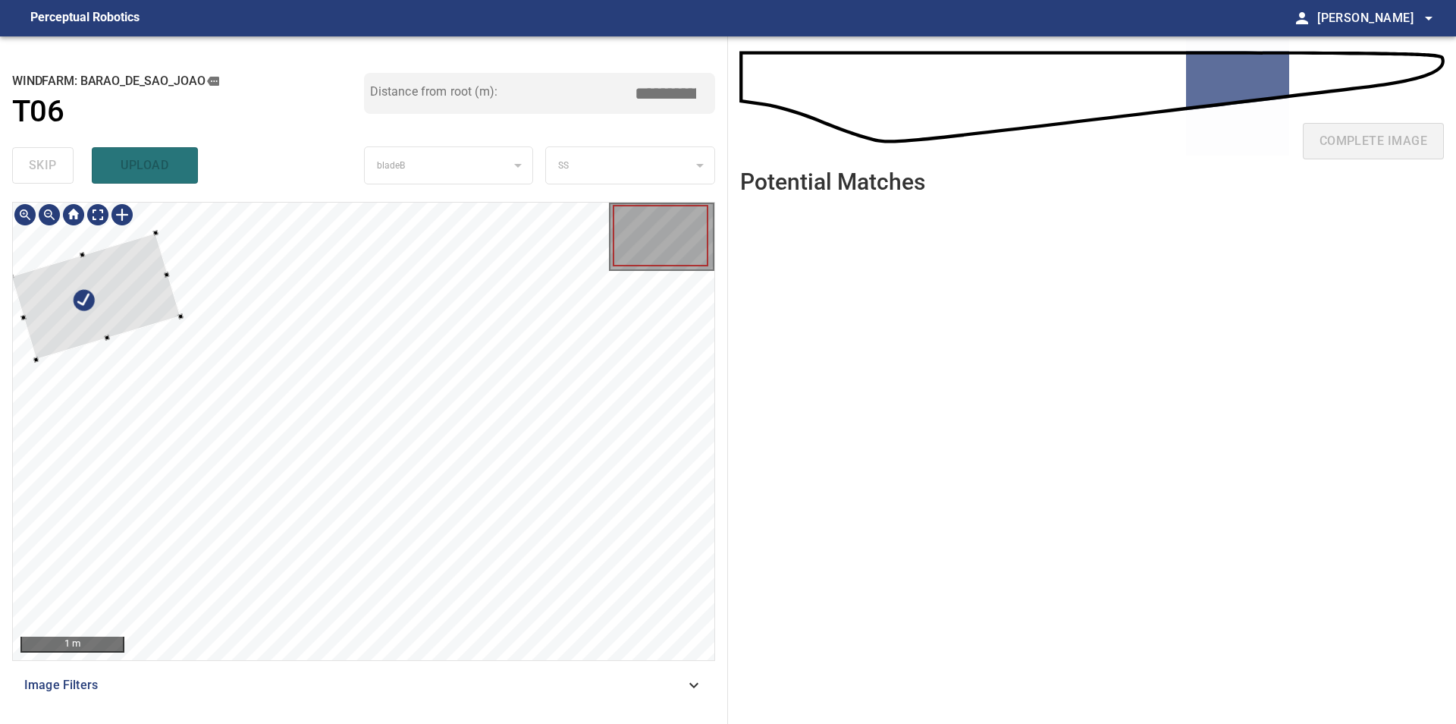
click at [123, 271] on div at bounding box center [95, 296] width 169 height 127
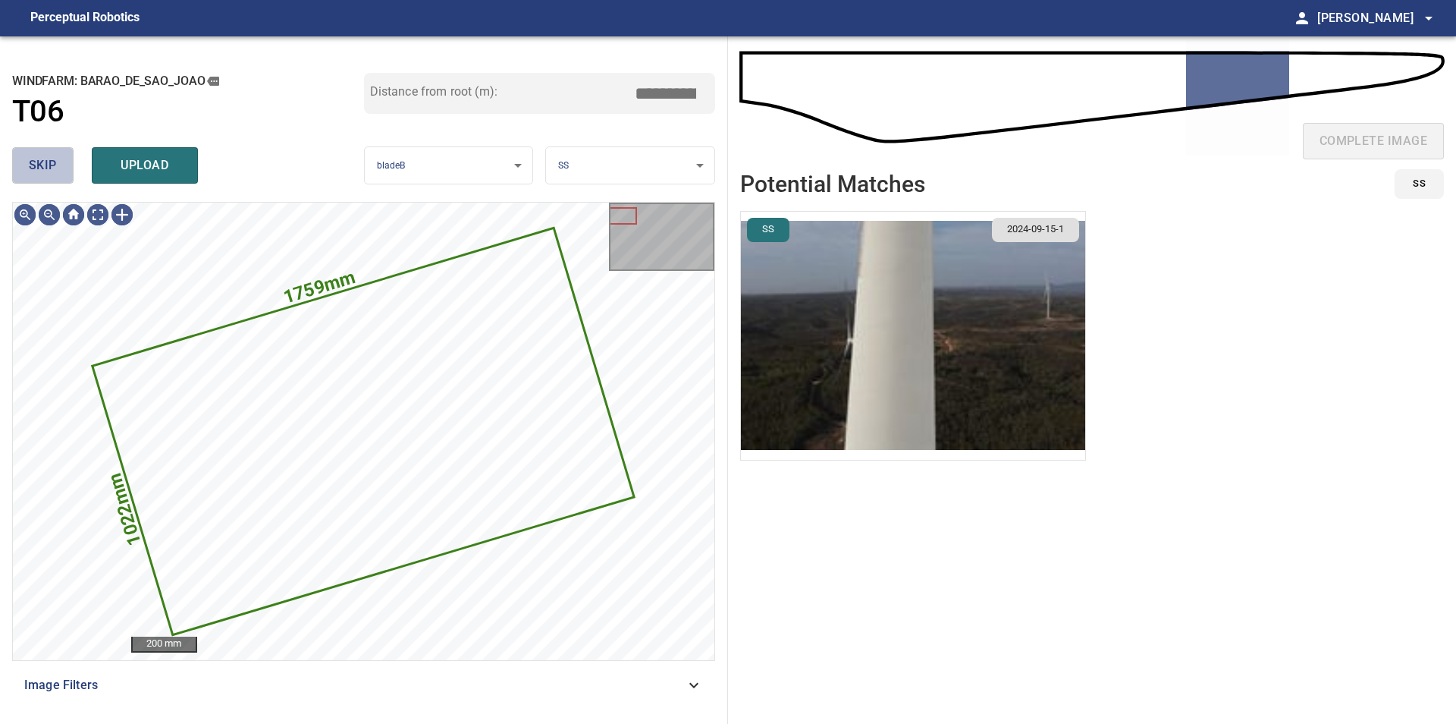
click at [42, 172] on span "skip" at bounding box center [43, 165] width 28 height 21
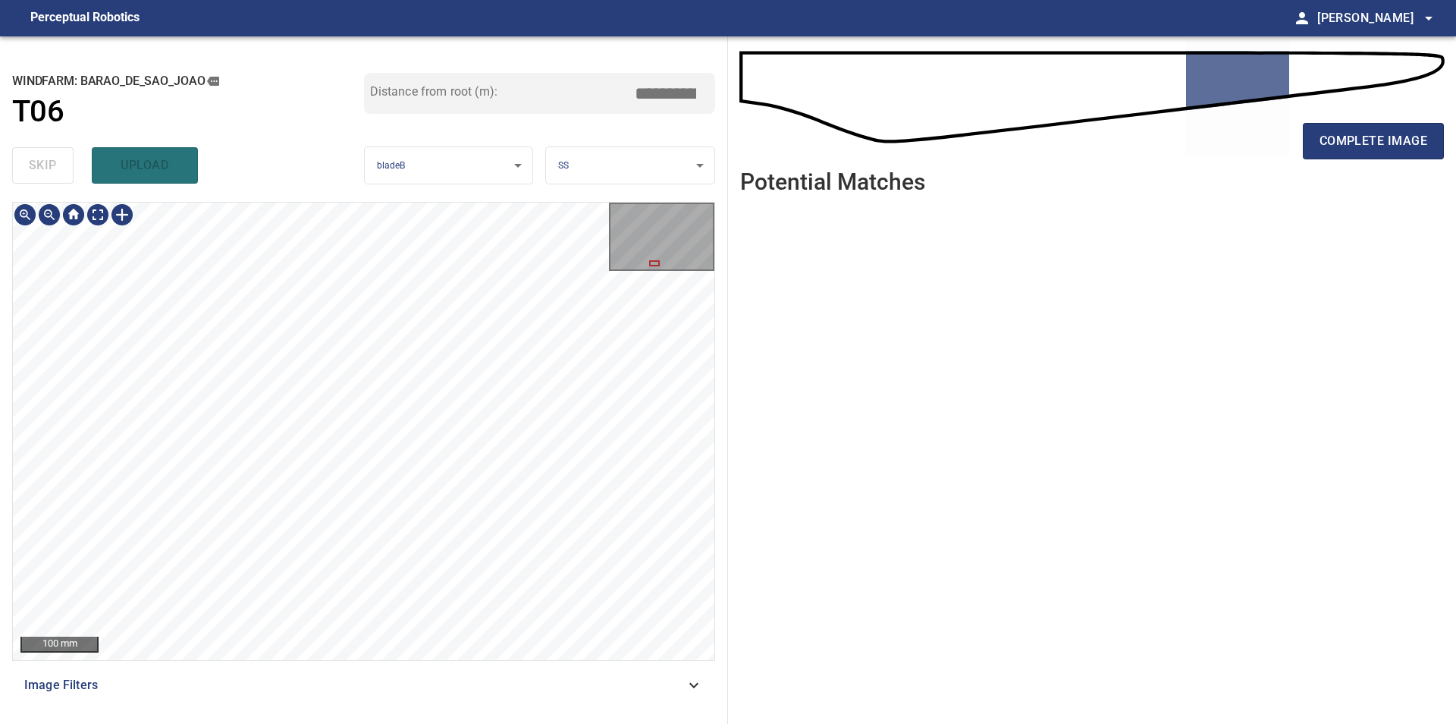
click at [416, 130] on div "**********" at bounding box center [364, 379] width 728 height 687
click at [437, 680] on div "100 mm Image Filters" at bounding box center [363, 457] width 703 height 510
click at [413, 682] on div "100 mm Image Filters" at bounding box center [363, 457] width 703 height 510
click at [430, 674] on div "100 mm Image Filters" at bounding box center [363, 457] width 703 height 510
drag, startPoint x: 1377, startPoint y: 143, endPoint x: 1110, endPoint y: 259, distance: 291.4
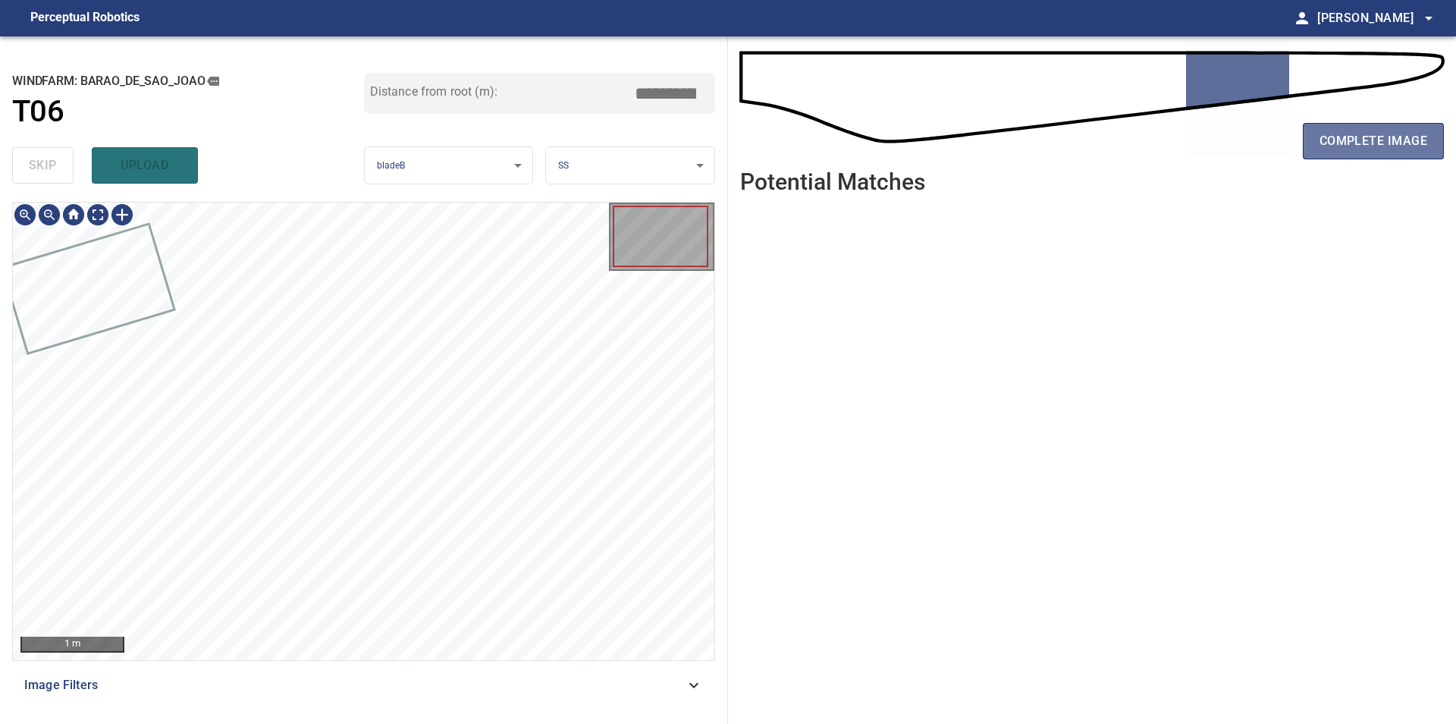
click at [1377, 143] on span "complete image" at bounding box center [1374, 140] width 108 height 21
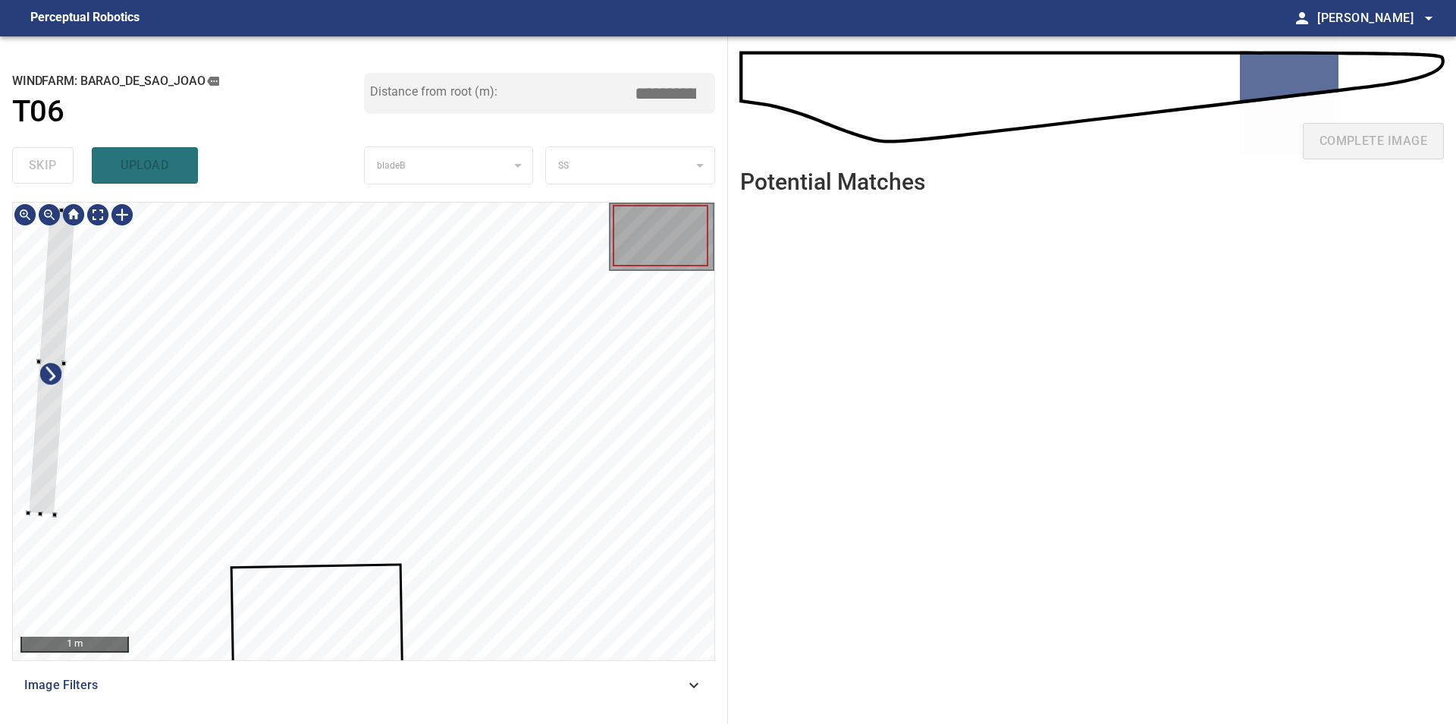
click at [26, 352] on div at bounding box center [364, 431] width 702 height 457
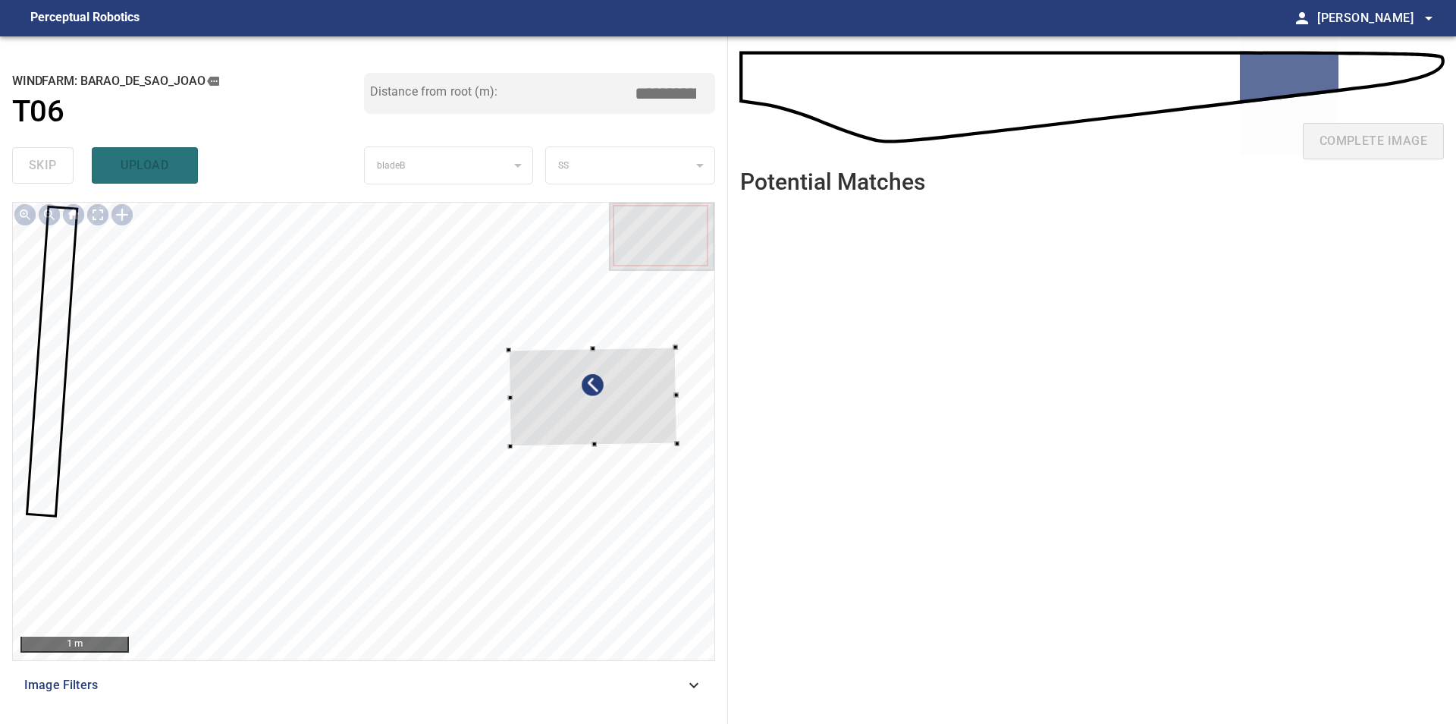
click at [639, 368] on div at bounding box center [592, 396] width 168 height 99
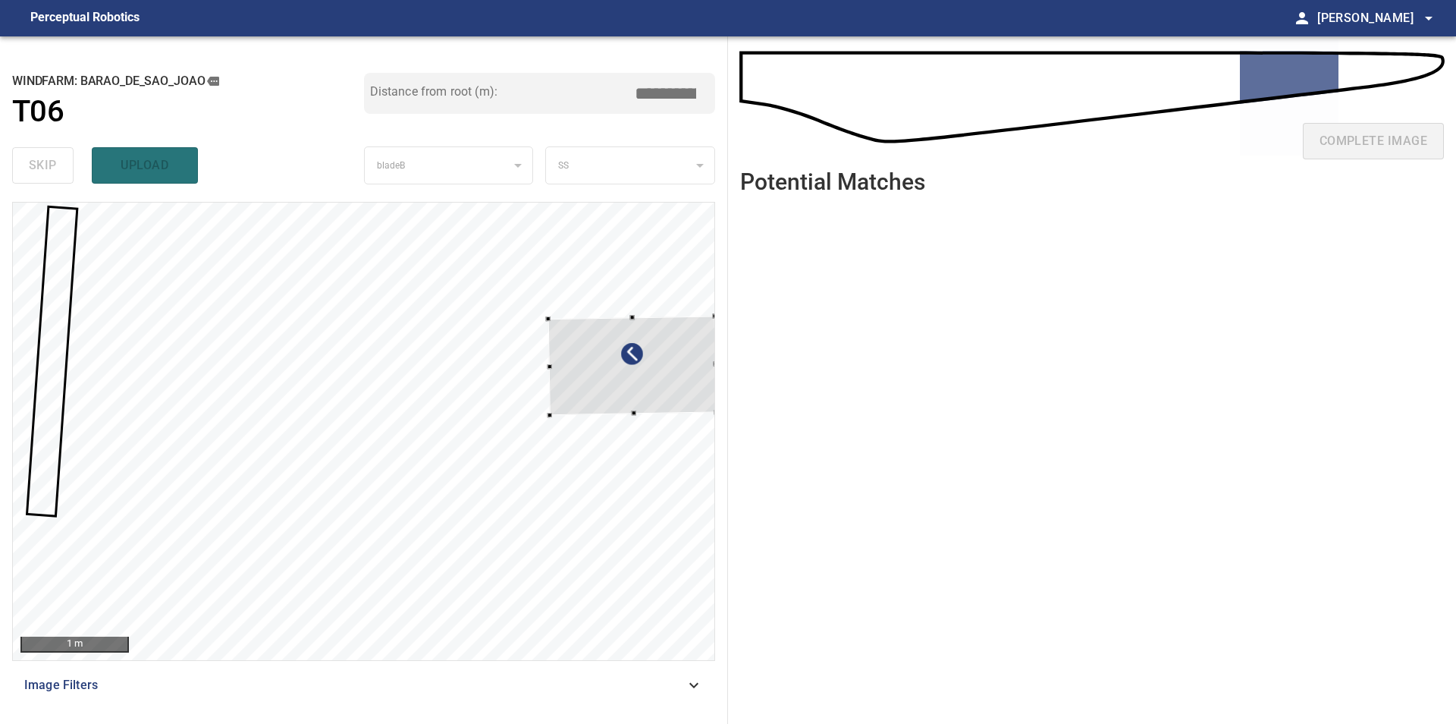
click at [619, 366] on div at bounding box center [632, 365] width 168 height 99
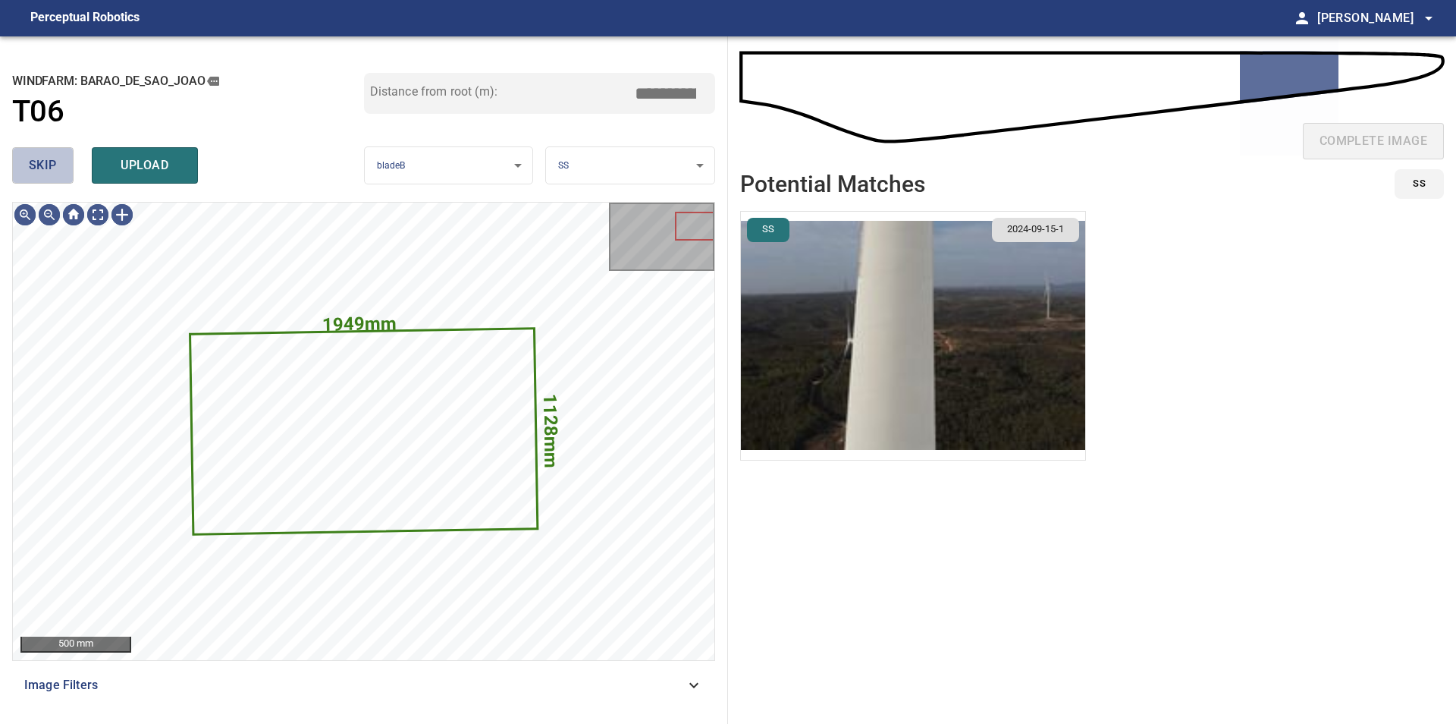
click at [58, 168] on button "skip" at bounding box center [42, 165] width 61 height 36
click at [58, 168] on div "skip upload" at bounding box center [188, 165] width 352 height 49
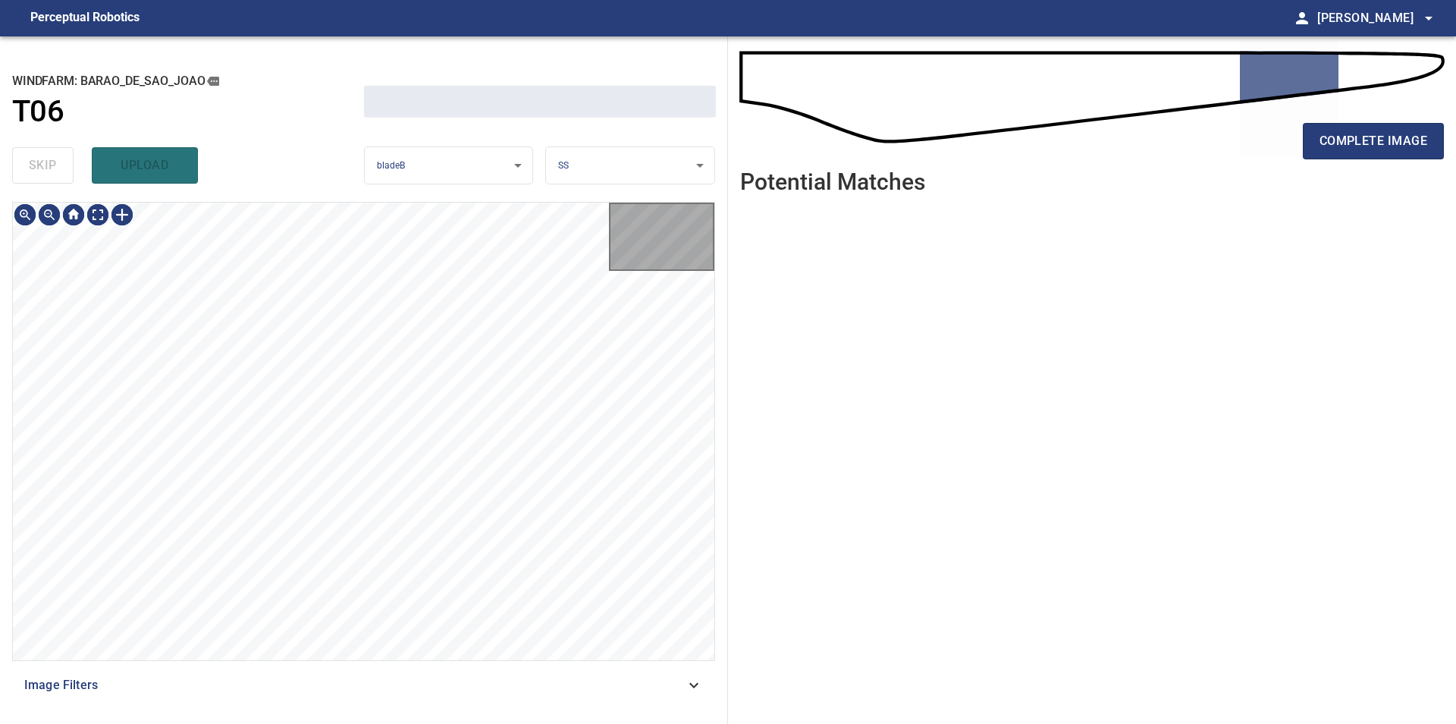
click at [58, 168] on div "skip upload" at bounding box center [188, 165] width 352 height 49
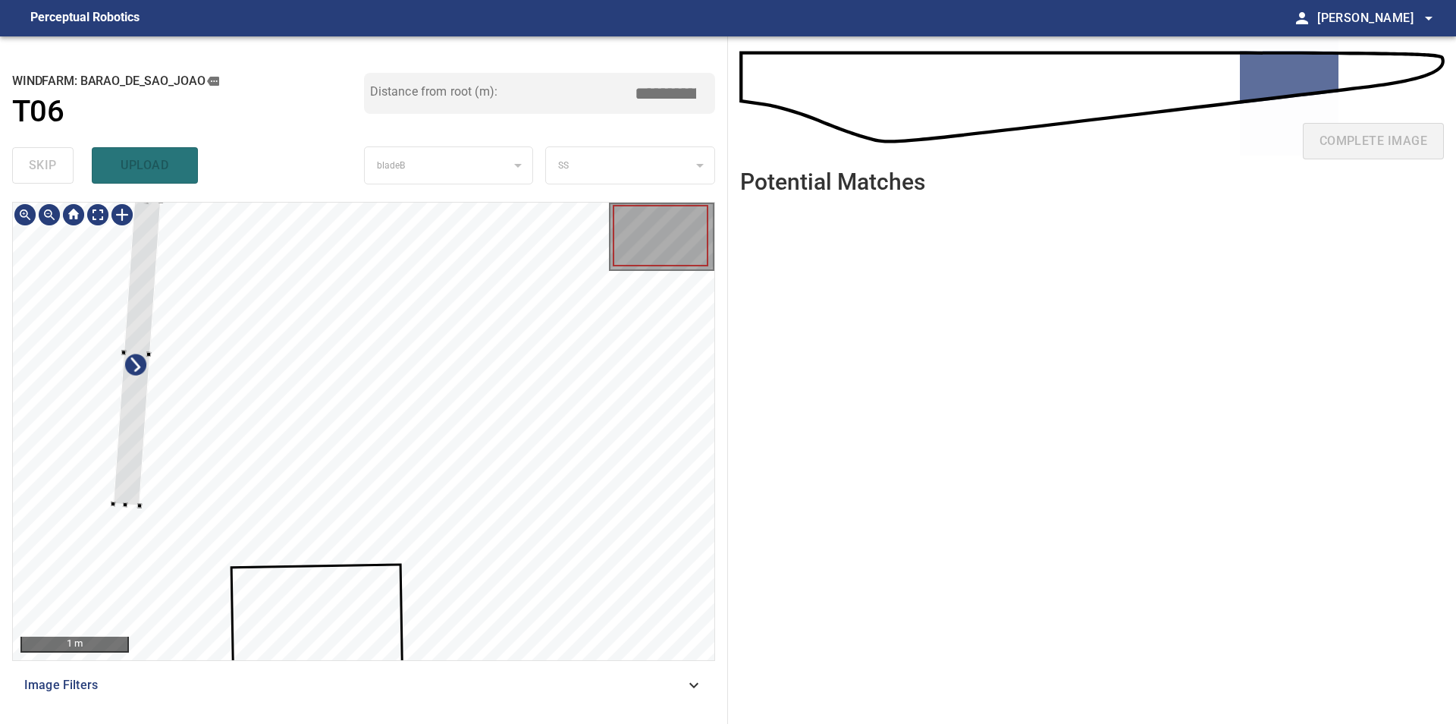
click at [93, 479] on div at bounding box center [364, 431] width 702 height 457
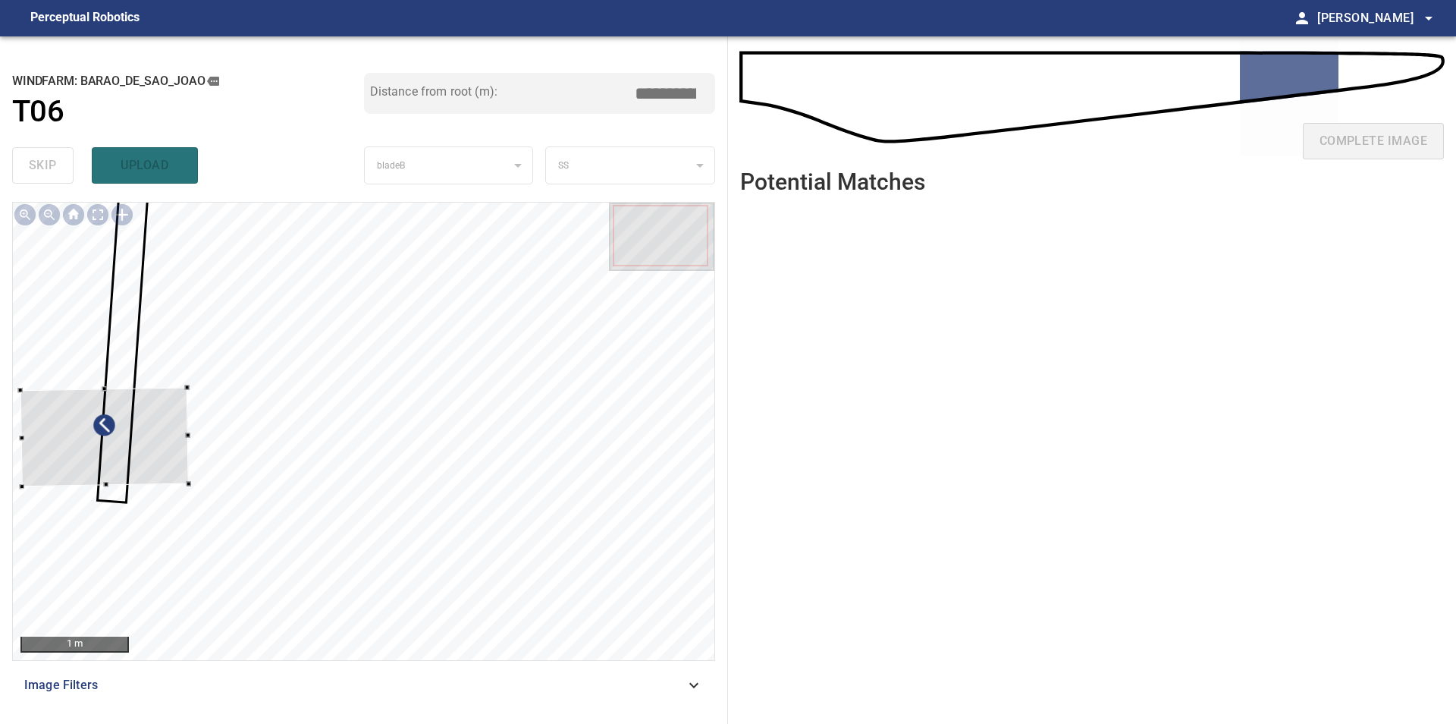
click at [90, 375] on div at bounding box center [364, 431] width 702 height 457
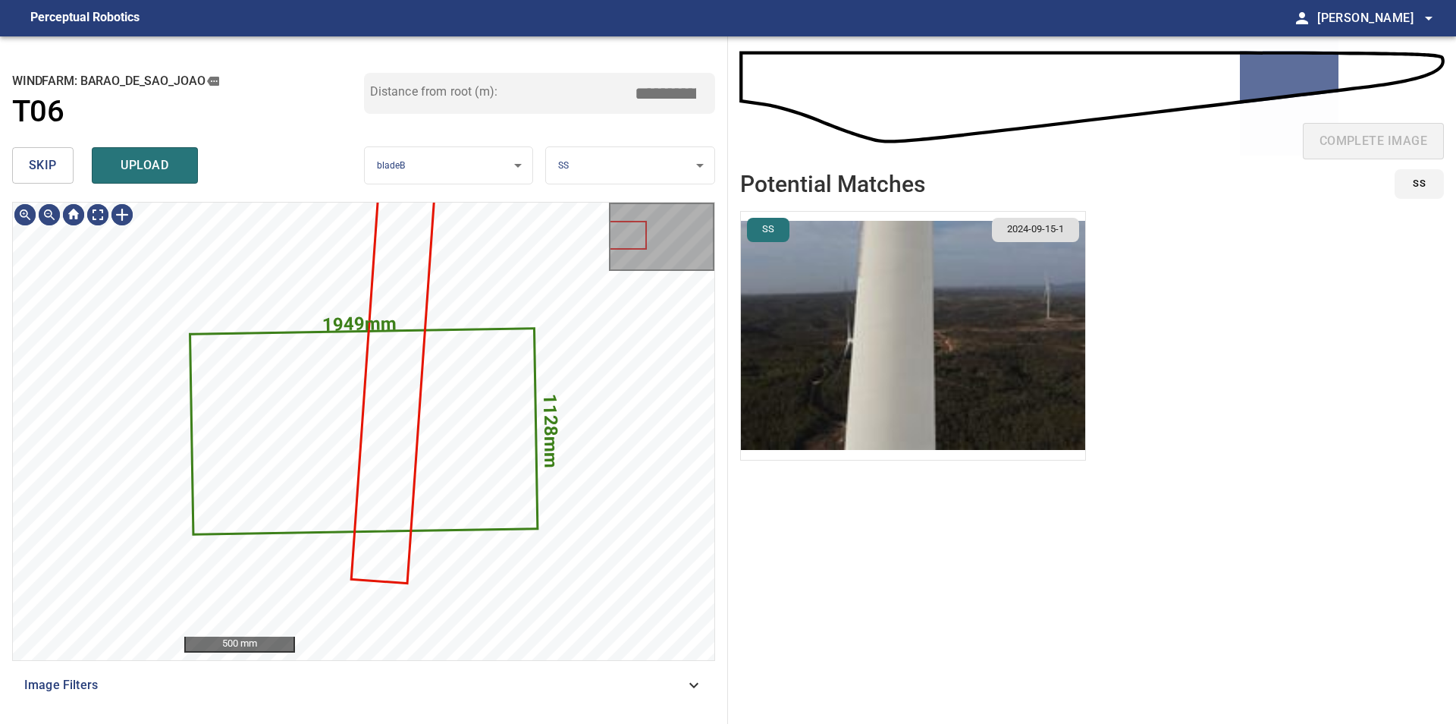
click at [56, 177] on button "skip" at bounding box center [42, 165] width 61 height 36
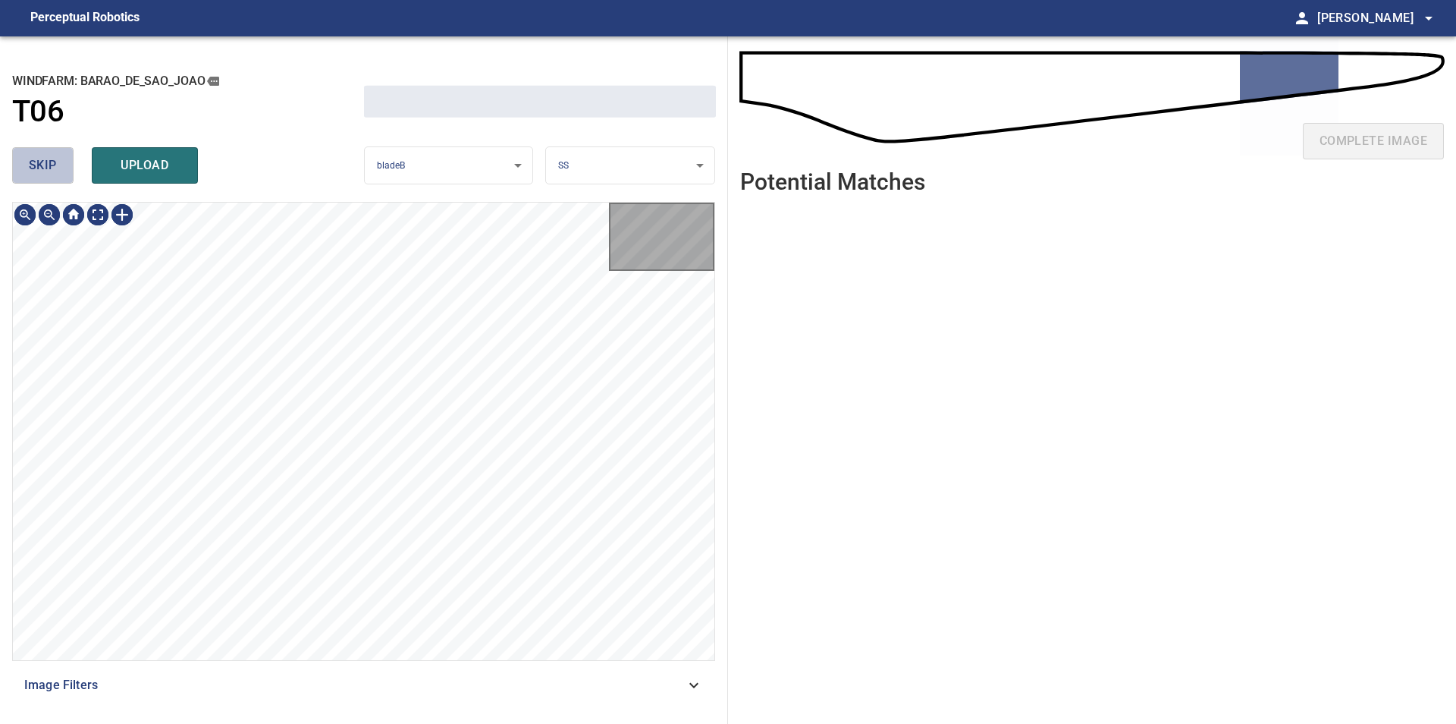
click at [56, 177] on button "skip" at bounding box center [42, 165] width 61 height 36
click at [56, 177] on div "skip upload" at bounding box center [188, 165] width 352 height 49
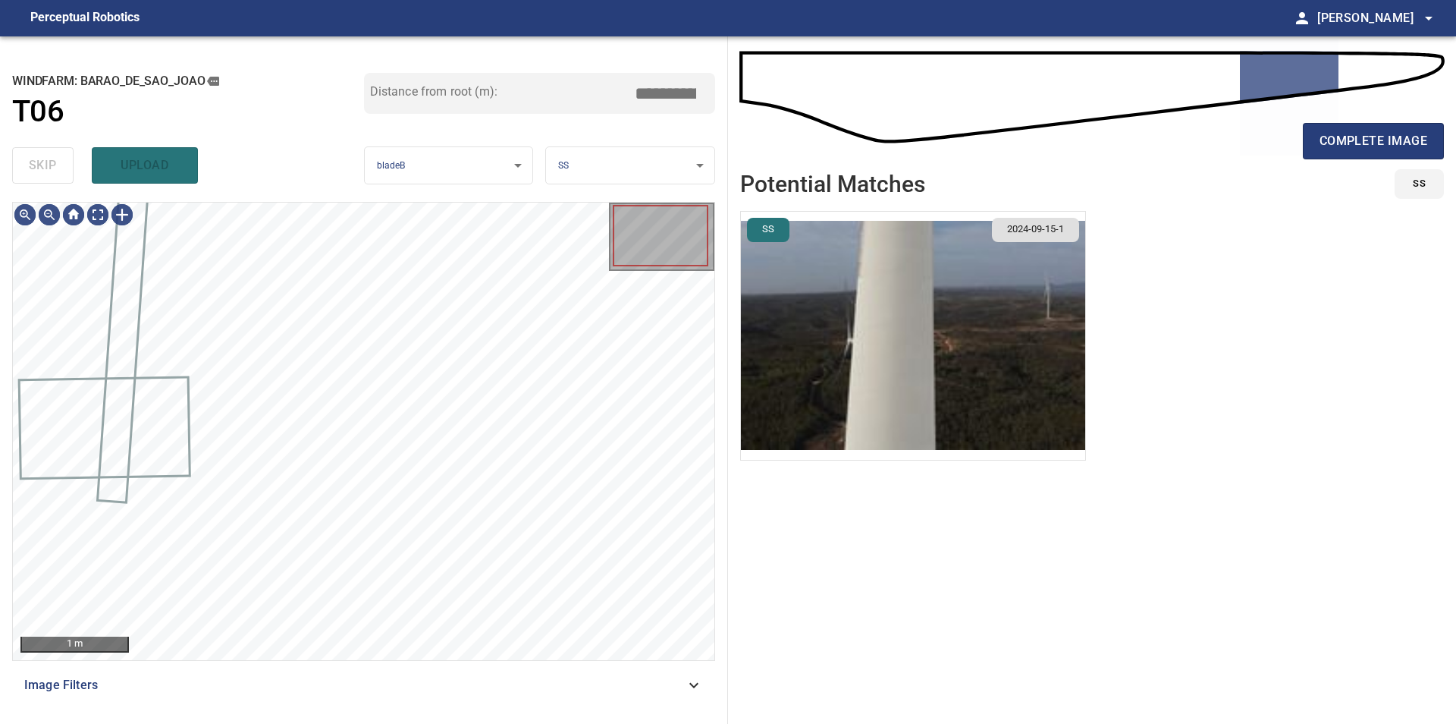
click at [56, 177] on div "skip upload" at bounding box center [188, 165] width 352 height 49
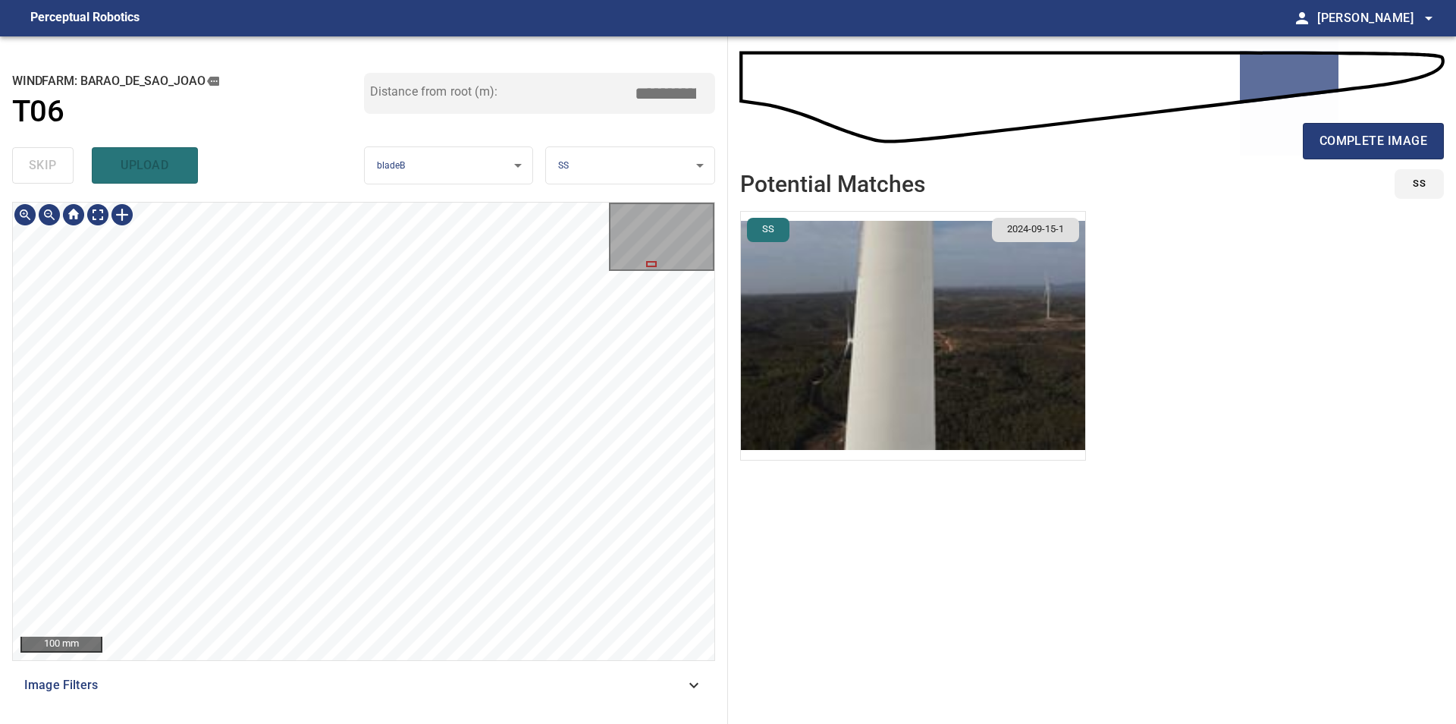
click at [9, 472] on div "**********" at bounding box center [364, 379] width 728 height 687
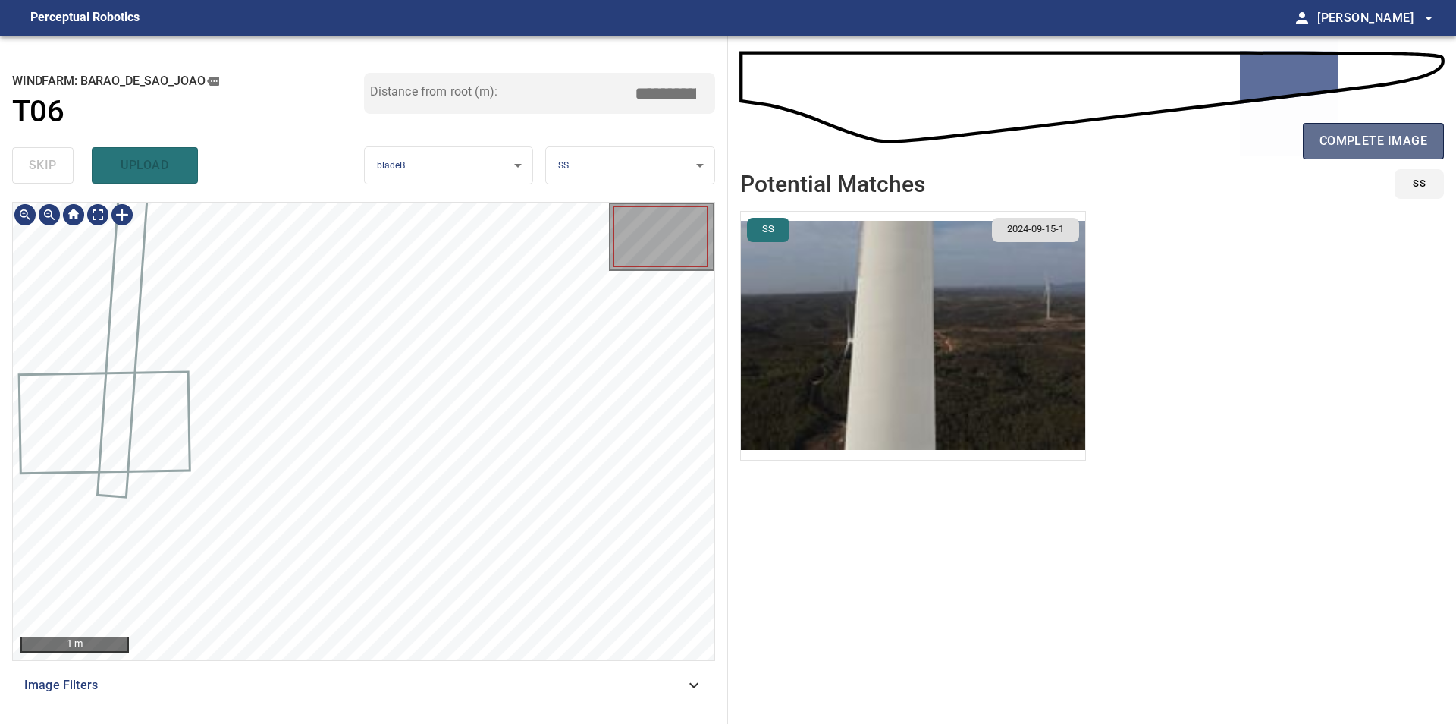
click at [1375, 151] on span "complete image" at bounding box center [1374, 140] width 108 height 21
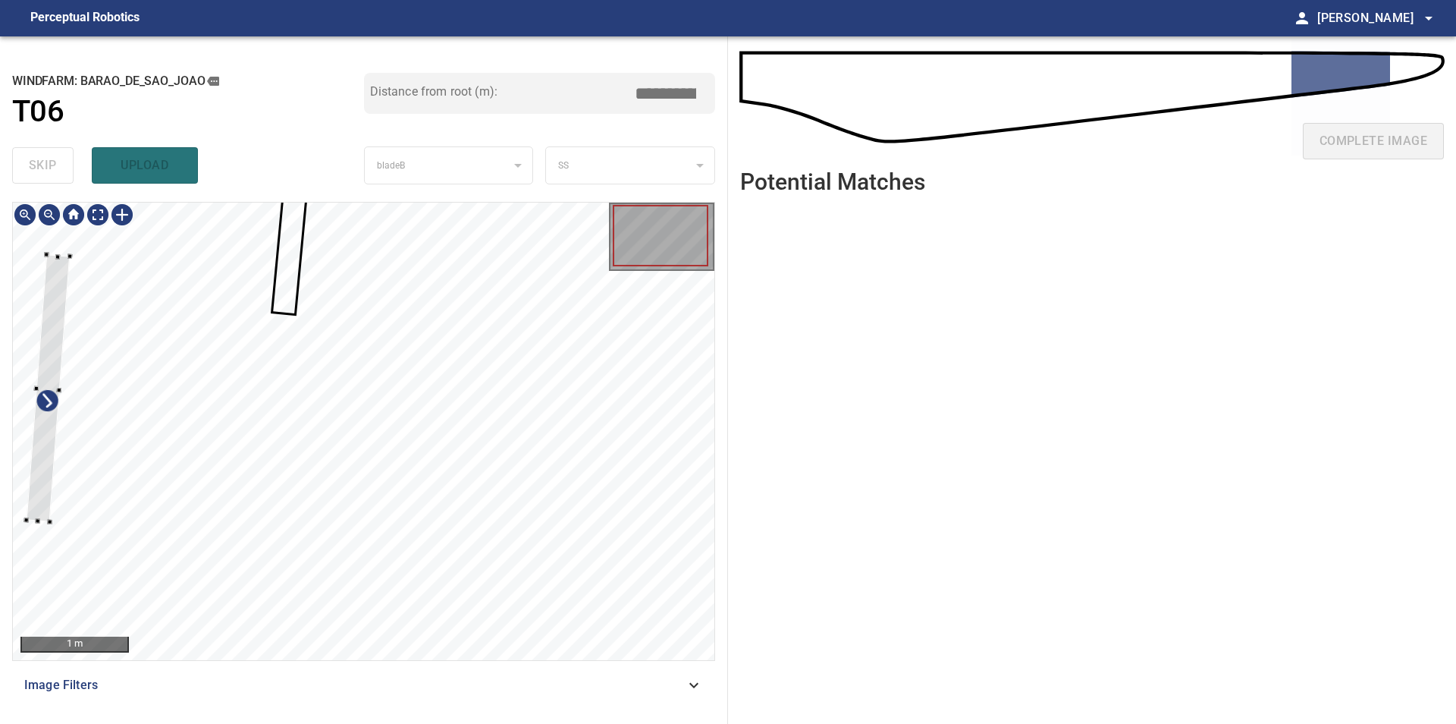
click at [39, 278] on div at bounding box center [364, 431] width 702 height 457
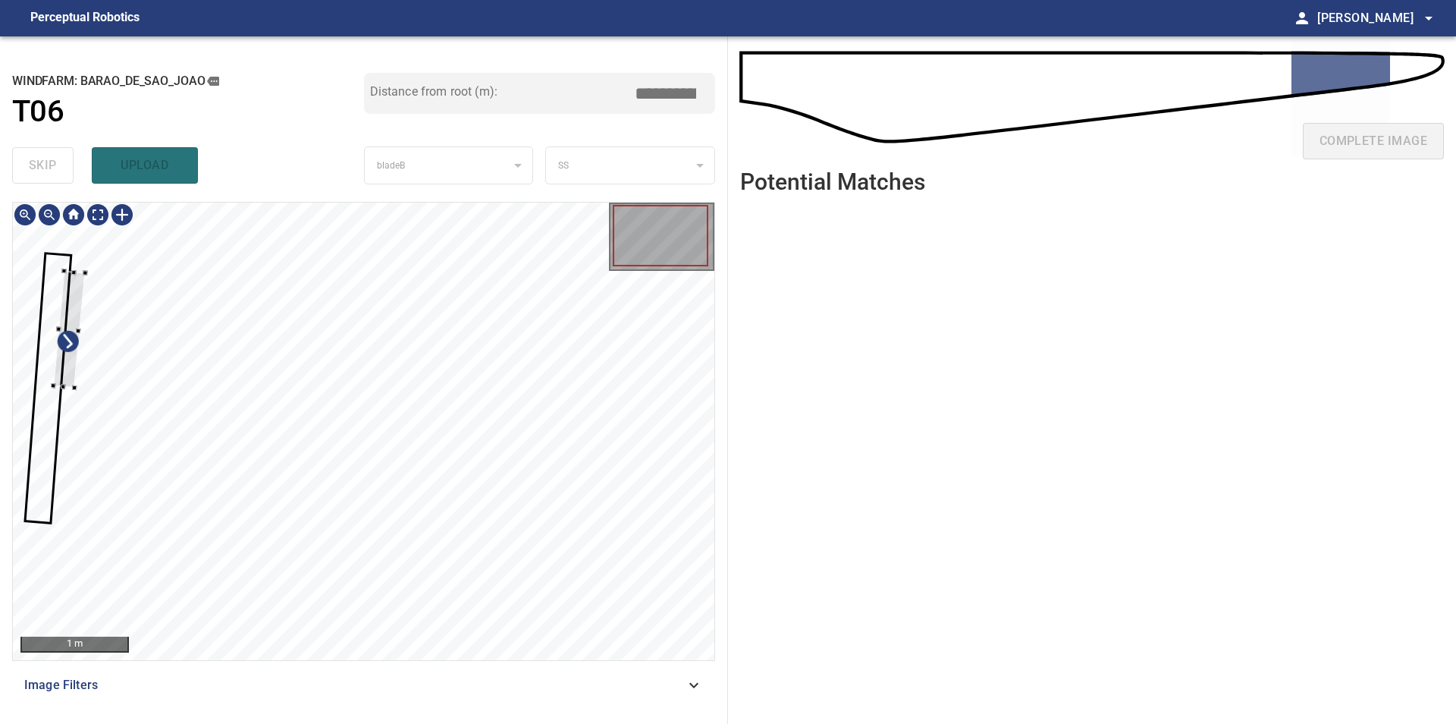
click at [14, 396] on div at bounding box center [364, 431] width 702 height 457
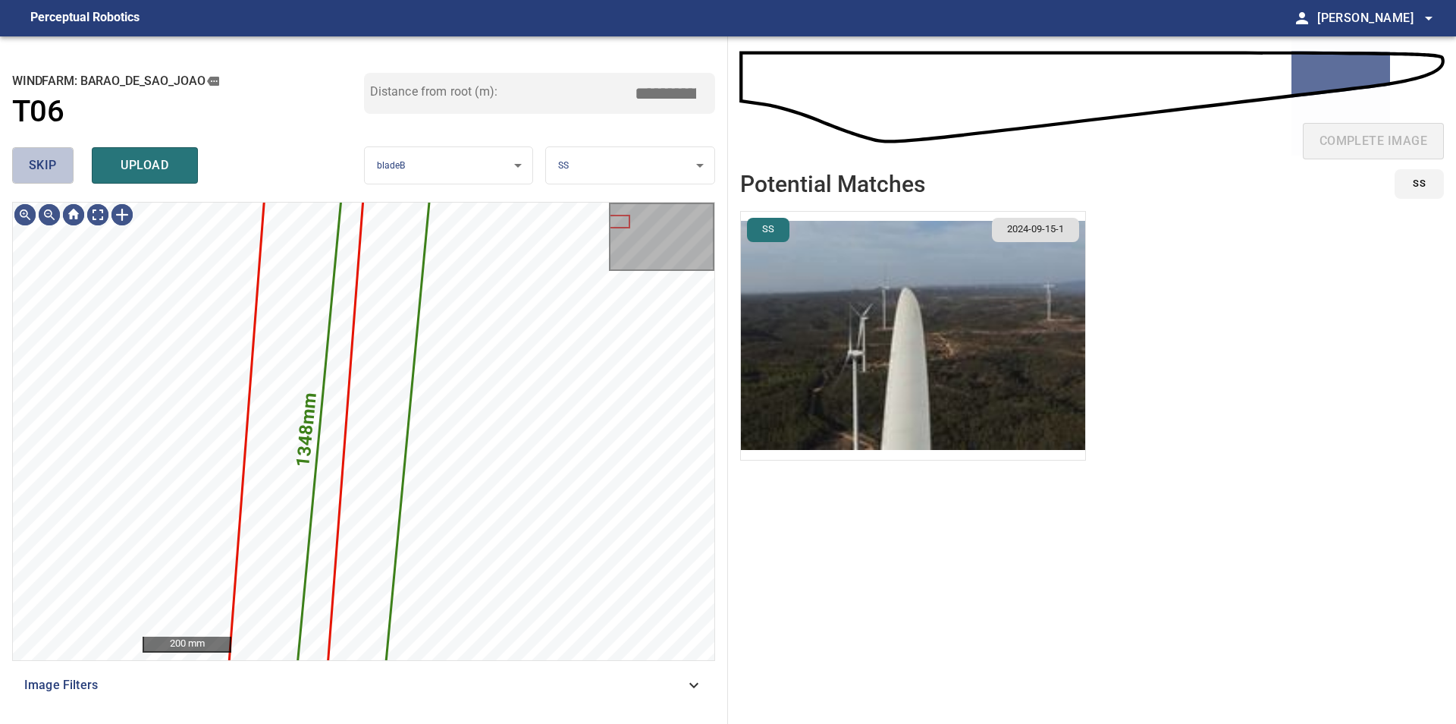
click at [44, 174] on span "skip" at bounding box center [43, 165] width 28 height 21
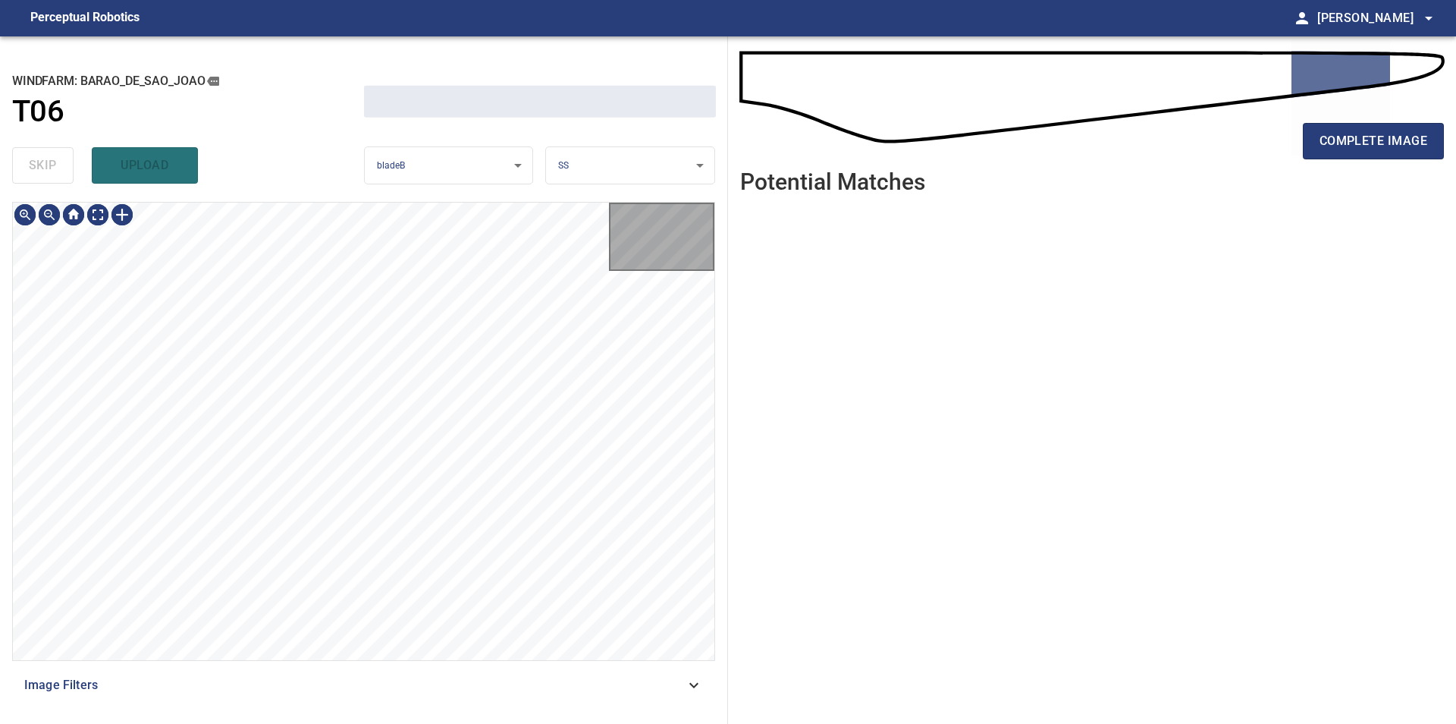
click at [44, 174] on div "skip upload" at bounding box center [188, 165] width 352 height 49
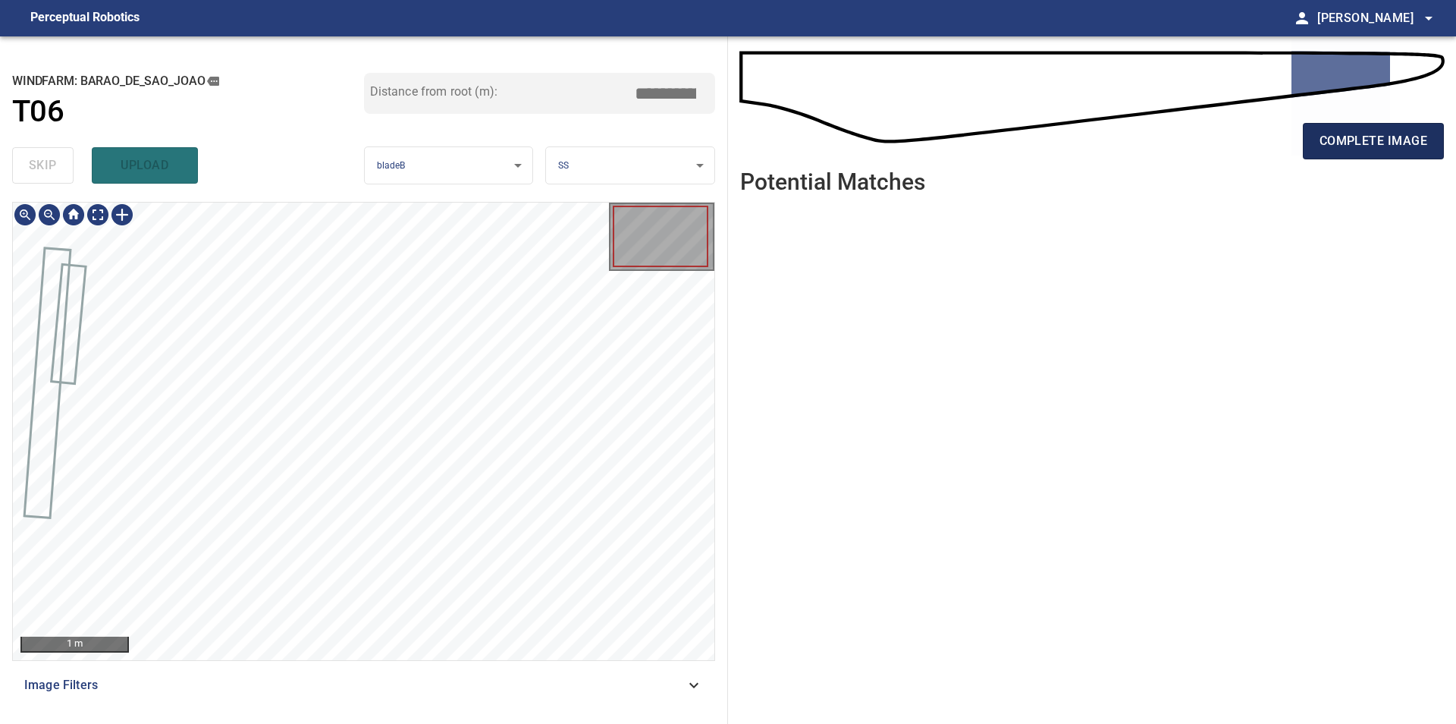
click at [1319, 139] on button "complete image" at bounding box center [1373, 141] width 141 height 36
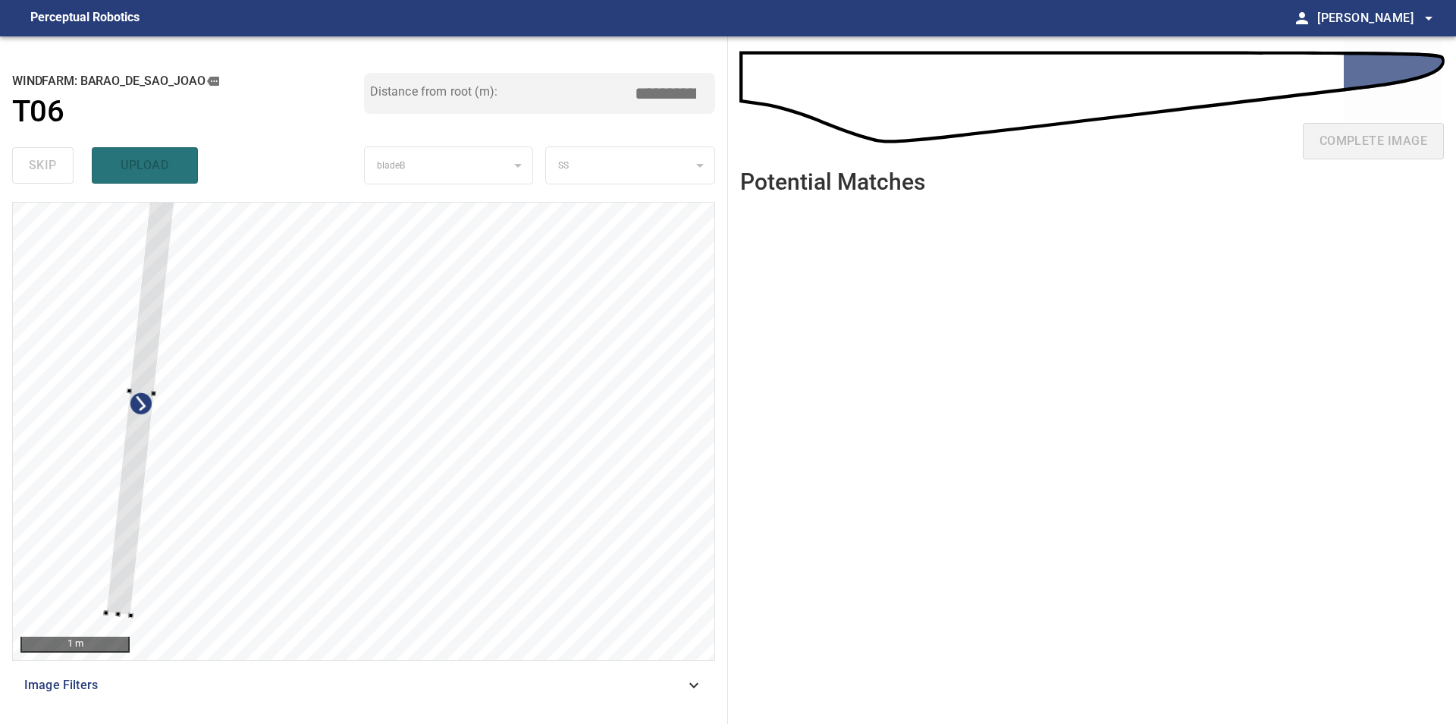
click at [132, 294] on div at bounding box center [364, 431] width 702 height 457
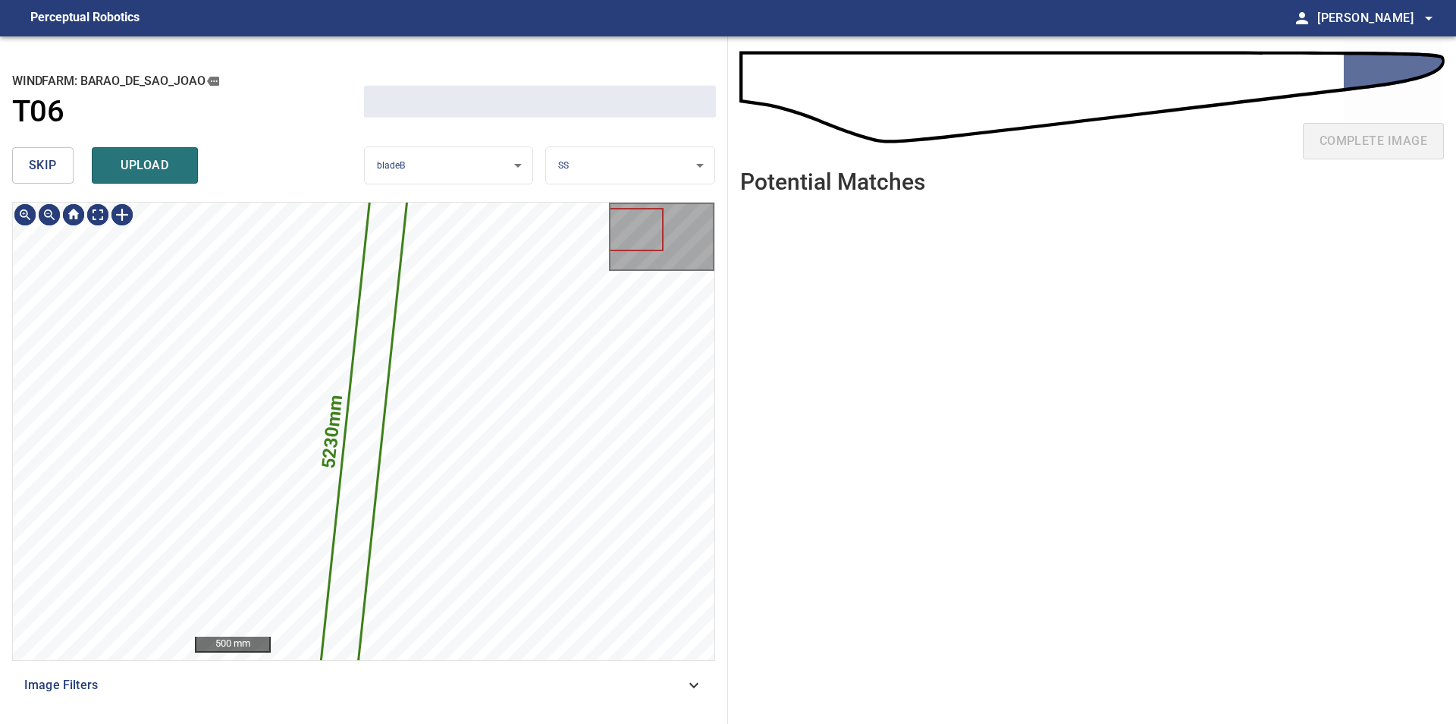
click at [45, 163] on span "skip" at bounding box center [43, 165] width 28 height 21
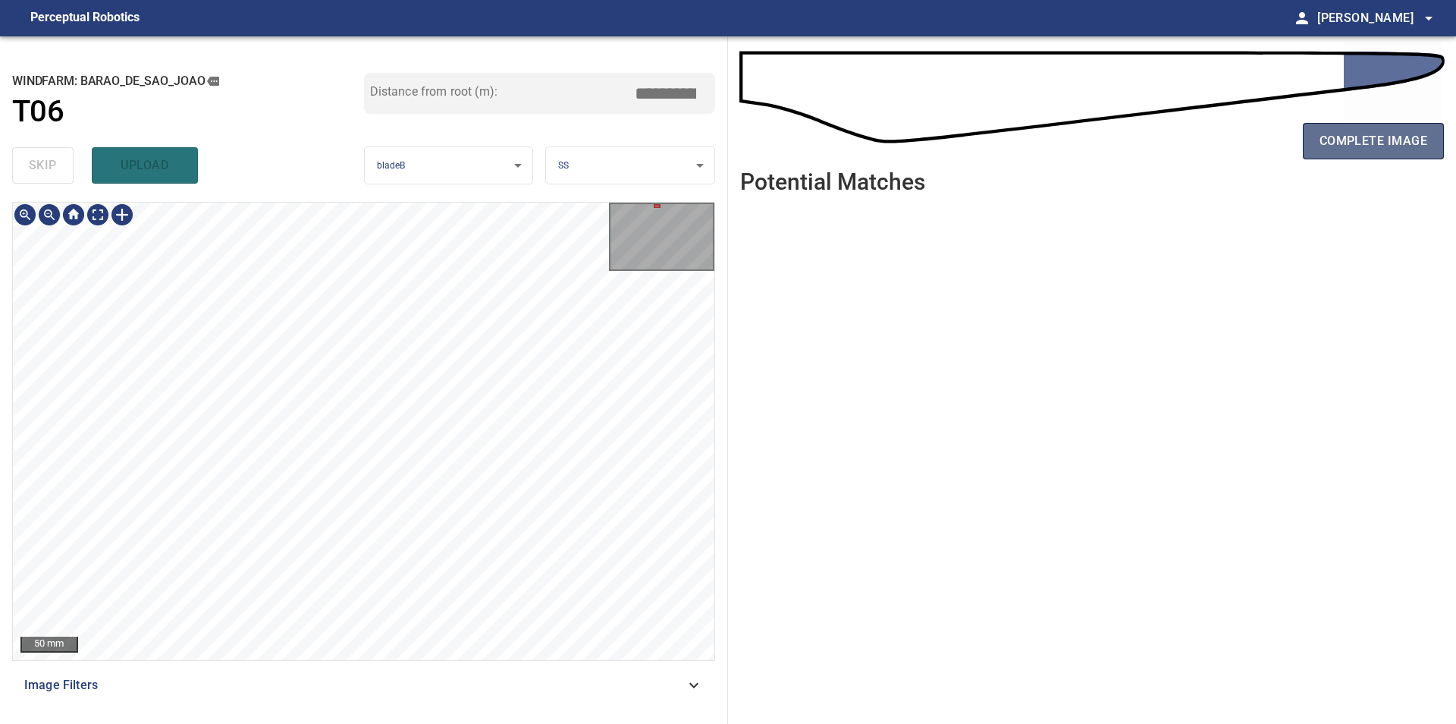
click at [1425, 135] on span "complete image" at bounding box center [1374, 140] width 108 height 21
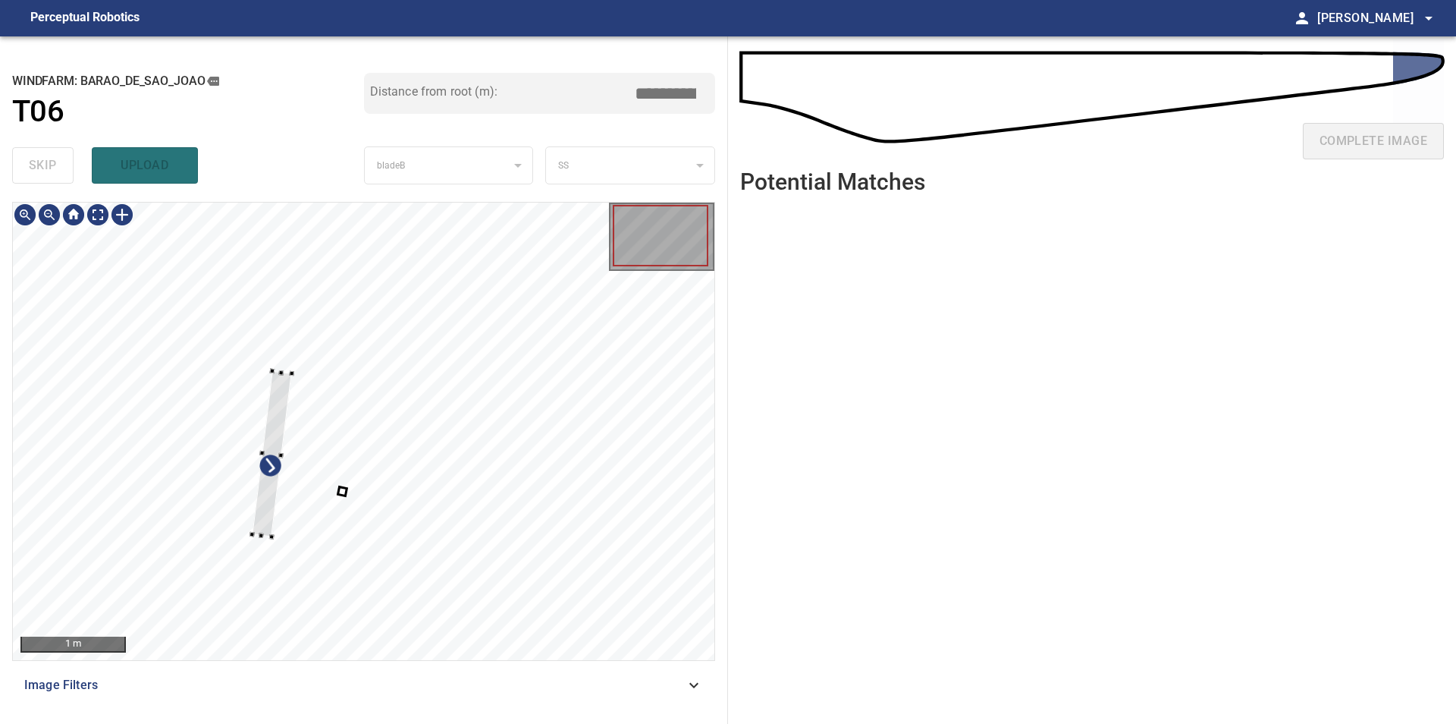
click at [155, 294] on div at bounding box center [364, 431] width 702 height 457
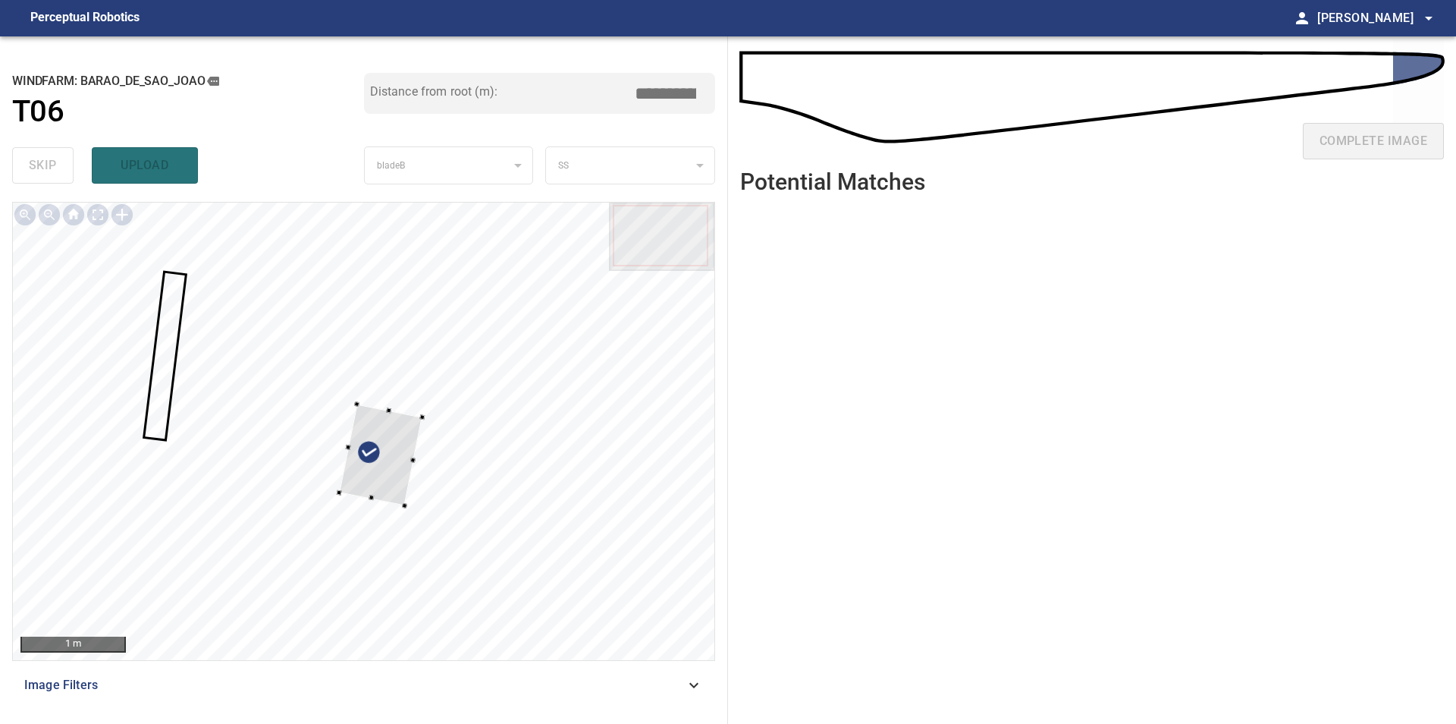
click at [444, 403] on div at bounding box center [364, 431] width 702 height 457
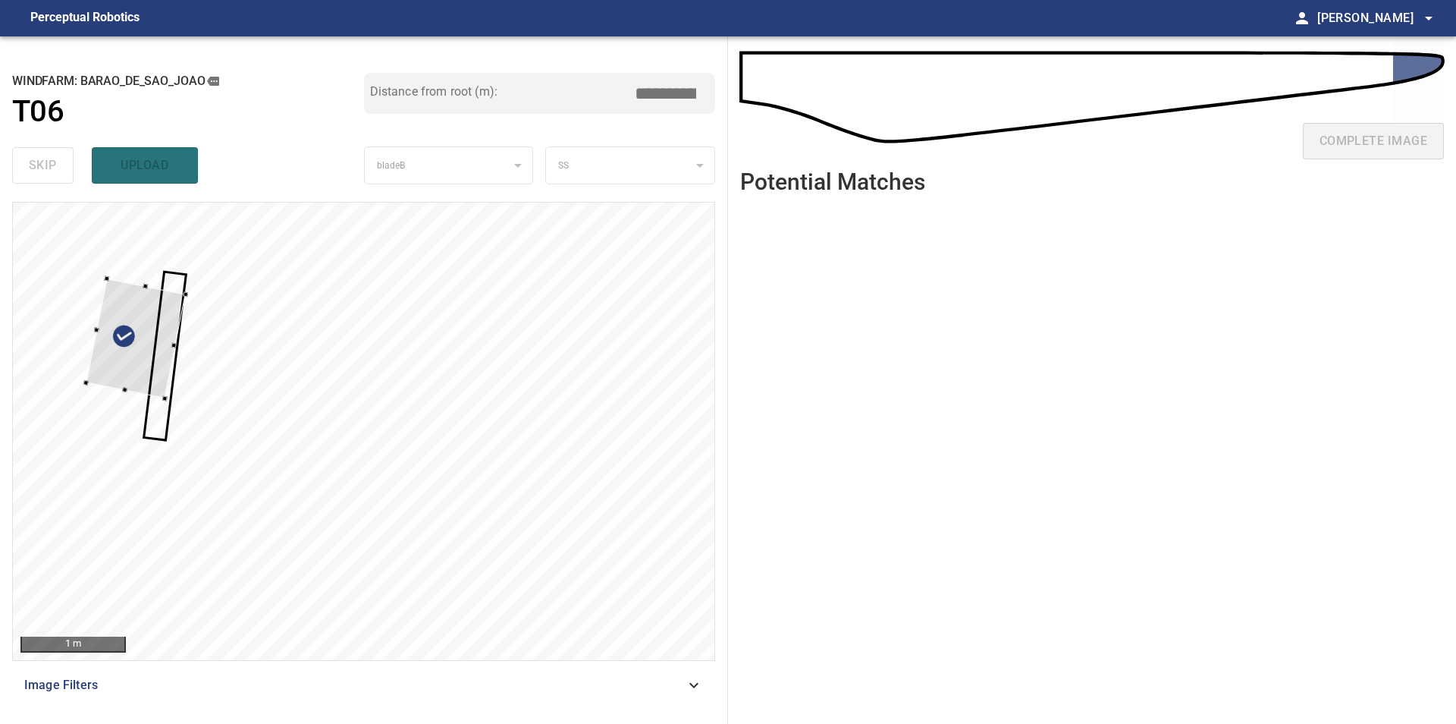
click at [177, 332] on div at bounding box center [135, 338] width 99 height 120
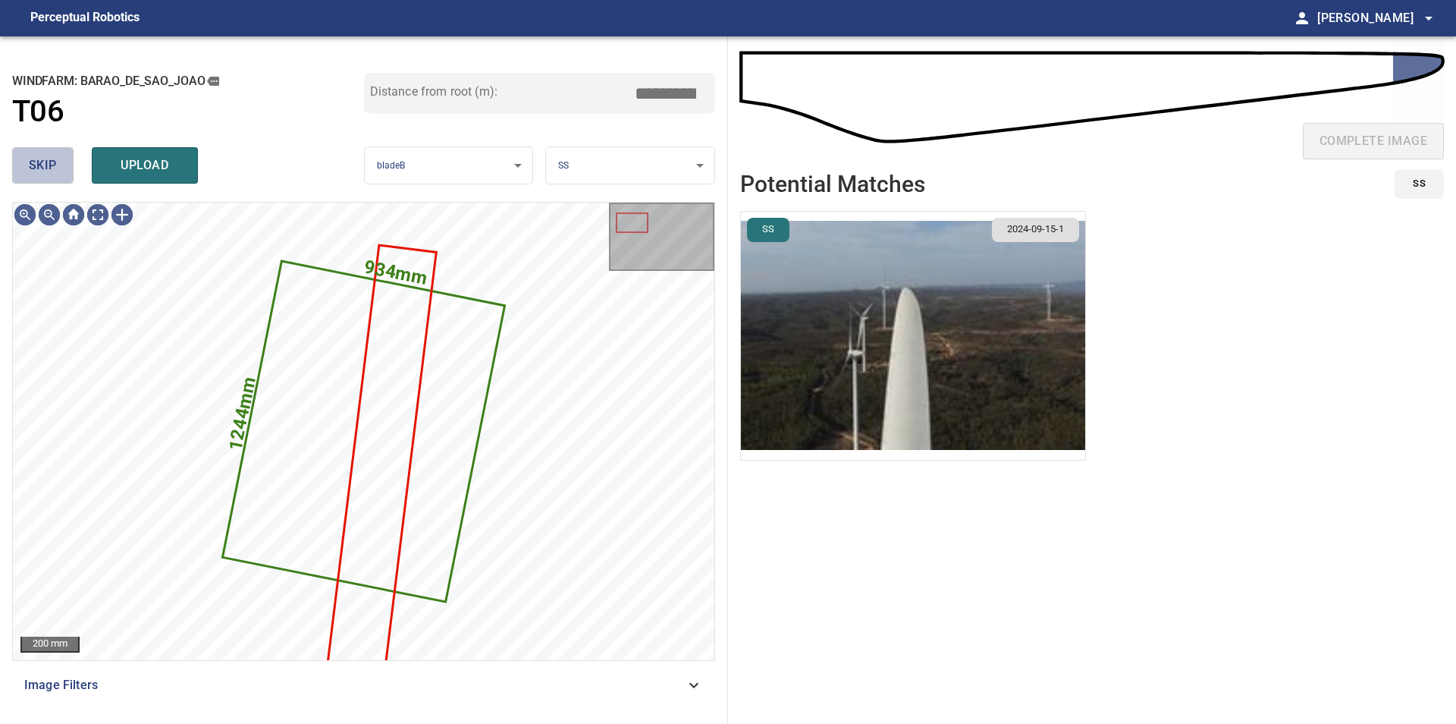
click at [41, 180] on button "skip" at bounding box center [42, 165] width 61 height 36
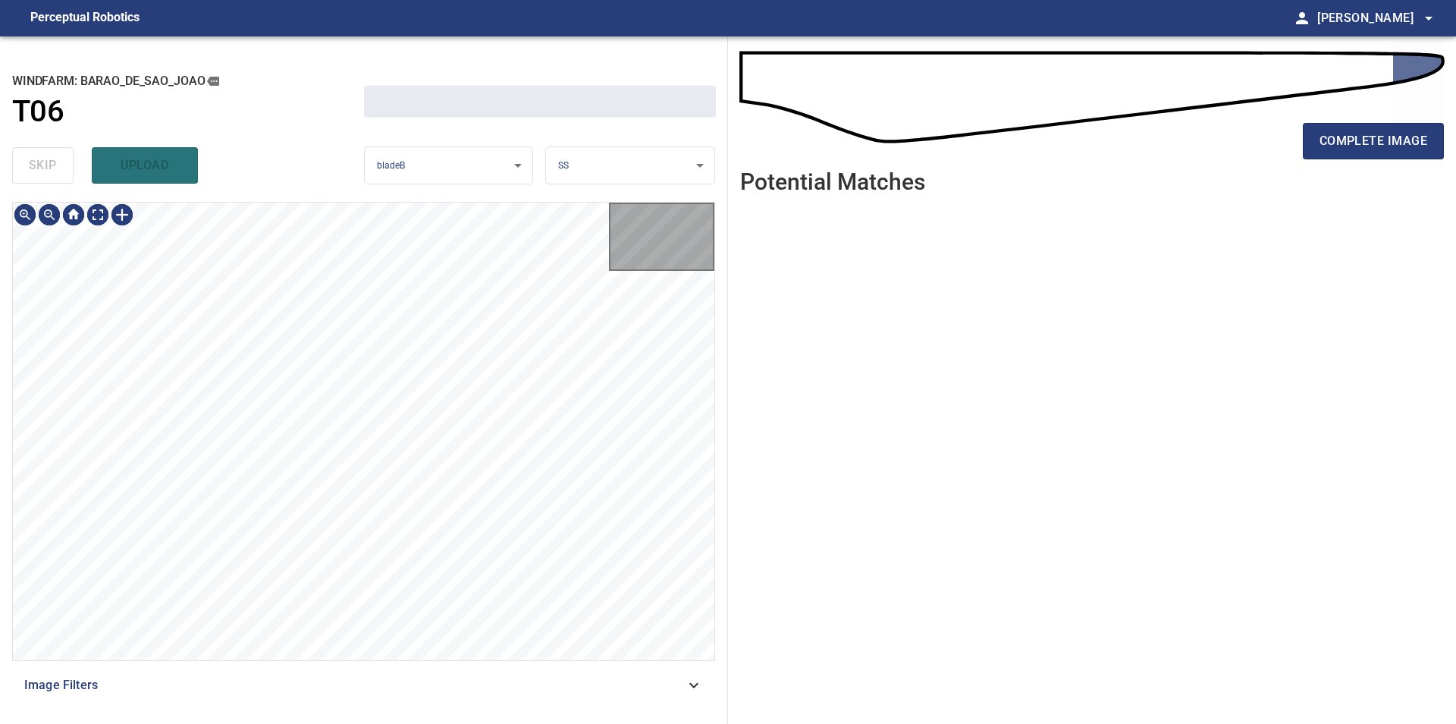
click at [41, 180] on div "skip upload" at bounding box center [188, 165] width 352 height 49
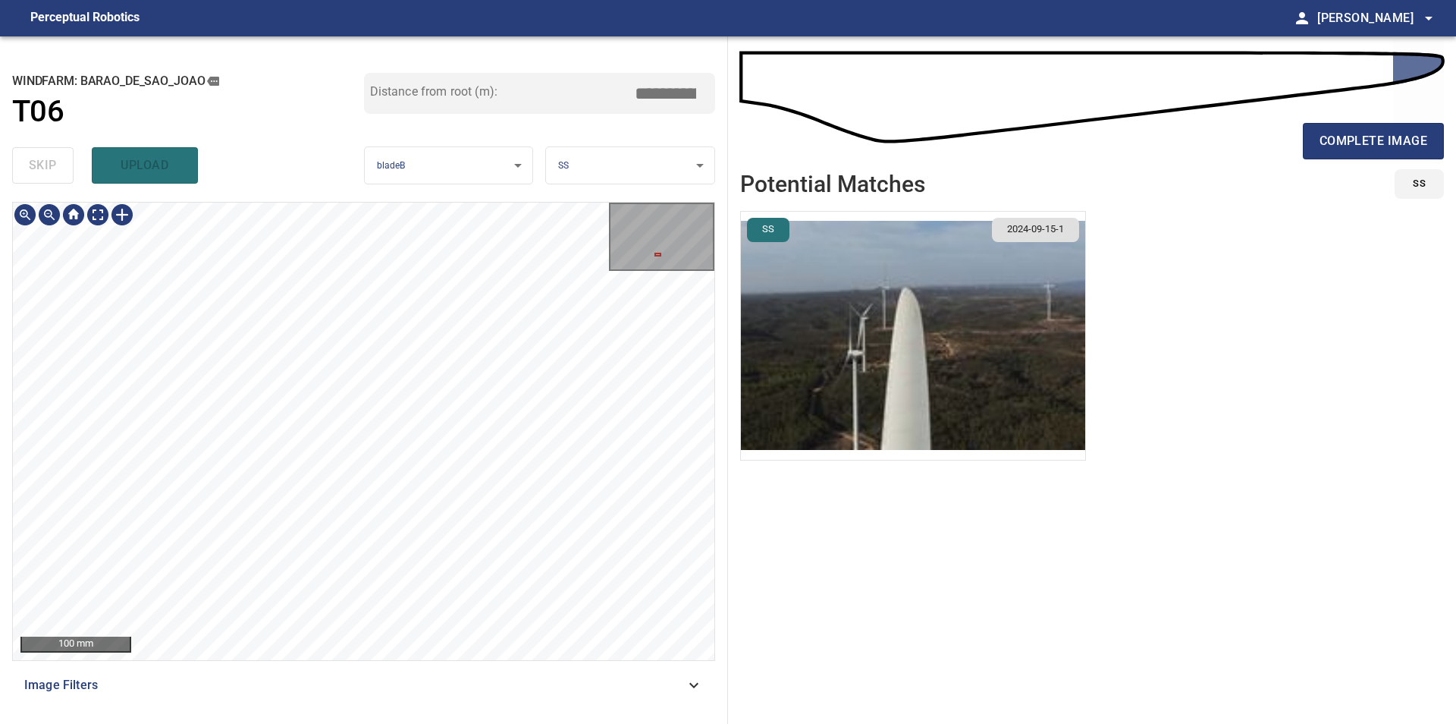
click at [316, 721] on div "**********" at bounding box center [364, 379] width 728 height 687
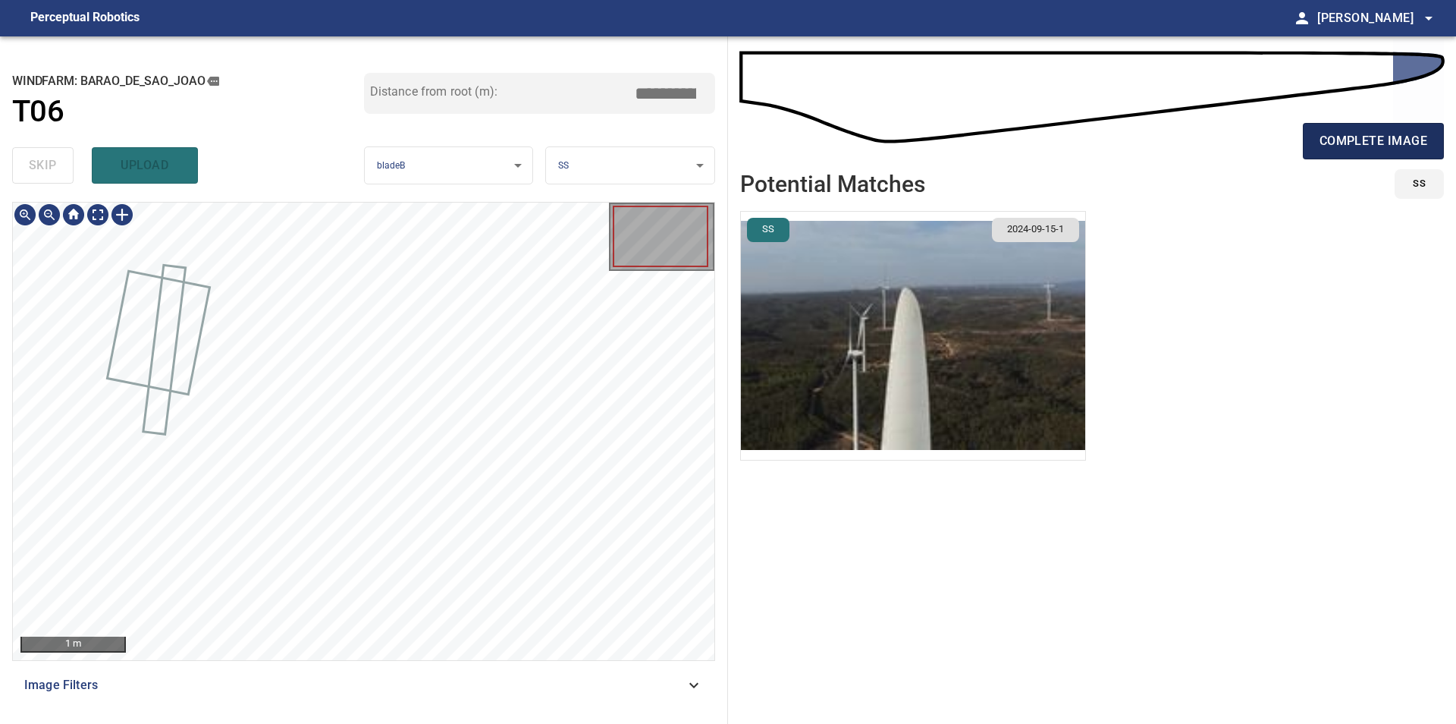
click at [1384, 146] on span "complete image" at bounding box center [1374, 140] width 108 height 21
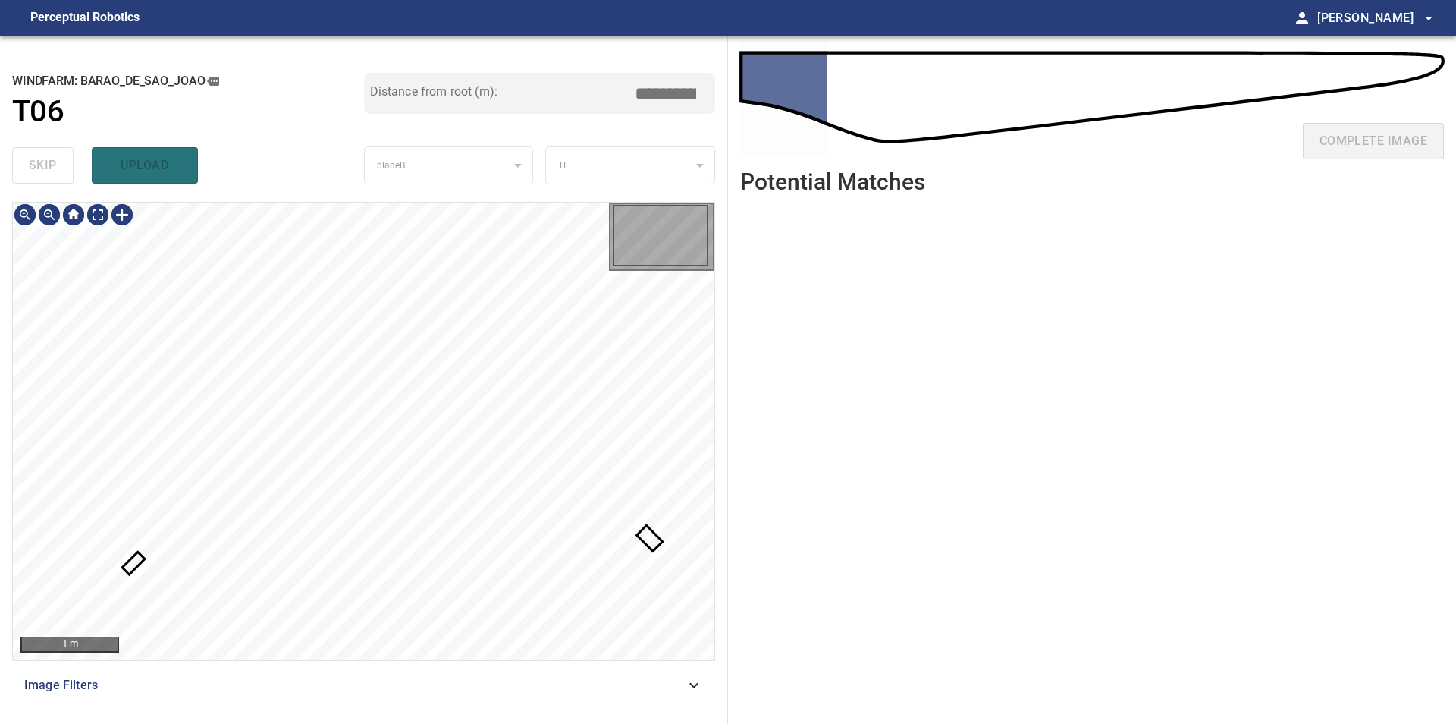
type input "***"
click at [574, 356] on div at bounding box center [364, 431] width 702 height 457
click at [552, 375] on div at bounding box center [551, 373] width 6 height 6
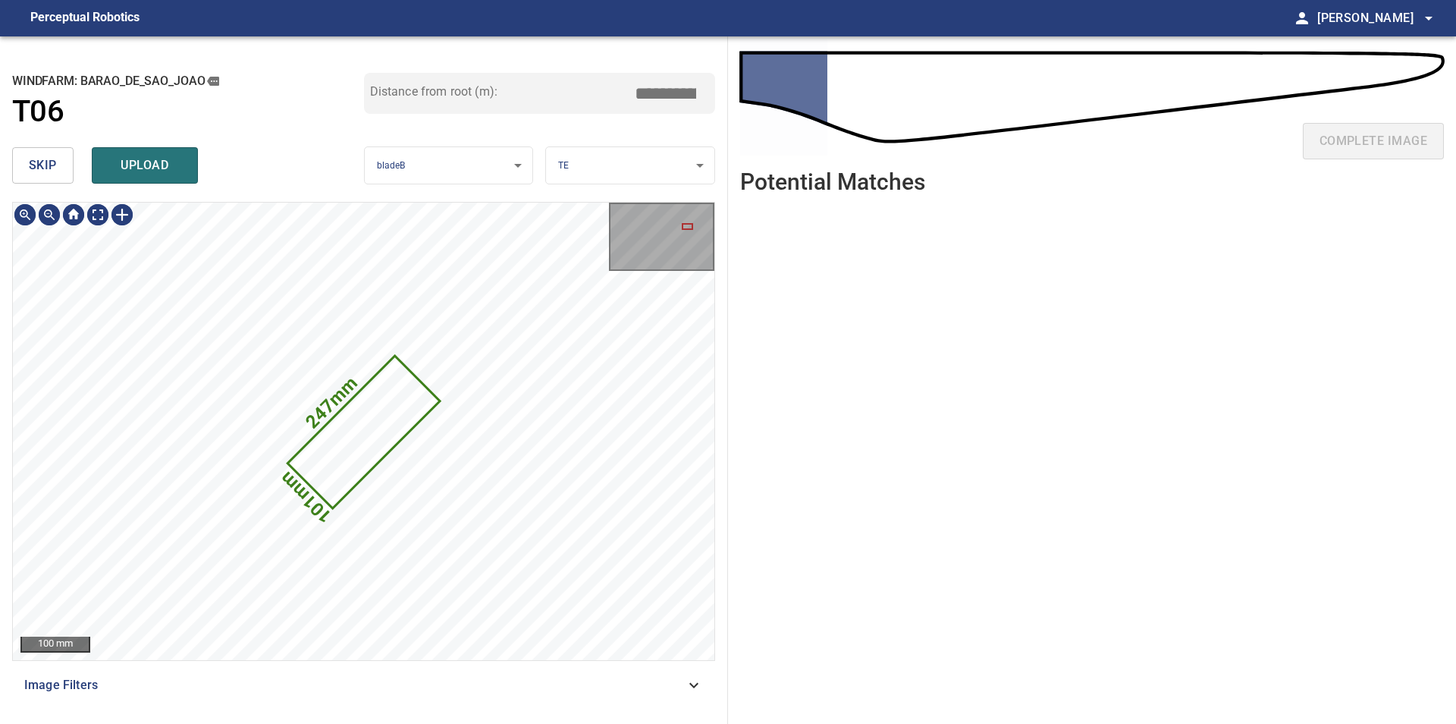
click at [25, 180] on button "skip" at bounding box center [42, 165] width 61 height 36
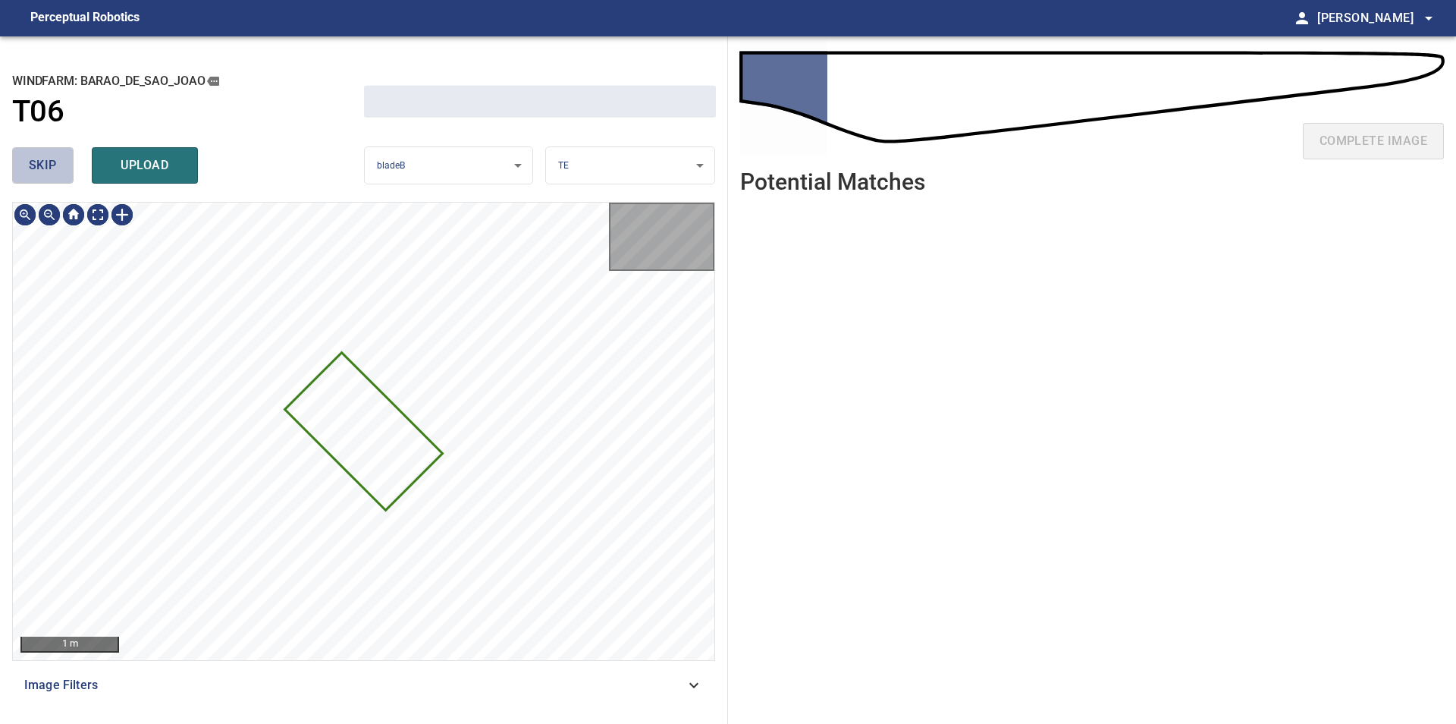
click at [25, 180] on button "skip" at bounding box center [42, 165] width 61 height 36
click at [25, 180] on div "skip upload" at bounding box center [188, 165] width 352 height 49
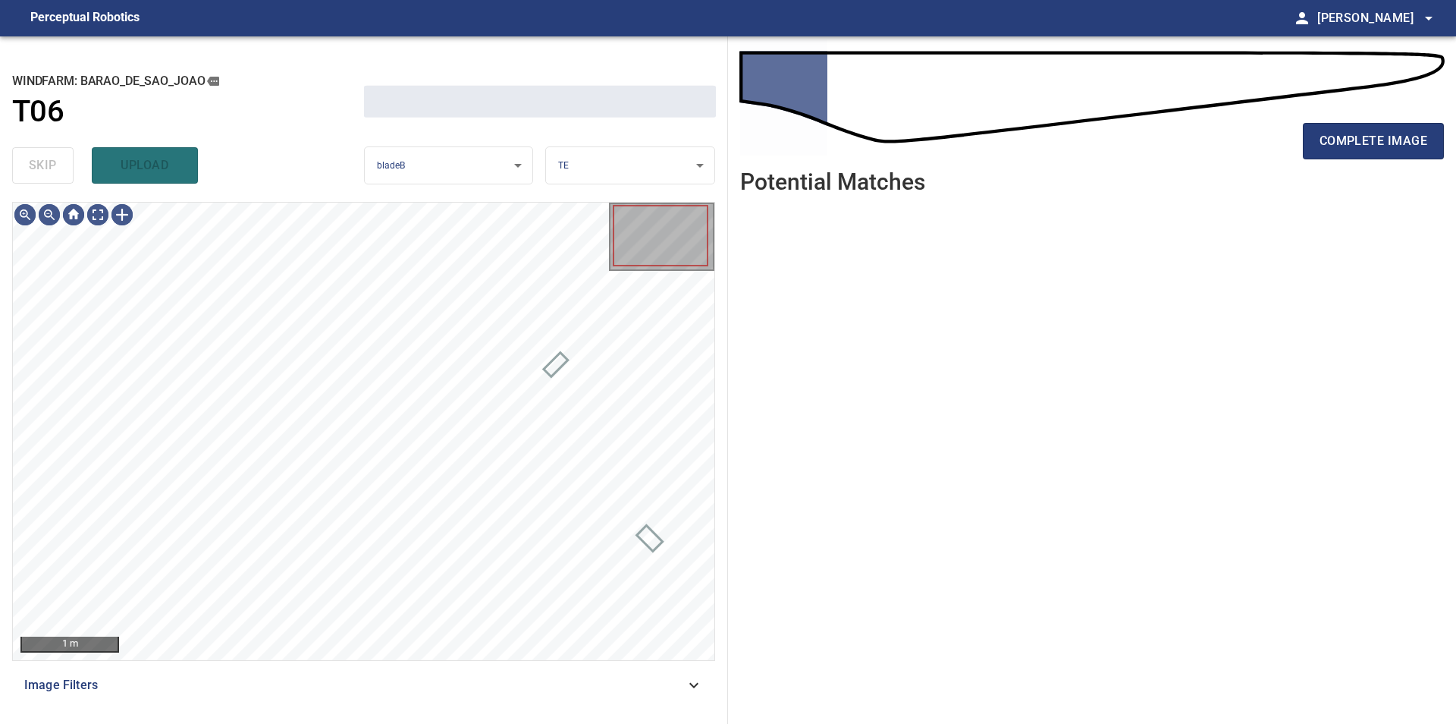
click at [25, 180] on div "skip upload" at bounding box center [188, 165] width 352 height 49
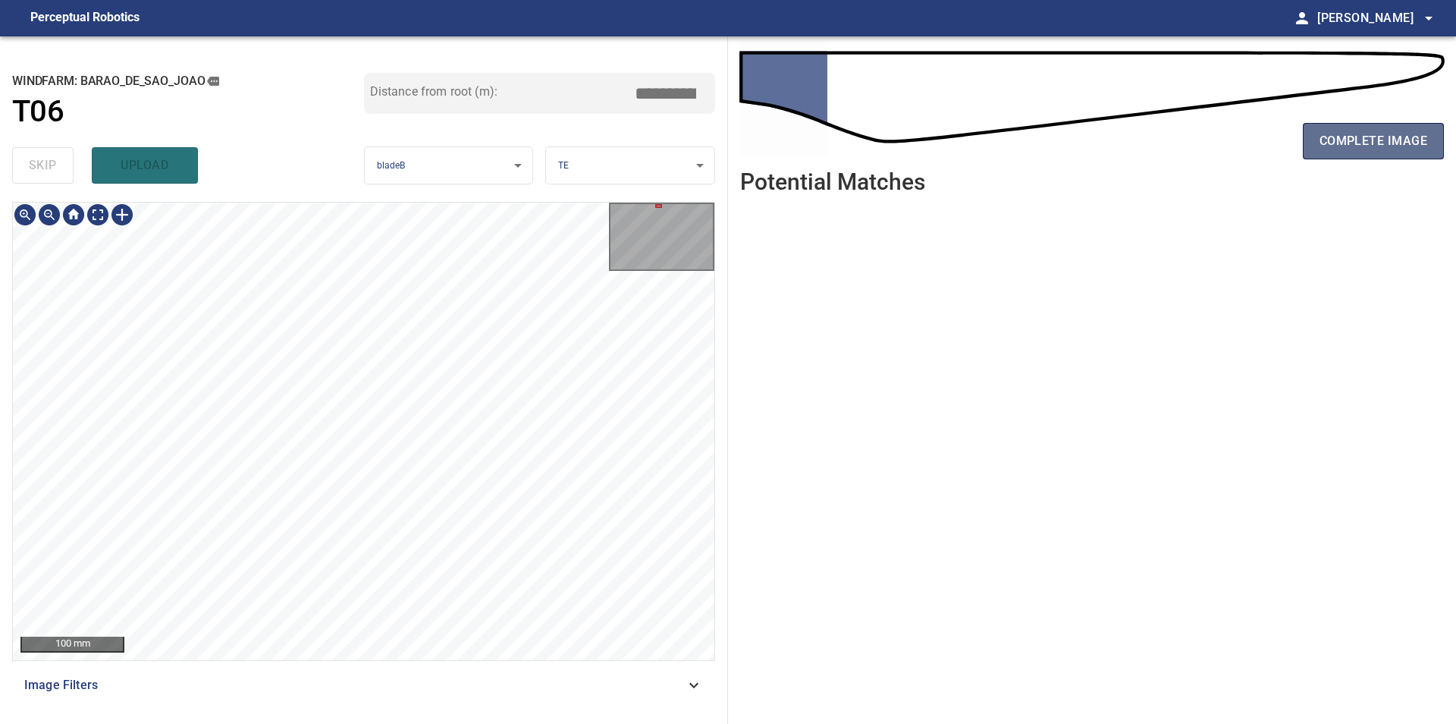
click at [1366, 136] on span "complete image" at bounding box center [1374, 140] width 108 height 21
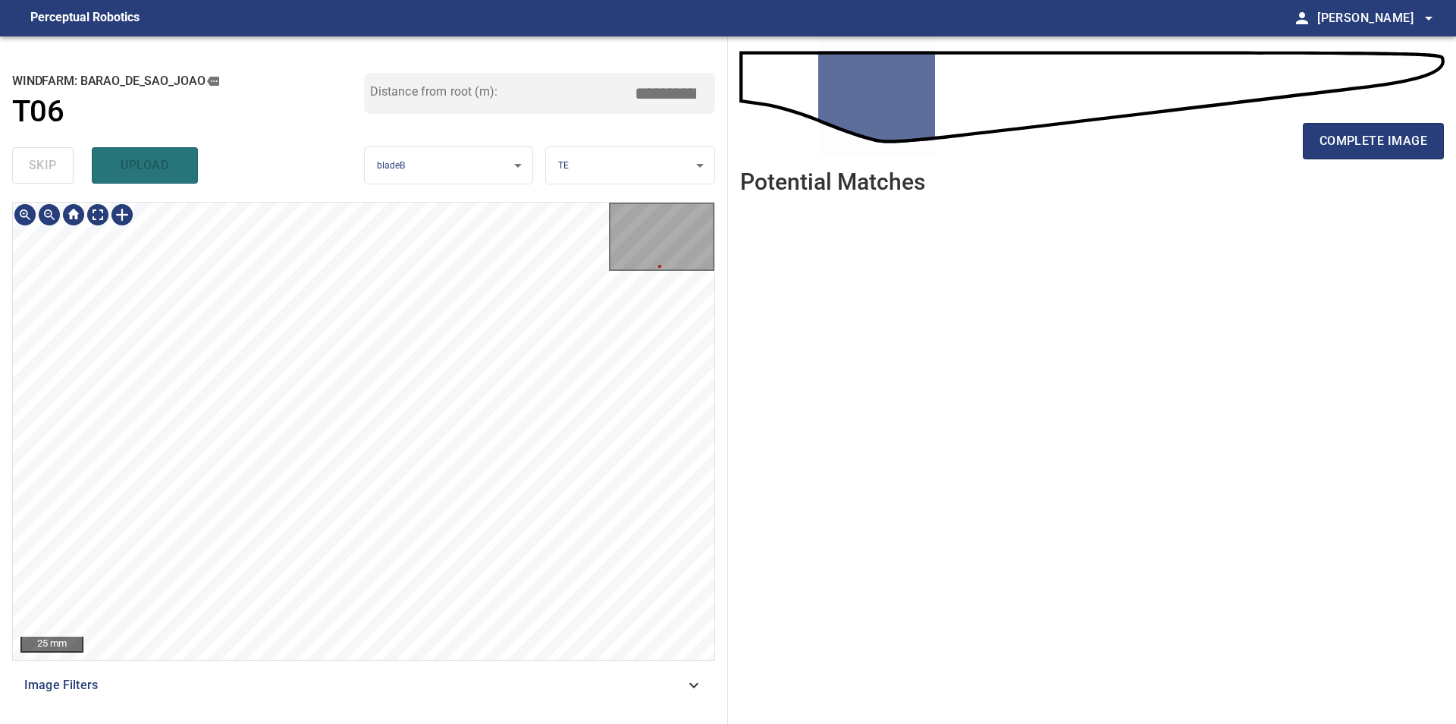
click at [241, 186] on div "**********" at bounding box center [364, 379] width 728 height 687
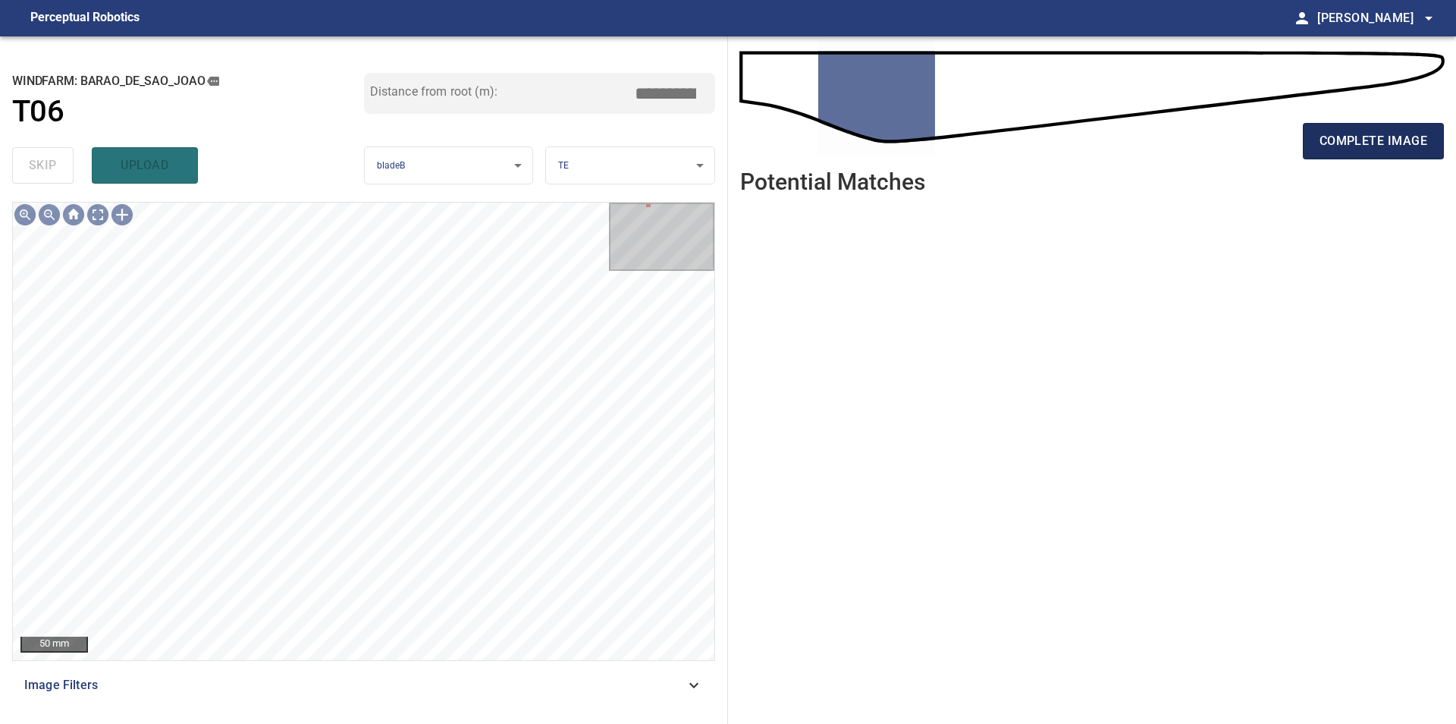
click at [1338, 145] on span "complete image" at bounding box center [1374, 140] width 108 height 21
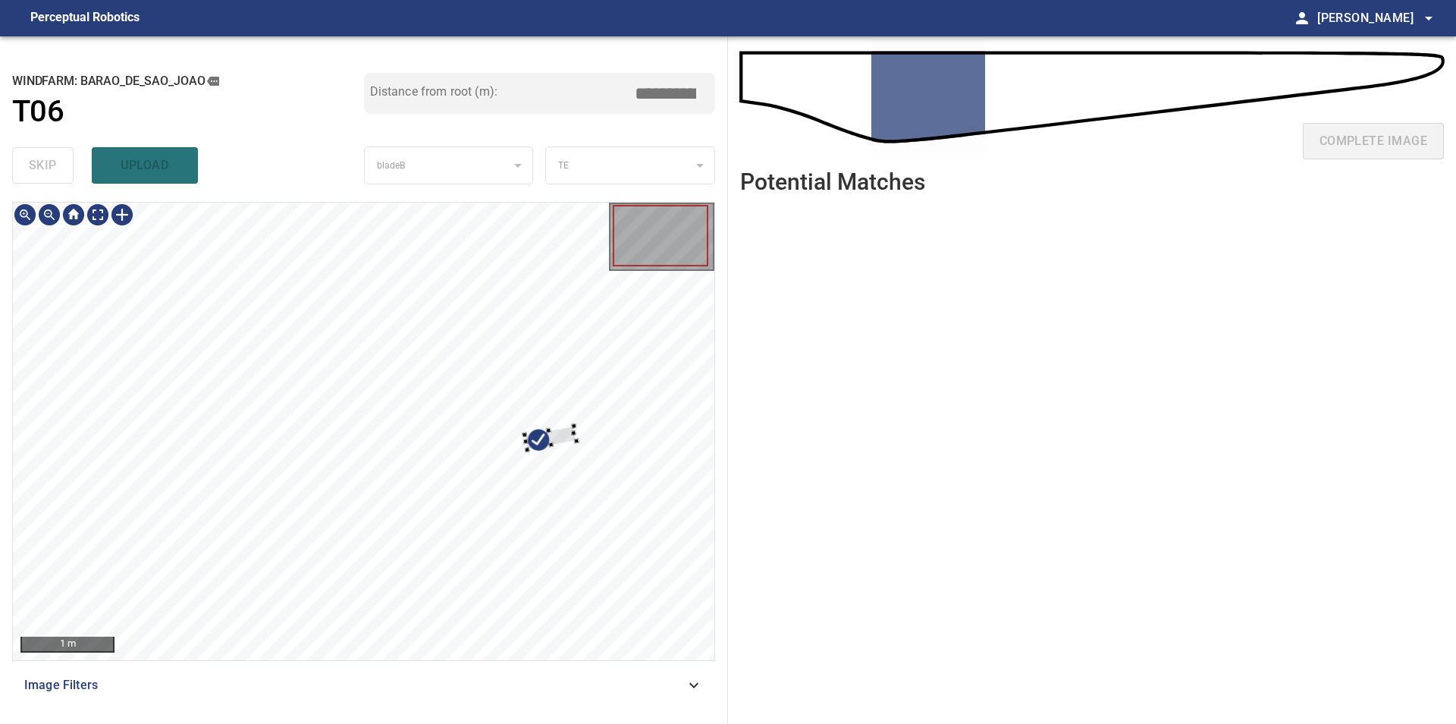
click at [608, 410] on div at bounding box center [364, 431] width 702 height 457
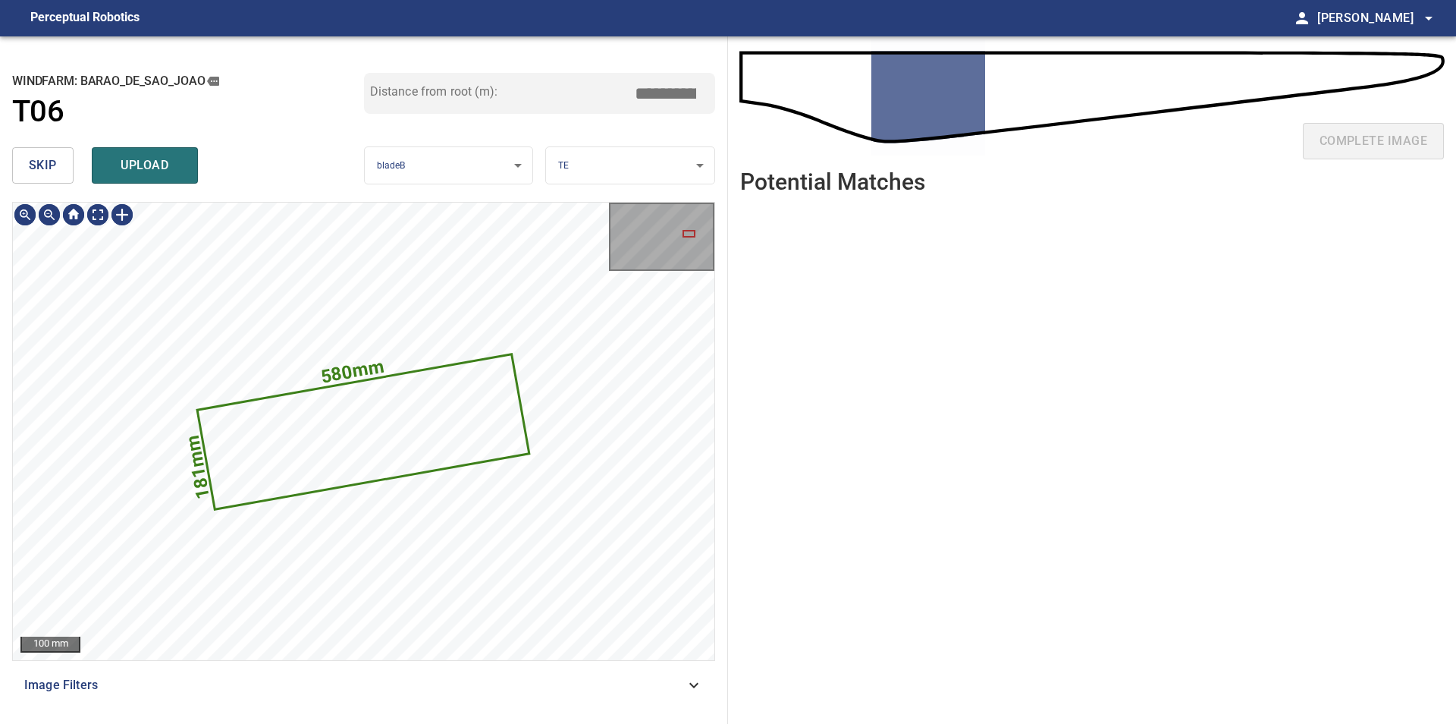
click at [39, 169] on span "skip" at bounding box center [43, 165] width 28 height 21
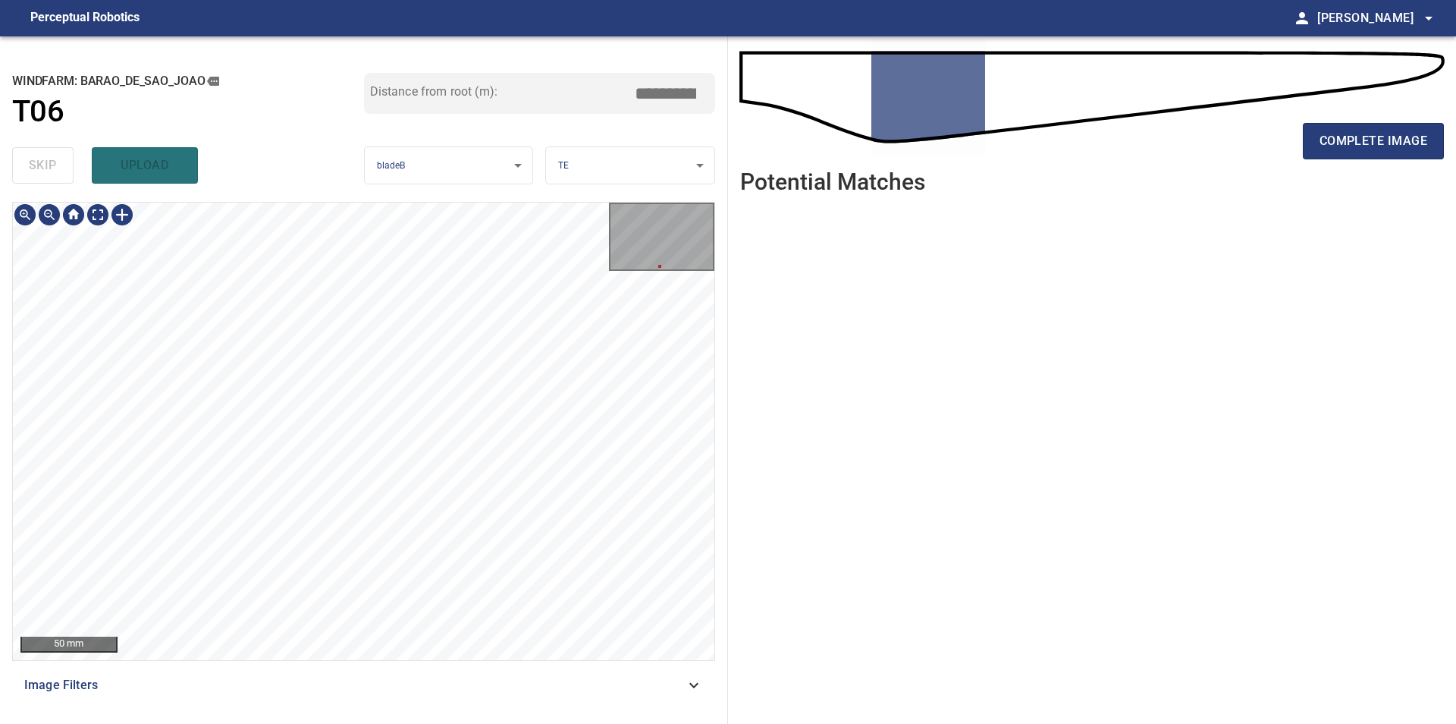
click at [394, 675] on div "50 mm Image Filters" at bounding box center [363, 457] width 703 height 510
click at [1327, 129] on button "complete image" at bounding box center [1373, 141] width 141 height 36
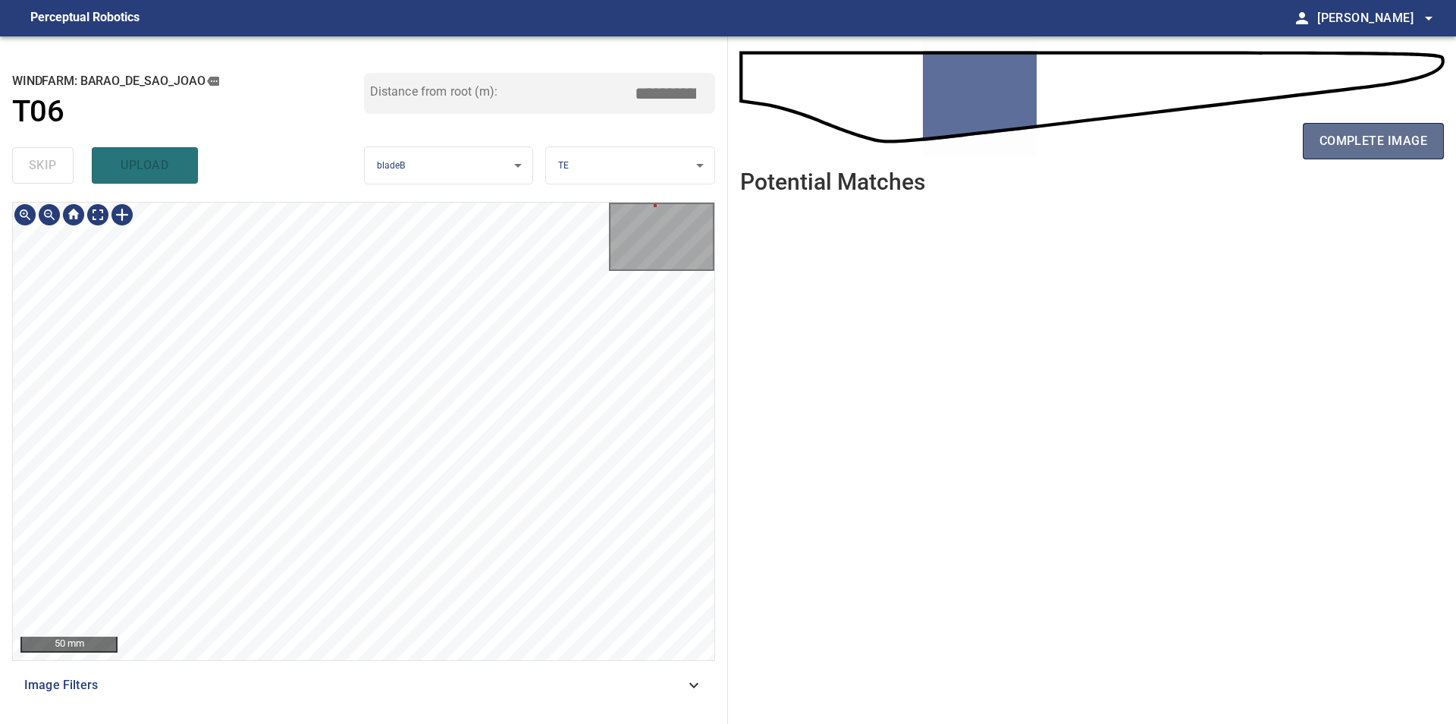
click at [1327, 144] on span "complete image" at bounding box center [1374, 140] width 108 height 21
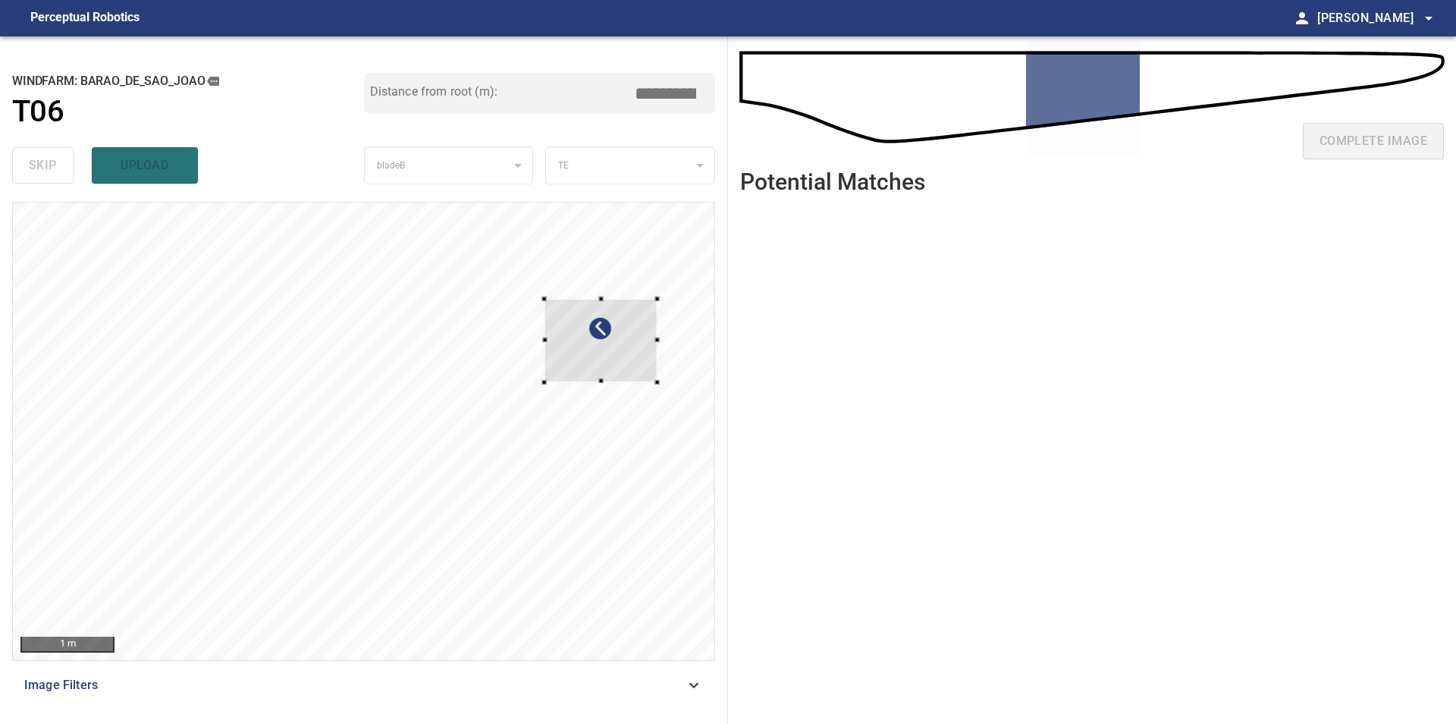
click at [666, 382] on div at bounding box center [364, 431] width 702 height 457
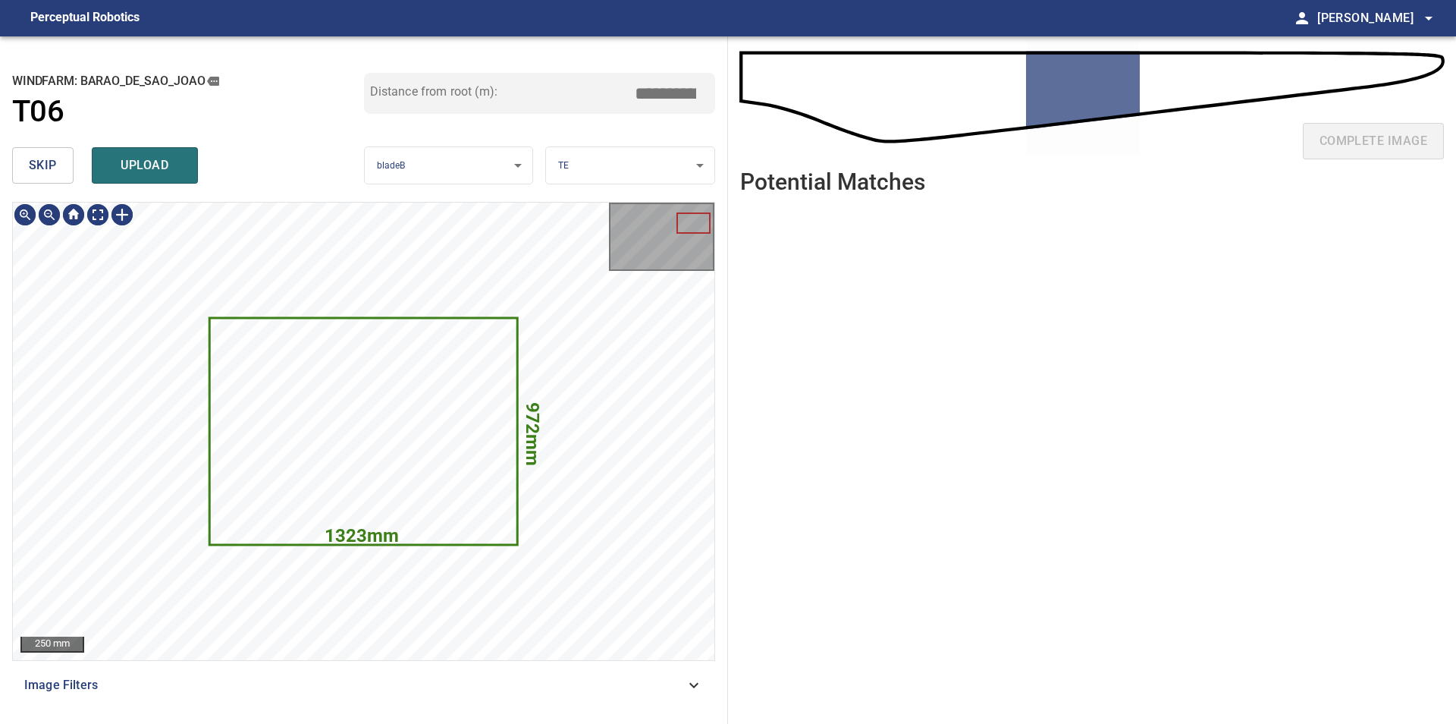
click at [36, 168] on span "skip" at bounding box center [43, 165] width 28 height 21
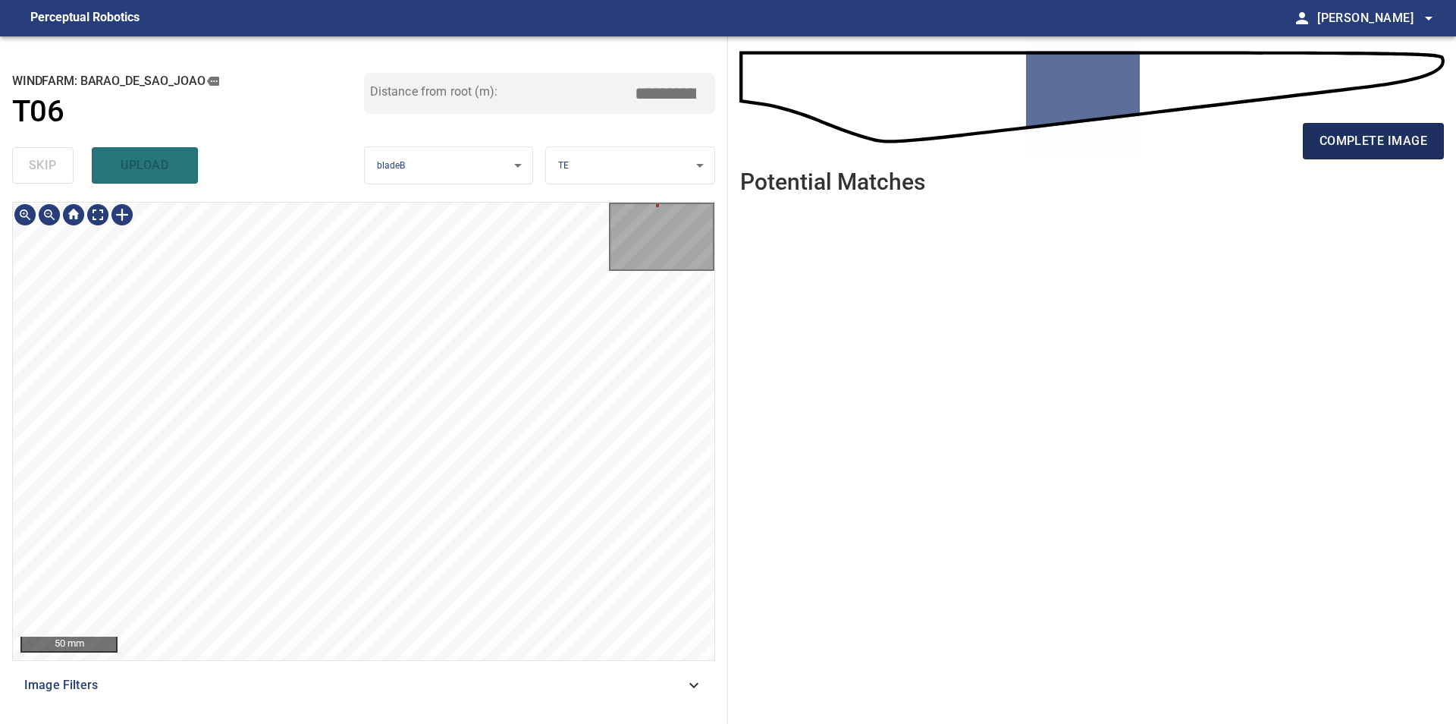
click at [1333, 151] on span "complete image" at bounding box center [1374, 140] width 108 height 21
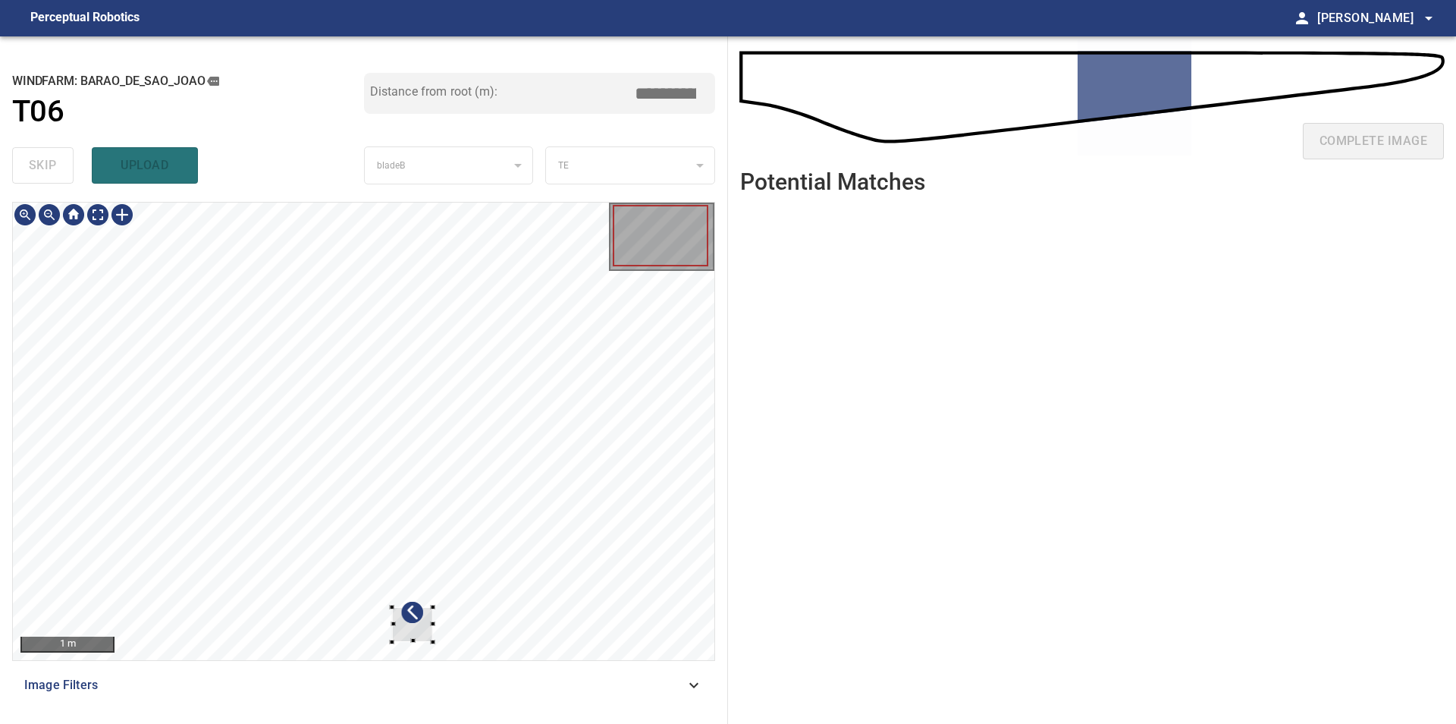
click at [453, 595] on div at bounding box center [364, 431] width 702 height 457
click at [677, 419] on div at bounding box center [364, 431] width 702 height 457
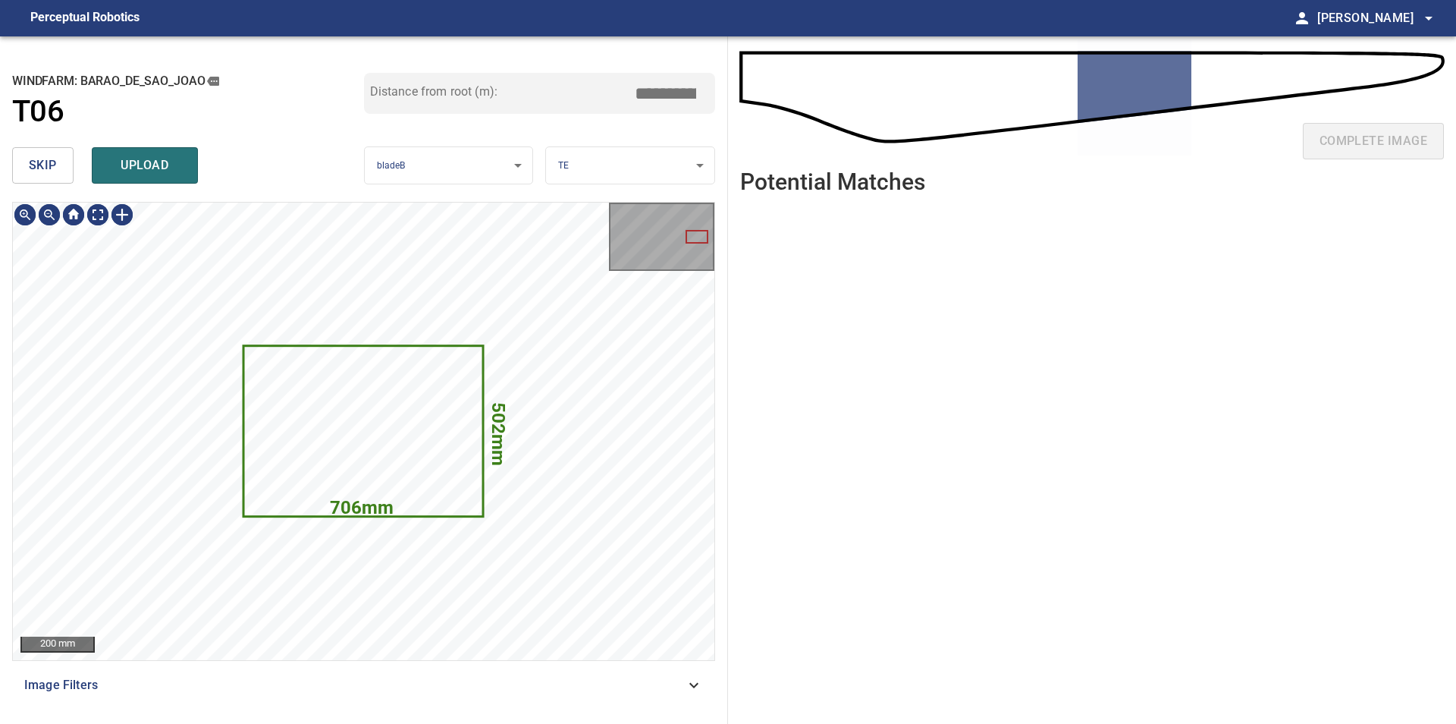
click at [37, 176] on span "skip" at bounding box center [43, 165] width 28 height 21
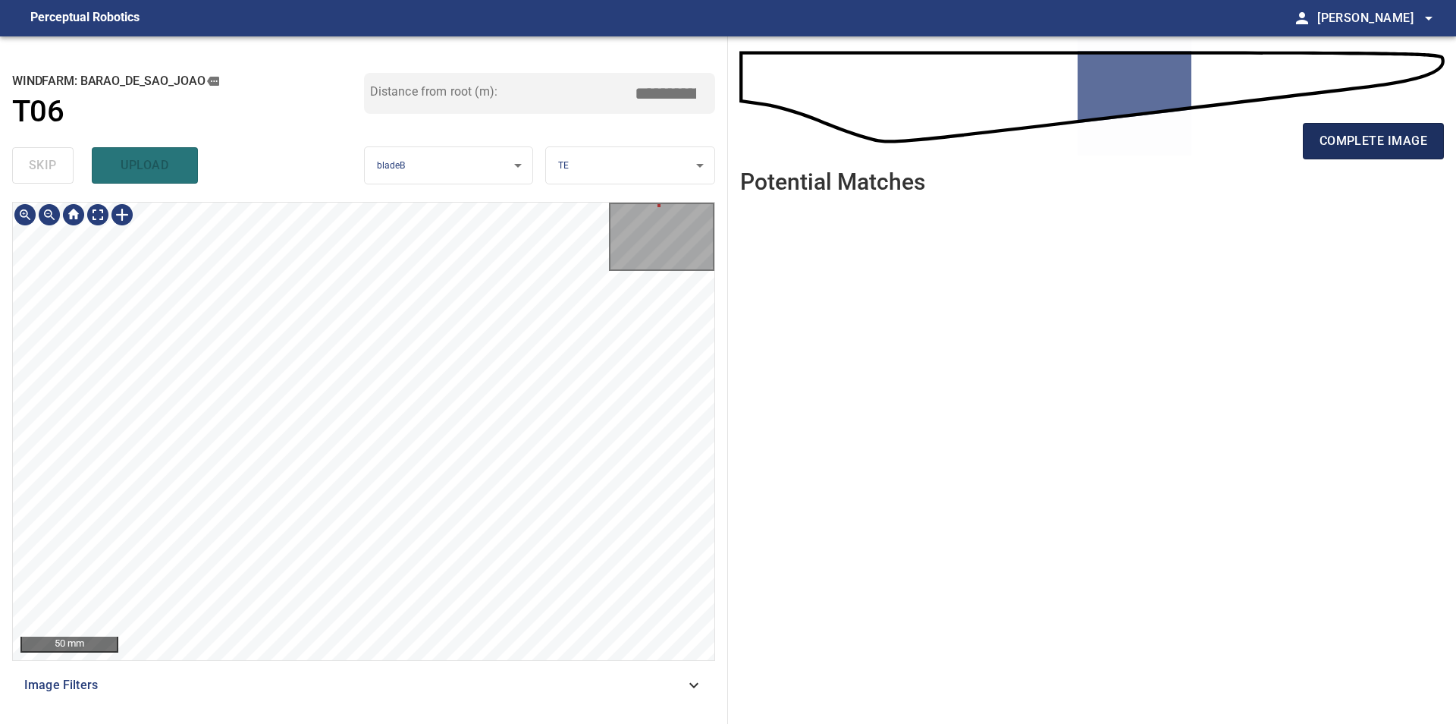
click at [1370, 136] on span "complete image" at bounding box center [1374, 140] width 108 height 21
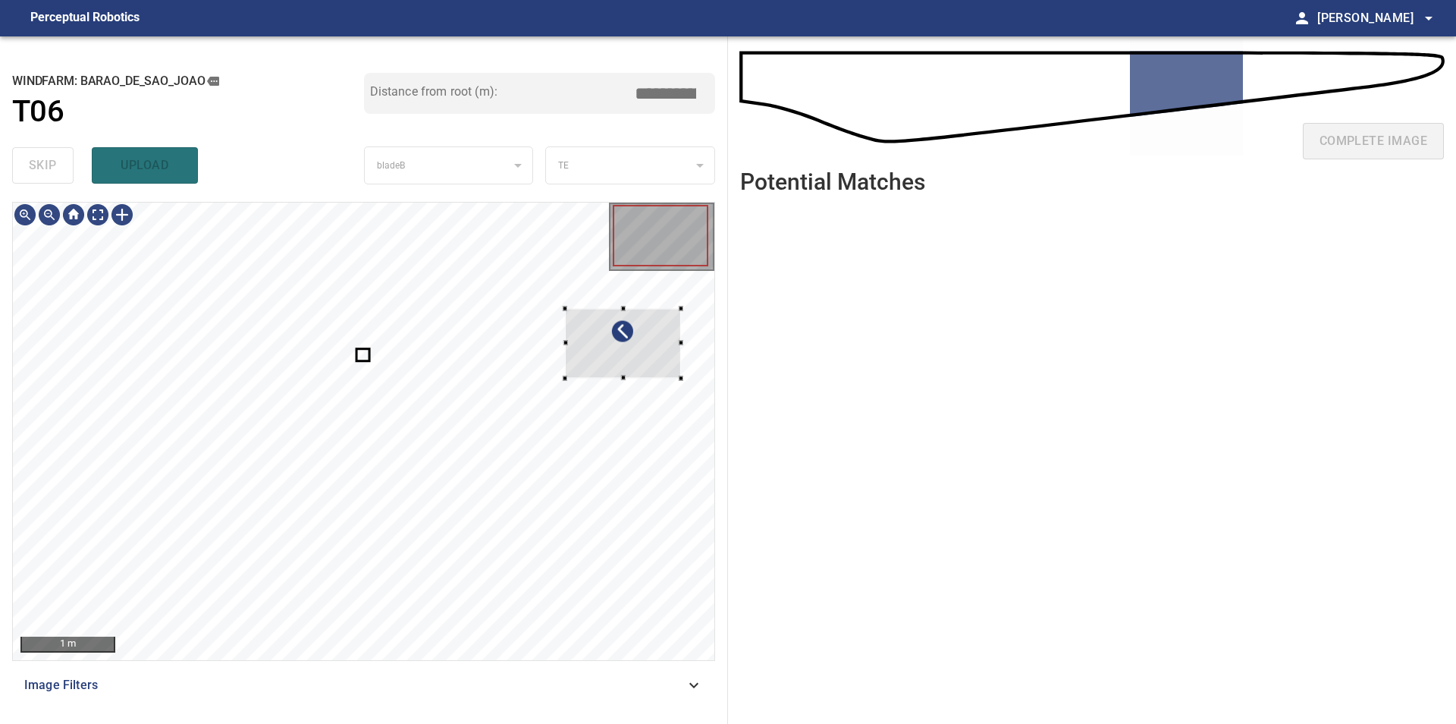
click at [724, 333] on div "**********" at bounding box center [364, 379] width 728 height 687
click at [638, 332] on div at bounding box center [622, 344] width 116 height 70
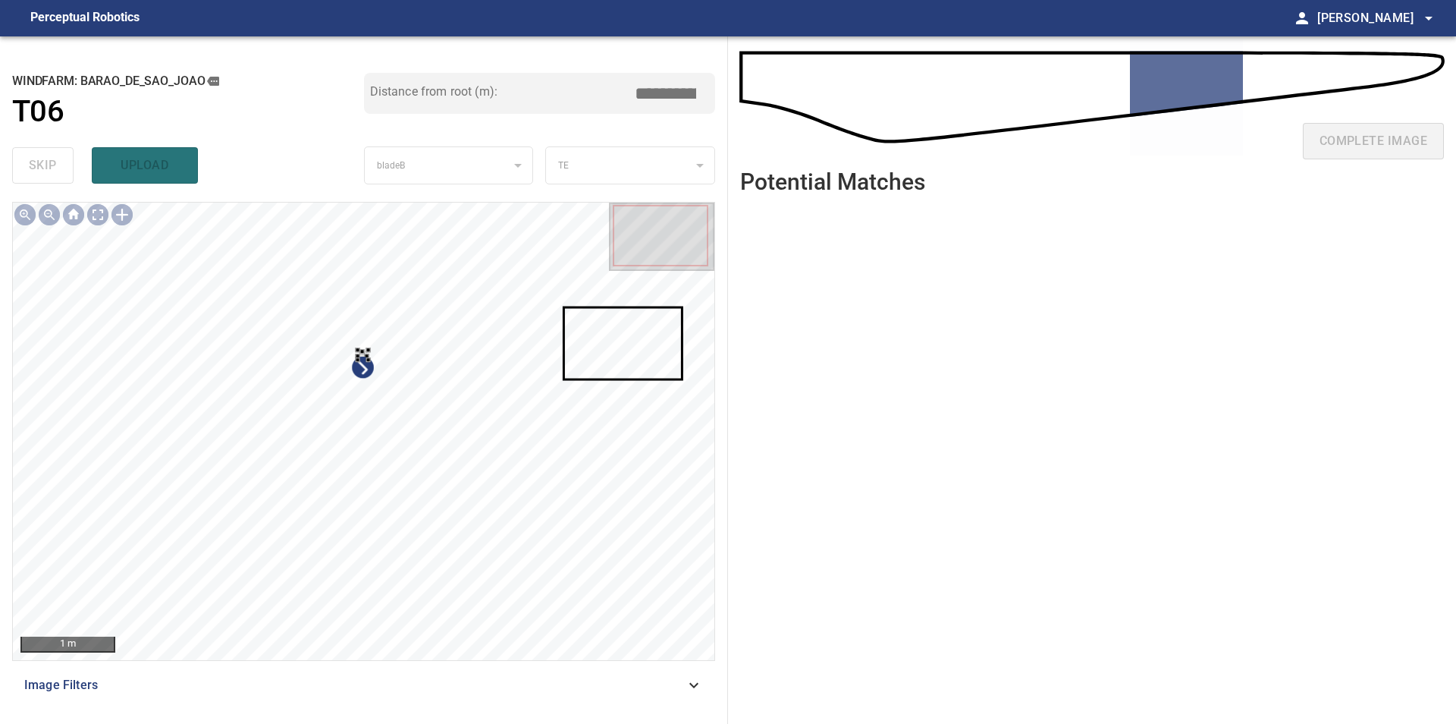
click at [431, 476] on div at bounding box center [364, 431] width 702 height 457
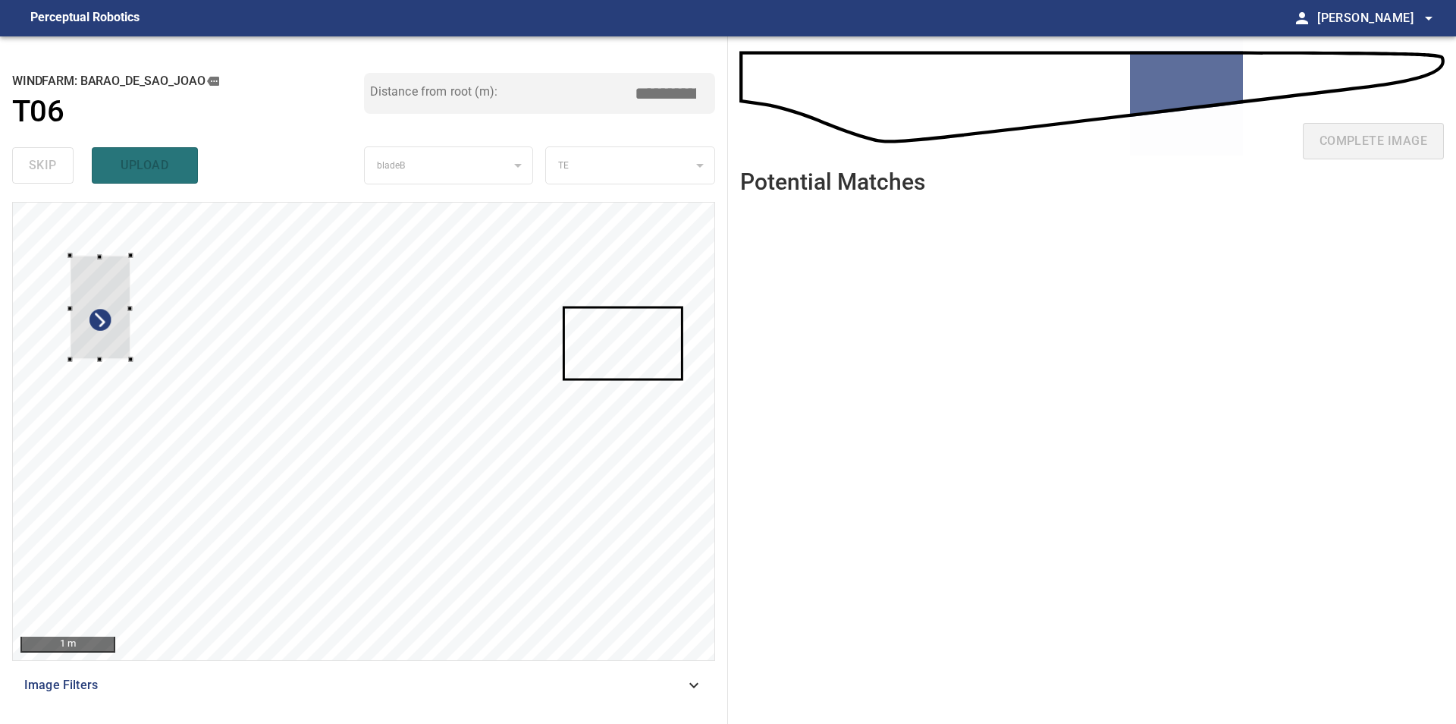
click at [27, 290] on div at bounding box center [364, 431] width 702 height 457
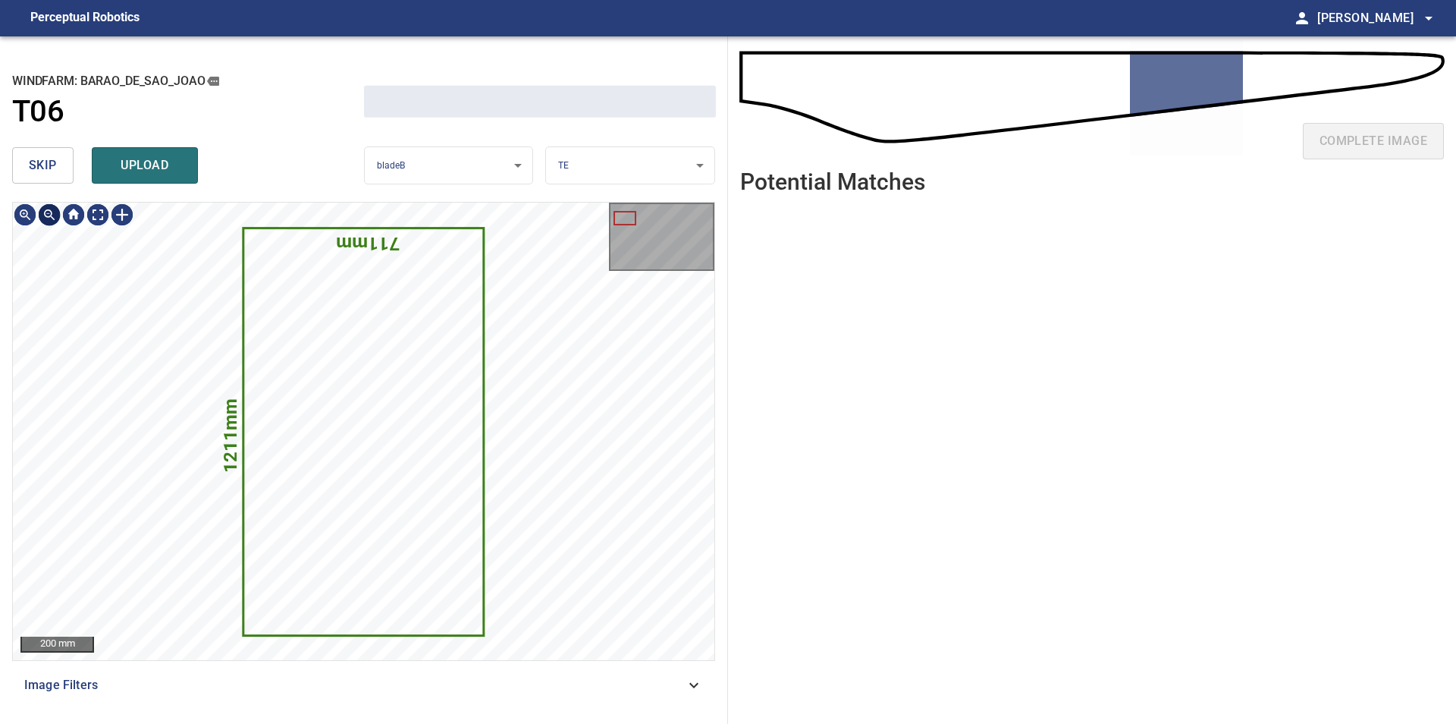
click at [54, 162] on span "skip" at bounding box center [43, 165] width 28 height 21
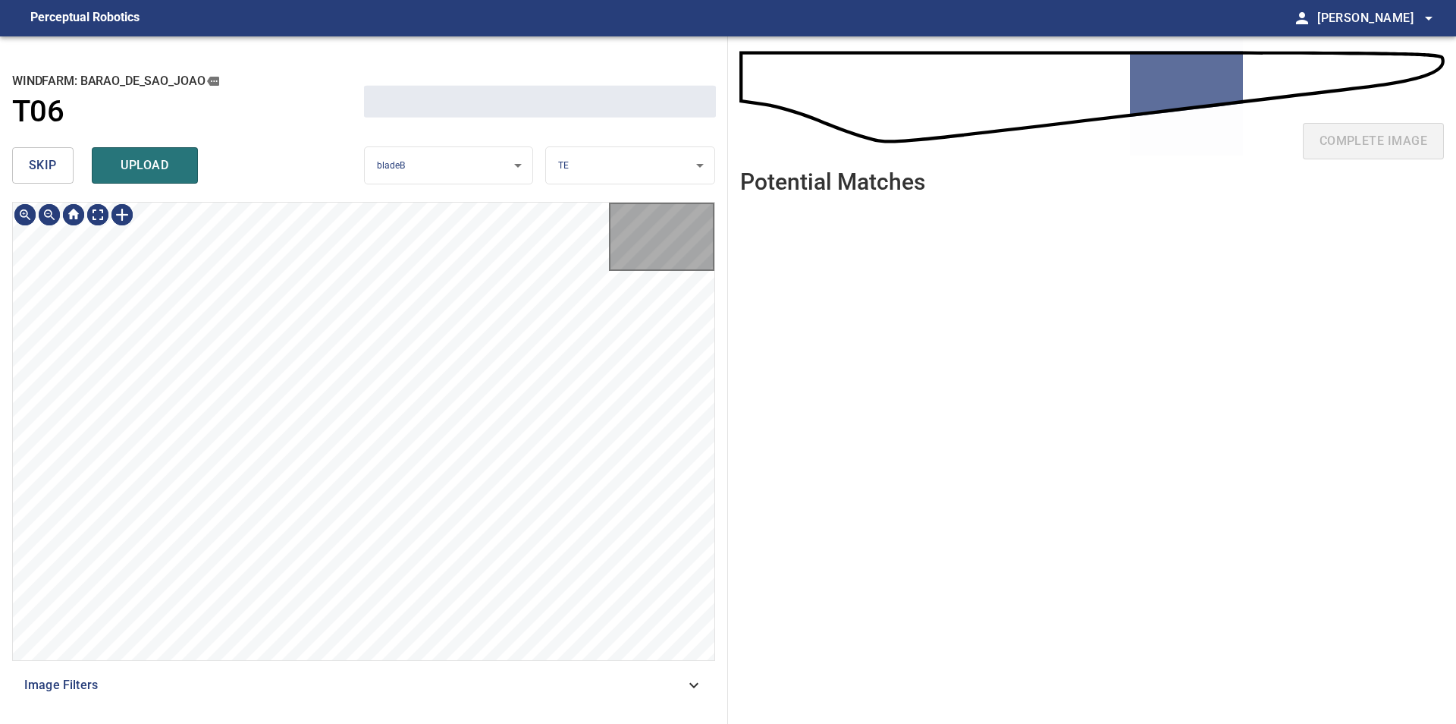
click at [54, 162] on span "skip" at bounding box center [43, 165] width 28 height 21
click at [54, 162] on div "skip upload" at bounding box center [188, 165] width 352 height 49
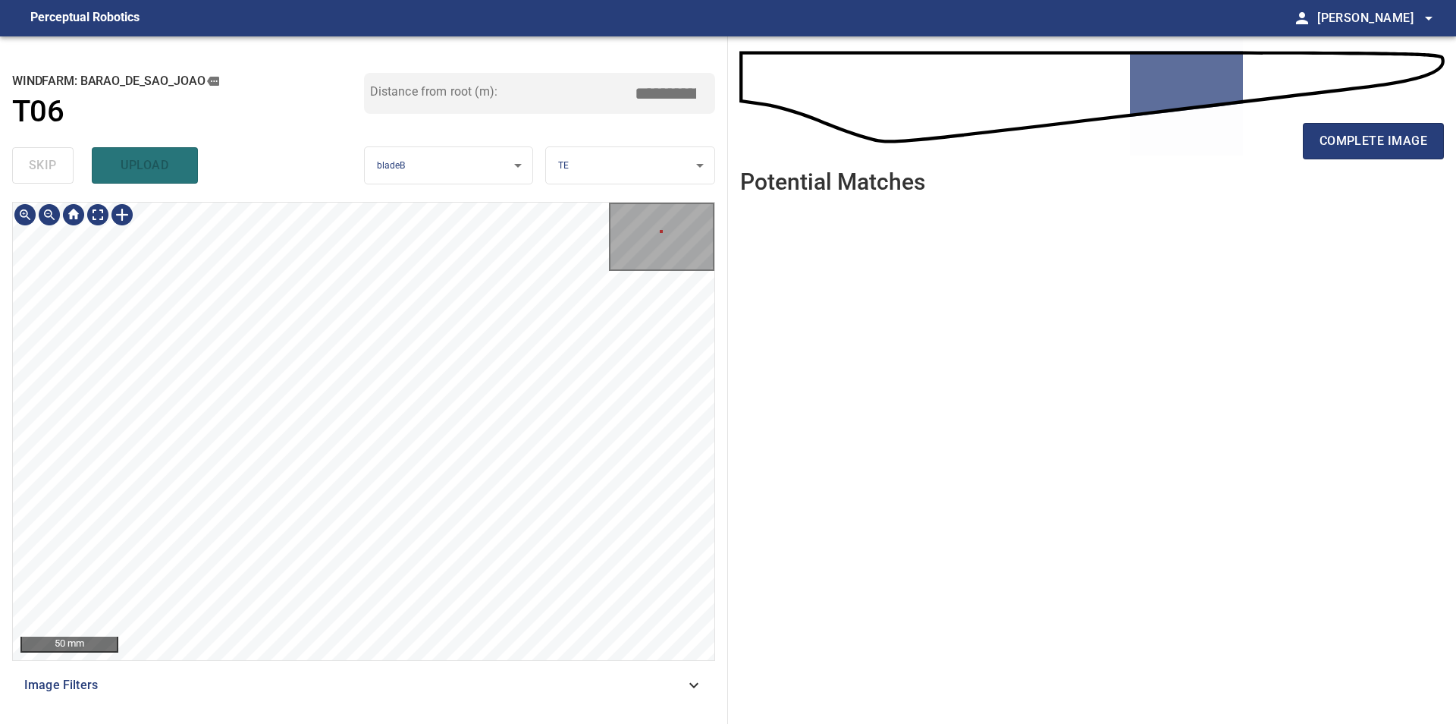
click at [416, 661] on div "50 mm Image Filters" at bounding box center [363, 457] width 703 height 510
drag, startPoint x: 426, startPoint y: 162, endPoint x: 423, endPoint y: 438, distance: 276.1
click at [422, 457] on body "**********" at bounding box center [728, 362] width 1456 height 724
drag, startPoint x: 426, startPoint y: 388, endPoint x: 457, endPoint y: 533, distance: 148.0
click at [457, 533] on div at bounding box center [728, 362] width 1456 height 724
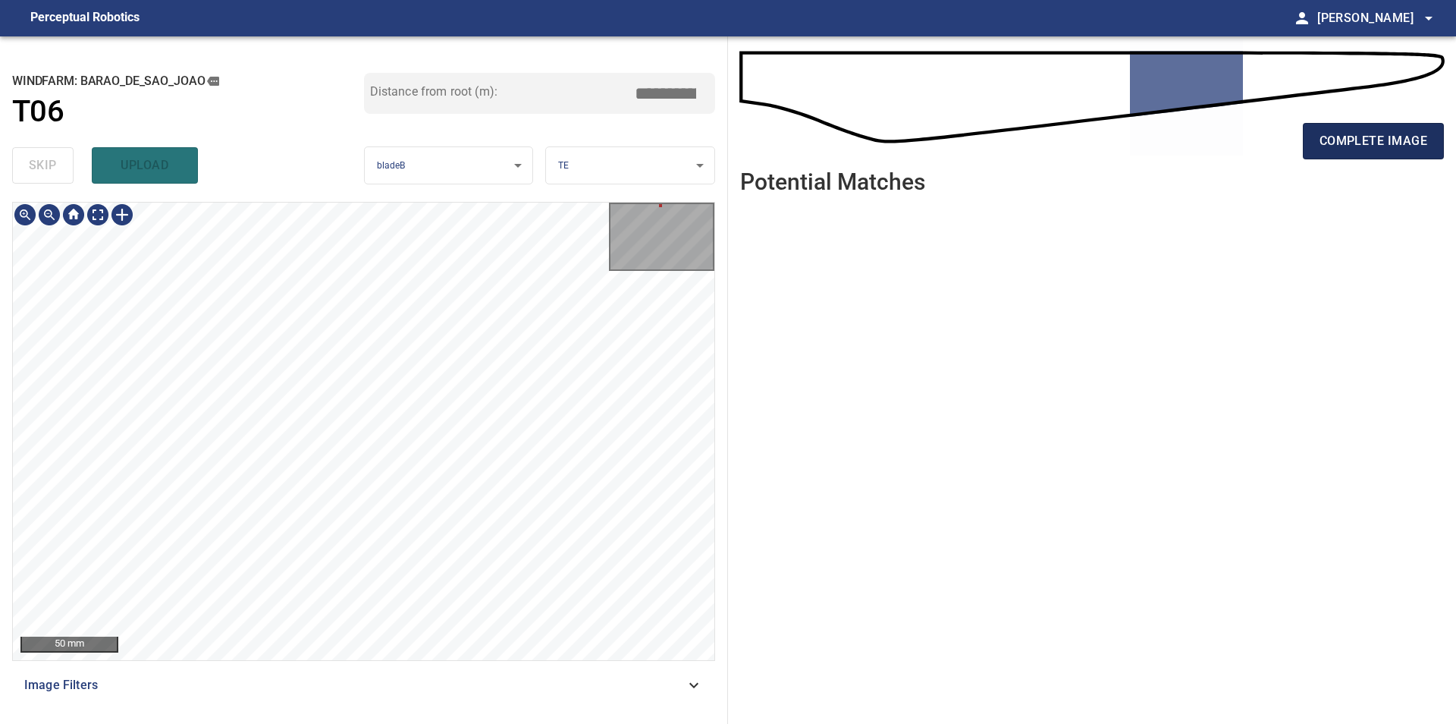
click at [1392, 137] on span "complete image" at bounding box center [1374, 140] width 108 height 21
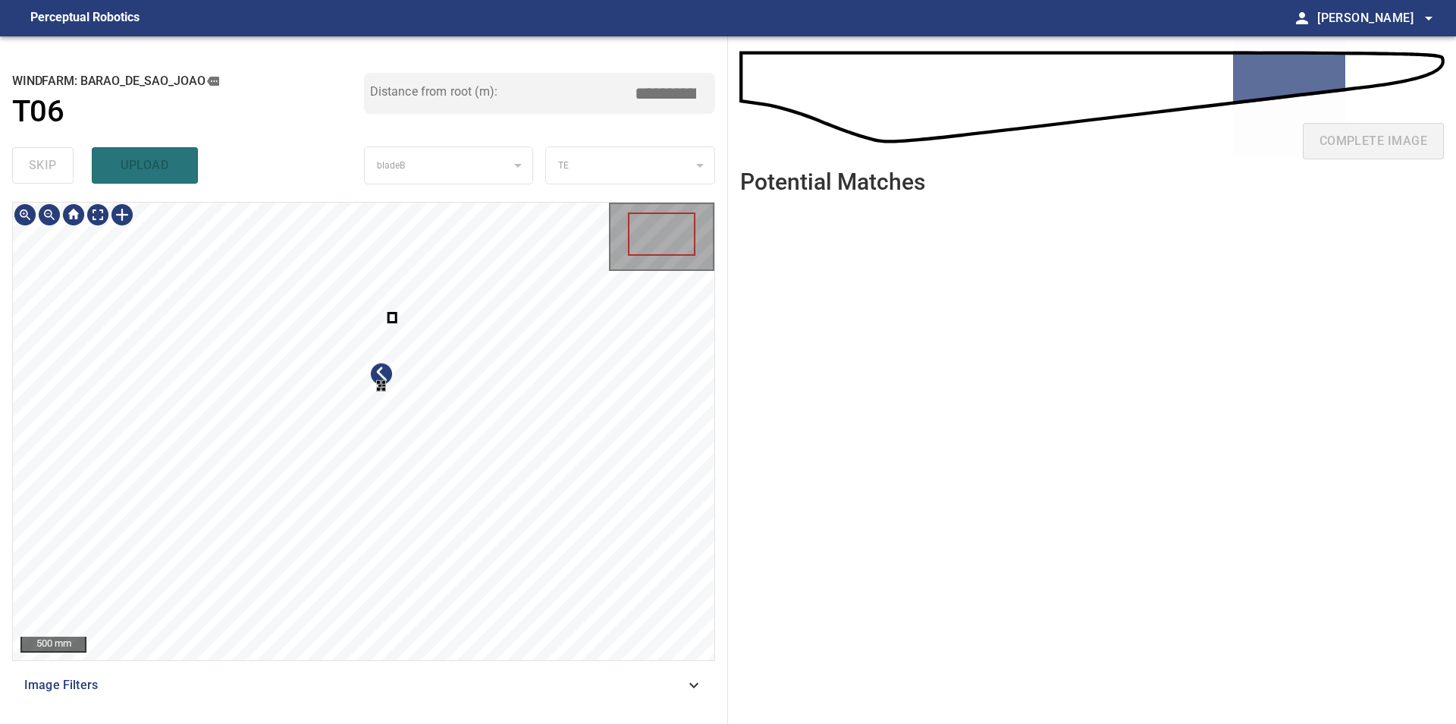
click at [488, 489] on div at bounding box center [364, 431] width 702 height 457
click at [471, 495] on div at bounding box center [364, 431] width 702 height 457
click at [656, 363] on div at bounding box center [671, 334] width 114 height 107
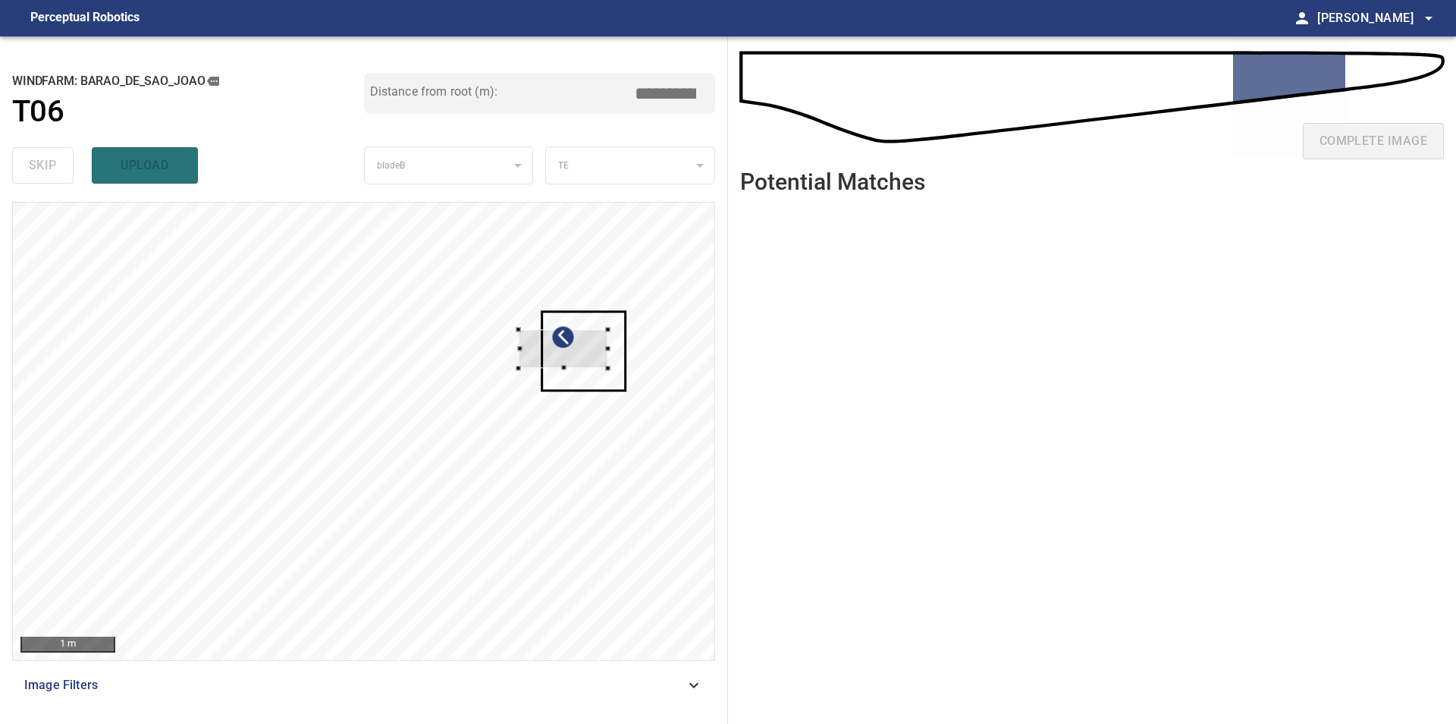
click at [564, 357] on div at bounding box center [563, 349] width 89 height 39
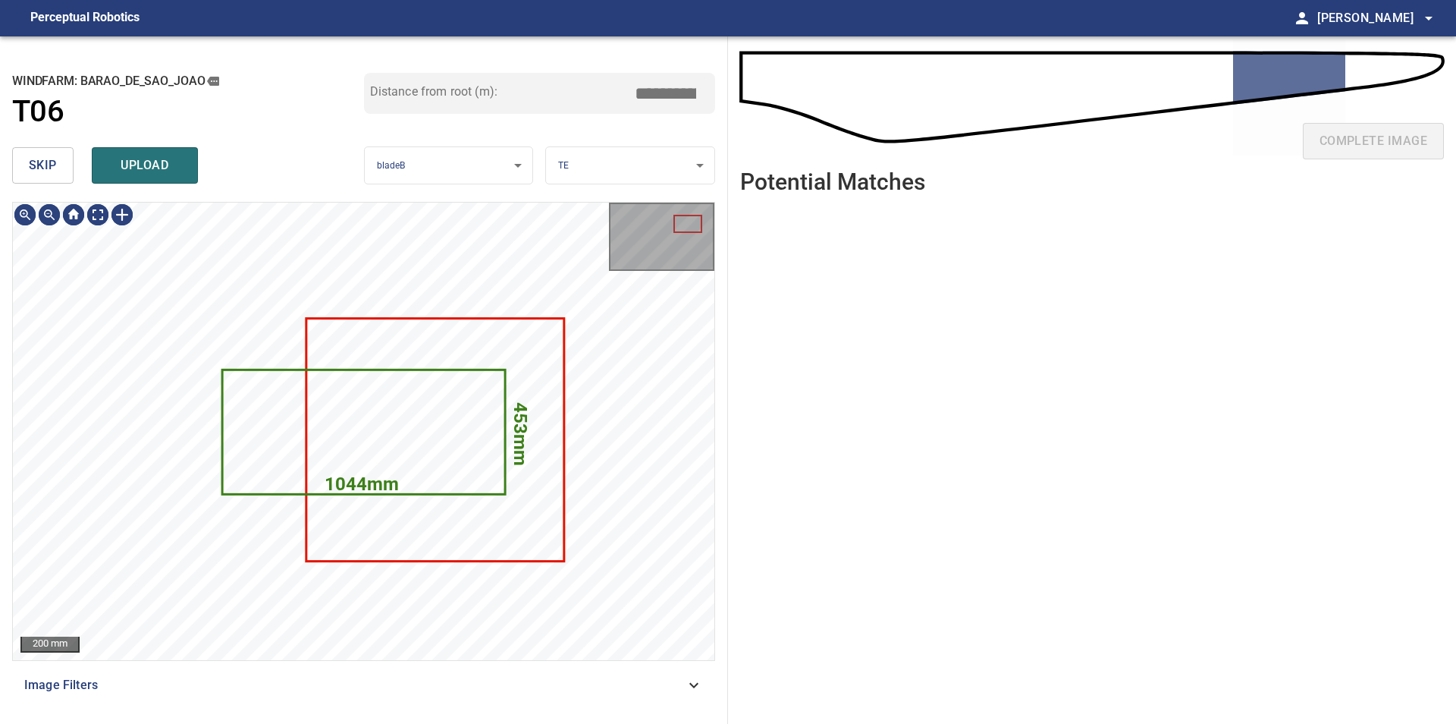
click at [33, 152] on button "skip" at bounding box center [42, 165] width 61 height 36
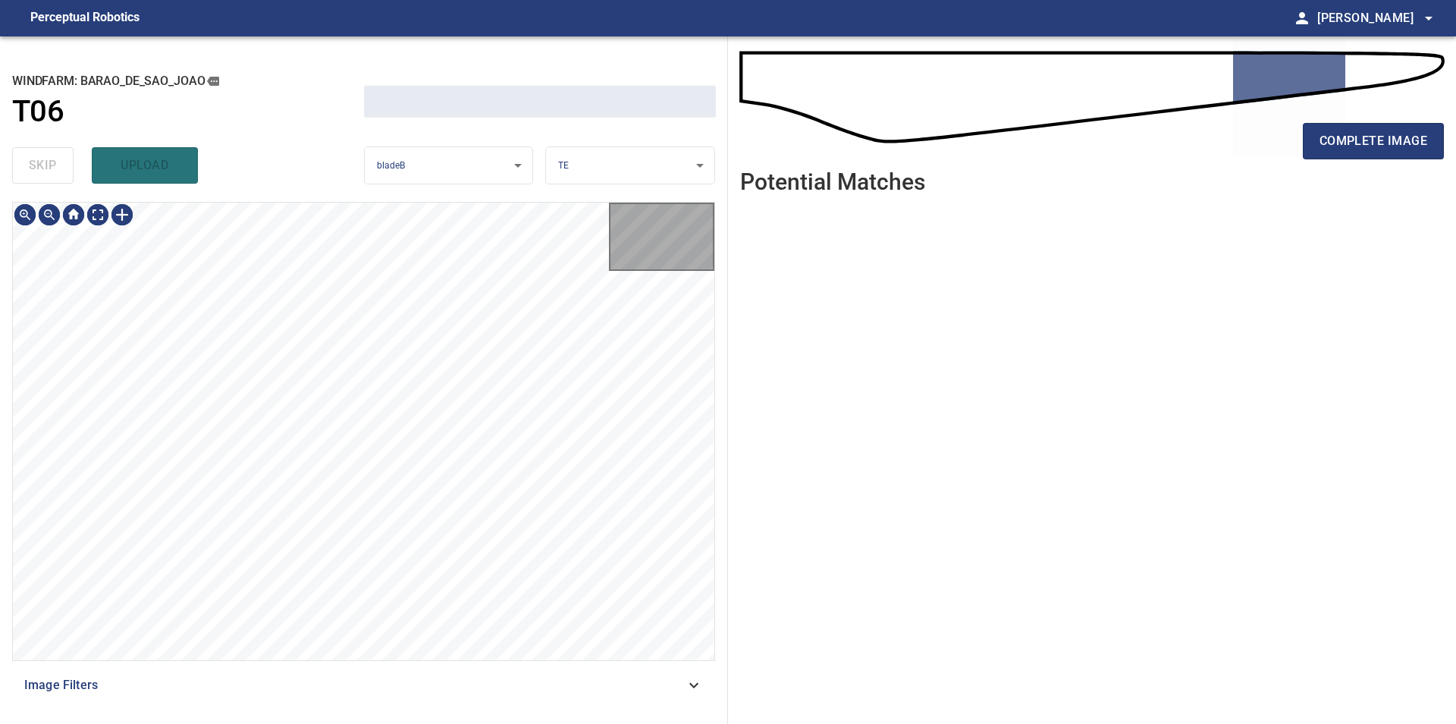
click at [33, 152] on div "skip upload" at bounding box center [188, 165] width 352 height 49
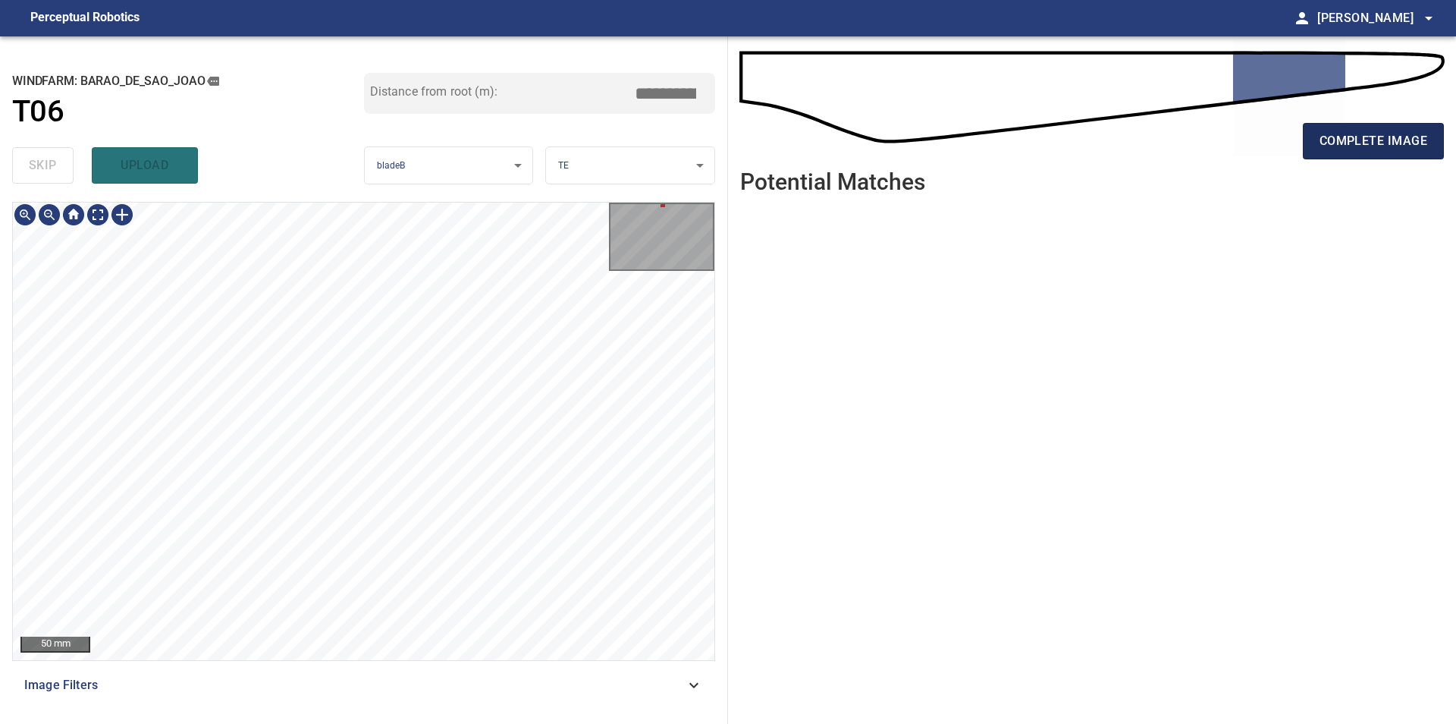
click at [1358, 150] on span "complete image" at bounding box center [1374, 140] width 108 height 21
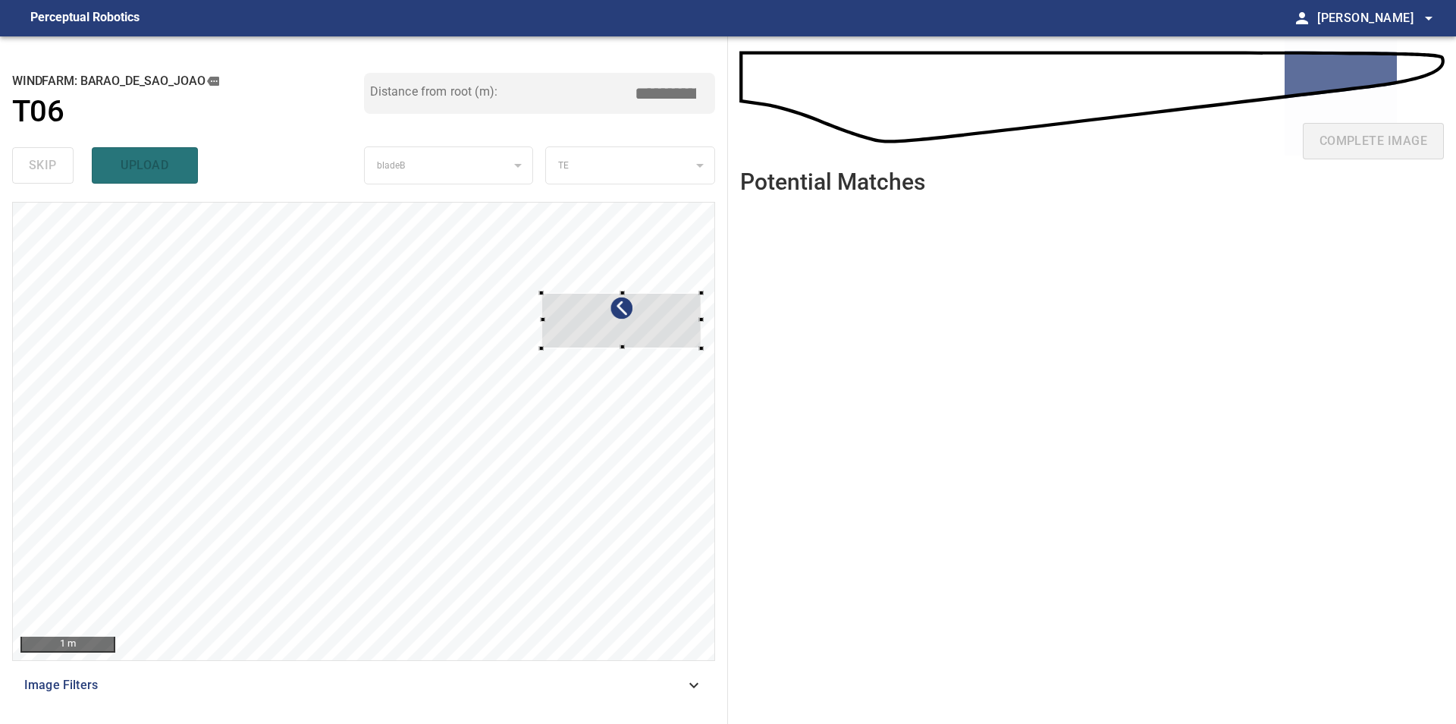
click at [646, 319] on div at bounding box center [622, 321] width 160 height 55
click at [598, 301] on div at bounding box center [622, 321] width 160 height 55
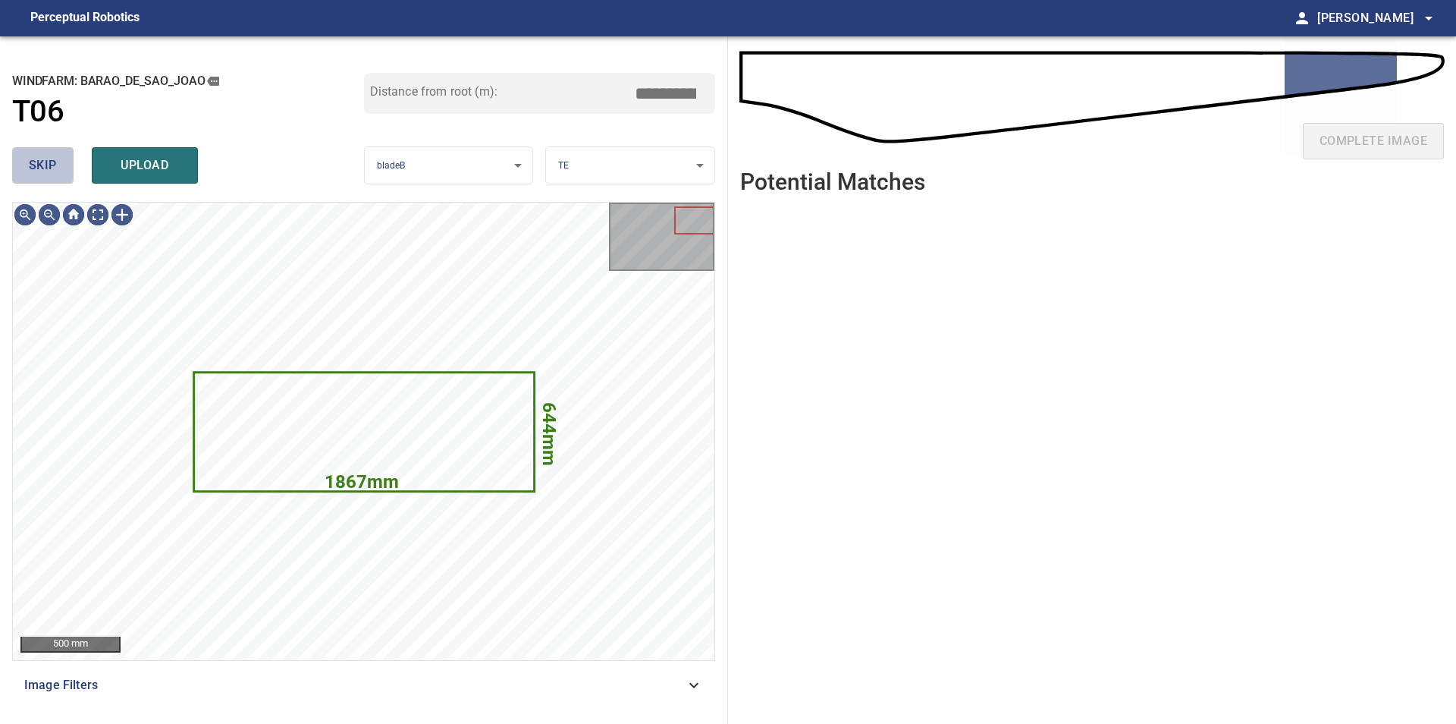
click at [49, 171] on span "skip" at bounding box center [43, 165] width 28 height 21
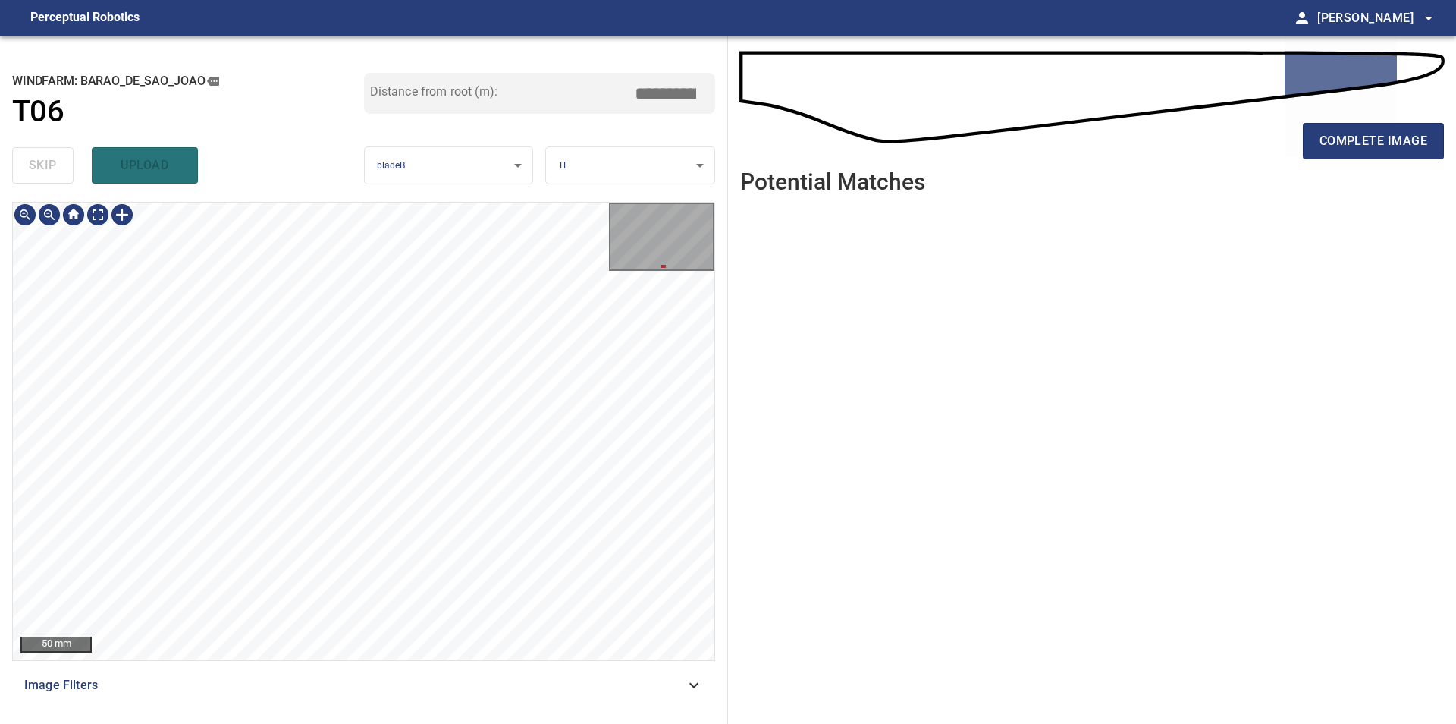
click at [441, 677] on div "50 mm Image Filters" at bounding box center [363, 457] width 703 height 510
click at [1375, 147] on span "complete image" at bounding box center [1374, 140] width 108 height 21
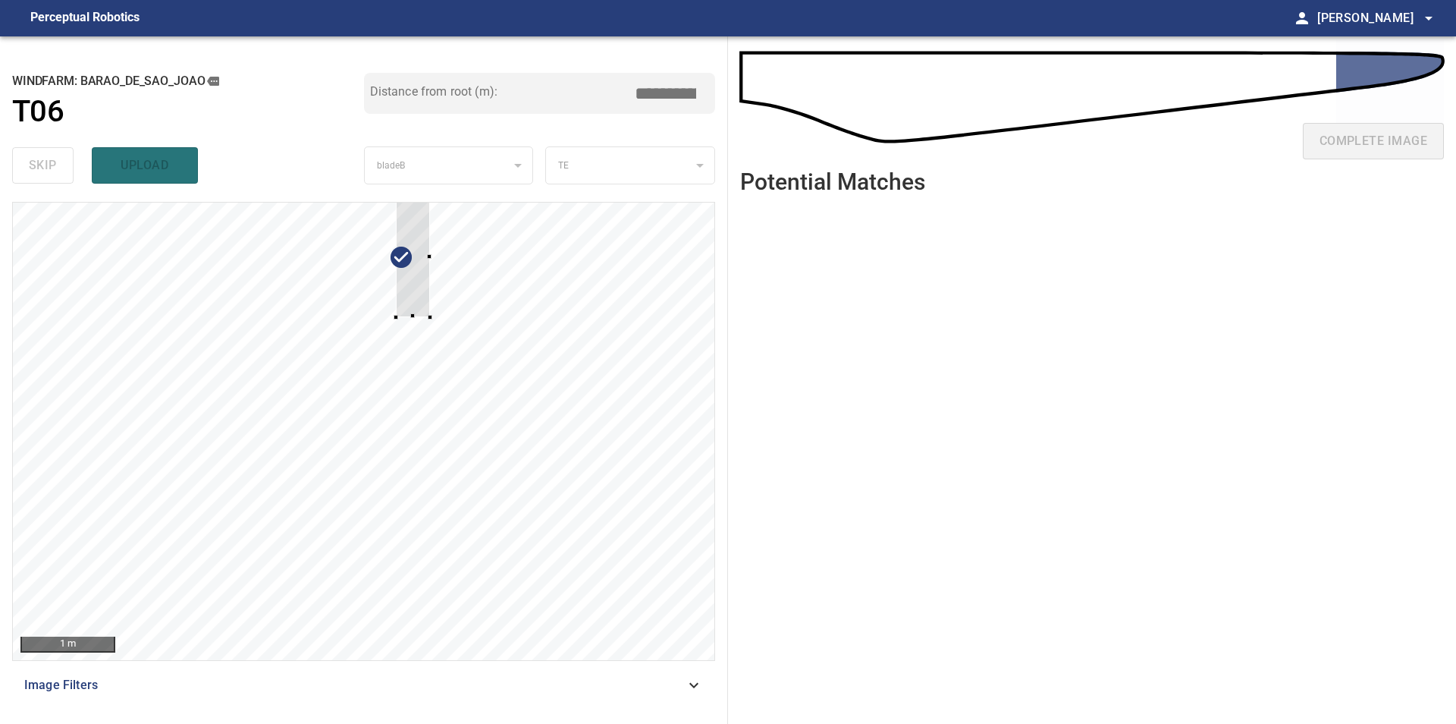
click at [455, 331] on div at bounding box center [364, 431] width 702 height 457
click at [598, 398] on div at bounding box center [364, 431] width 702 height 457
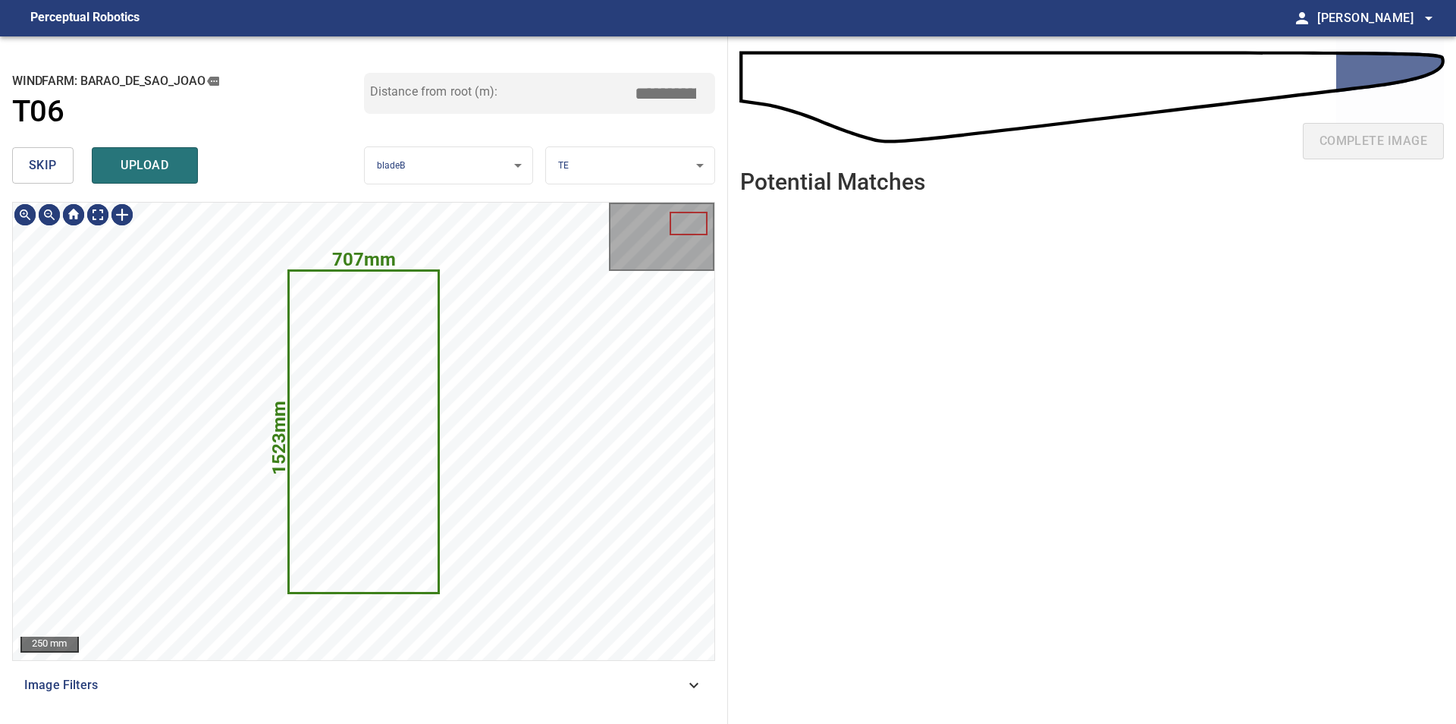
click at [47, 165] on span "skip" at bounding box center [43, 165] width 28 height 21
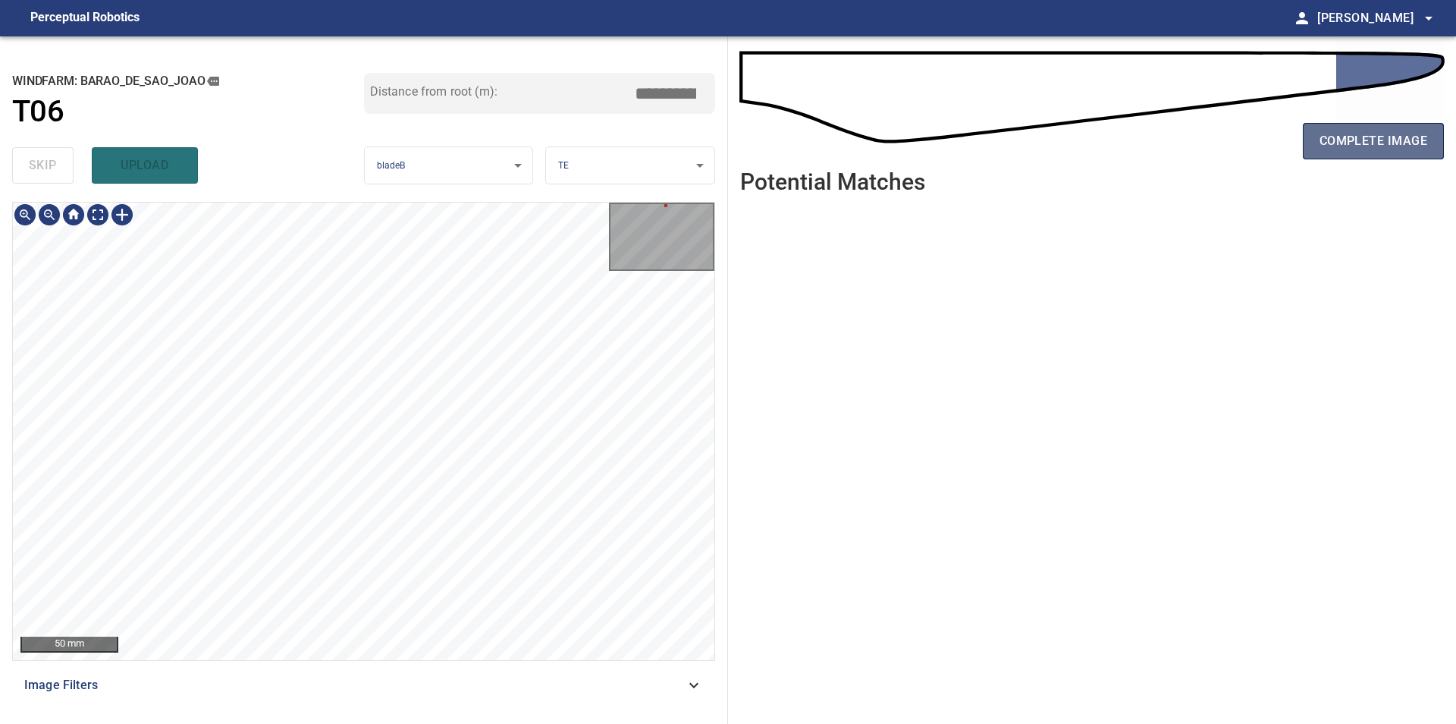
click at [1343, 140] on span "complete image" at bounding box center [1374, 140] width 108 height 21
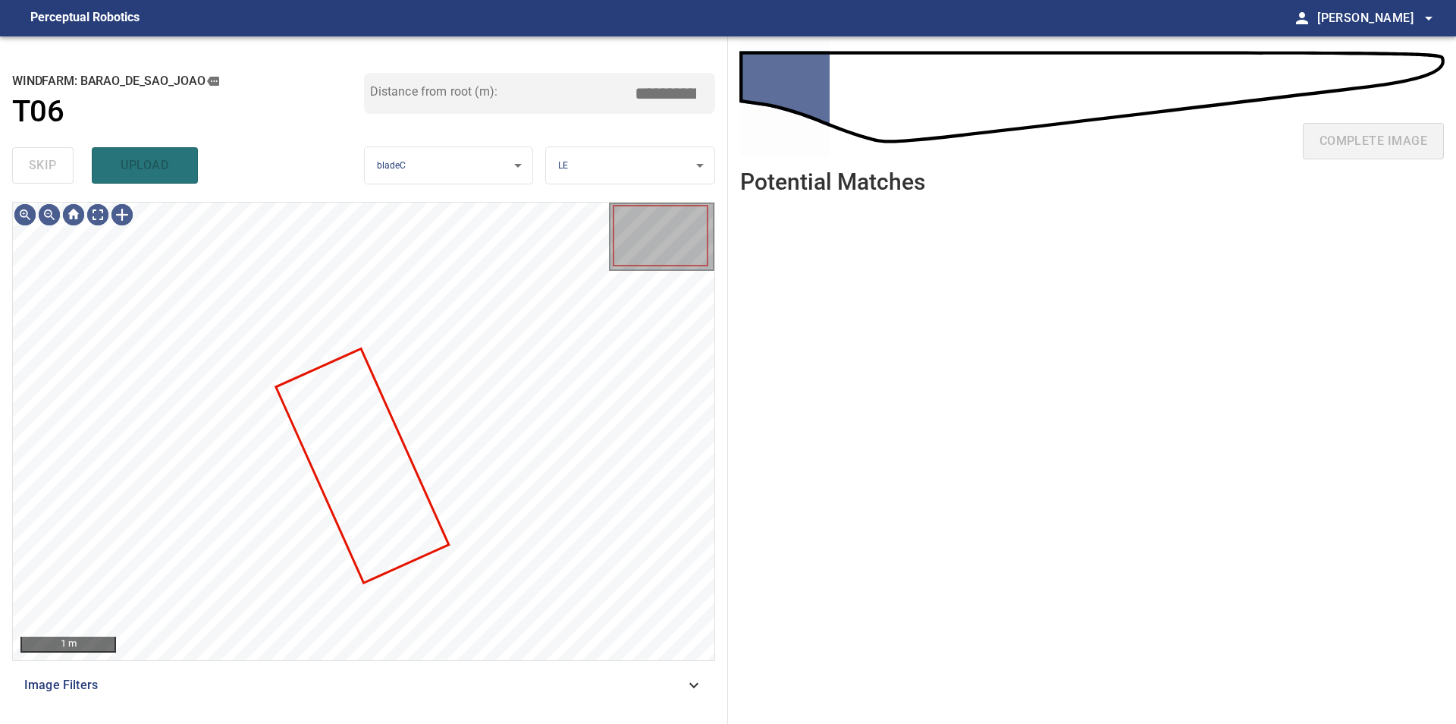
type input "***"
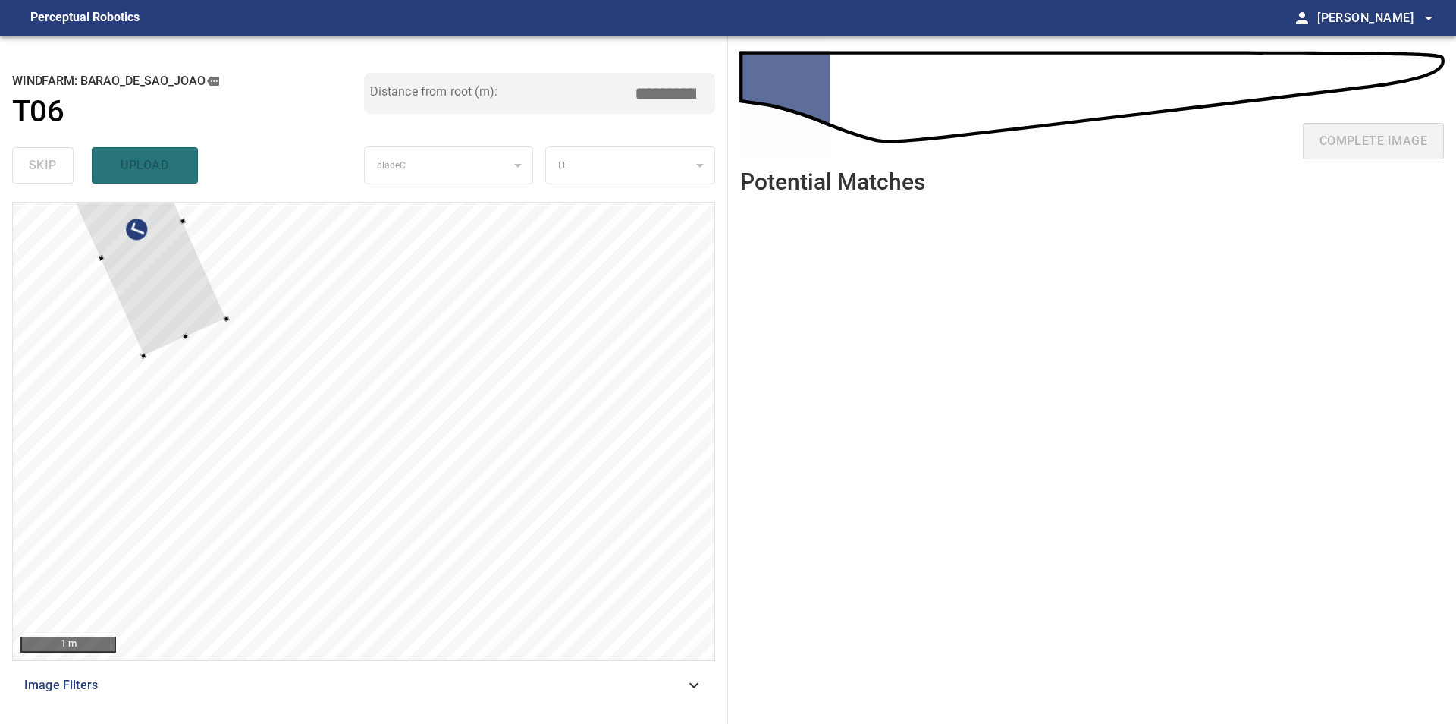
click at [166, 317] on div at bounding box center [142, 240] width 170 height 231
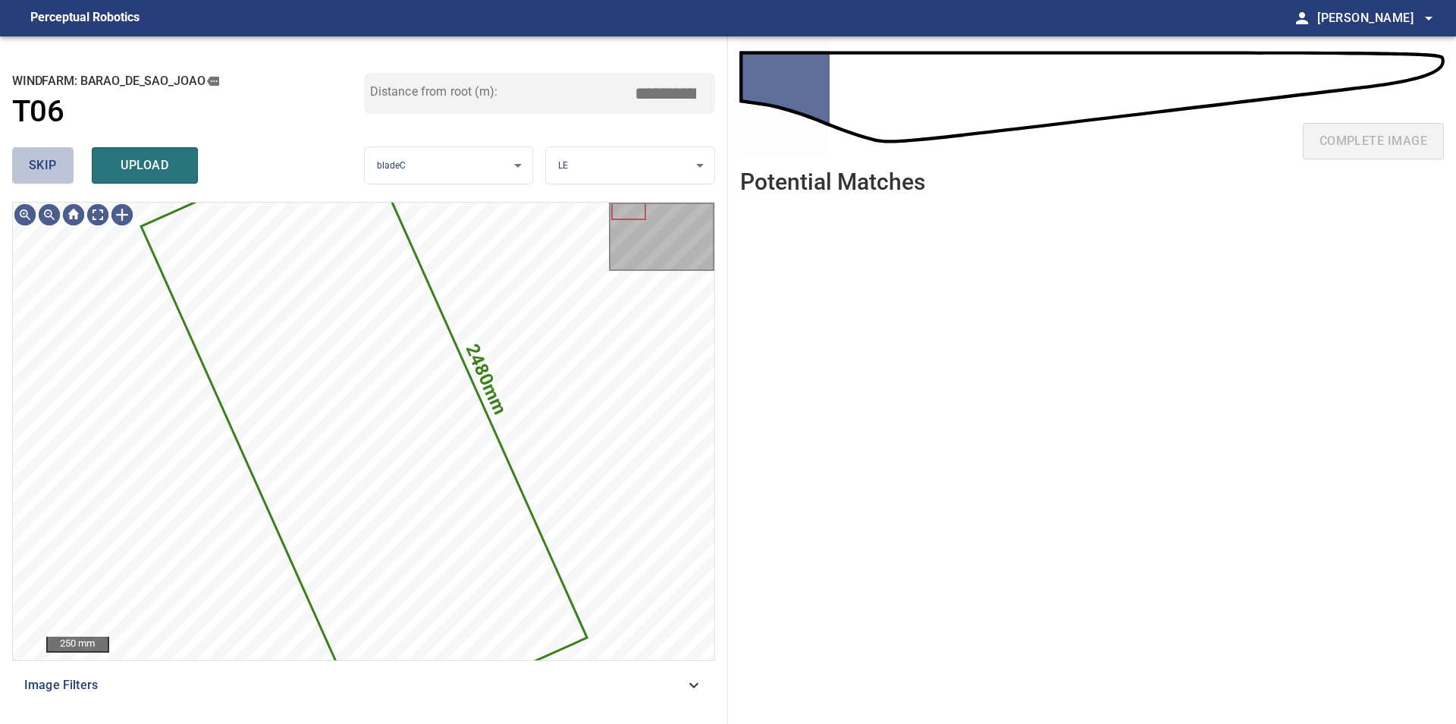
click at [47, 162] on span "skip" at bounding box center [43, 165] width 28 height 21
click at [47, 162] on div "skip upload" at bounding box center [188, 165] width 352 height 49
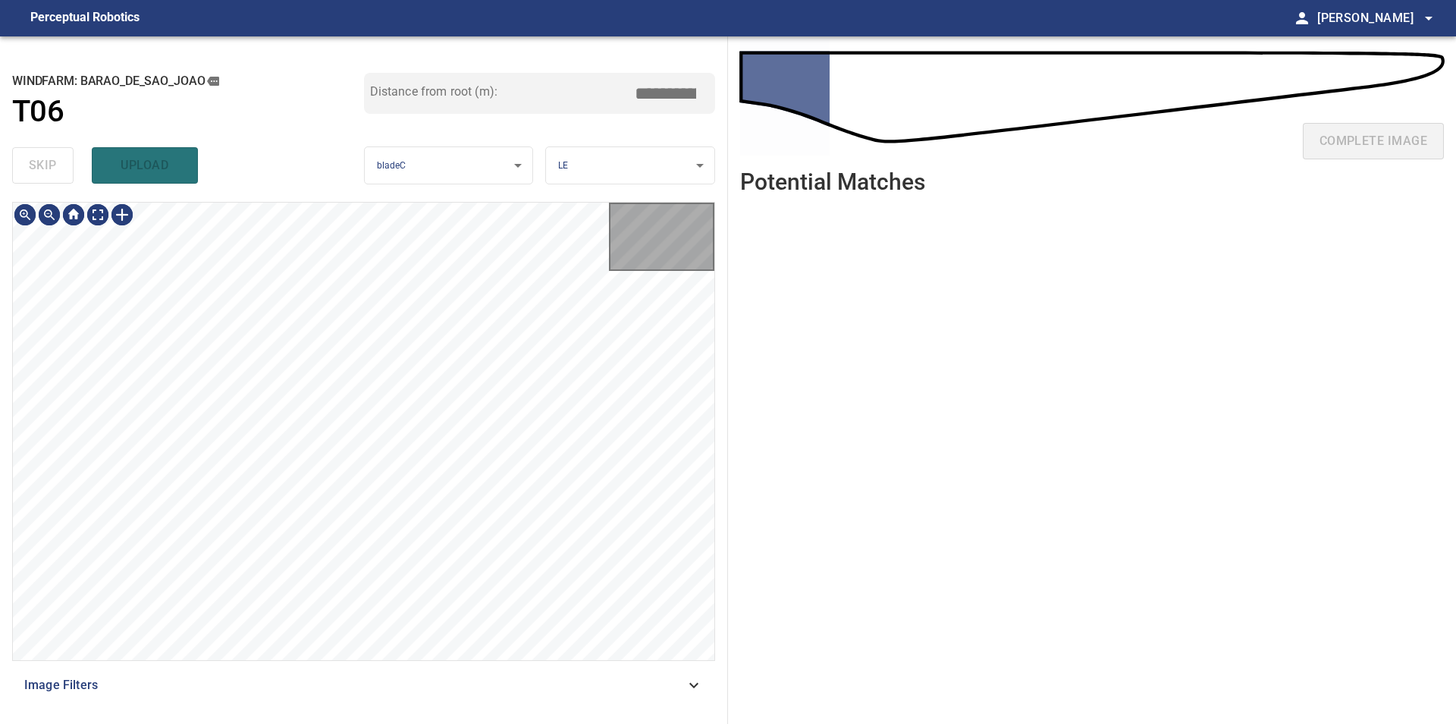
type input "***"
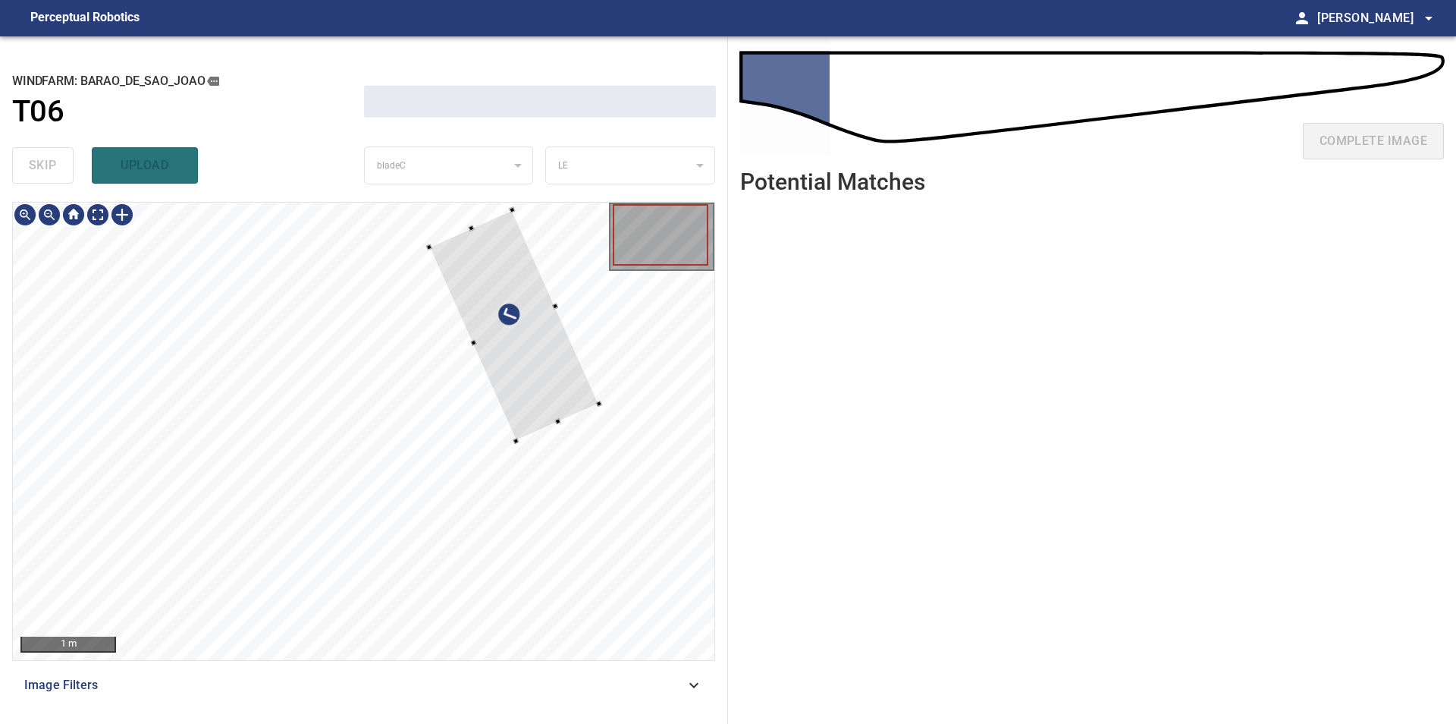
click at [539, 359] on div at bounding box center [514, 325] width 170 height 231
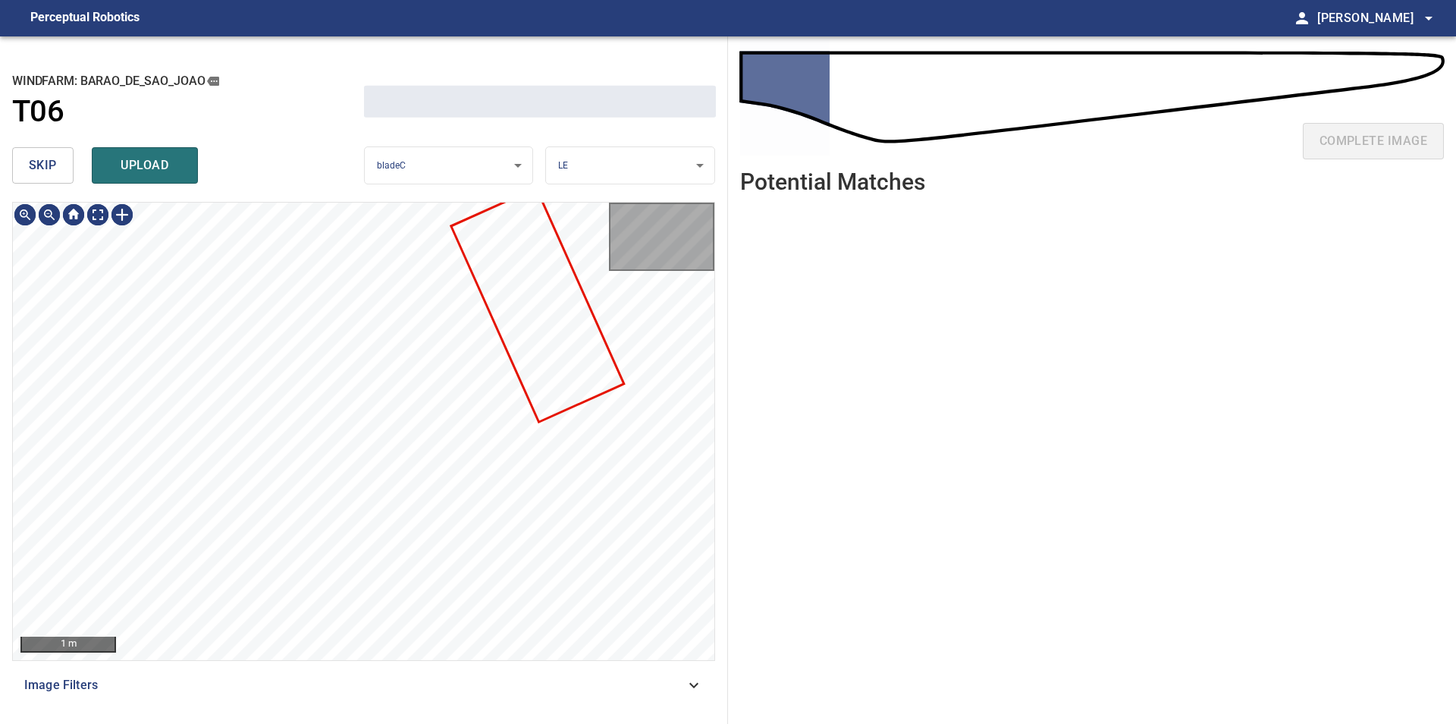
click at [532, 316] on div at bounding box center [364, 431] width 702 height 457
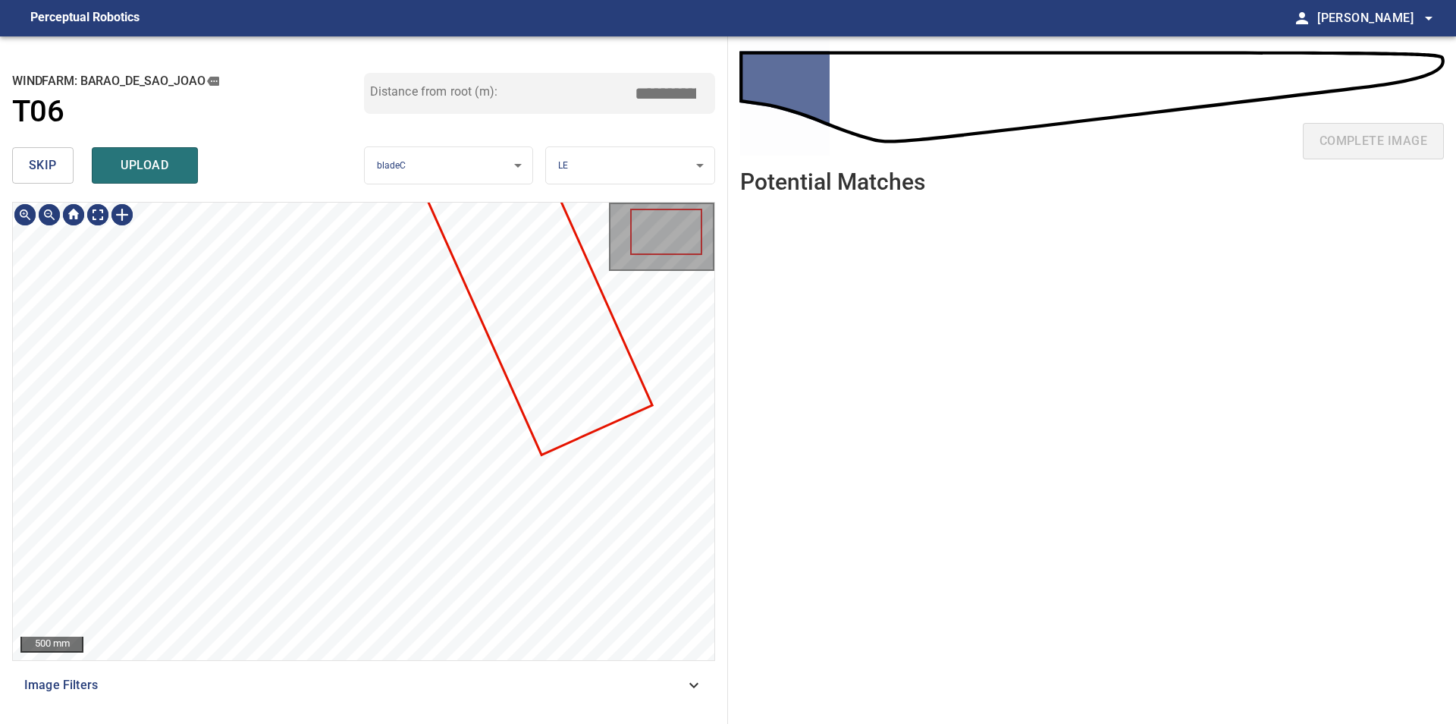
type input "****"
click at [54, 174] on span "skip" at bounding box center [43, 165] width 28 height 21
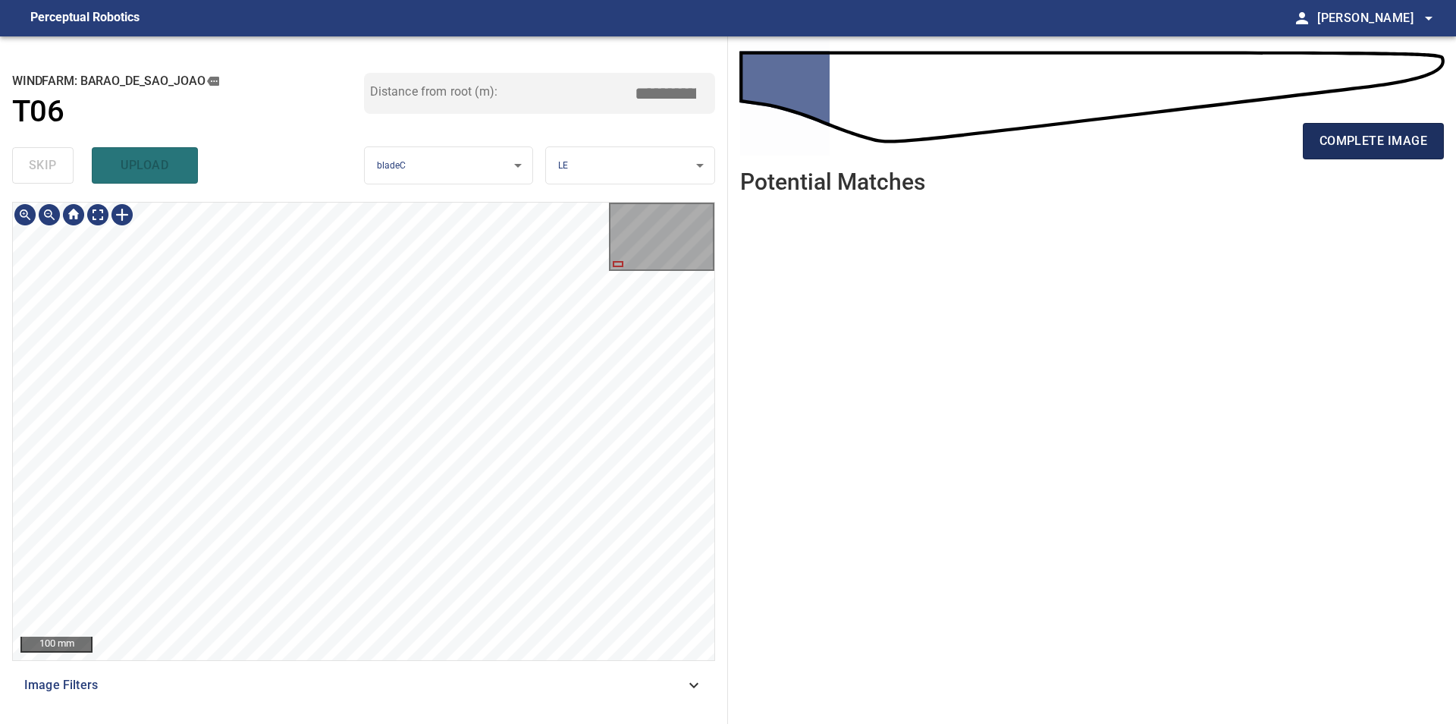
click at [1374, 138] on span "complete image" at bounding box center [1374, 140] width 108 height 21
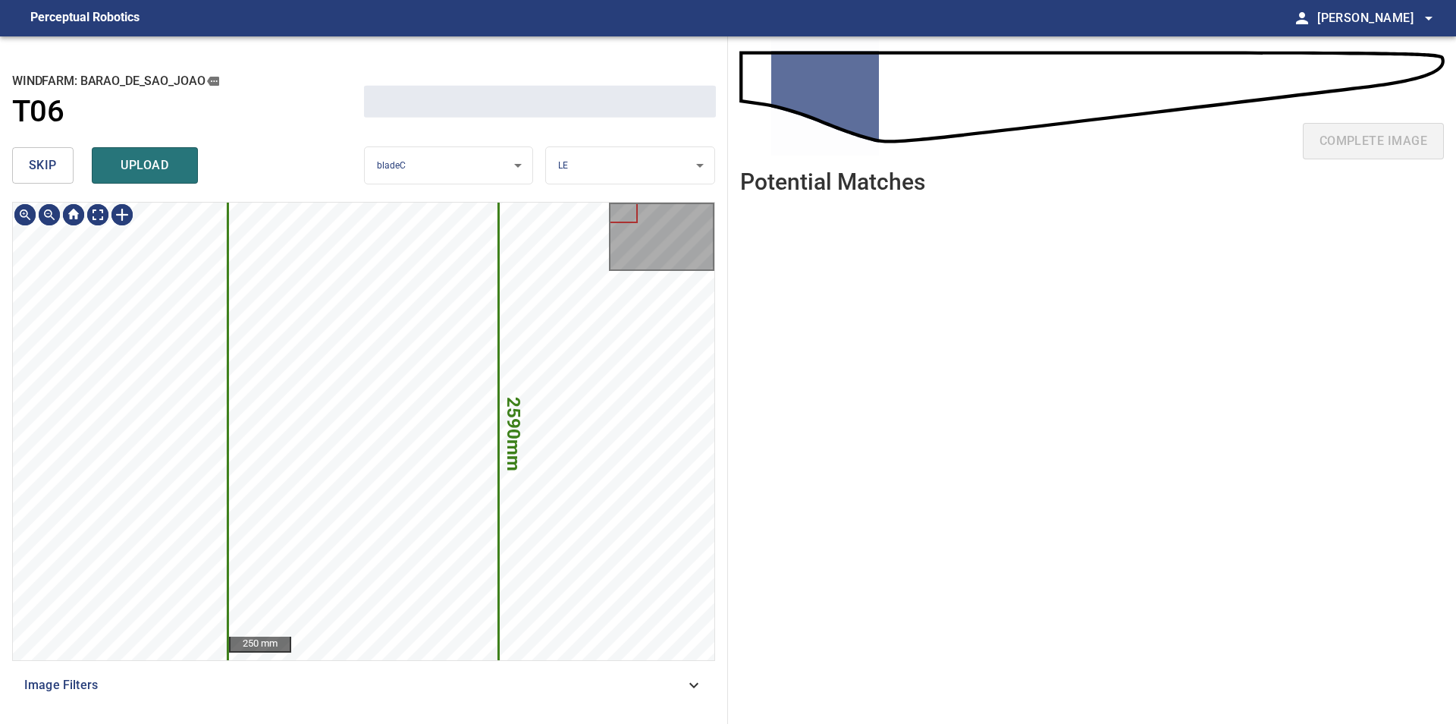
click at [43, 155] on button "skip" at bounding box center [42, 165] width 61 height 36
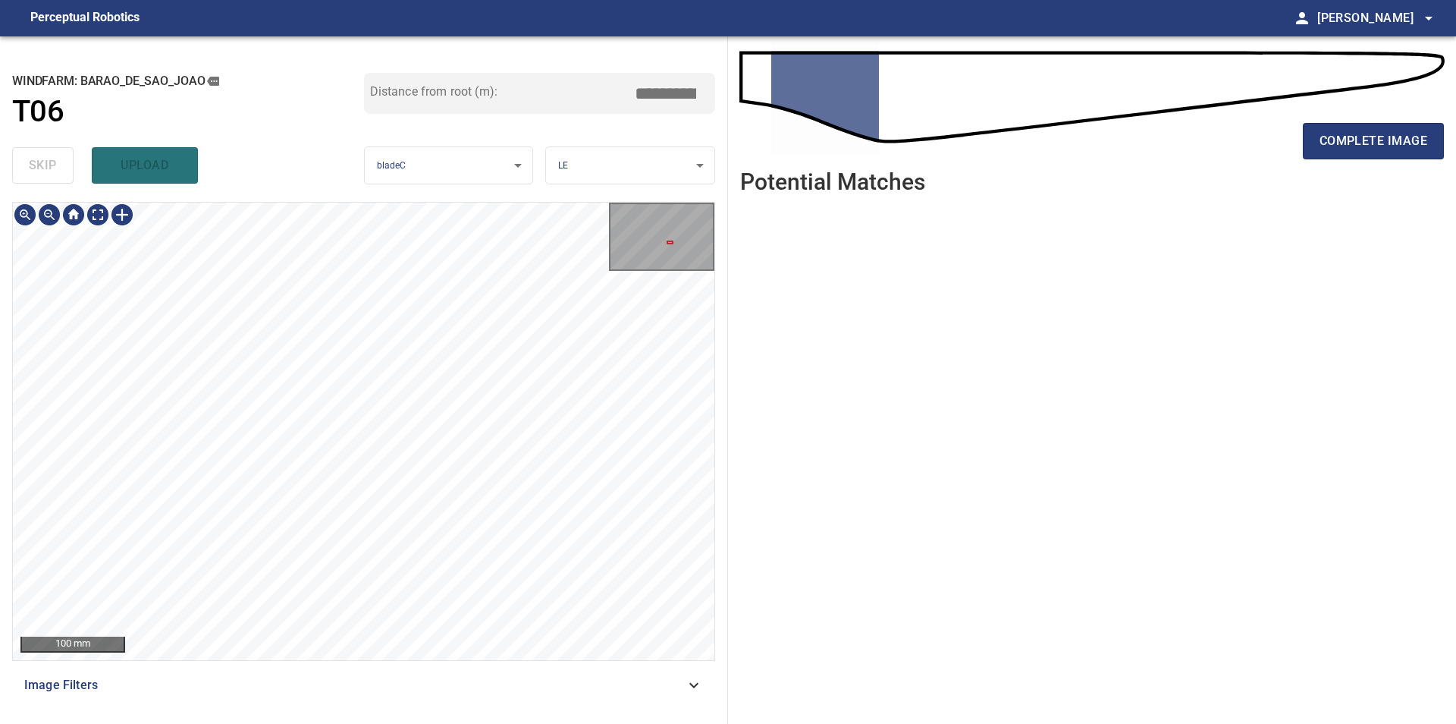
click at [808, 366] on div "**********" at bounding box center [728, 379] width 1456 height 687
click at [824, 344] on div "**********" at bounding box center [728, 379] width 1456 height 687
click at [937, 163] on div "**********" at bounding box center [728, 379] width 1456 height 687
click at [765, 250] on div "**********" at bounding box center [728, 379] width 1456 height 687
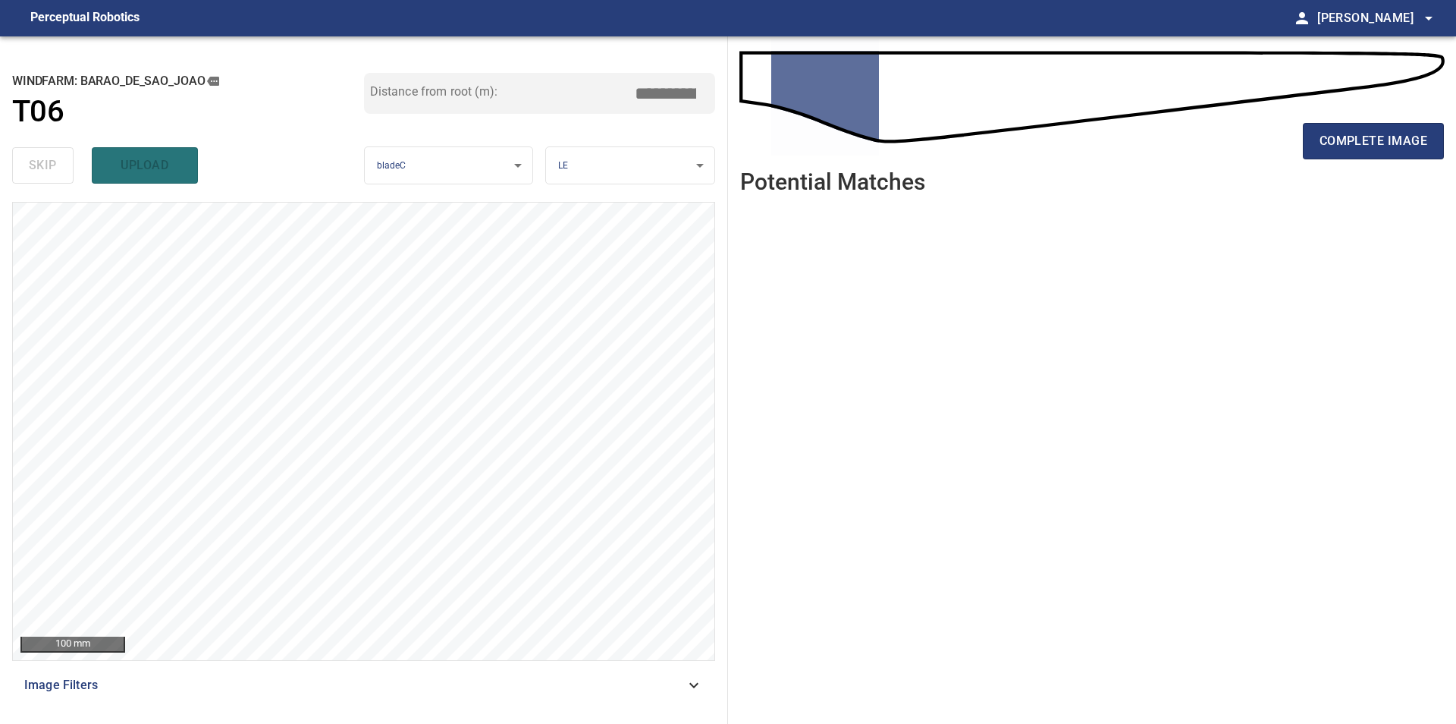
click at [960, 507] on ul at bounding box center [1092, 453] width 704 height 494
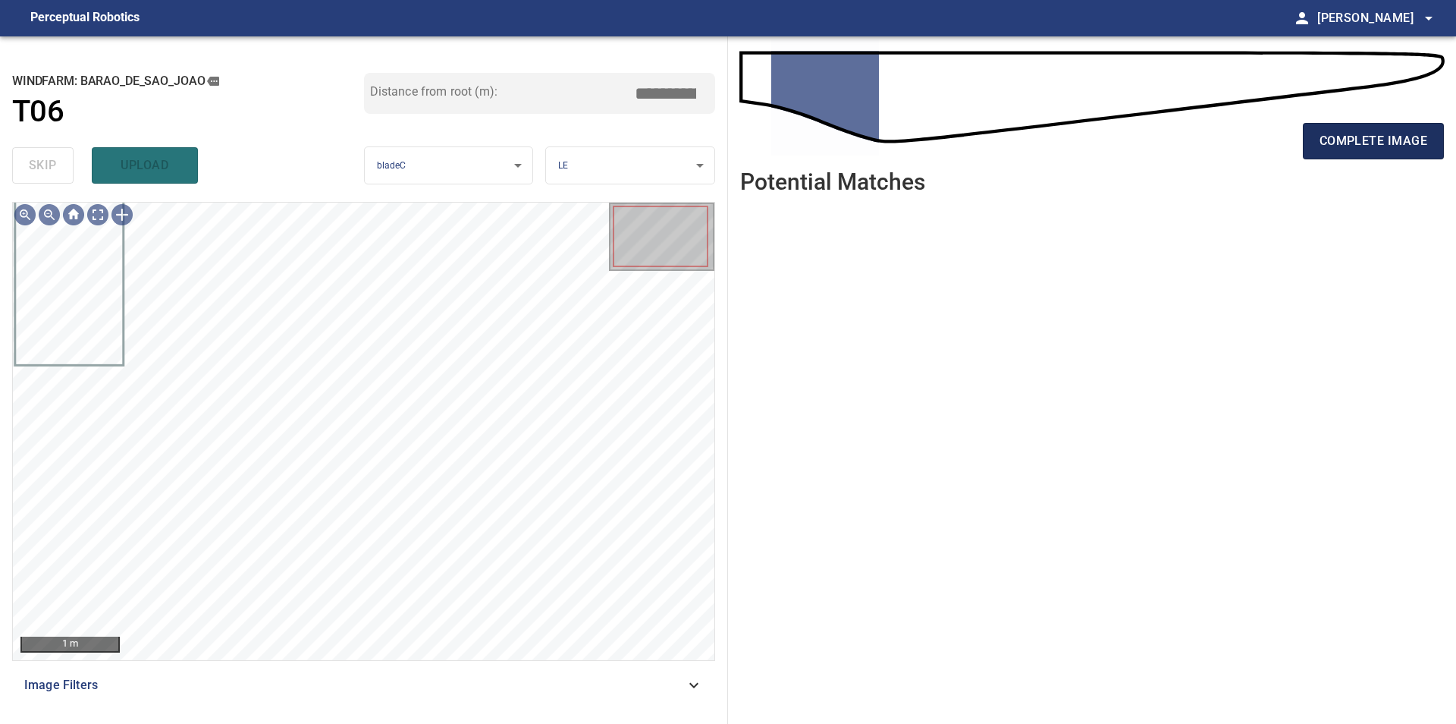
click at [1355, 136] on span "complete image" at bounding box center [1374, 140] width 108 height 21
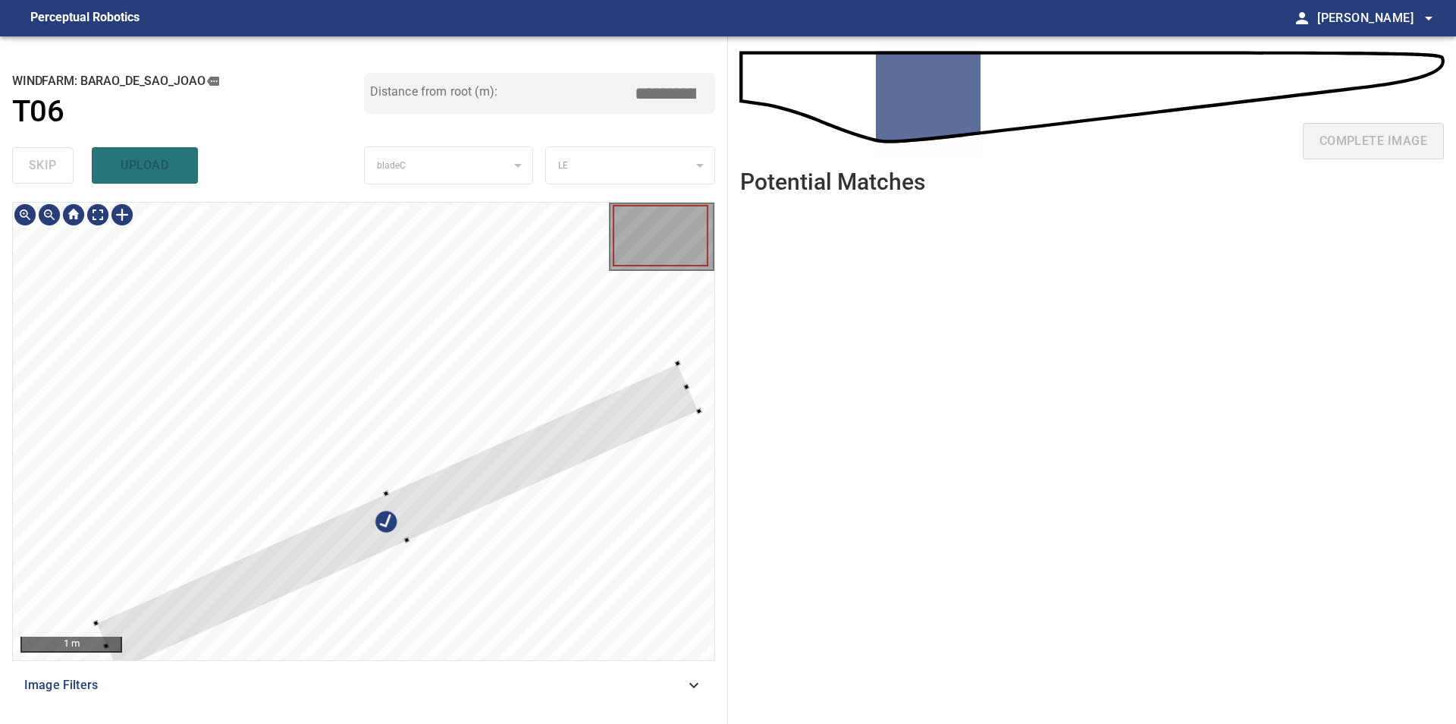
click at [350, 250] on div at bounding box center [364, 431] width 702 height 457
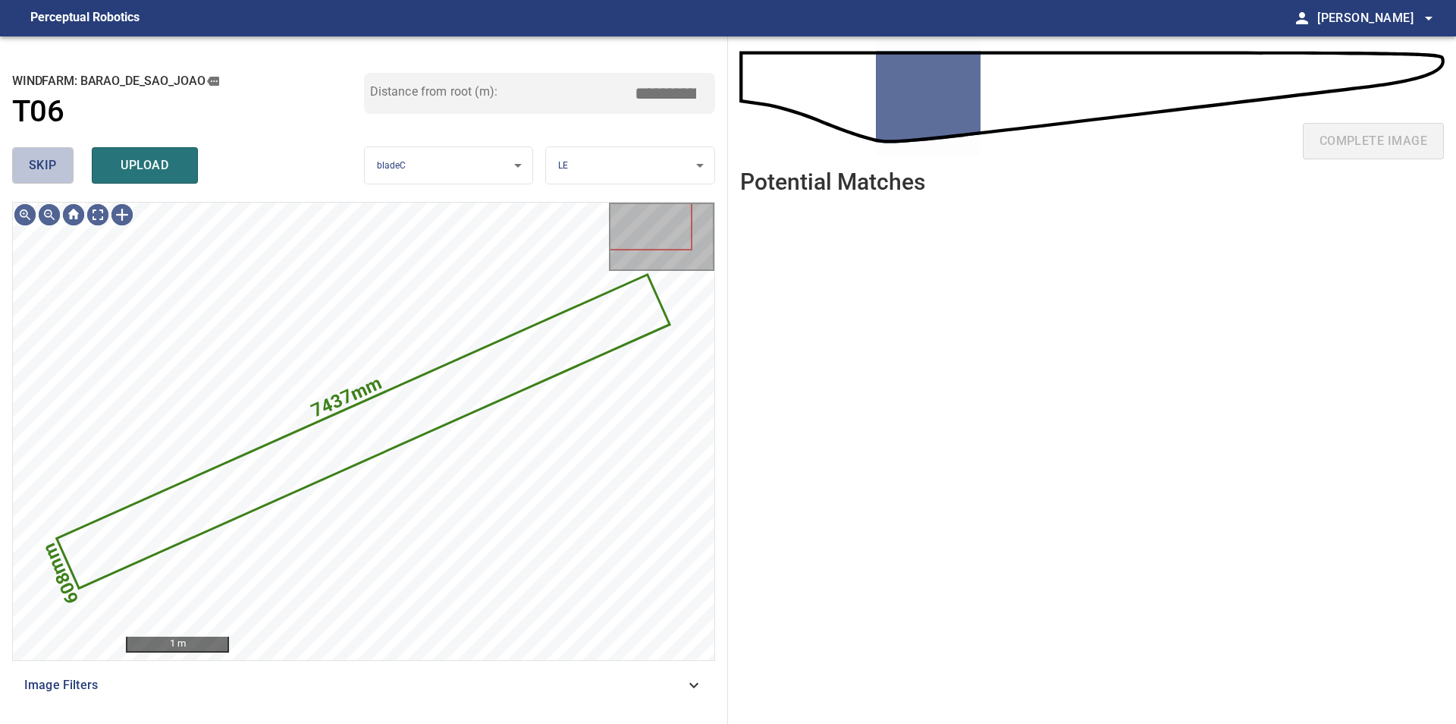
click at [40, 152] on button "skip" at bounding box center [42, 165] width 61 height 36
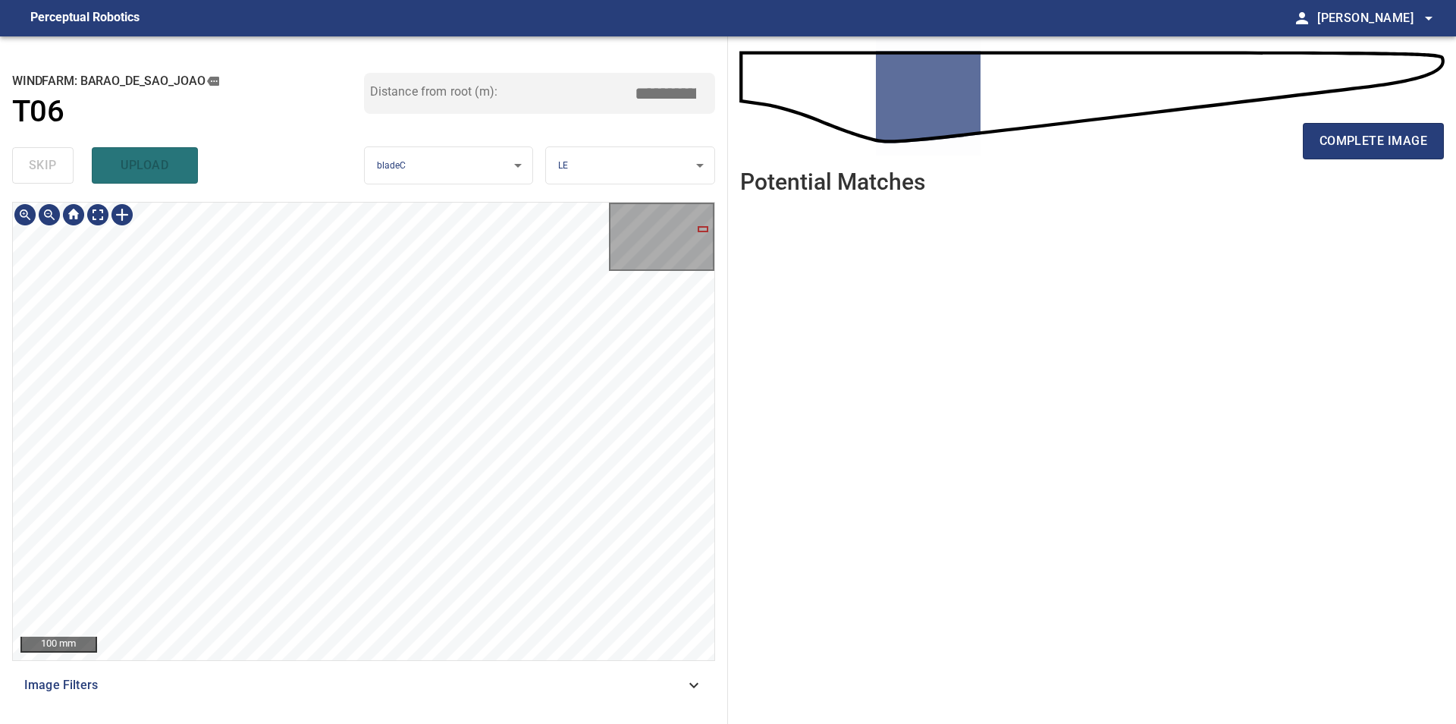
click at [787, 260] on div "**********" at bounding box center [728, 379] width 1456 height 687
click at [1384, 151] on span "complete image" at bounding box center [1374, 140] width 108 height 21
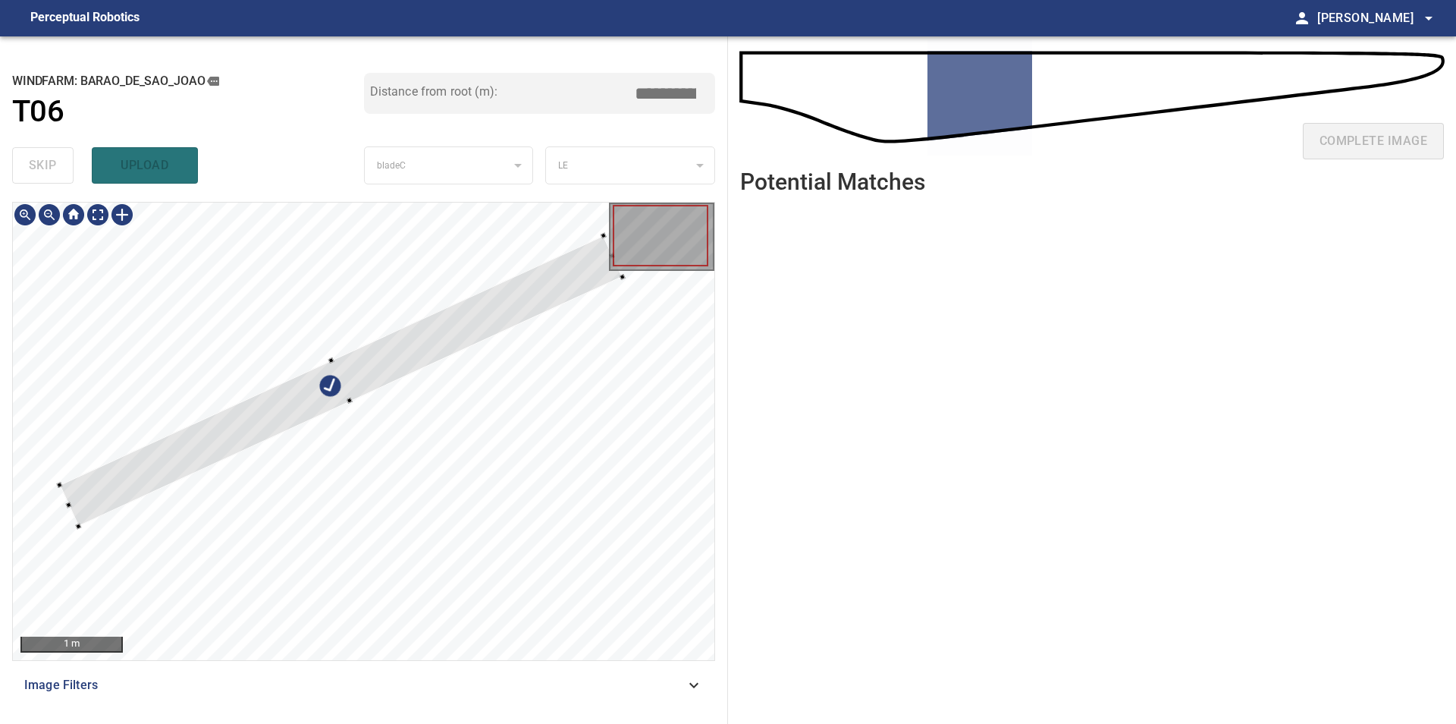
click at [313, 312] on div at bounding box center [364, 431] width 702 height 457
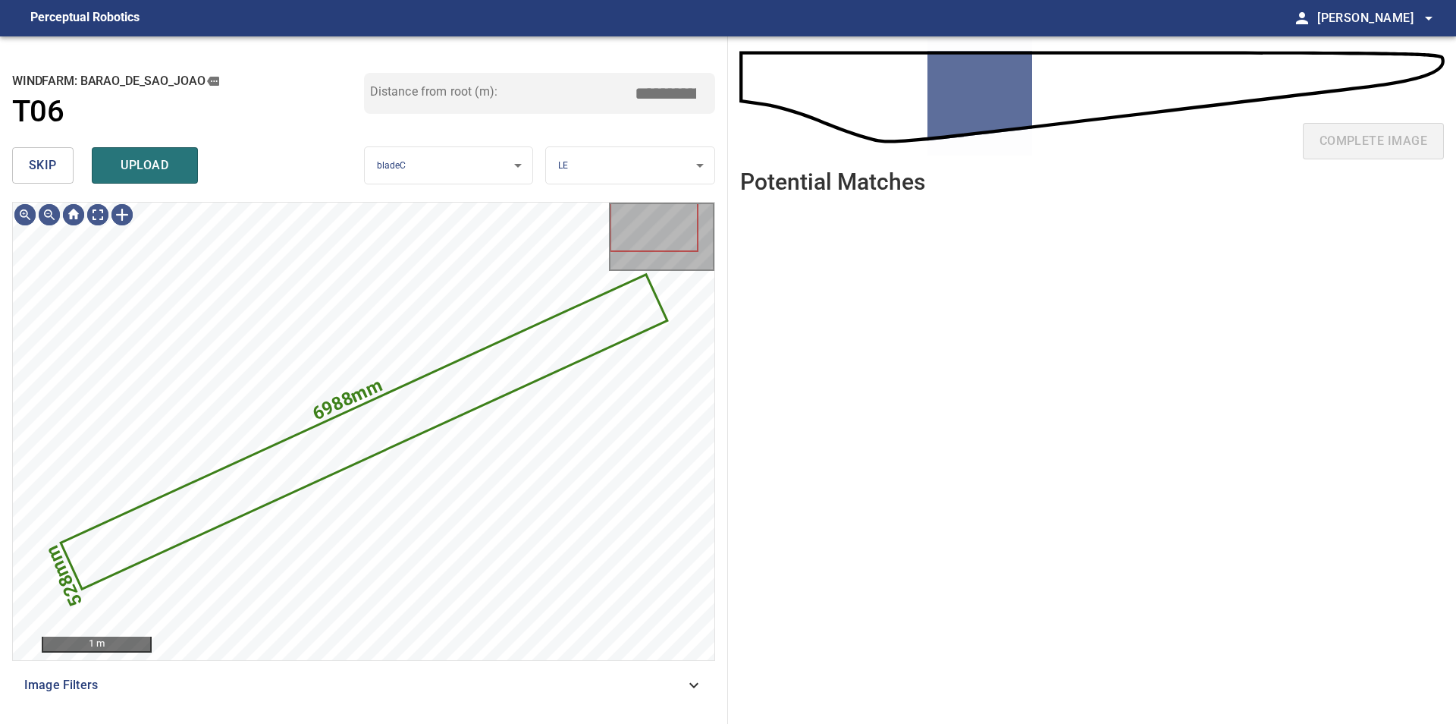
click at [33, 152] on button "skip" at bounding box center [42, 165] width 61 height 36
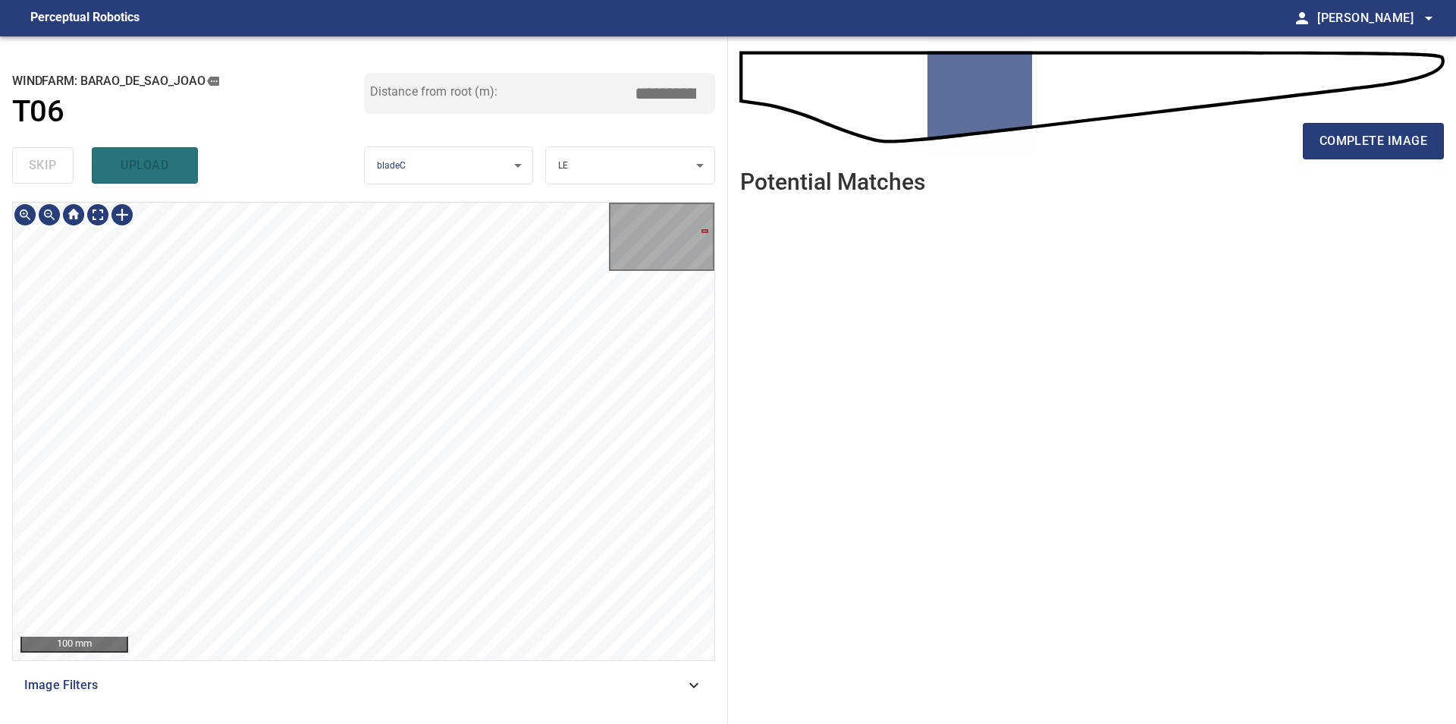
click at [777, 364] on div "**********" at bounding box center [728, 379] width 1456 height 687
click at [940, 271] on div "**********" at bounding box center [728, 379] width 1456 height 687
click at [1361, 136] on span "complete image" at bounding box center [1374, 140] width 108 height 21
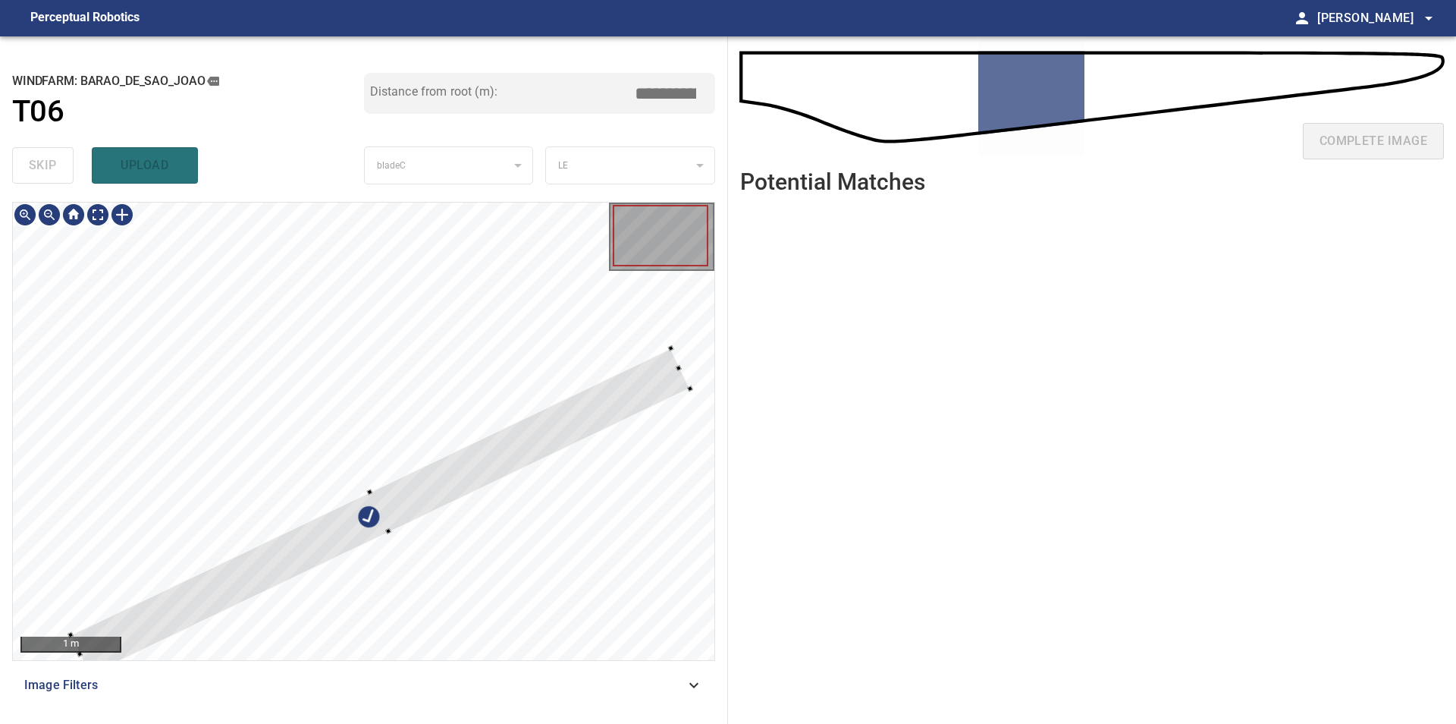
click at [241, 253] on div at bounding box center [364, 431] width 702 height 457
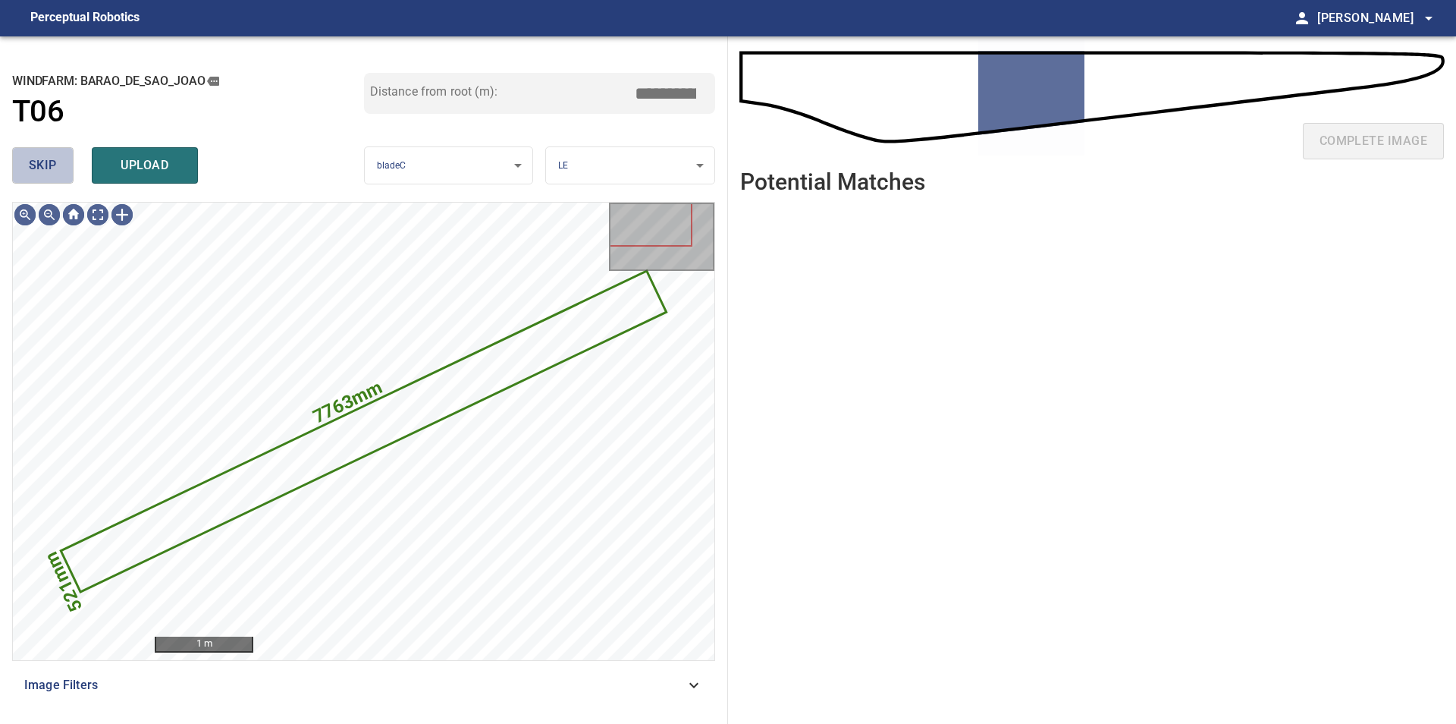
click at [58, 164] on button "skip" at bounding box center [42, 165] width 61 height 36
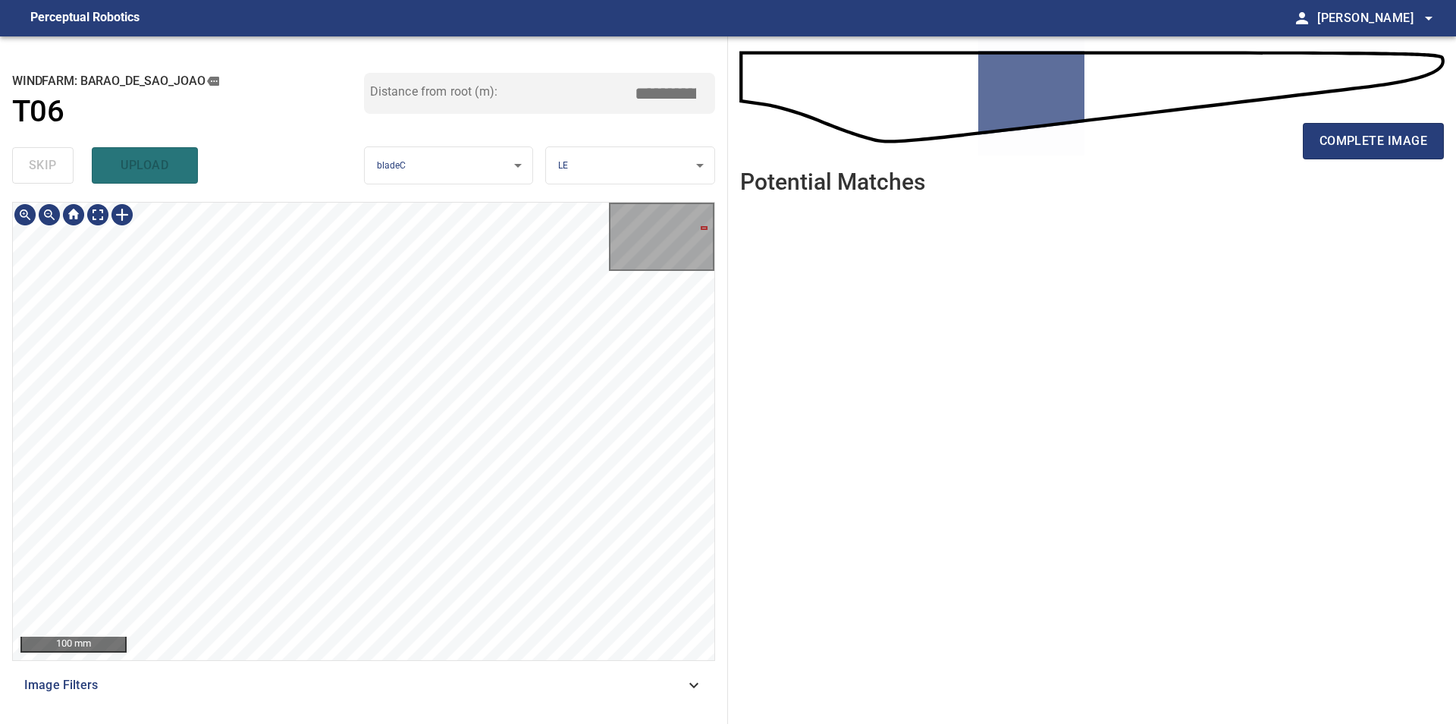
click at [824, 302] on div "**********" at bounding box center [728, 379] width 1456 height 687
click at [714, 344] on div "100 mm" at bounding box center [363, 431] width 703 height 459
click at [1346, 155] on button "complete image" at bounding box center [1373, 141] width 141 height 36
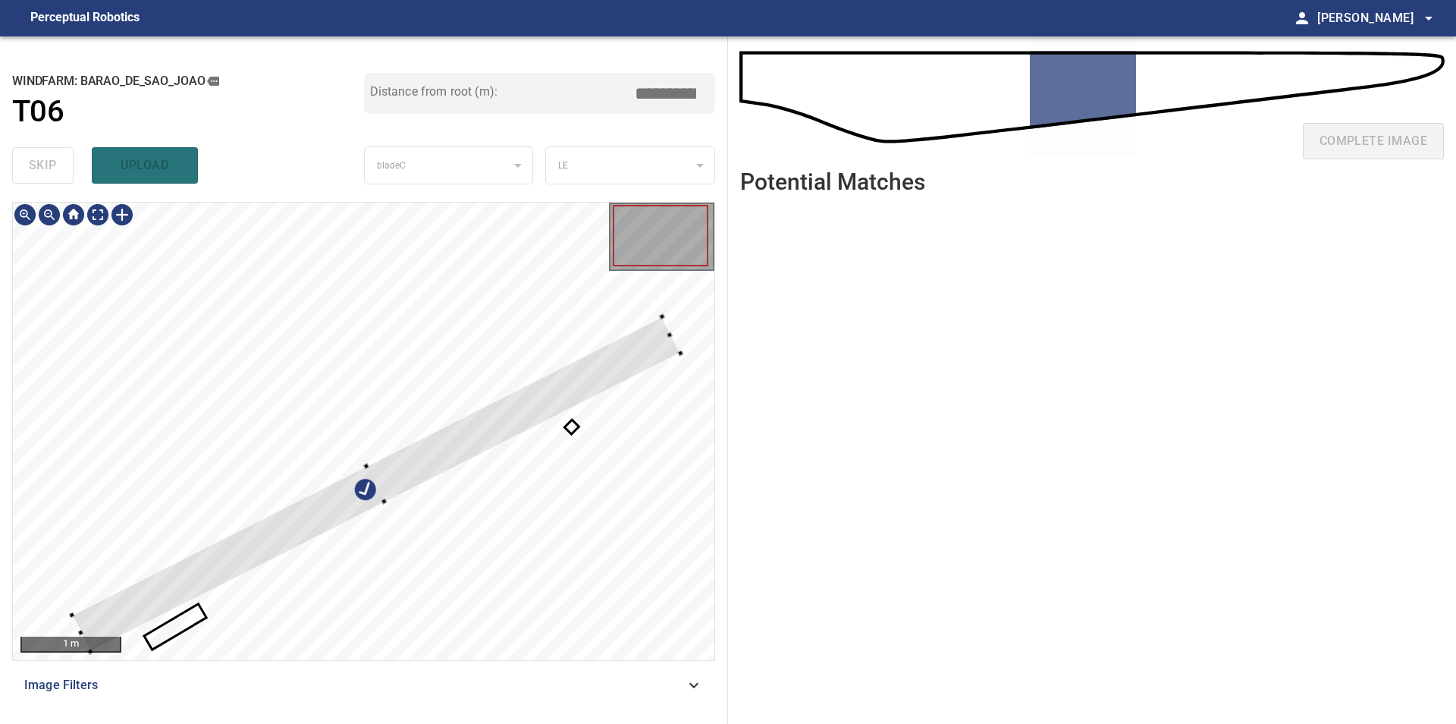
click at [162, 301] on div at bounding box center [364, 431] width 702 height 457
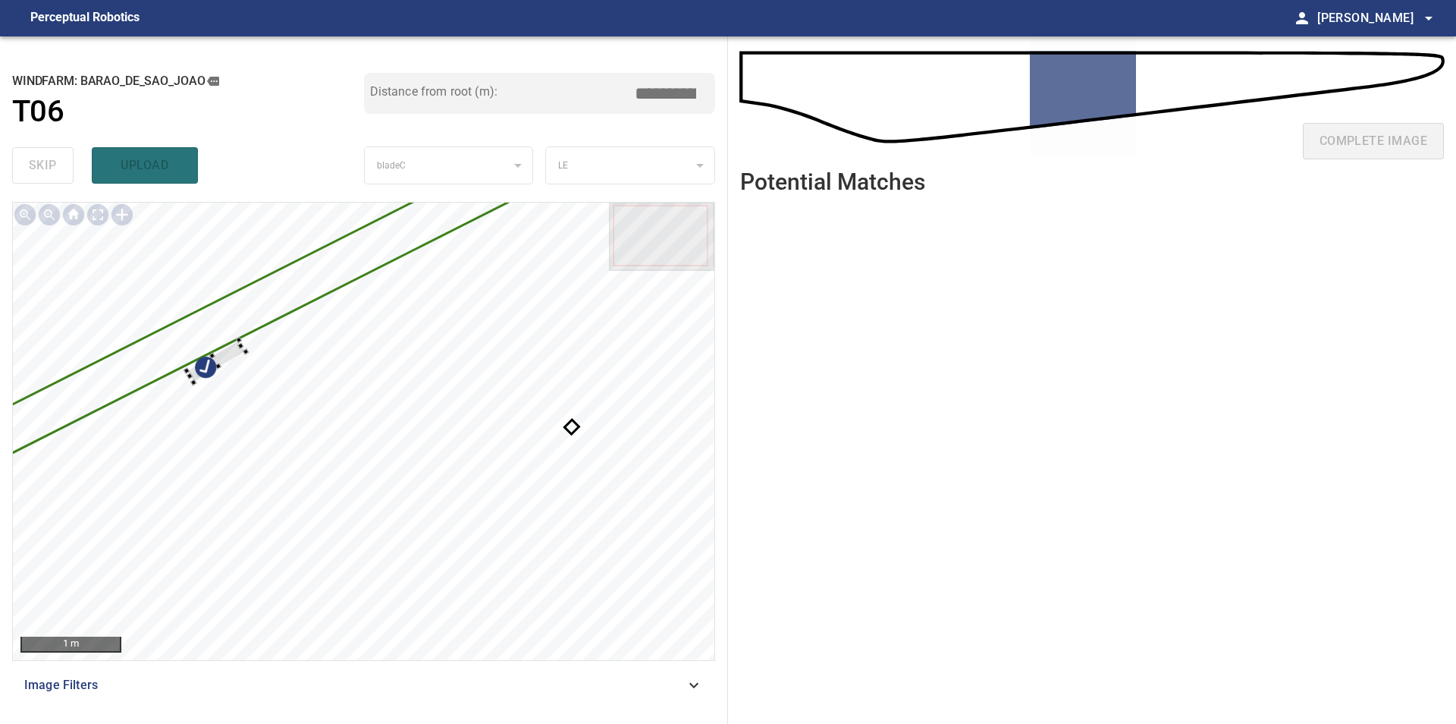
click at [234, 324] on div at bounding box center [364, 431] width 702 height 457
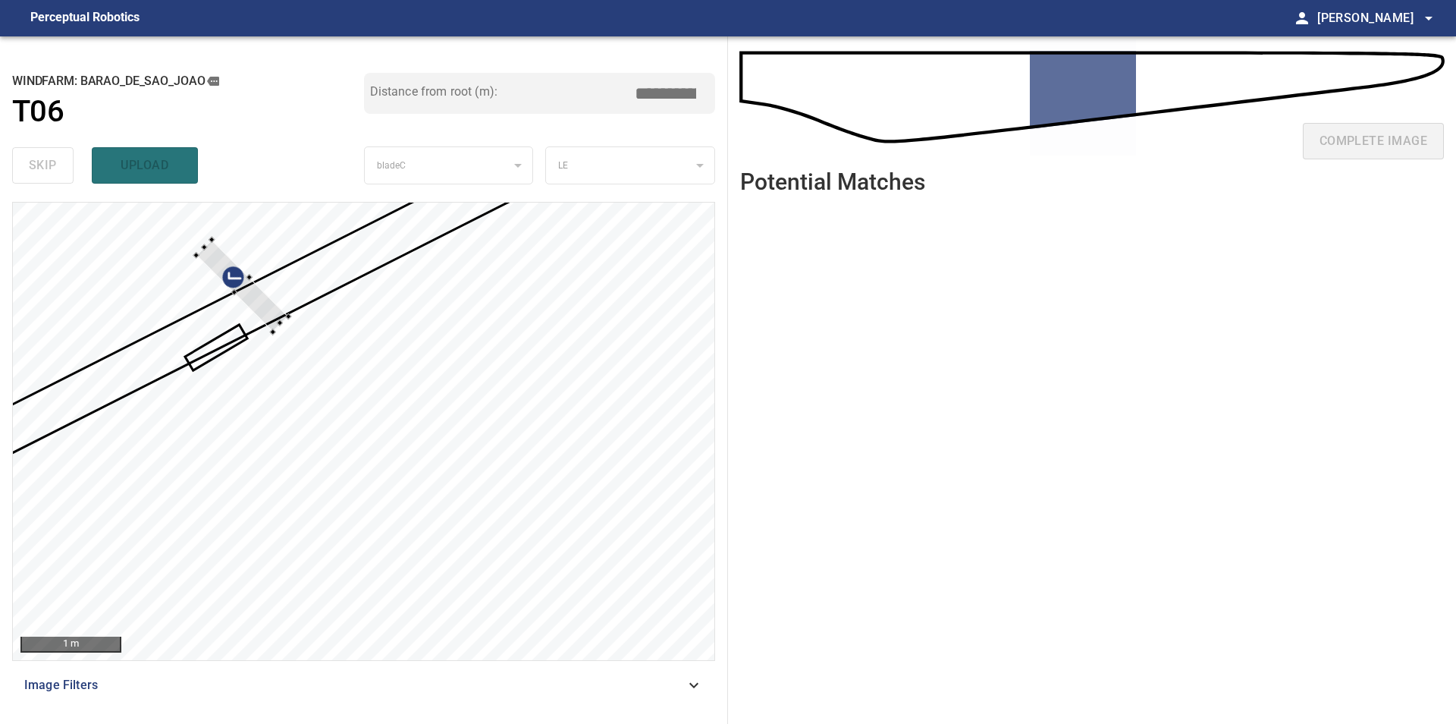
click at [197, 305] on div at bounding box center [364, 431] width 702 height 457
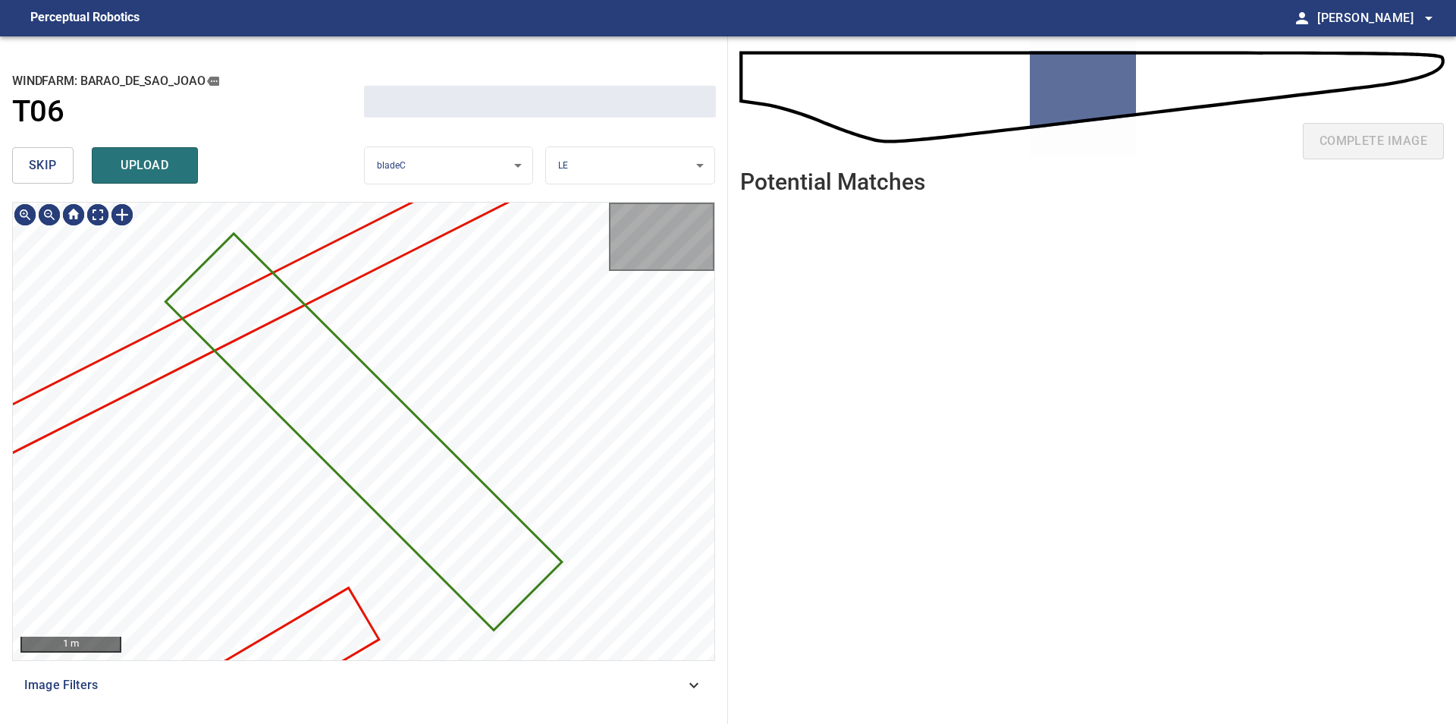
click at [27, 162] on button "skip" at bounding box center [42, 165] width 61 height 36
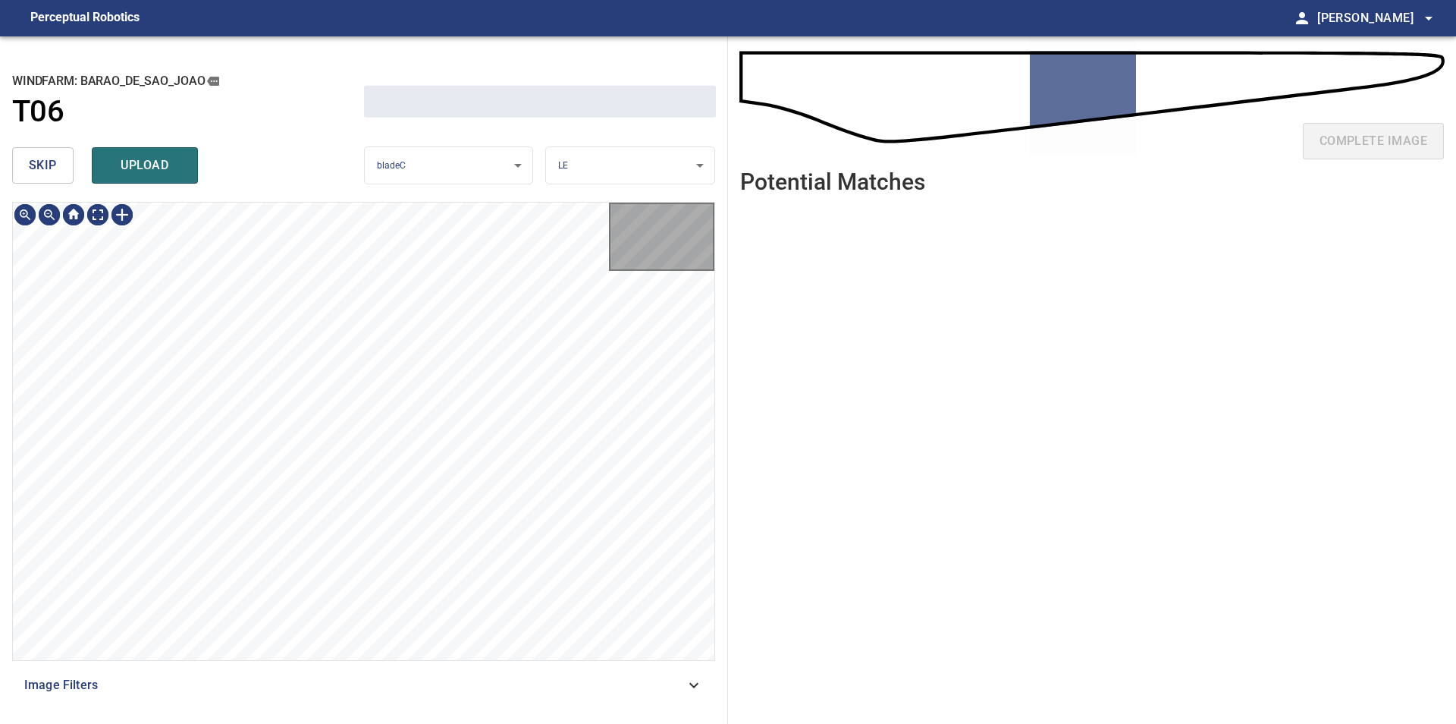
click at [27, 162] on button "skip" at bounding box center [42, 165] width 61 height 36
click at [27, 162] on div "skip upload" at bounding box center [188, 165] width 352 height 49
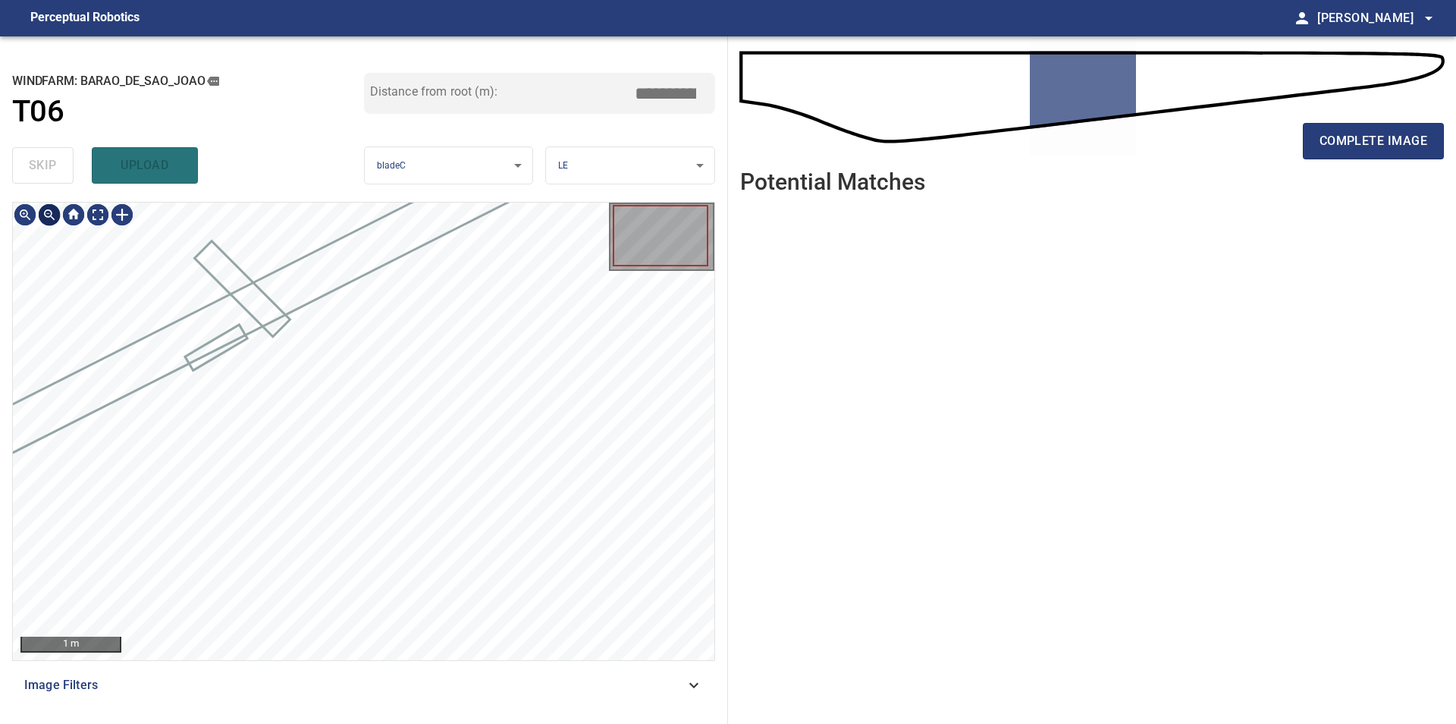
type input "*****"
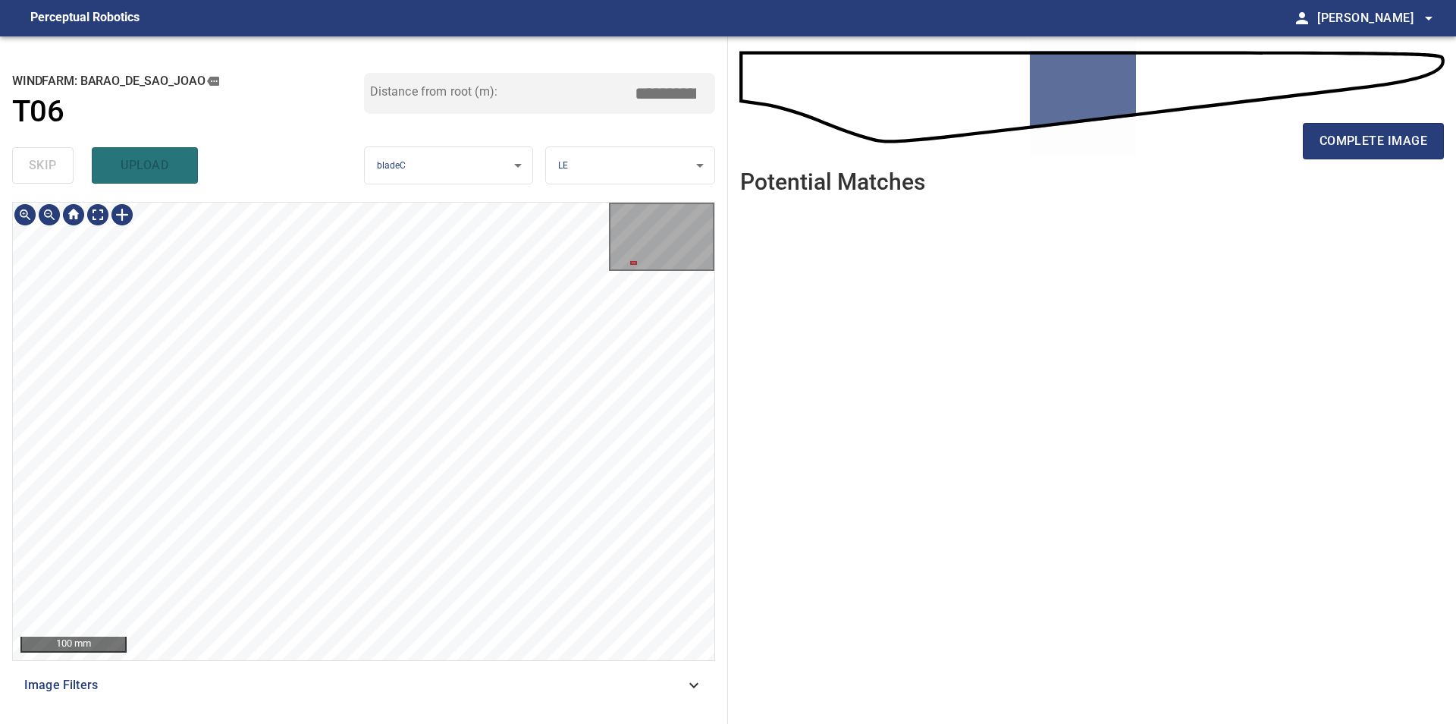
click at [778, 329] on div "**********" at bounding box center [728, 379] width 1456 height 687
click at [1336, 139] on span "complete image" at bounding box center [1374, 140] width 108 height 21
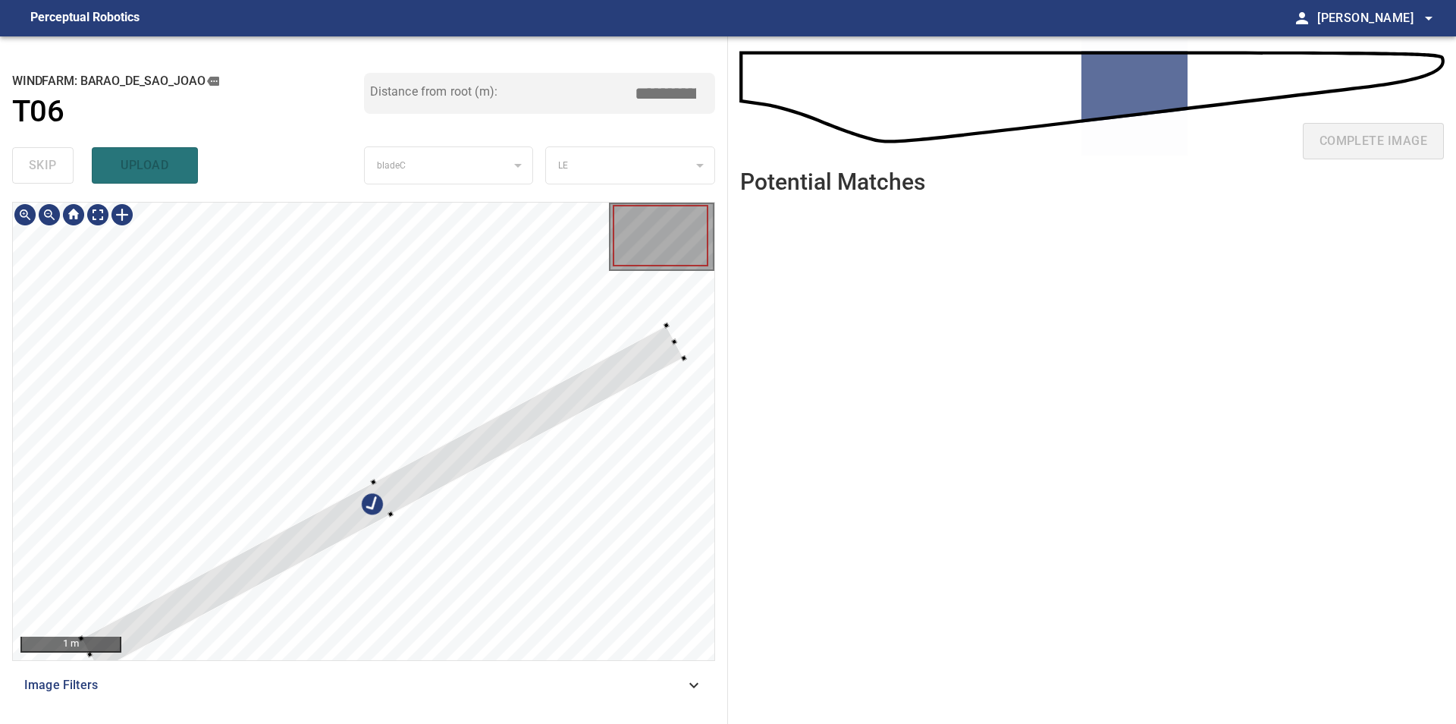
click at [218, 246] on div at bounding box center [364, 431] width 702 height 457
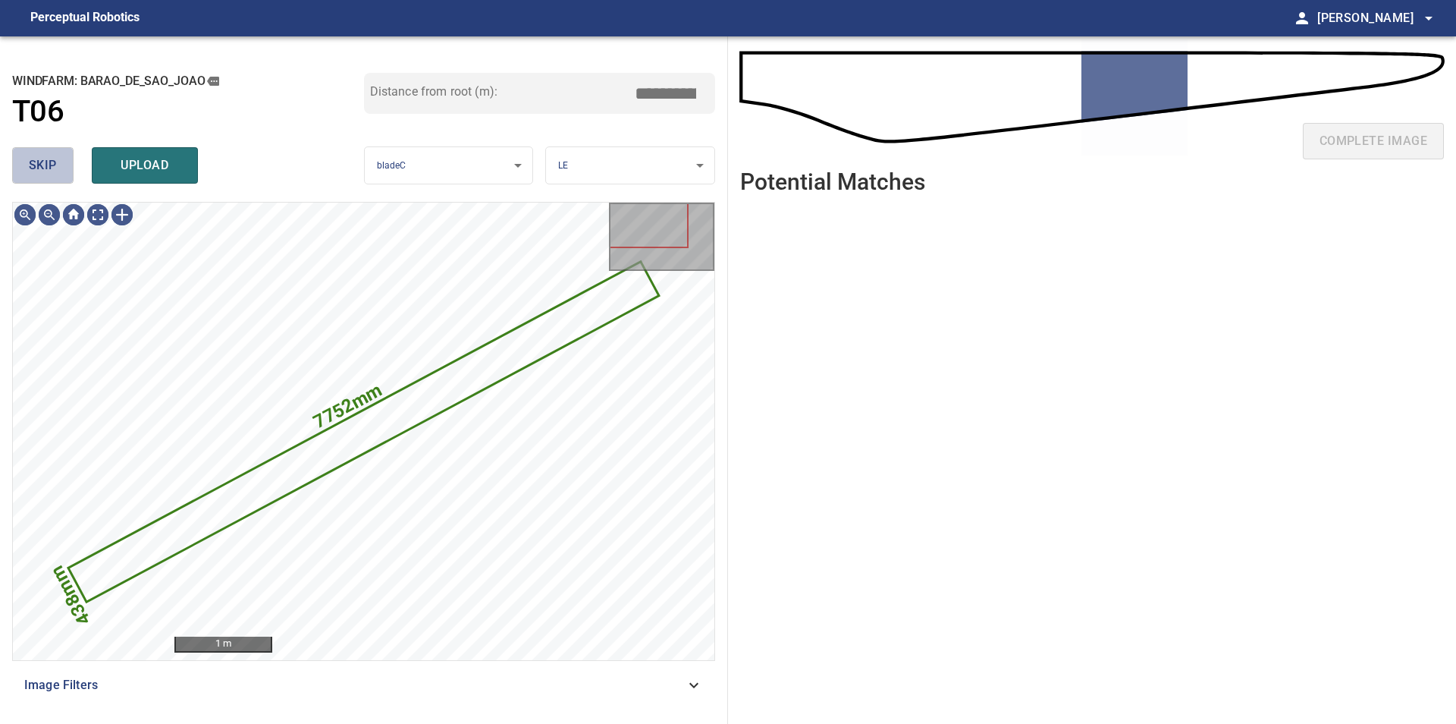
click at [39, 168] on span "skip" at bounding box center [43, 165] width 28 height 21
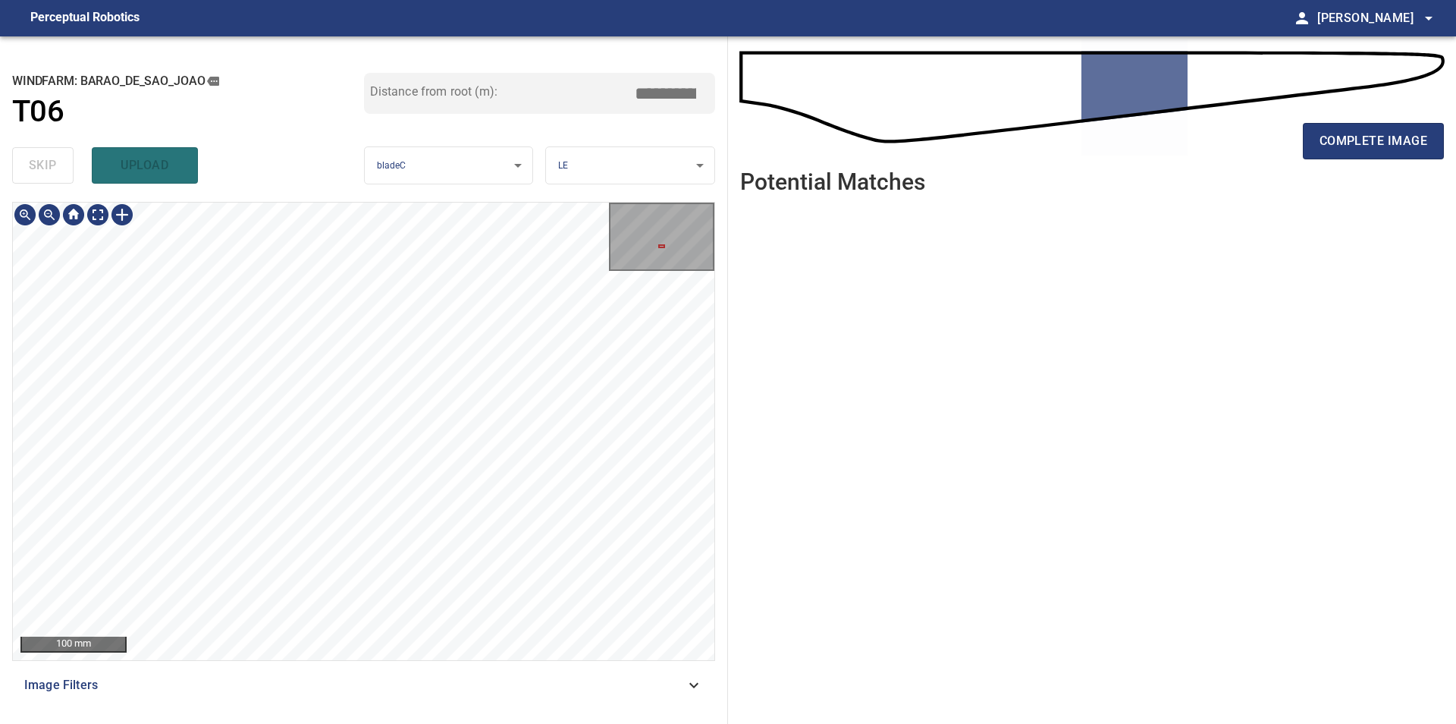
click at [745, 334] on div "**********" at bounding box center [728, 379] width 1456 height 687
click at [1356, 133] on span "complete image" at bounding box center [1374, 140] width 108 height 21
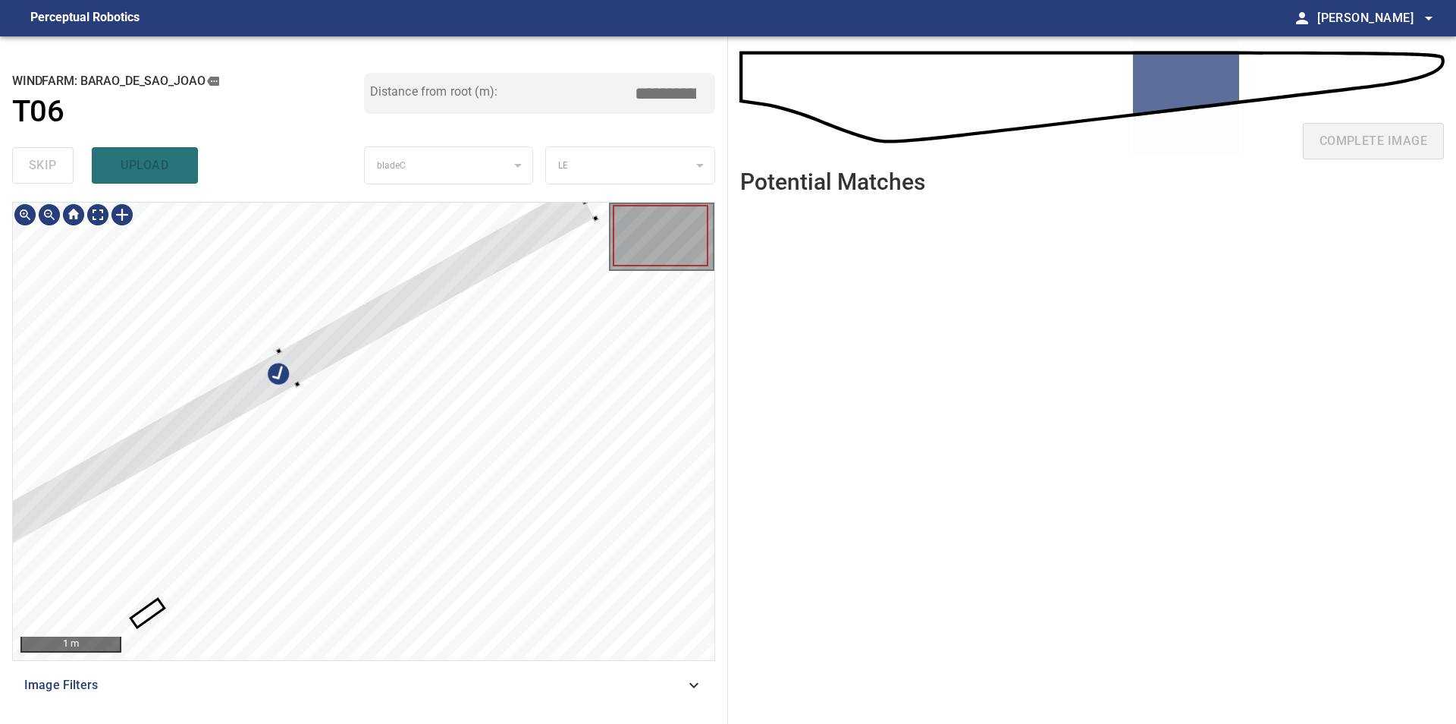
click at [227, 337] on div at bounding box center [364, 431] width 702 height 457
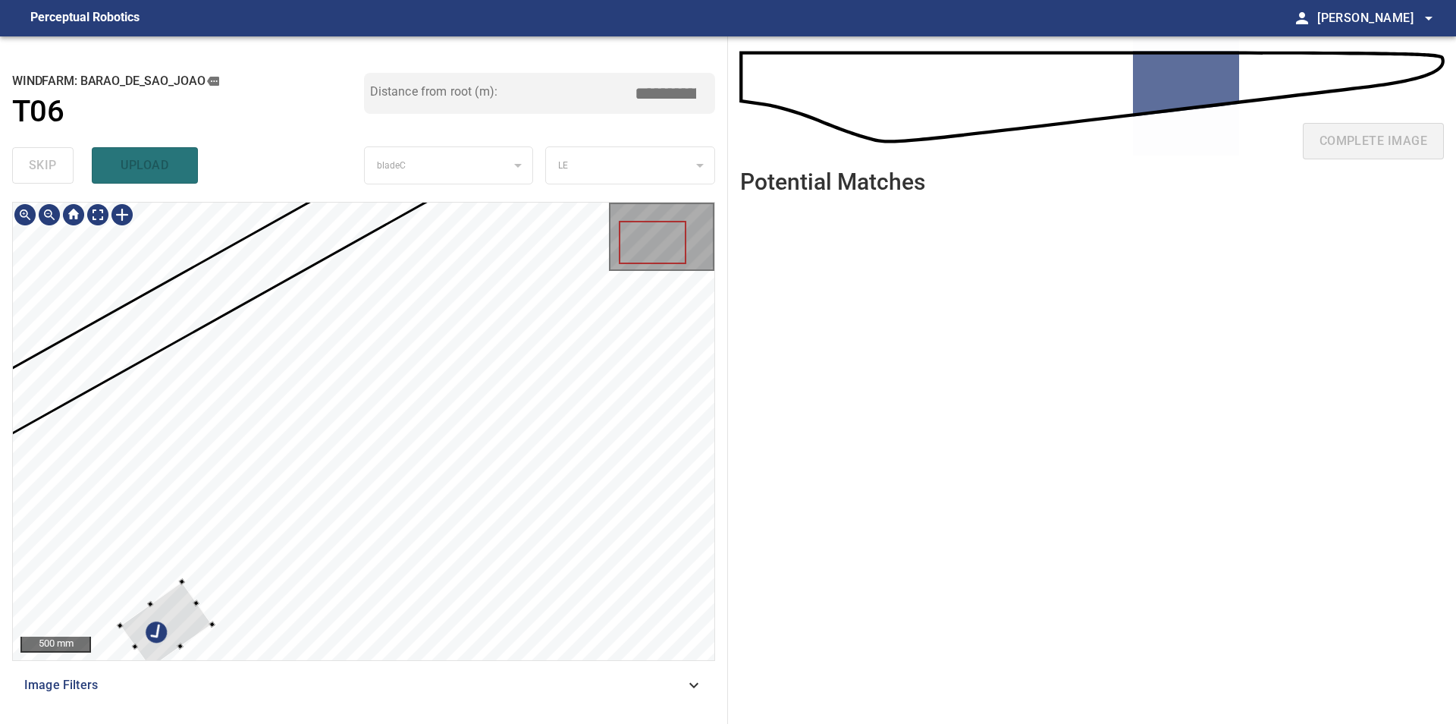
click at [256, 627] on div at bounding box center [364, 431] width 702 height 457
click at [152, 288] on div at bounding box center [364, 431] width 702 height 457
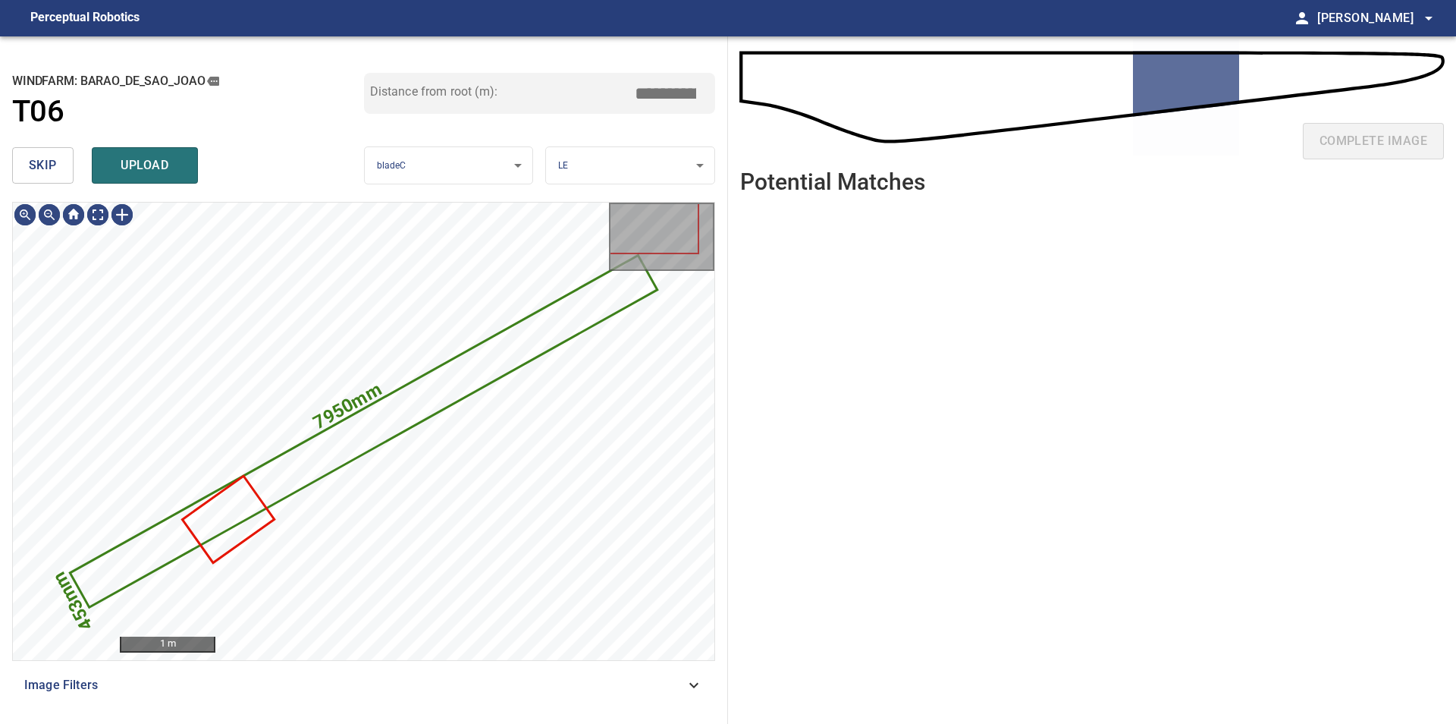
click at [26, 155] on button "skip" at bounding box center [42, 165] width 61 height 36
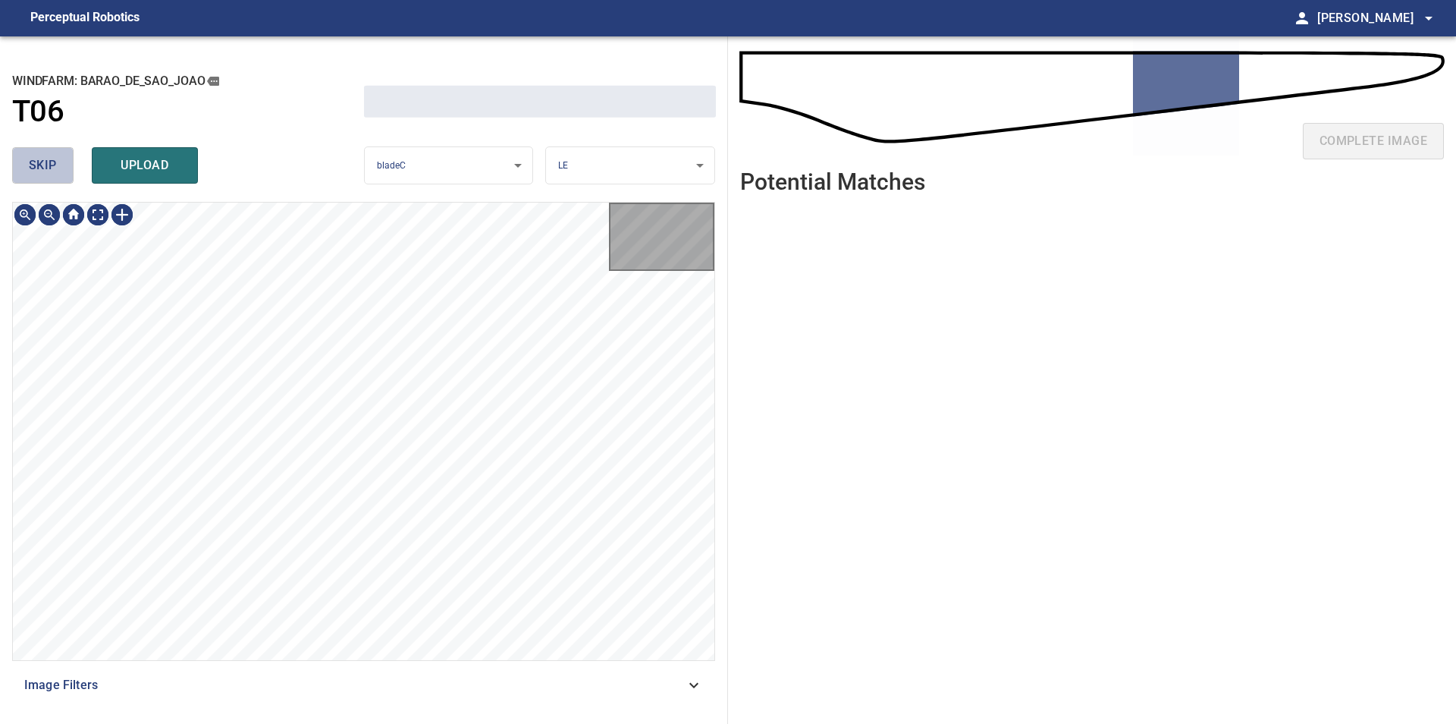
click at [26, 155] on button "skip" at bounding box center [42, 165] width 61 height 36
click at [26, 155] on div "skip upload" at bounding box center [188, 165] width 352 height 49
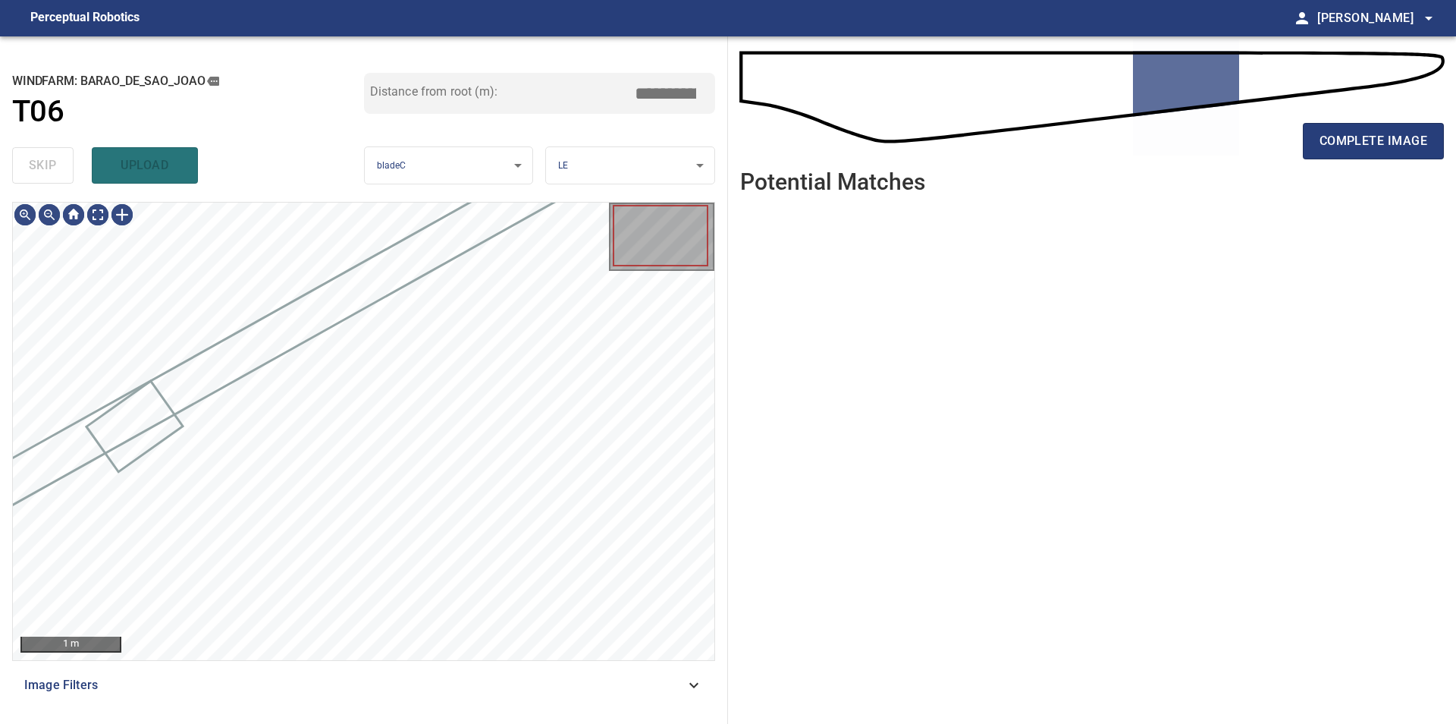
click at [26, 155] on div "skip upload" at bounding box center [188, 165] width 352 height 49
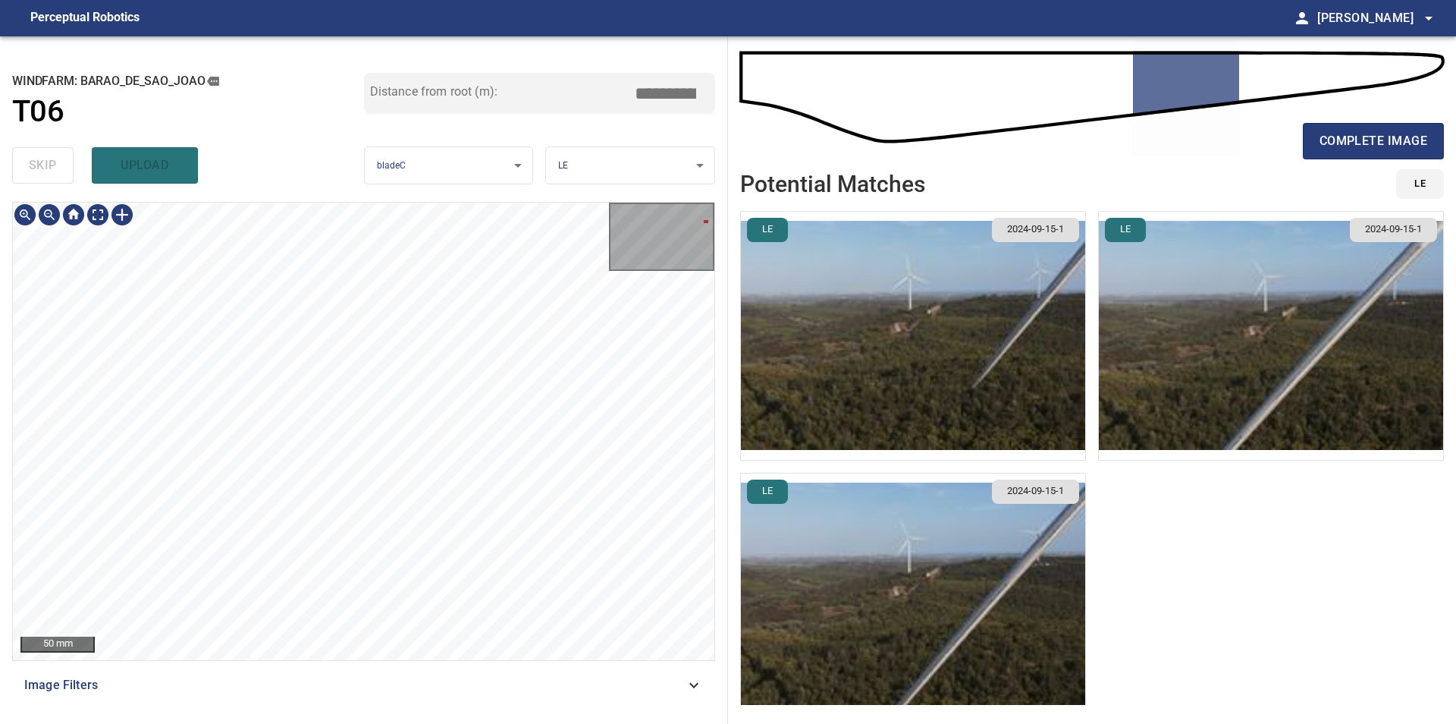
click at [747, 341] on div "**********" at bounding box center [728, 379] width 1456 height 687
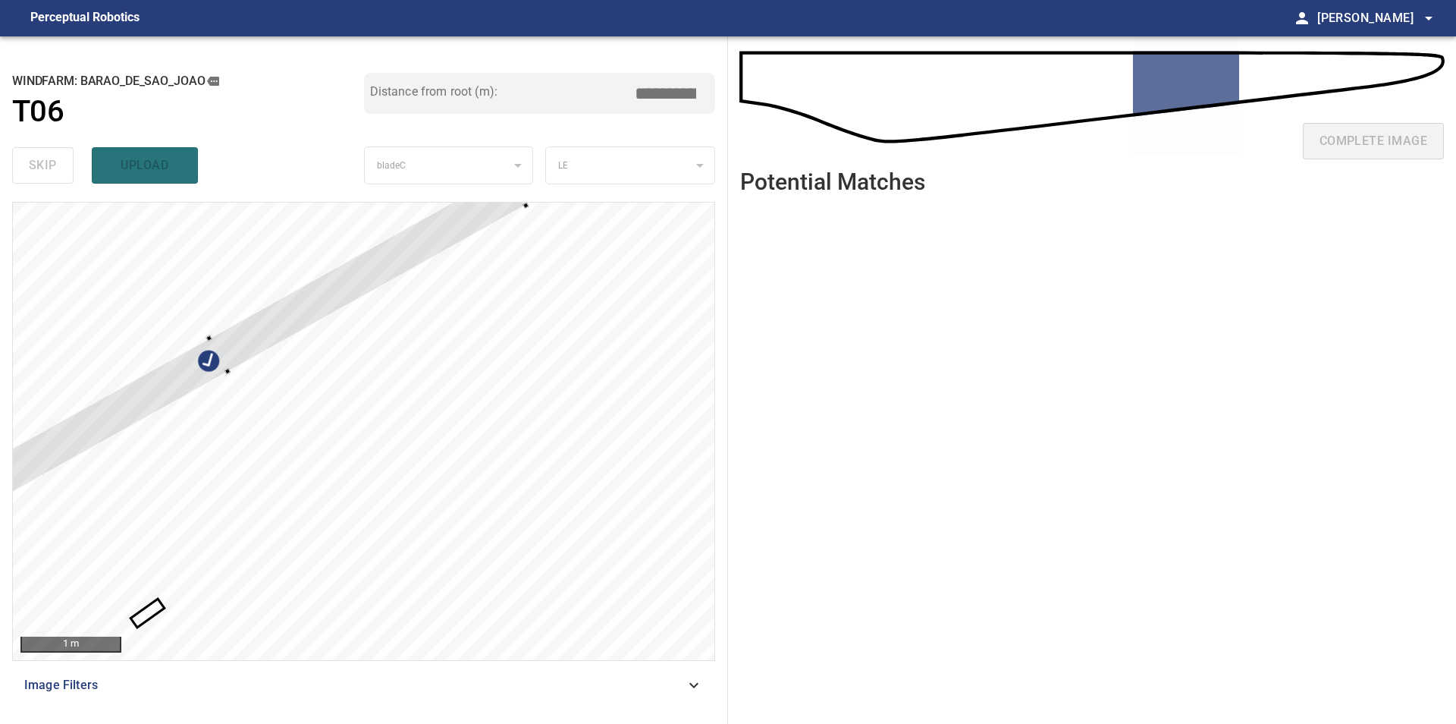
click at [254, 300] on div at bounding box center [364, 431] width 702 height 457
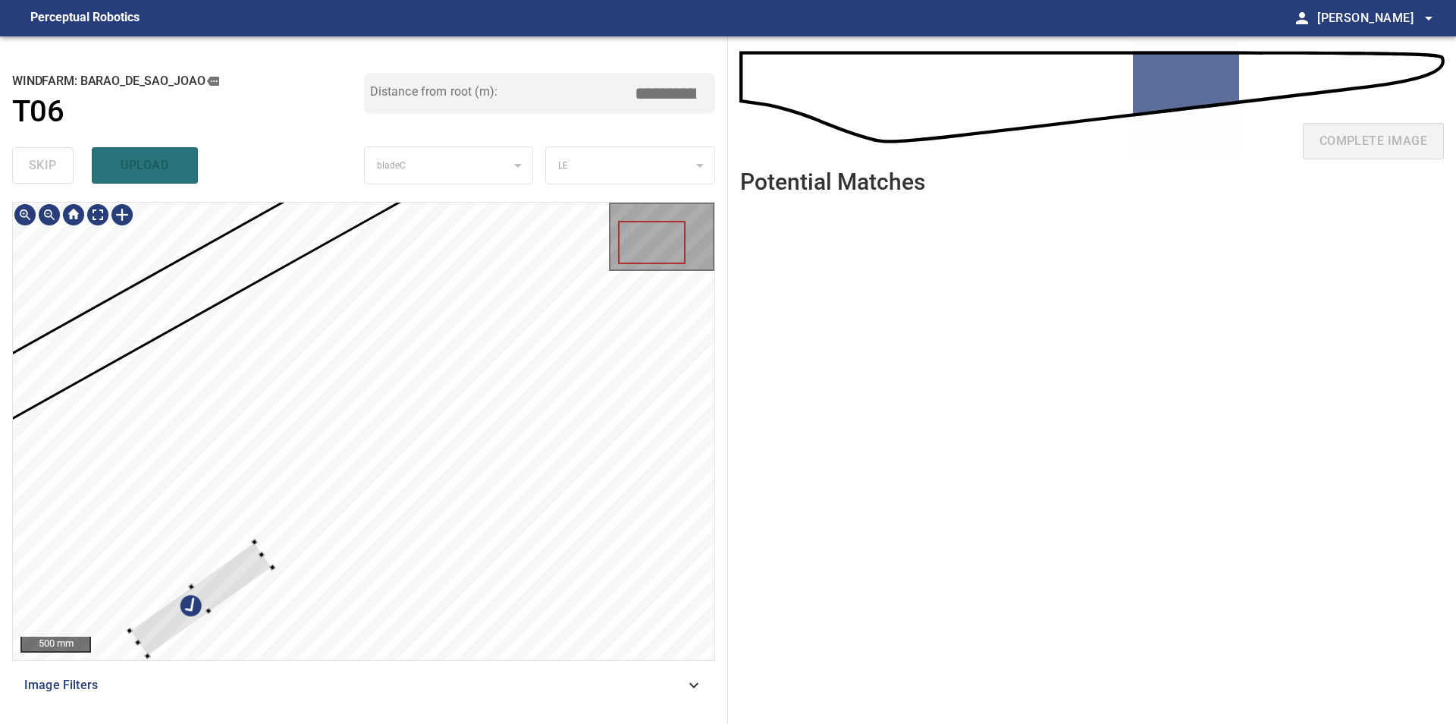
click at [146, 284] on div at bounding box center [364, 431] width 702 height 457
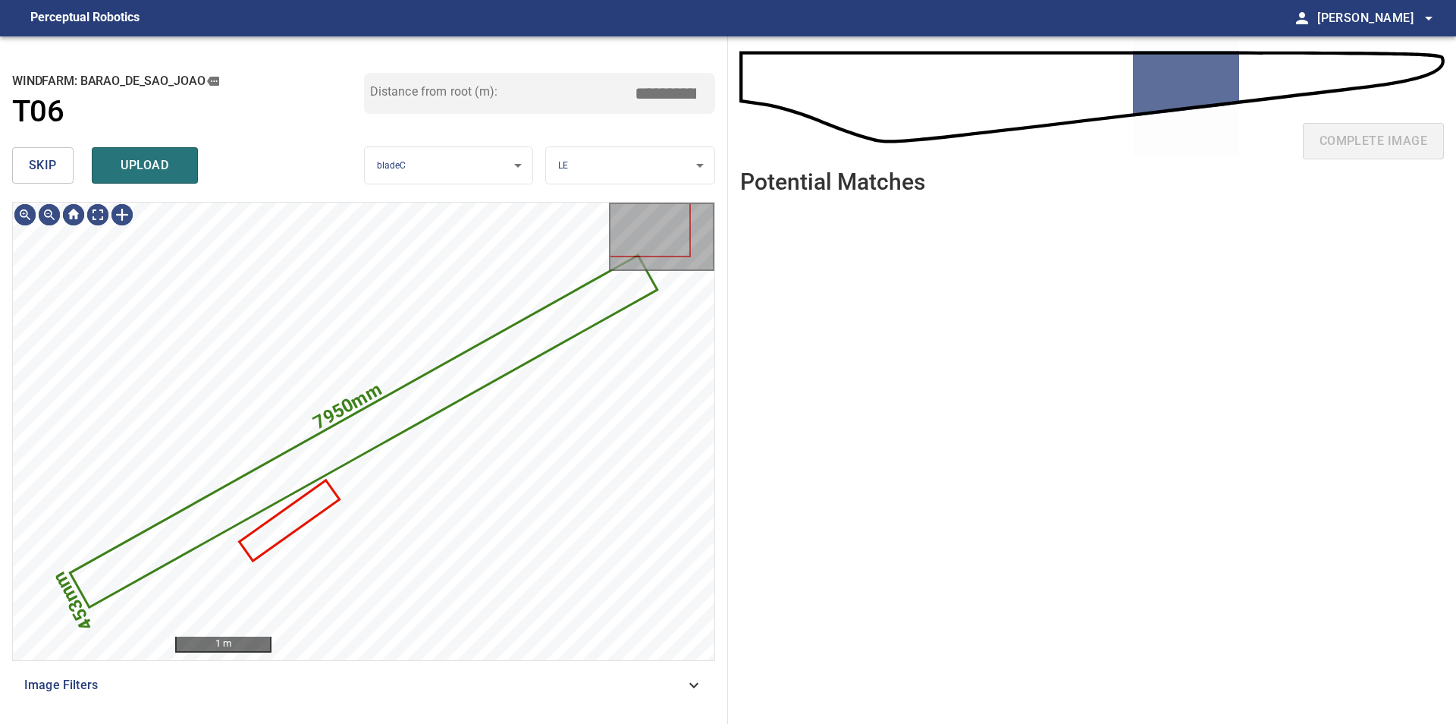
click at [41, 155] on button "skip" at bounding box center [42, 165] width 61 height 36
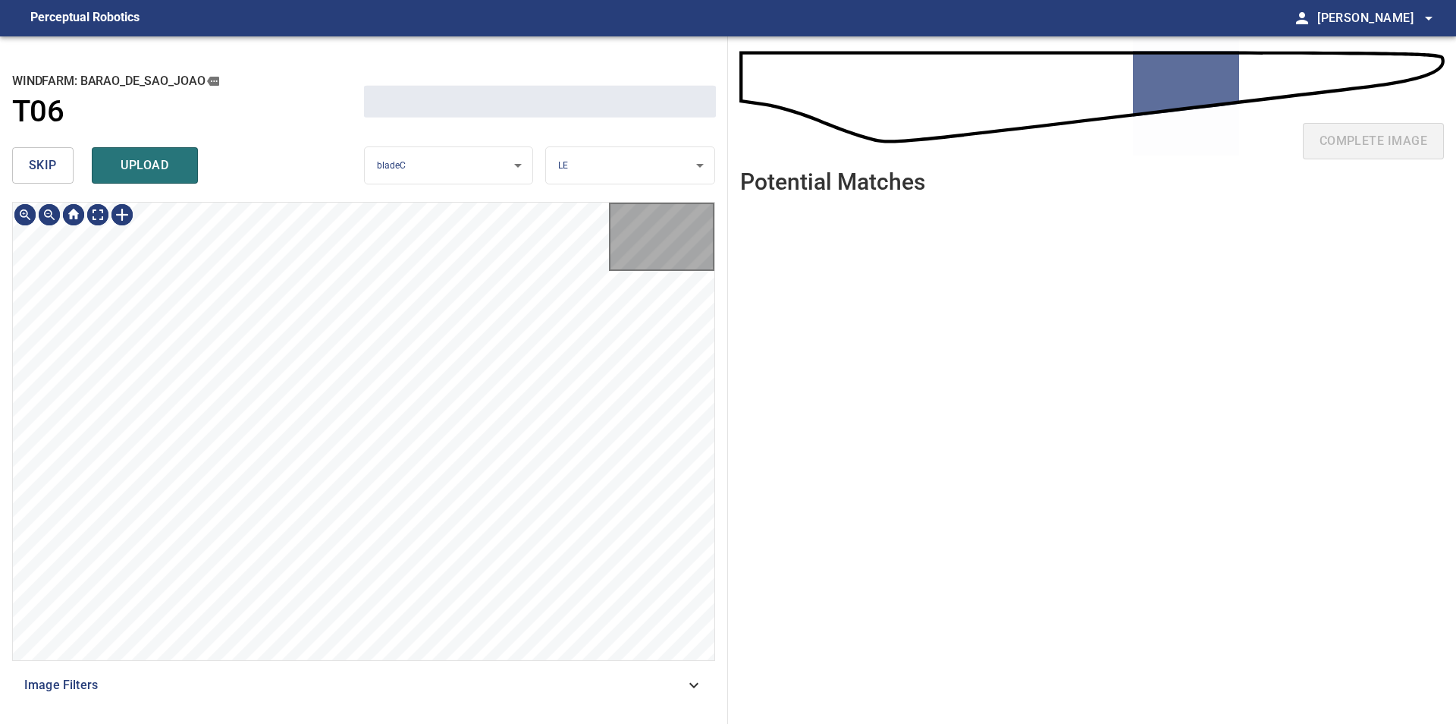
click at [41, 155] on button "skip" at bounding box center [42, 165] width 61 height 36
click at [41, 155] on div "skip upload" at bounding box center [188, 165] width 352 height 49
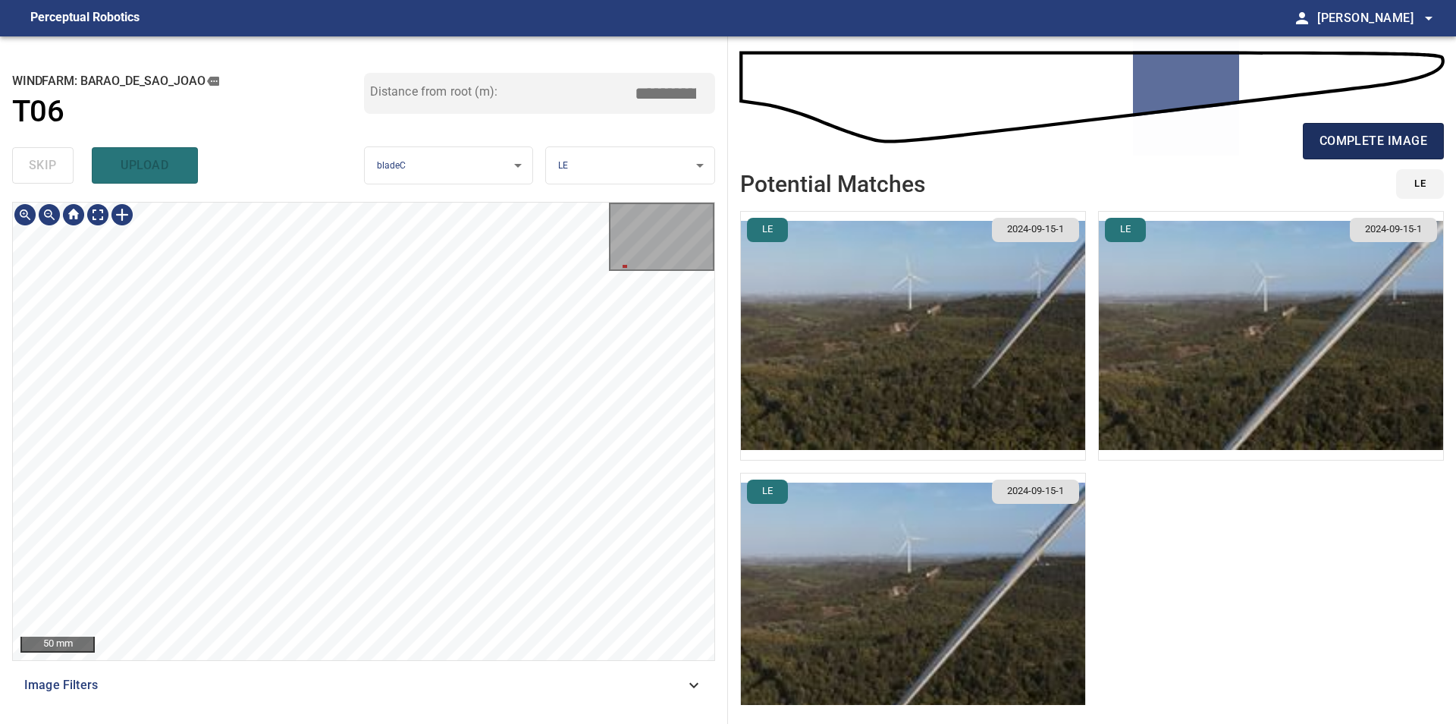
click at [1342, 144] on span "complete image" at bounding box center [1374, 140] width 108 height 21
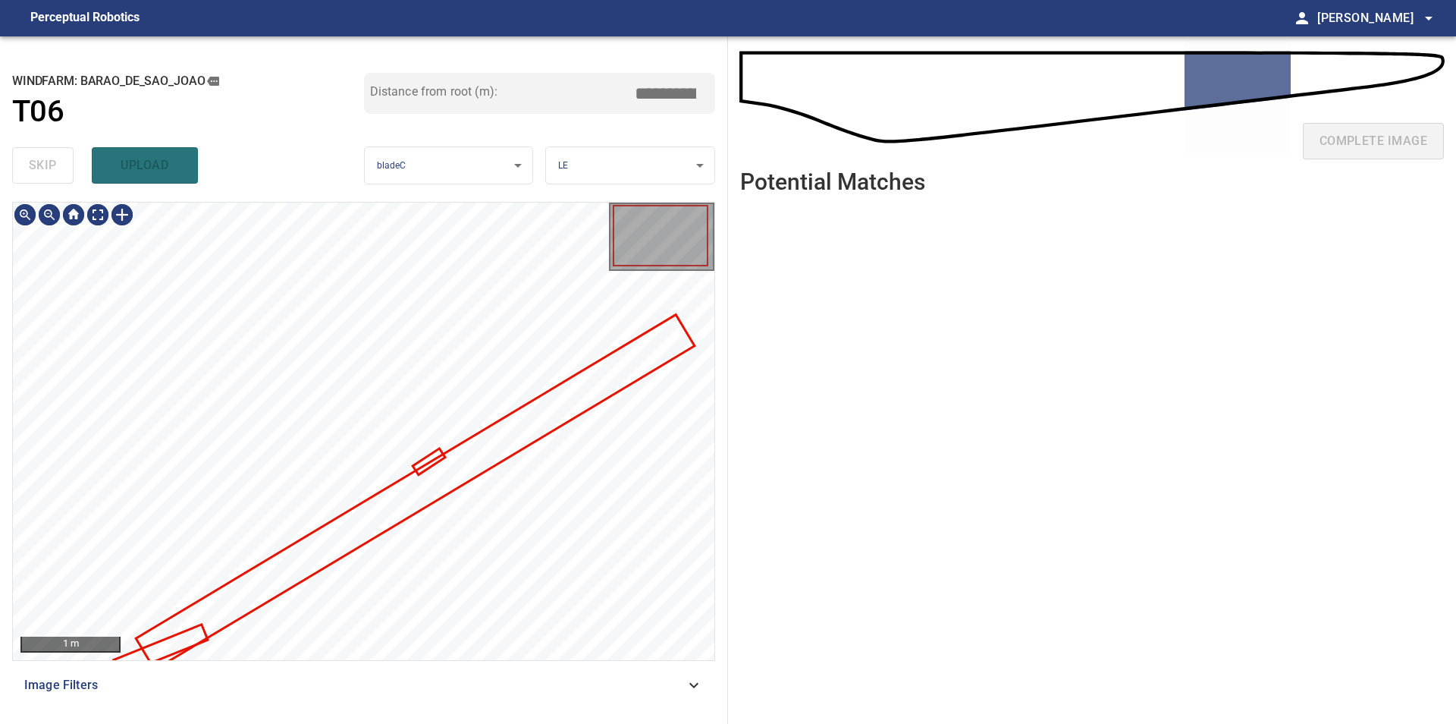
type input "****"
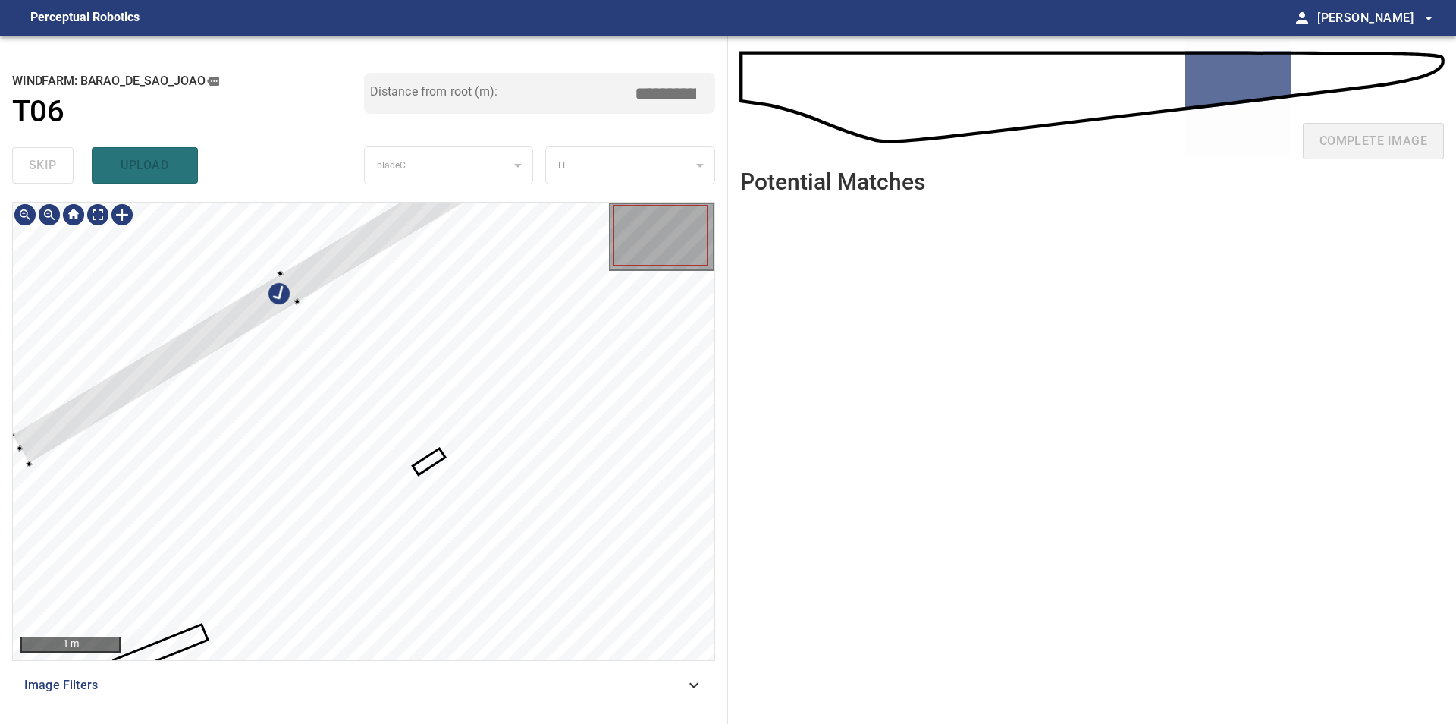
click at [282, 256] on div at bounding box center [364, 431] width 702 height 457
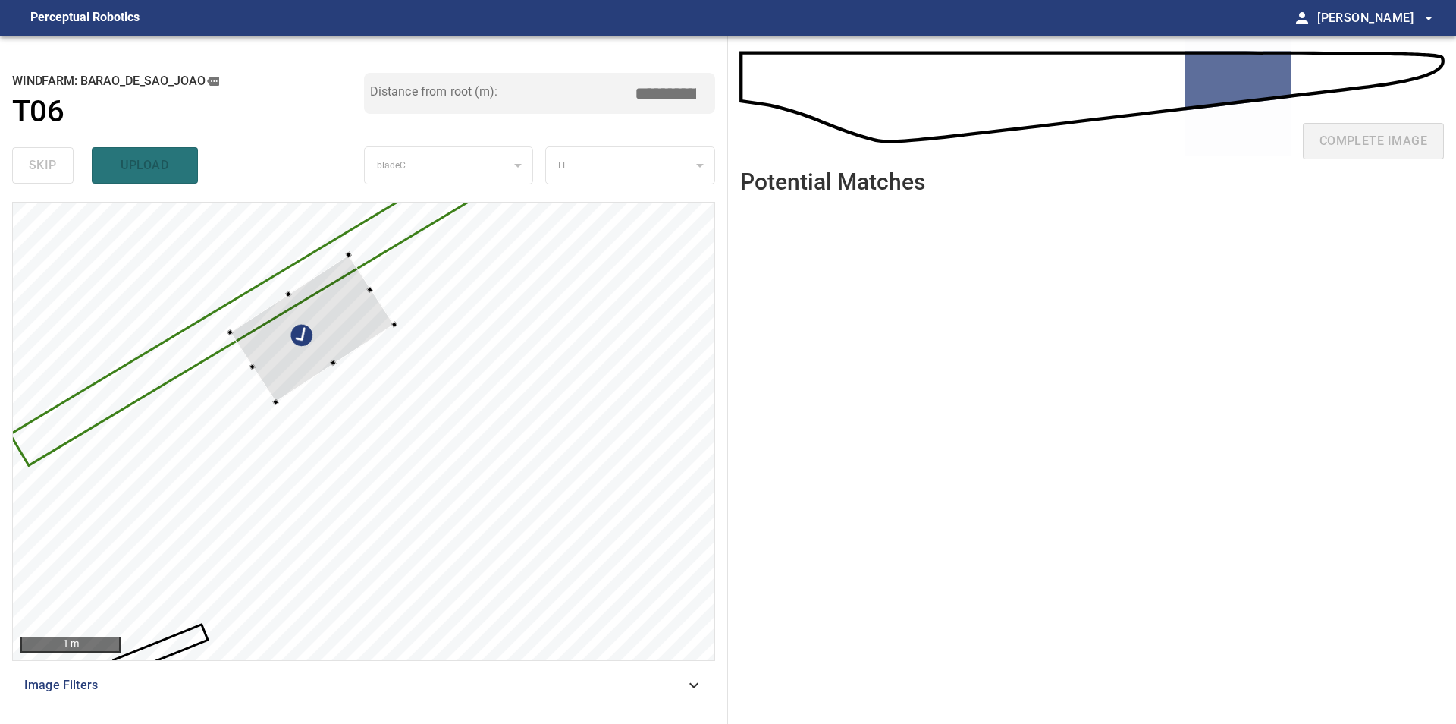
click at [275, 285] on div at bounding box center [364, 431] width 702 height 457
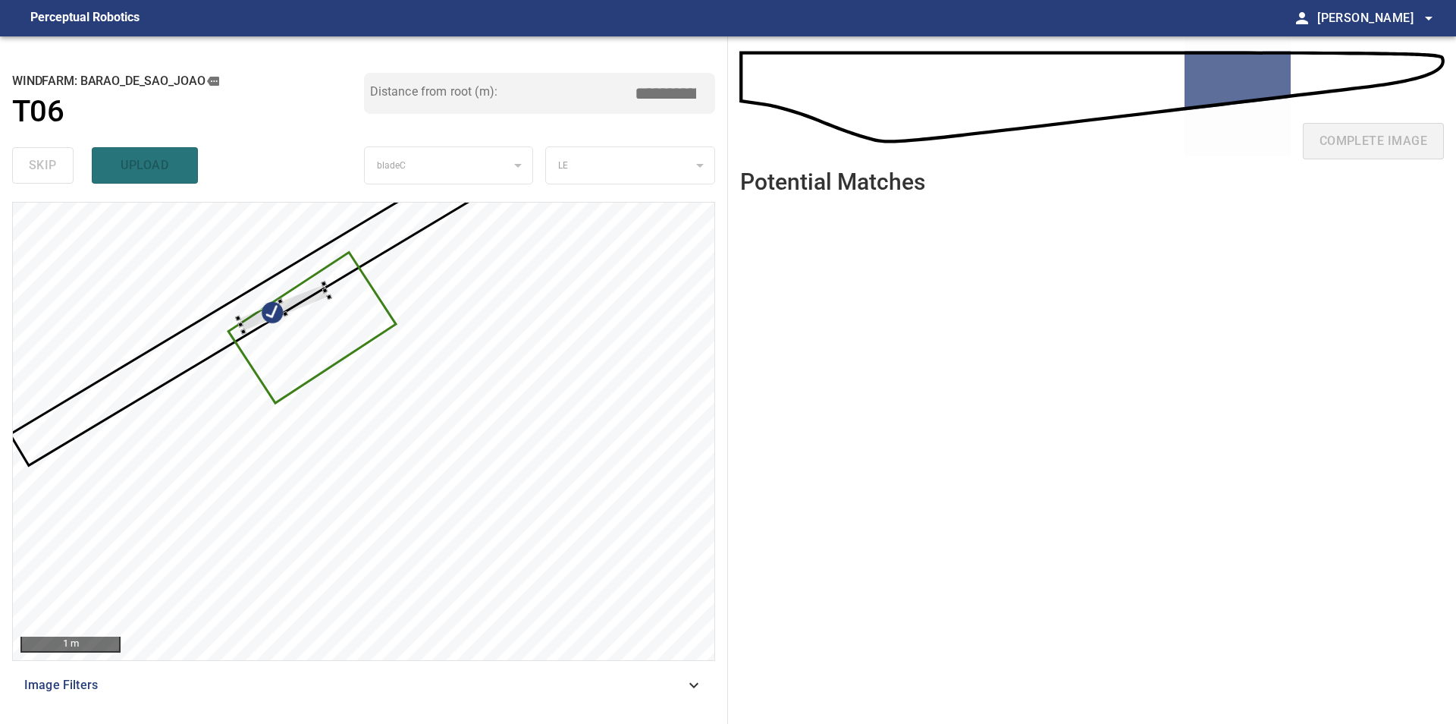
click at [327, 276] on div at bounding box center [364, 431] width 702 height 457
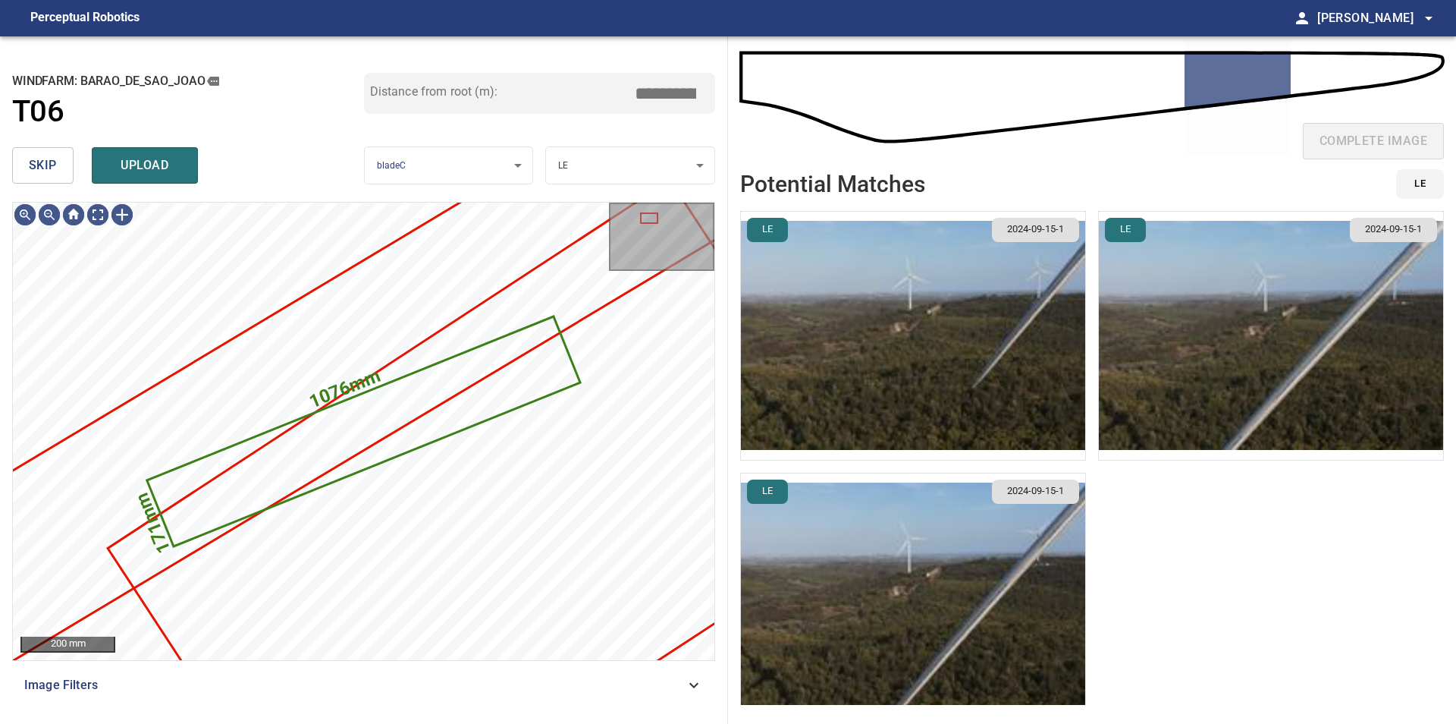
click at [62, 167] on button "skip" at bounding box center [42, 165] width 61 height 36
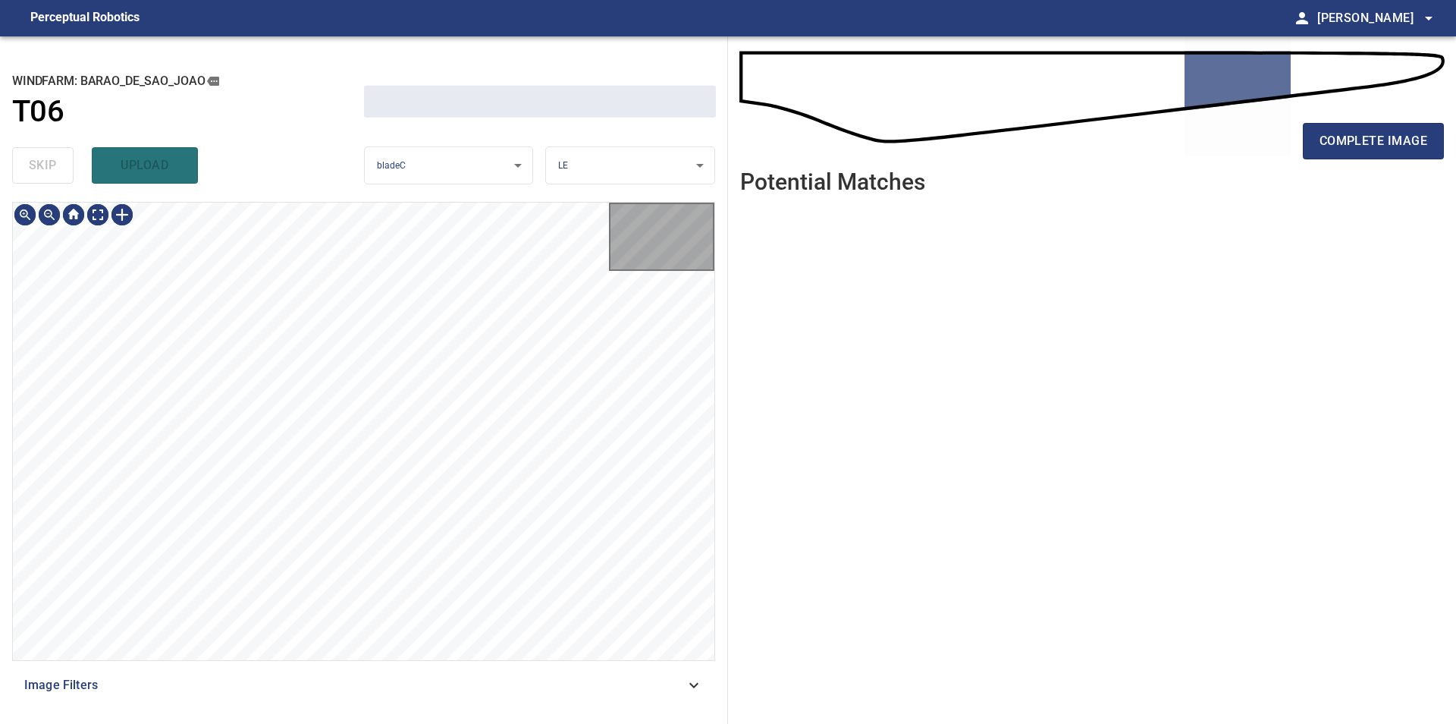
click at [62, 167] on div "skip upload" at bounding box center [188, 165] width 352 height 49
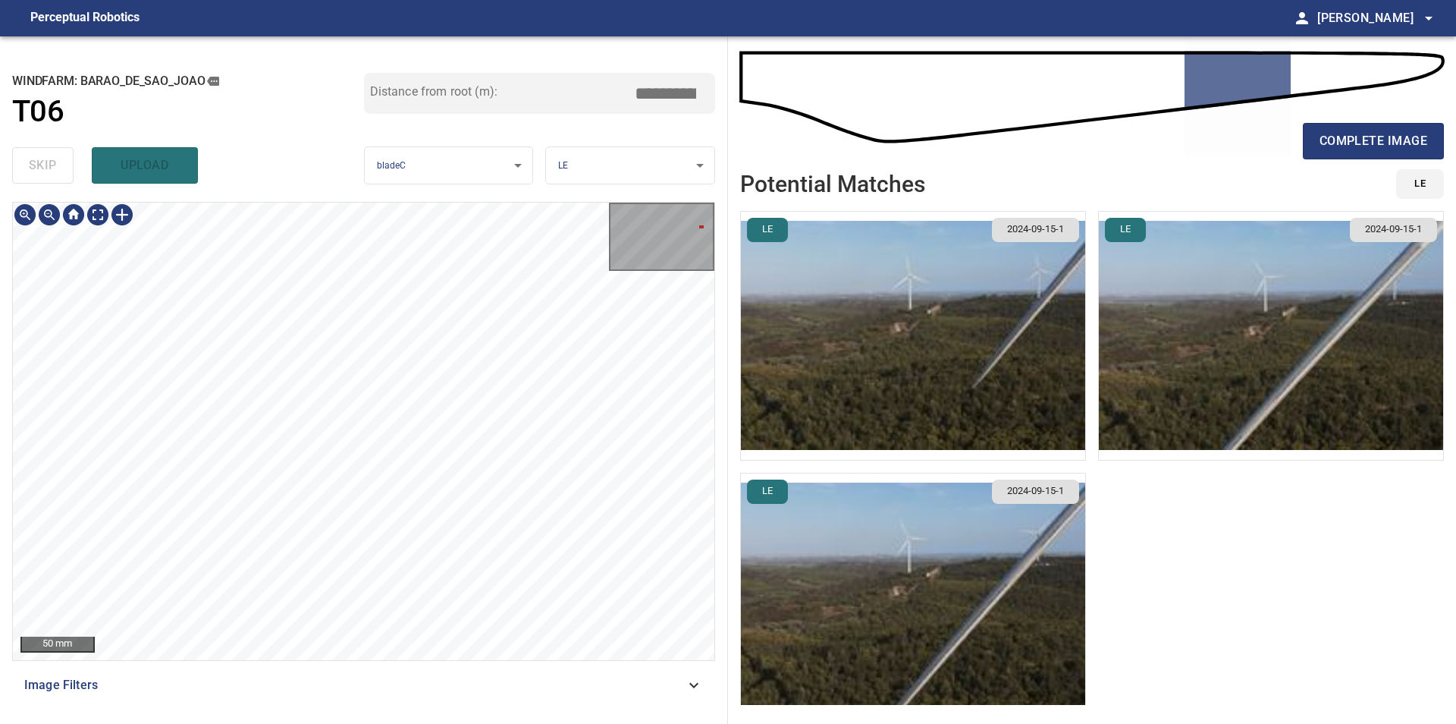
click at [2, 611] on div "**********" at bounding box center [364, 379] width 728 height 687
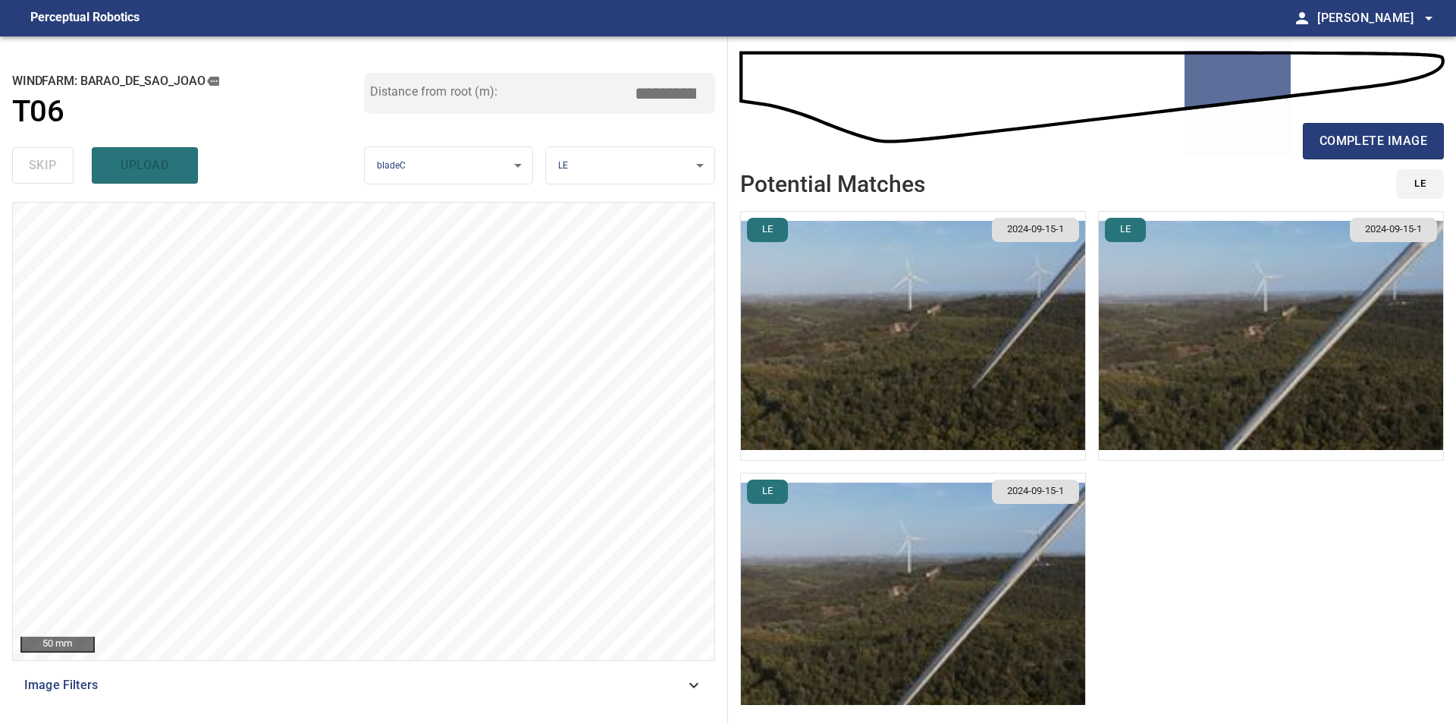
type input "****"
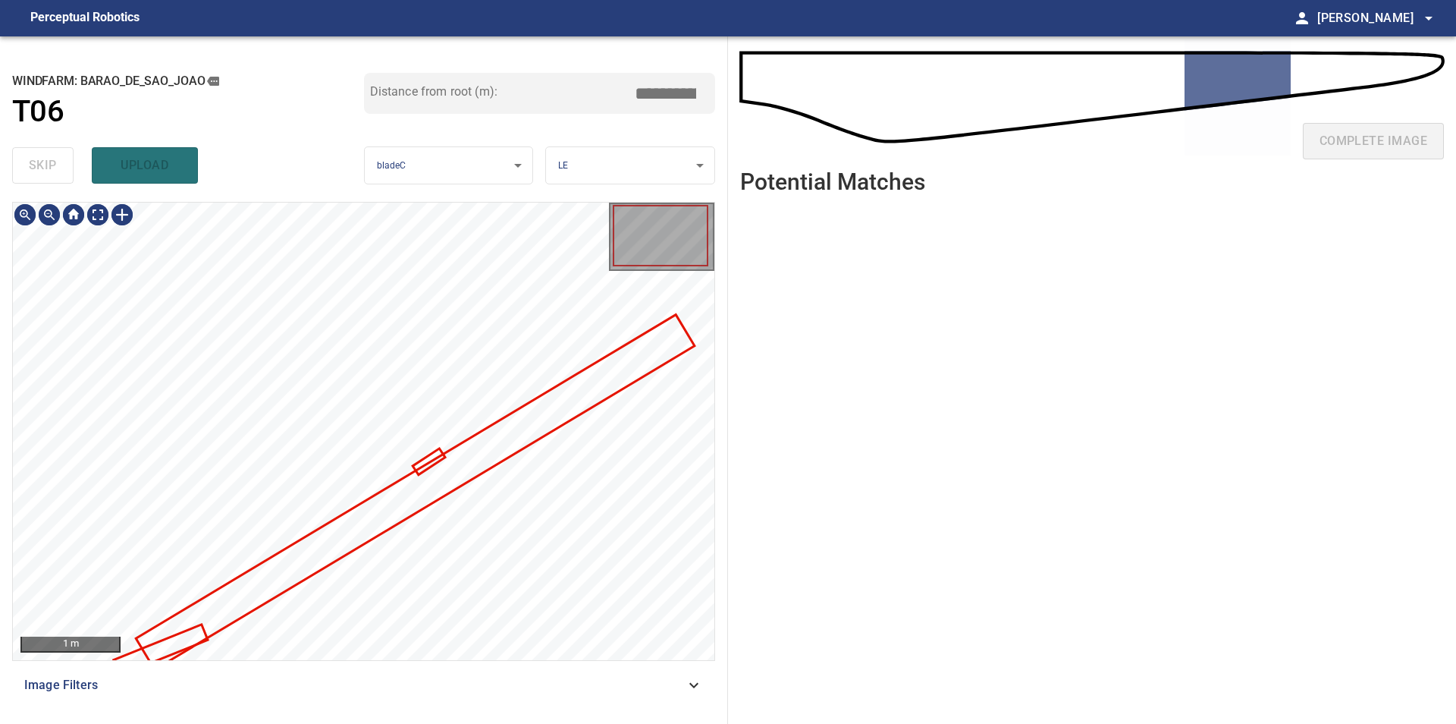
type input "****"
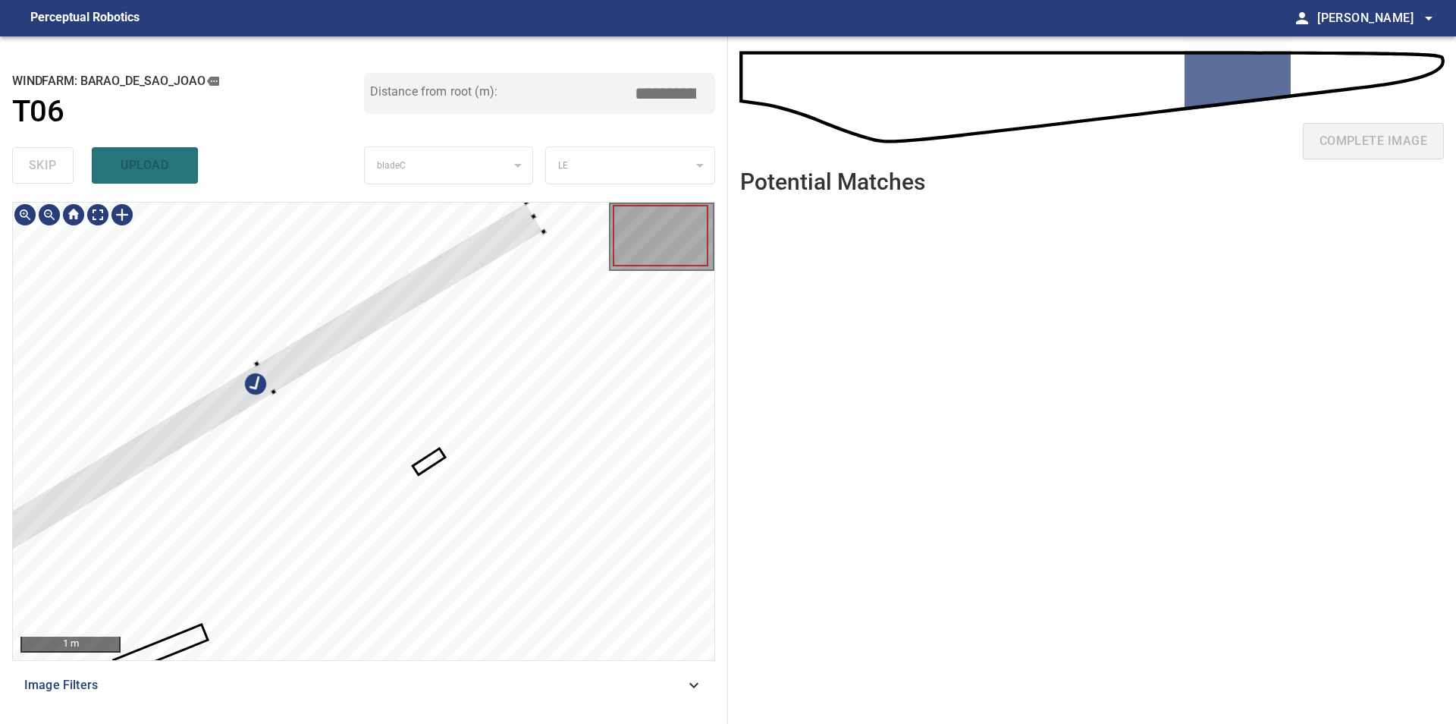
click at [345, 283] on div at bounding box center [364, 431] width 702 height 457
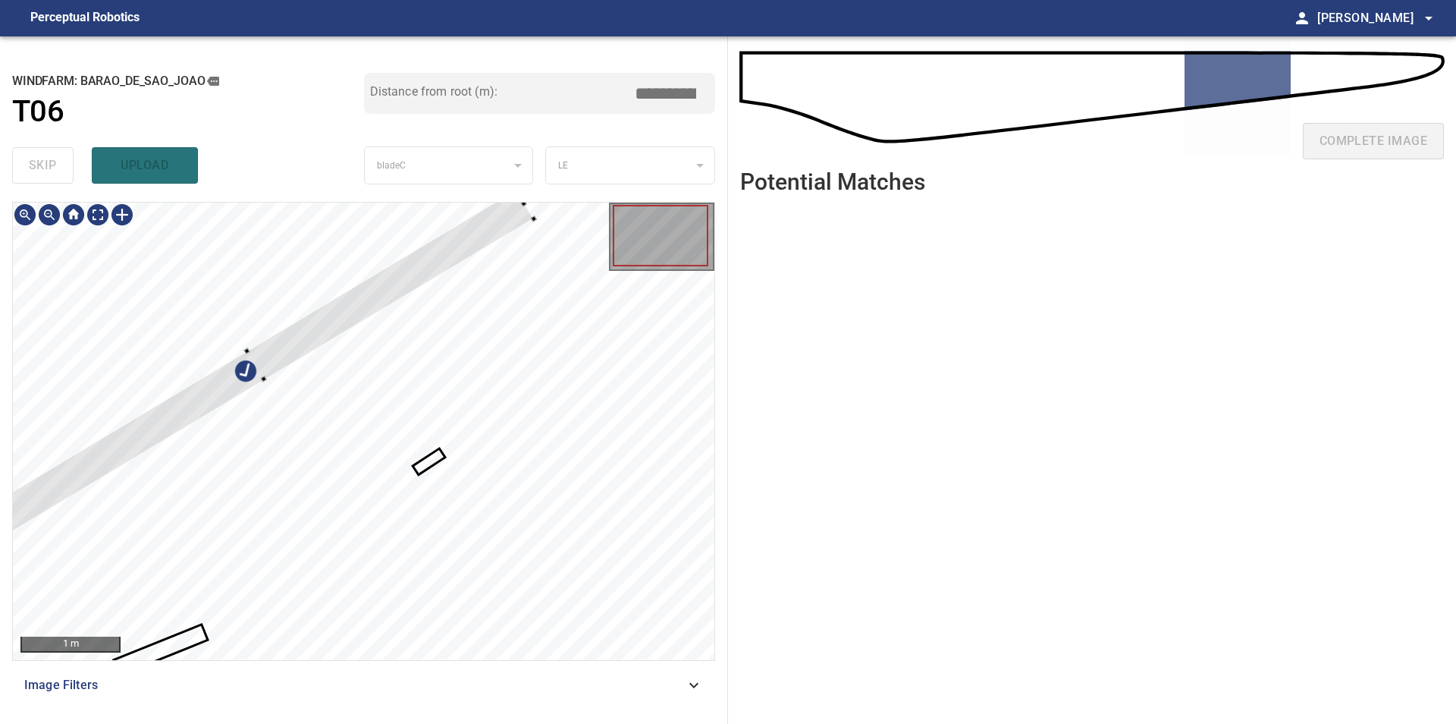
click at [259, 369] on div at bounding box center [256, 364] width 555 height 351
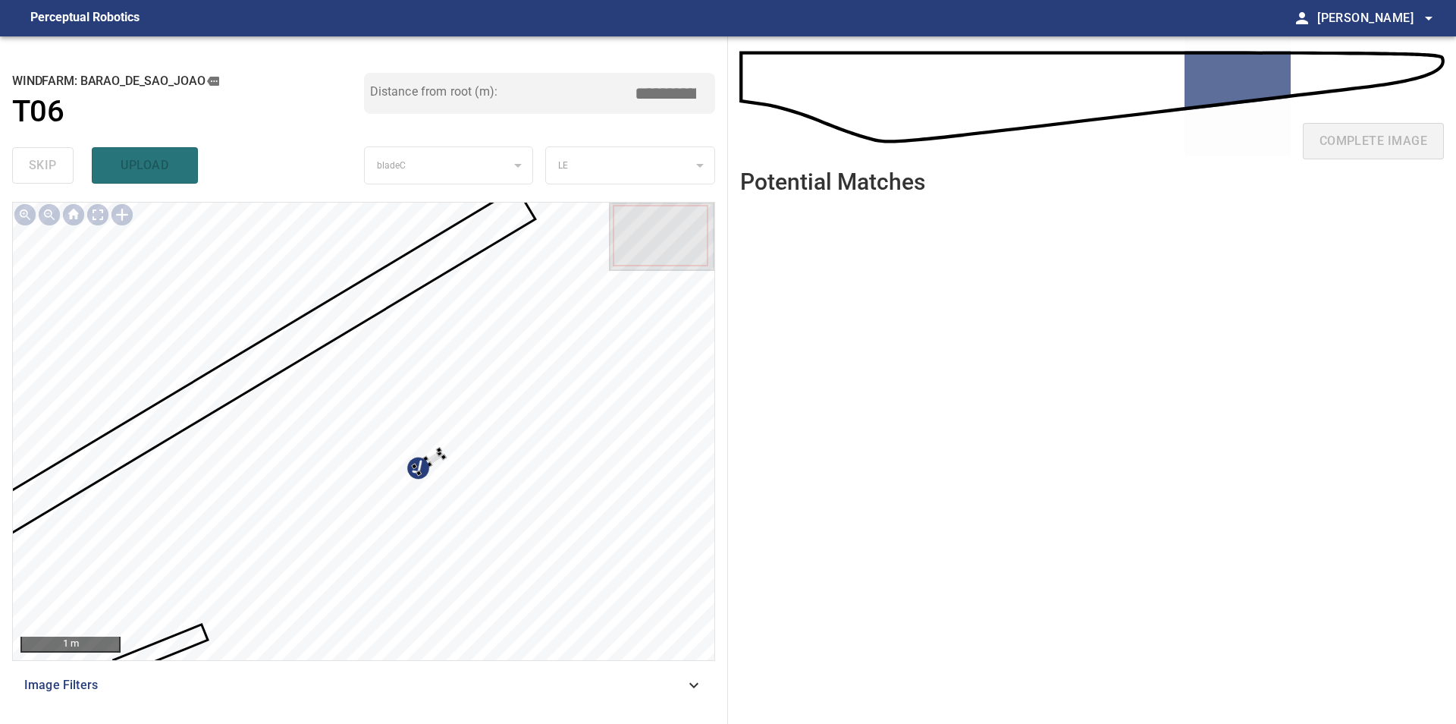
click at [446, 459] on div at bounding box center [443, 456] width 6 height 6
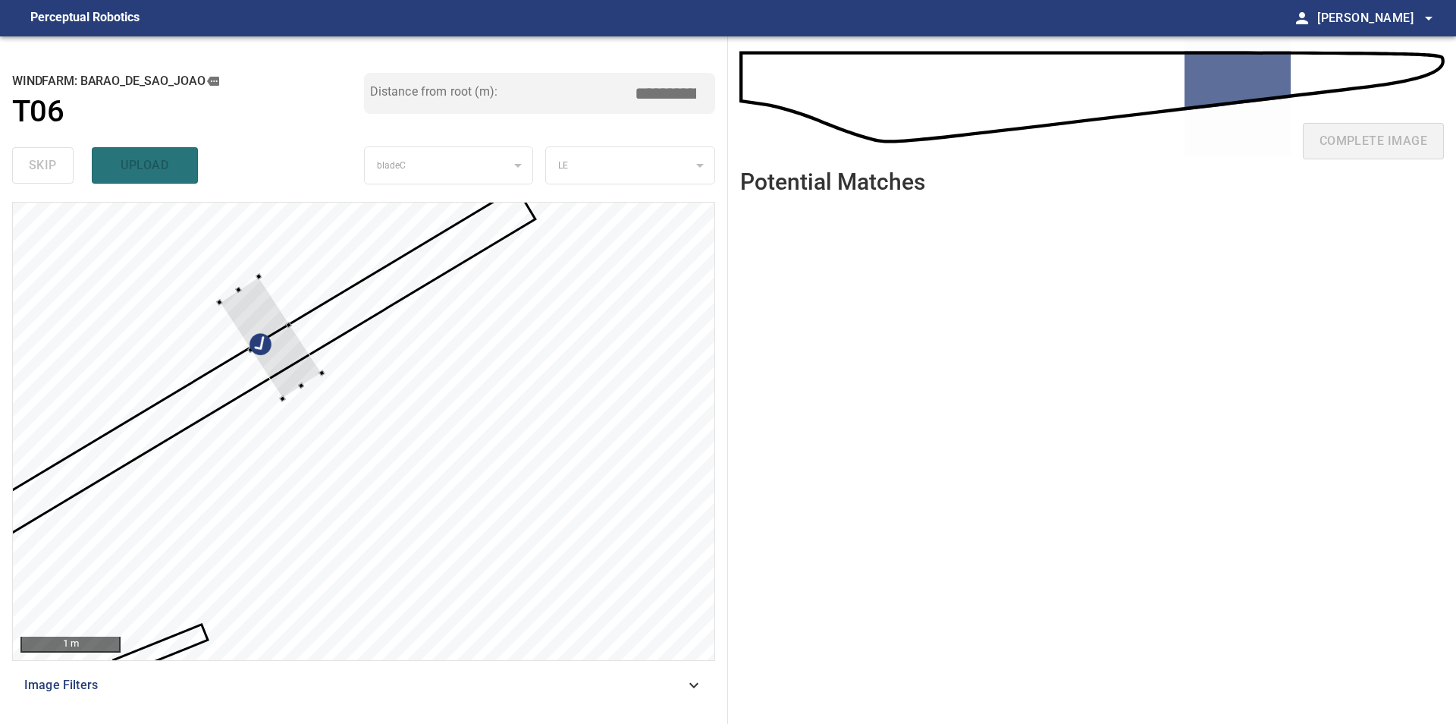
click at [298, 369] on div at bounding box center [270, 337] width 102 height 122
click at [274, 363] on div at bounding box center [270, 337] width 102 height 122
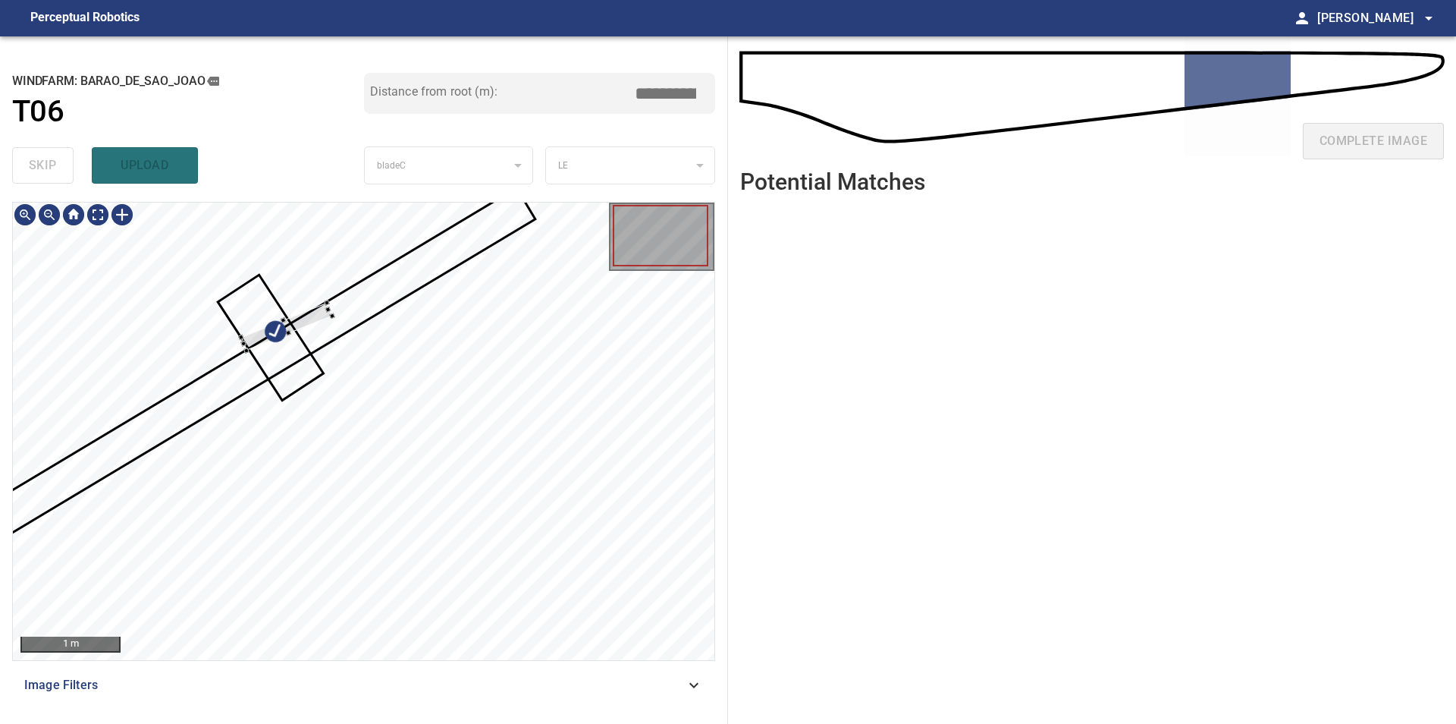
click at [328, 290] on div at bounding box center [364, 431] width 702 height 457
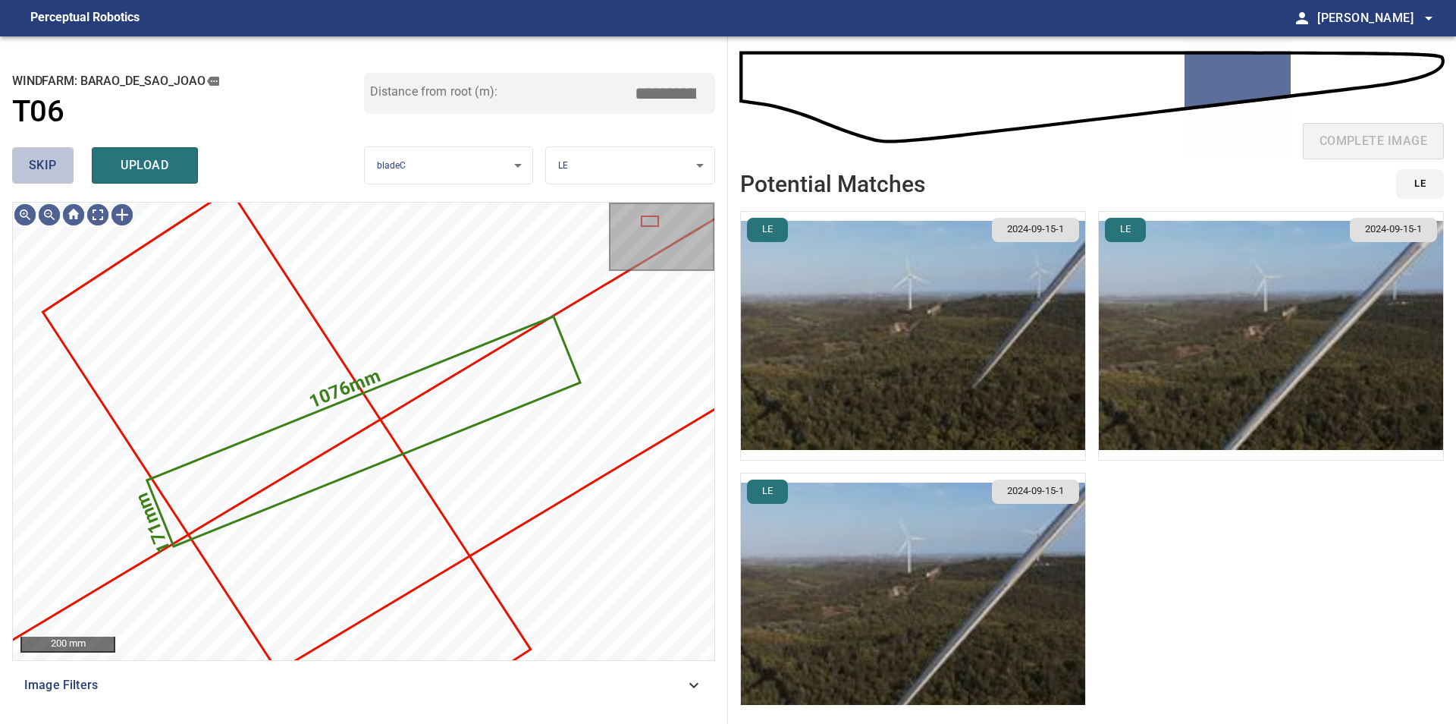
click at [45, 153] on button "skip" at bounding box center [42, 165] width 61 height 36
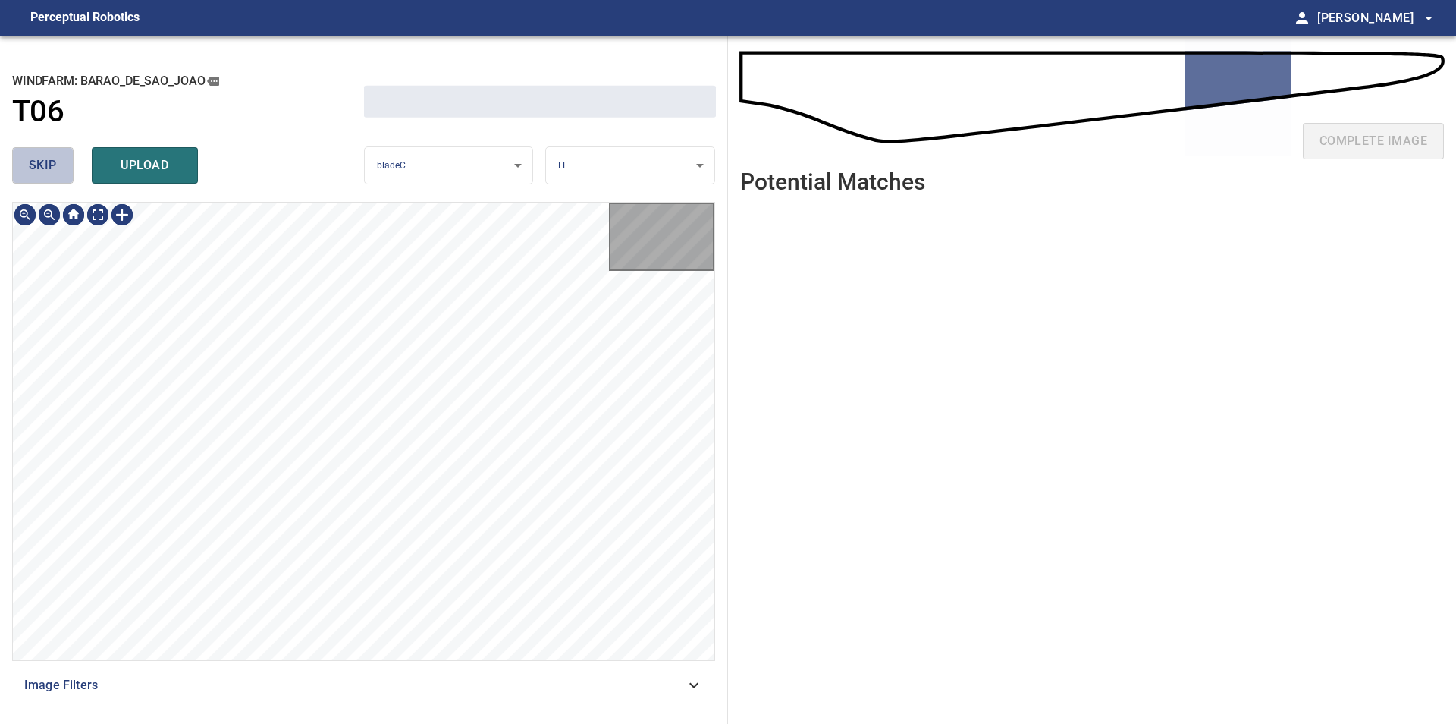
click at [45, 153] on button "skip" at bounding box center [42, 165] width 61 height 36
click at [45, 153] on div "skip upload" at bounding box center [188, 165] width 352 height 49
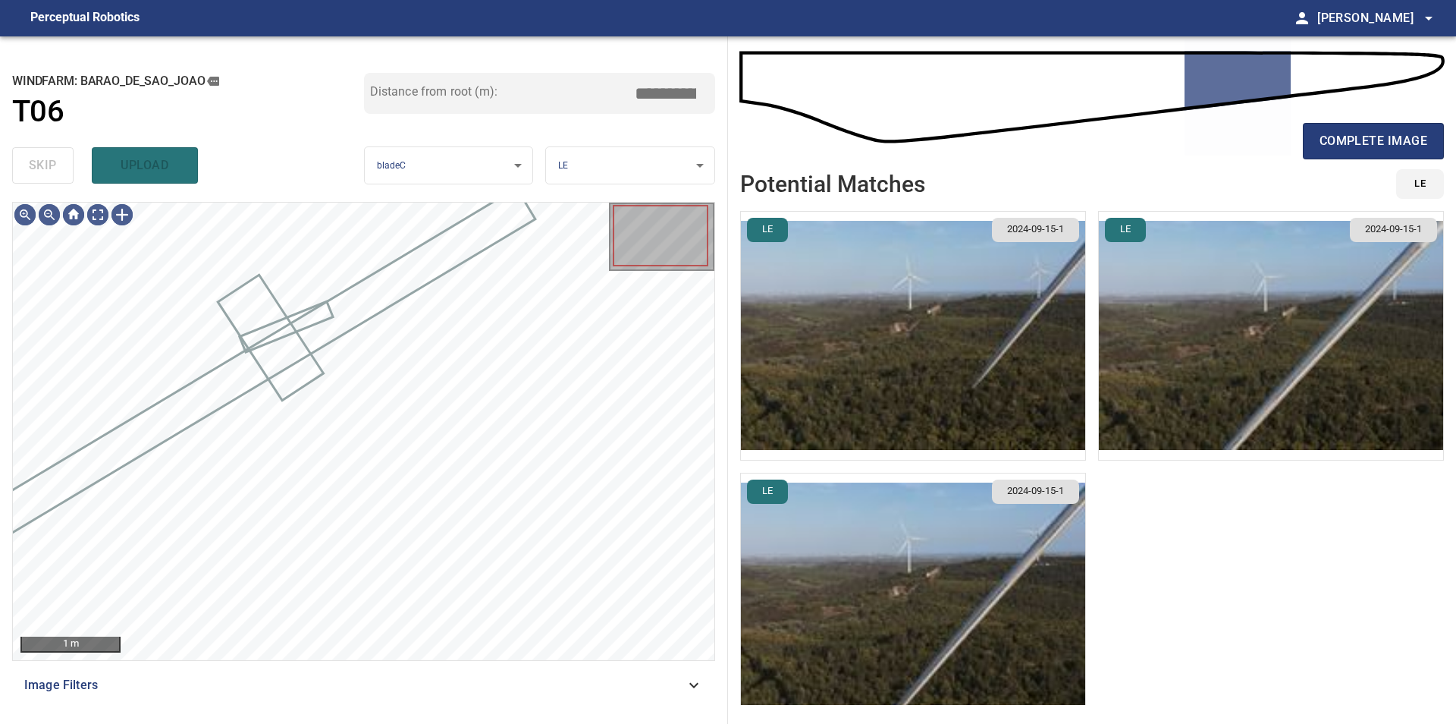
type input "*****"
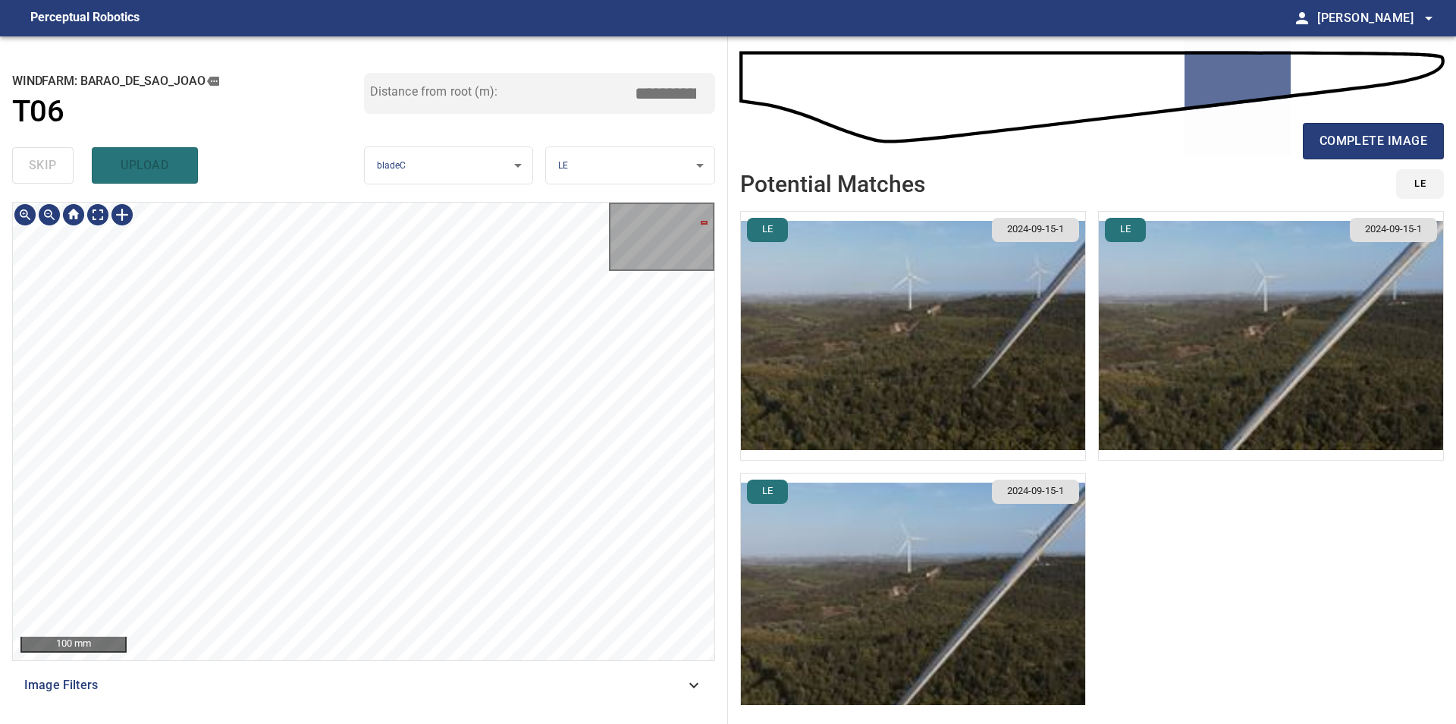
click at [754, 318] on div "**********" at bounding box center [728, 379] width 1456 height 687
click at [14, 665] on div "50 mm Image Filters" at bounding box center [363, 457] width 703 height 510
click at [778, 266] on div "**********" at bounding box center [728, 379] width 1456 height 687
click at [1402, 136] on span "complete image" at bounding box center [1374, 140] width 108 height 21
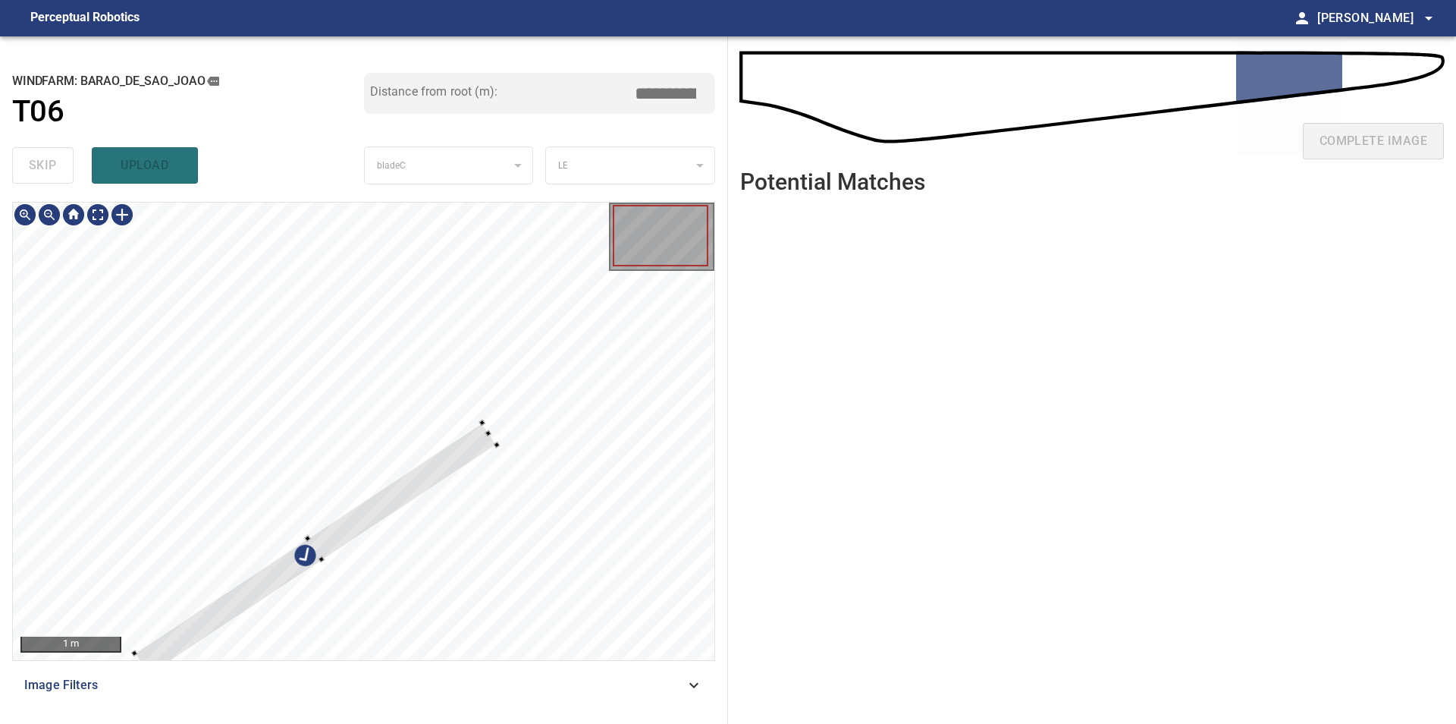
click at [384, 246] on div at bounding box center [364, 431] width 702 height 457
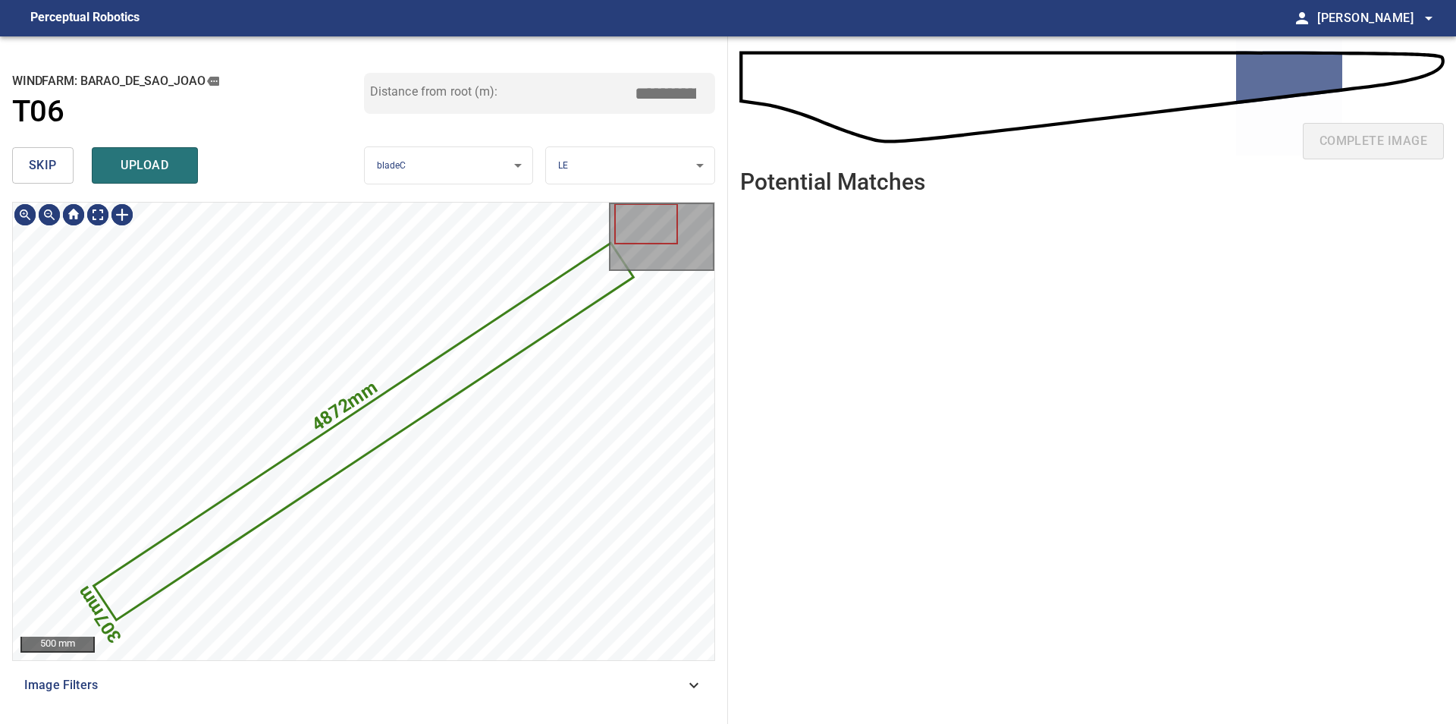
click at [50, 174] on span "skip" at bounding box center [43, 165] width 28 height 21
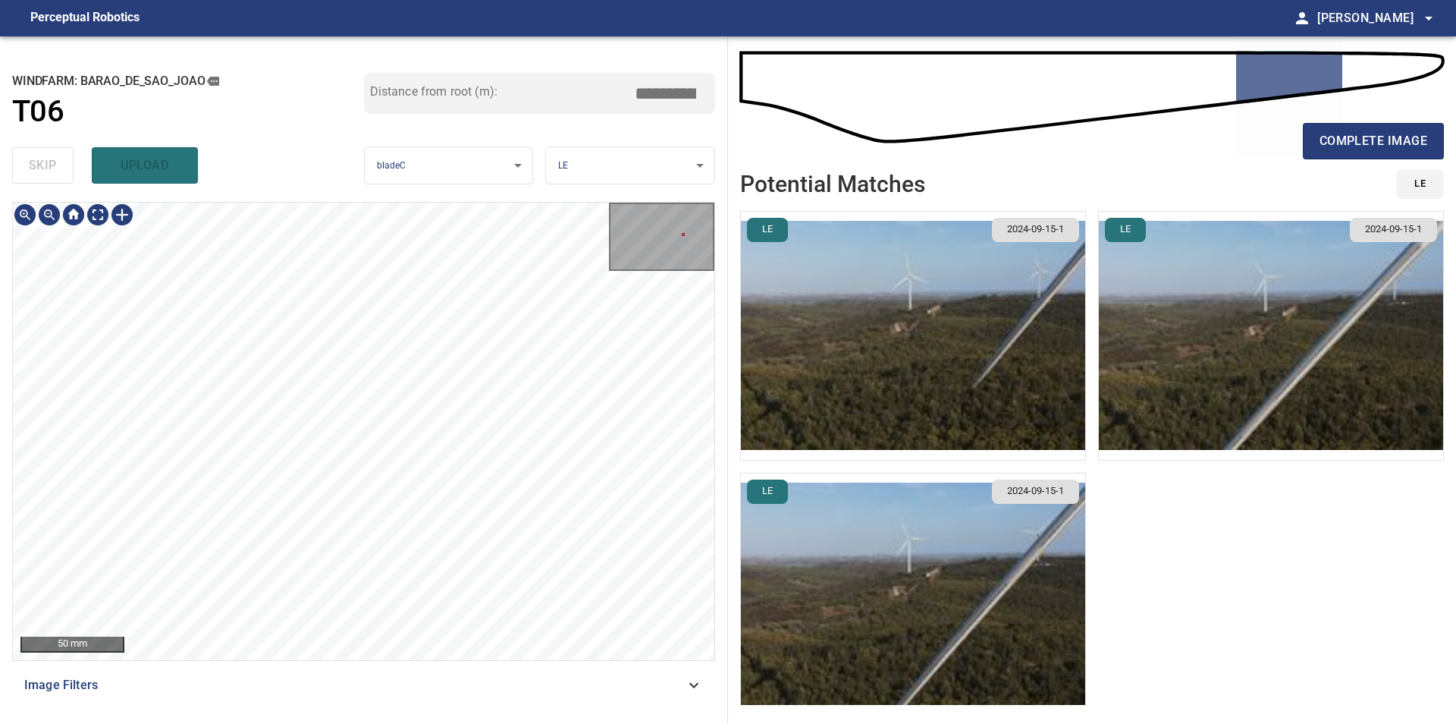
click at [733, 330] on div "**********" at bounding box center [728, 379] width 1456 height 687
click at [717, 214] on div "**********" at bounding box center [364, 379] width 728 height 687
click at [667, 251] on div "100 mm" at bounding box center [364, 431] width 702 height 457
click at [2, 580] on div "**********" at bounding box center [364, 379] width 728 height 687
click at [1338, 148] on span "complete image" at bounding box center [1374, 140] width 108 height 21
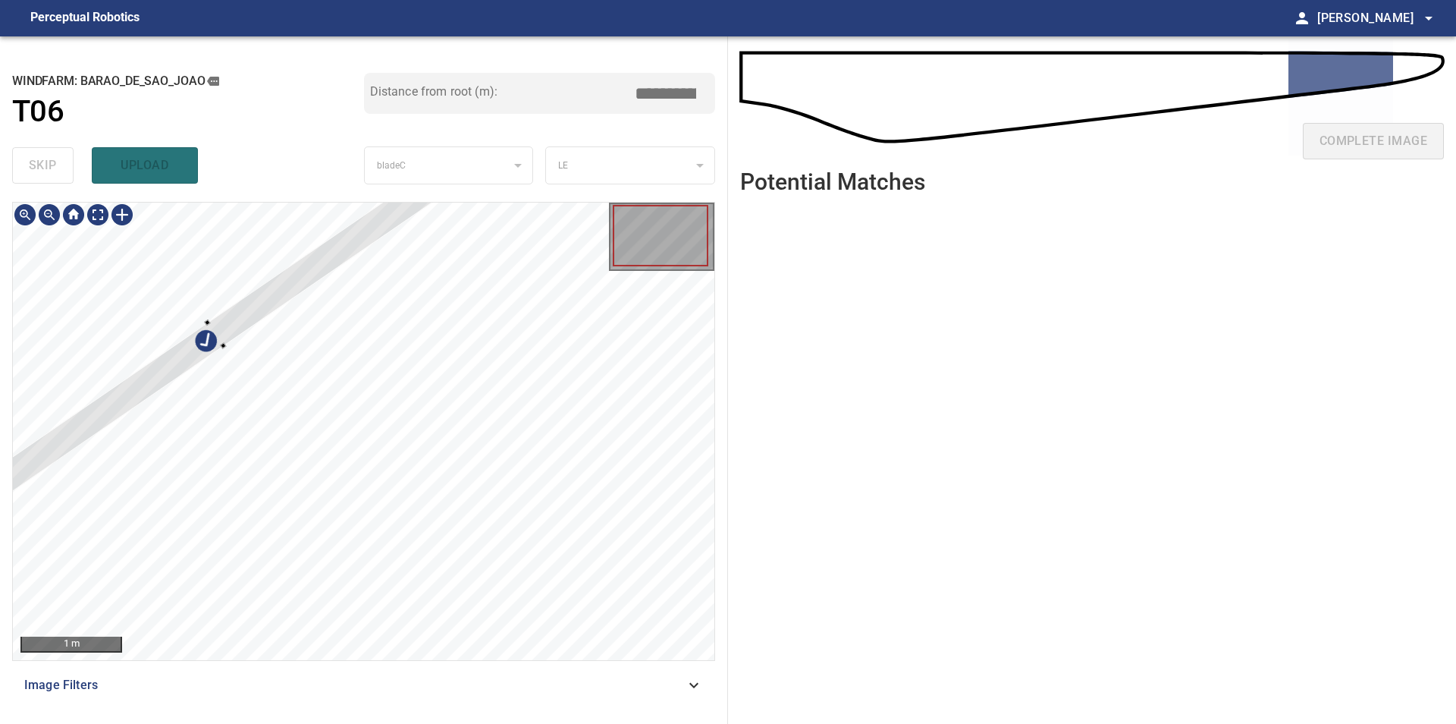
click at [212, 306] on div at bounding box center [364, 431] width 702 height 457
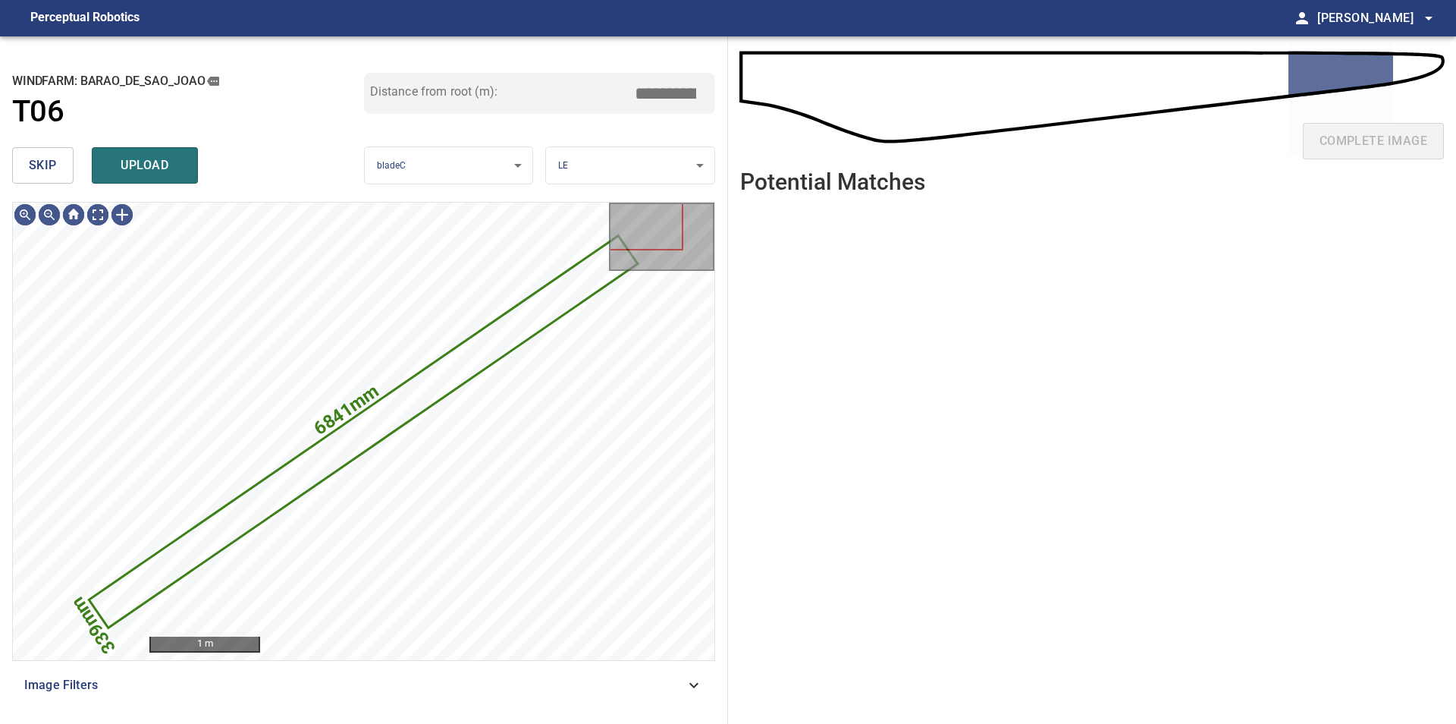
click at [37, 176] on span "skip" at bounding box center [43, 165] width 28 height 21
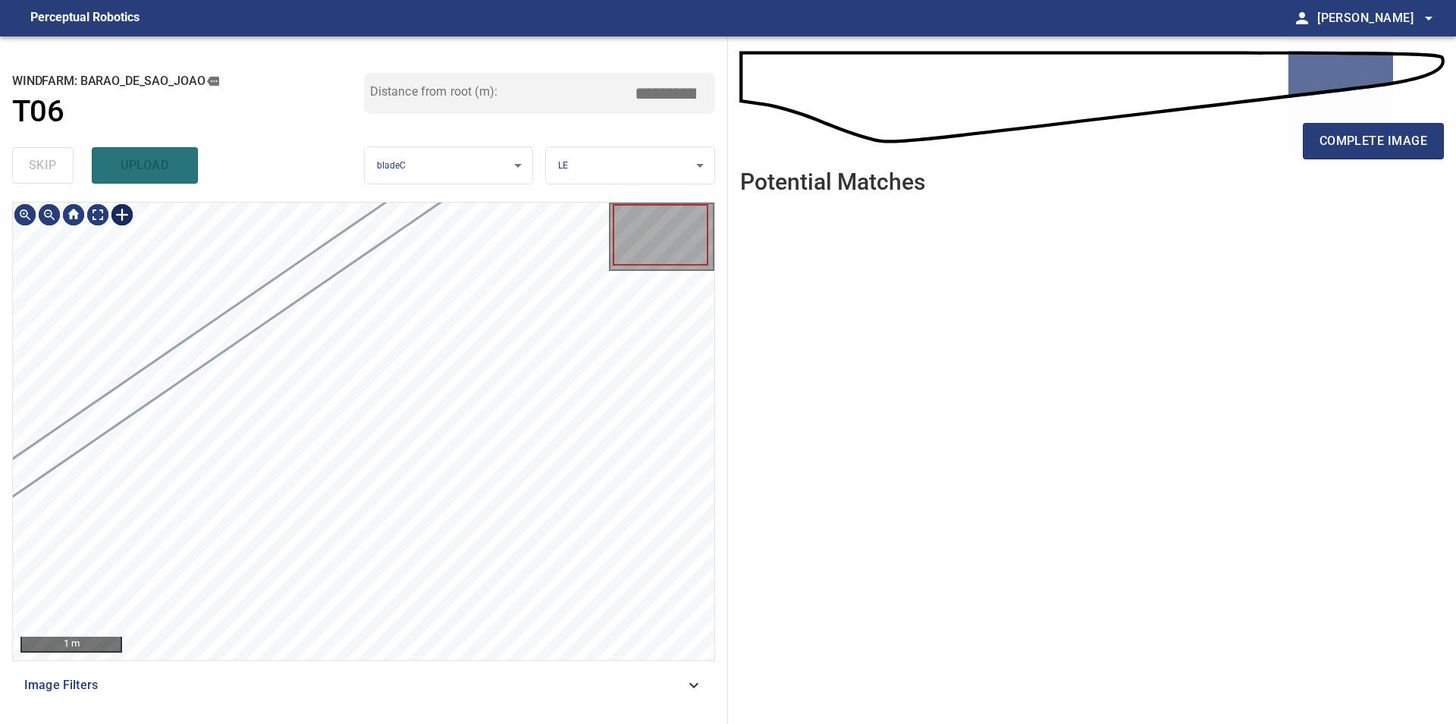
click at [127, 215] on div at bounding box center [122, 215] width 24 height 24
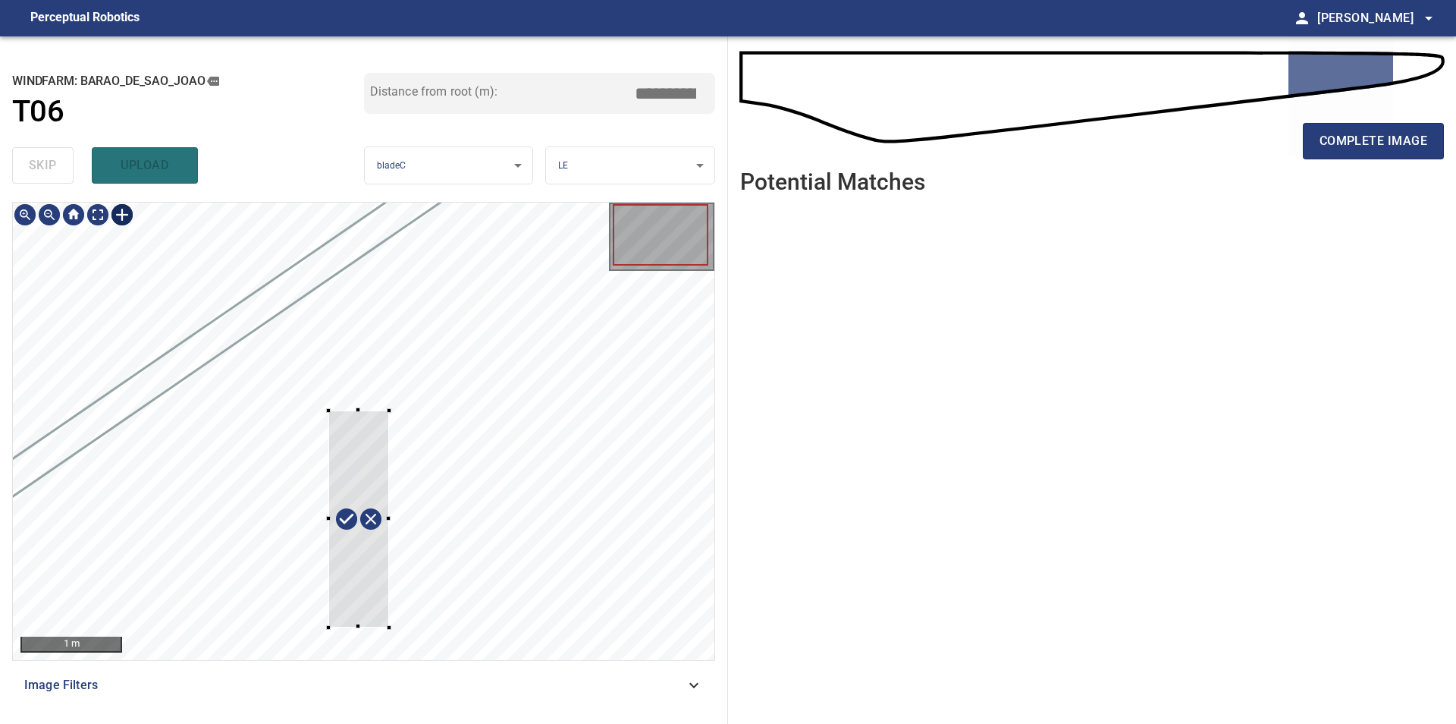
click at [389, 627] on div at bounding box center [364, 431] width 702 height 457
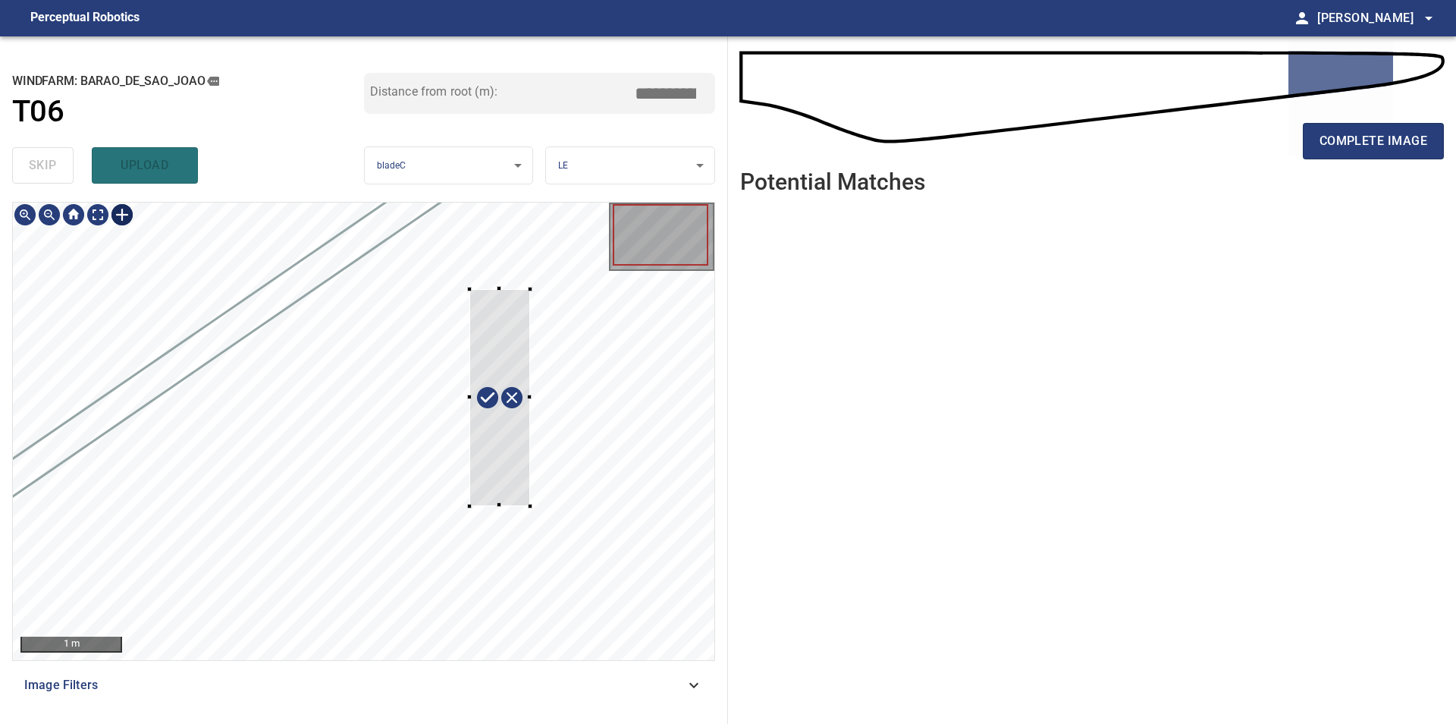
click at [537, 437] on div at bounding box center [364, 431] width 702 height 457
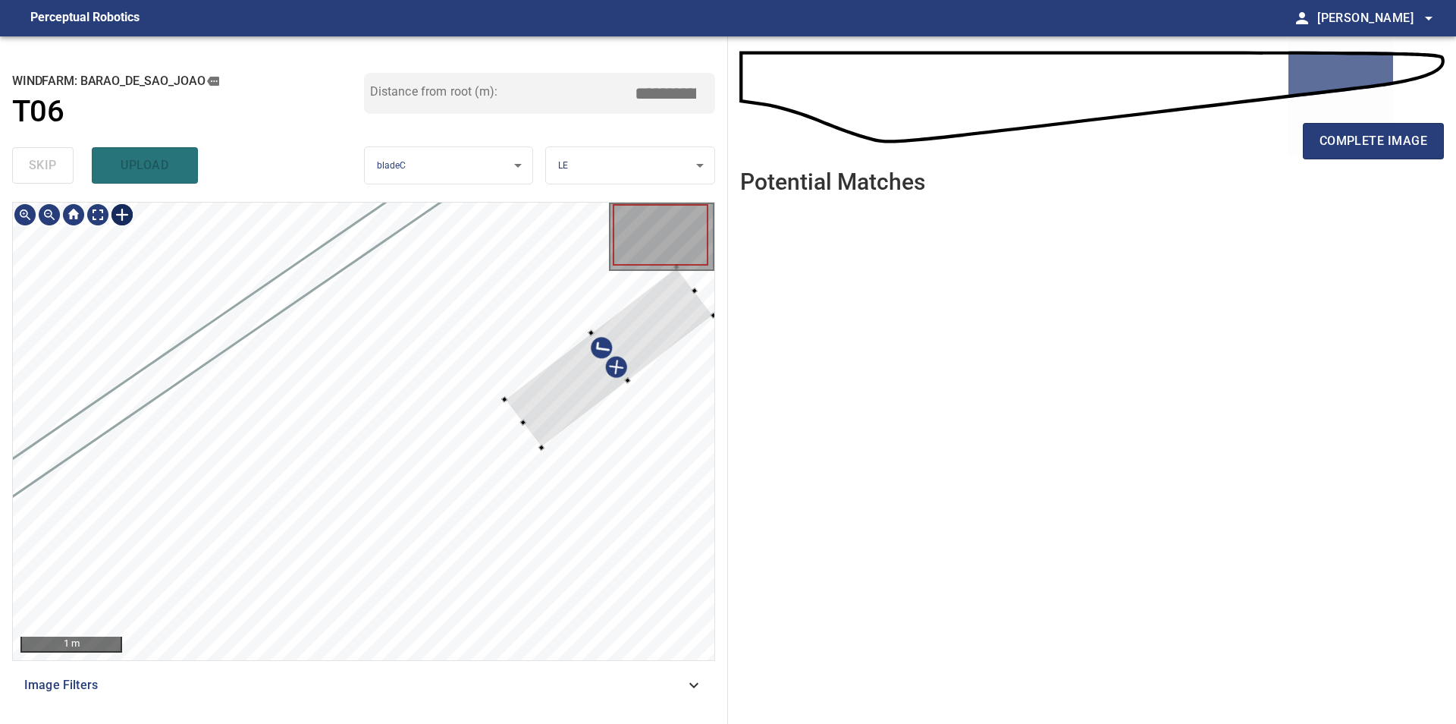
click at [575, 399] on div at bounding box center [608, 357] width 209 height 181
click at [524, 417] on div at bounding box center [602, 363] width 212 height 174
click at [561, 407] on div at bounding box center [606, 359] width 215 height 171
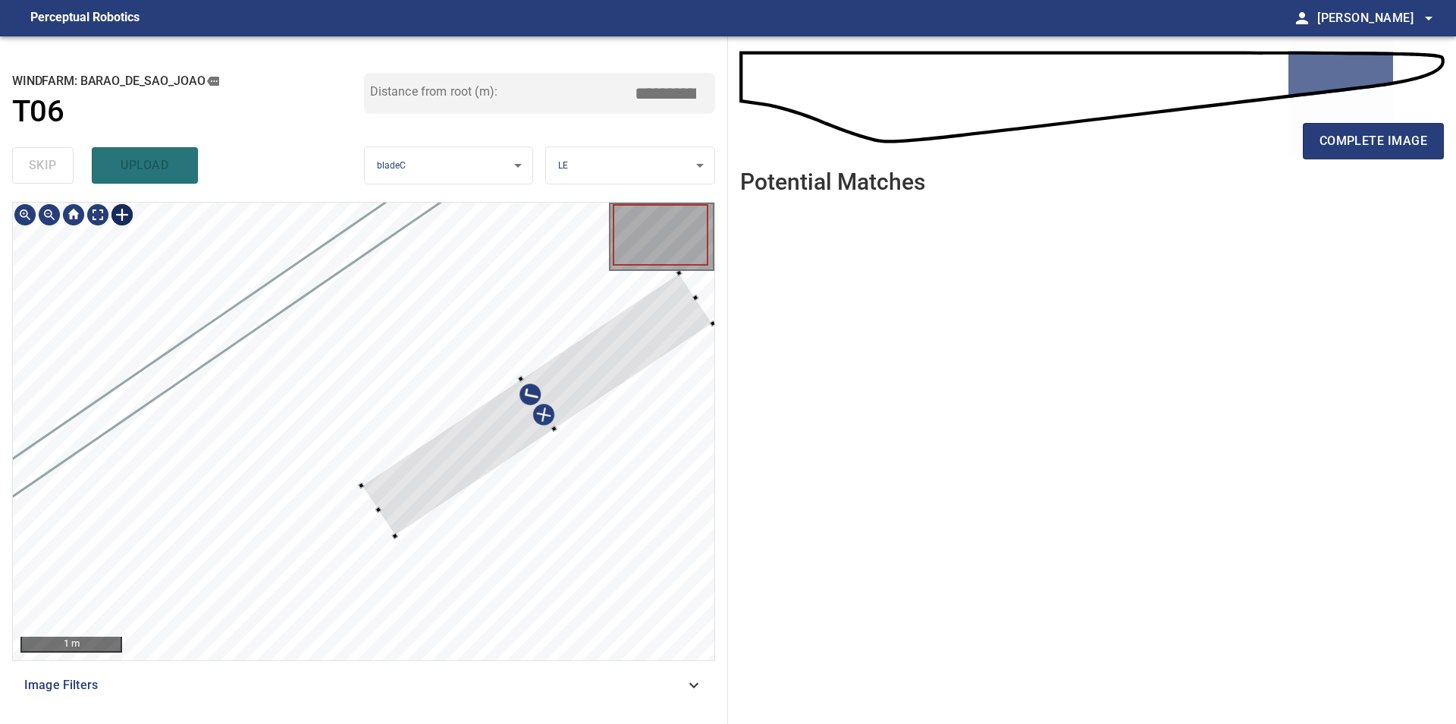
click at [382, 528] on div at bounding box center [364, 431] width 702 height 457
click at [534, 407] on div at bounding box center [545, 417] width 336 height 240
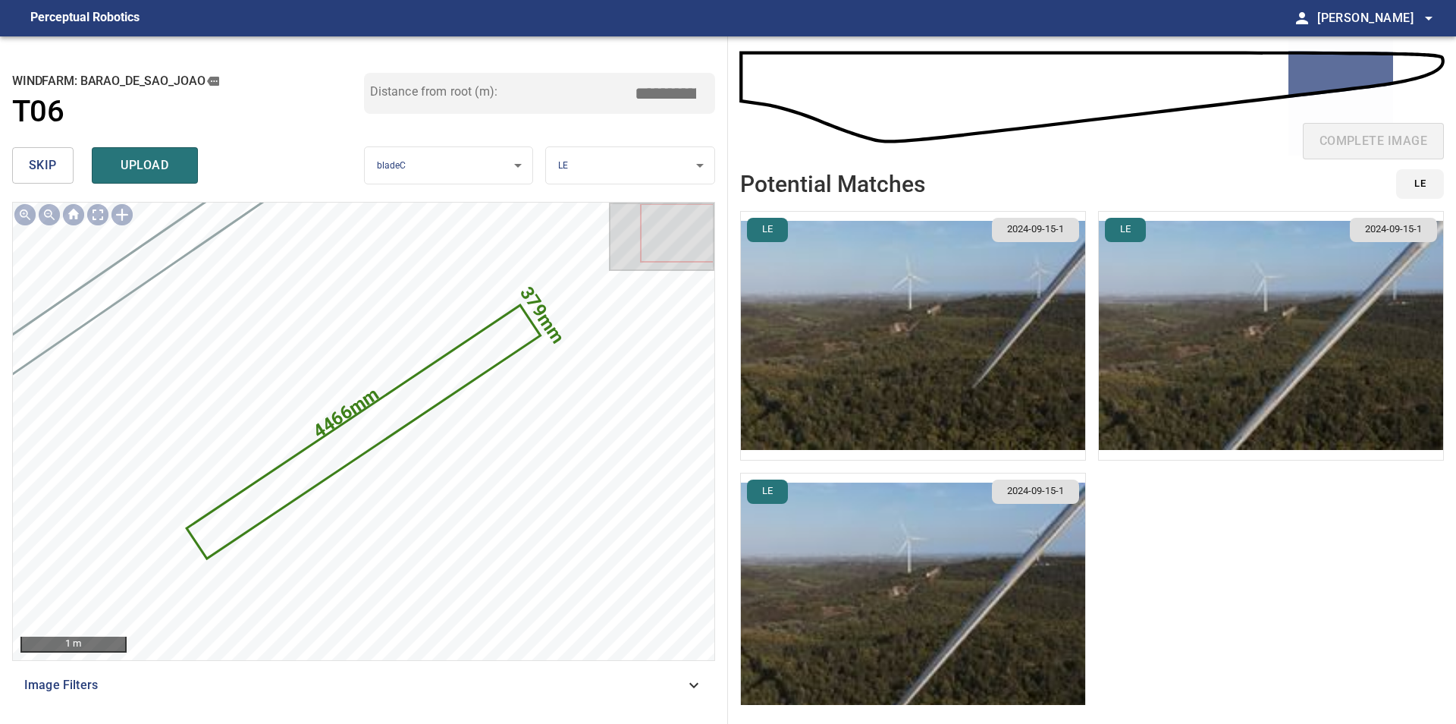
drag, startPoint x: 652, startPoint y: 102, endPoint x: 867, endPoint y: 105, distance: 215.4
click at [709, 105] on input "*****" at bounding box center [671, 93] width 76 height 29
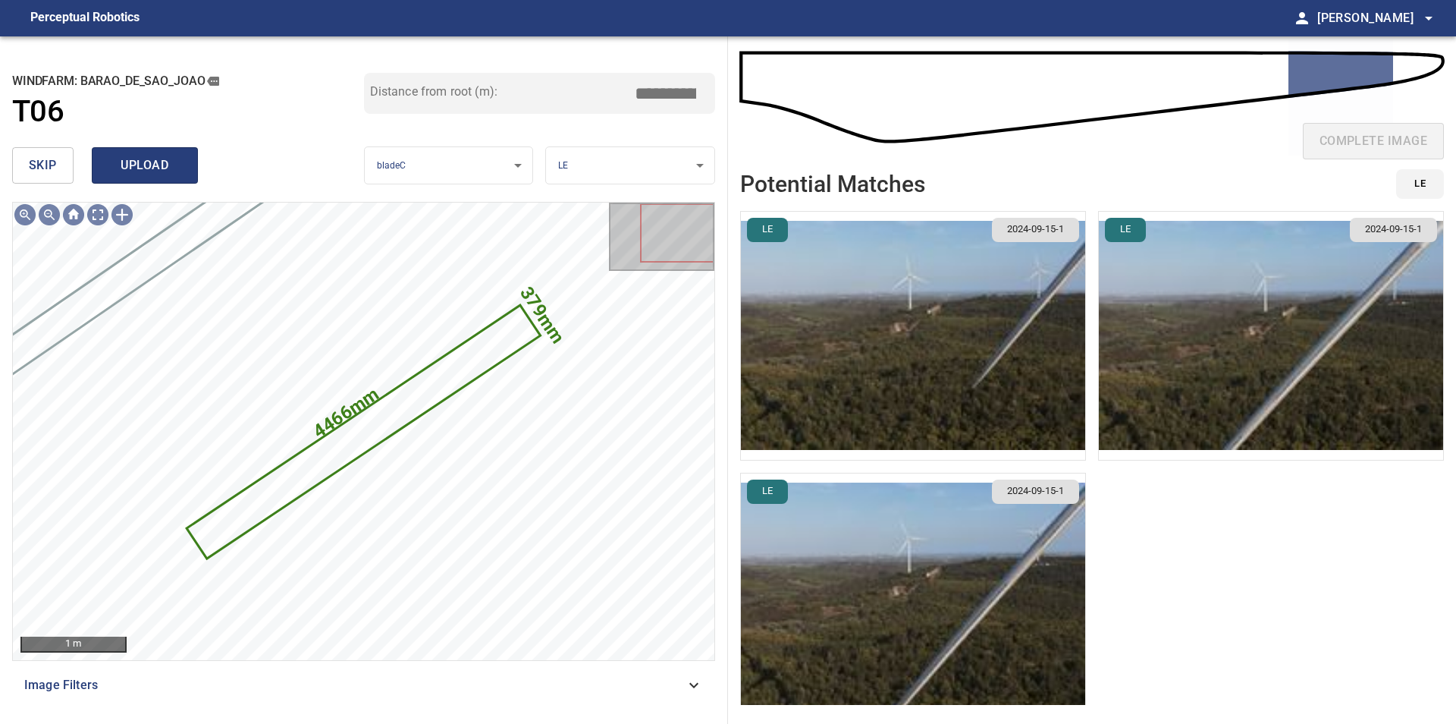
type input "*****"
click at [152, 174] on span "upload" at bounding box center [144, 165] width 73 height 21
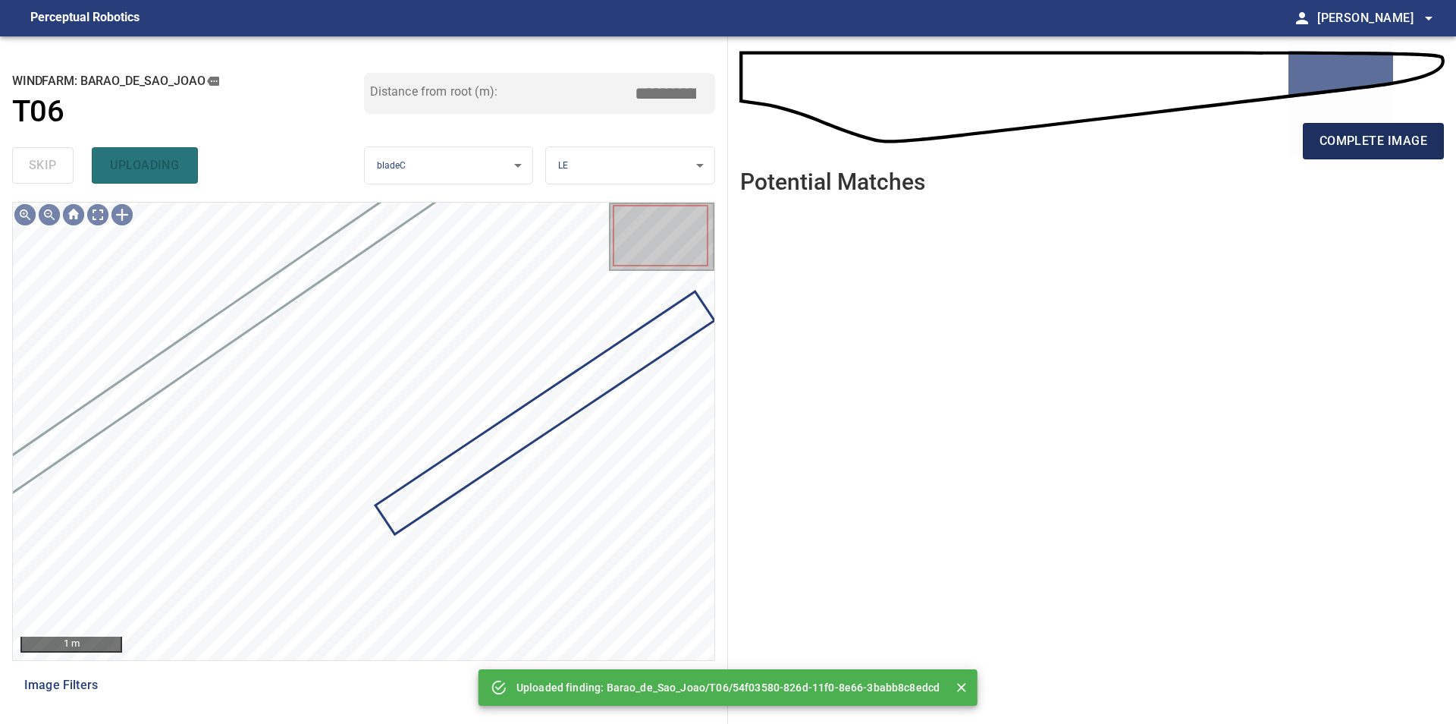
click at [1332, 144] on span "complete image" at bounding box center [1374, 140] width 108 height 21
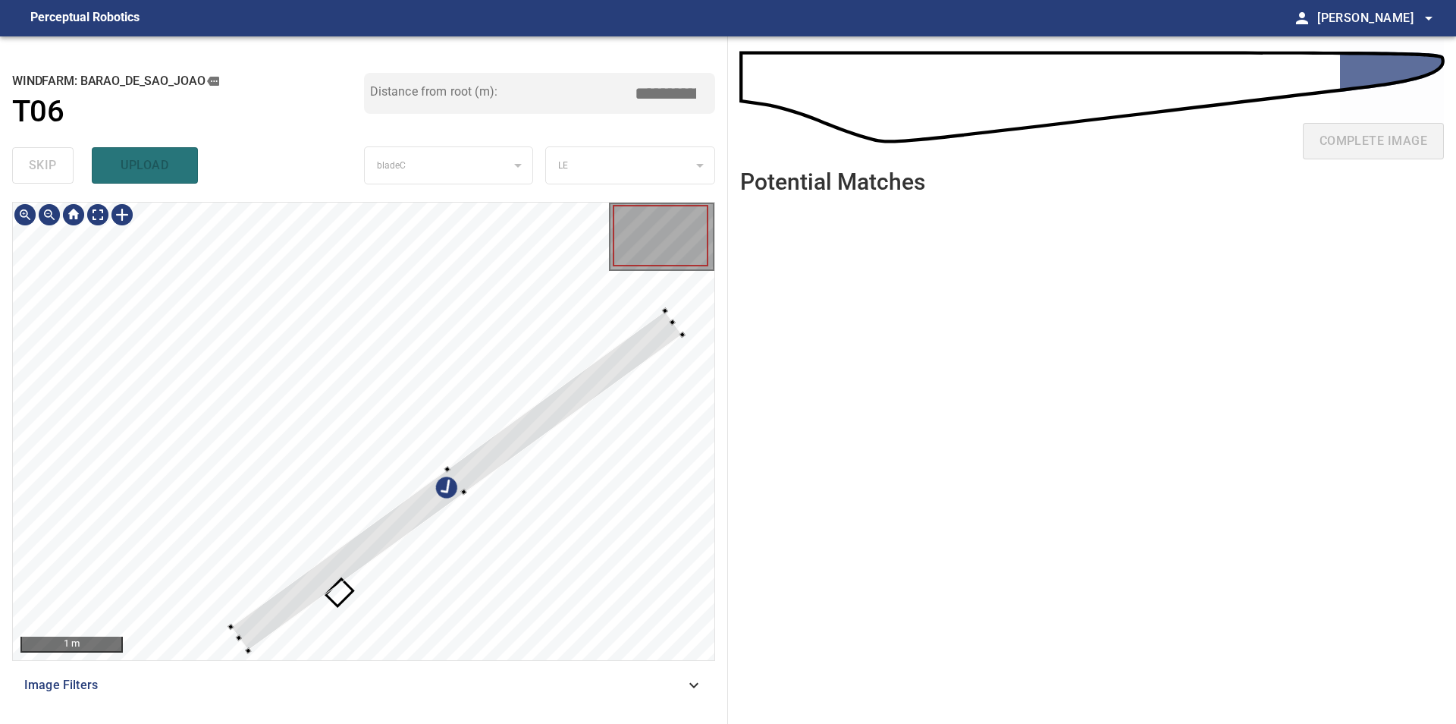
click at [206, 394] on div at bounding box center [364, 431] width 702 height 457
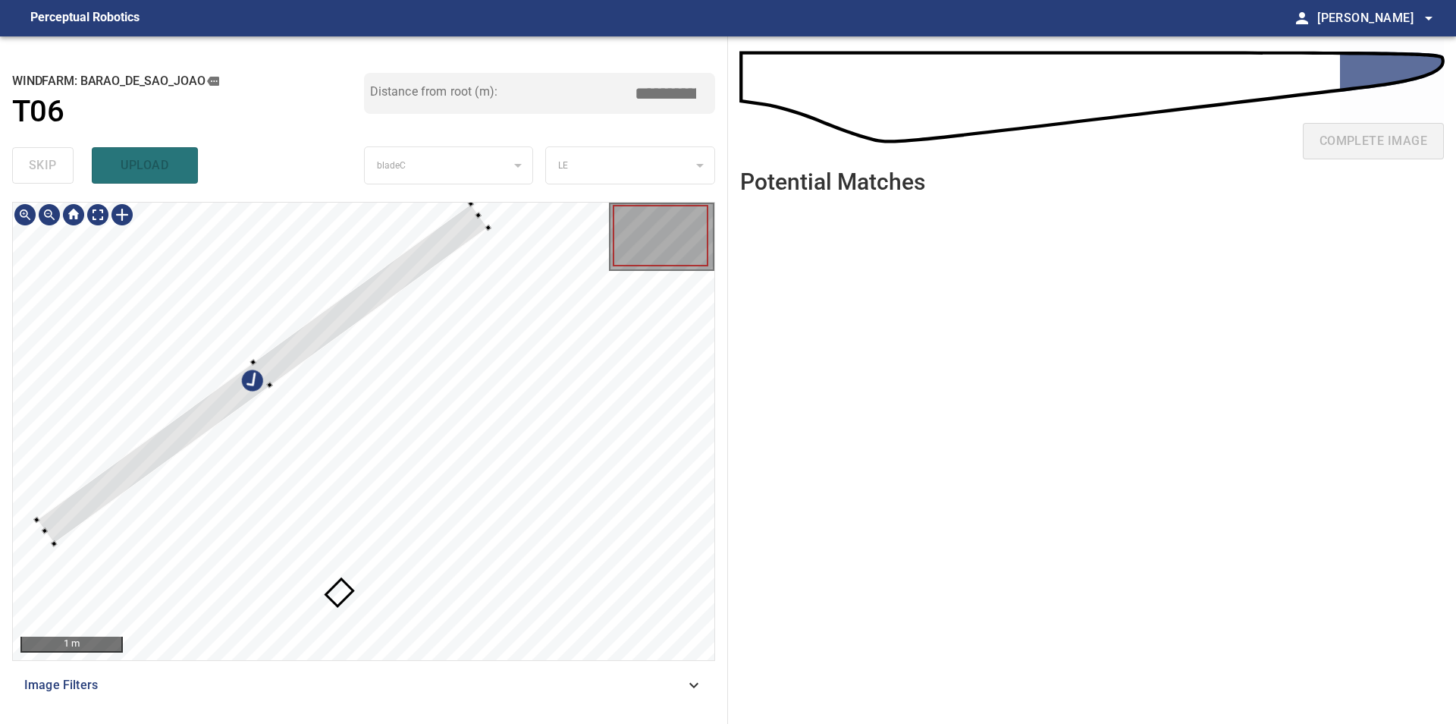
click at [240, 393] on div at bounding box center [261, 373] width 451 height 340
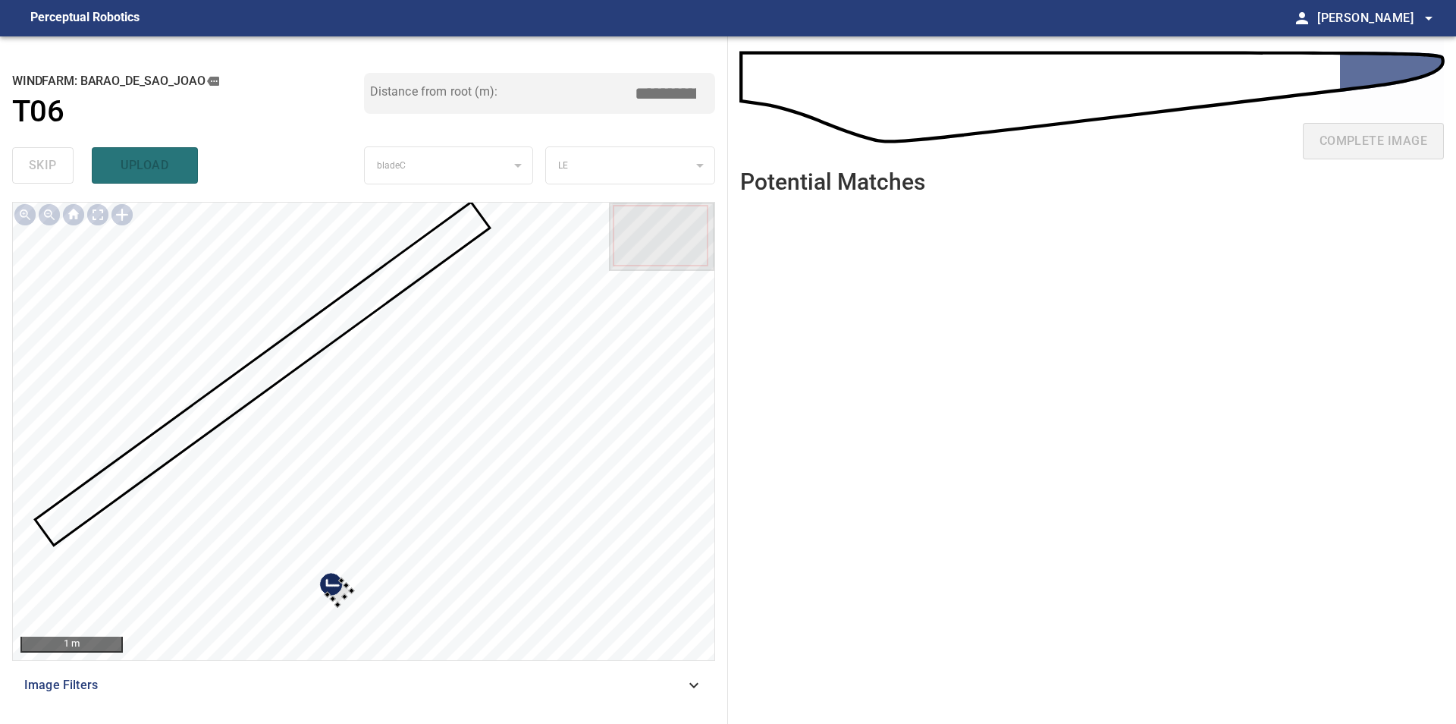
click at [221, 350] on div at bounding box center [364, 431] width 702 height 457
click at [253, 359] on div at bounding box center [364, 431] width 702 height 457
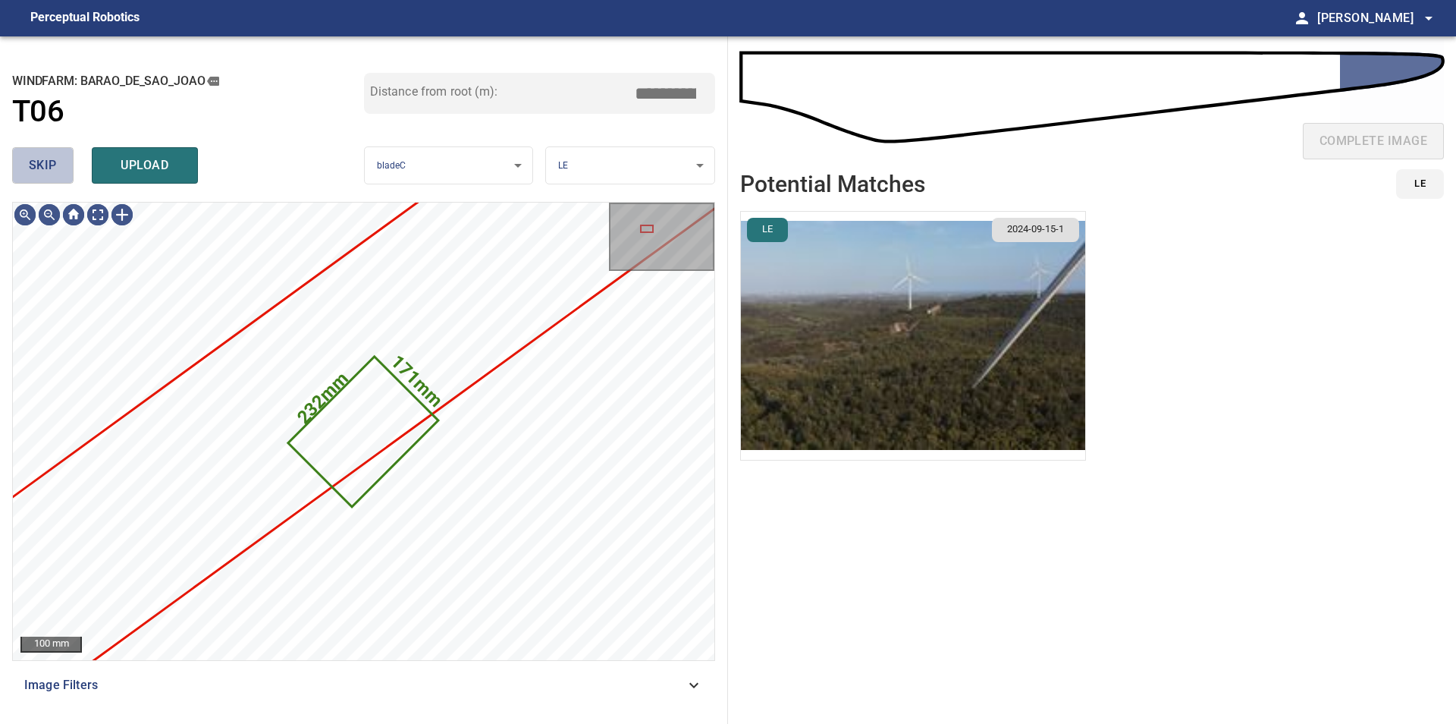
click at [35, 175] on span "skip" at bounding box center [43, 165] width 28 height 21
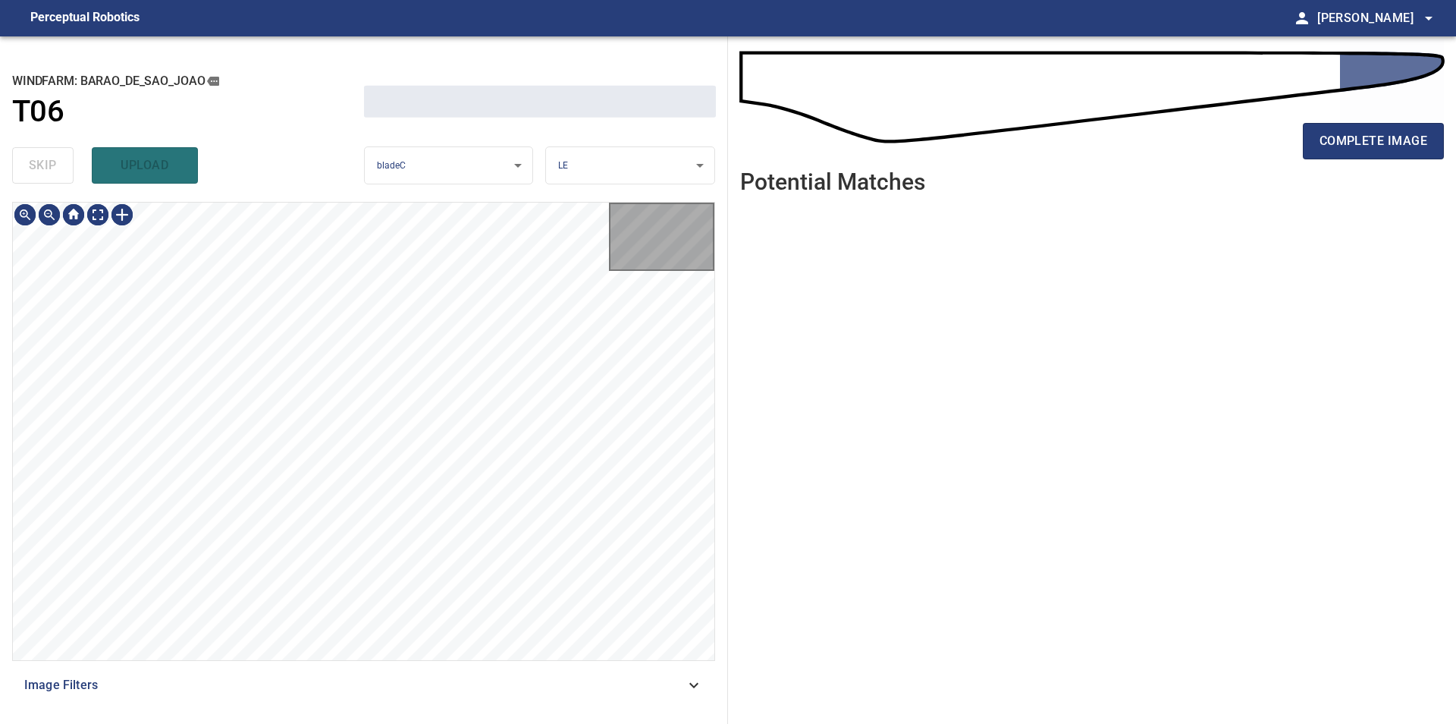
click at [35, 175] on div "skip upload" at bounding box center [188, 165] width 352 height 49
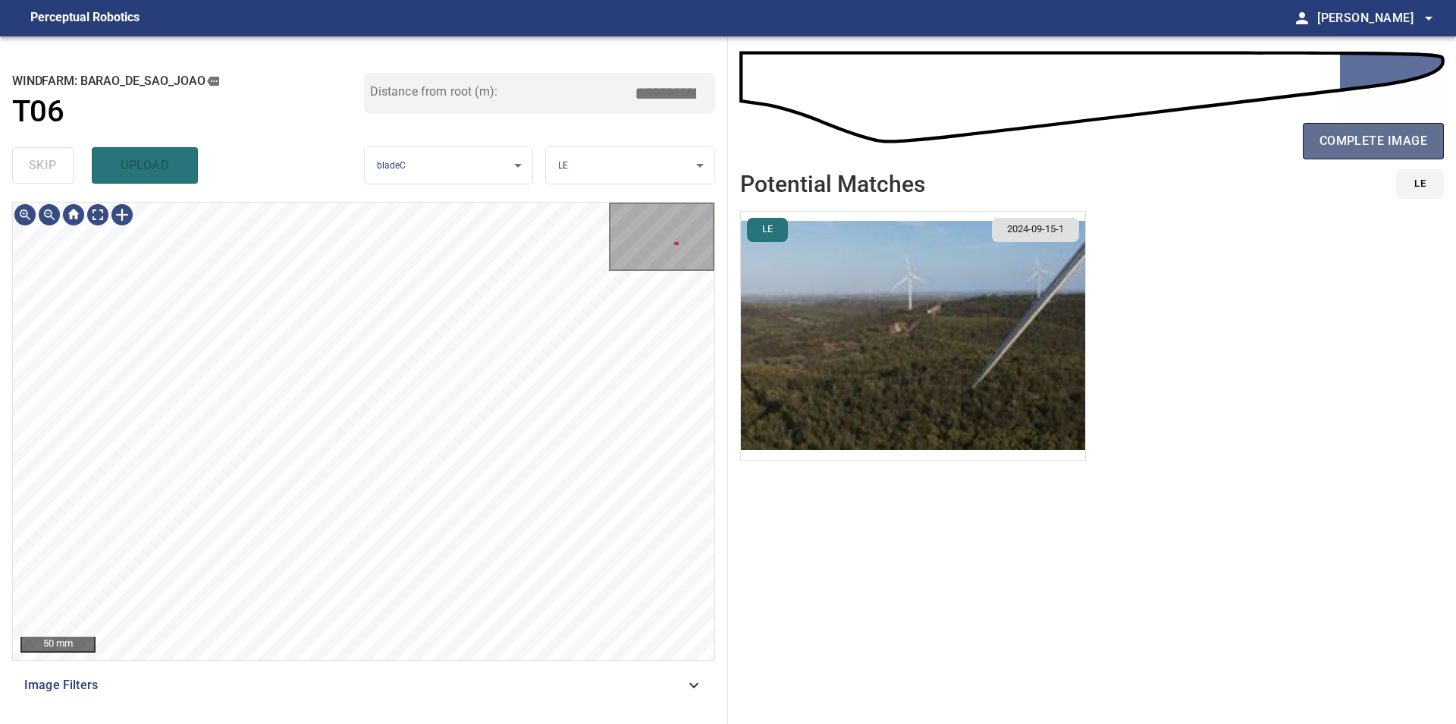
click at [1382, 143] on span "complete image" at bounding box center [1374, 140] width 108 height 21
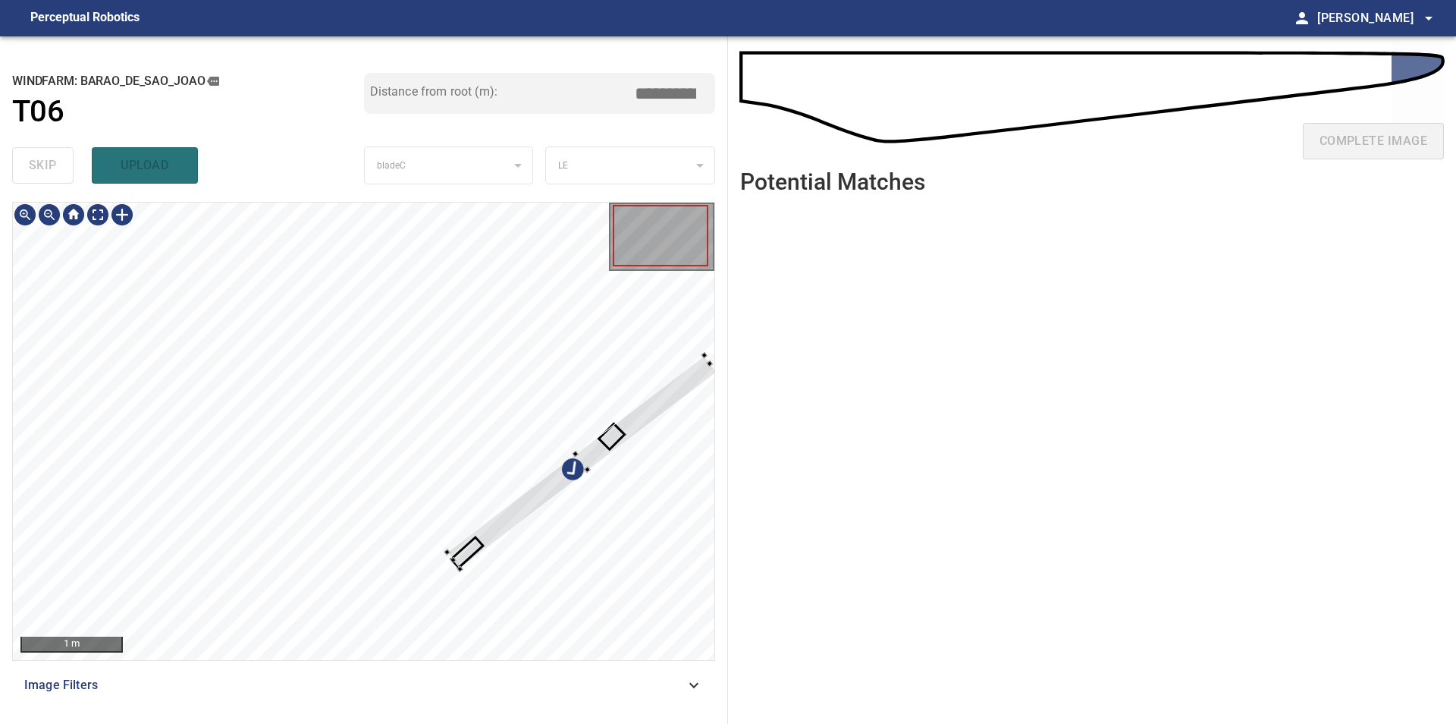
click at [143, 333] on div at bounding box center [364, 431] width 702 height 457
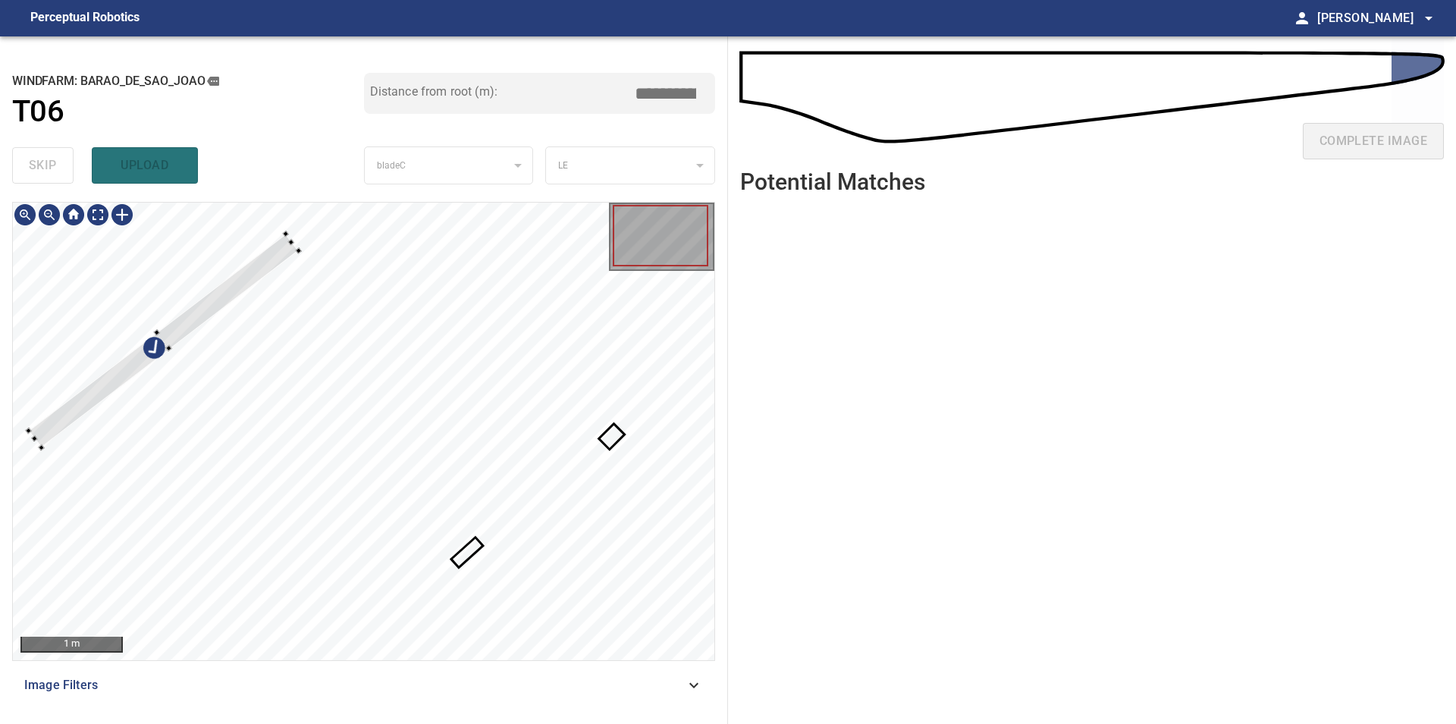
click at [52, 295] on div at bounding box center [364, 431] width 702 height 457
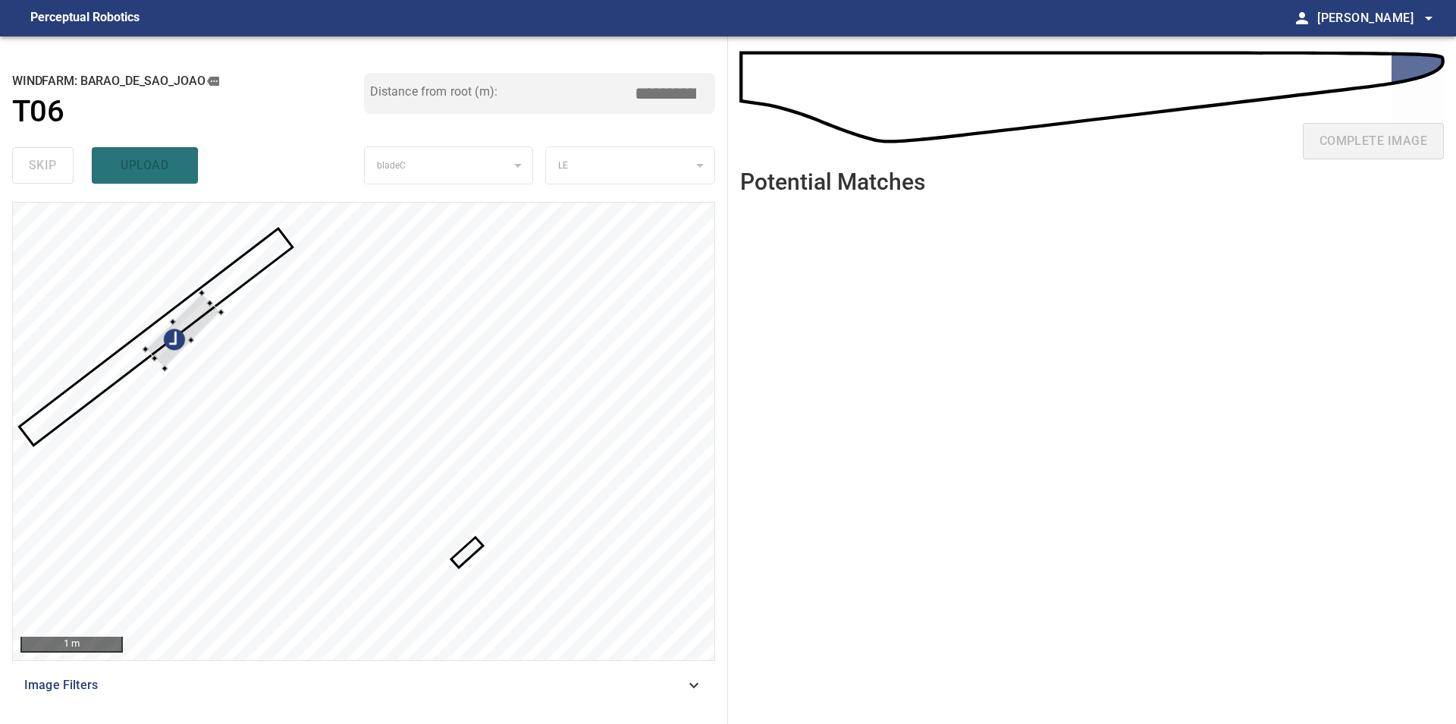
click at [146, 305] on div at bounding box center [364, 431] width 702 height 457
click at [162, 347] on div at bounding box center [181, 328] width 75 height 75
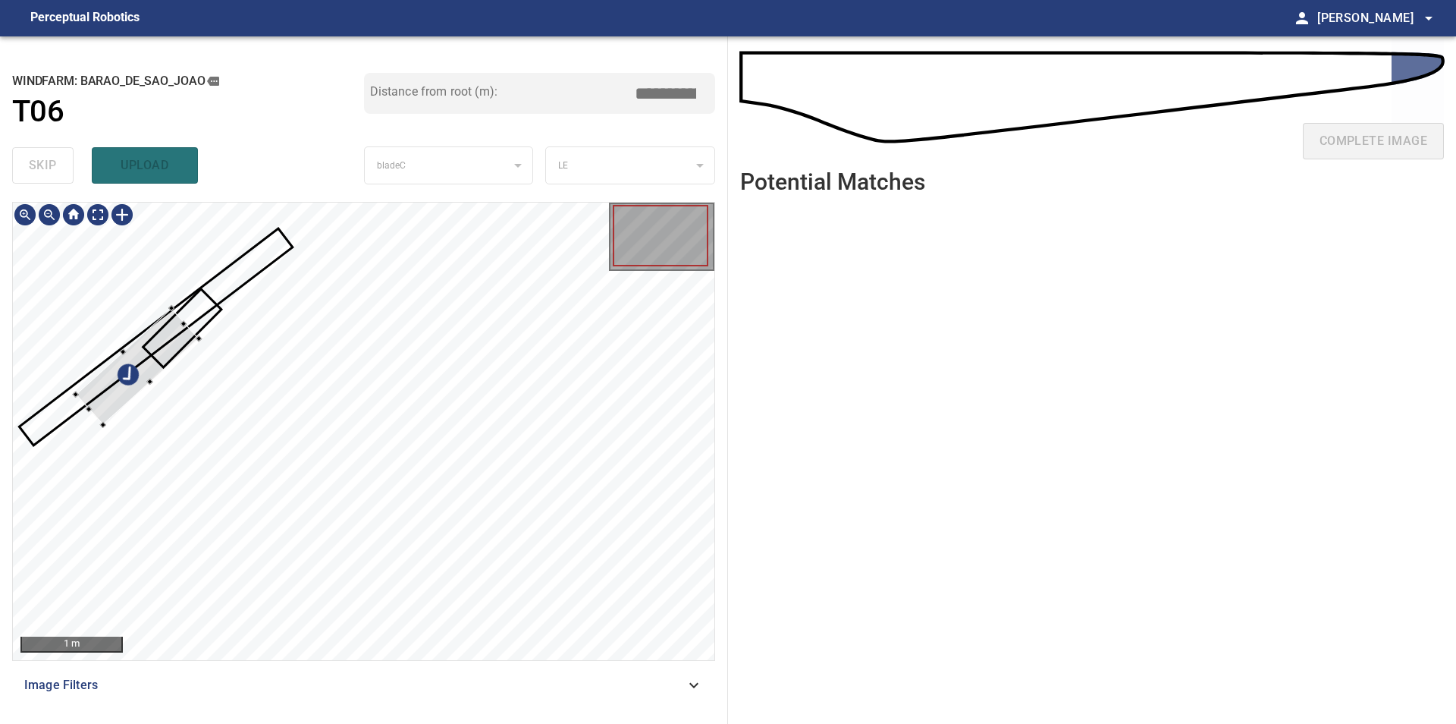
click at [126, 326] on div at bounding box center [364, 431] width 702 height 457
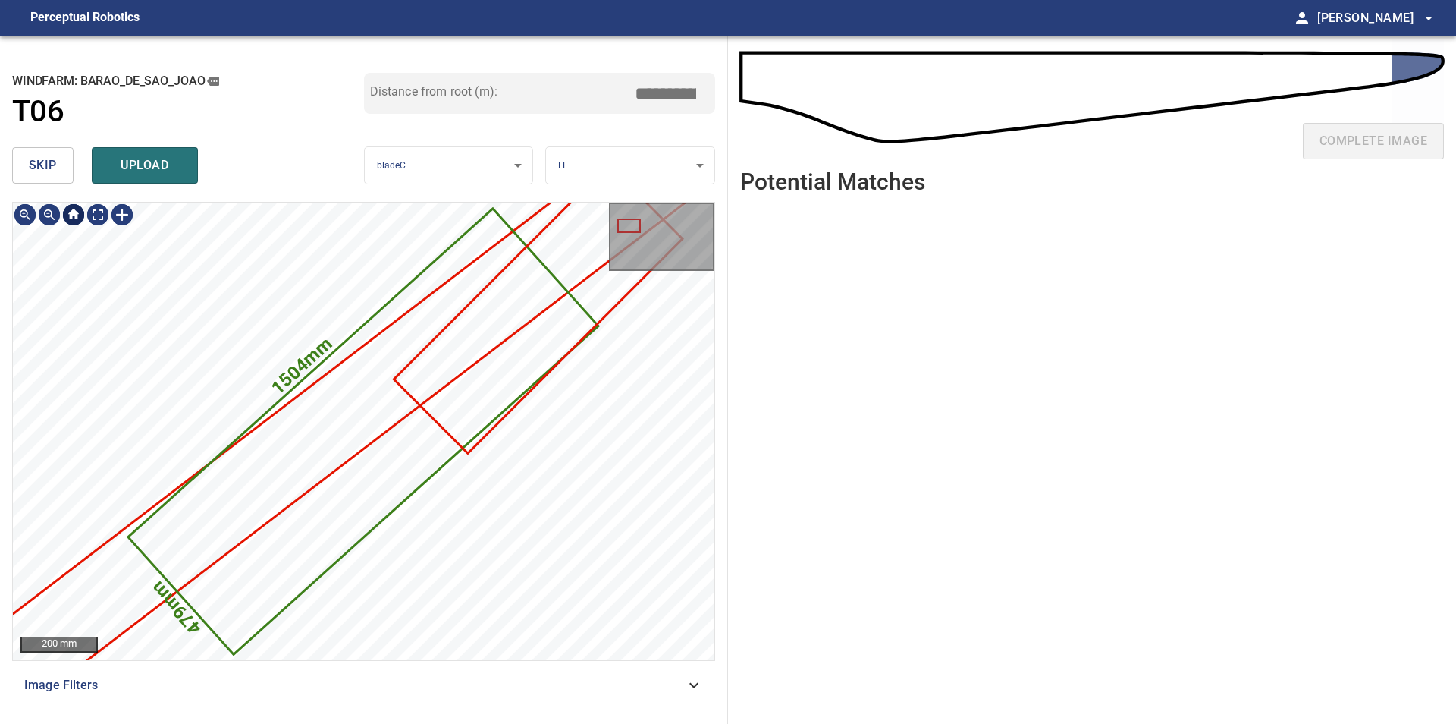
click at [62, 175] on button "skip" at bounding box center [42, 165] width 61 height 36
click at [61, 175] on button "skip" at bounding box center [42, 165] width 61 height 36
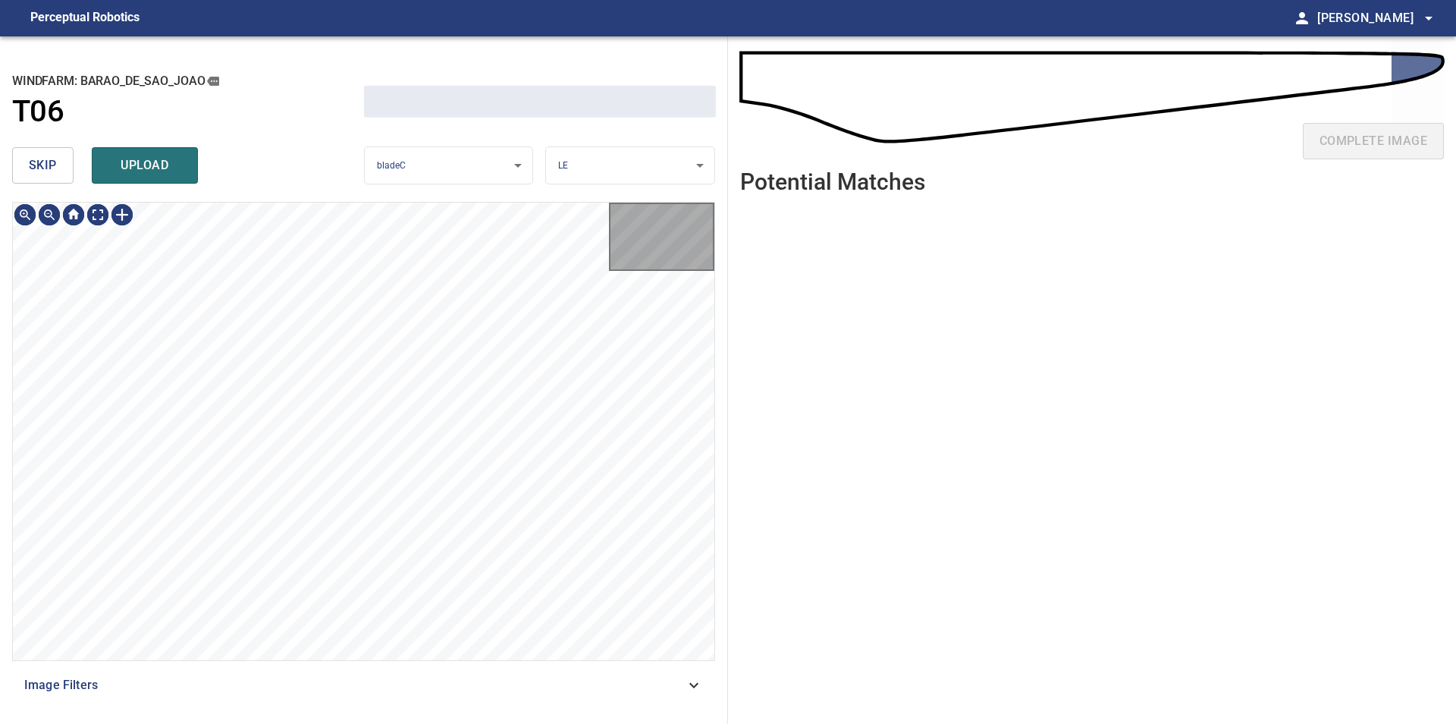
click at [61, 175] on button "skip" at bounding box center [42, 165] width 61 height 36
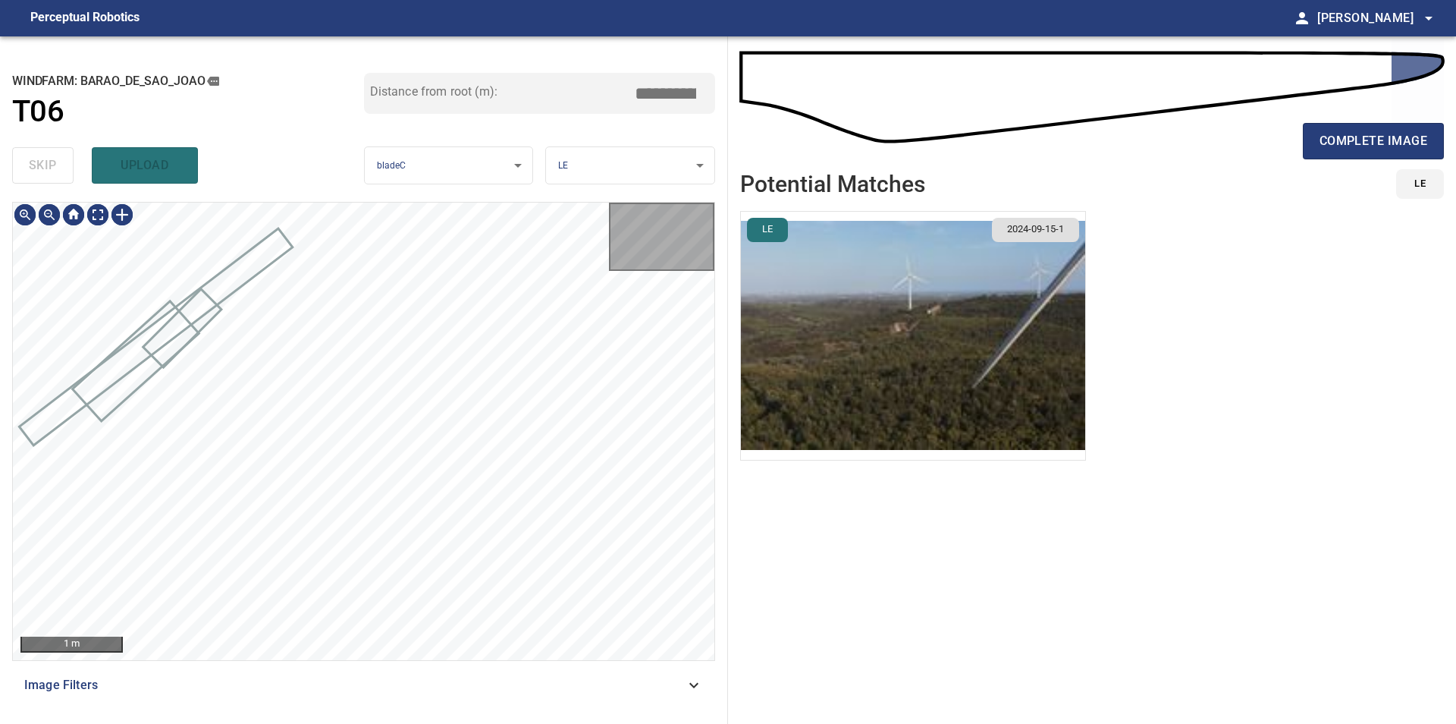
click at [61, 175] on div "skip upload" at bounding box center [188, 165] width 352 height 49
click at [488, 272] on div "**********" at bounding box center [364, 379] width 728 height 687
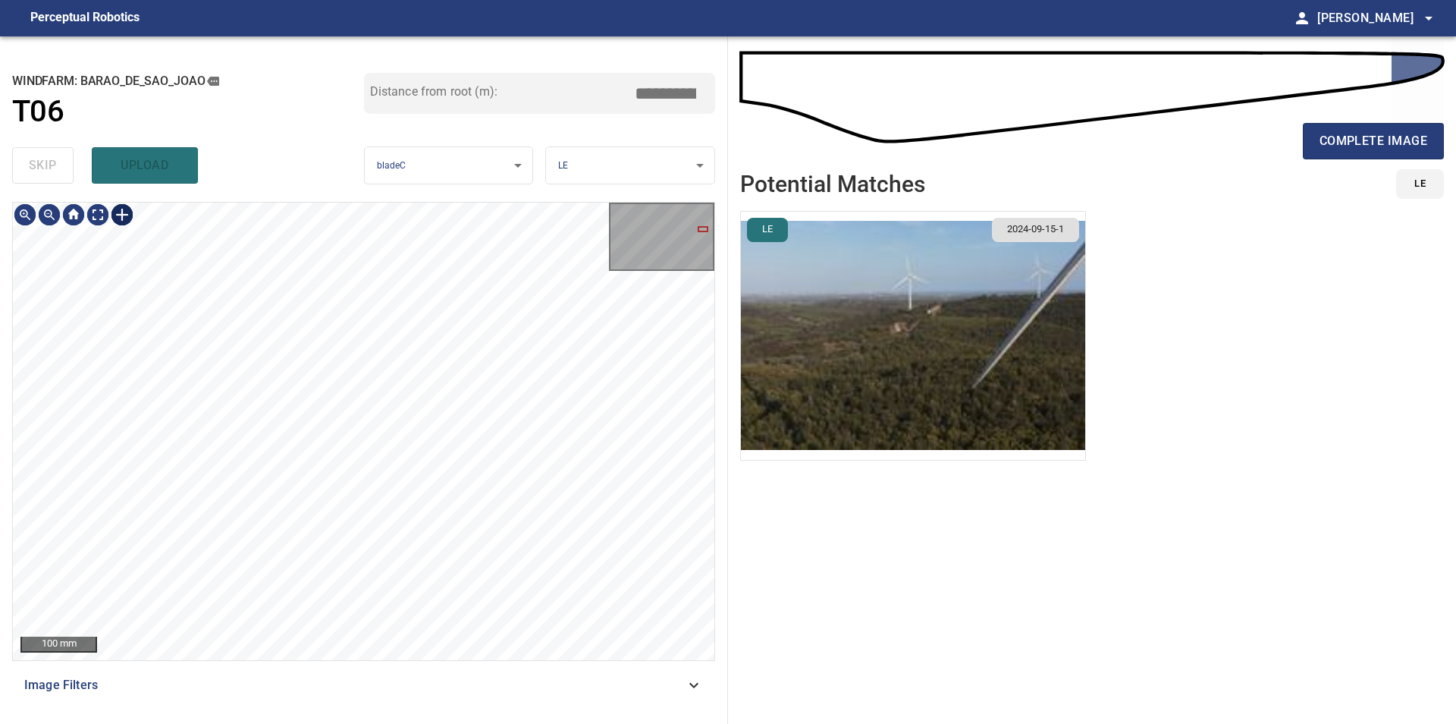
click at [113, 219] on div at bounding box center [122, 215] width 24 height 24
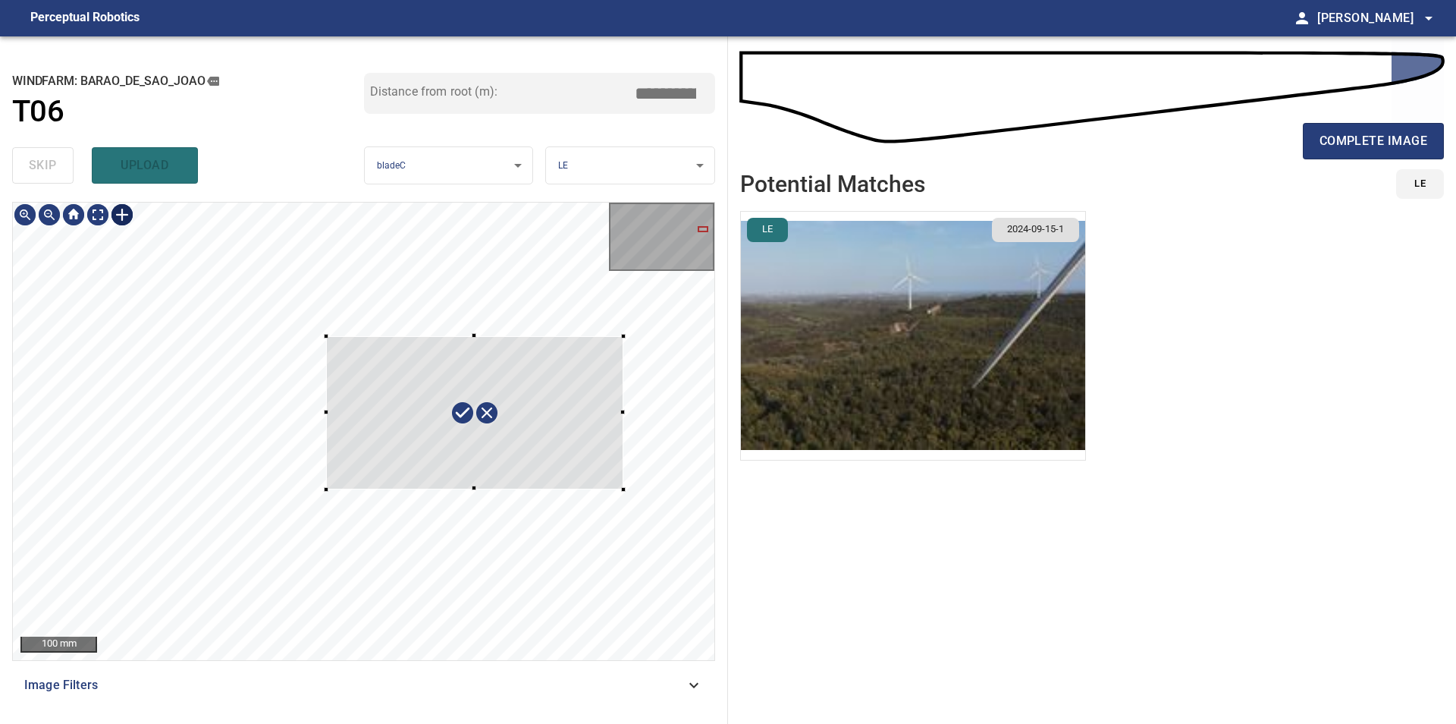
click at [627, 479] on div at bounding box center [364, 431] width 702 height 457
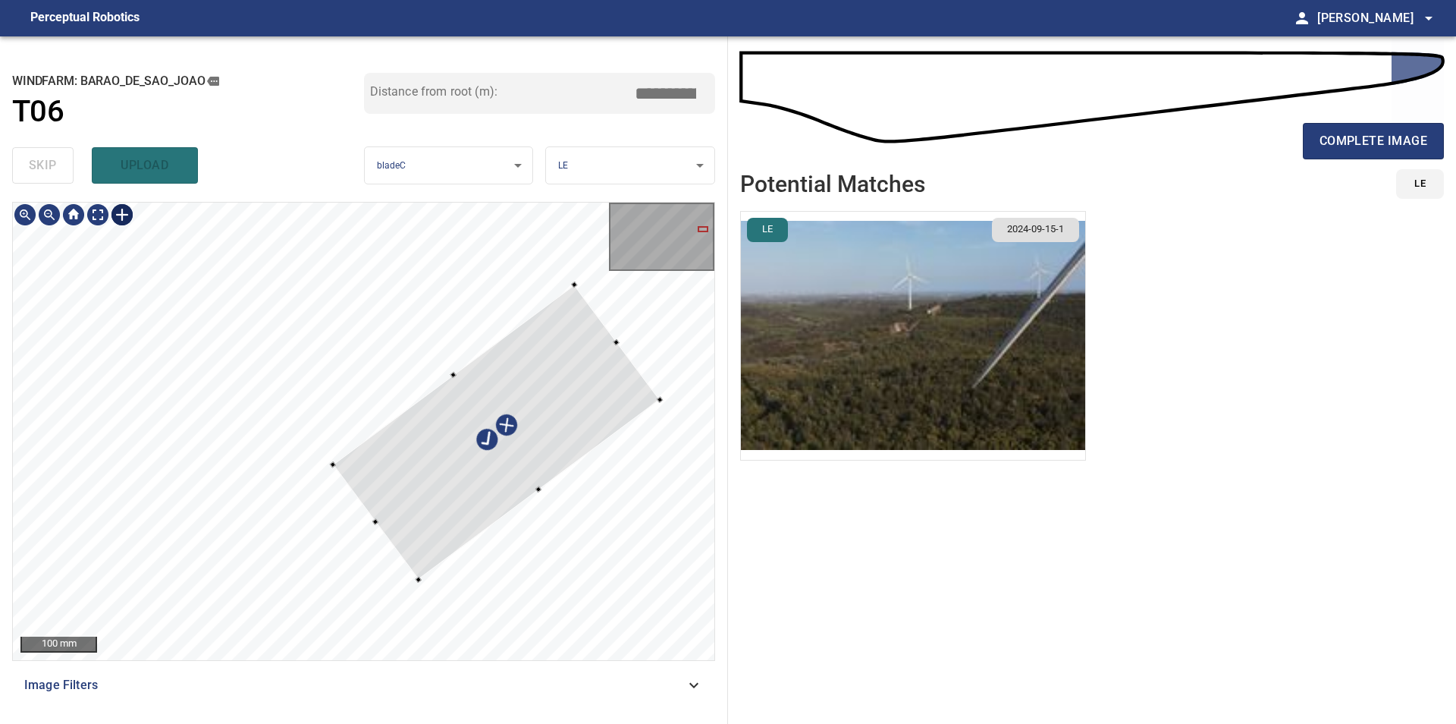
click at [570, 409] on div at bounding box center [496, 431] width 327 height 295
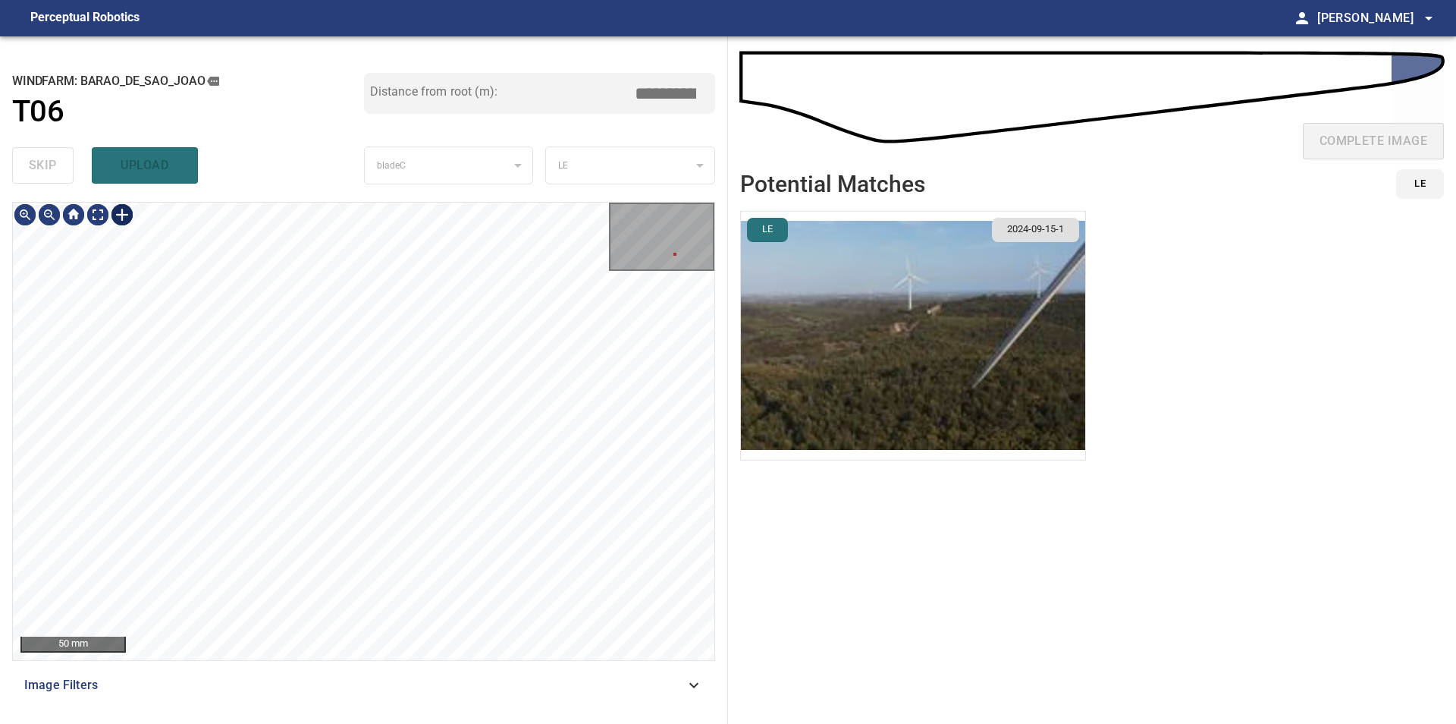
click at [124, 218] on div at bounding box center [122, 215] width 24 height 24
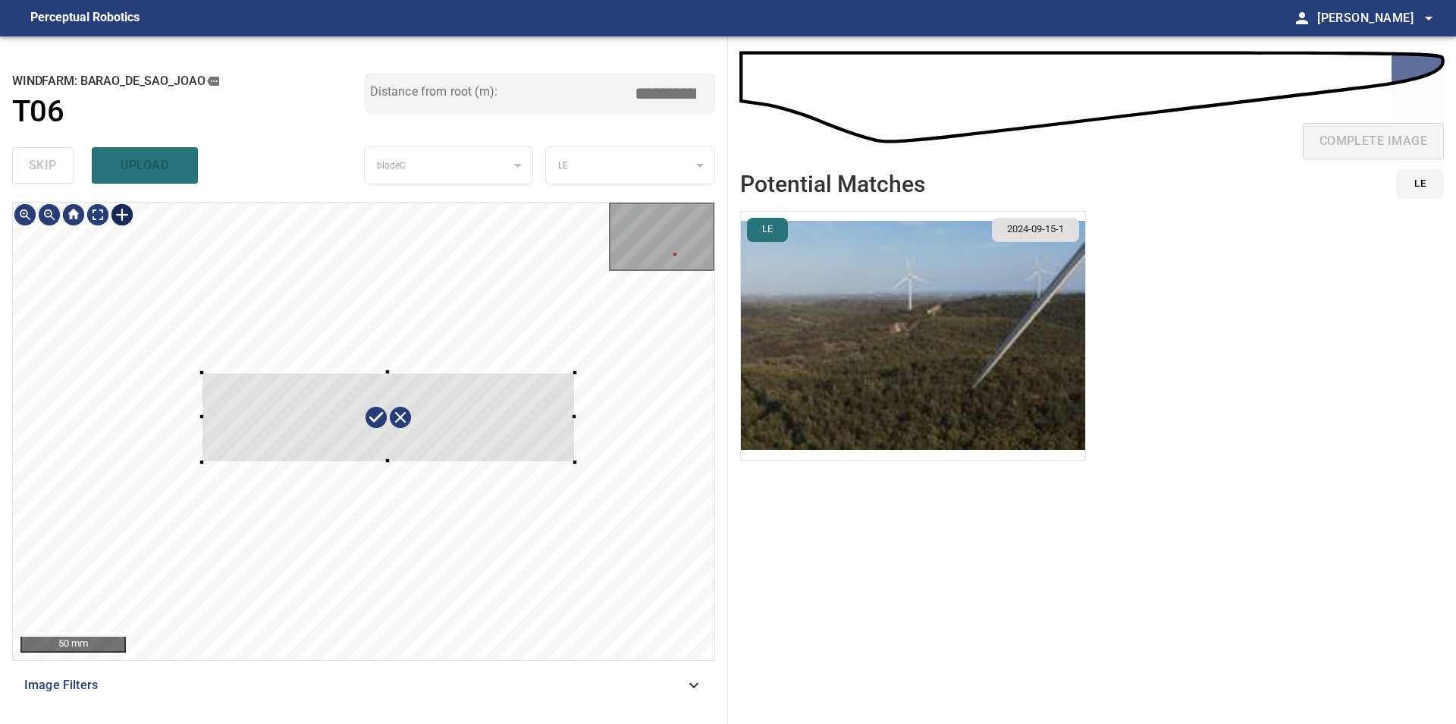
click at [575, 462] on div at bounding box center [364, 431] width 702 height 457
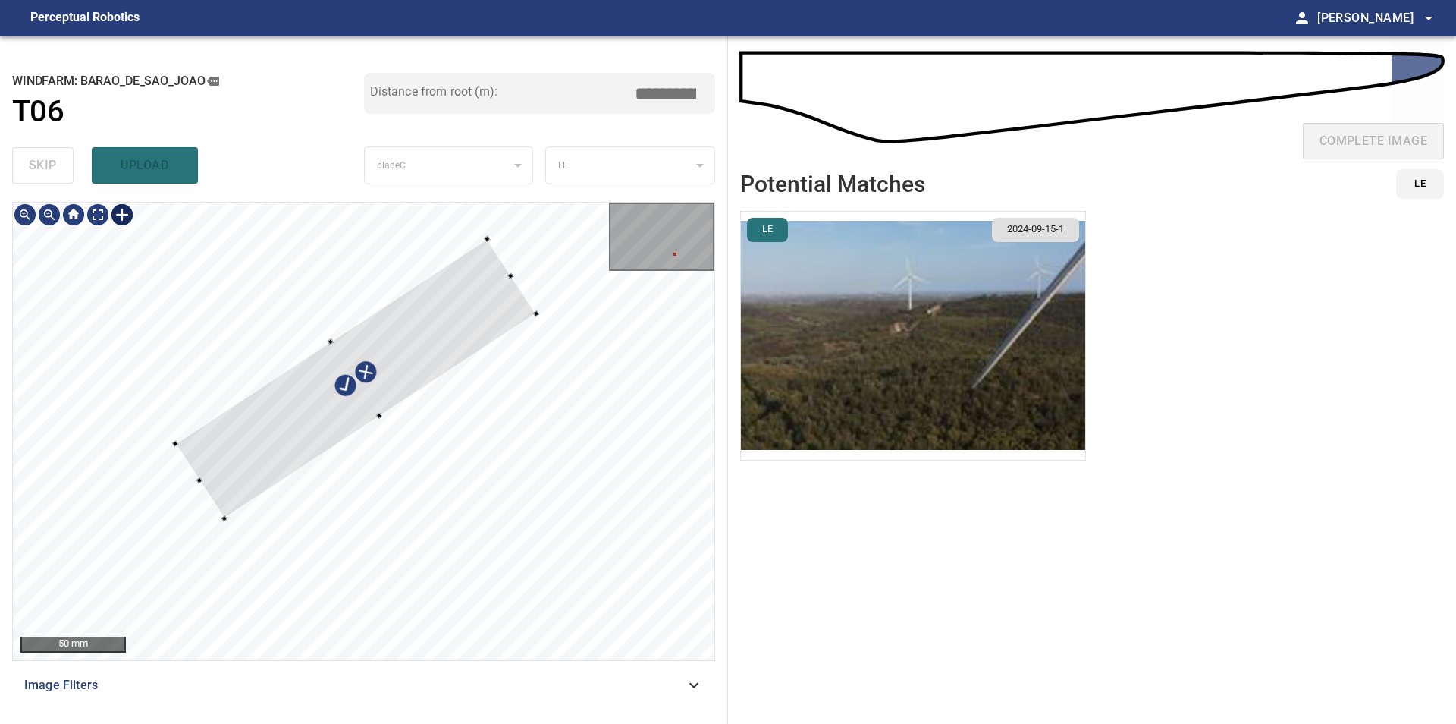
click at [431, 365] on div at bounding box center [355, 379] width 361 height 280
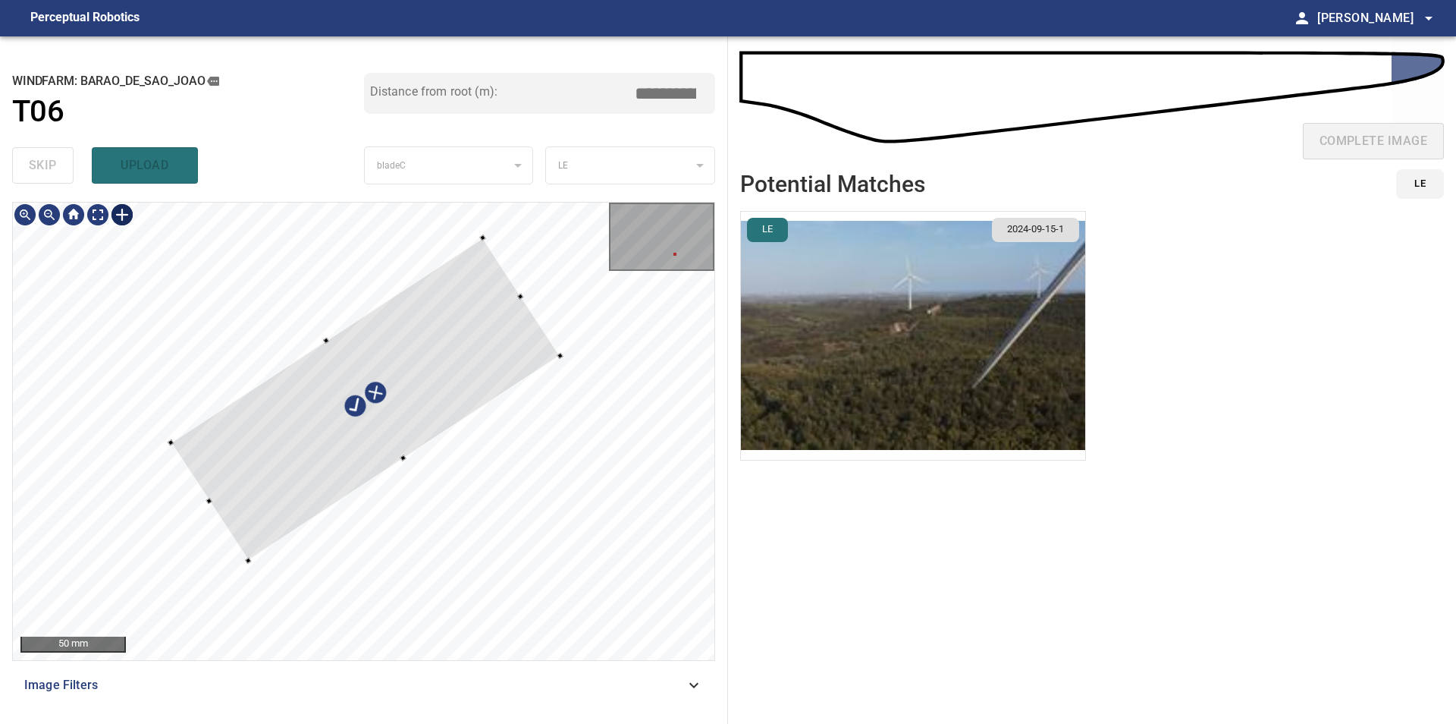
click at [409, 457] on div at bounding box center [364, 431] width 702 height 457
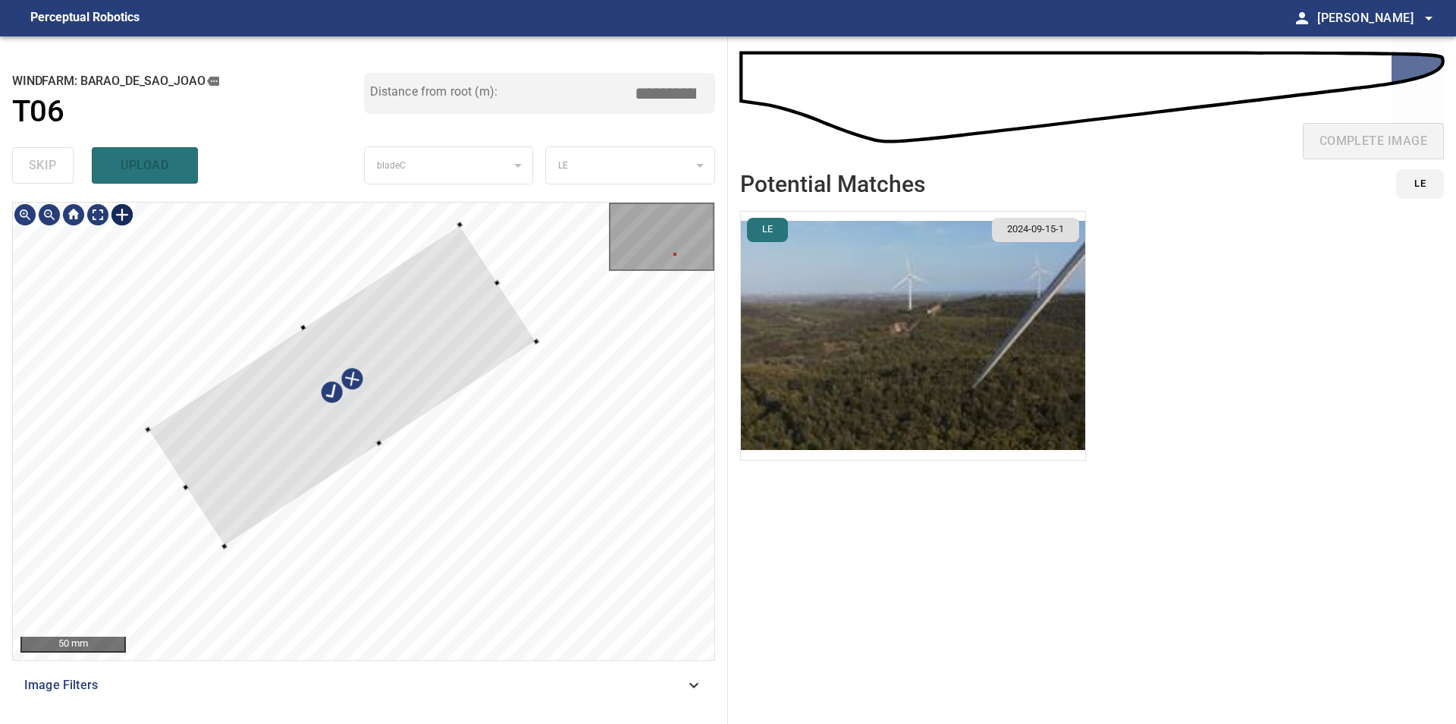
click at [367, 431] on div at bounding box center [342, 386] width 388 height 322
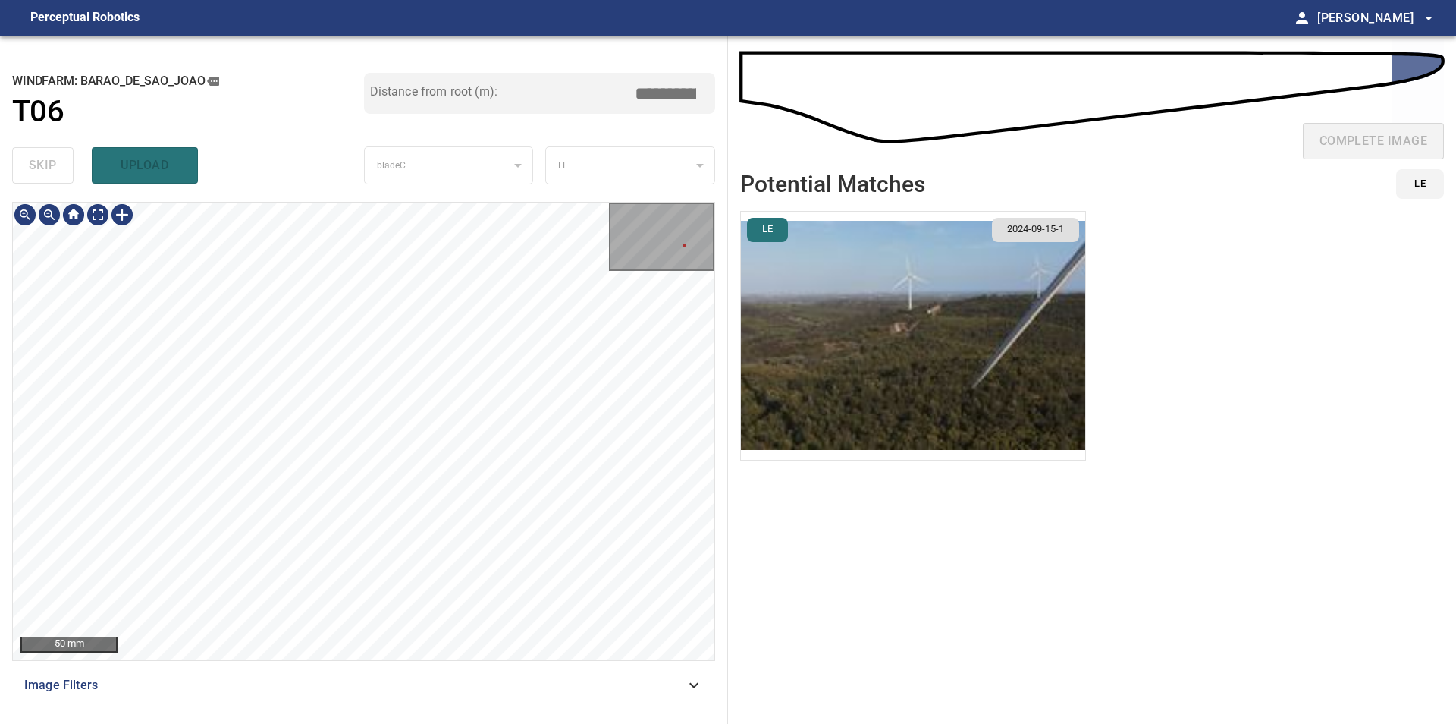
click at [868, 269] on div "**********" at bounding box center [728, 379] width 1456 height 687
click at [820, 269] on div "**********" at bounding box center [728, 379] width 1456 height 687
click at [760, 323] on div "**********" at bounding box center [728, 379] width 1456 height 687
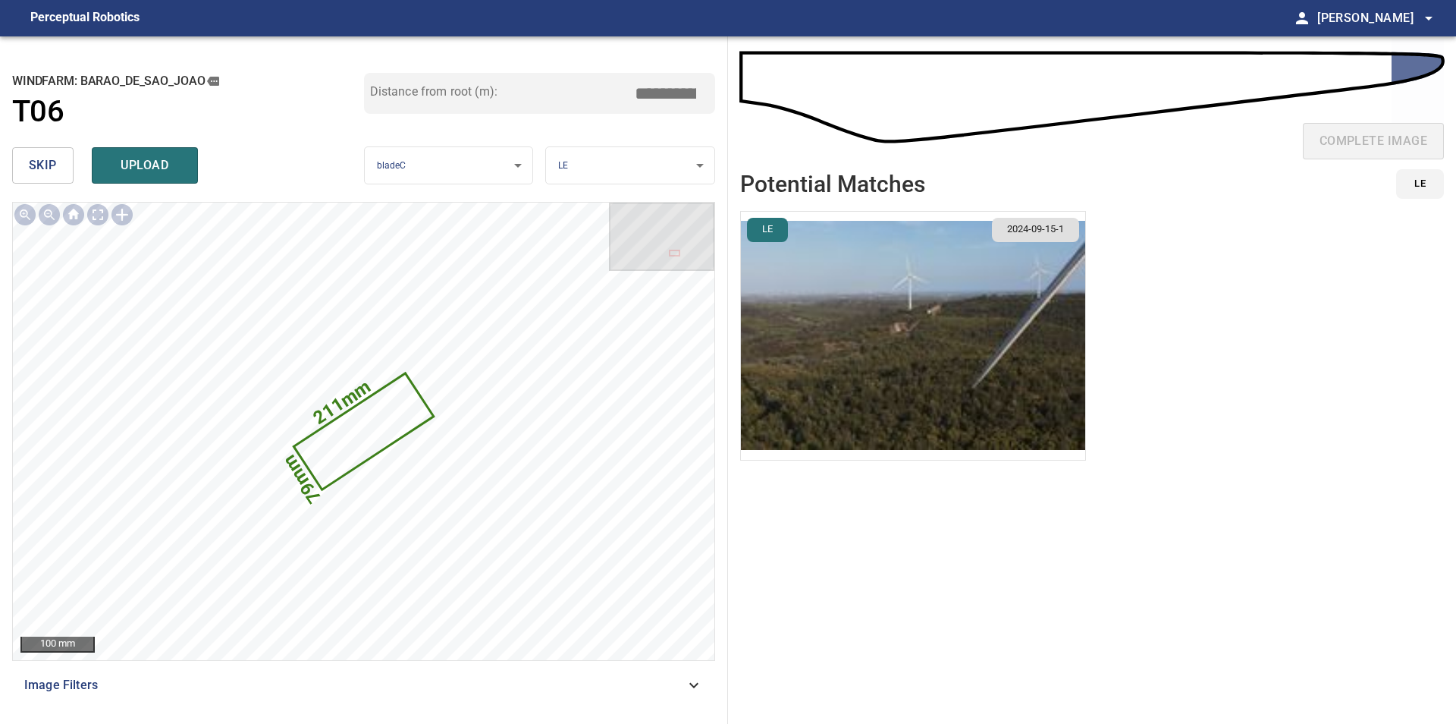
drag, startPoint x: 674, startPoint y: 99, endPoint x: 727, endPoint y: 102, distance: 53.1
click at [709, 102] on input "*****" at bounding box center [671, 93] width 76 height 29
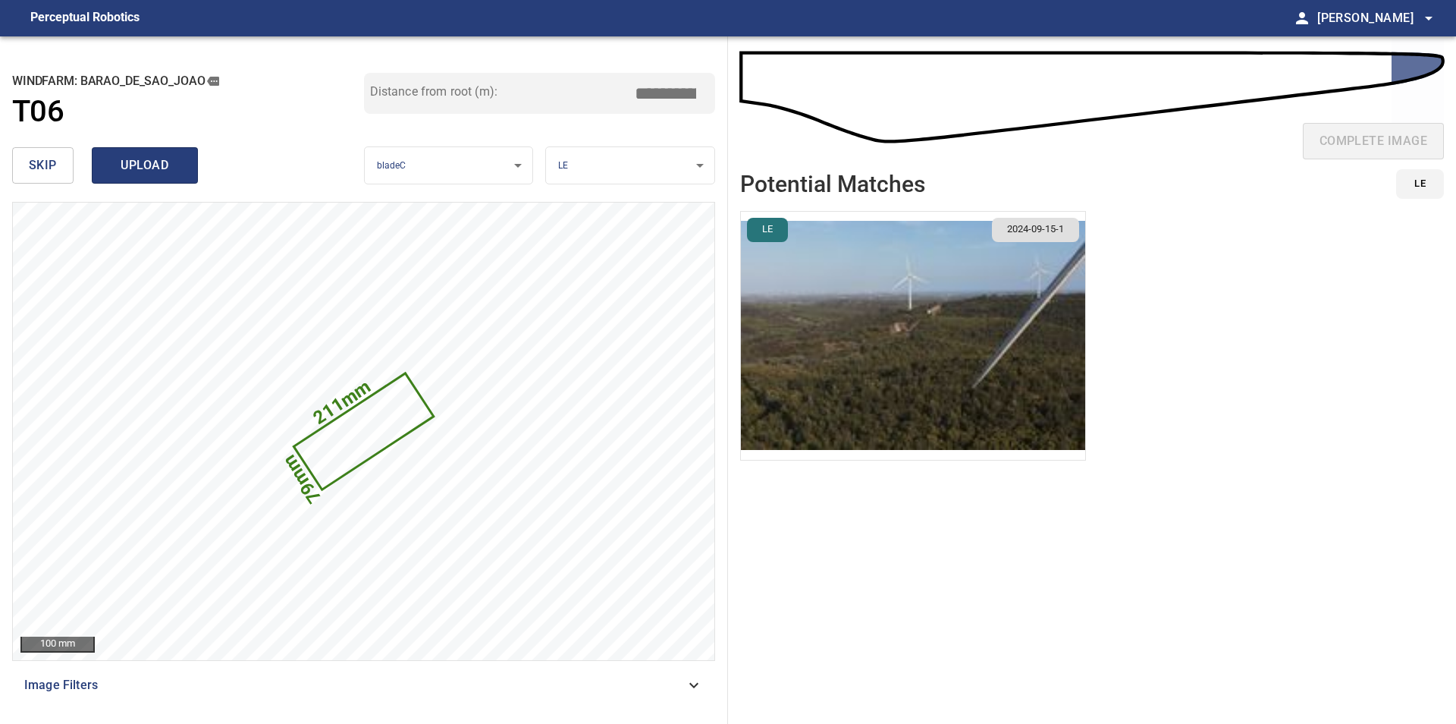
type input "*****"
click at [158, 168] on span "upload" at bounding box center [144, 165] width 73 height 21
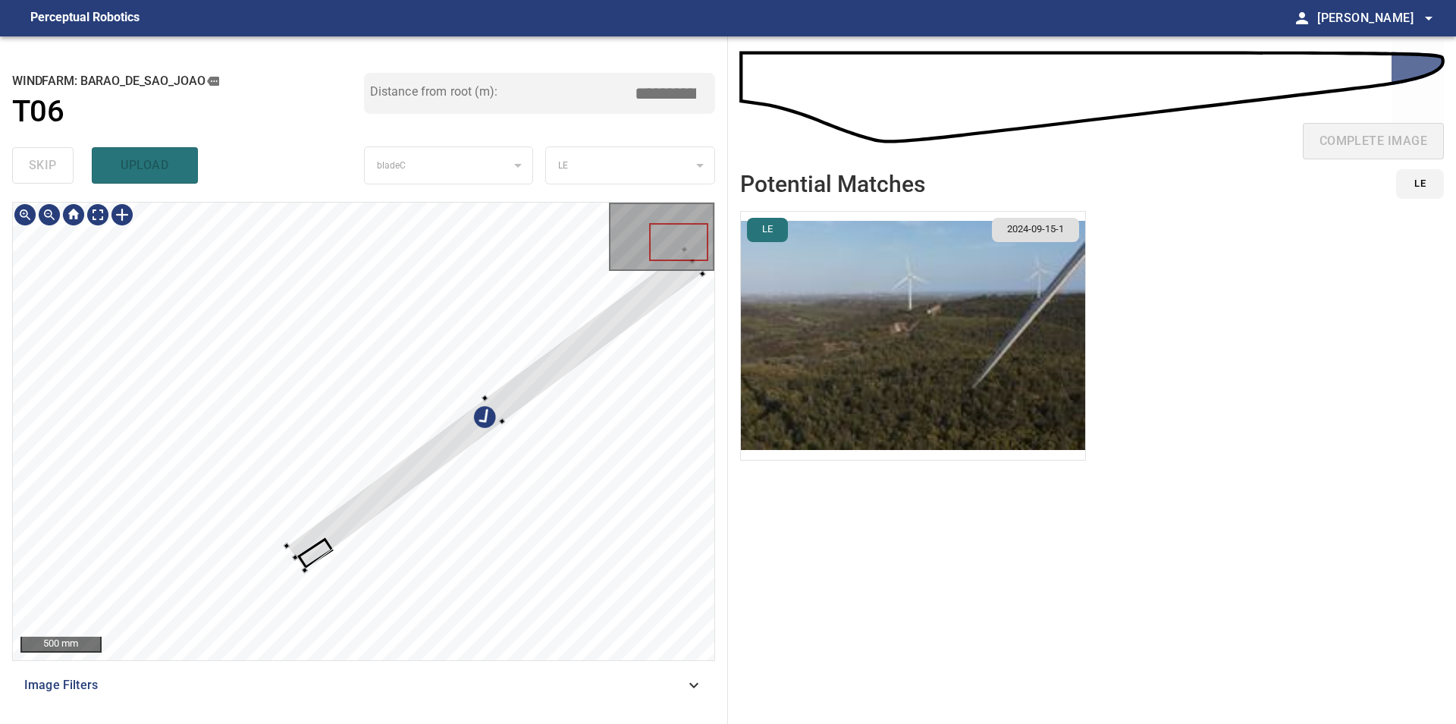
click at [303, 573] on div at bounding box center [364, 431] width 702 height 457
click at [482, 397] on div at bounding box center [484, 397] width 6 height 6
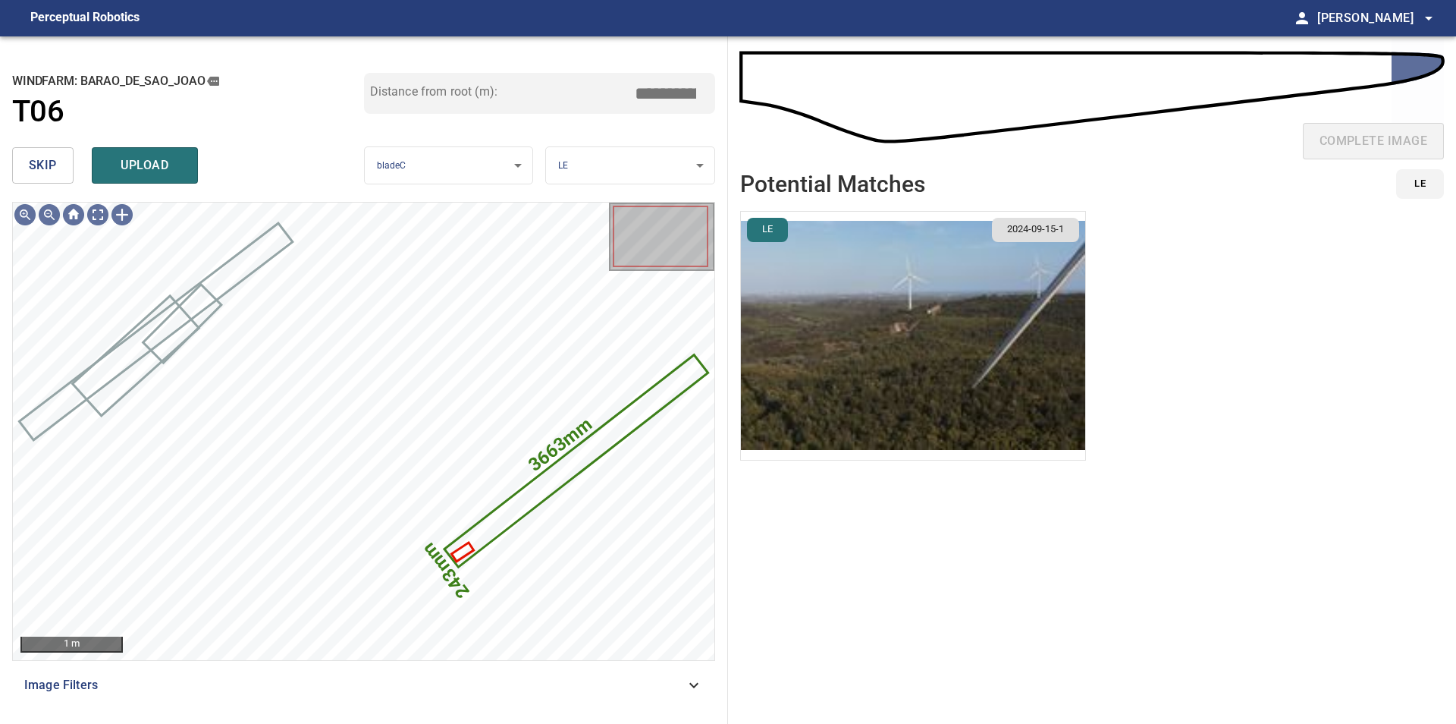
drag, startPoint x: 665, startPoint y: 99, endPoint x: 912, endPoint y: 116, distance: 247.8
click at [709, 108] on input "*****" at bounding box center [671, 93] width 76 height 29
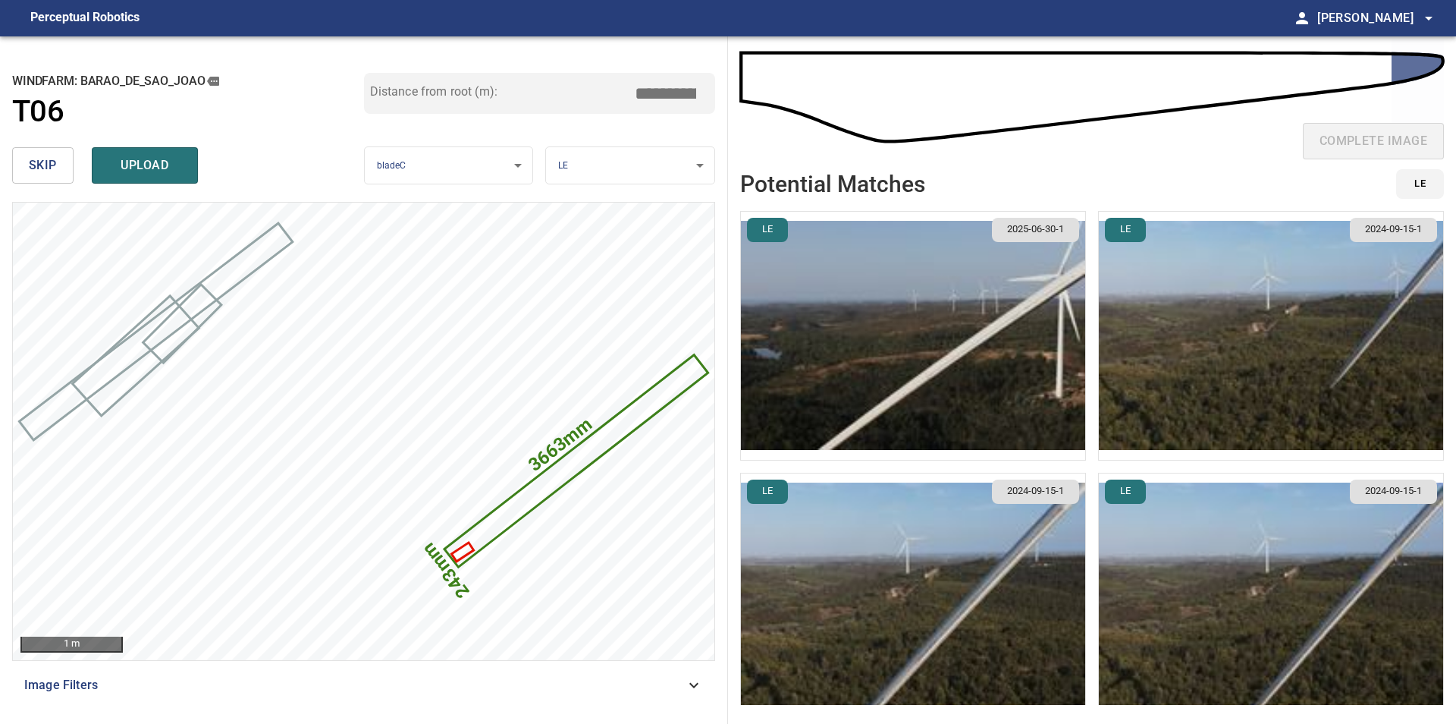
type input "*****"
click at [972, 359] on img "button" at bounding box center [913, 336] width 344 height 248
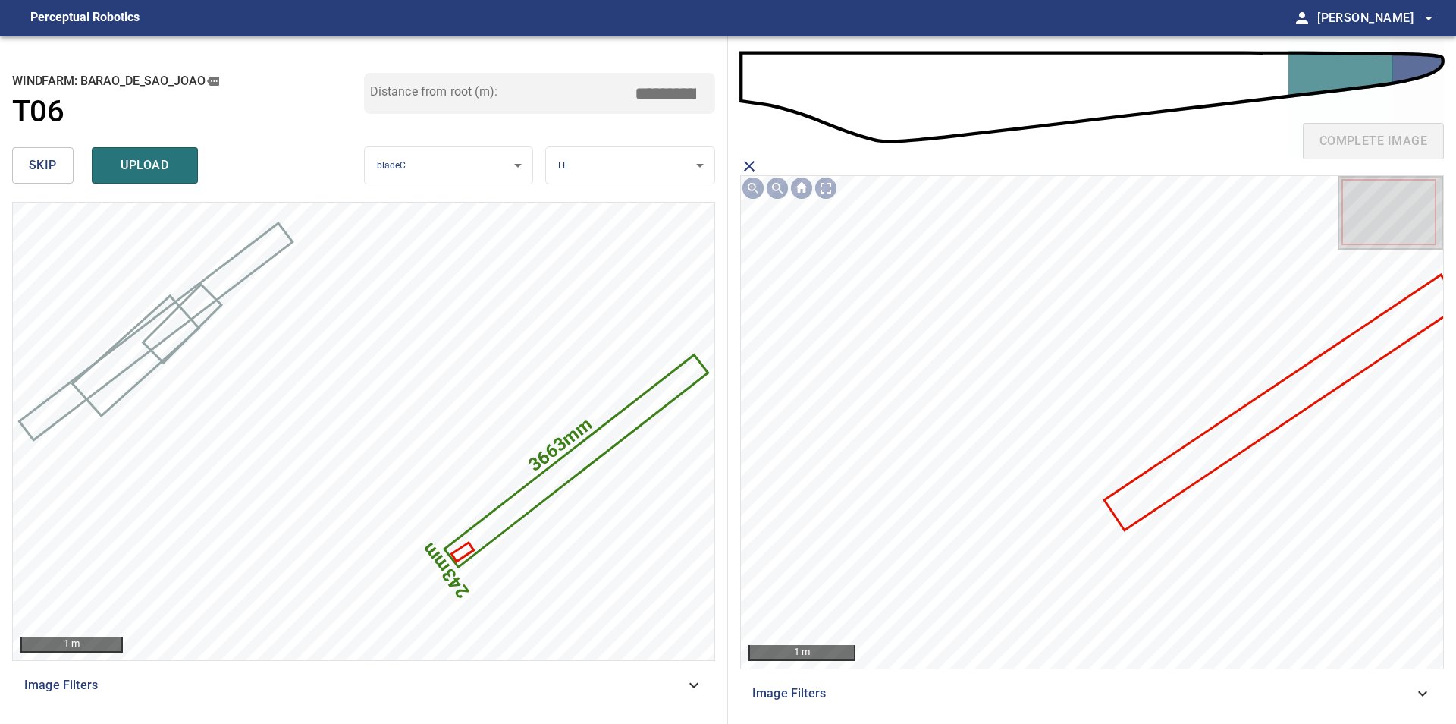
click at [1212, 454] on icon at bounding box center [1282, 402] width 353 height 252
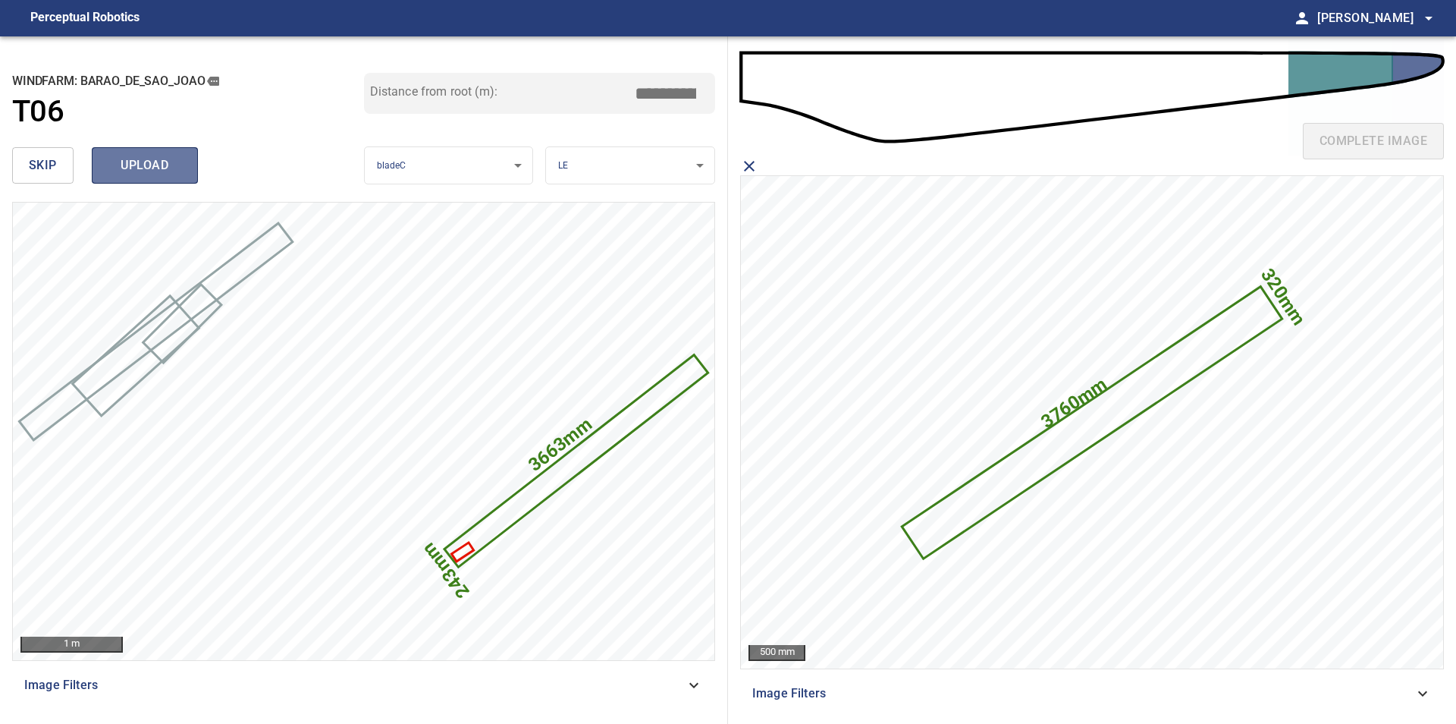
click at [140, 173] on span "upload" at bounding box center [144, 165] width 73 height 21
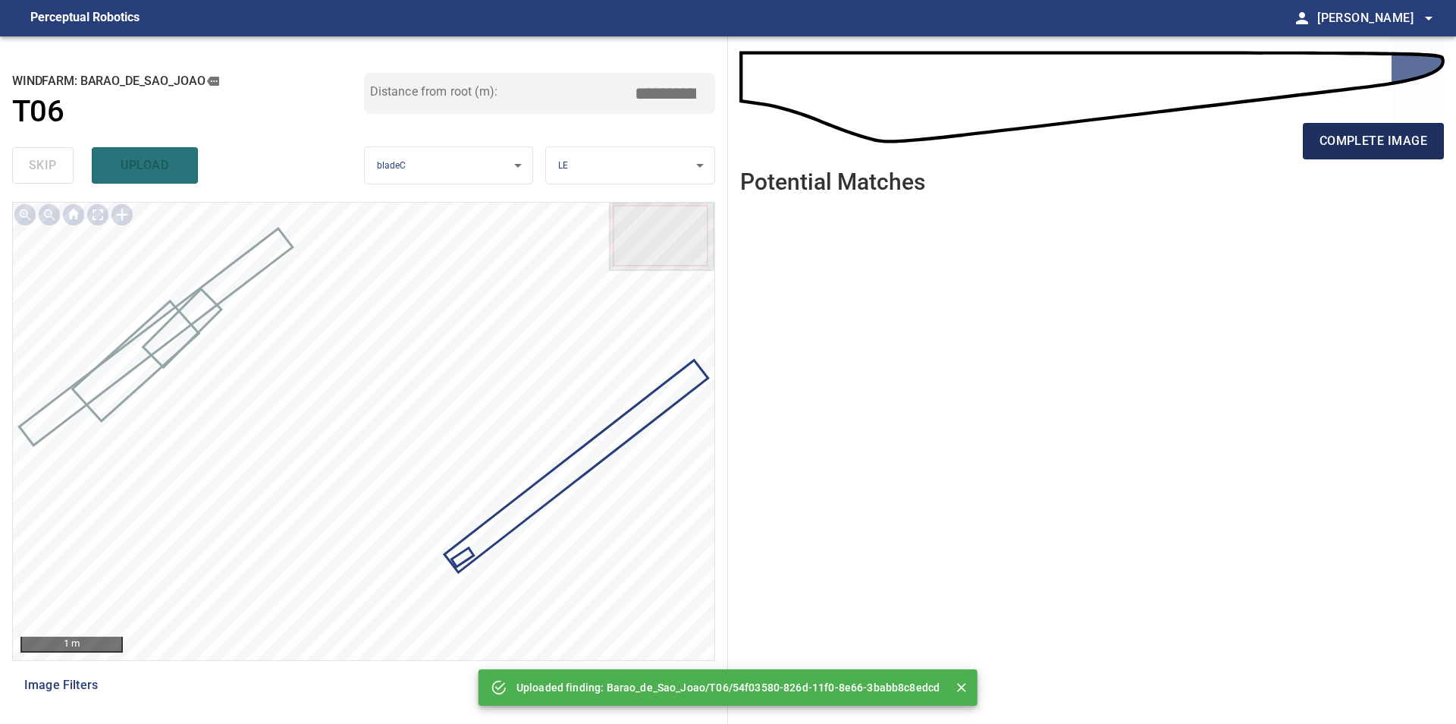
click at [1357, 146] on span "complete image" at bounding box center [1374, 140] width 108 height 21
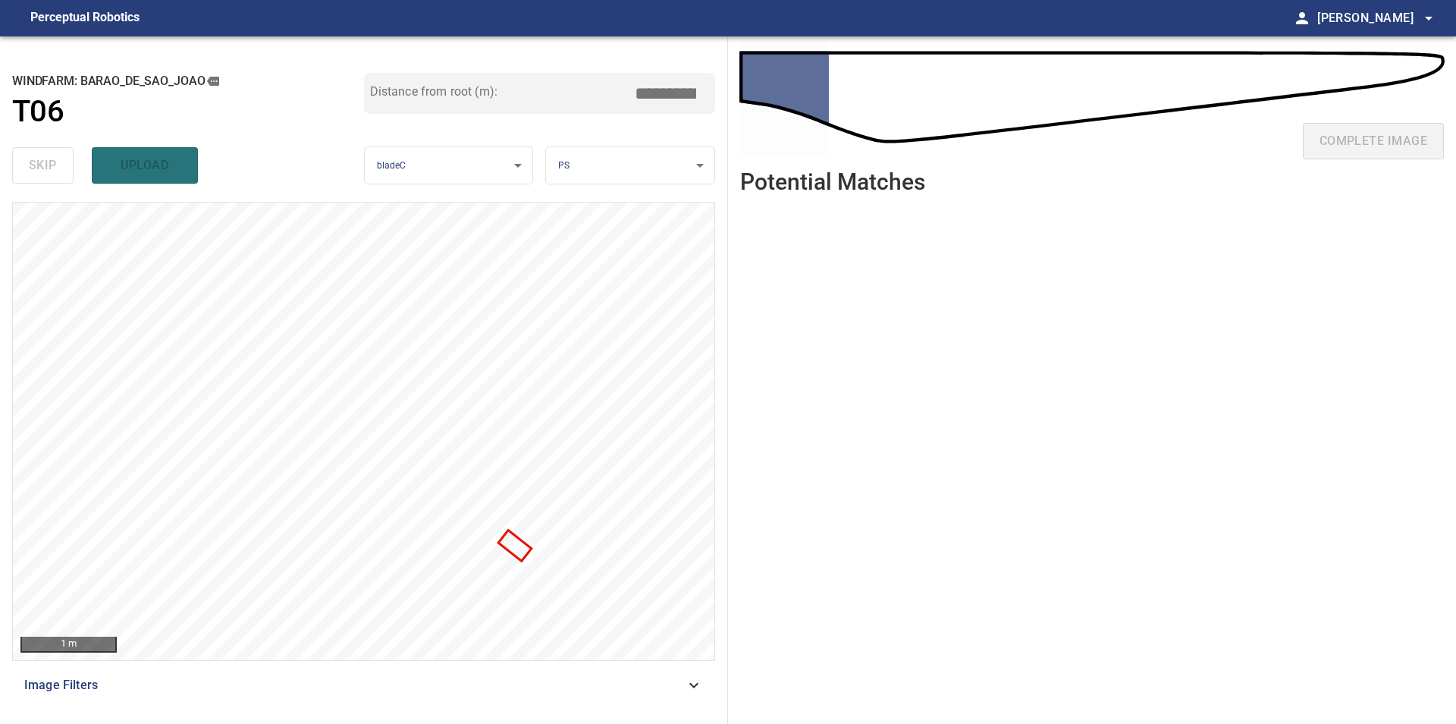
type input "***"
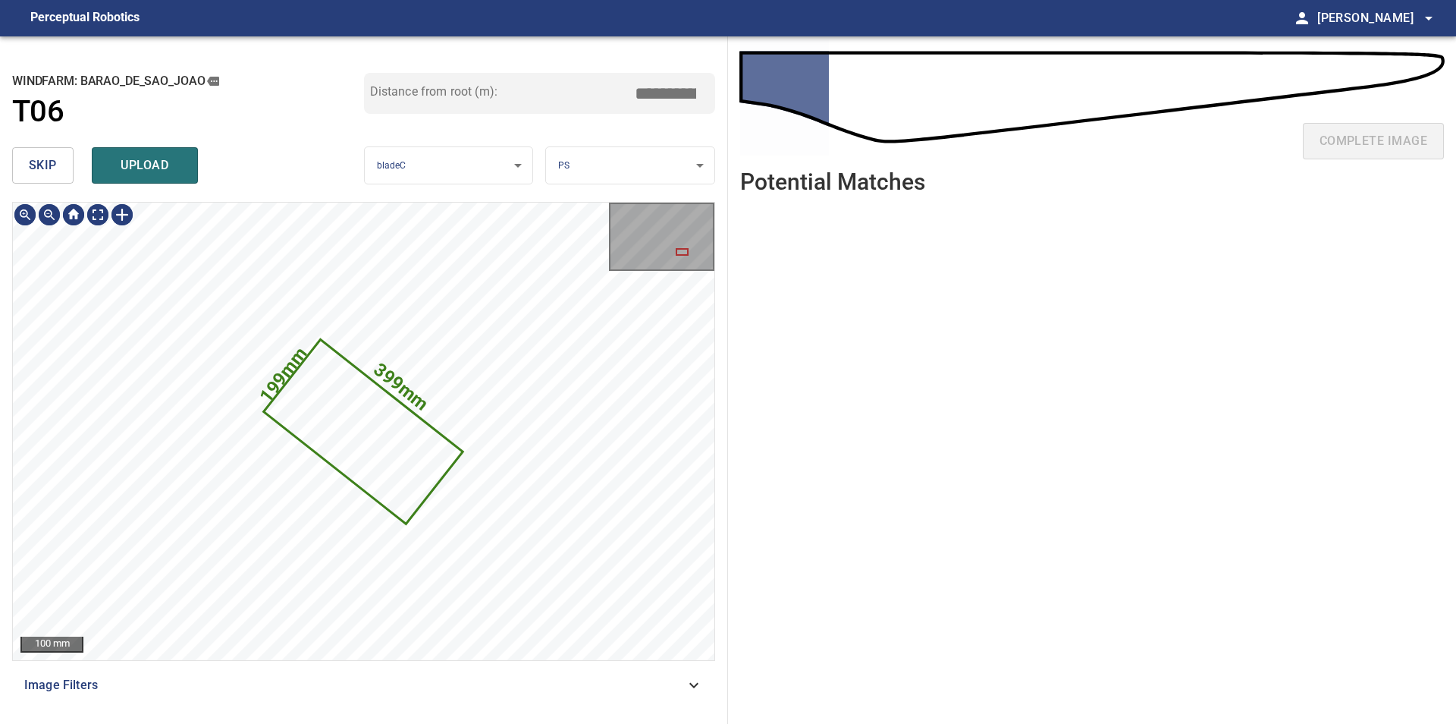
click at [44, 159] on span "skip" at bounding box center [43, 165] width 28 height 21
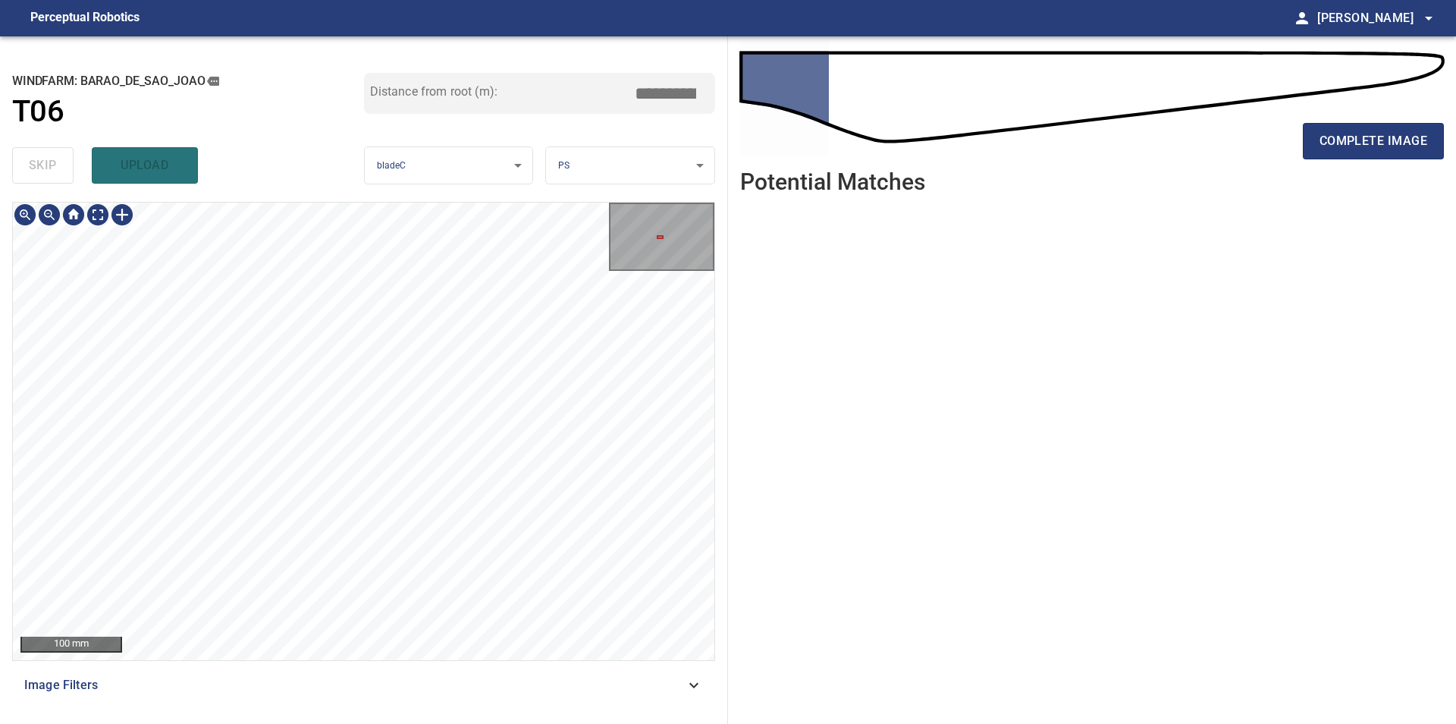
click at [366, 670] on div "100 mm Image Filters" at bounding box center [363, 457] width 703 height 510
click at [393, 685] on div "100 mm Image Filters" at bounding box center [363, 457] width 703 height 510
click at [583, 675] on div "100 mm Image Filters" at bounding box center [363, 457] width 703 height 510
click at [722, 278] on div "**********" at bounding box center [364, 379] width 728 height 687
click at [265, 704] on div "100 mm Image Filters" at bounding box center [363, 457] width 703 height 510
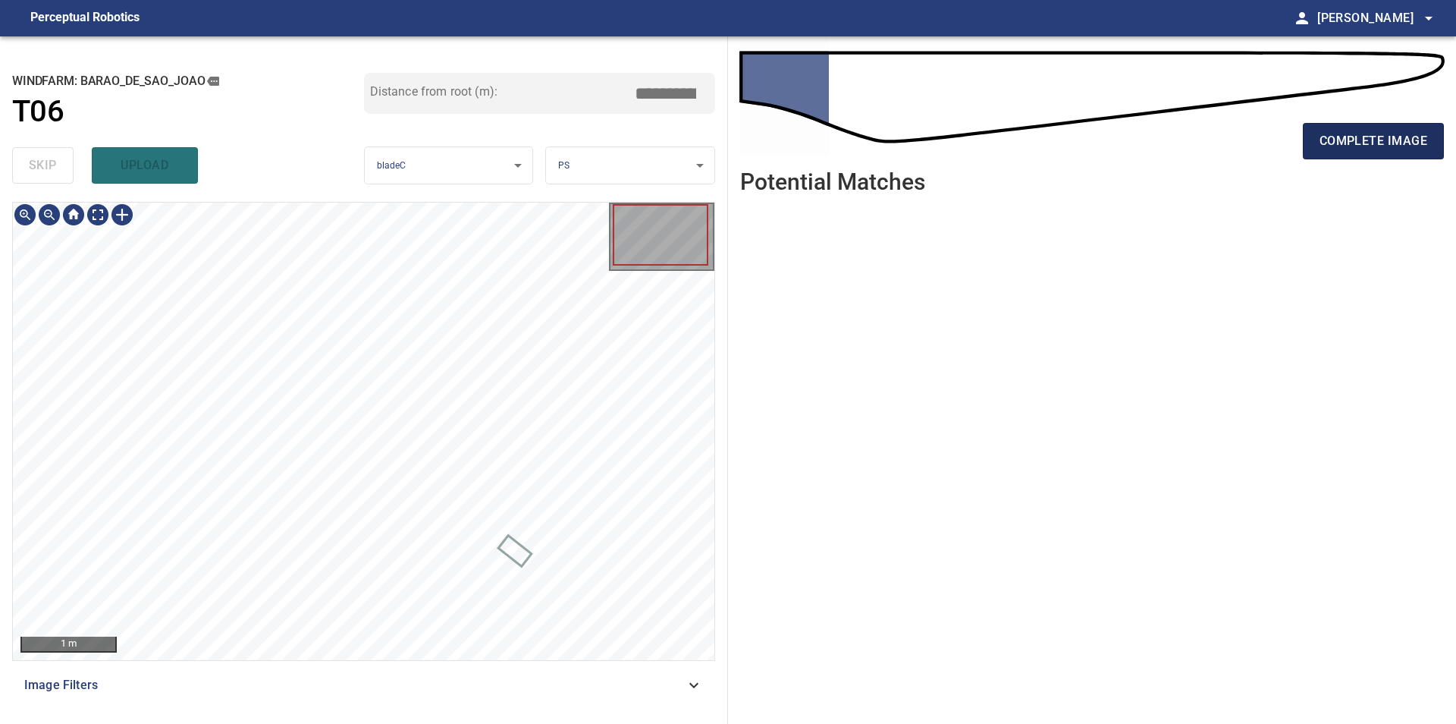
click at [1344, 144] on span "complete image" at bounding box center [1374, 140] width 108 height 21
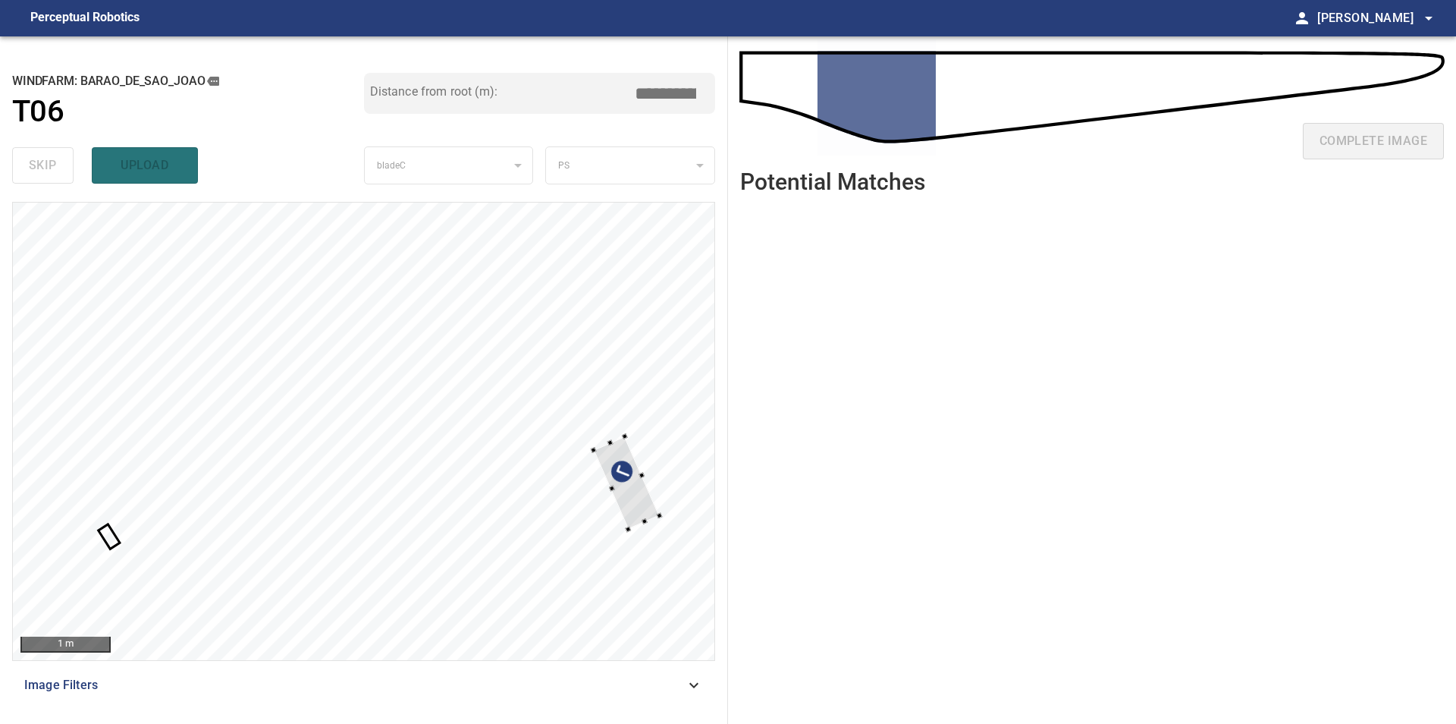
click at [659, 519] on div at bounding box center [626, 482] width 66 height 93
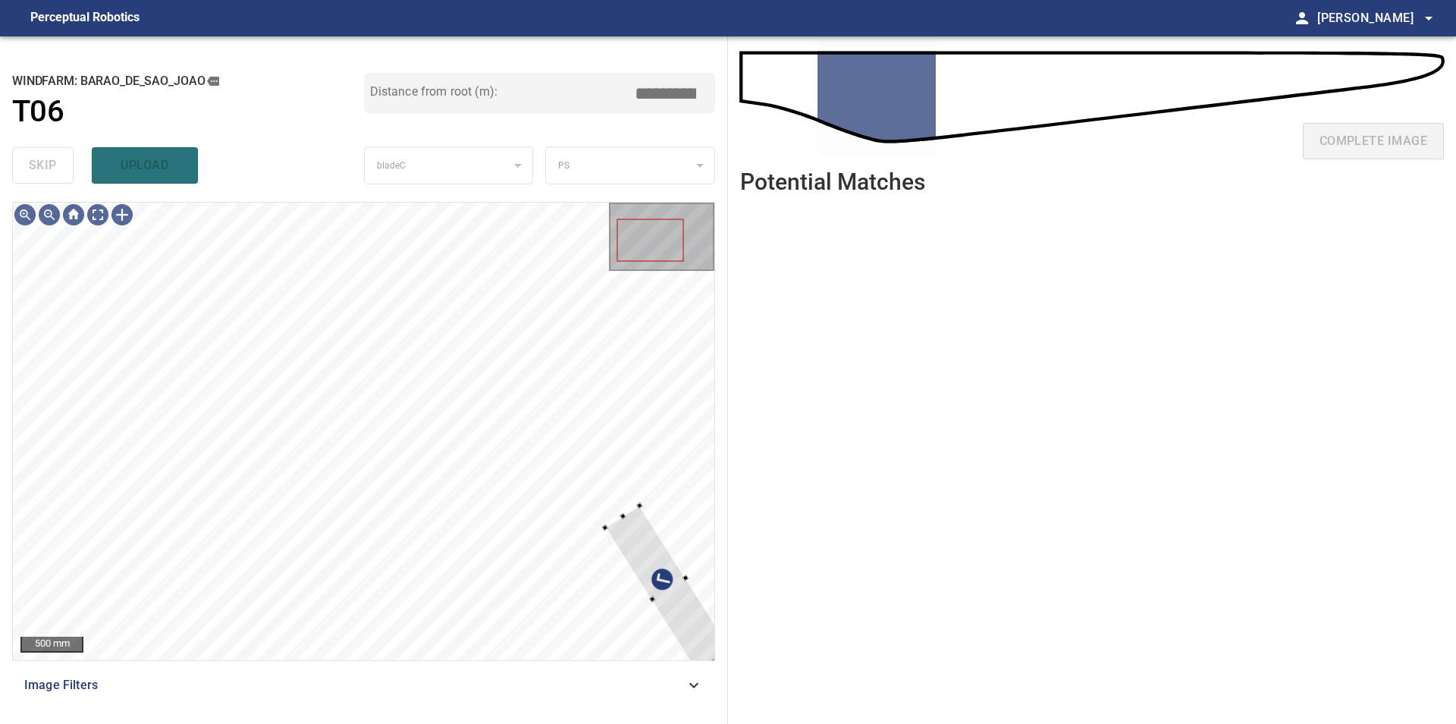
click at [752, 617] on div "**********" at bounding box center [728, 379] width 1456 height 687
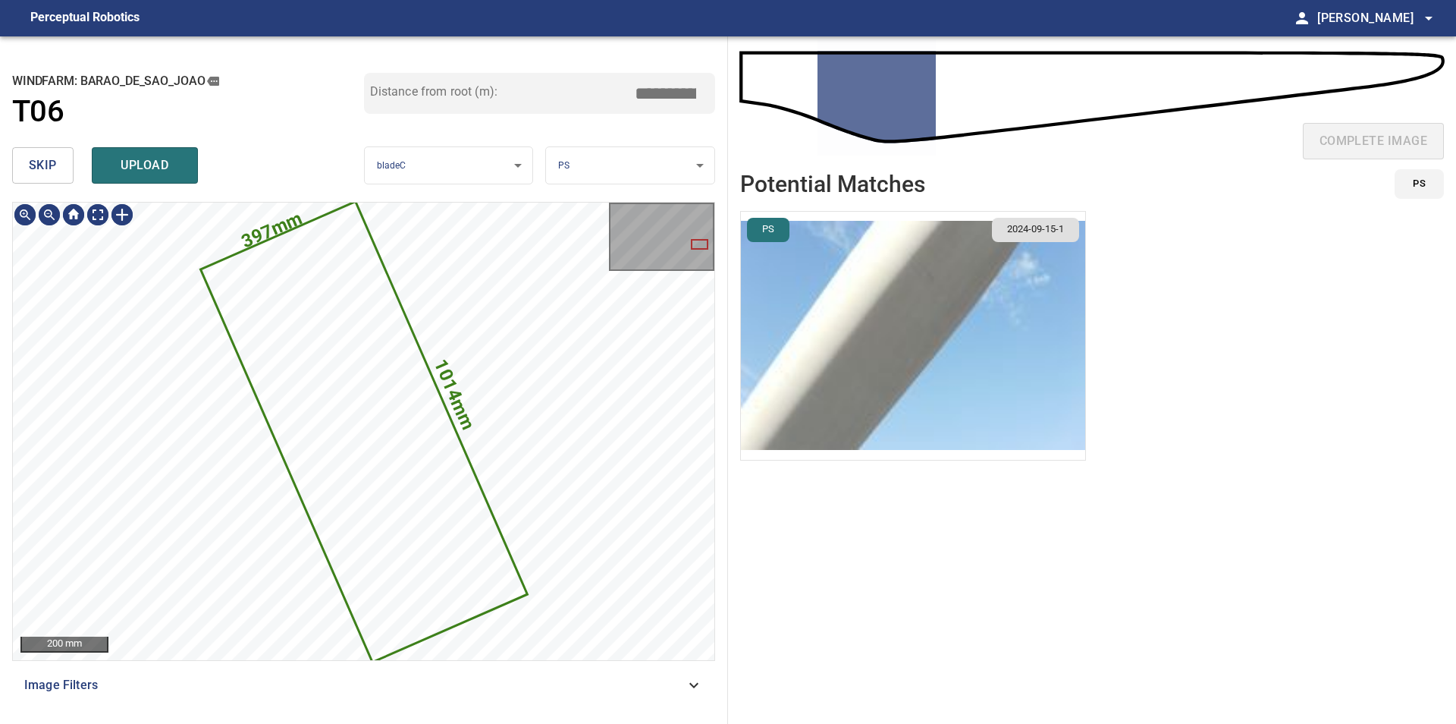
click at [53, 171] on span "skip" at bounding box center [43, 165] width 28 height 21
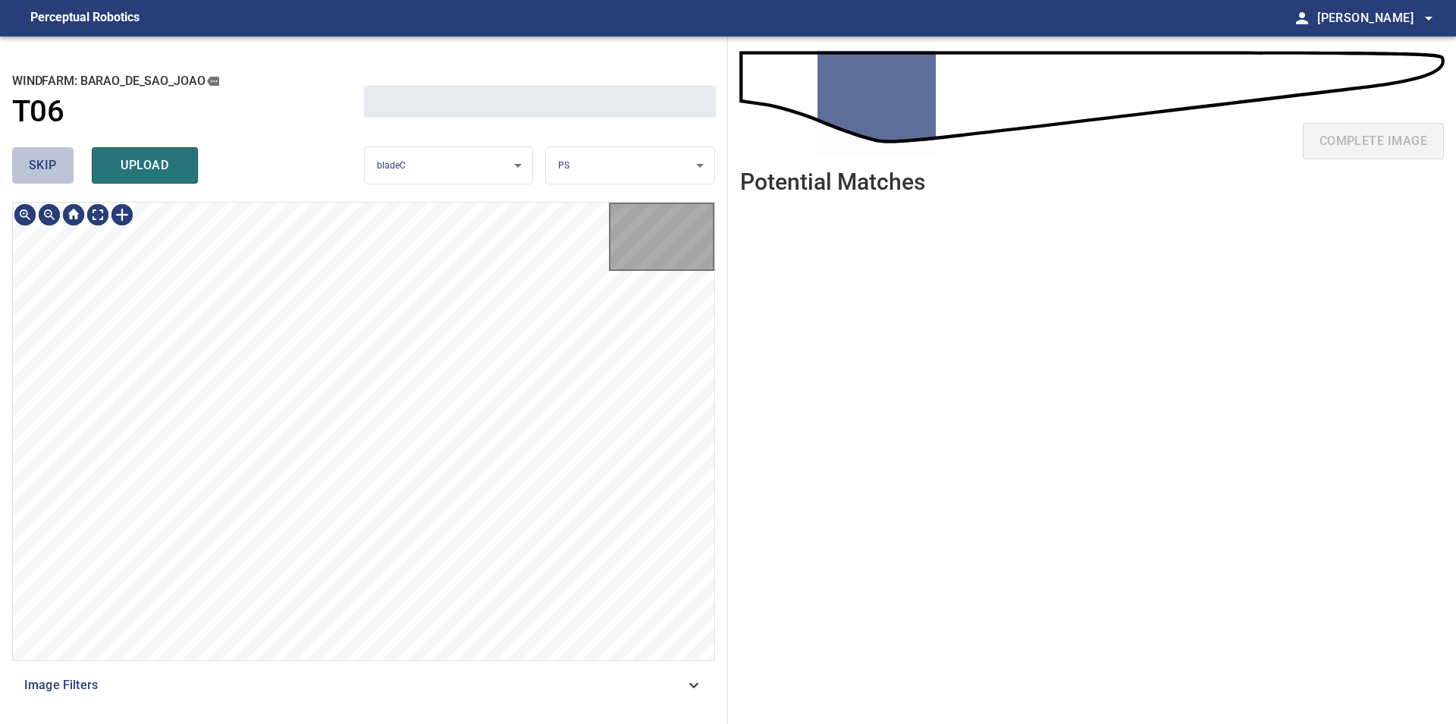
click at [53, 171] on span "skip" at bounding box center [43, 165] width 28 height 21
click at [53, 171] on div "skip upload" at bounding box center [188, 165] width 352 height 49
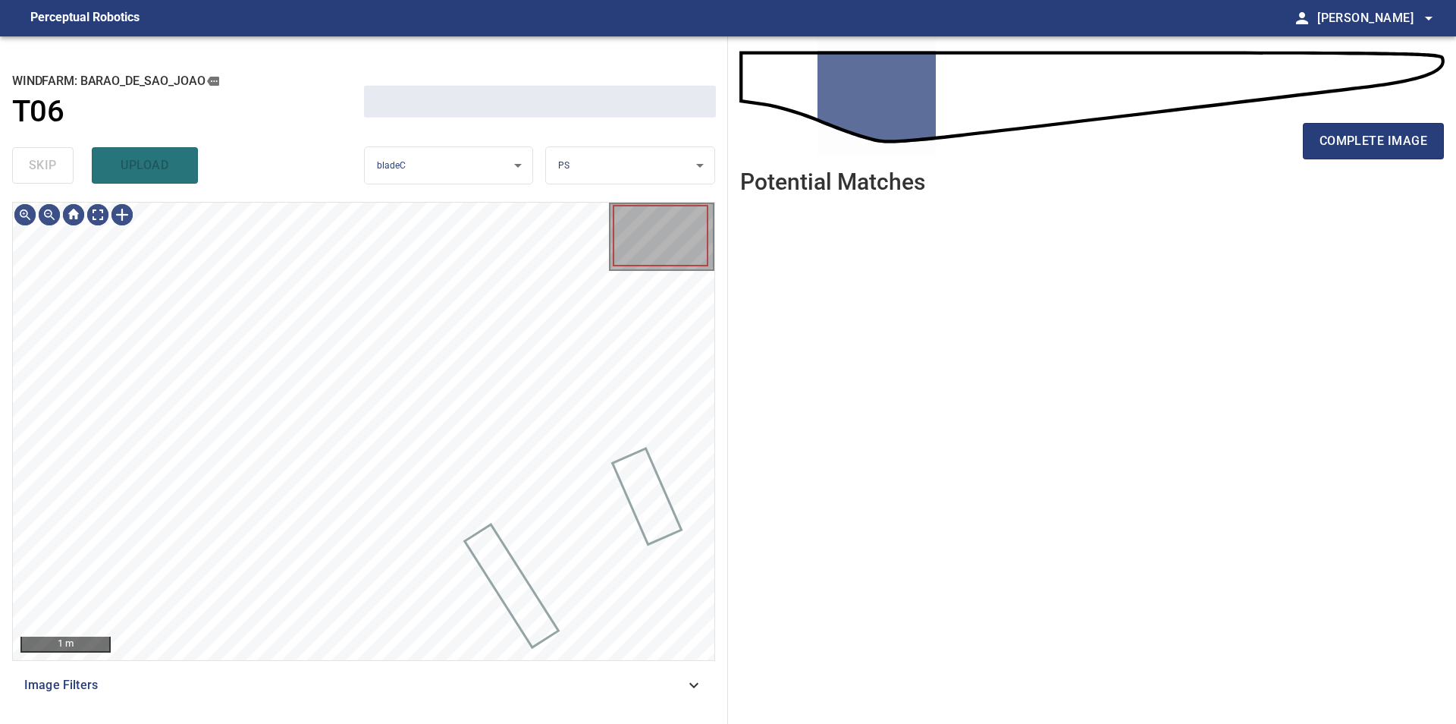
click at [53, 171] on div "skip upload" at bounding box center [188, 165] width 352 height 49
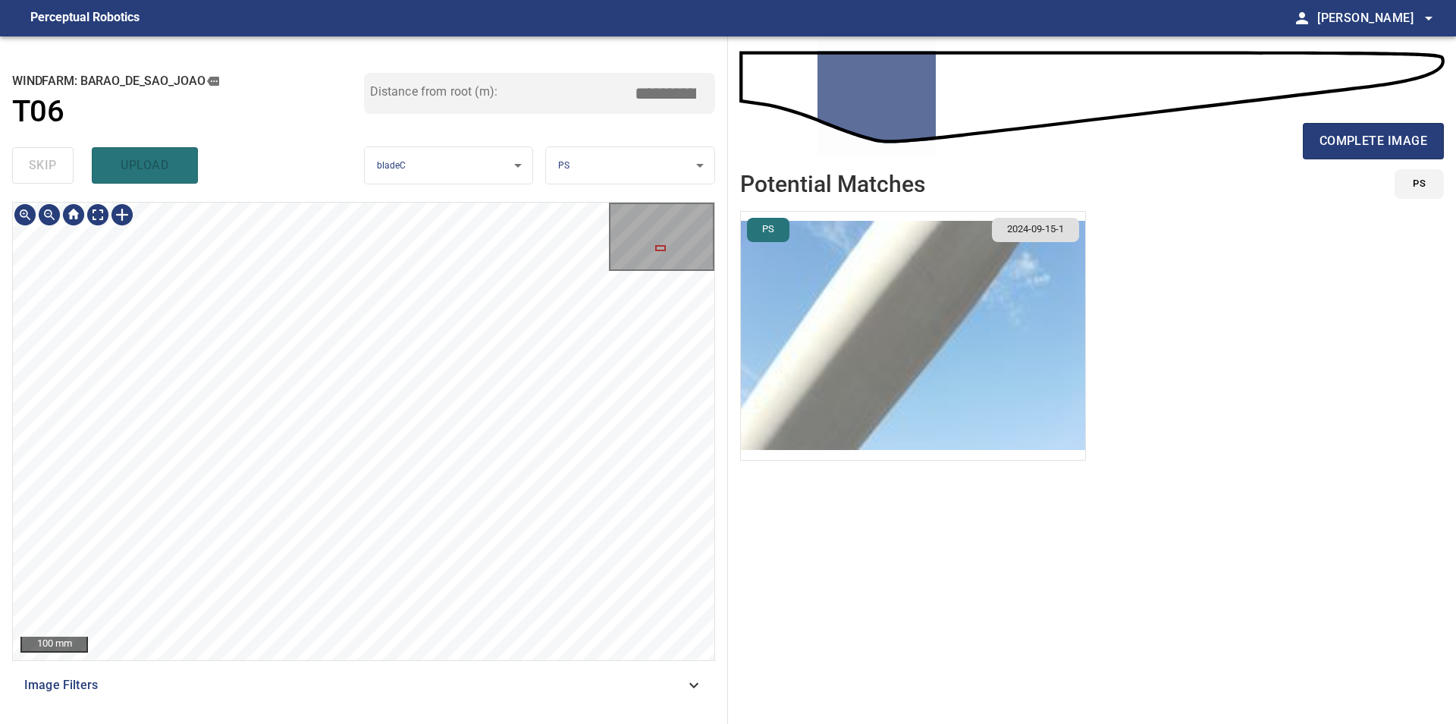
click at [670, 261] on div "100 mm" at bounding box center [364, 431] width 702 height 457
click at [751, 441] on div "**********" at bounding box center [728, 379] width 1456 height 687
click at [317, 667] on div "100 mm Image Filters" at bounding box center [363, 457] width 703 height 510
click at [758, 582] on div "**********" at bounding box center [728, 379] width 1456 height 687
click at [666, 677] on div "100 mm Image Filters" at bounding box center [363, 457] width 703 height 510
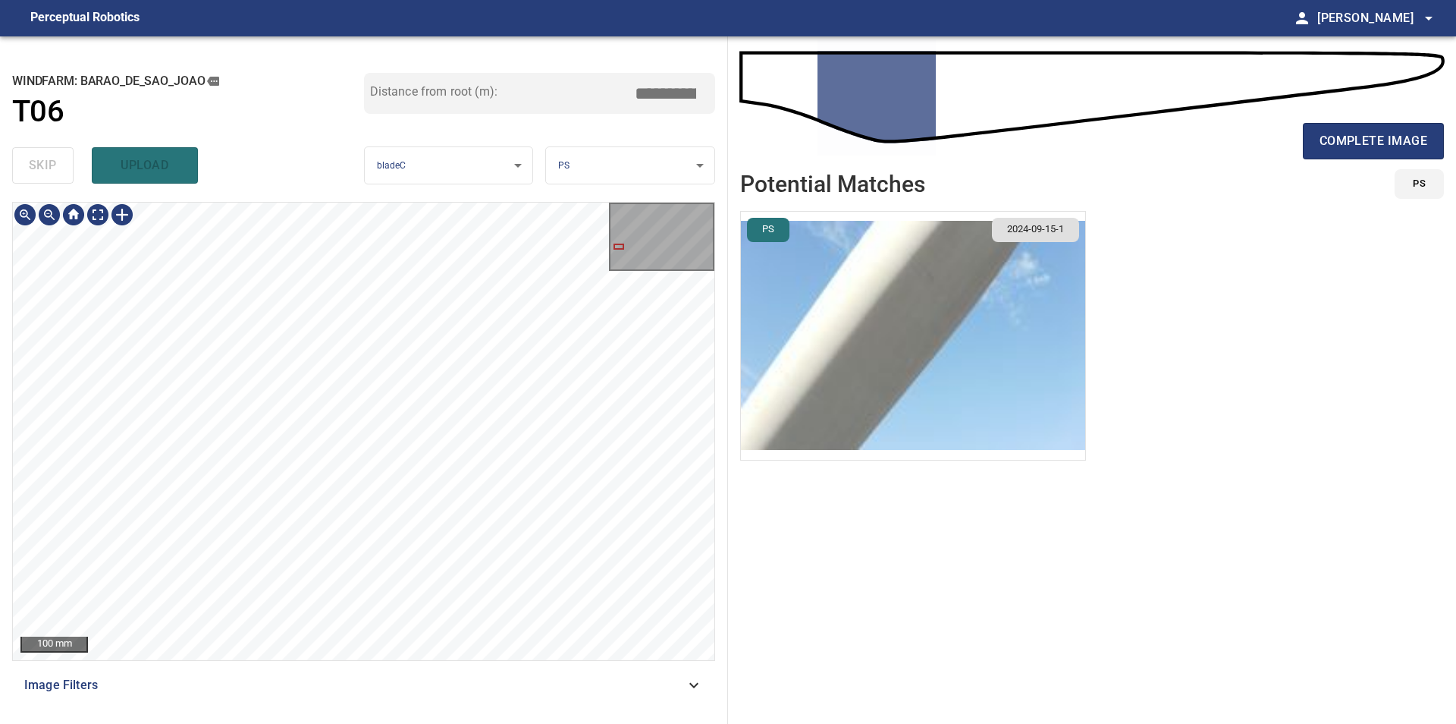
click at [402, 680] on div "100 mm Image Filters" at bounding box center [363, 457] width 703 height 510
click at [755, 557] on div "**********" at bounding box center [728, 379] width 1456 height 687
click at [723, 458] on div "**********" at bounding box center [364, 379] width 728 height 687
click at [723, 325] on div "**********" at bounding box center [364, 379] width 728 height 687
click at [462, 177] on div "**********" at bounding box center [364, 379] width 728 height 687
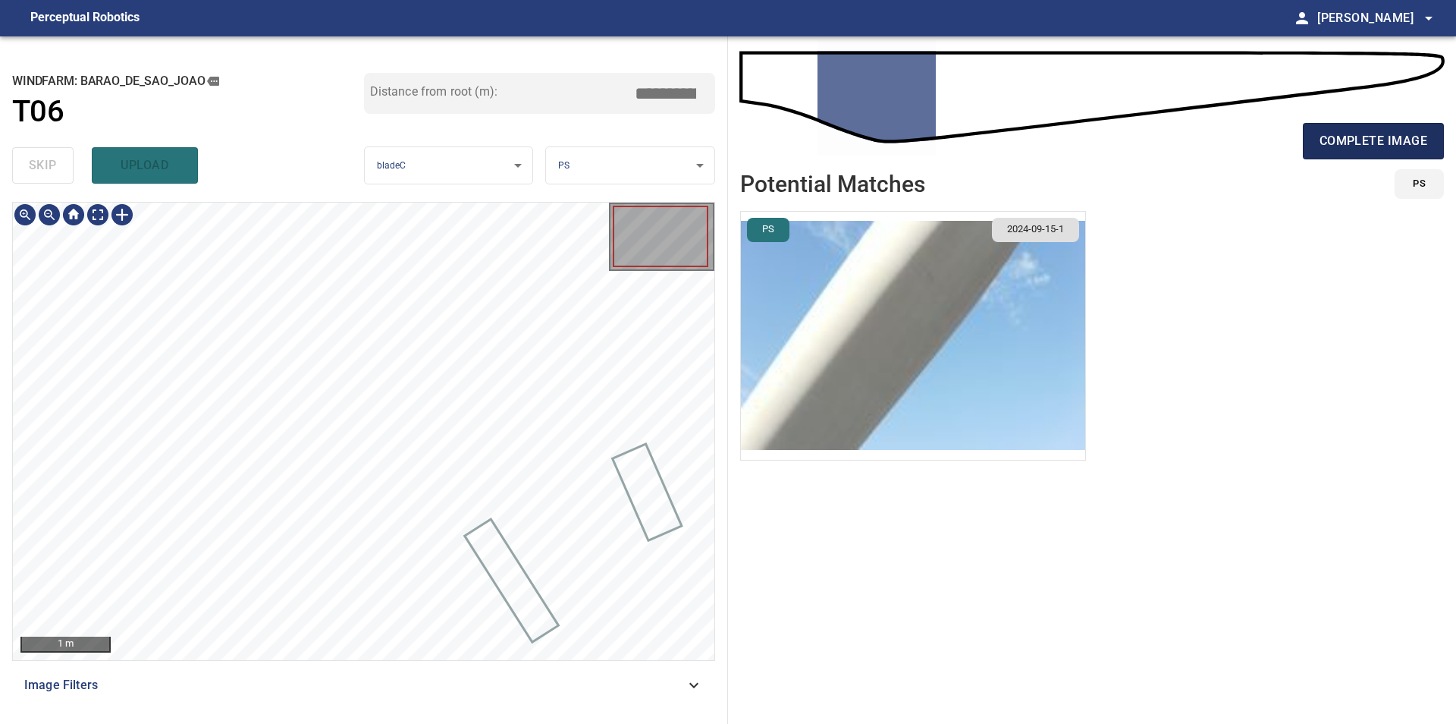
click at [1361, 132] on span "complete image" at bounding box center [1374, 140] width 108 height 21
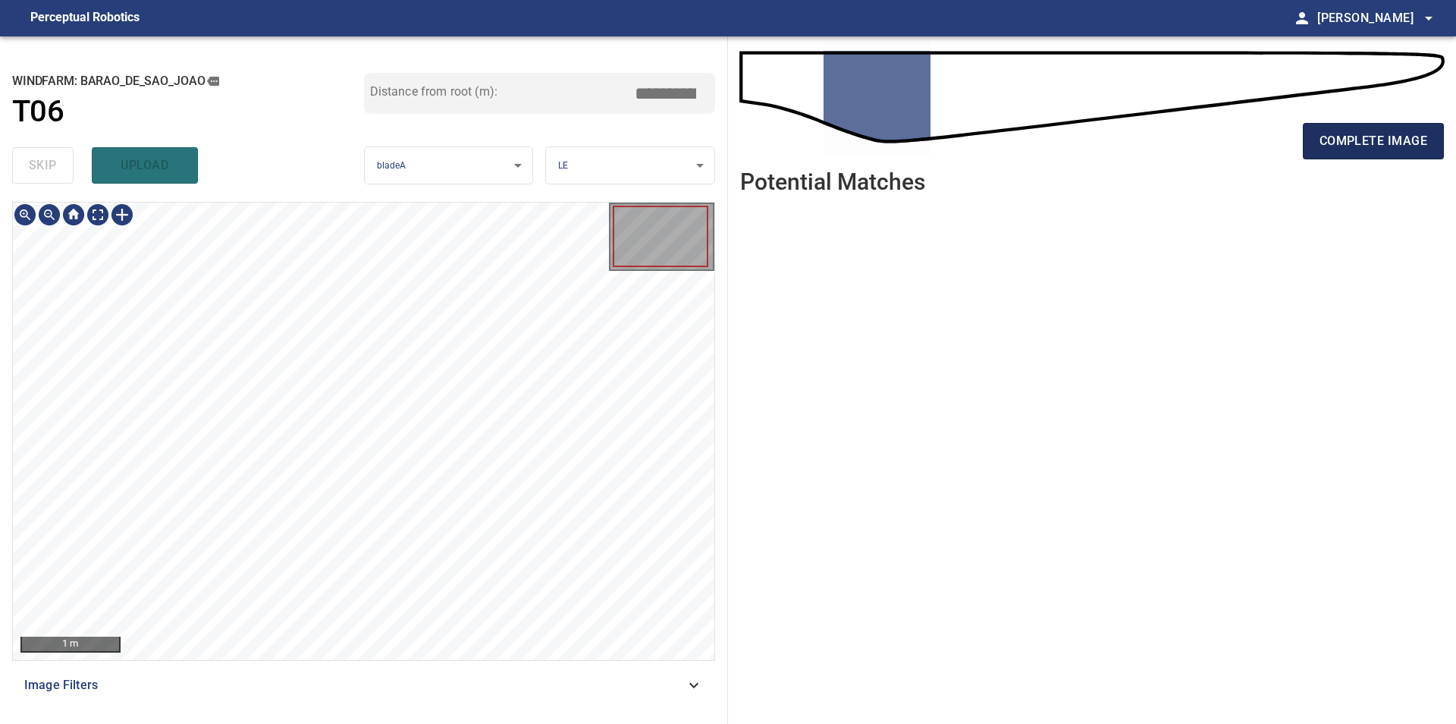
click at [1358, 140] on span "complete image" at bounding box center [1374, 140] width 108 height 21
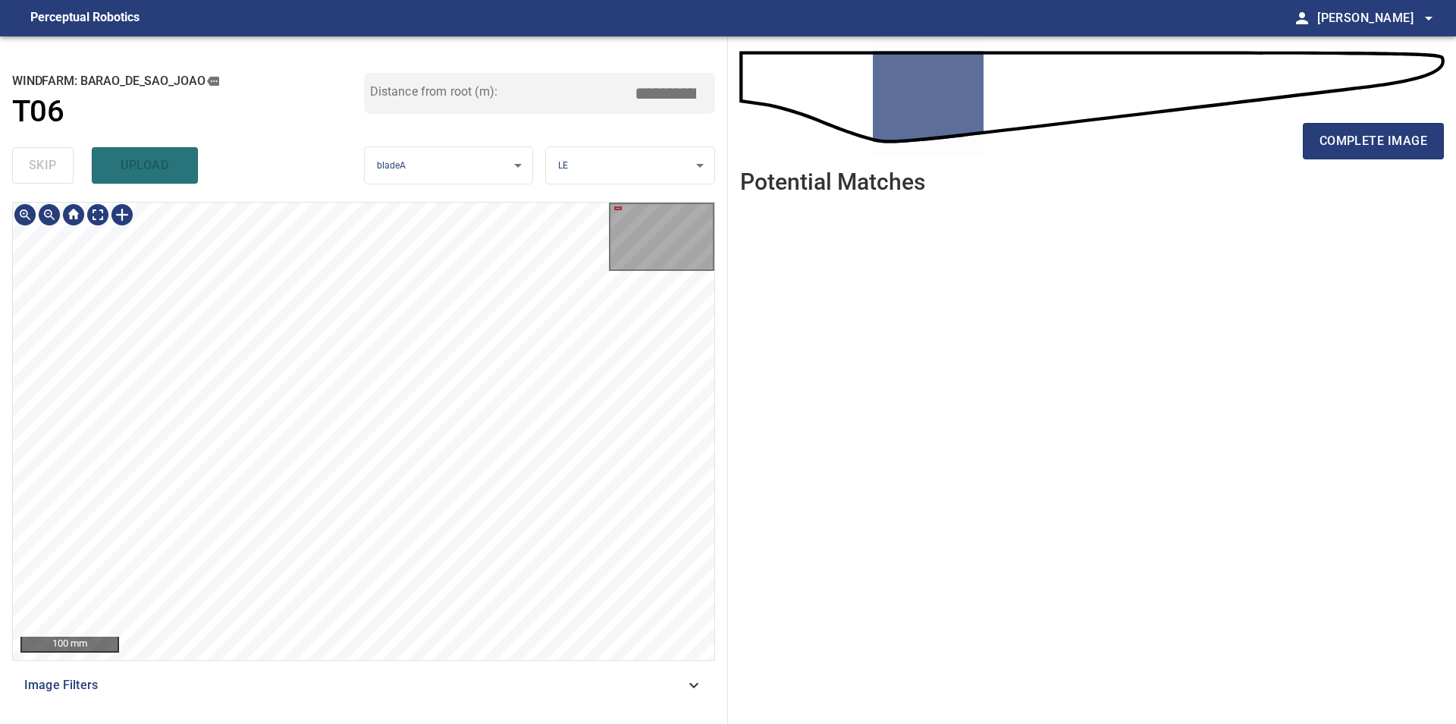
click at [756, 423] on div "**********" at bounding box center [728, 379] width 1456 height 687
click at [30, 224] on div "100 mm" at bounding box center [364, 431] width 702 height 457
click at [1341, 153] on button "complete image" at bounding box center [1373, 141] width 141 height 36
click at [557, 468] on div "**********" at bounding box center [364, 379] width 728 height 687
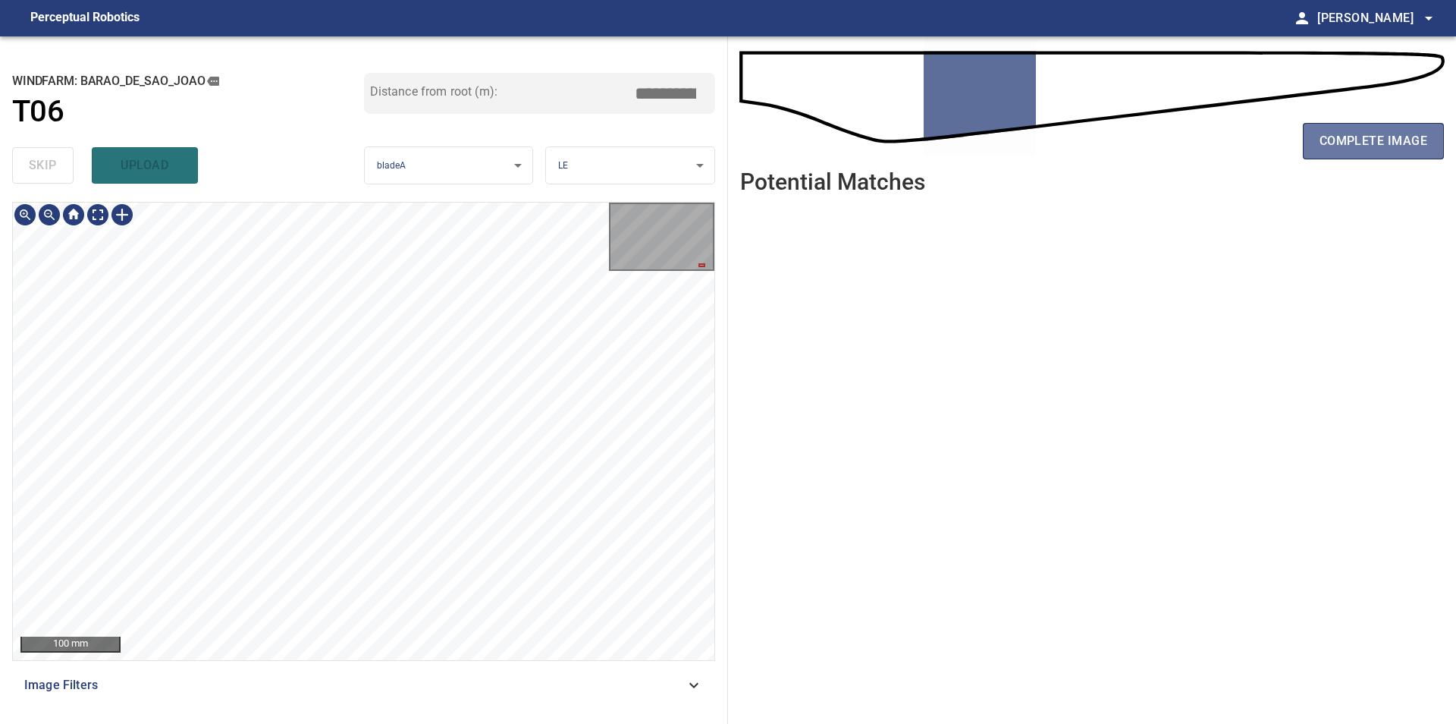
drag, startPoint x: 1371, startPoint y: 143, endPoint x: 722, endPoint y: 383, distance: 692.1
click at [1371, 145] on span "complete image" at bounding box center [1374, 140] width 108 height 21
click at [276, 126] on div "**********" at bounding box center [364, 379] width 728 height 687
click at [400, 672] on div "100 mm Image Filters" at bounding box center [363, 457] width 703 height 510
click at [272, 176] on div "**********" at bounding box center [364, 379] width 728 height 687
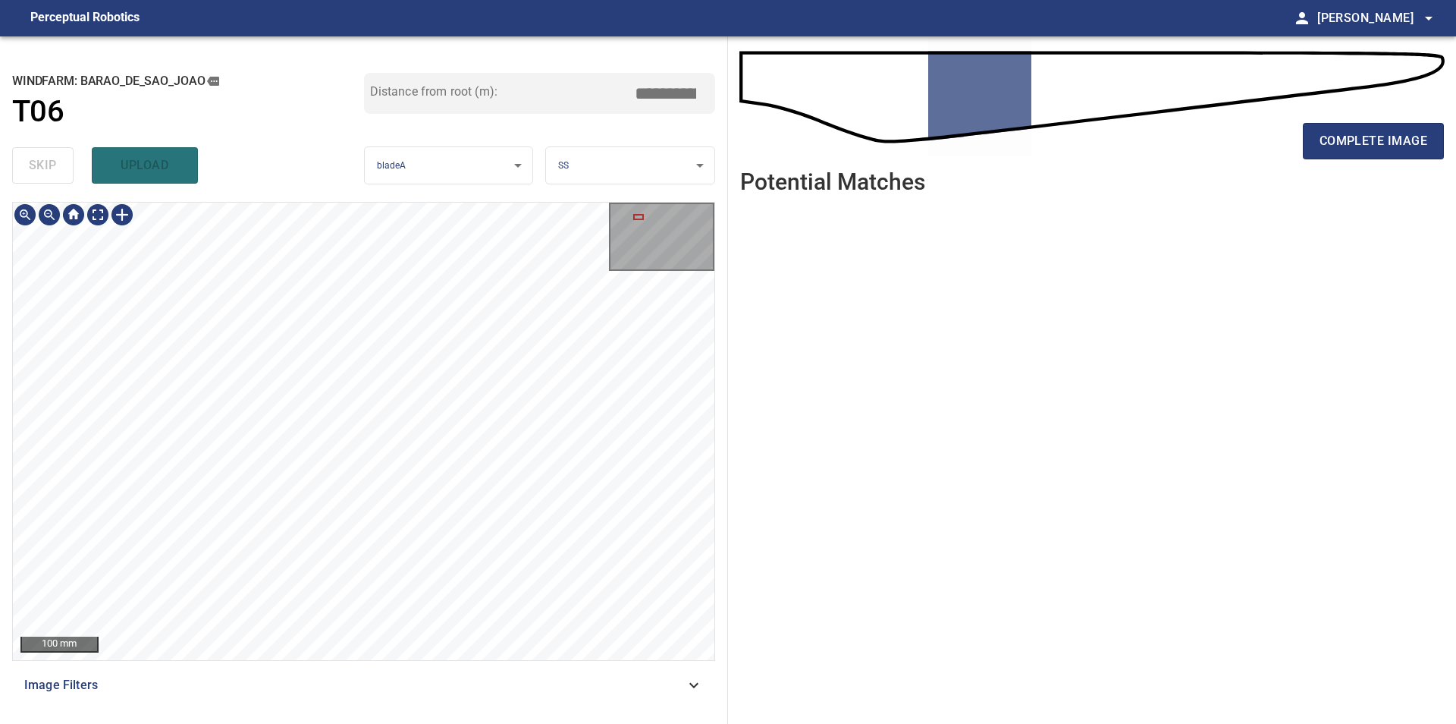
click at [416, 667] on div "100 mm Image Filters" at bounding box center [363, 457] width 703 height 510
click at [409, 177] on body "**********" at bounding box center [728, 362] width 1456 height 724
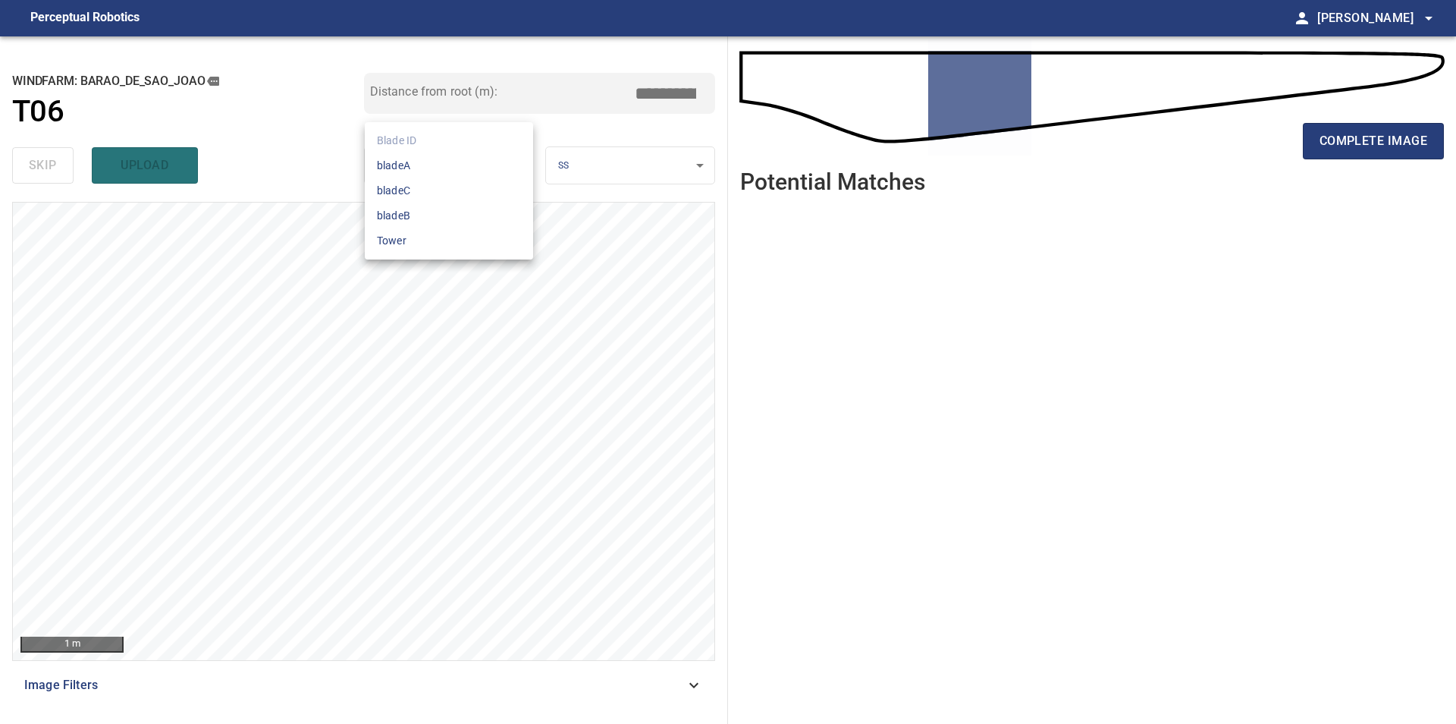
click at [824, 473] on div at bounding box center [728, 362] width 1456 height 724
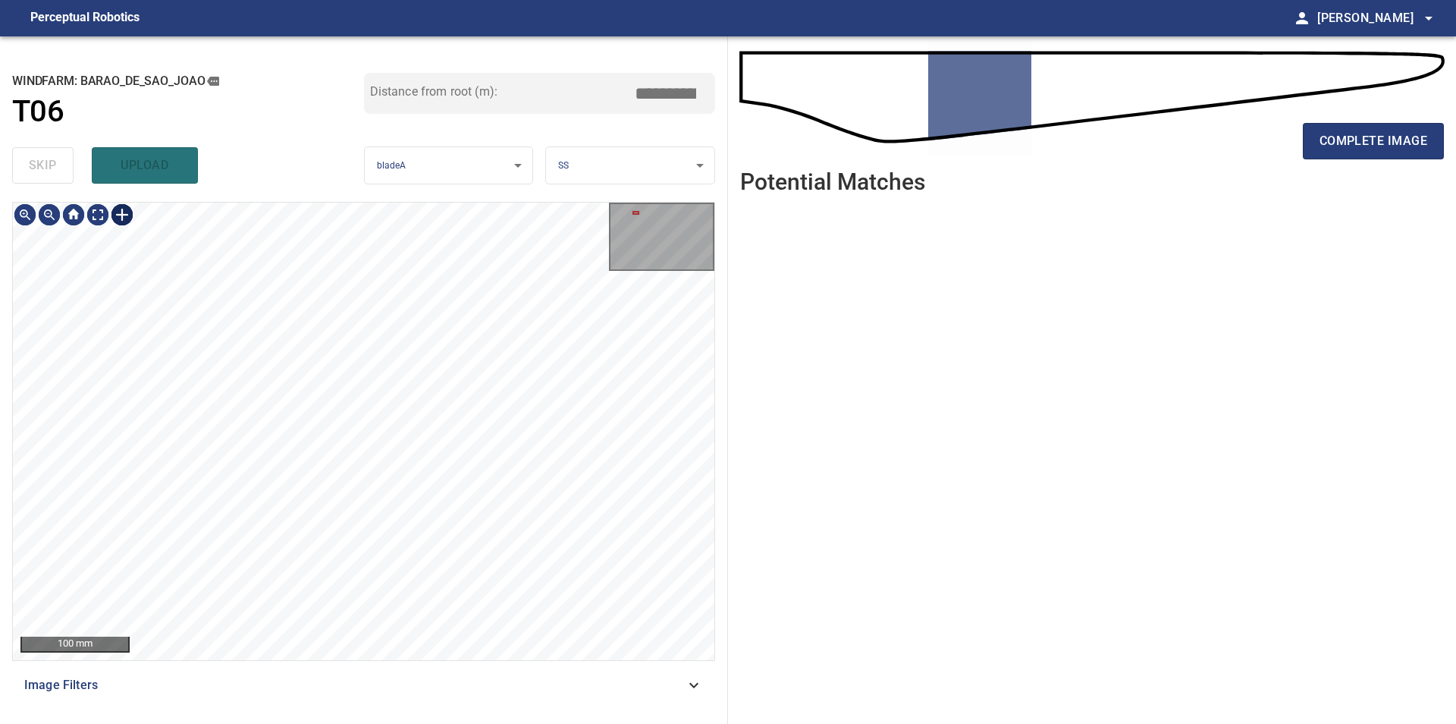
click at [121, 213] on div at bounding box center [122, 215] width 24 height 24
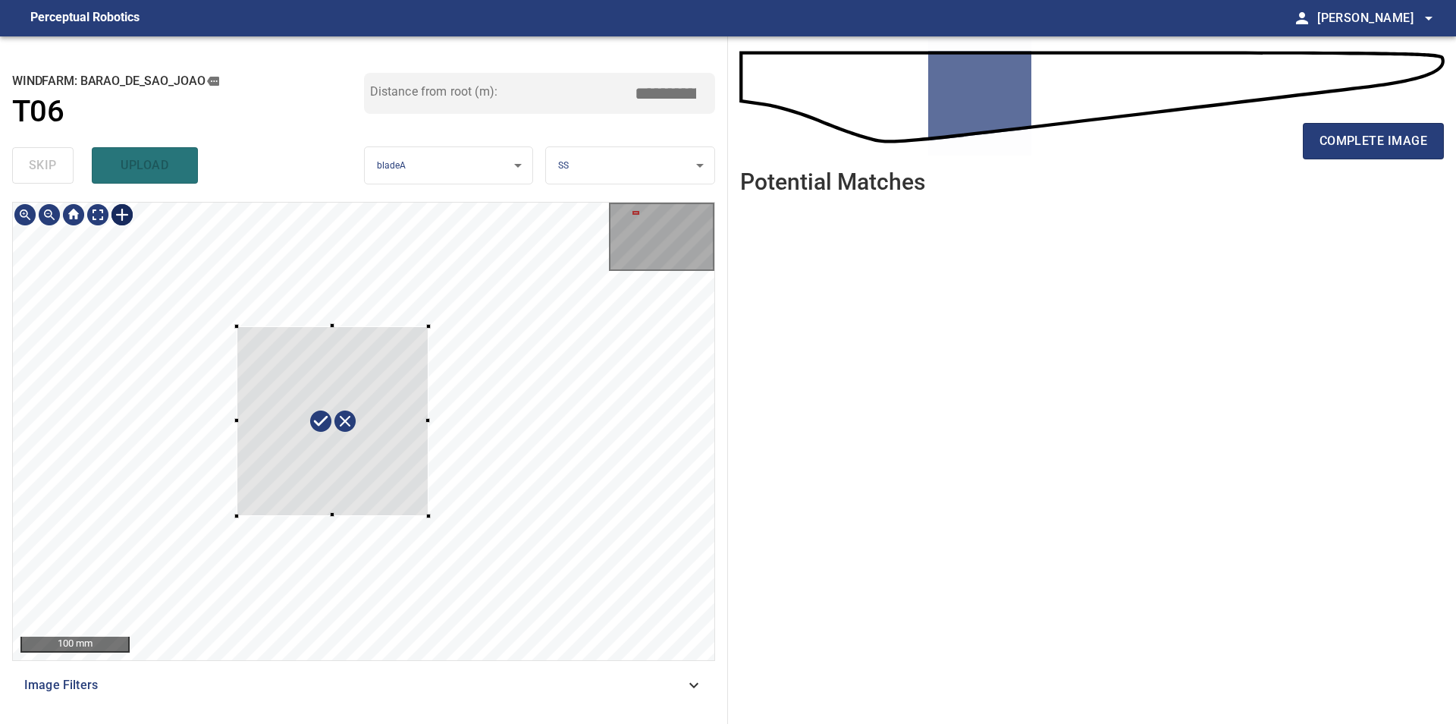
click at [429, 516] on div at bounding box center [364, 431] width 702 height 457
click at [373, 476] on div at bounding box center [334, 411] width 231 height 229
click at [330, 432] on div at bounding box center [334, 411] width 231 height 229
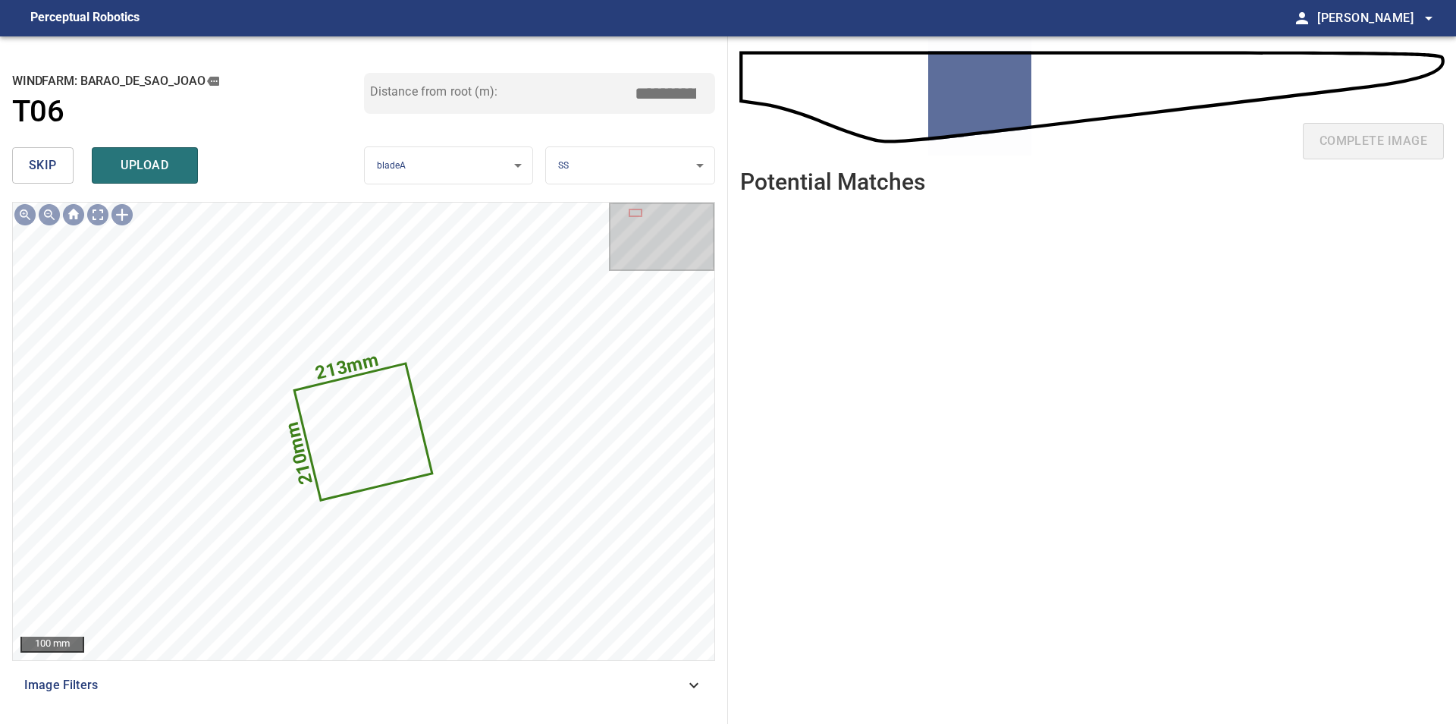
click at [640, 103] on input "*****" at bounding box center [671, 93] width 76 height 29
drag, startPoint x: 745, startPoint y: 97, endPoint x: 837, endPoint y: 100, distance: 92.6
click at [709, 100] on input "*****" at bounding box center [671, 93] width 76 height 29
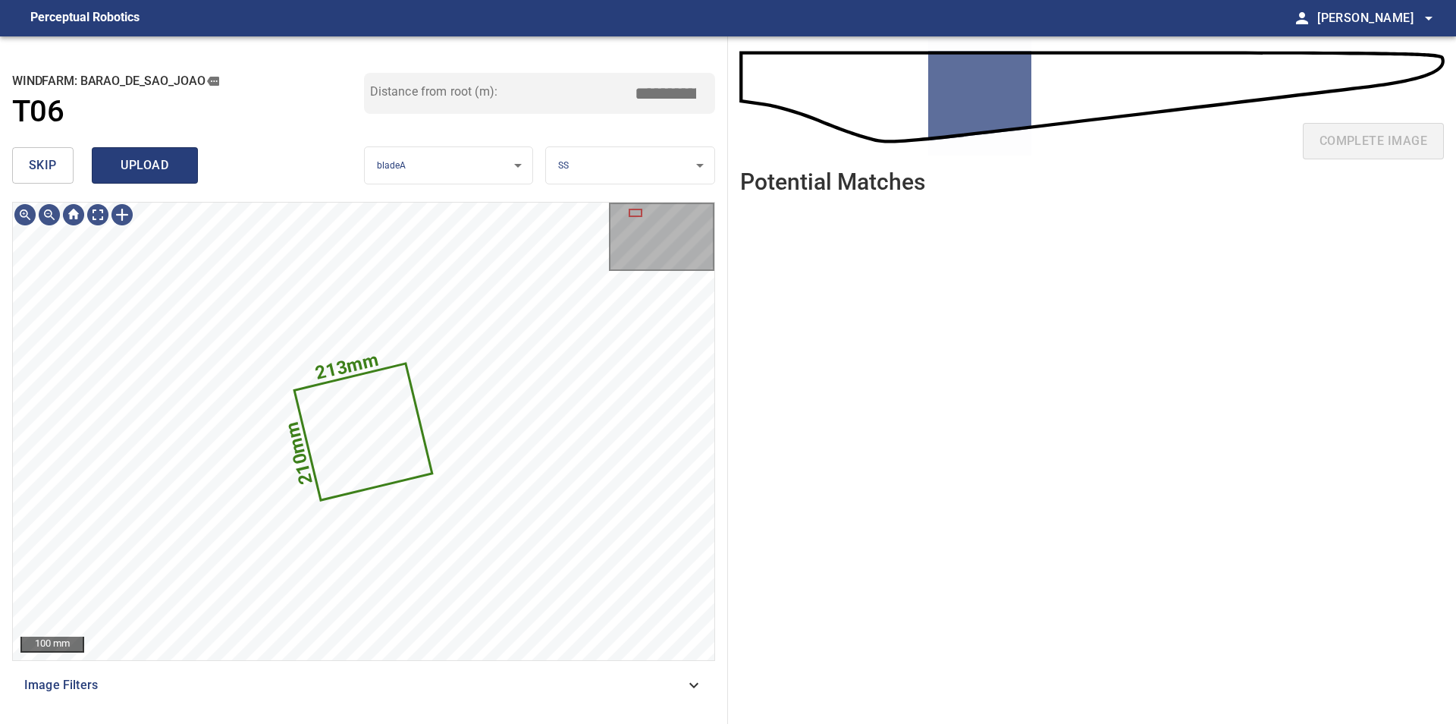
type input "*****"
click at [151, 168] on span "upload" at bounding box center [144, 165] width 73 height 21
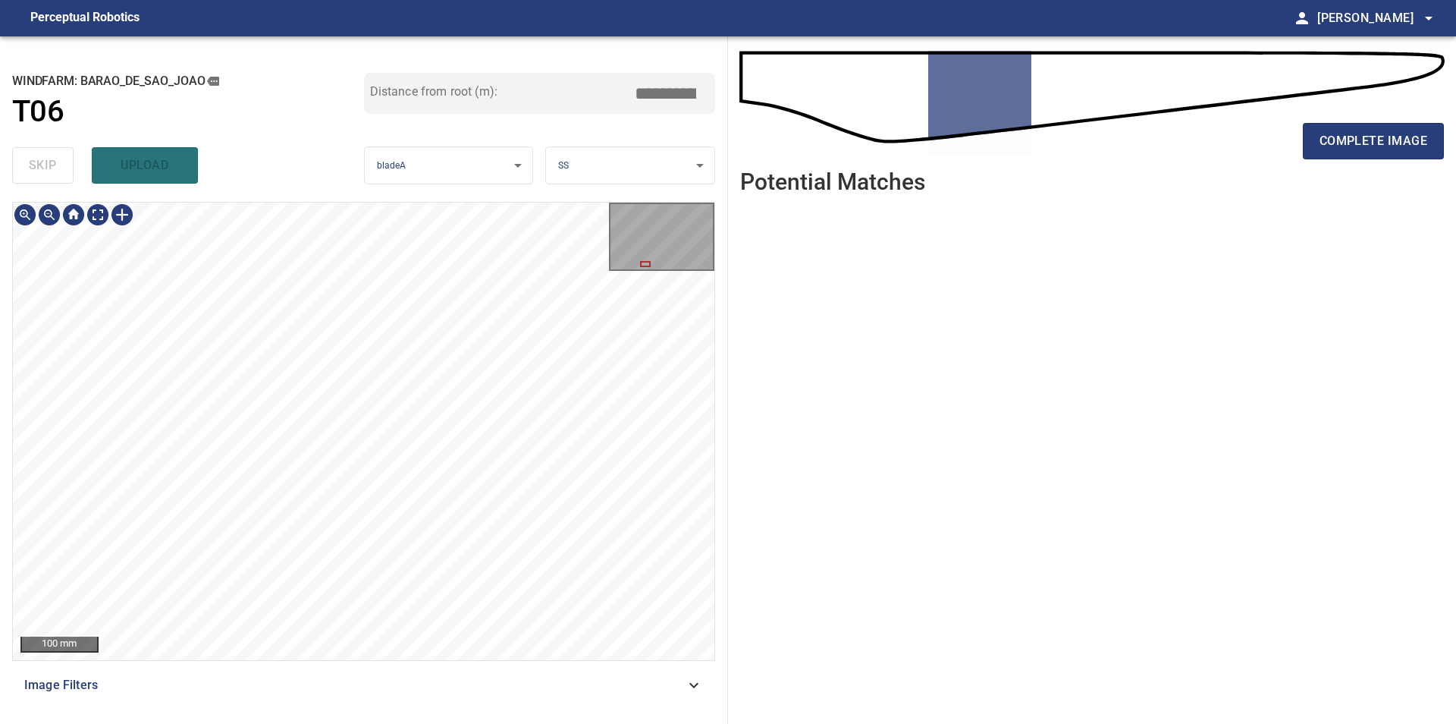
click at [791, 423] on div "**********" at bounding box center [728, 379] width 1456 height 687
click at [438, 672] on div "100 mm Image Filters" at bounding box center [363, 457] width 703 height 510
click at [413, 718] on div "**********" at bounding box center [364, 379] width 728 height 687
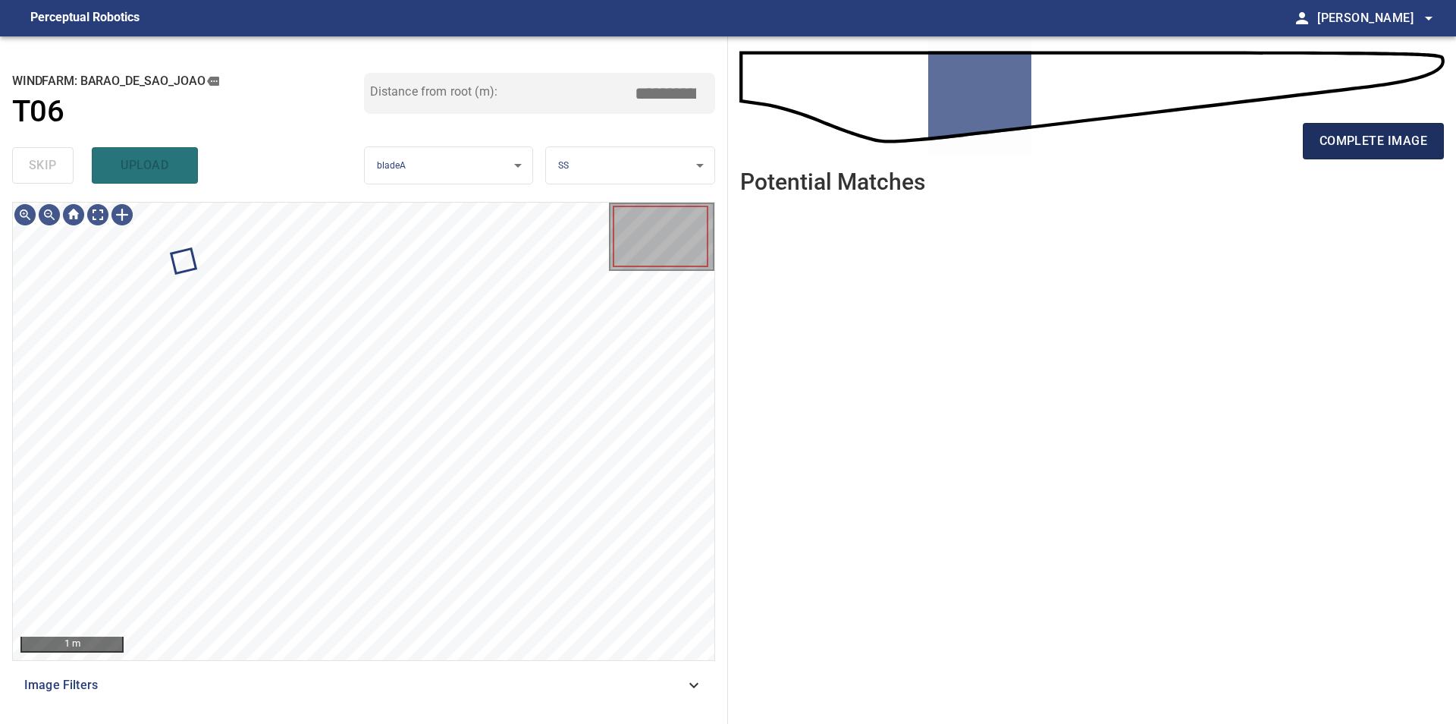
click at [1341, 143] on span "complete image" at bounding box center [1374, 140] width 108 height 21
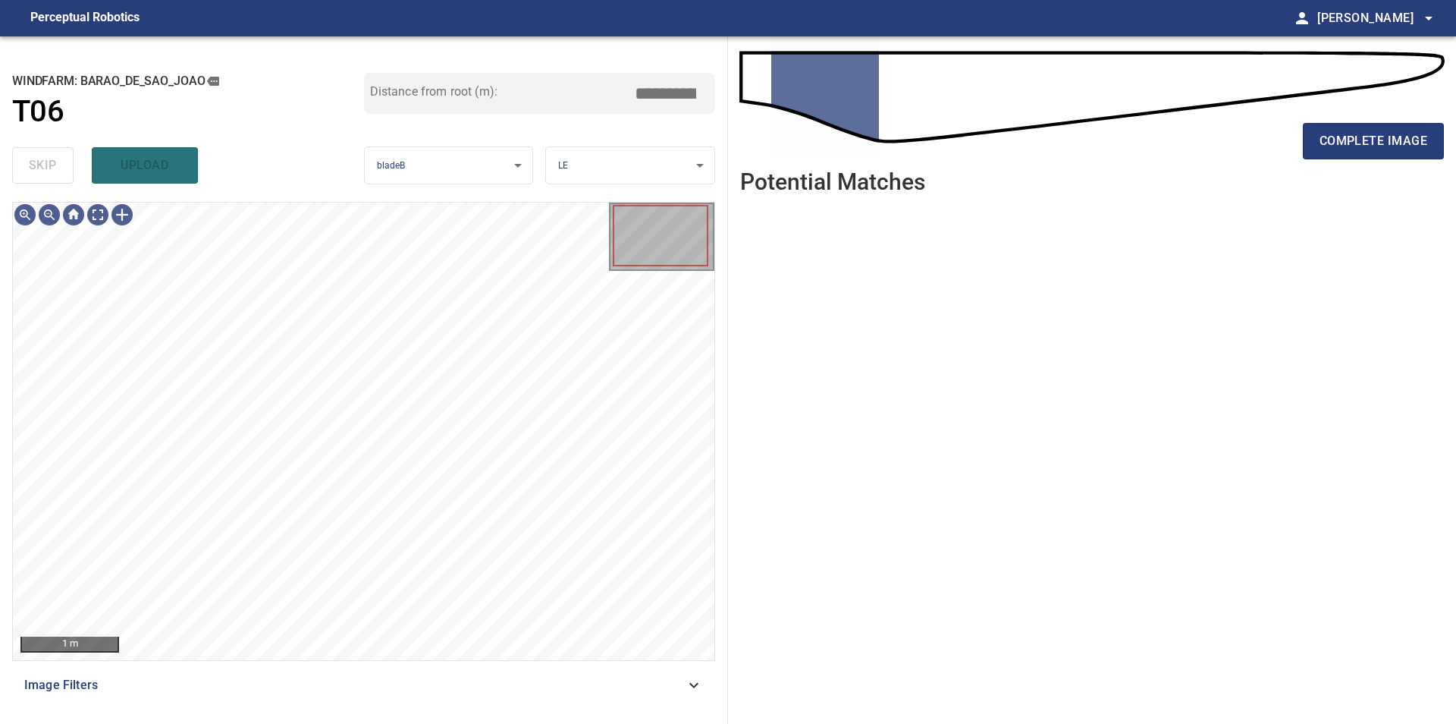
click at [911, 448] on ul at bounding box center [1092, 453] width 704 height 494
click at [1095, 514] on ul at bounding box center [1092, 453] width 704 height 494
